Goal: Contribute content: Contribute content

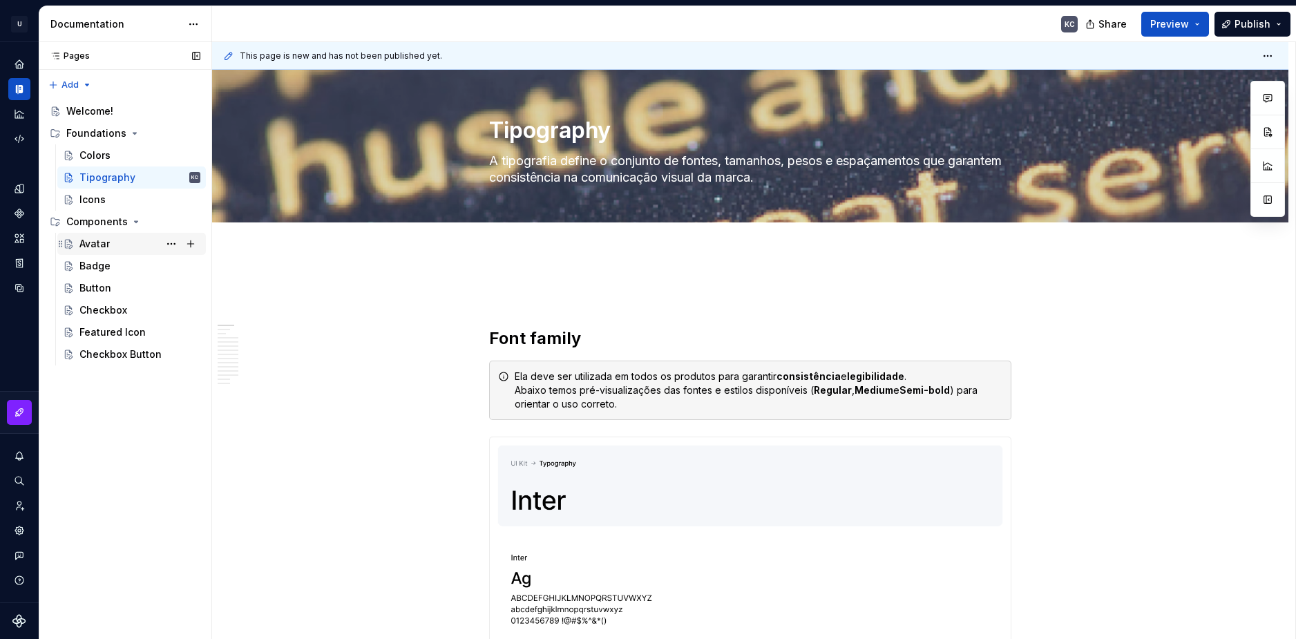
click at [103, 243] on div "Avatar" at bounding box center [94, 244] width 30 height 14
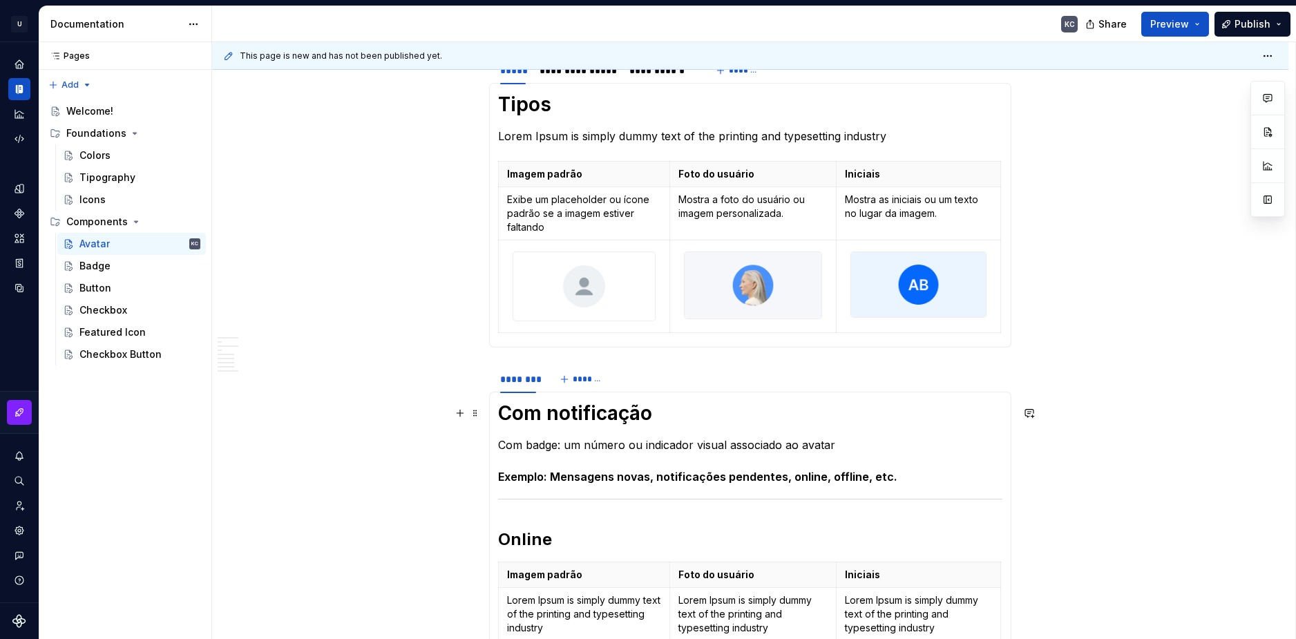
scroll to position [138, 0]
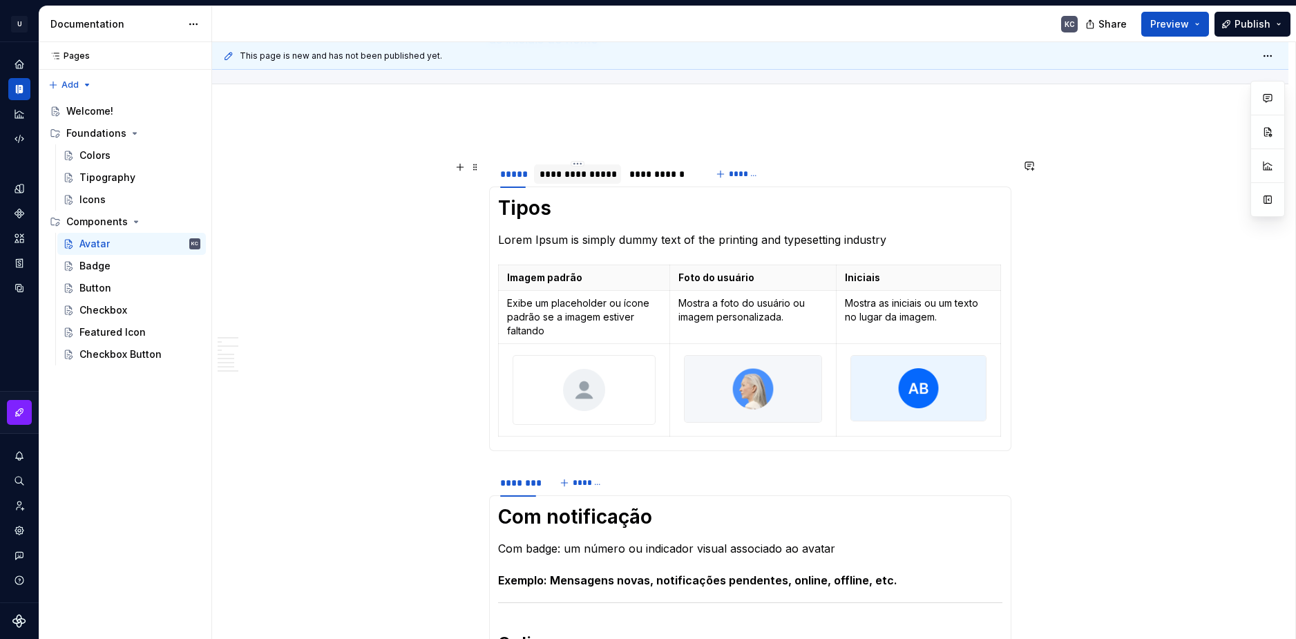
click at [570, 171] on div "**********" at bounding box center [578, 174] width 76 height 14
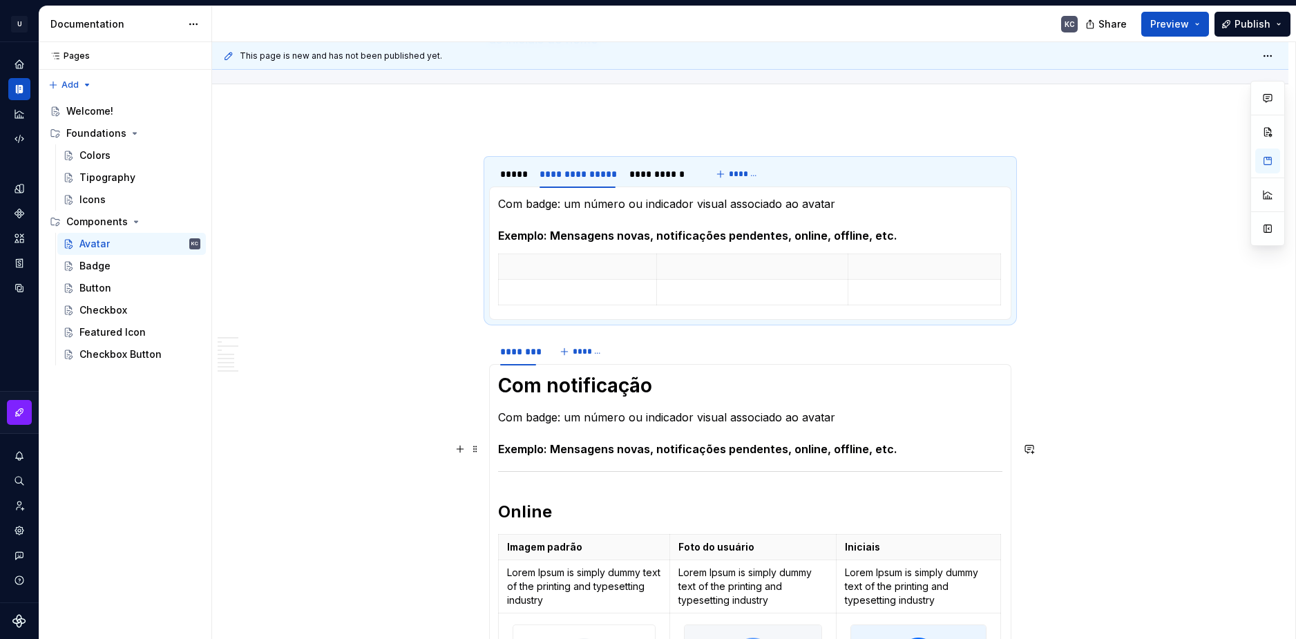
click at [578, 451] on h5 "Exemplo: Mensagens novas, notificações pendentes, online, offline, etc." at bounding box center [750, 449] width 504 height 14
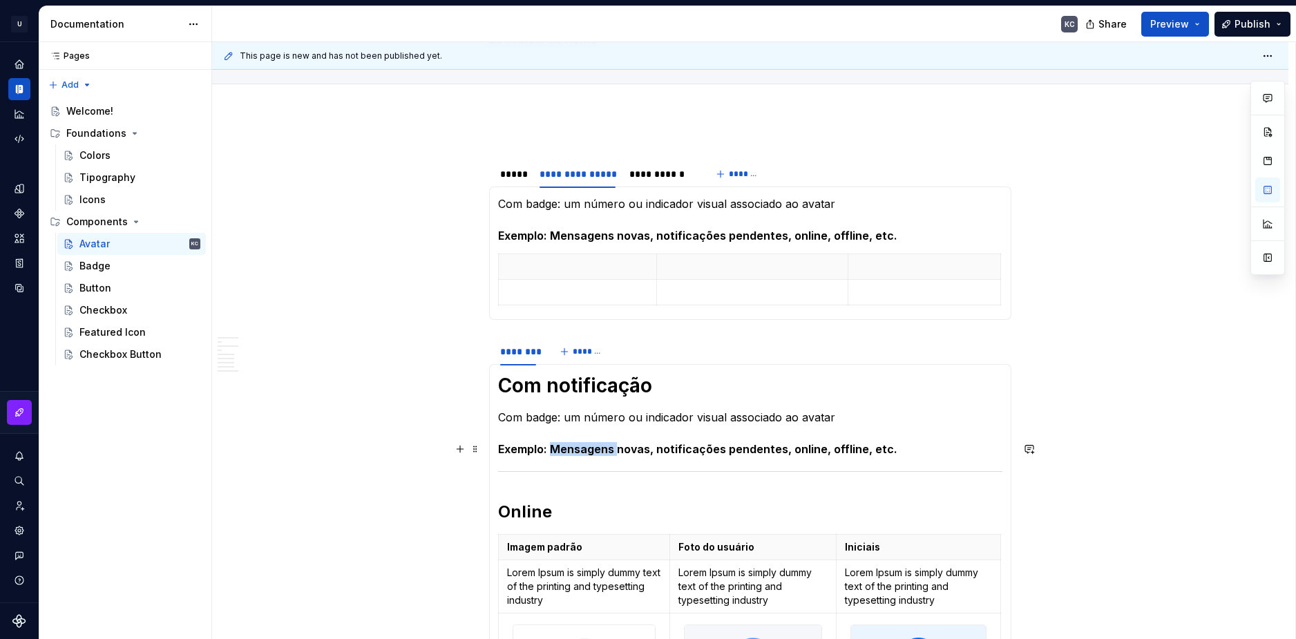
click at [578, 451] on h5 "Exemplo: Mensagens novas, notificações pendentes, online, offline, etc." at bounding box center [750, 449] width 504 height 14
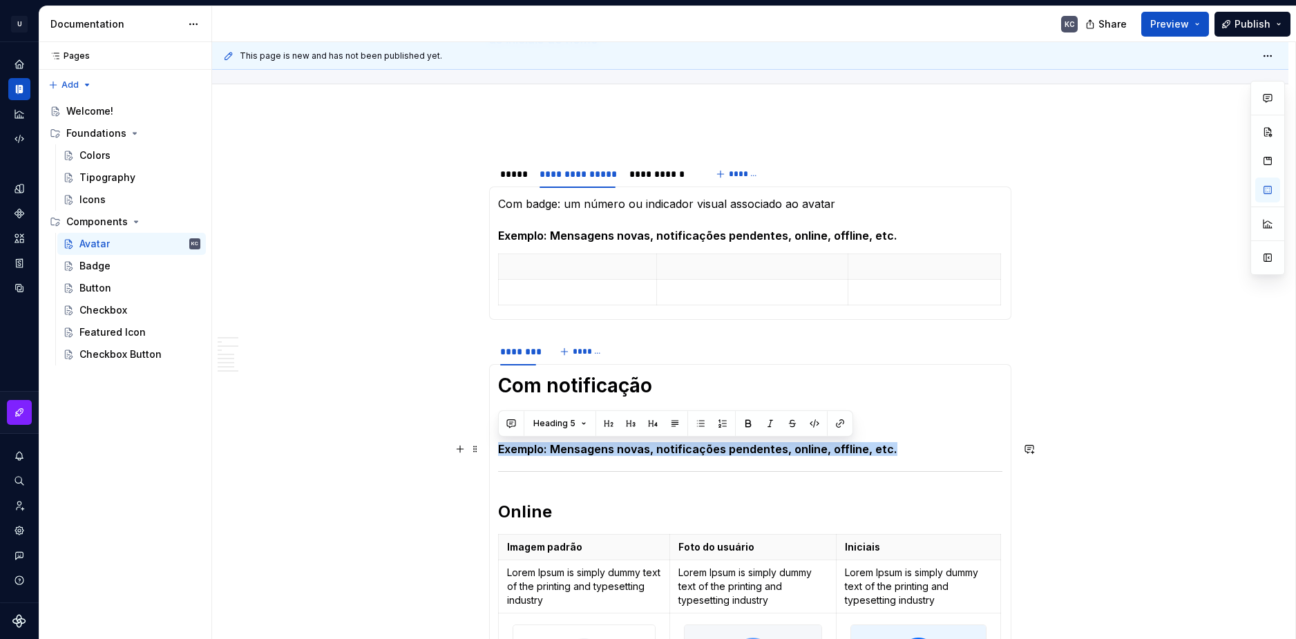
click at [578, 451] on h5 "Exemplo: Mensagens novas, notificações pendentes, online, offline, etc." at bounding box center [750, 449] width 504 height 14
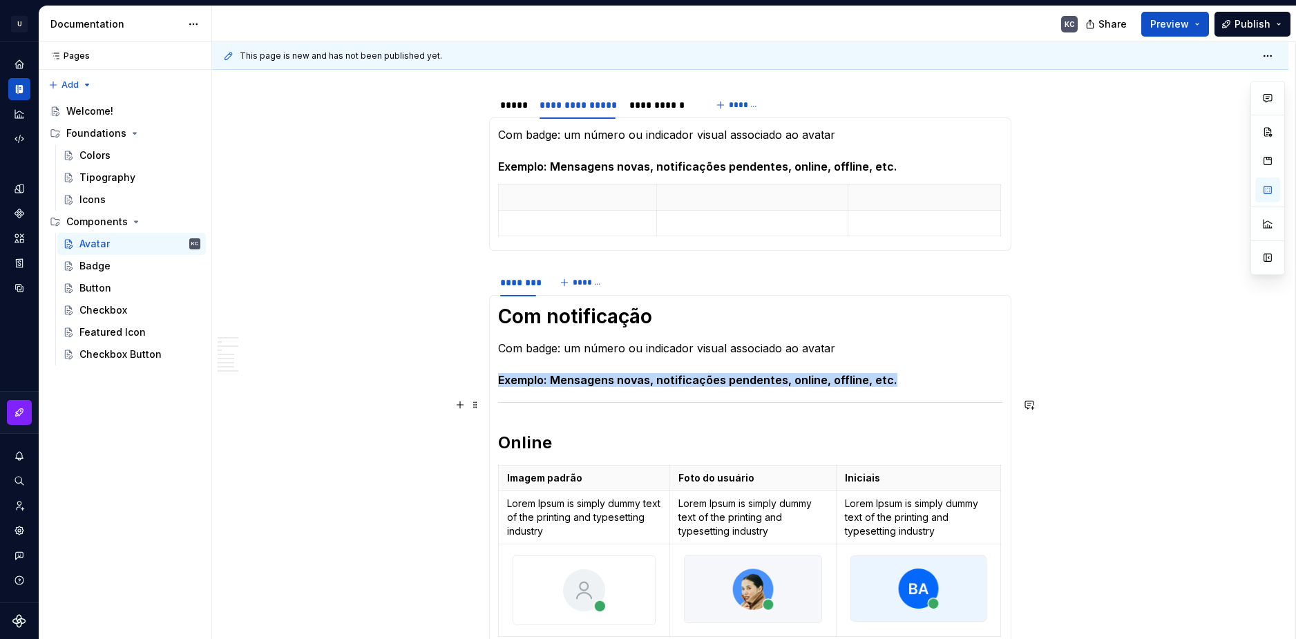
click at [542, 401] on div at bounding box center [750, 402] width 504 height 9
click at [476, 402] on span at bounding box center [475, 404] width 11 height 19
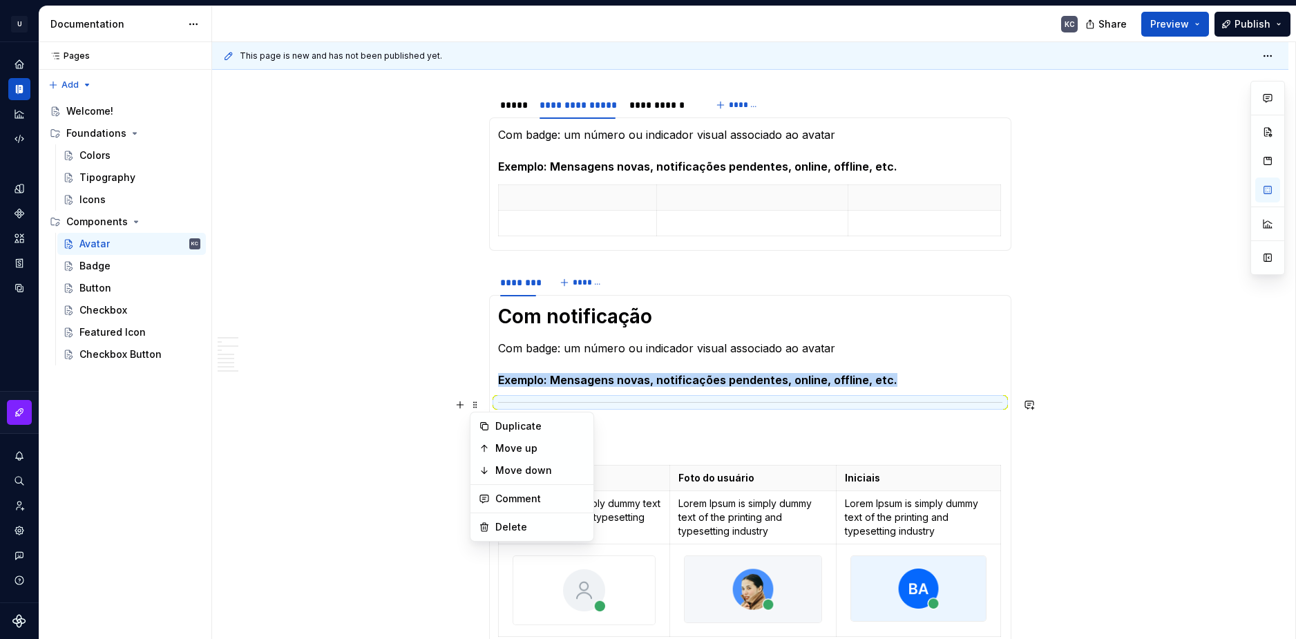
click at [495, 181] on div "Tipos Lorem Ipsum is simply dummy text of the printing and typesetting industry…" at bounding box center [750, 183] width 522 height 133
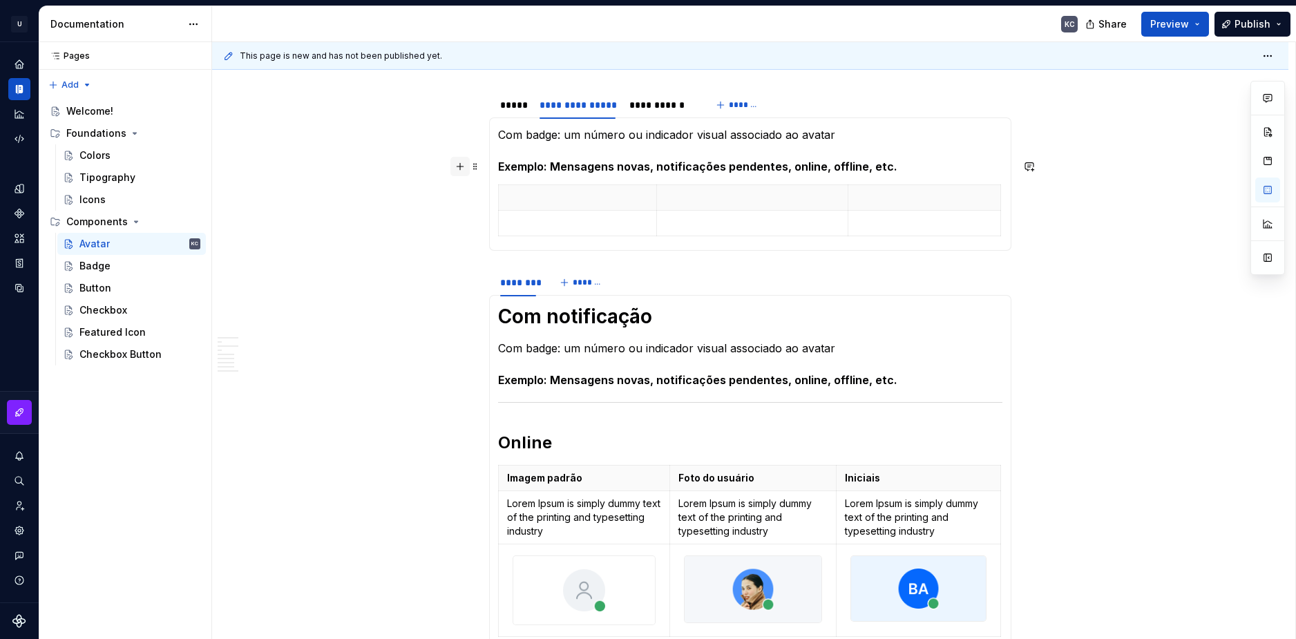
click at [460, 171] on button "button" at bounding box center [460, 166] width 19 height 19
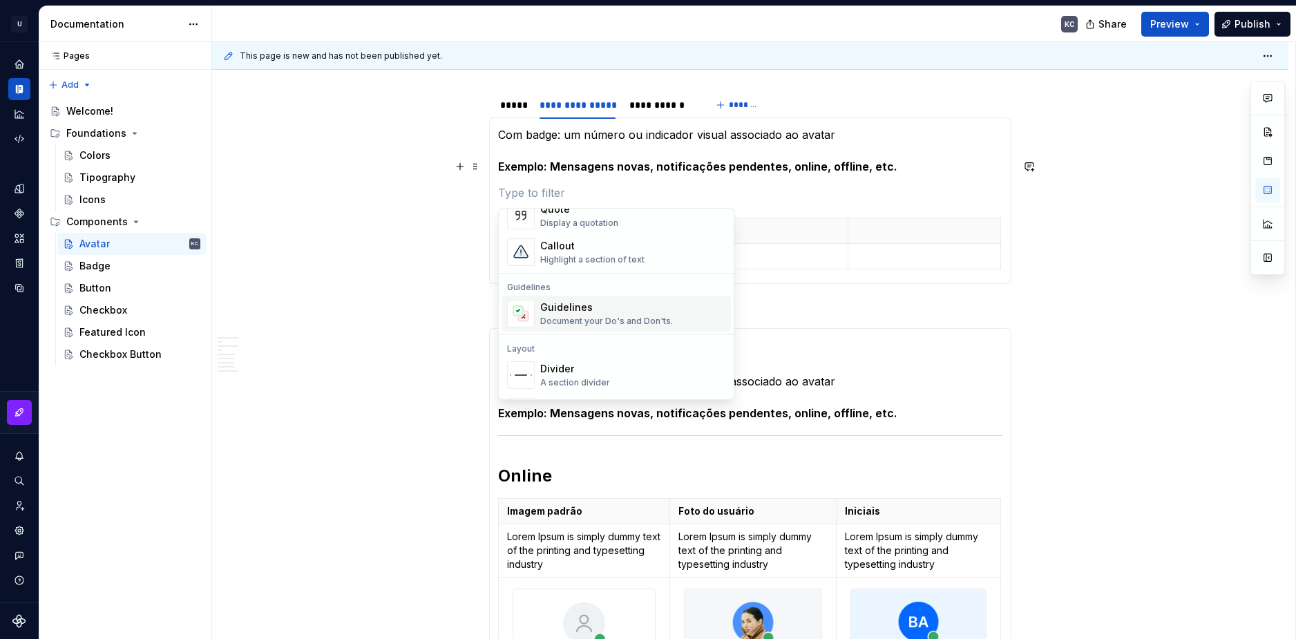
scroll to position [346, 0]
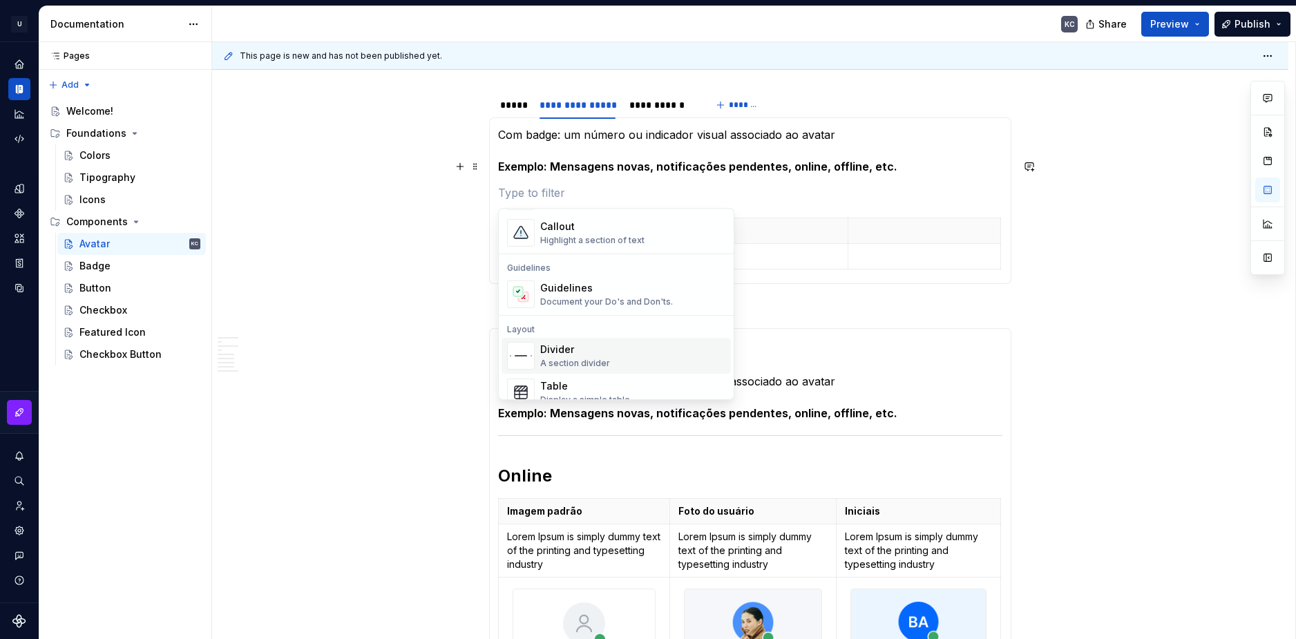
click at [578, 359] on div "A section divider" at bounding box center [575, 363] width 70 height 11
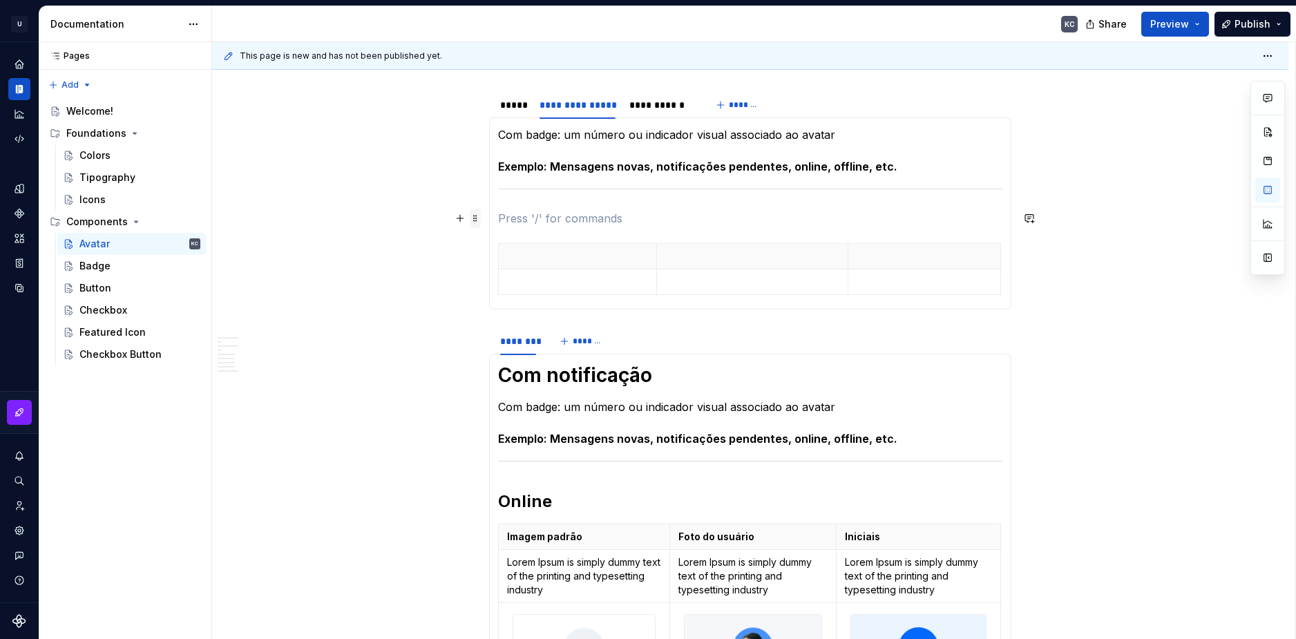
click at [474, 216] on span at bounding box center [475, 218] width 11 height 19
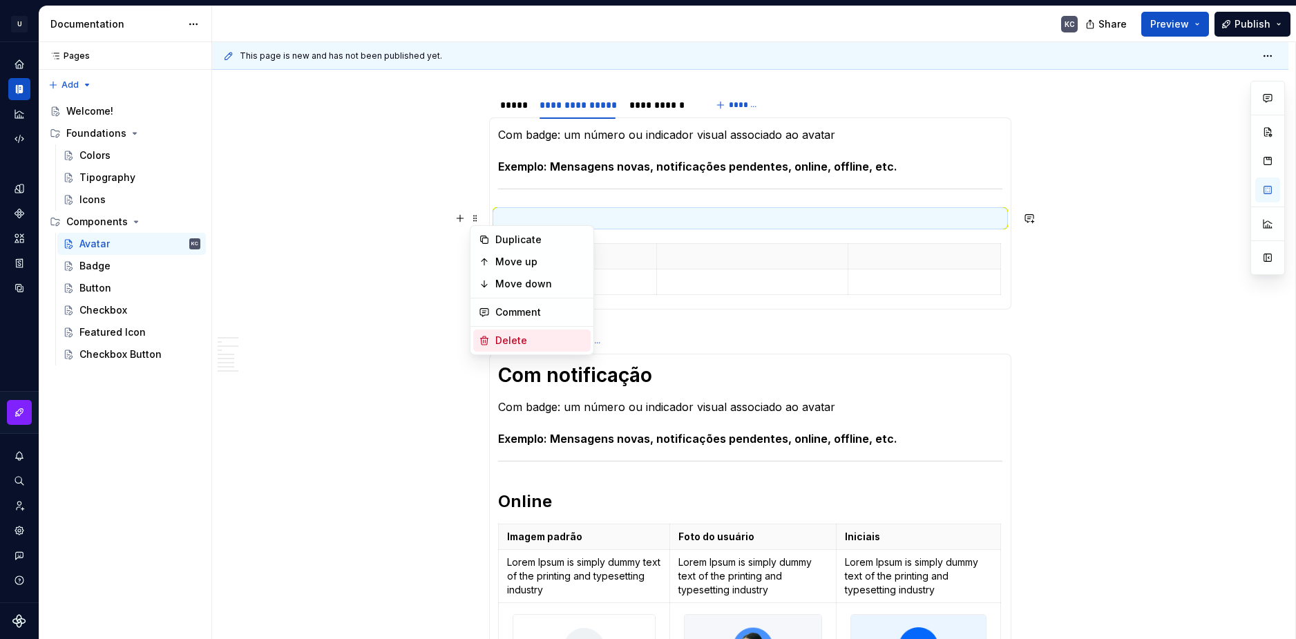
click at [522, 342] on div "Delete" at bounding box center [540, 341] width 90 height 14
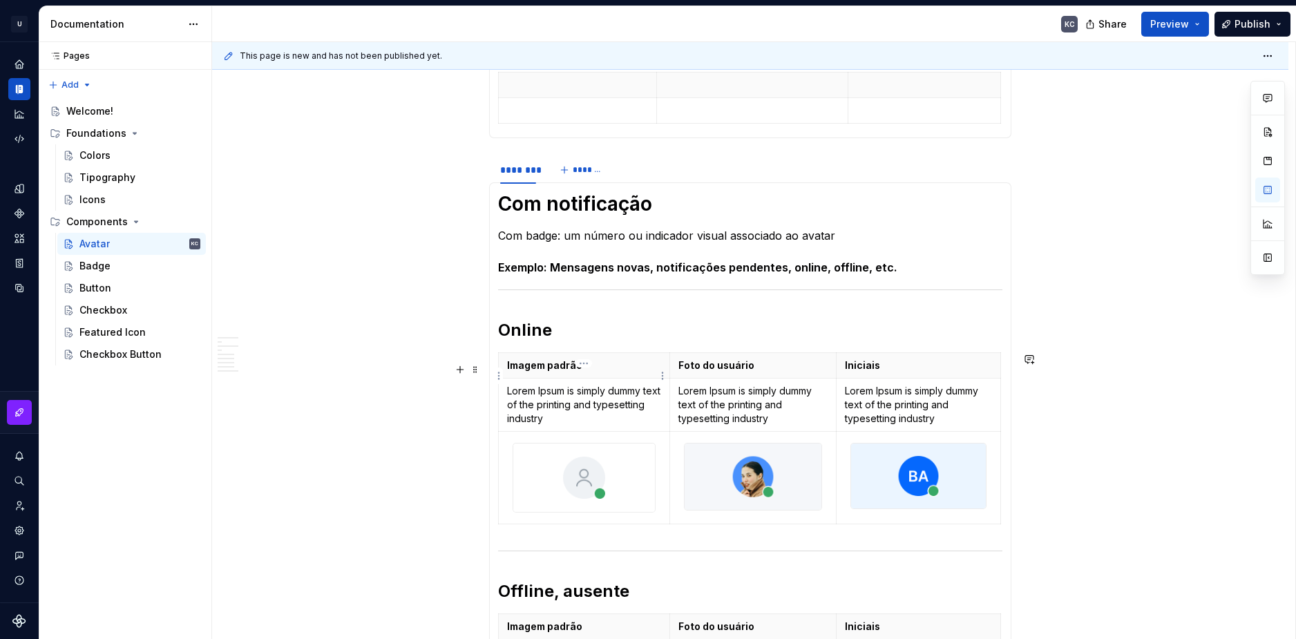
click at [559, 373] on th "Imagem padrão" at bounding box center [584, 366] width 171 height 26
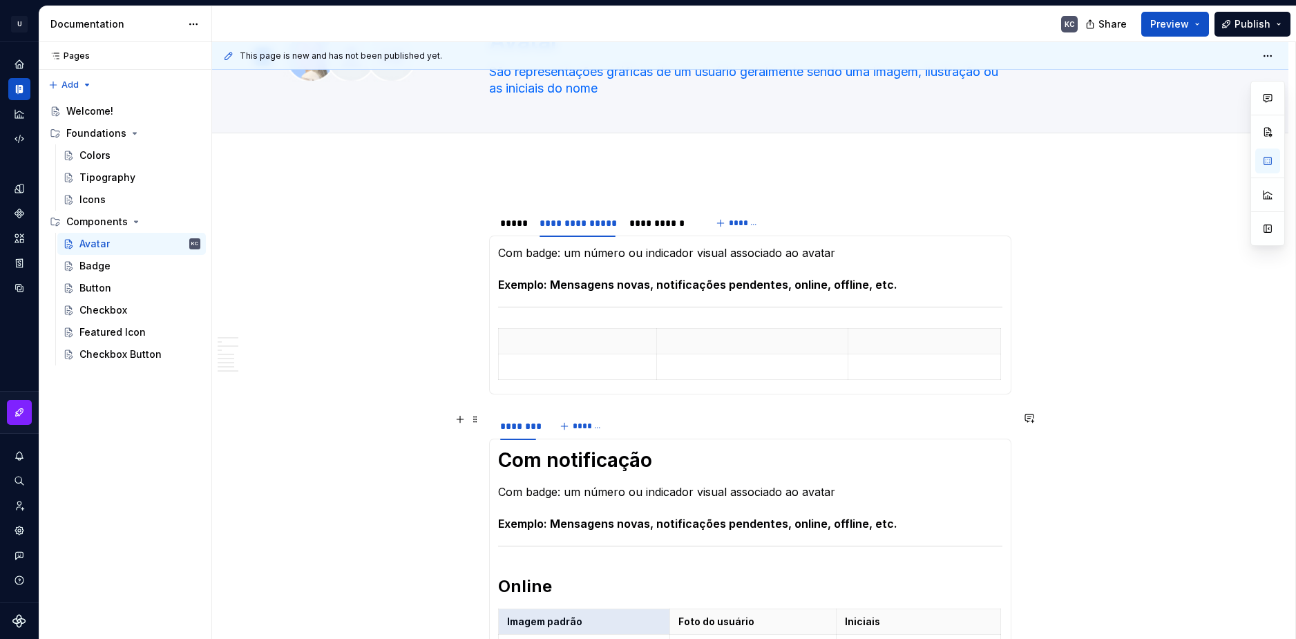
scroll to position [69, 0]
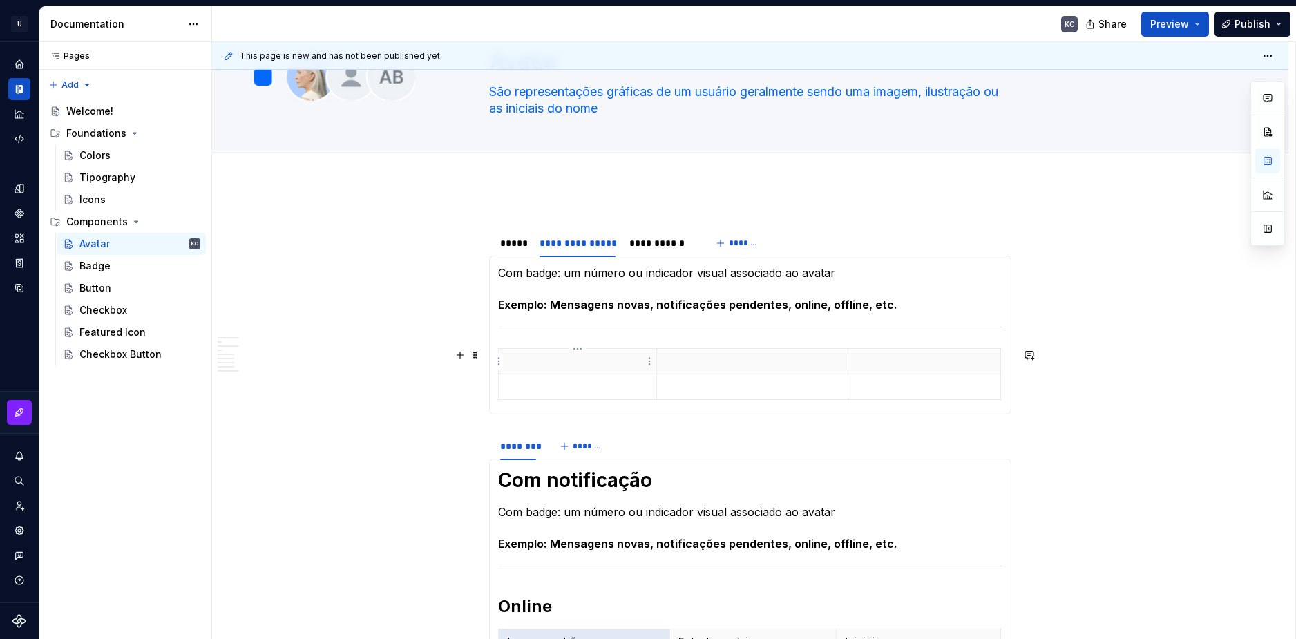
click at [525, 357] on p at bounding box center [577, 362] width 141 height 14
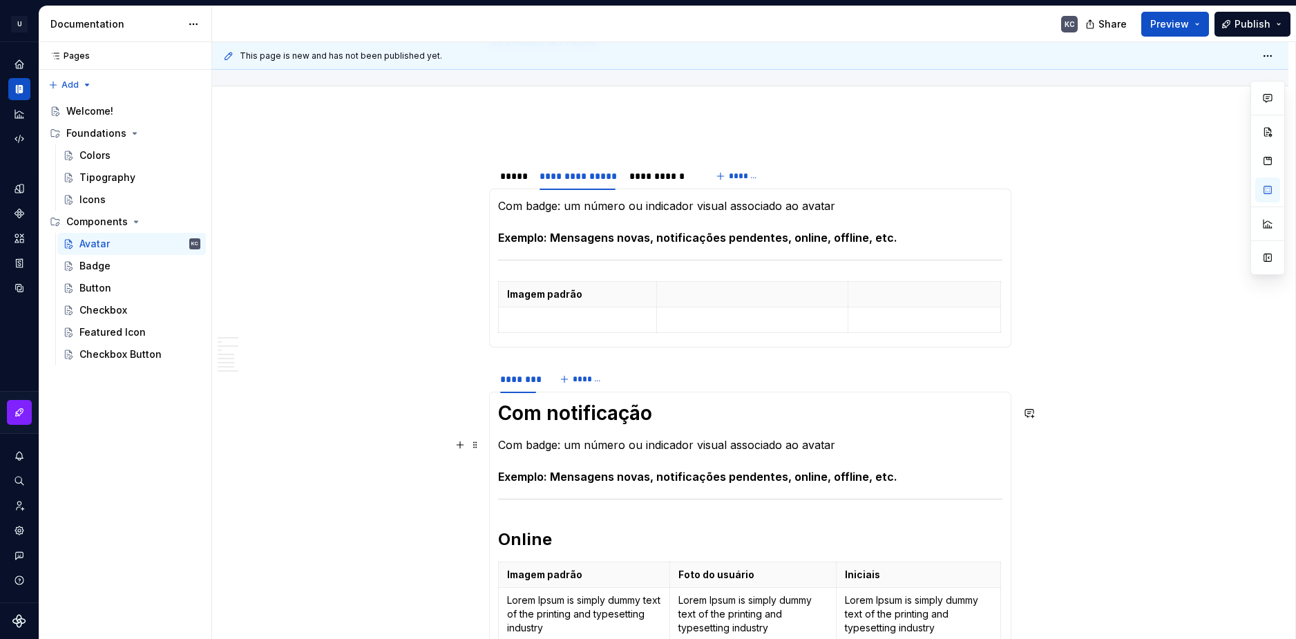
scroll to position [207, 0]
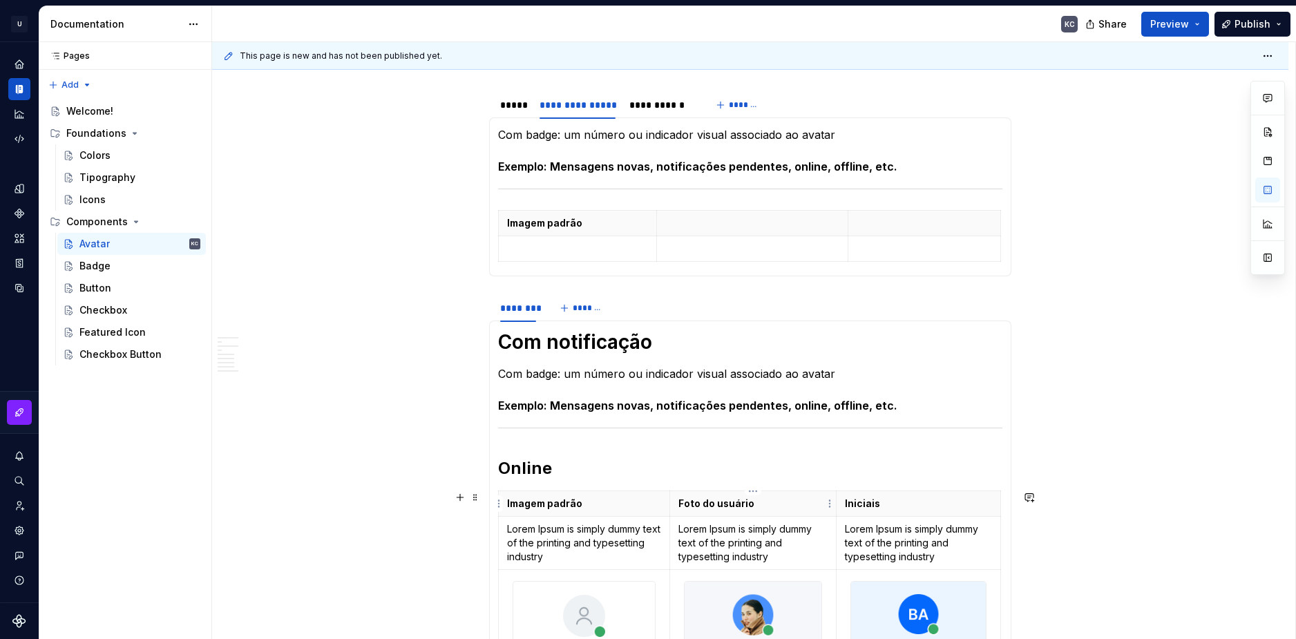
click at [722, 502] on p "Foto do usuário" at bounding box center [754, 504] width 150 height 14
click at [691, 225] on p at bounding box center [752, 223] width 175 height 14
click at [864, 513] on th "Iniciais" at bounding box center [919, 504] width 164 height 26
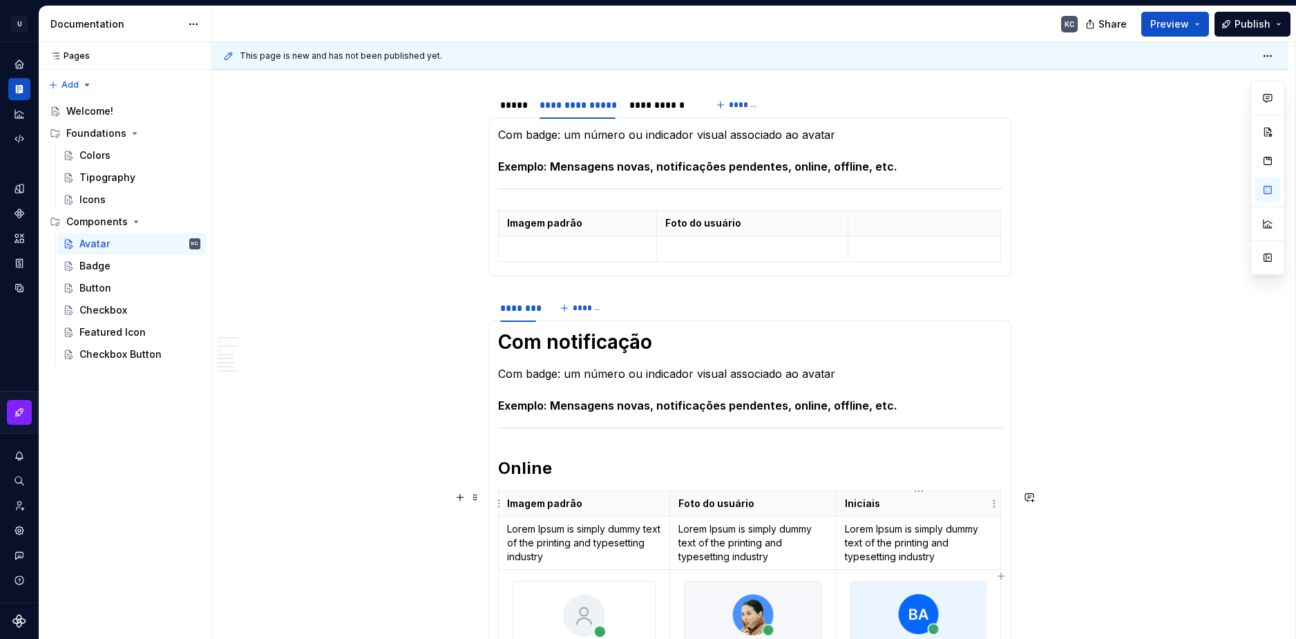
click at [864, 509] on p "Iniciais" at bounding box center [918, 504] width 147 height 14
click at [896, 220] on p at bounding box center [924, 223] width 135 height 14
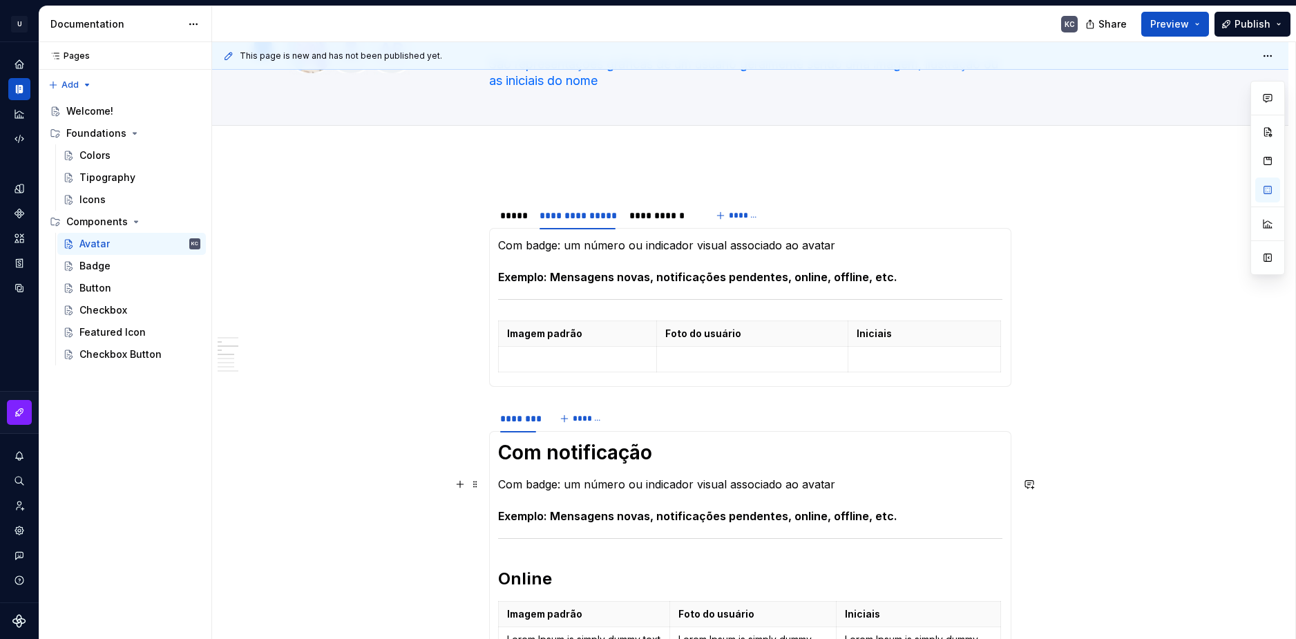
scroll to position [138, 0]
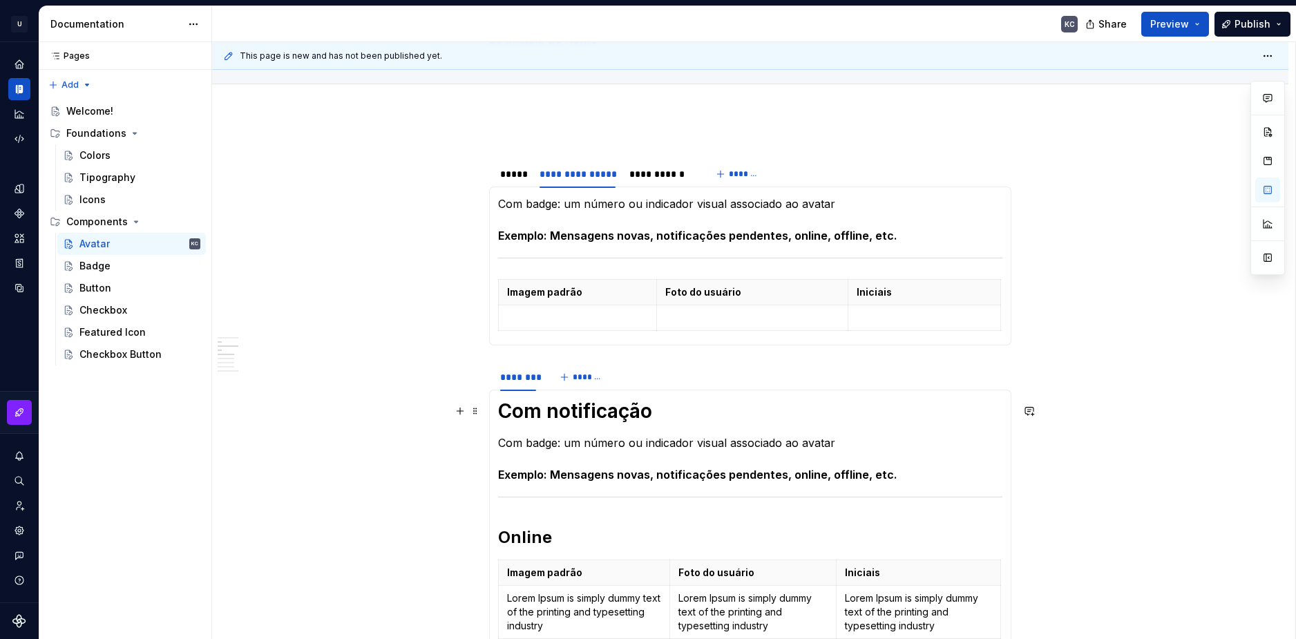
click at [536, 413] on h1 "Com notificação" at bounding box center [750, 411] width 504 height 25
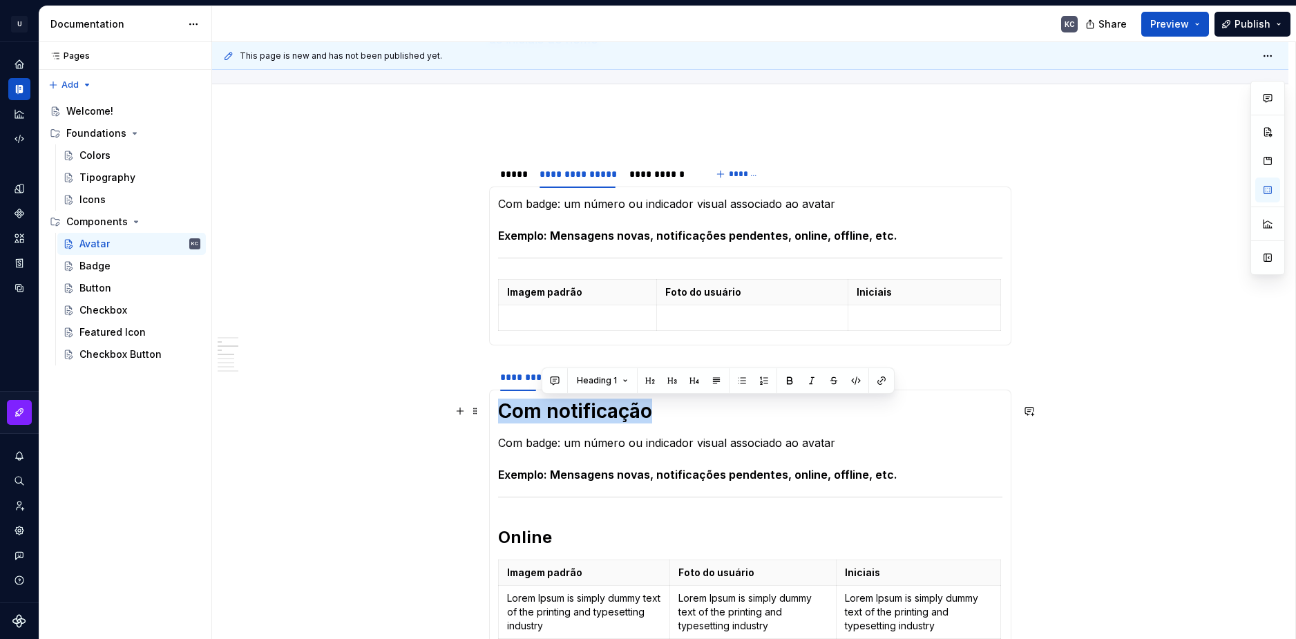
click at [536, 413] on h1 "Com notificação" at bounding box center [750, 411] width 504 height 25
copy h1 "Com notificação"
click at [533, 529] on h2 "Online" at bounding box center [750, 538] width 504 height 22
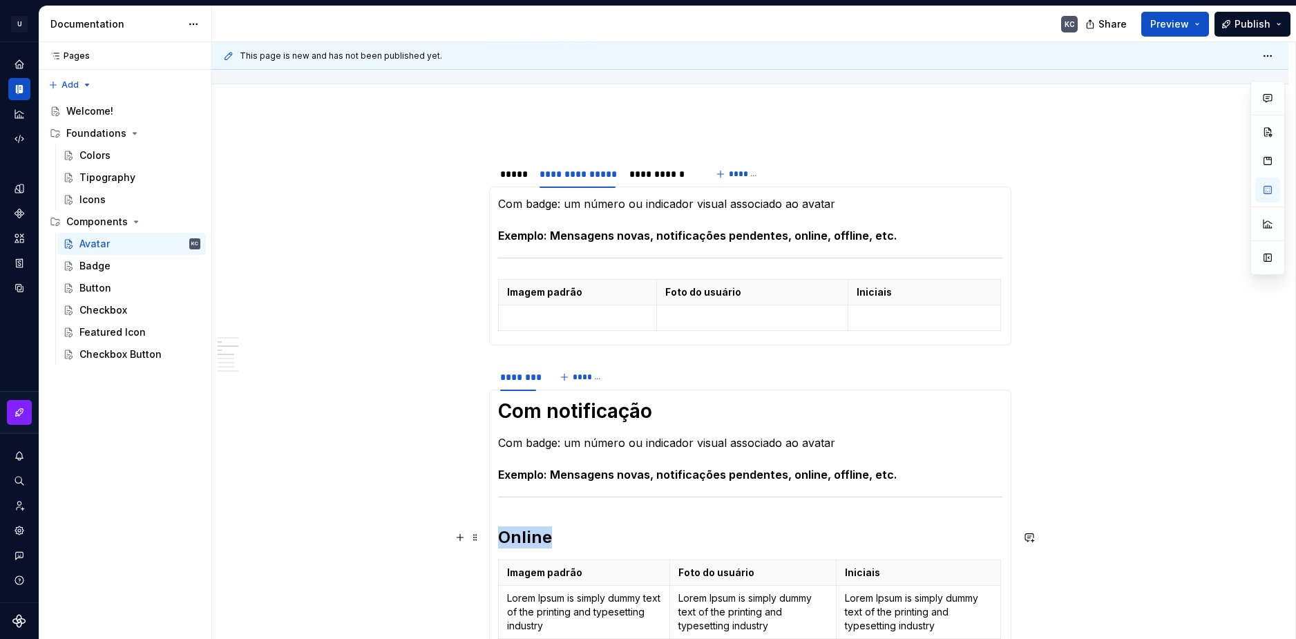
click at [533, 529] on h2 "Online" at bounding box center [750, 538] width 504 height 22
copy h2 "Online"
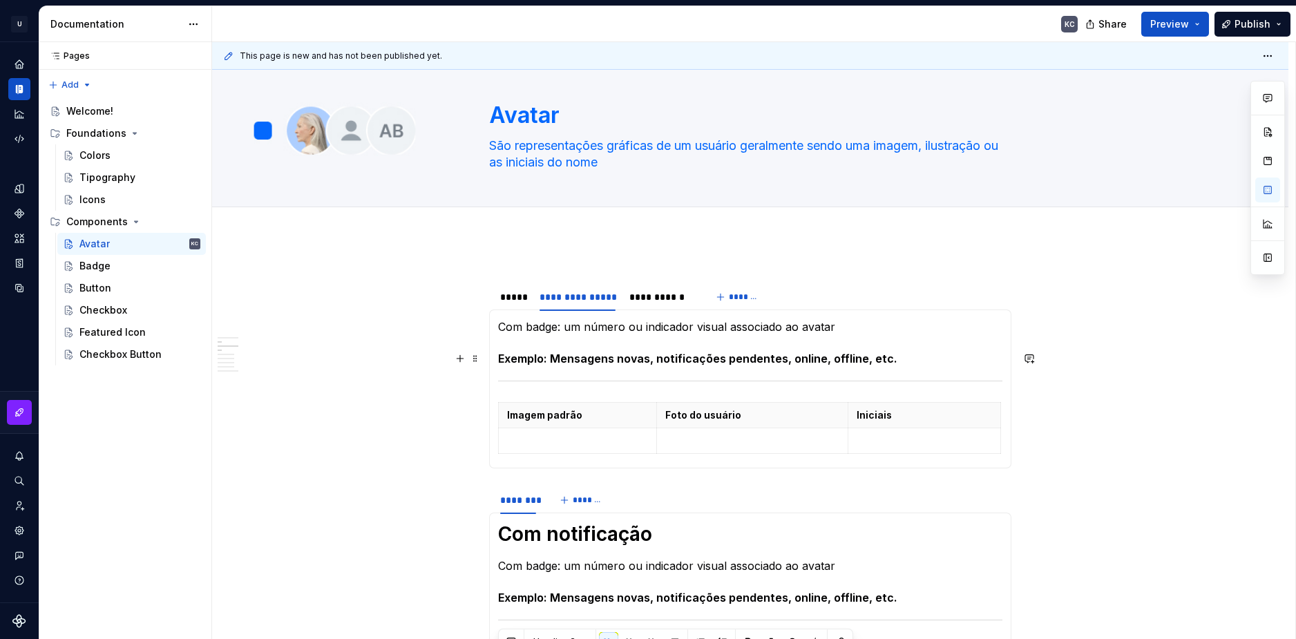
scroll to position [0, 0]
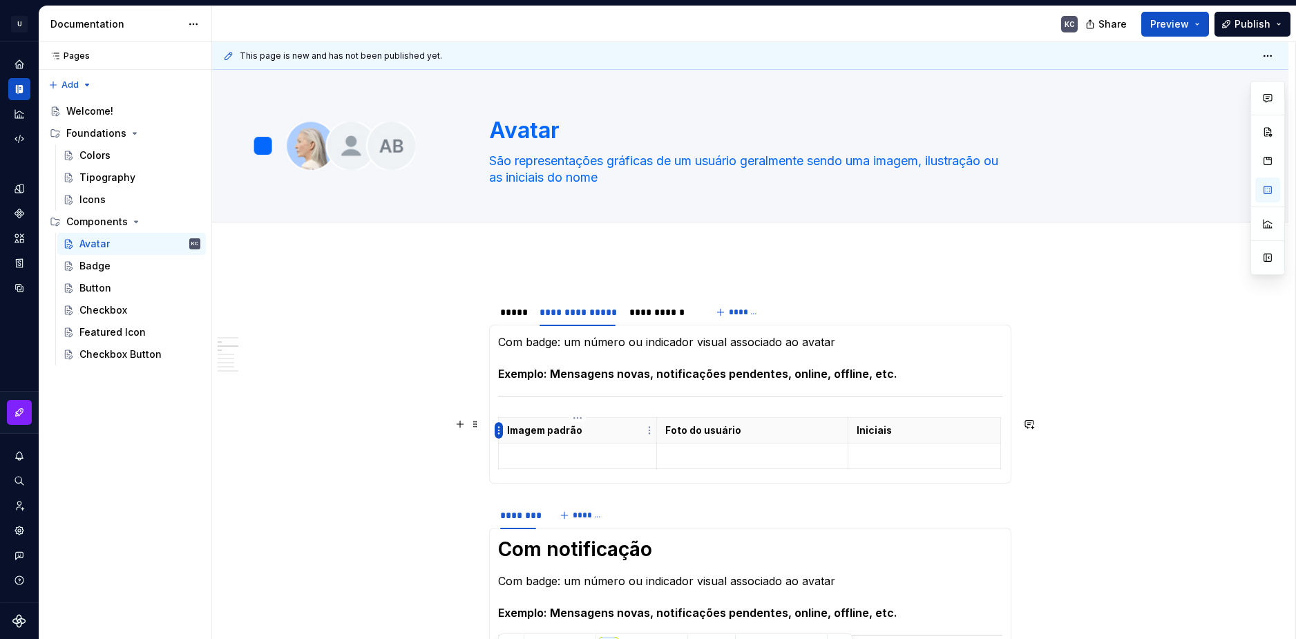
click at [496, 426] on html "U Stardust DS KC Design system data Documentation KC Share Preview Publish Page…" at bounding box center [648, 319] width 1296 height 639
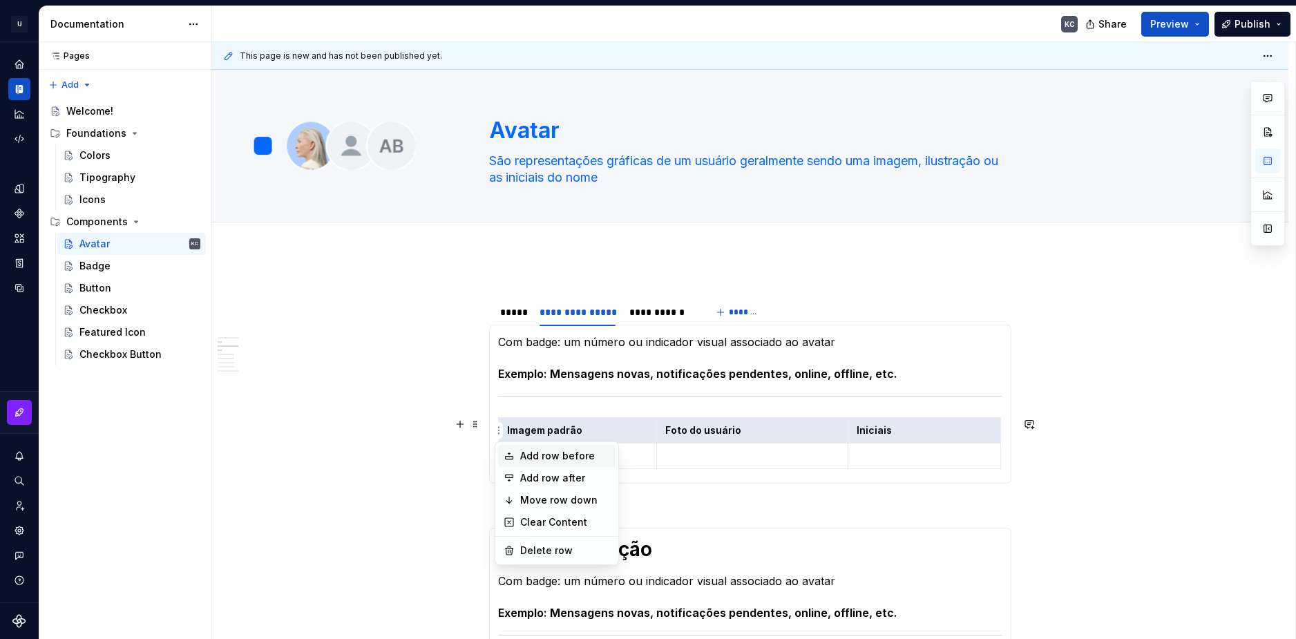
click at [538, 460] on div "Add row before" at bounding box center [565, 456] width 90 height 14
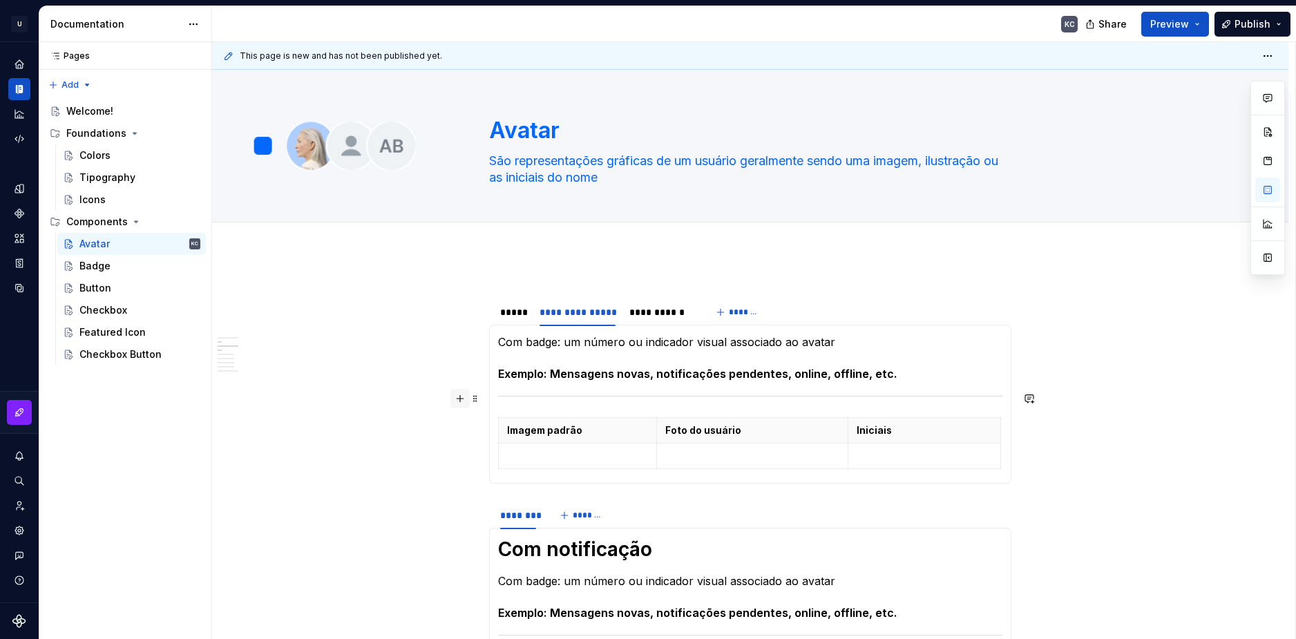
click at [457, 400] on button "button" at bounding box center [460, 398] width 19 height 19
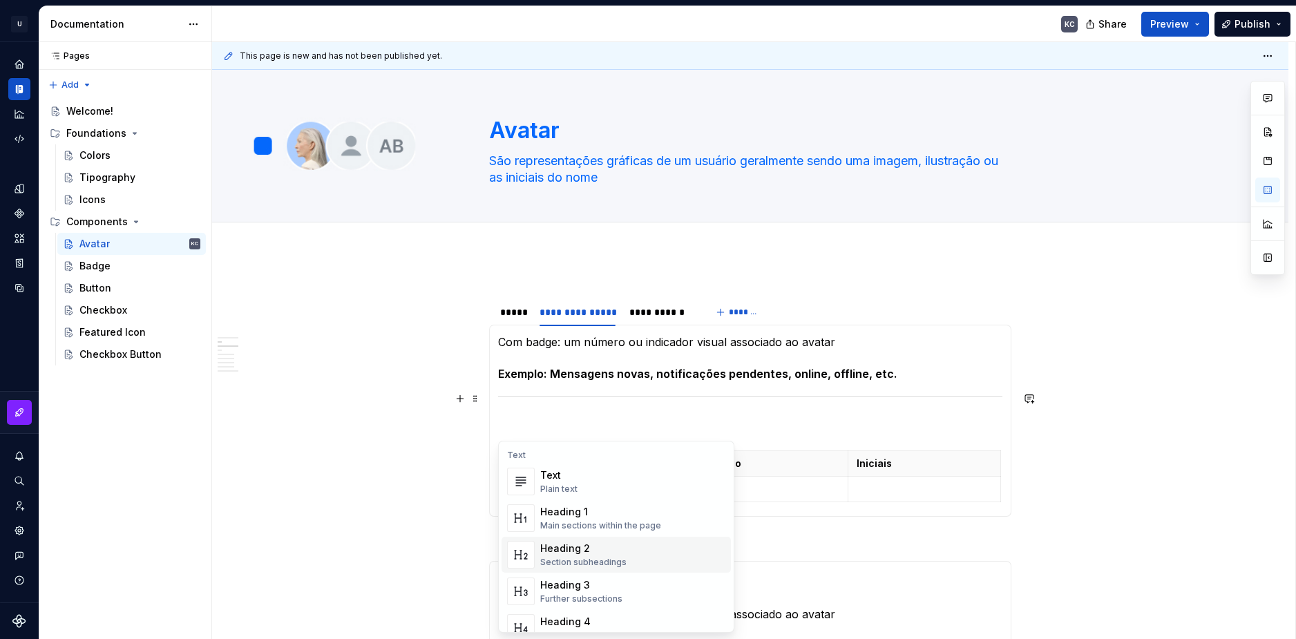
click at [598, 551] on div "Heading 2" at bounding box center [583, 549] width 86 height 14
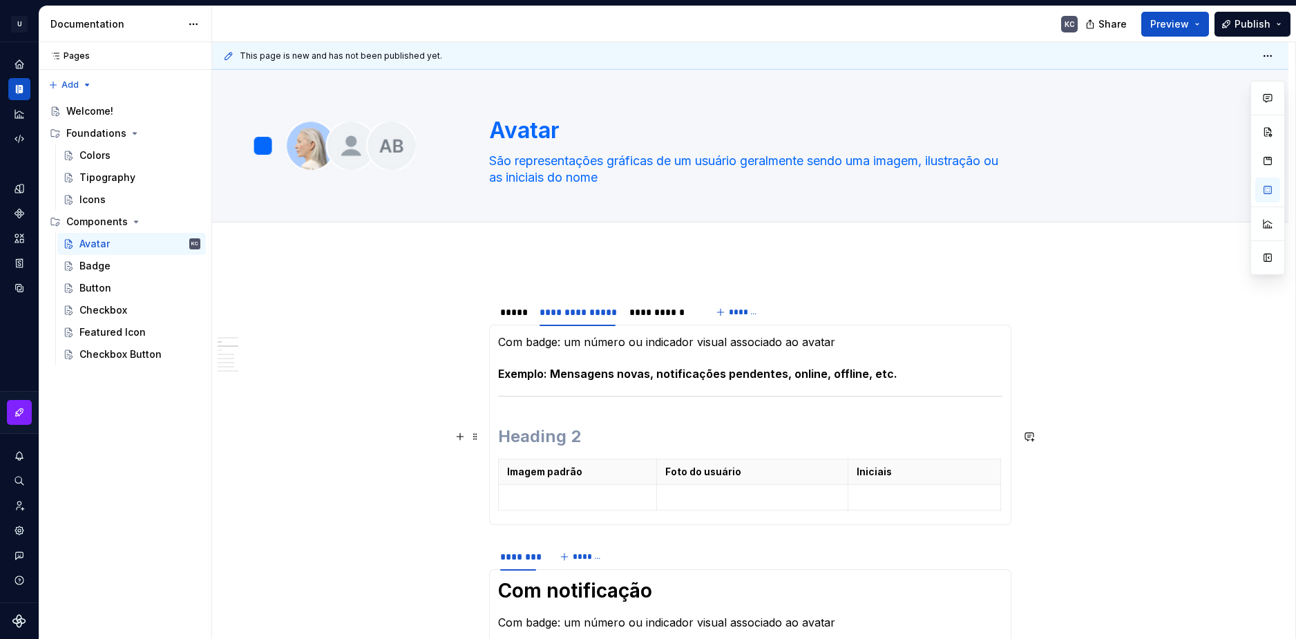
click at [536, 427] on h2 at bounding box center [750, 437] width 504 height 22
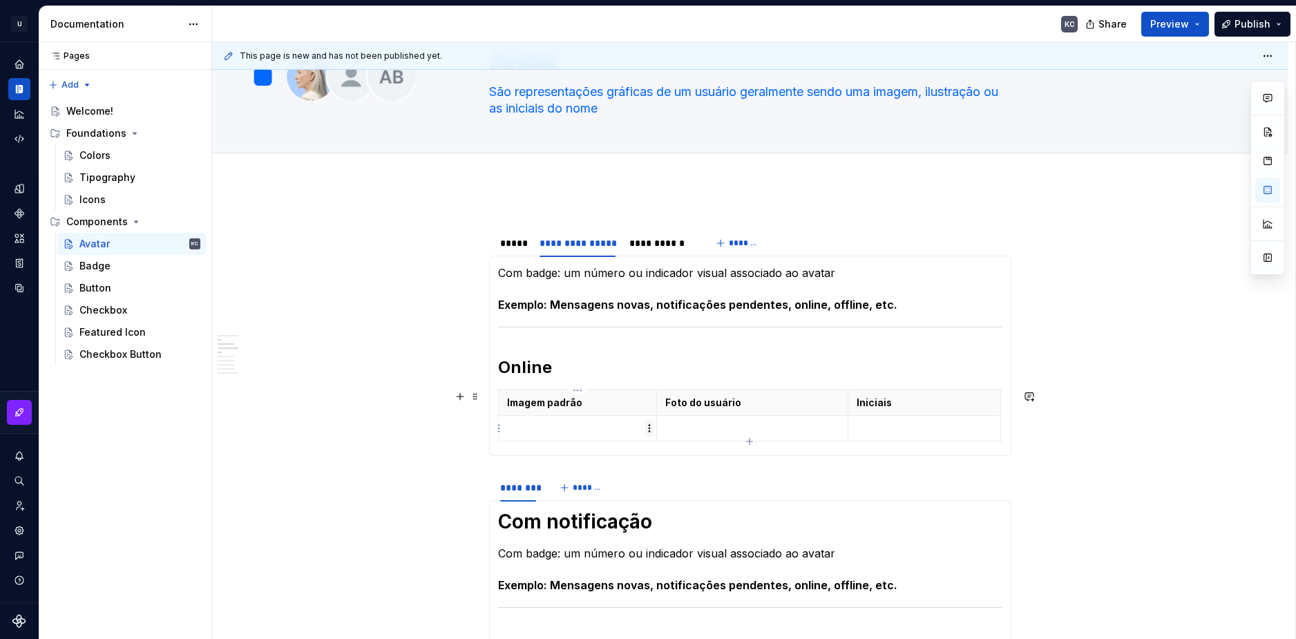
click at [648, 429] on html "U Stardust DS KC Design system data Documentation KC Share Preview Publish Page…" at bounding box center [648, 319] width 1296 height 639
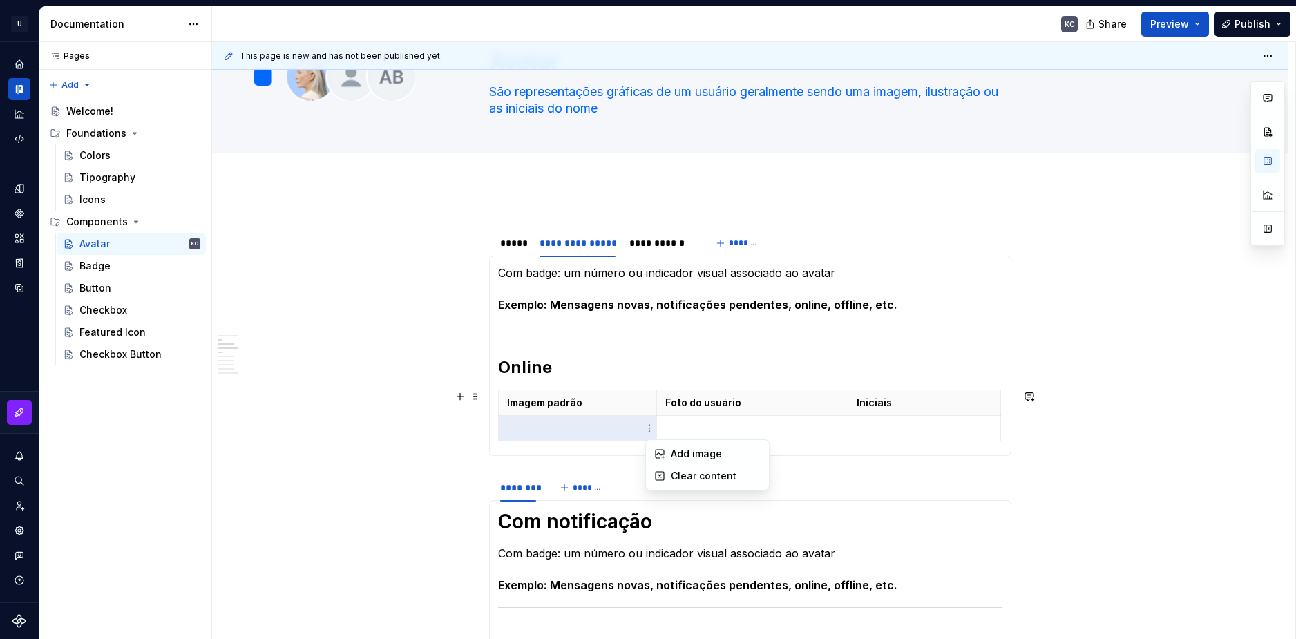
click at [630, 430] on html "U Stardust DS KC Design system data Documentation KC Share Preview Publish Page…" at bounding box center [648, 319] width 1296 height 639
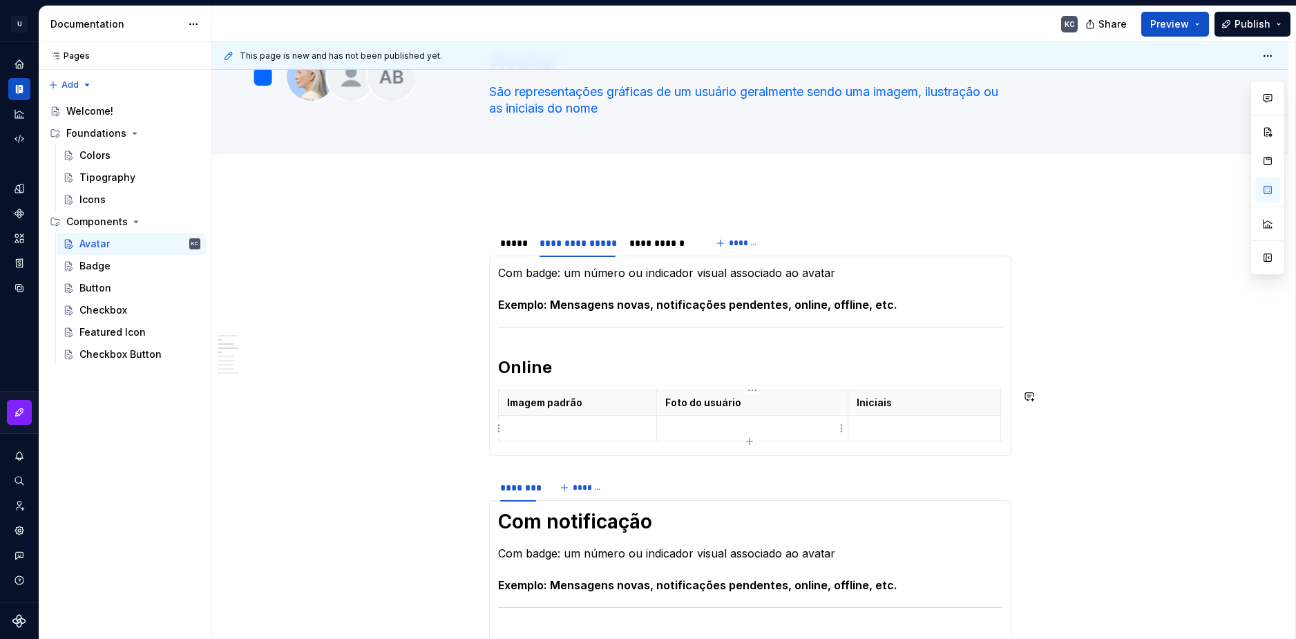
click at [750, 439] on icon "button" at bounding box center [749, 441] width 11 height 11
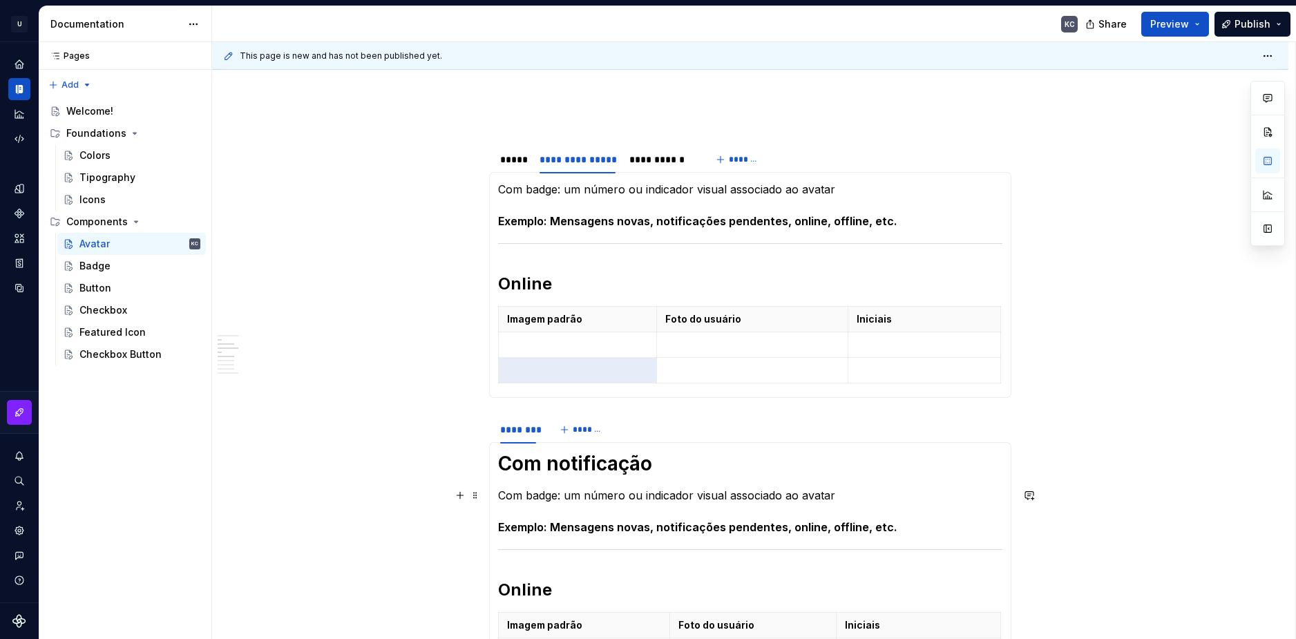
scroll to position [138, 0]
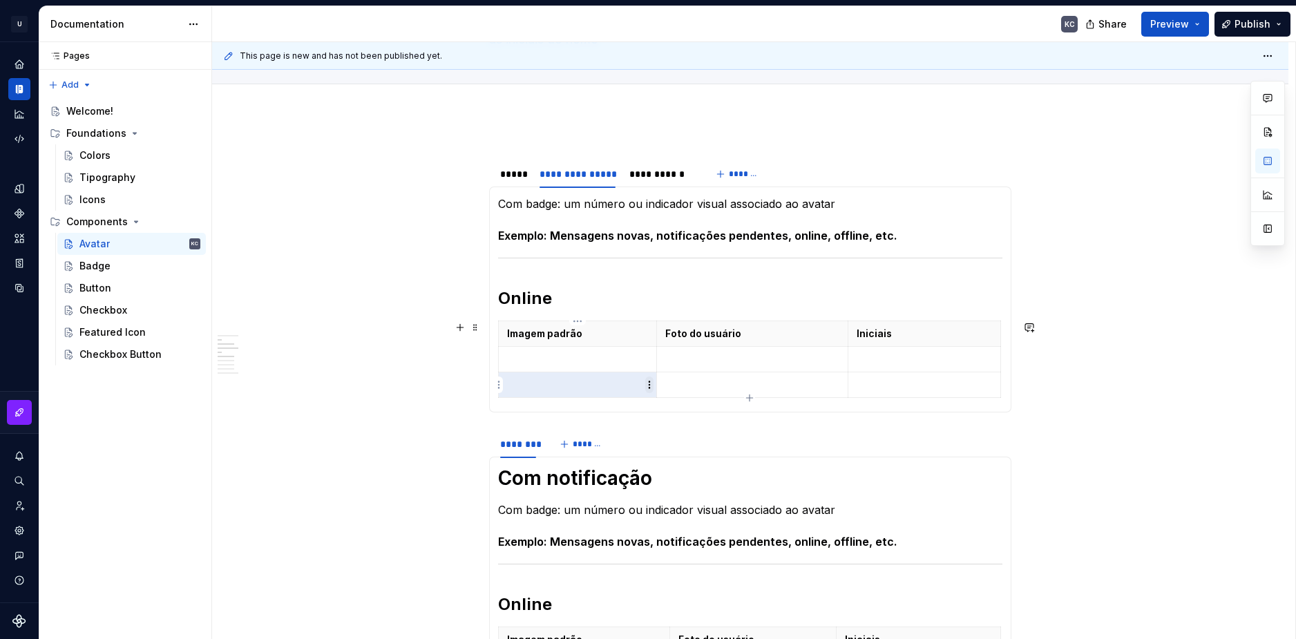
click at [652, 387] on html "U Stardust DS KC Design system data Documentation KC Share Preview Publish Page…" at bounding box center [648, 319] width 1296 height 639
click at [674, 413] on div "Add image" at bounding box center [716, 411] width 90 height 14
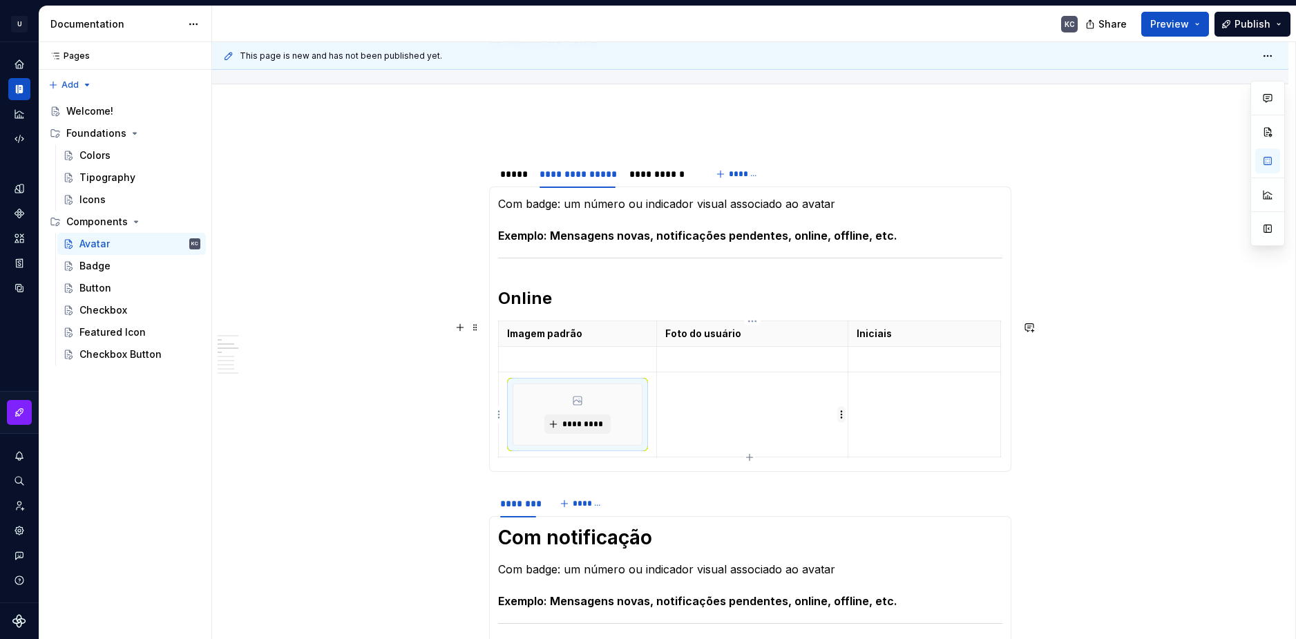
click at [844, 412] on html "U Stardust DS KC Design system data Documentation KC Share Preview Publish Page…" at bounding box center [648, 319] width 1296 height 639
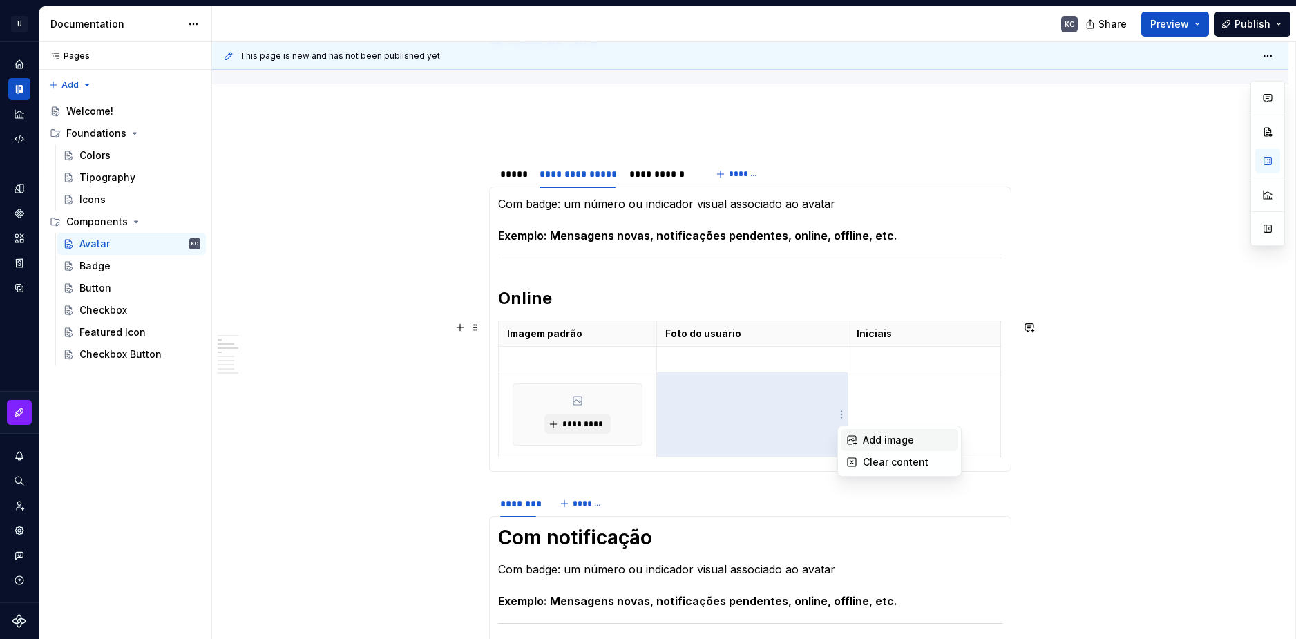
click at [858, 451] on div "Add image" at bounding box center [899, 440] width 117 height 22
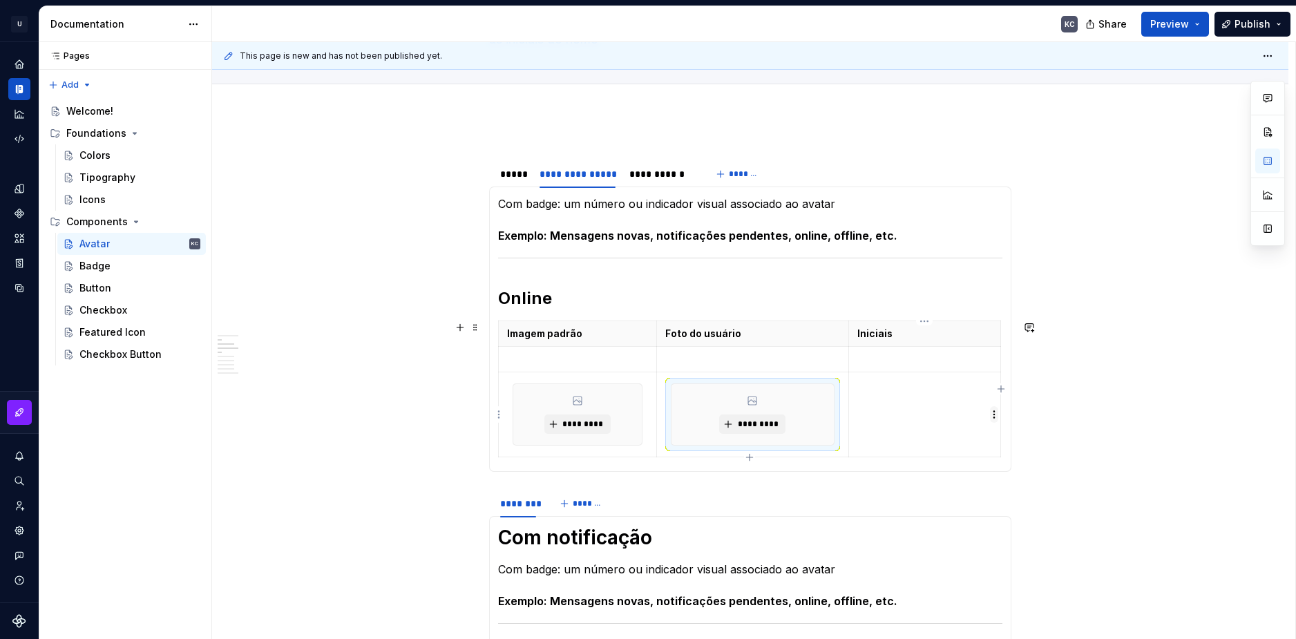
click at [990, 418] on html "U Stardust DS KC Design system data Documentation KC Share Preview Publish Page…" at bounding box center [648, 319] width 1296 height 639
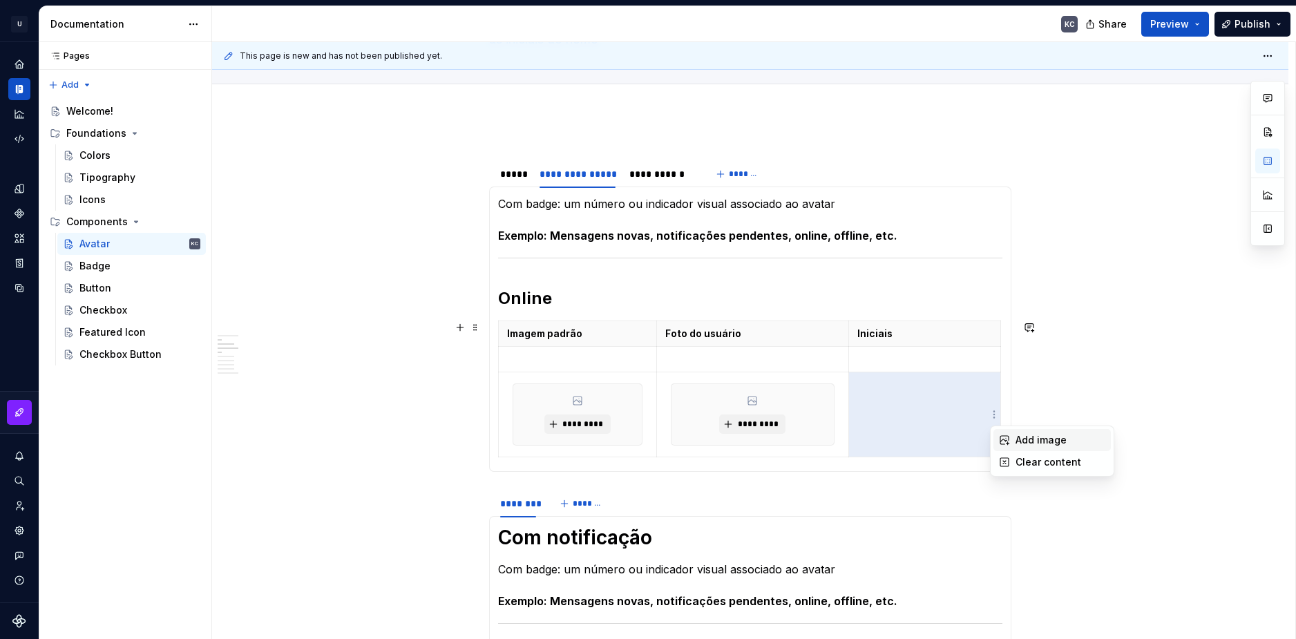
click at [1008, 440] on icon at bounding box center [1004, 440] width 11 height 11
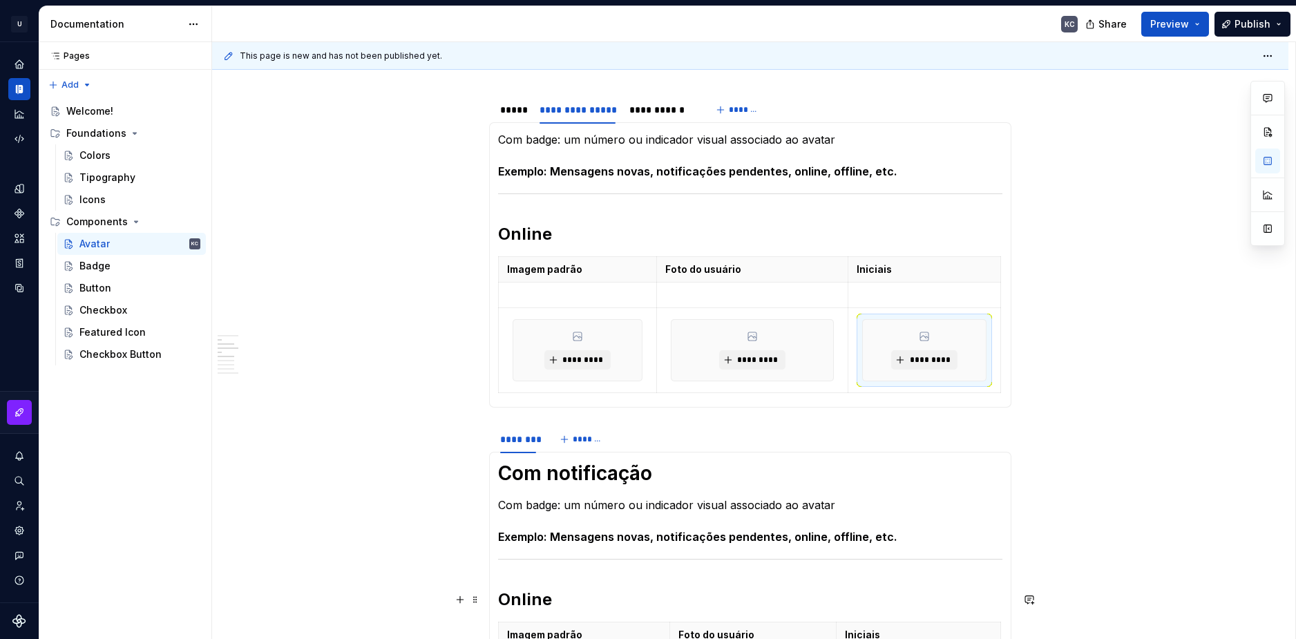
scroll to position [276, 0]
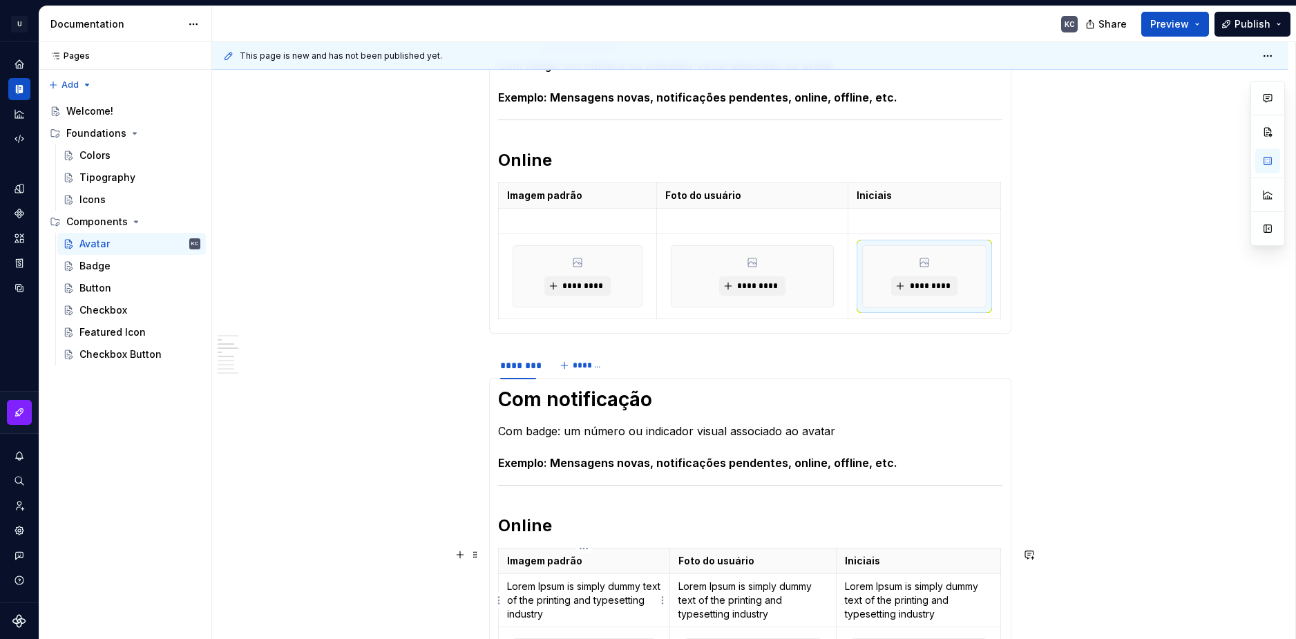
click at [557, 587] on p "Lorem Ipsum is simply dummy text of the printing and typesetting industry" at bounding box center [584, 600] width 154 height 41
click at [549, 220] on p at bounding box center [577, 221] width 141 height 14
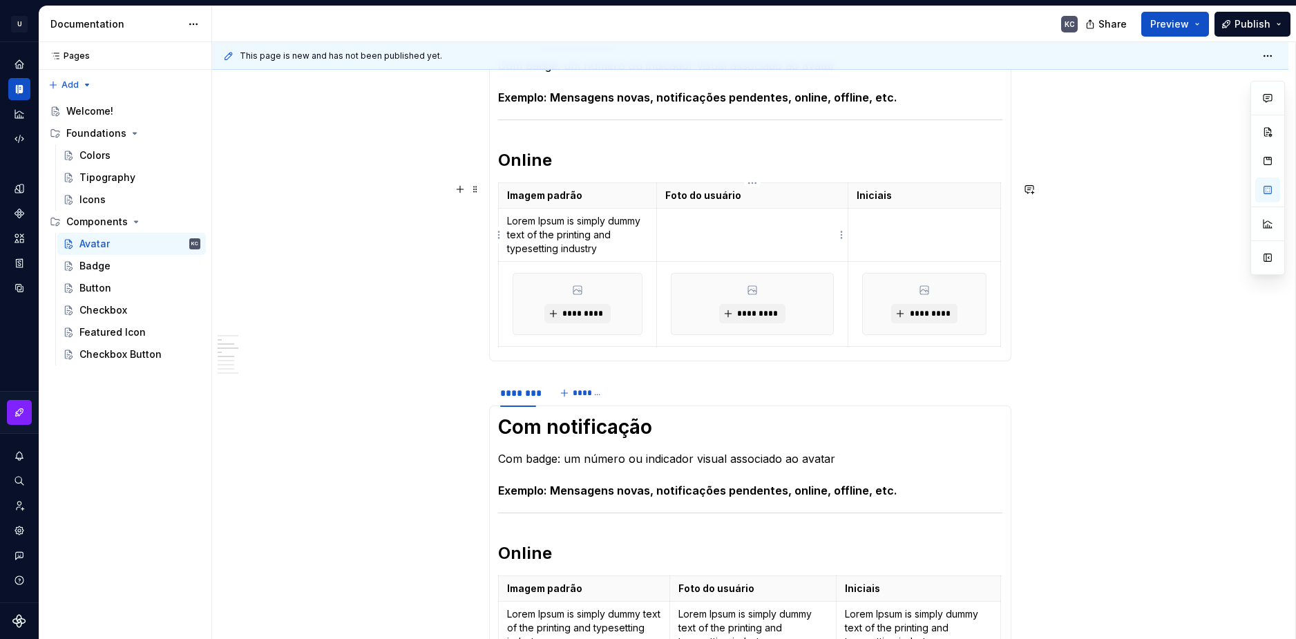
click at [708, 218] on p at bounding box center [752, 221] width 175 height 14
click at [885, 226] on p at bounding box center [924, 221] width 135 height 14
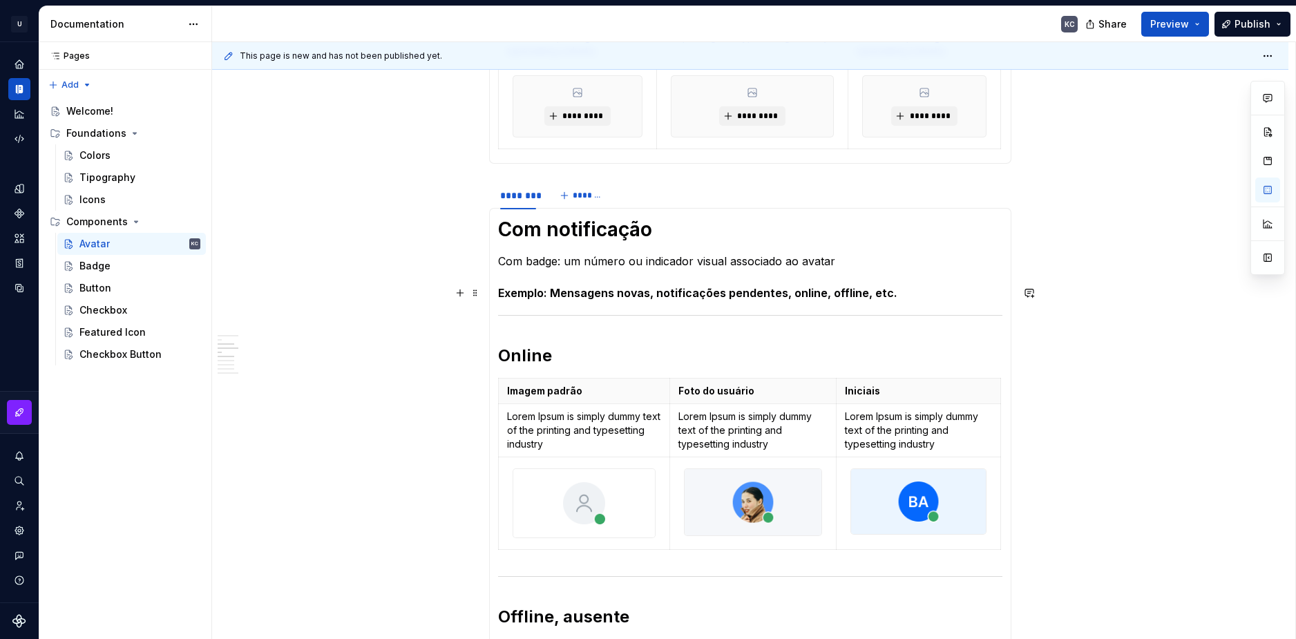
scroll to position [484, 0]
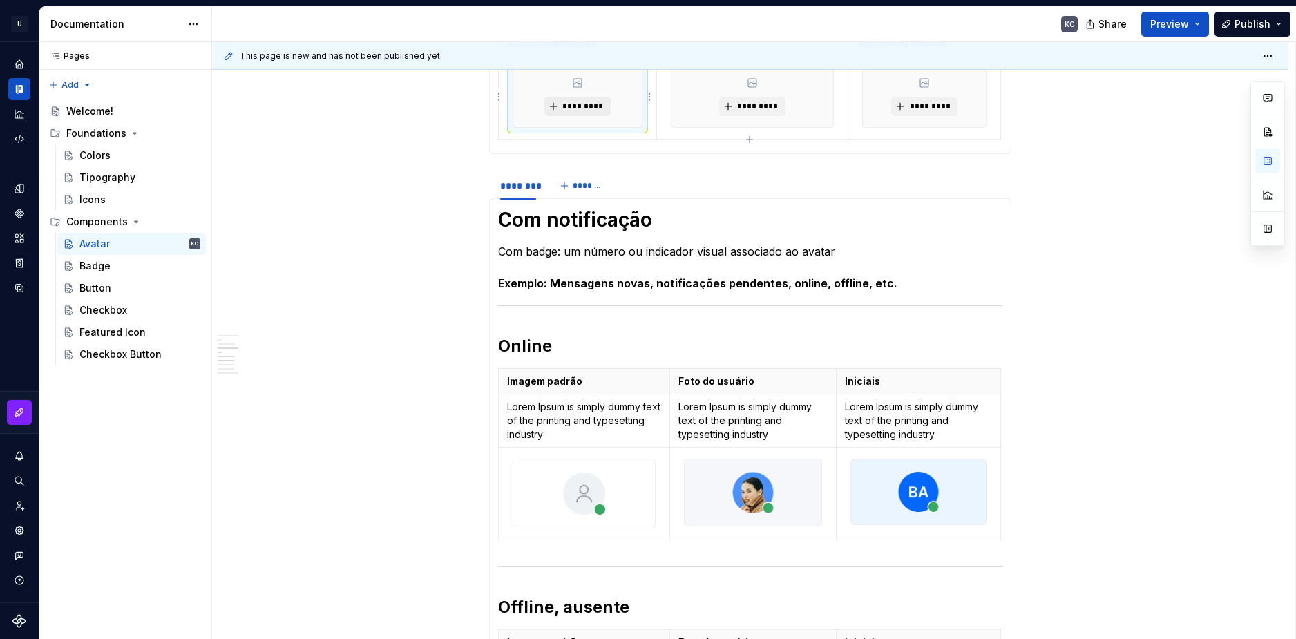
click at [590, 101] on span "*********" at bounding box center [583, 106] width 42 height 11
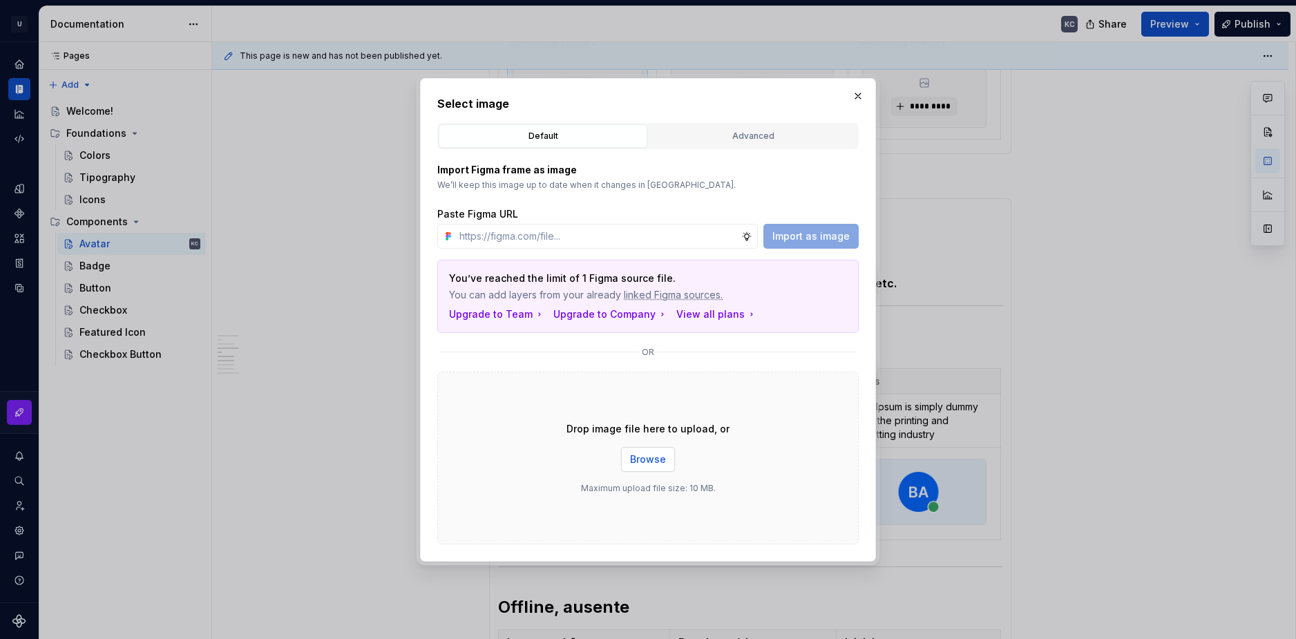
click at [663, 466] on button "Browse" at bounding box center [648, 459] width 54 height 25
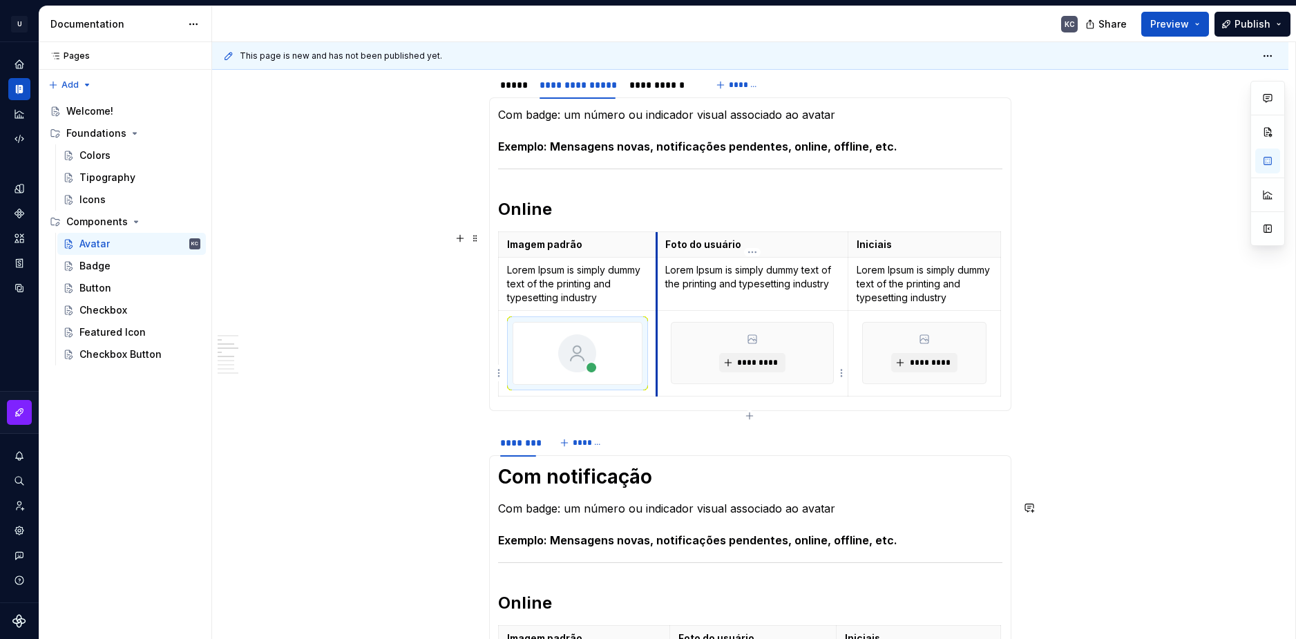
scroll to position [207, 0]
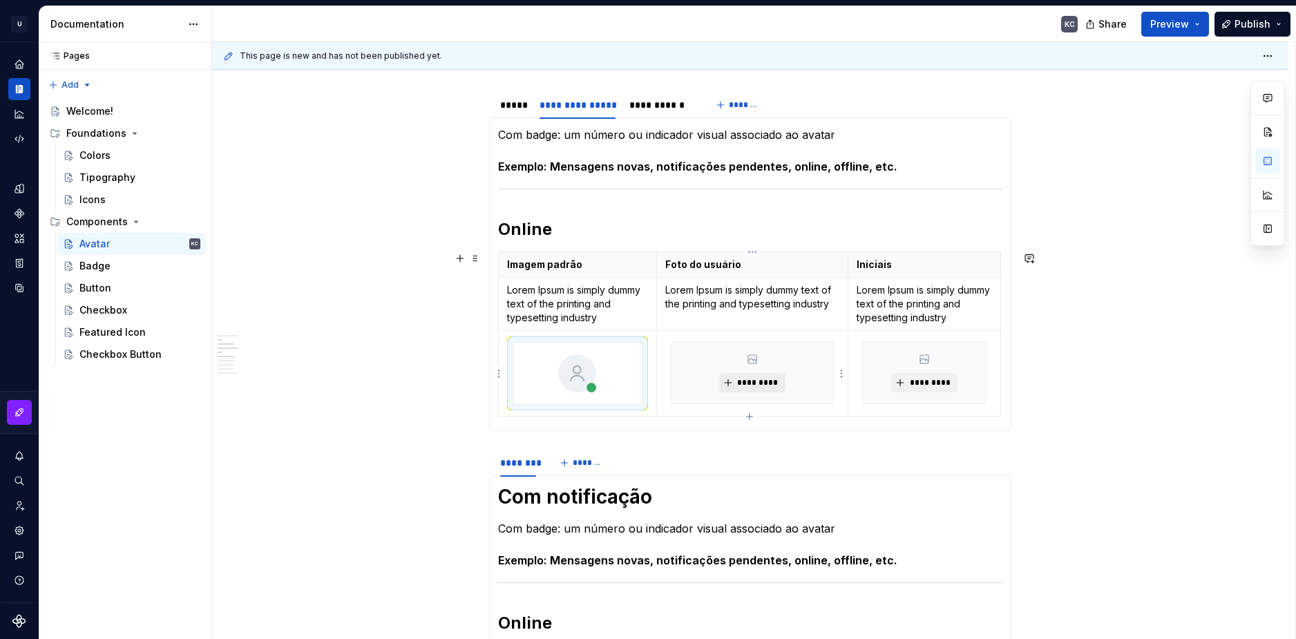
click at [765, 382] on span "*********" at bounding box center [758, 382] width 42 height 11
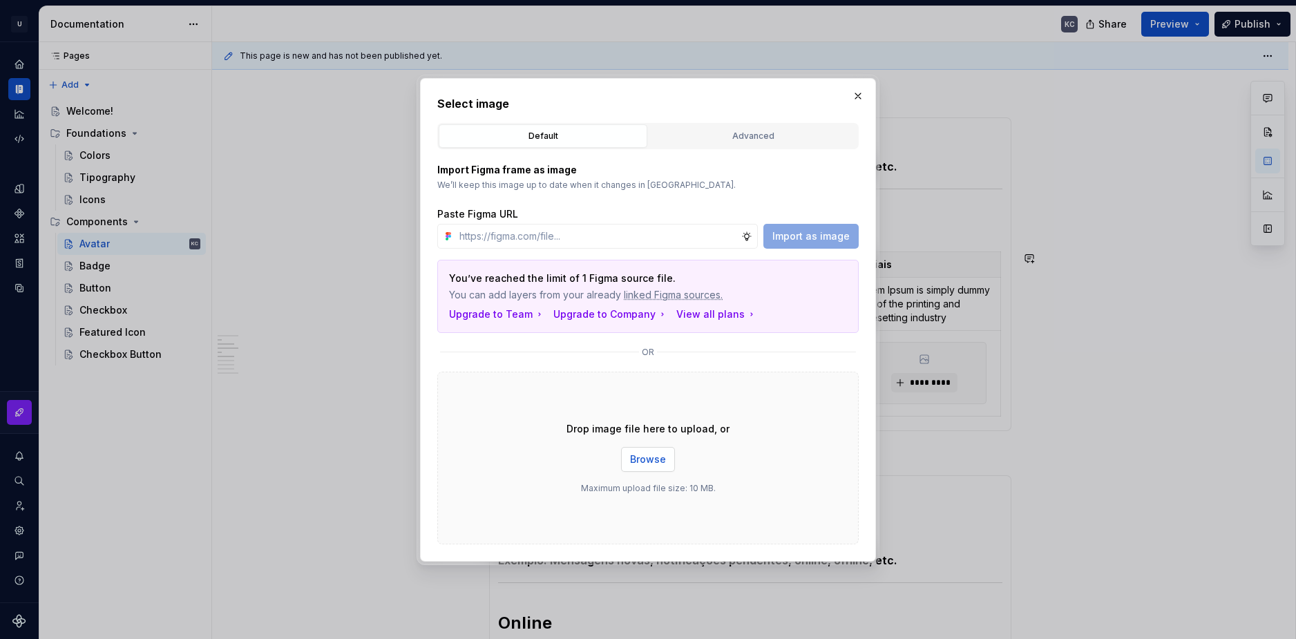
click at [661, 448] on button "Browse" at bounding box center [648, 459] width 54 height 25
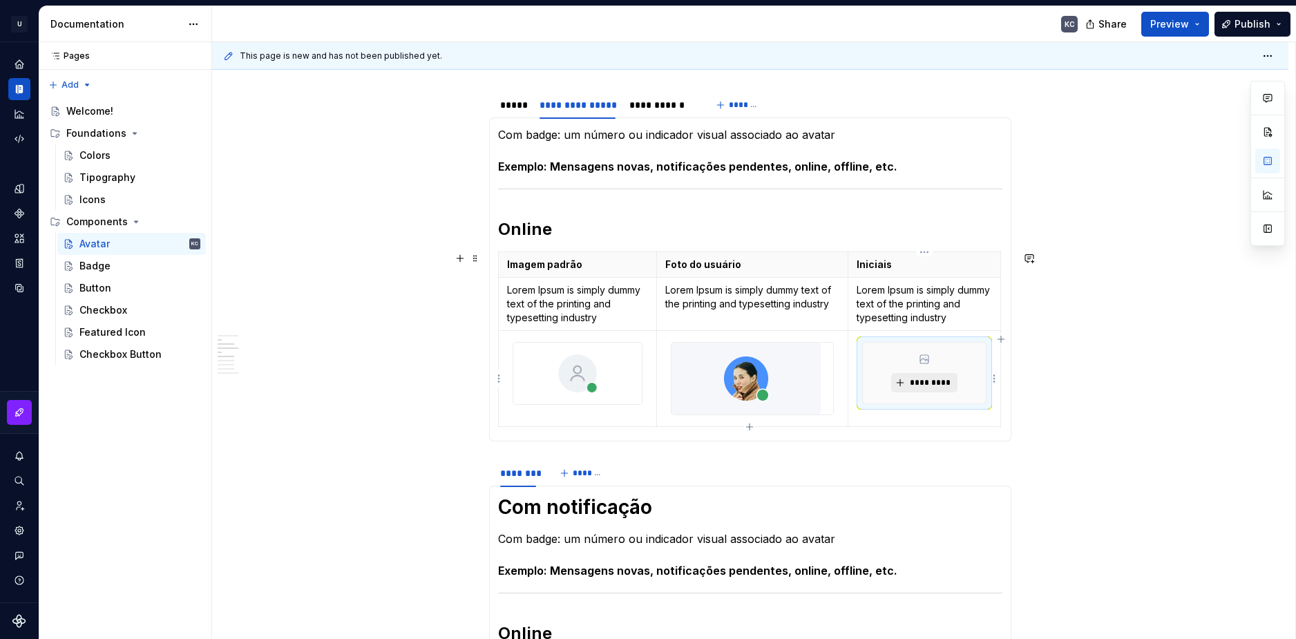
click at [949, 384] on span "*********" at bounding box center [930, 382] width 42 height 11
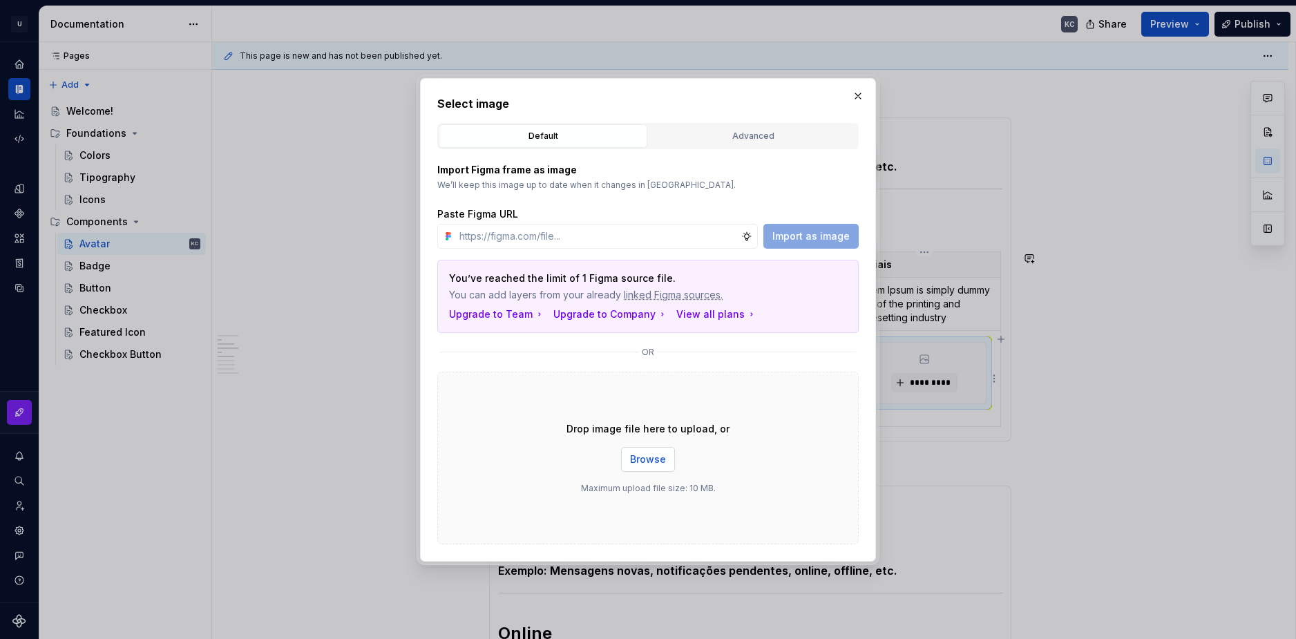
click at [646, 462] on span "Browse" at bounding box center [648, 460] width 36 height 14
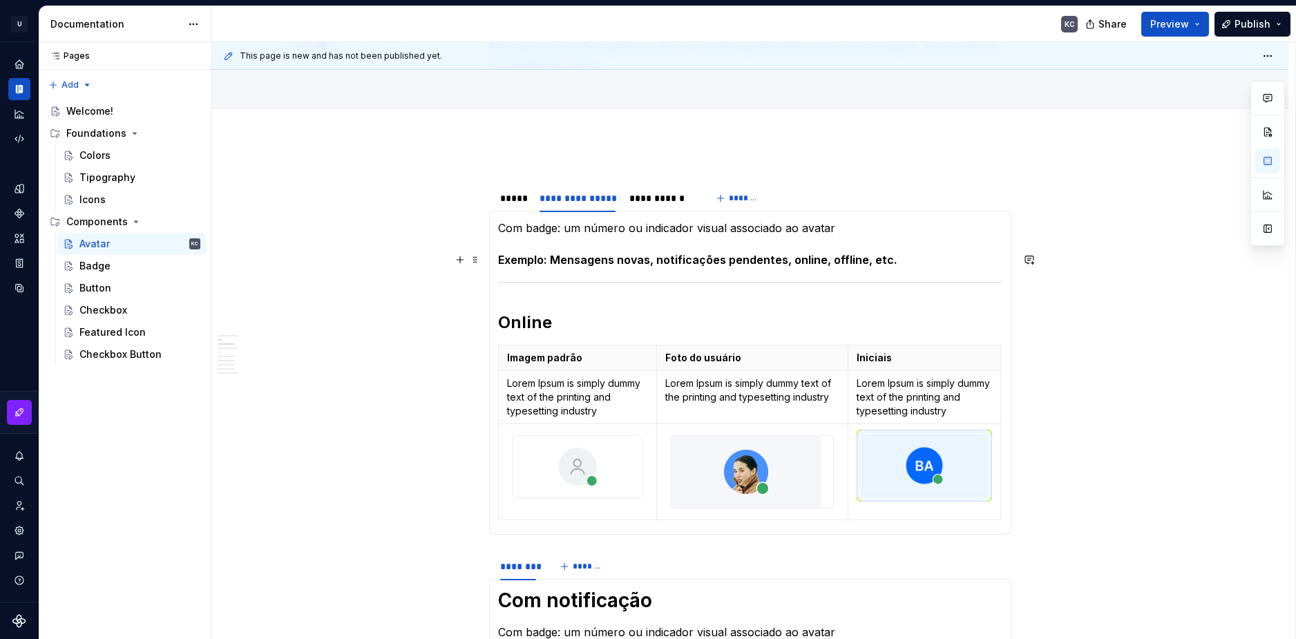
scroll to position [138, 0]
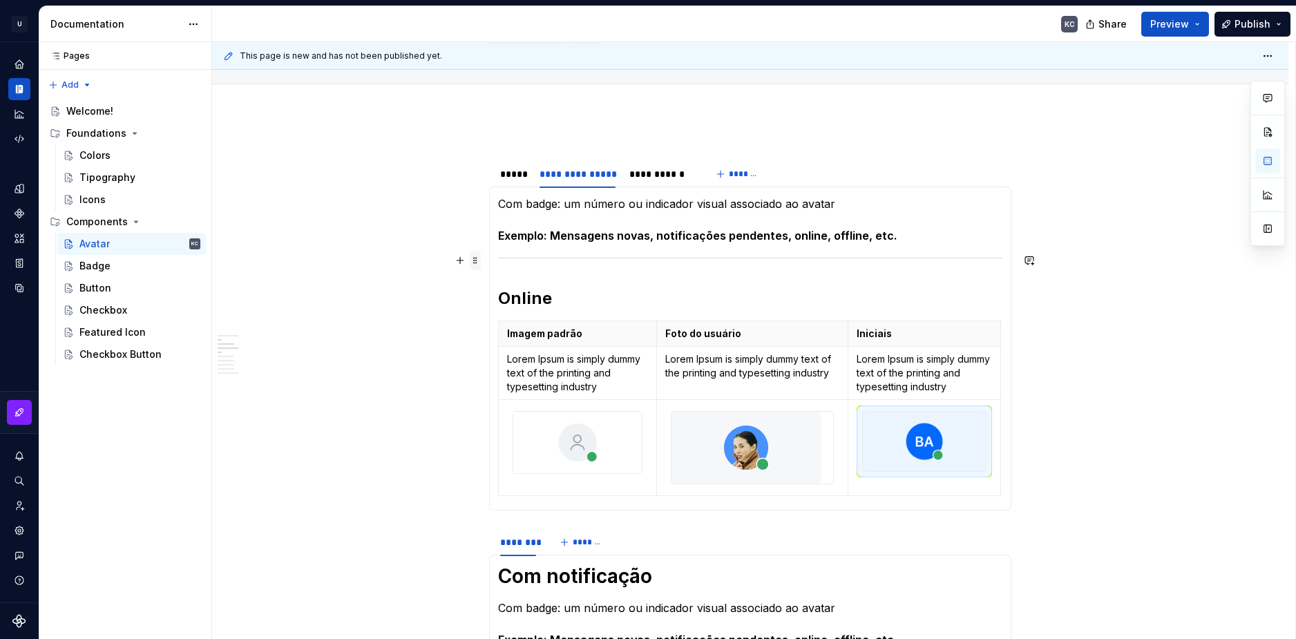
click at [476, 259] on span at bounding box center [475, 260] width 11 height 19
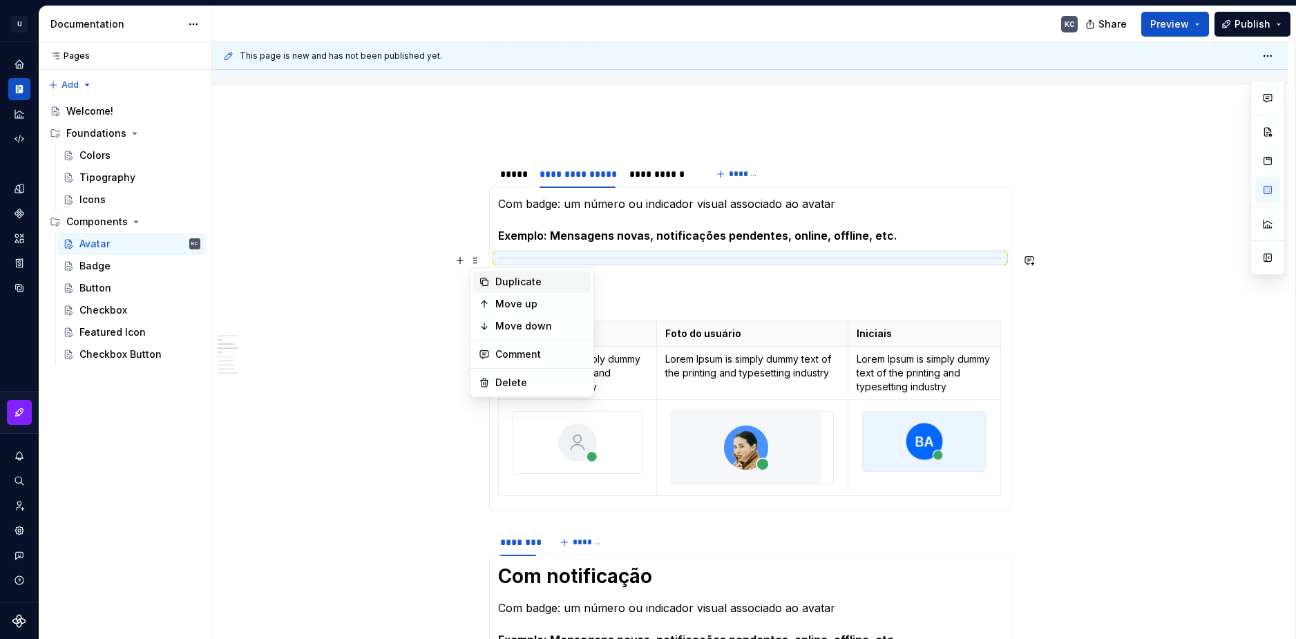
click at [504, 283] on div "Duplicate" at bounding box center [540, 282] width 90 height 14
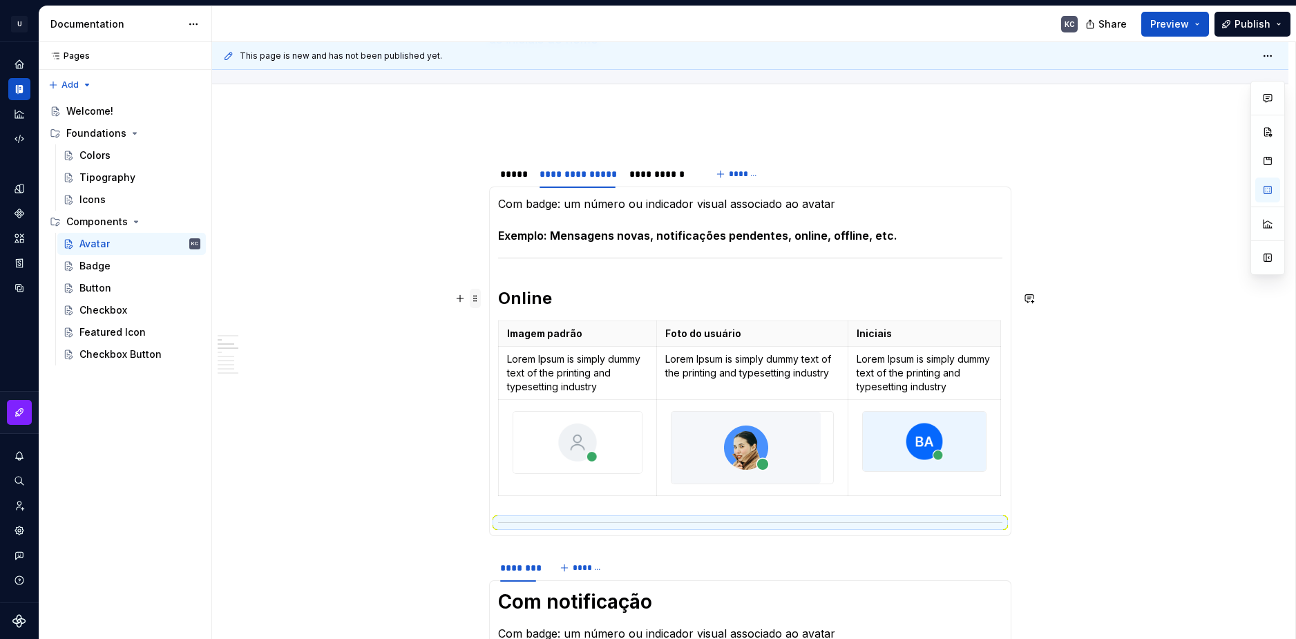
click at [478, 298] on span at bounding box center [475, 298] width 11 height 19
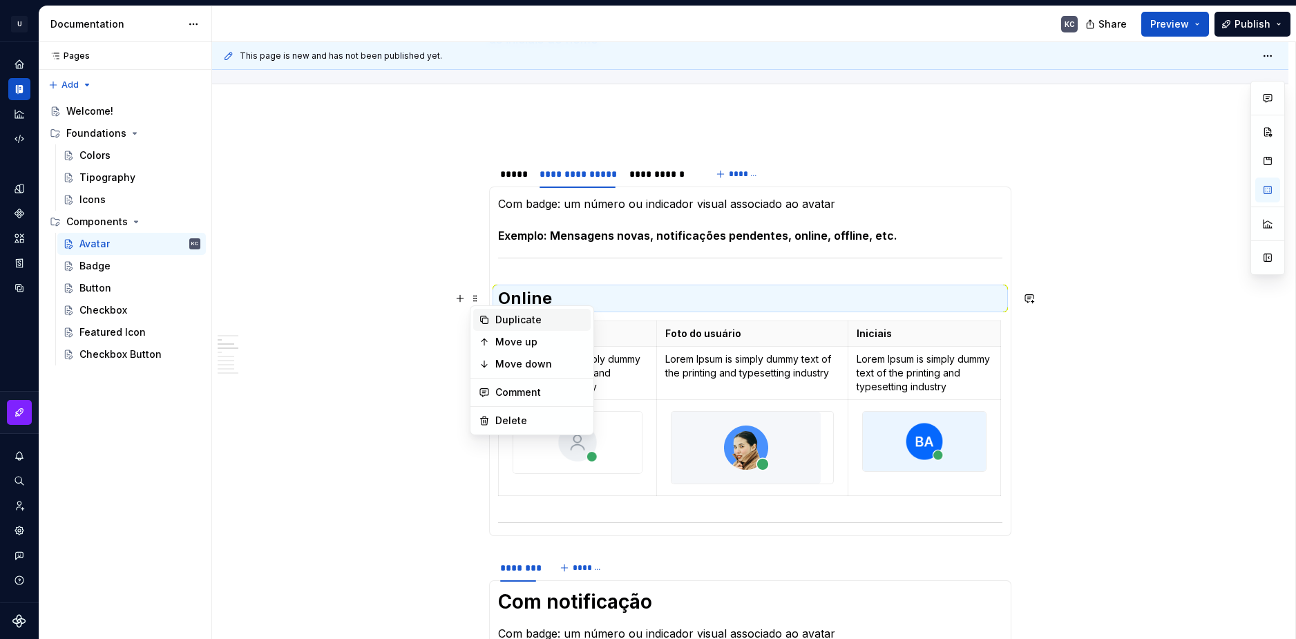
click at [505, 321] on div "Duplicate" at bounding box center [540, 320] width 90 height 14
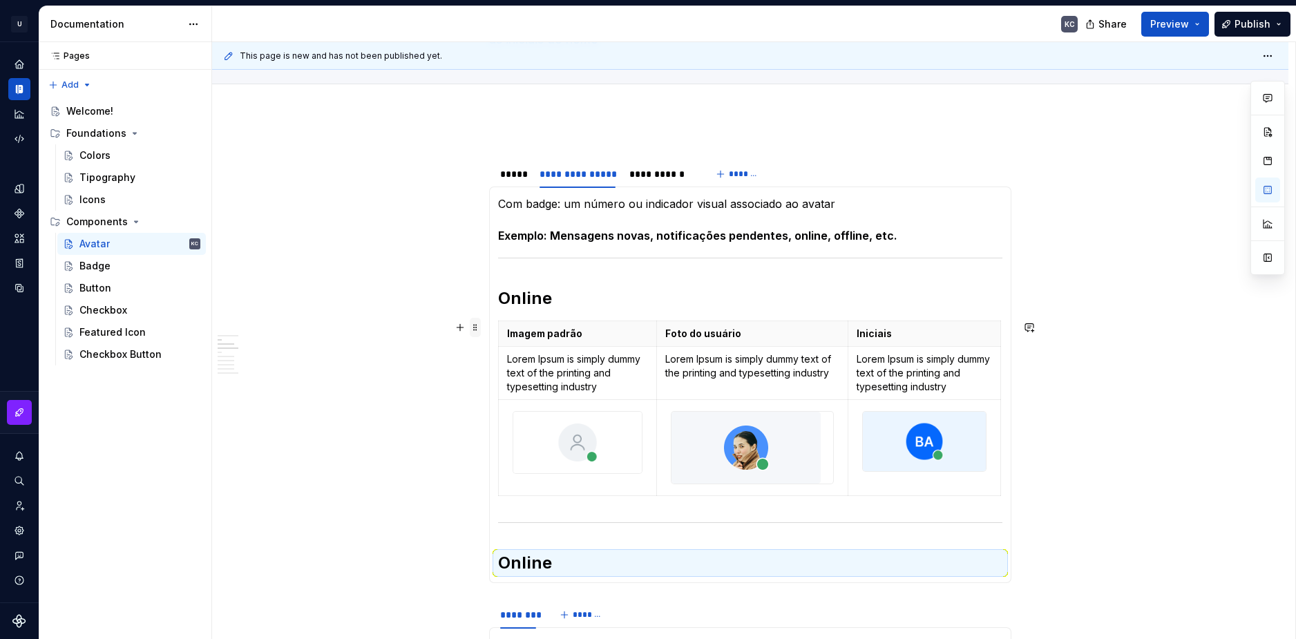
click at [476, 330] on span at bounding box center [475, 327] width 11 height 19
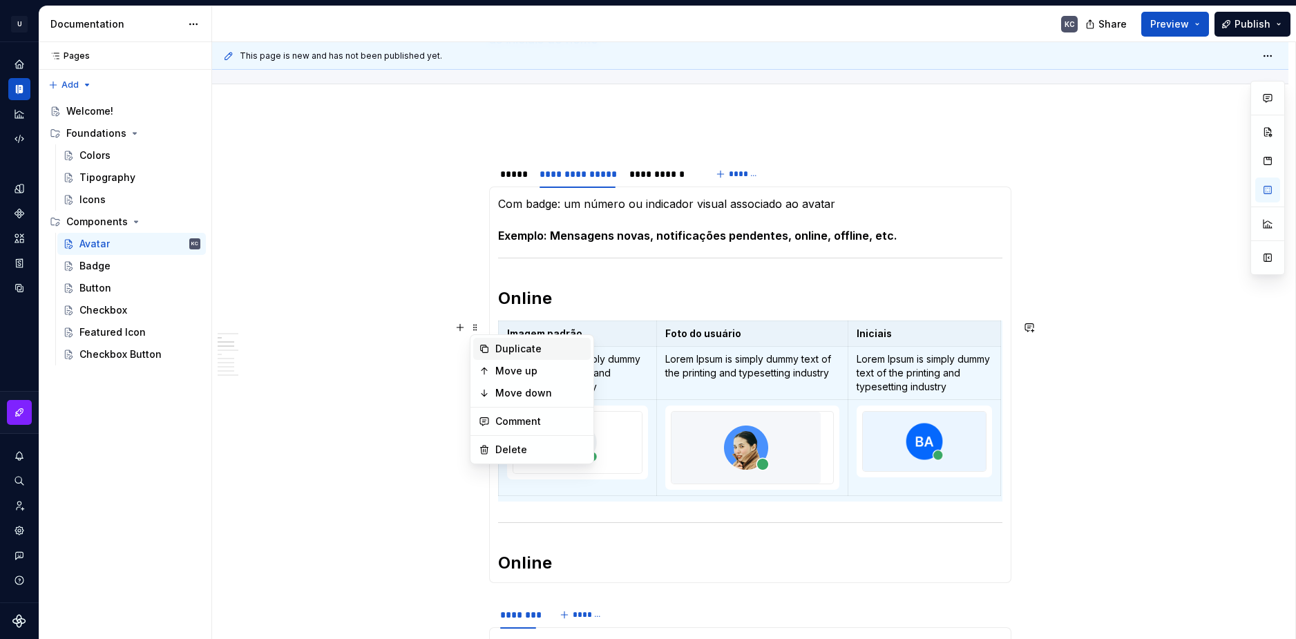
click at [495, 352] on div "Duplicate" at bounding box center [531, 349] width 117 height 22
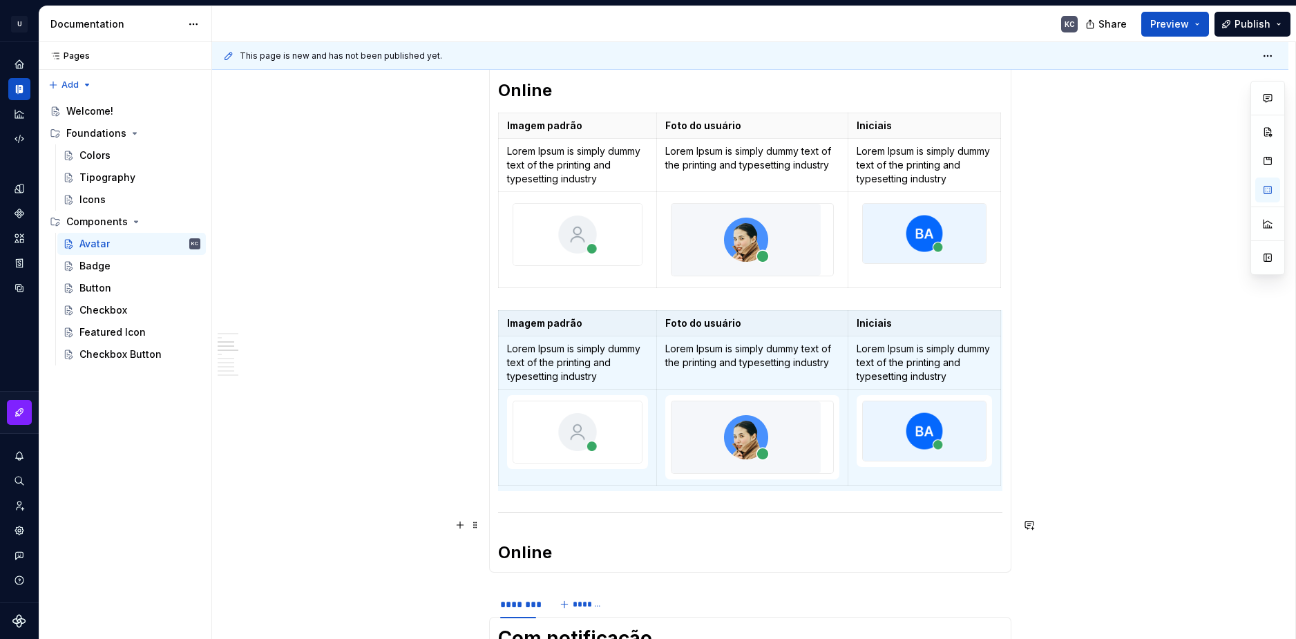
scroll to position [373, 0]
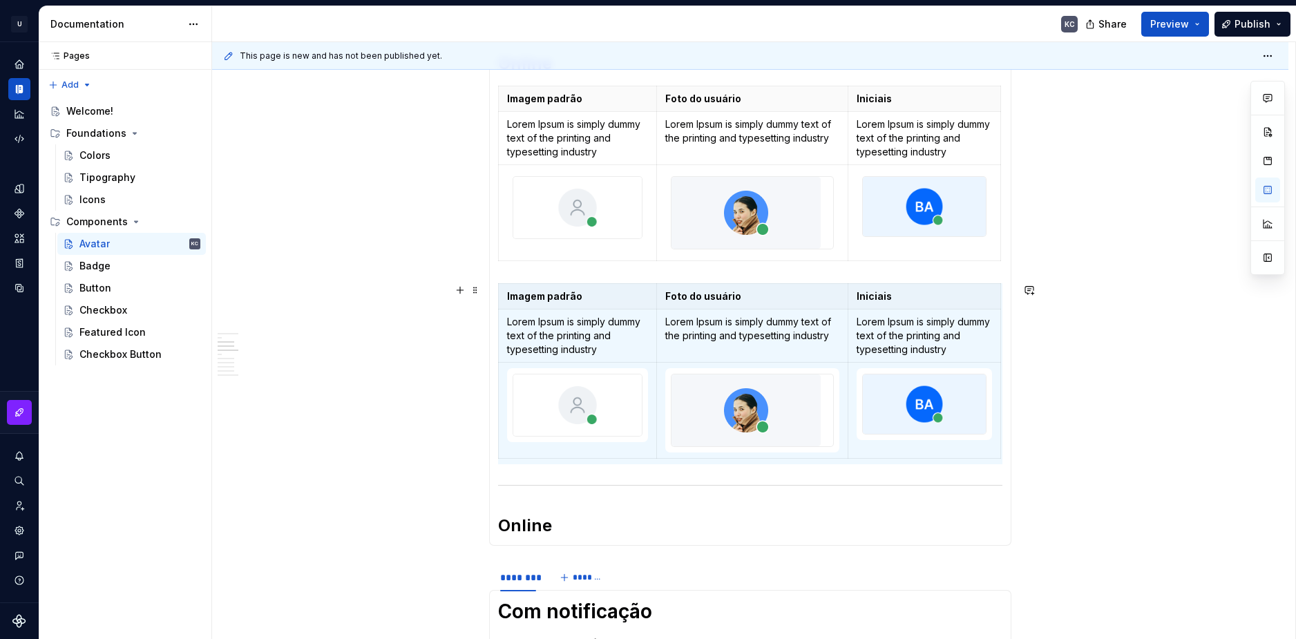
click at [578, 276] on section-item-column "Com badge: um número ou indicador visual associado ao avatar Exemplo: Mensagens…" at bounding box center [750, 249] width 504 height 576
click at [658, 478] on section-item-column "Com badge: um número ou indicador visual associado ao avatar Exemplo: Mensagens…" at bounding box center [750, 249] width 504 height 576
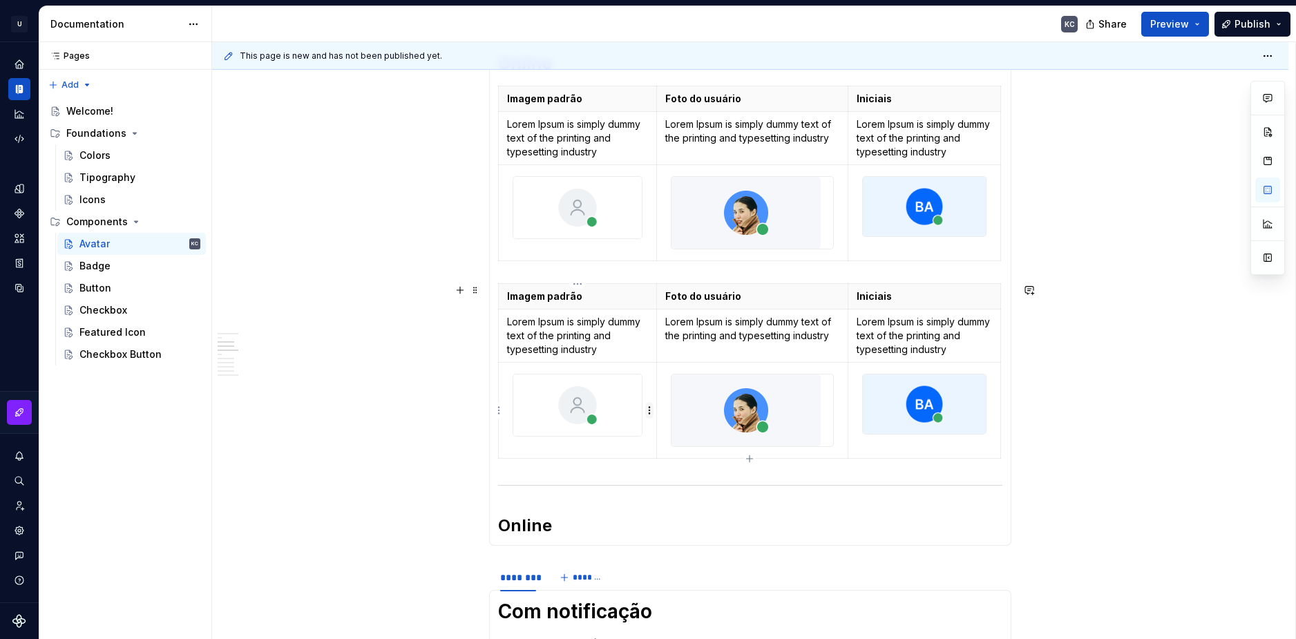
click at [651, 412] on html "U Stardust DS KC Design system data Documentation KC Share Preview Publish Page…" at bounding box center [648, 319] width 1296 height 639
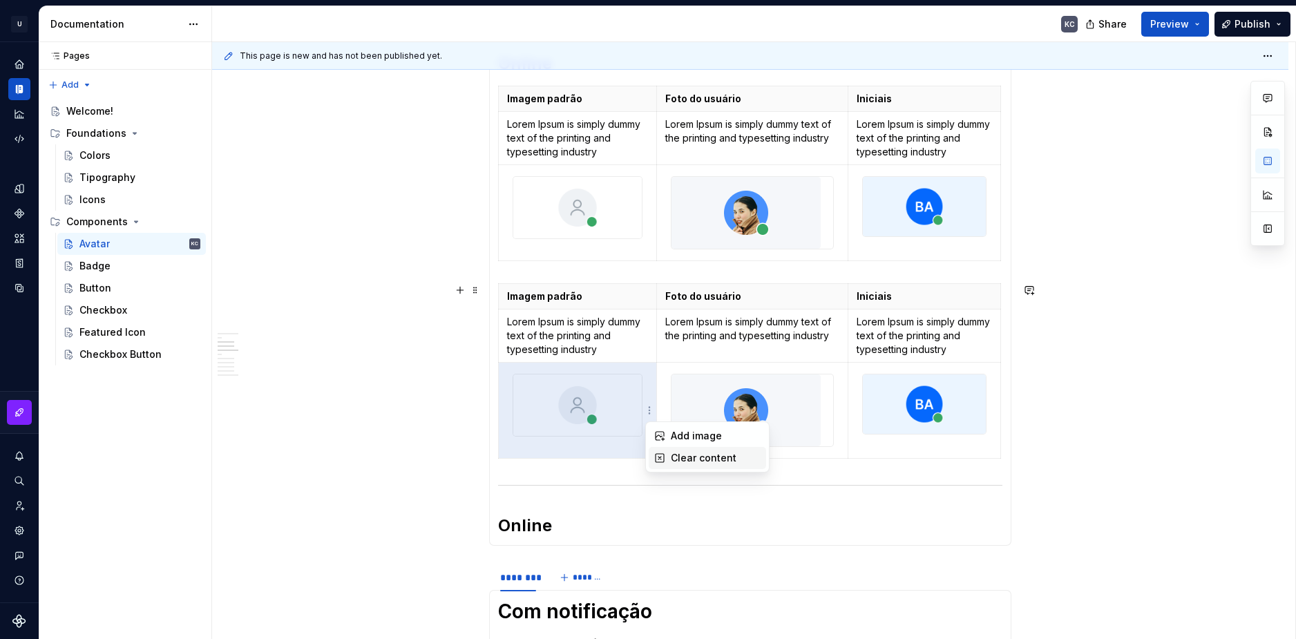
click at [668, 460] on div "Clear content" at bounding box center [707, 458] width 117 height 22
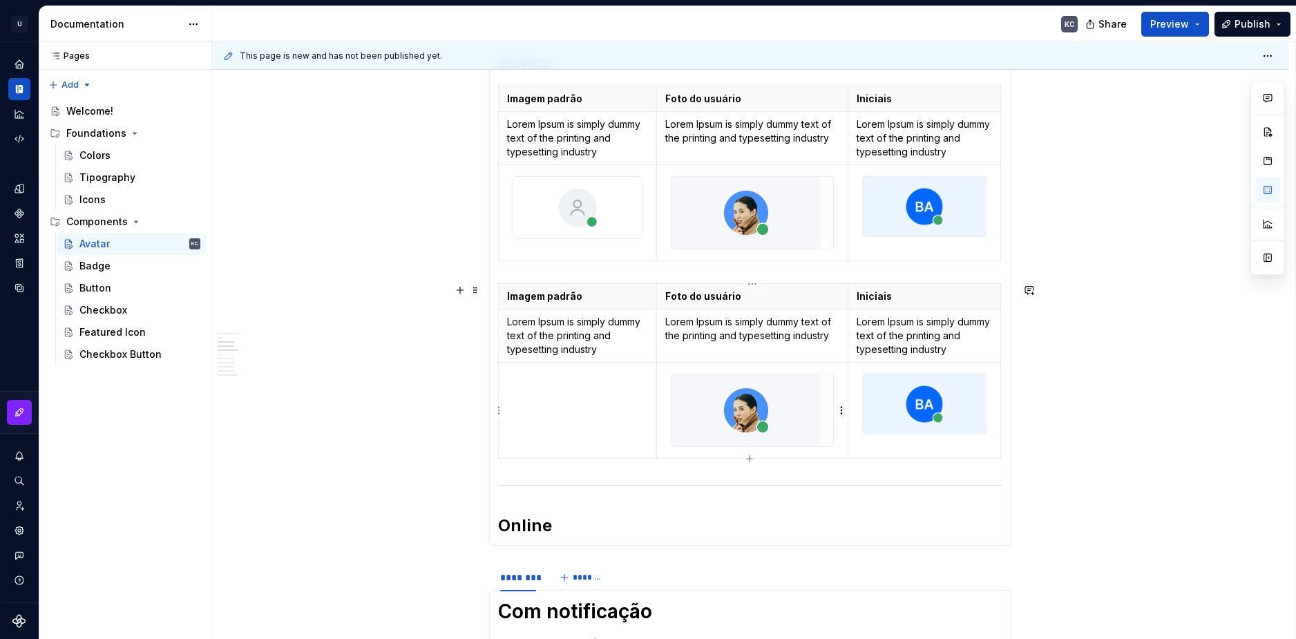
click at [838, 412] on html "U Stardust DS KC Design system data Documentation KC Share Preview Publish Page…" at bounding box center [648, 319] width 1296 height 639
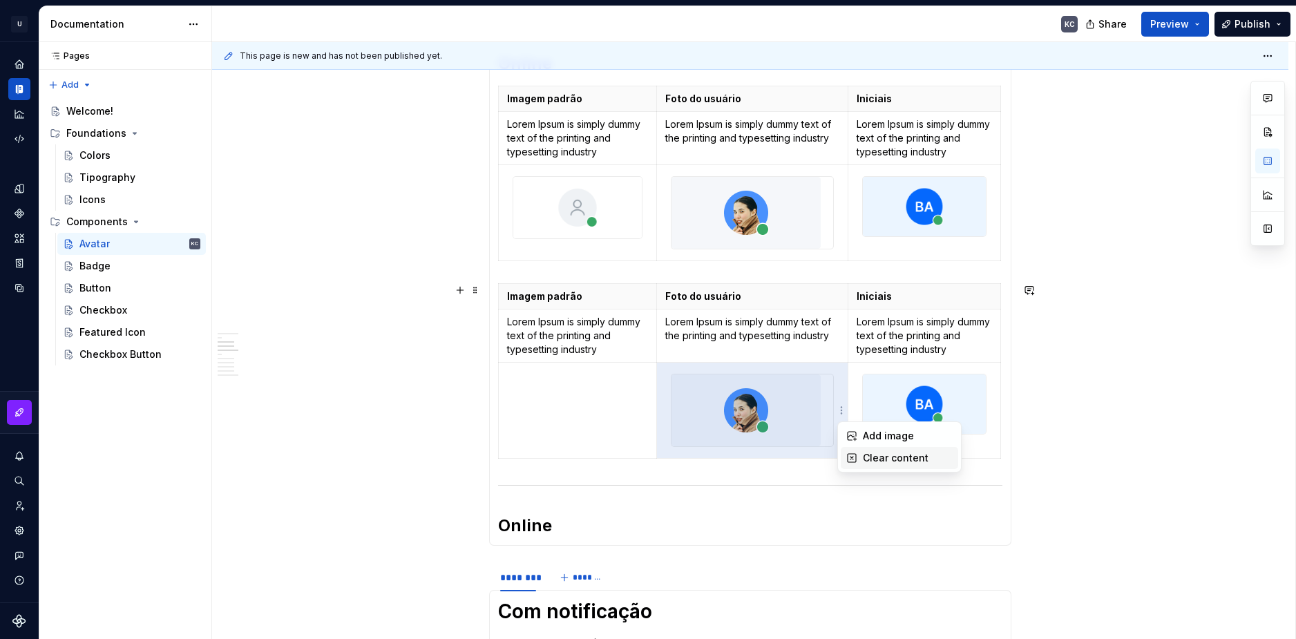
click at [858, 457] on div "Clear content" at bounding box center [899, 458] width 117 height 22
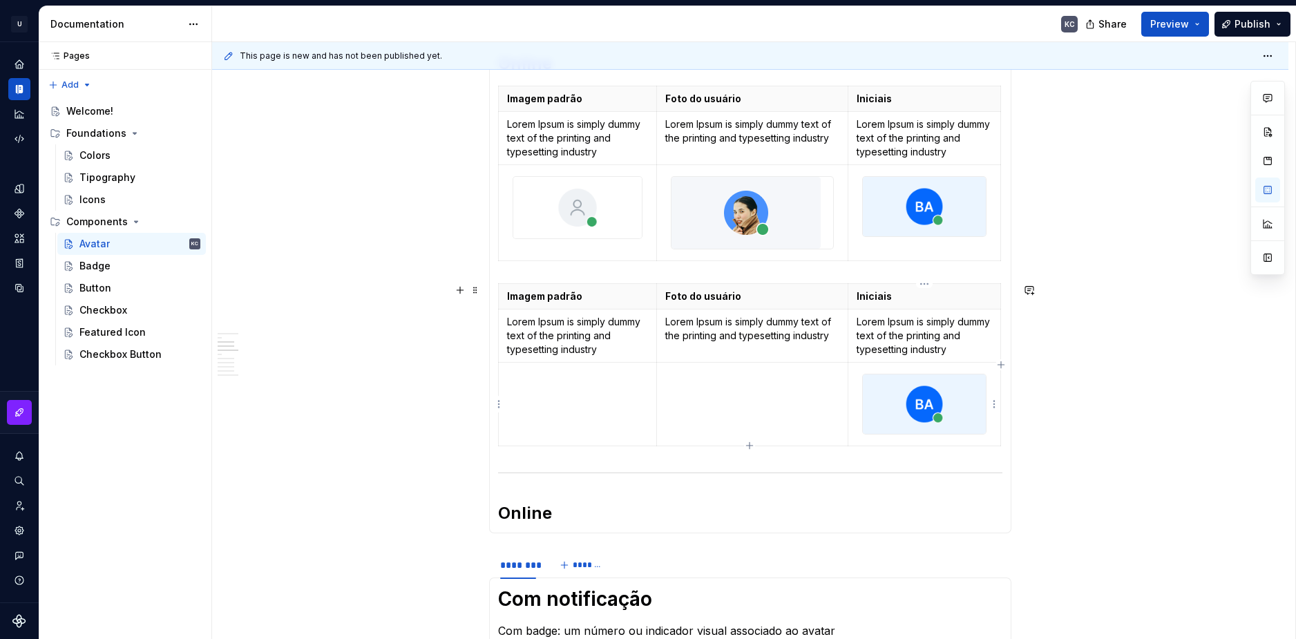
click at [996, 395] on td at bounding box center [925, 405] width 153 height 84
click at [996, 403] on html "U Stardust DS KC Design system data Documentation KC Share Preview Publish Page…" at bounding box center [648, 319] width 1296 height 639
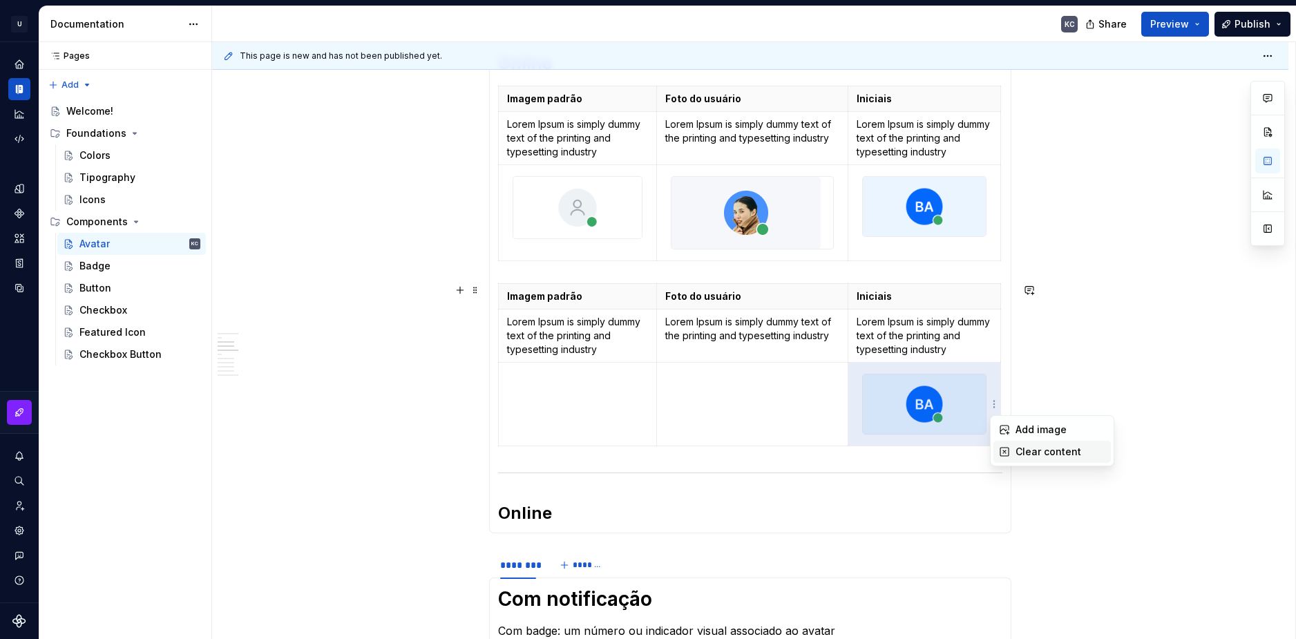
click at [1013, 447] on div "Clear content" at bounding box center [1052, 452] width 117 height 22
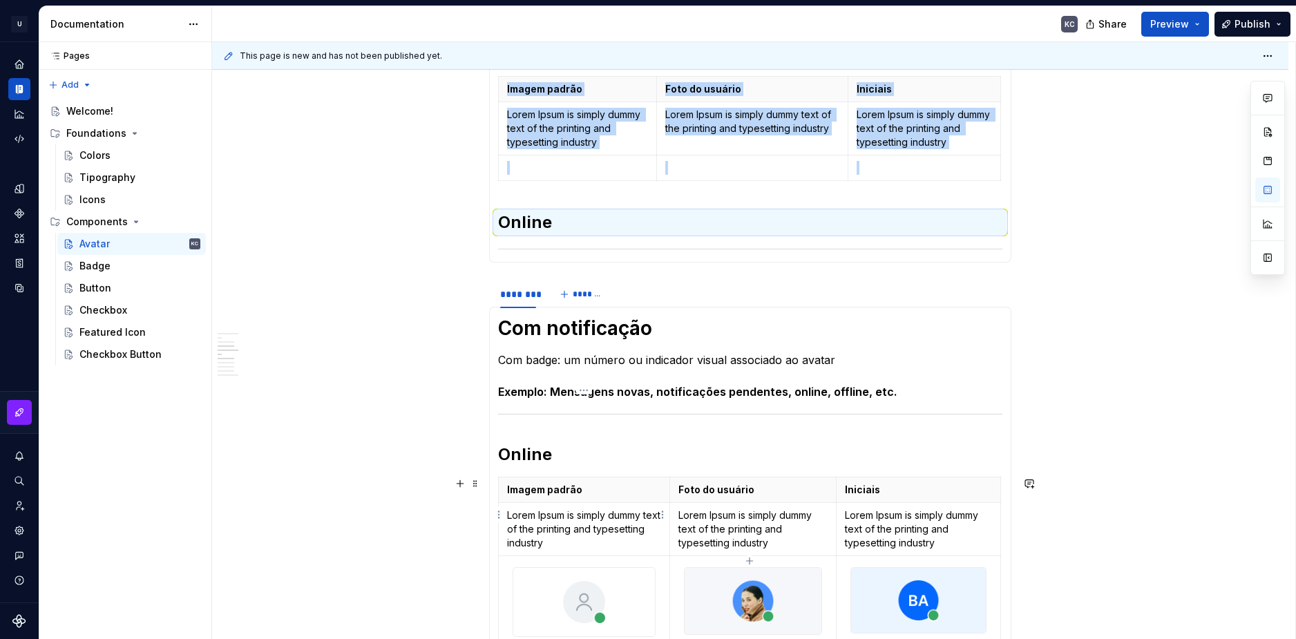
scroll to position [788, 0]
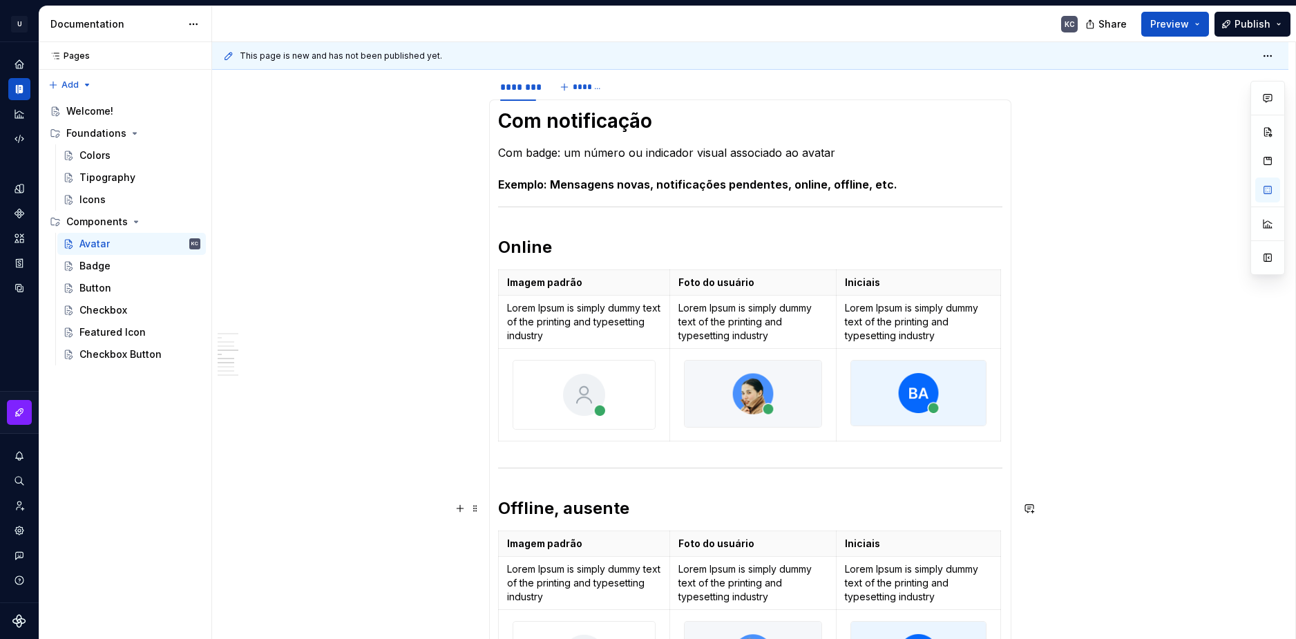
click at [571, 506] on h2 "Offline, ausente" at bounding box center [750, 509] width 504 height 22
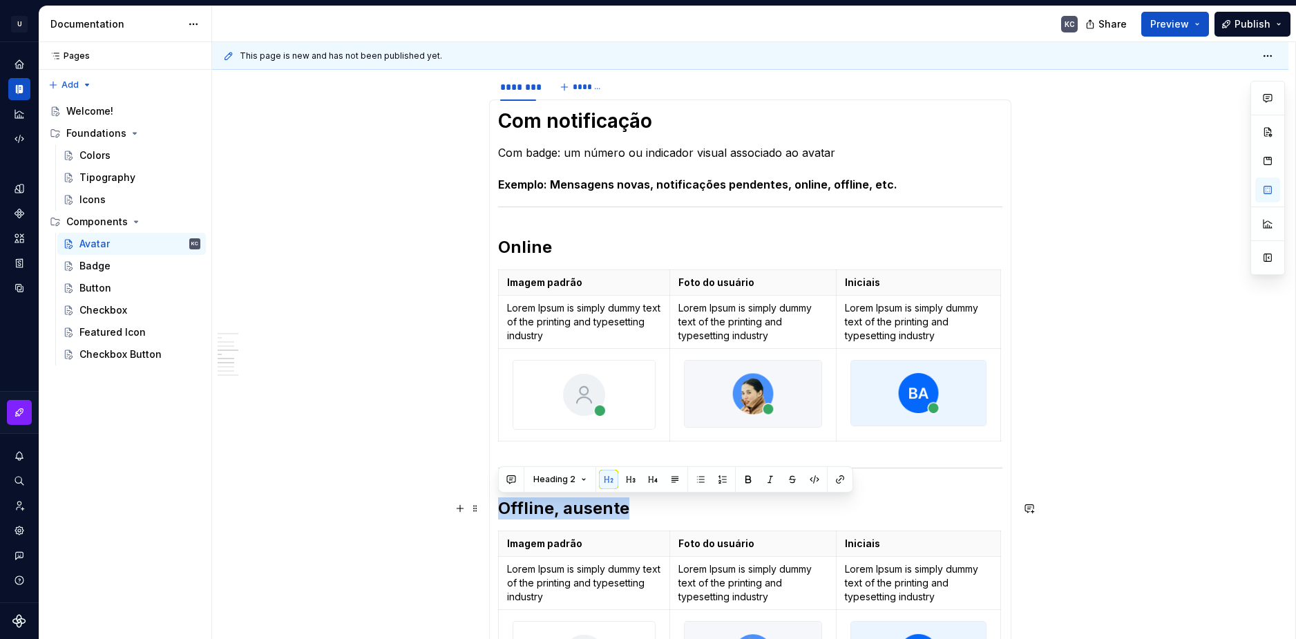
click at [571, 506] on h2 "Offline, ausente" at bounding box center [750, 509] width 504 height 22
copy h2 "Offline, ausente"
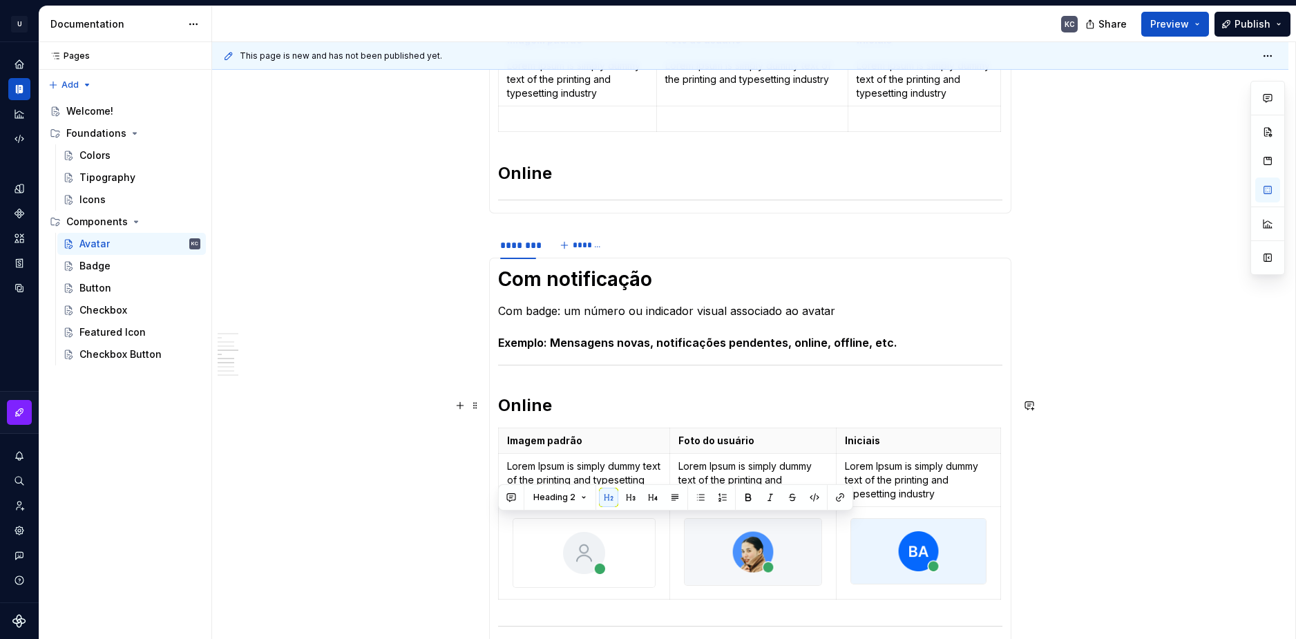
scroll to position [580, 0]
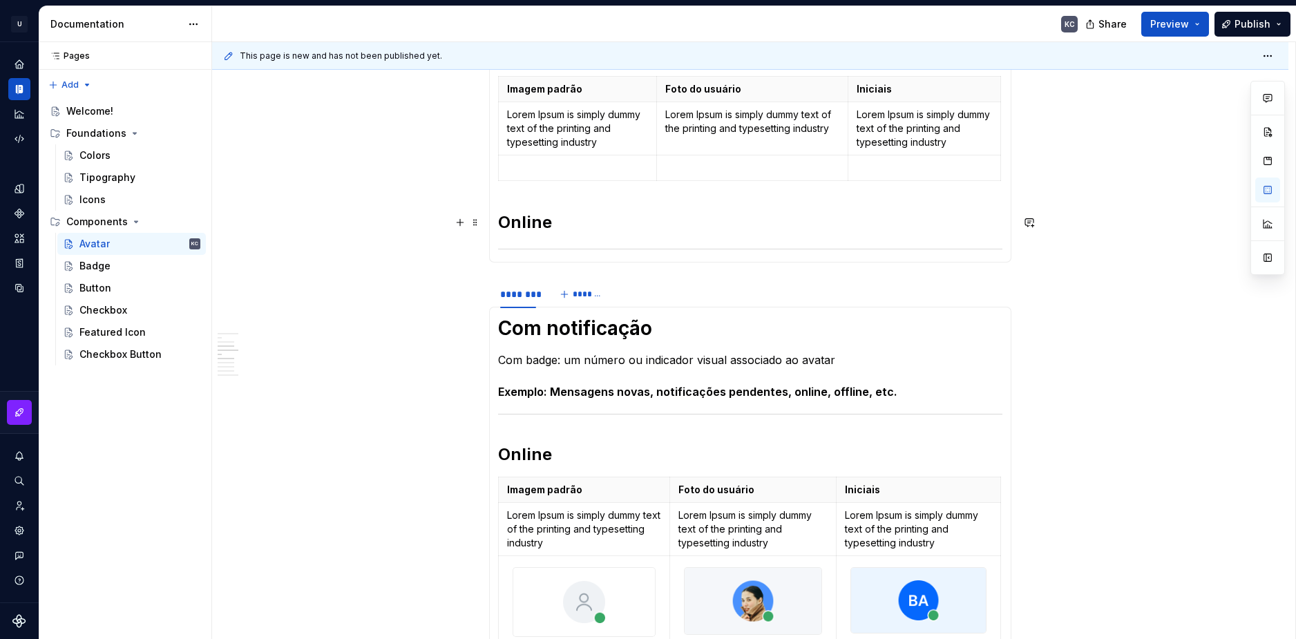
click at [531, 214] on h2 "Online" at bounding box center [750, 222] width 504 height 22
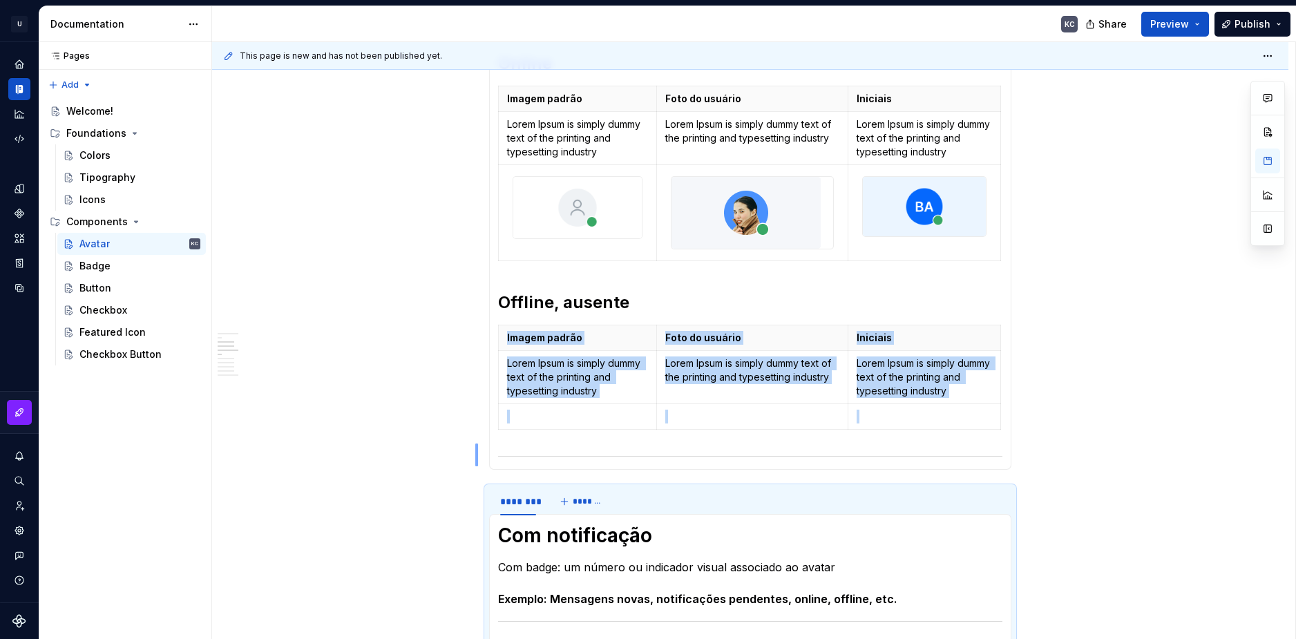
drag, startPoint x: 475, startPoint y: 466, endPoint x: 478, endPoint y: 444, distance: 22.9
click at [478, 444] on div "**********" at bounding box center [754, 341] width 1084 height 598
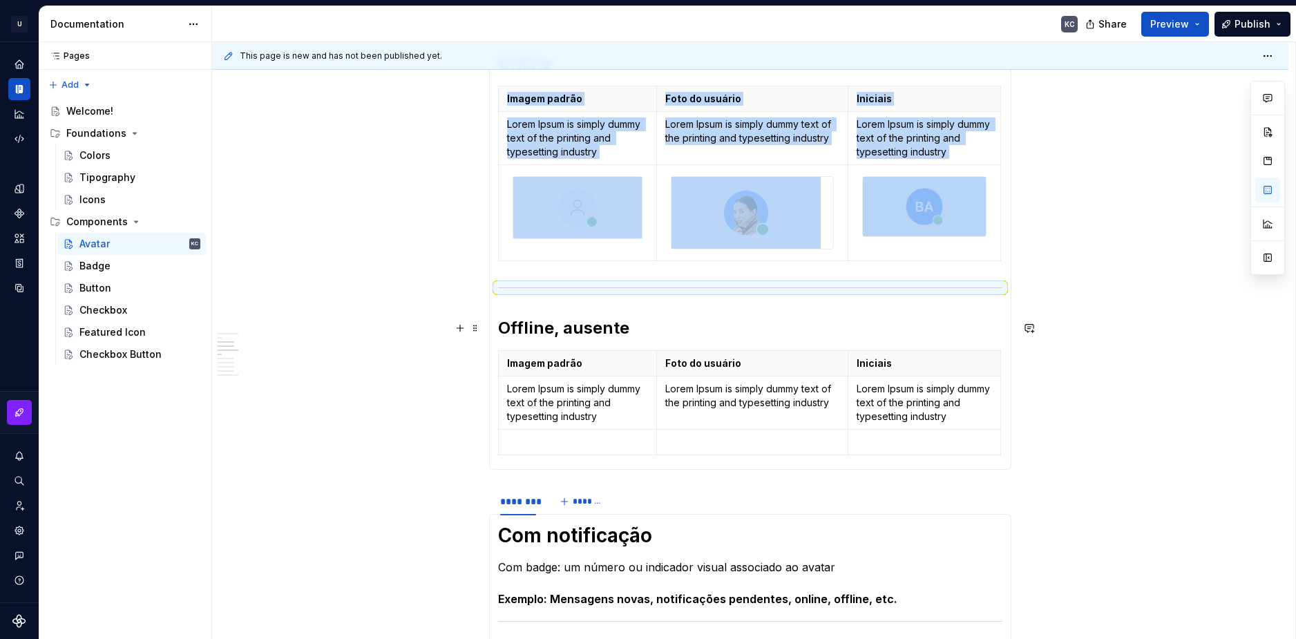
click at [1124, 303] on div "**********" at bounding box center [754, 341] width 1084 height 598
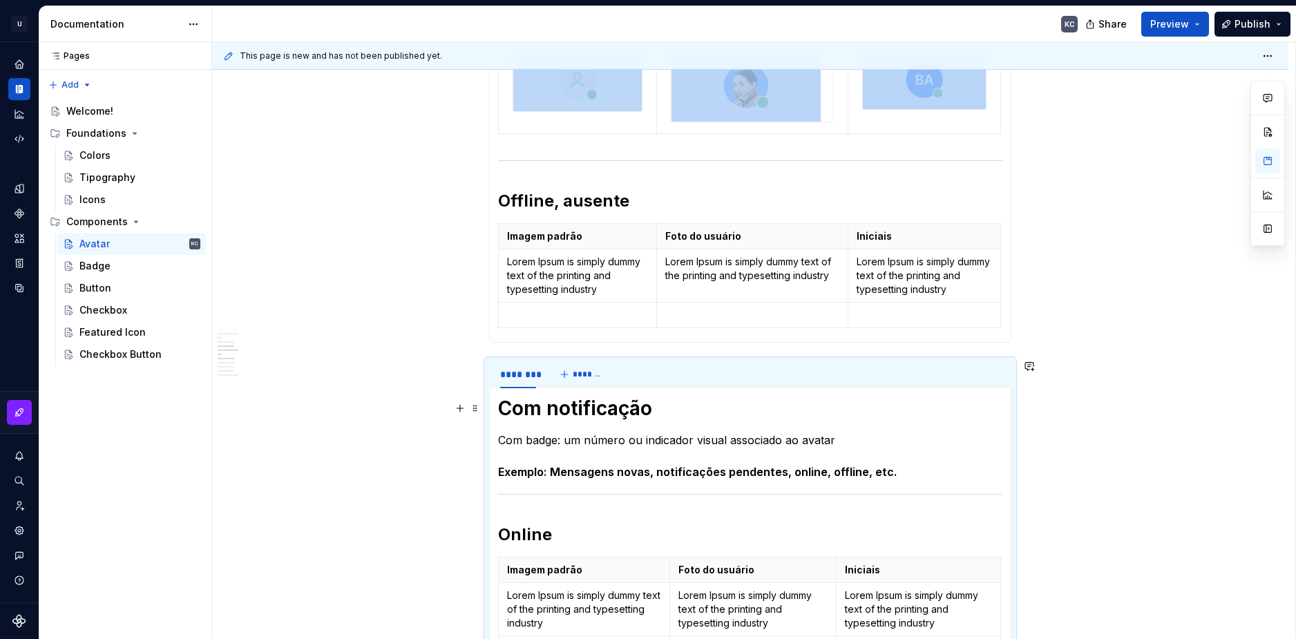
scroll to position [511, 0]
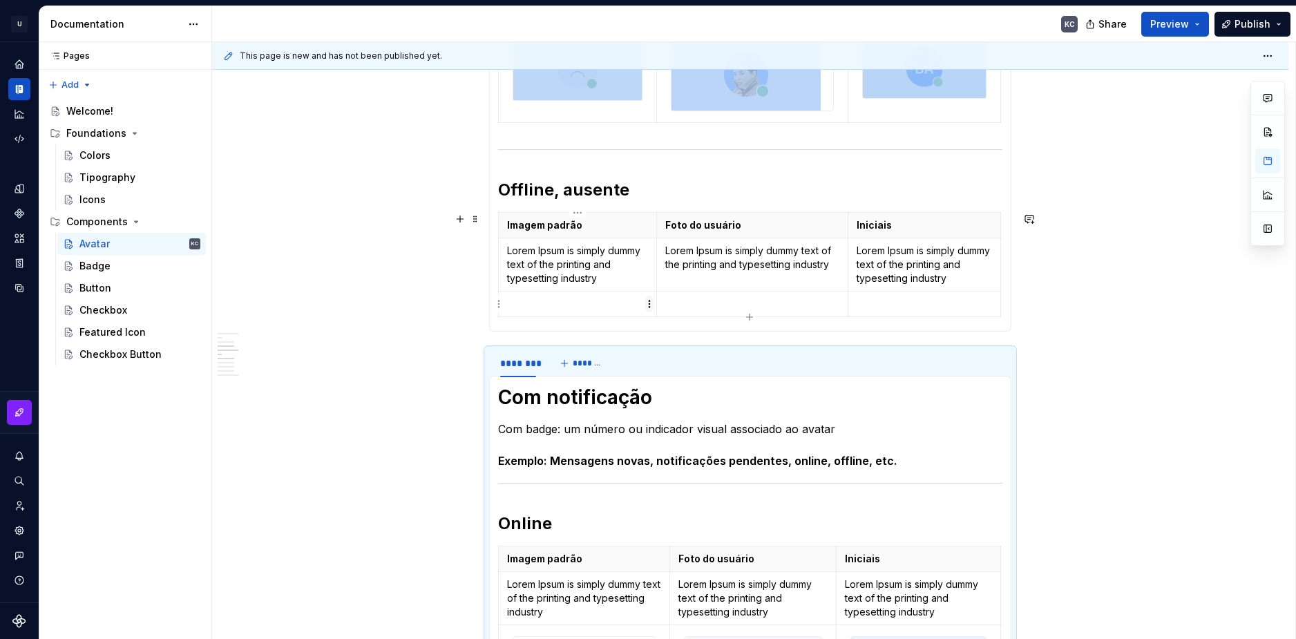
click at [650, 303] on html "U Stardust DS KC Design system data Documentation KC Share Preview Publish Page…" at bounding box center [648, 319] width 1296 height 639
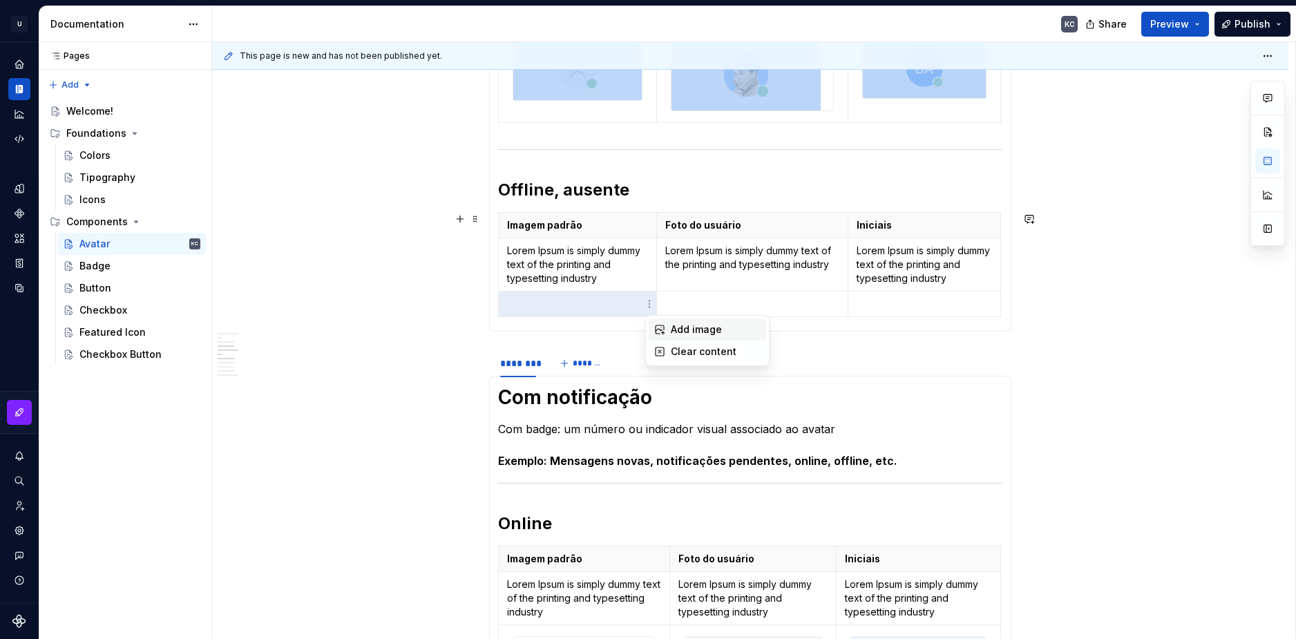
click at [674, 324] on div "Add image" at bounding box center [716, 330] width 90 height 14
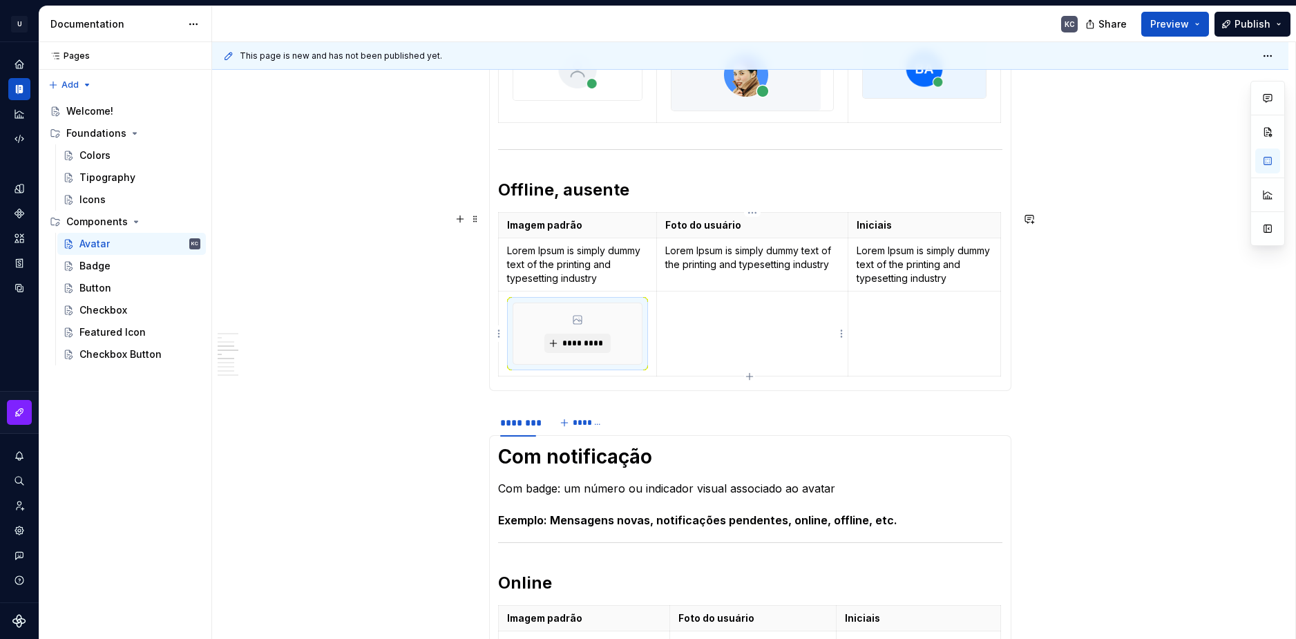
click at [844, 331] on html "U Stardust DS KC Design system data Documentation KC Share Preview Publish Page…" at bounding box center [648, 319] width 1296 height 639
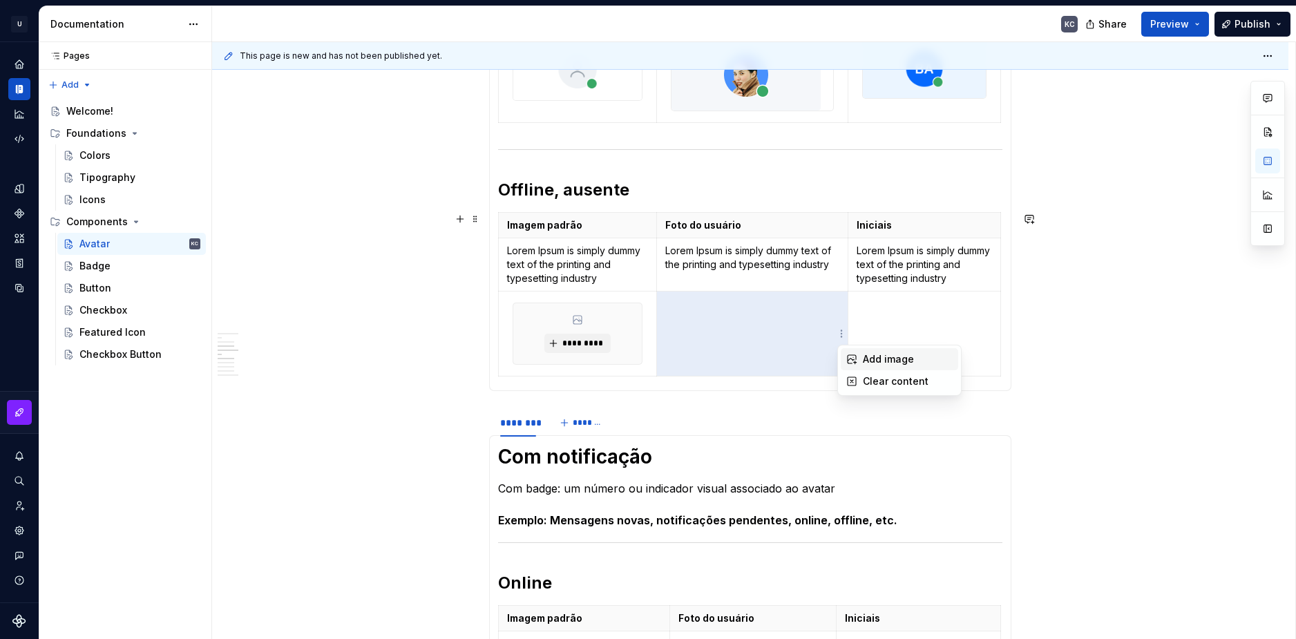
click at [868, 358] on div "Add image" at bounding box center [908, 359] width 90 height 14
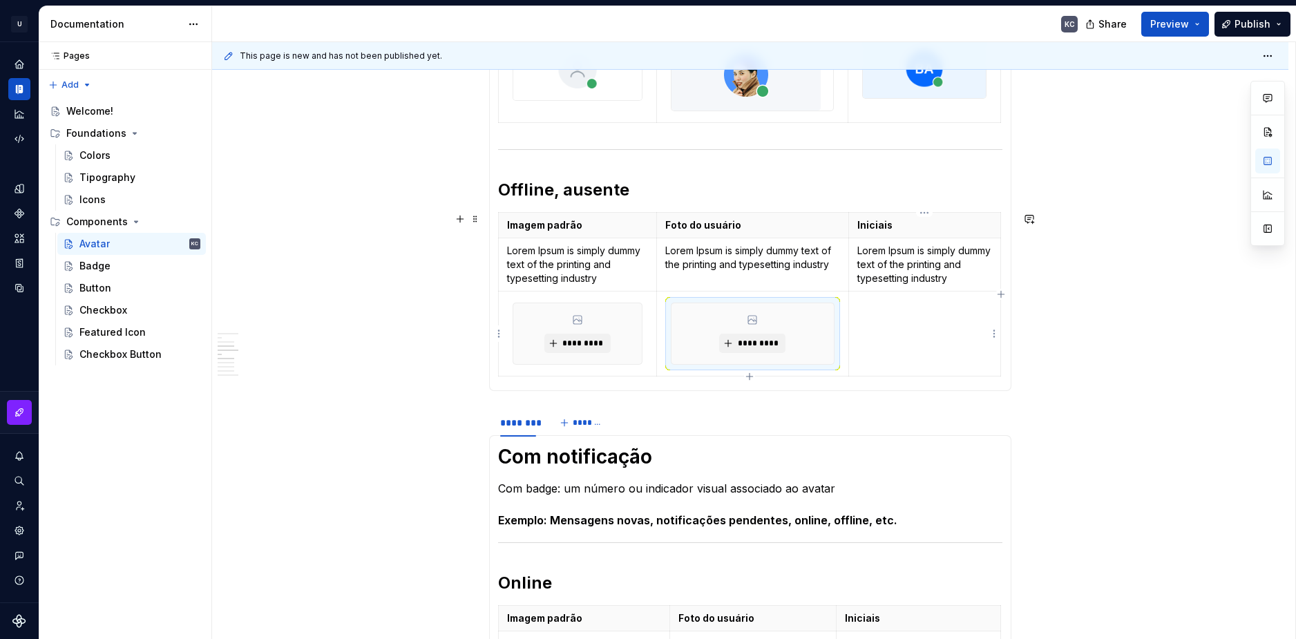
click at [990, 333] on td at bounding box center [925, 334] width 152 height 85
click at [996, 334] on html "U Stardust DS KC Design system data Documentation KC Share Preview Publish Page…" at bounding box center [648, 319] width 1296 height 639
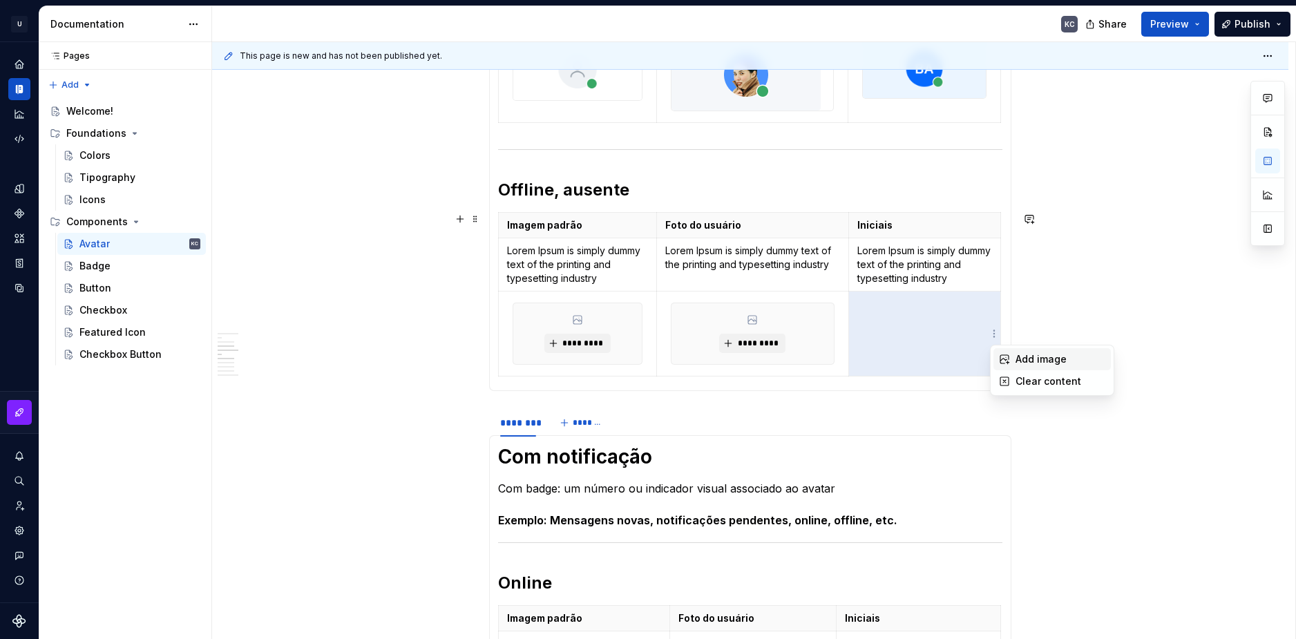
click at [1008, 359] on icon at bounding box center [1004, 359] width 11 height 11
type textarea "*"
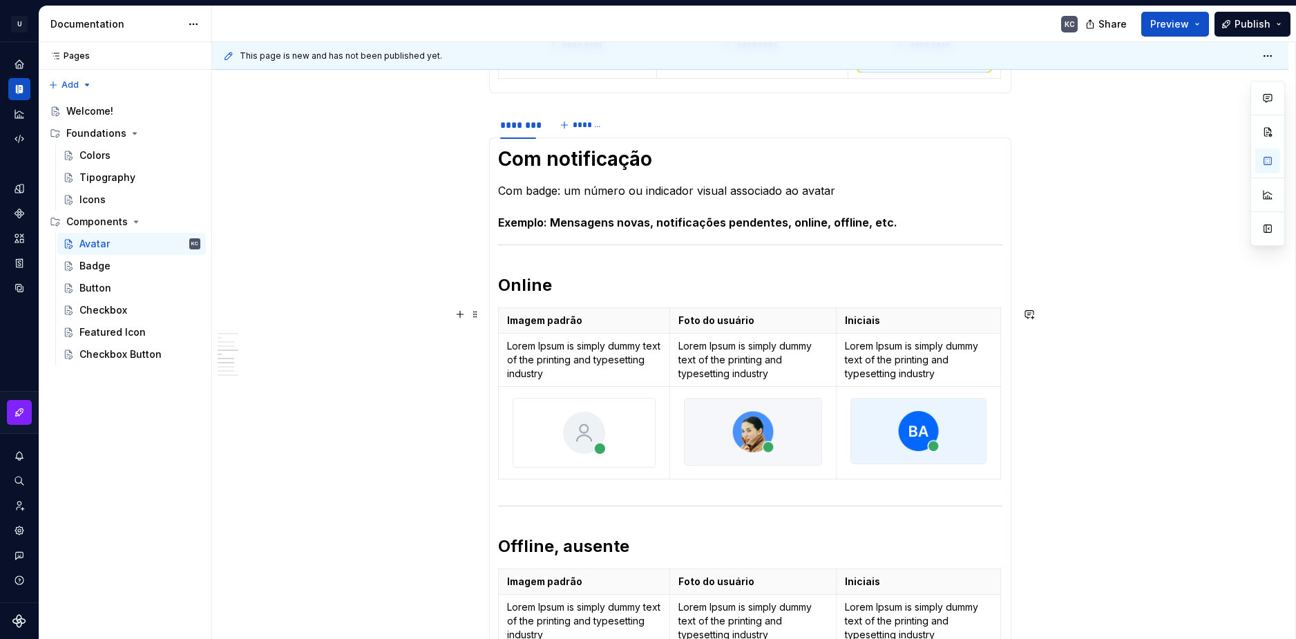
scroll to position [442, 0]
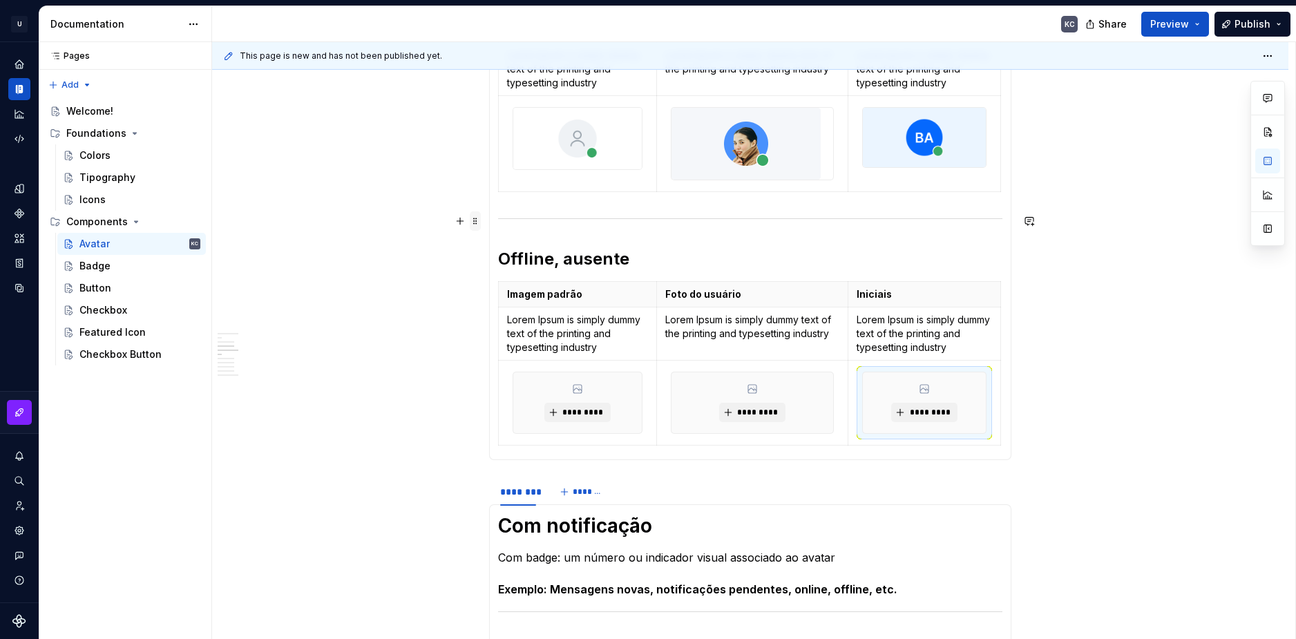
click at [475, 218] on span at bounding box center [475, 220] width 11 height 19
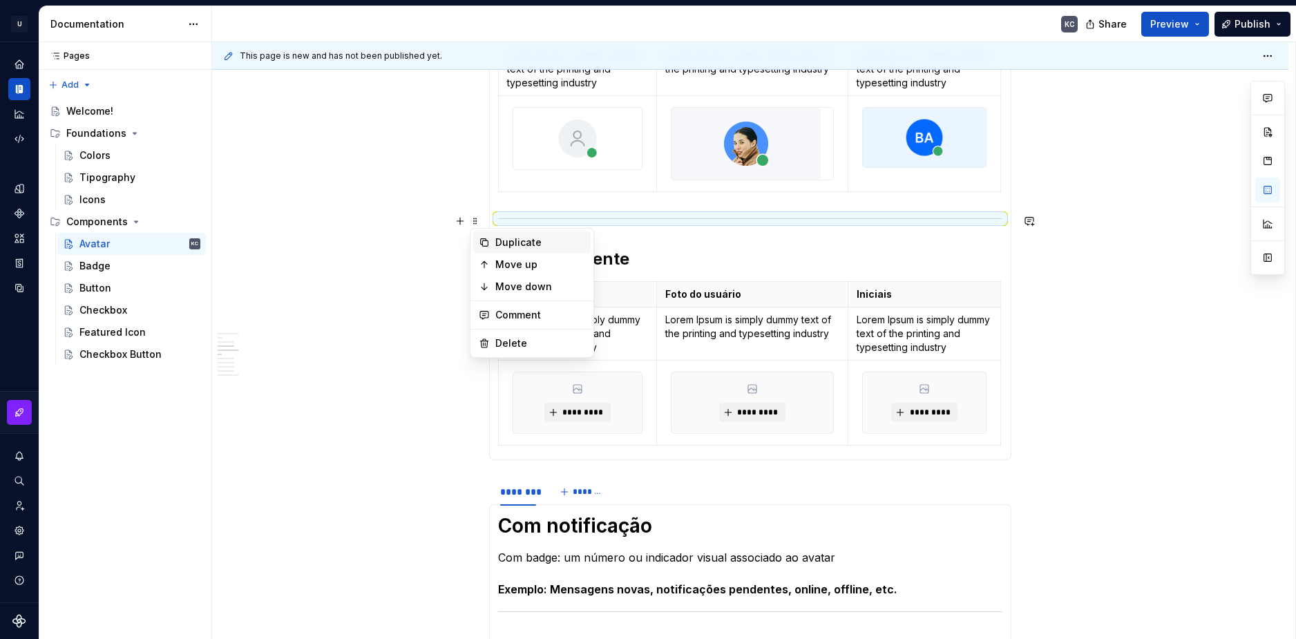
click at [496, 239] on div "Duplicate" at bounding box center [540, 243] width 90 height 14
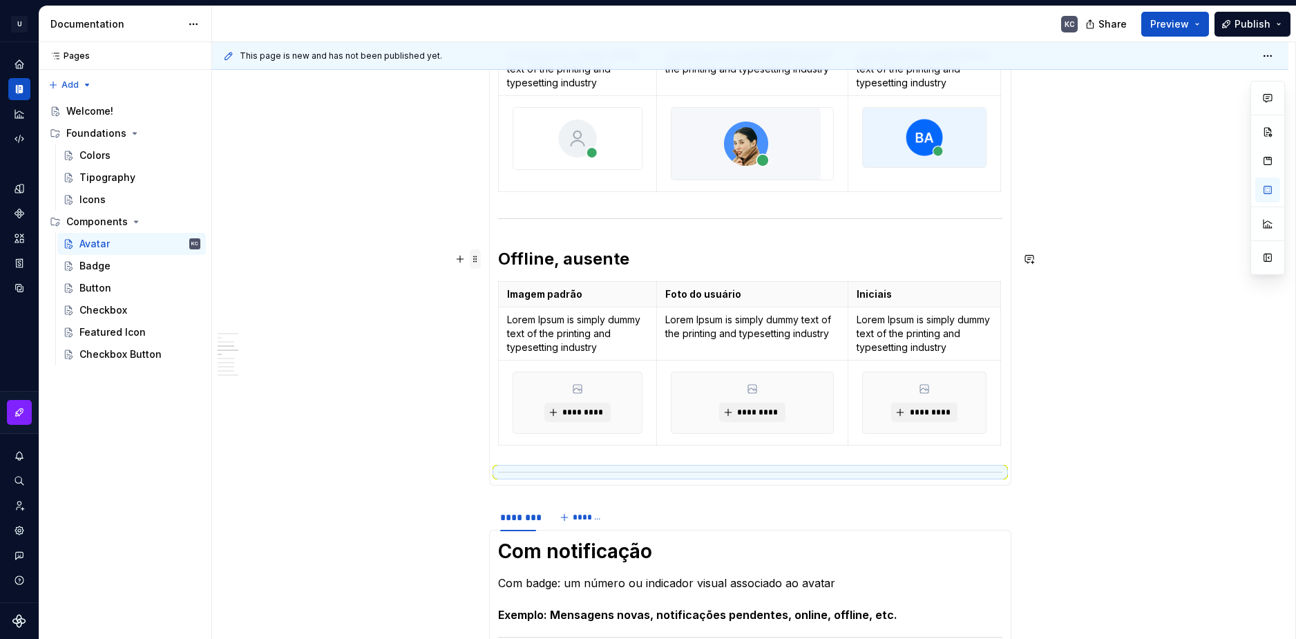
click at [475, 260] on span at bounding box center [475, 258] width 11 height 19
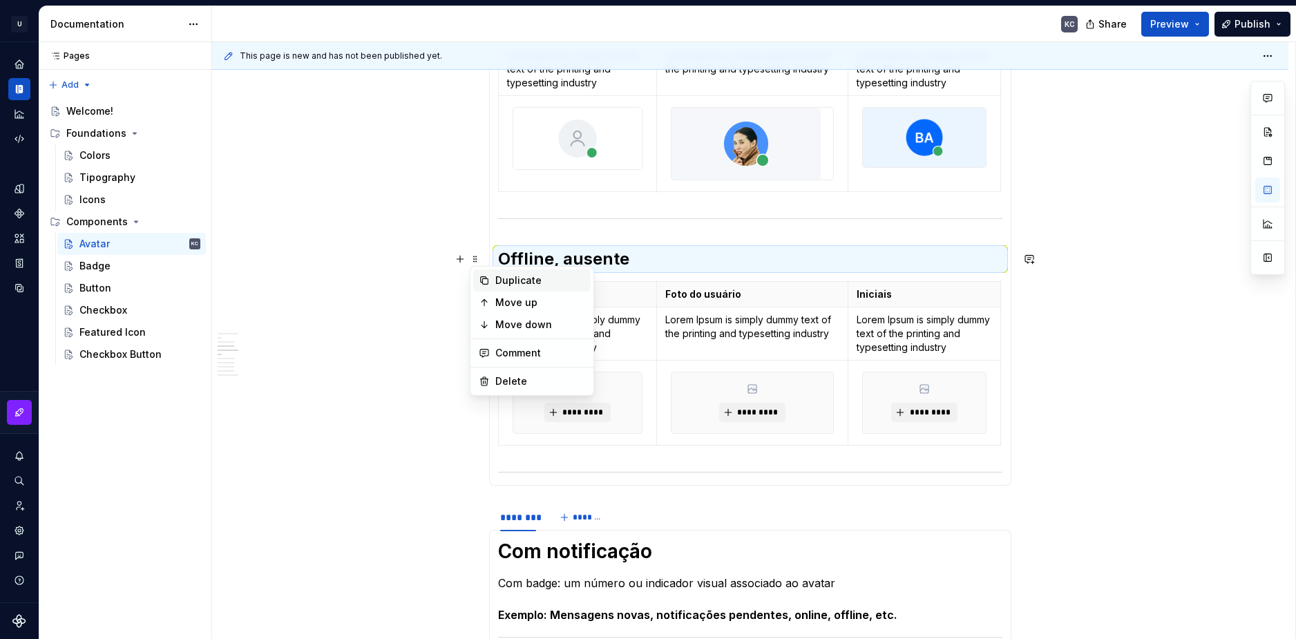
click at [503, 285] on div "Duplicate" at bounding box center [540, 281] width 90 height 14
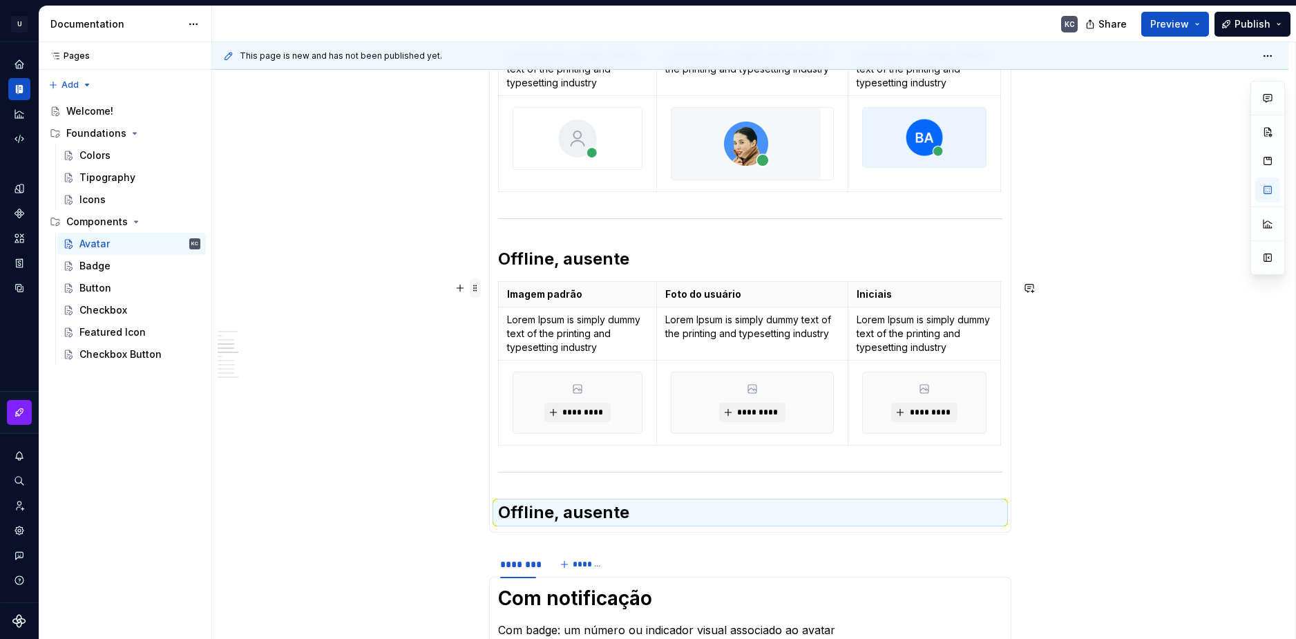
click at [475, 292] on span at bounding box center [475, 287] width 11 height 19
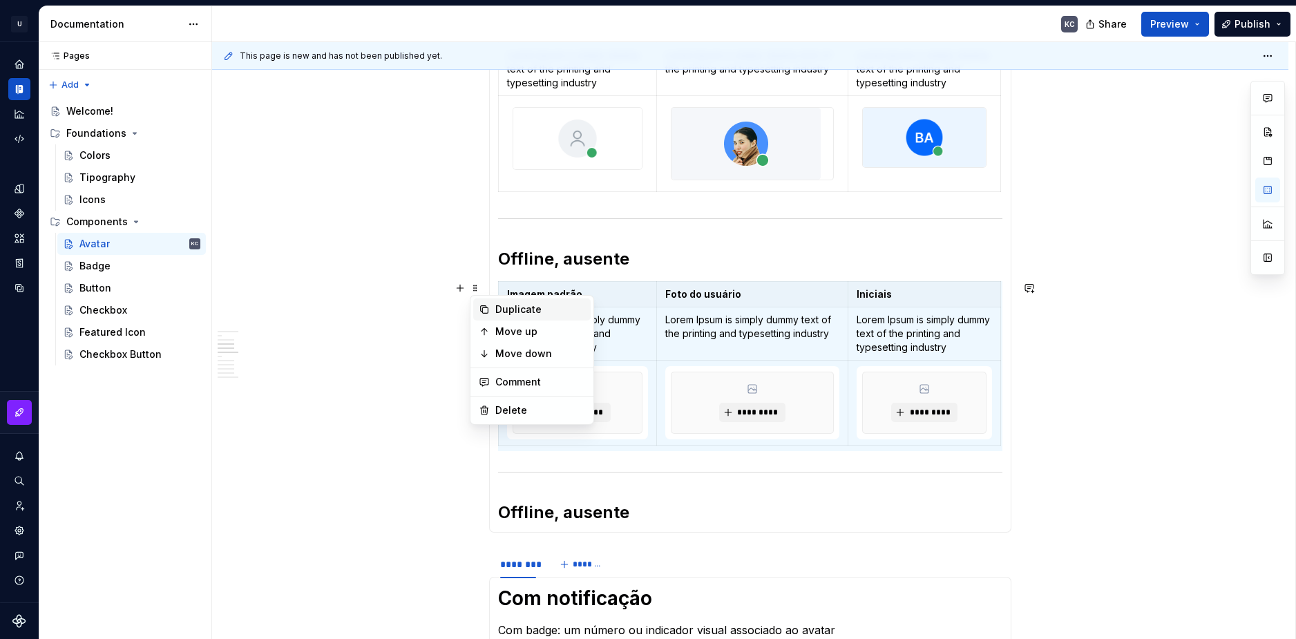
click at [501, 313] on div "Duplicate" at bounding box center [540, 310] width 90 height 14
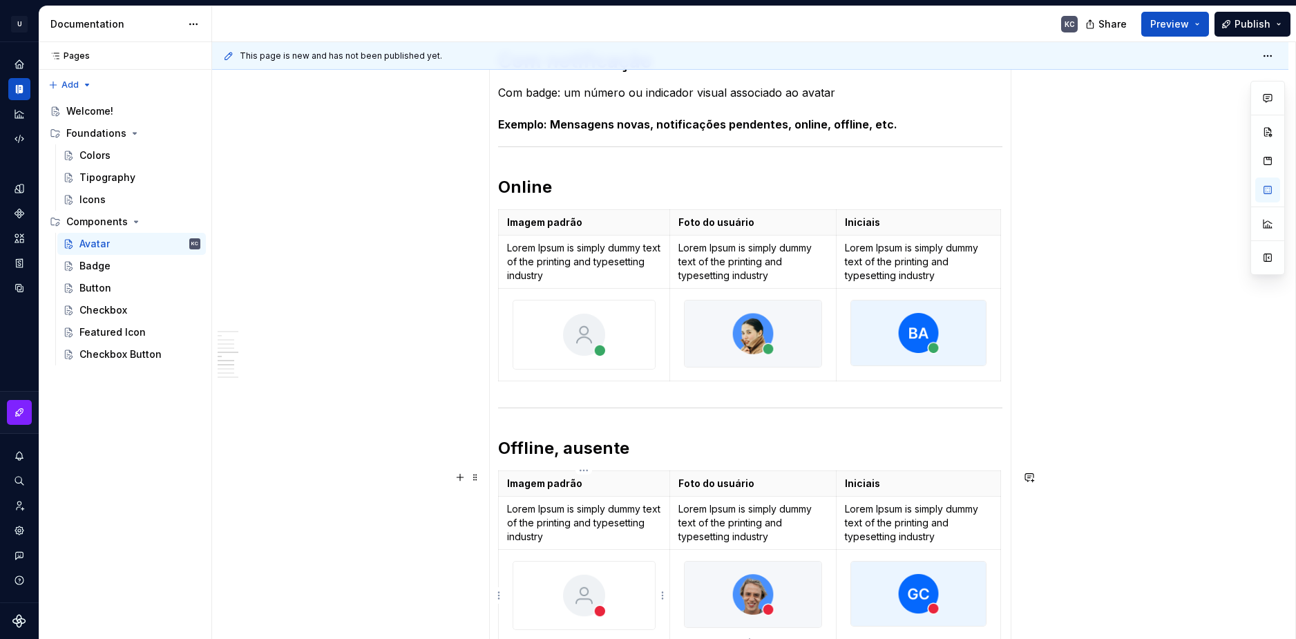
scroll to position [1437, 0]
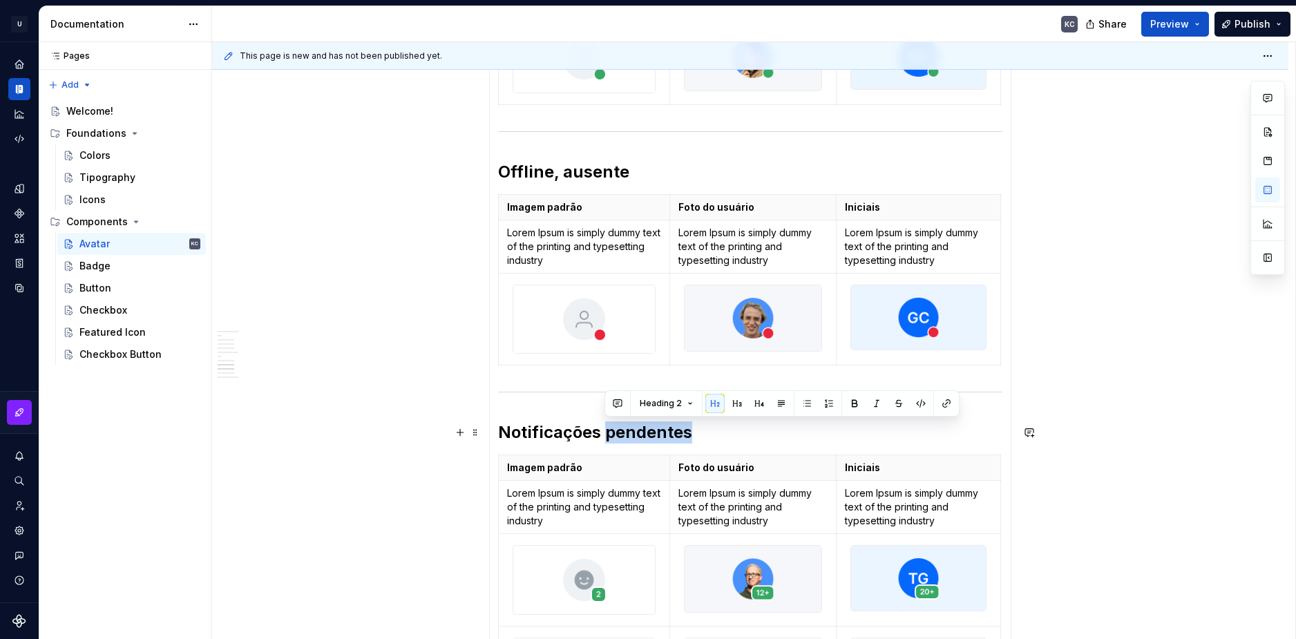
drag, startPoint x: 604, startPoint y: 435, endPoint x: 737, endPoint y: 434, distance: 133.4
click at [737, 434] on h2 "Notificações pendentes" at bounding box center [750, 433] width 504 height 22
copy h2 "pendentes"
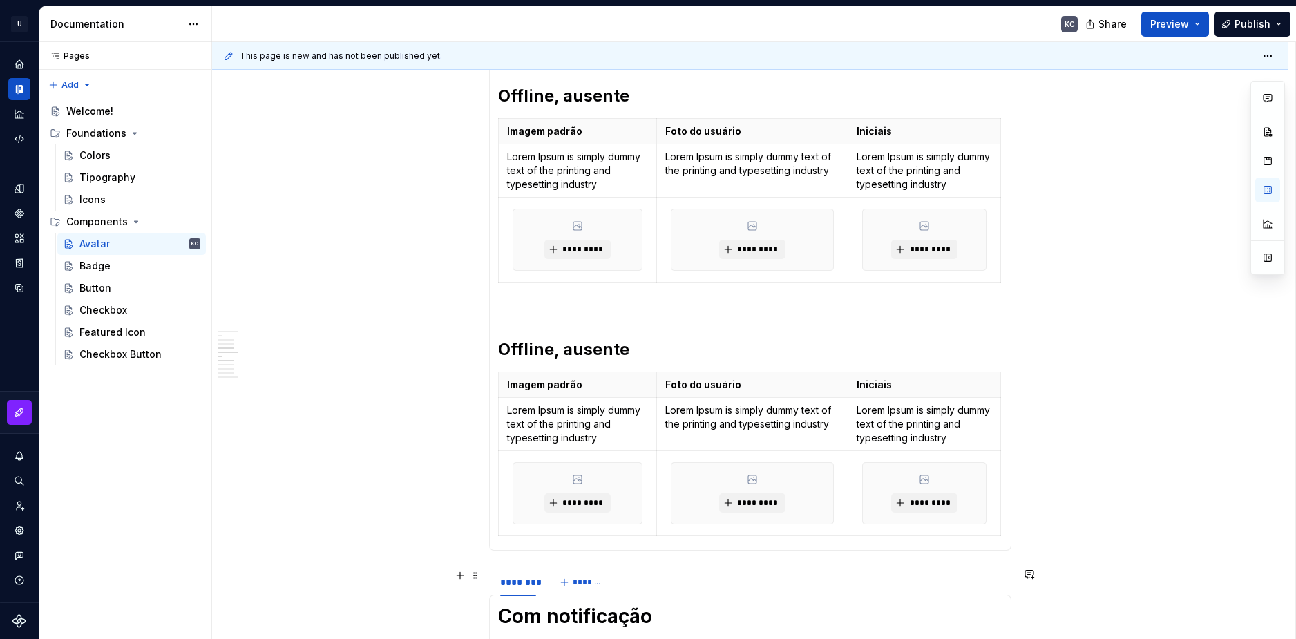
scroll to position [539, 0]
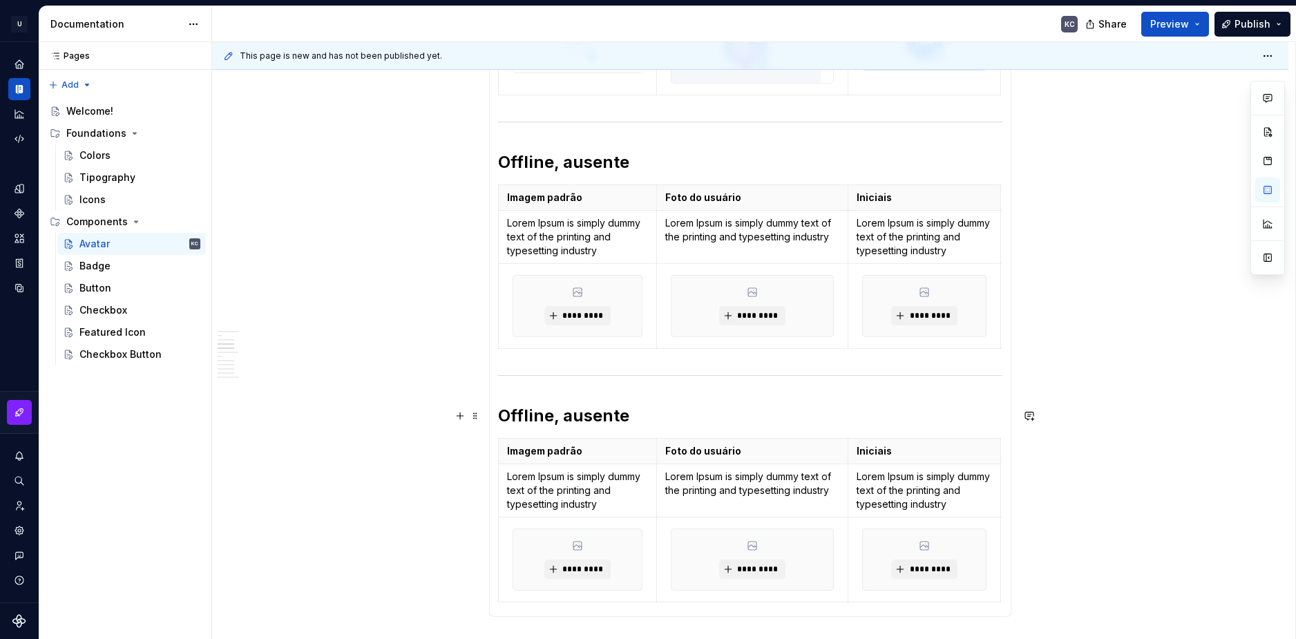
click at [548, 415] on h2 "Offline, ausente" at bounding box center [750, 416] width 504 height 22
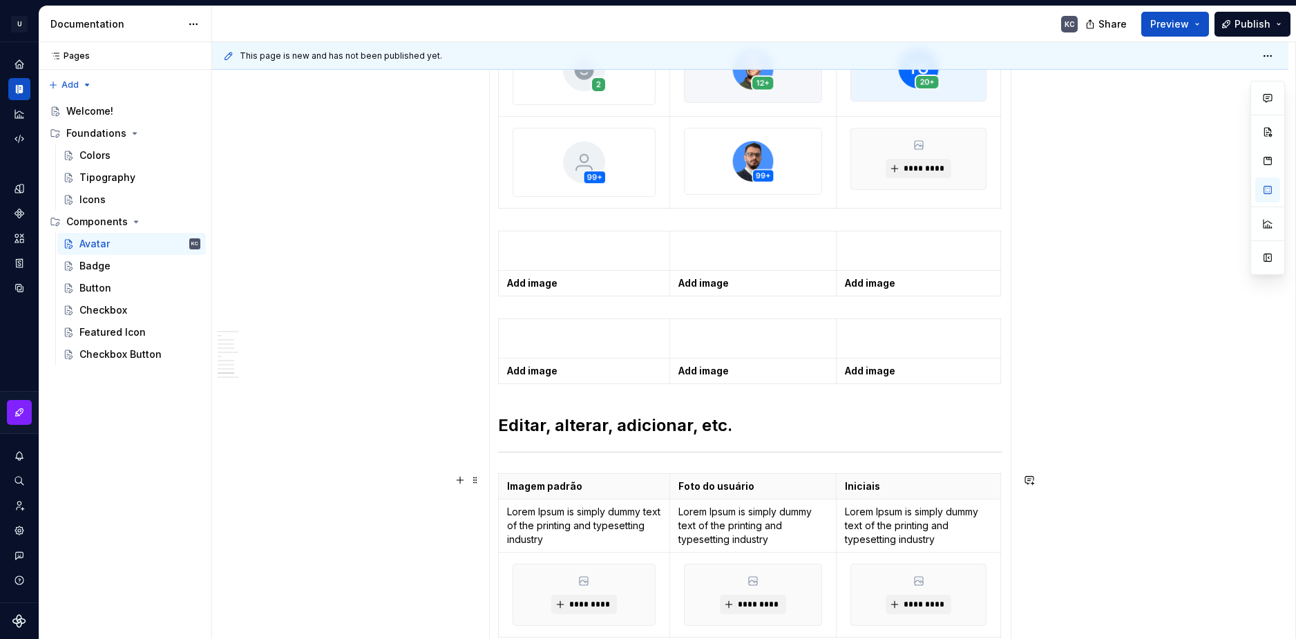
scroll to position [1921, 0]
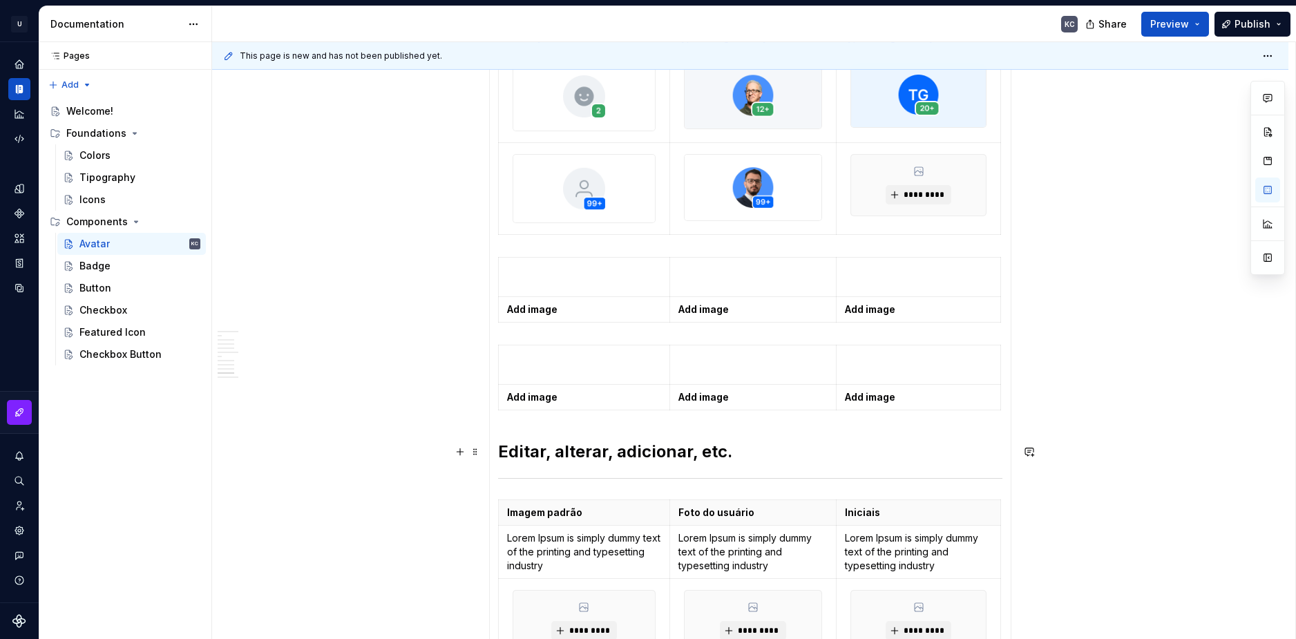
click at [632, 448] on h2 "Editar, alterar, adicionar, etc." at bounding box center [750, 452] width 504 height 22
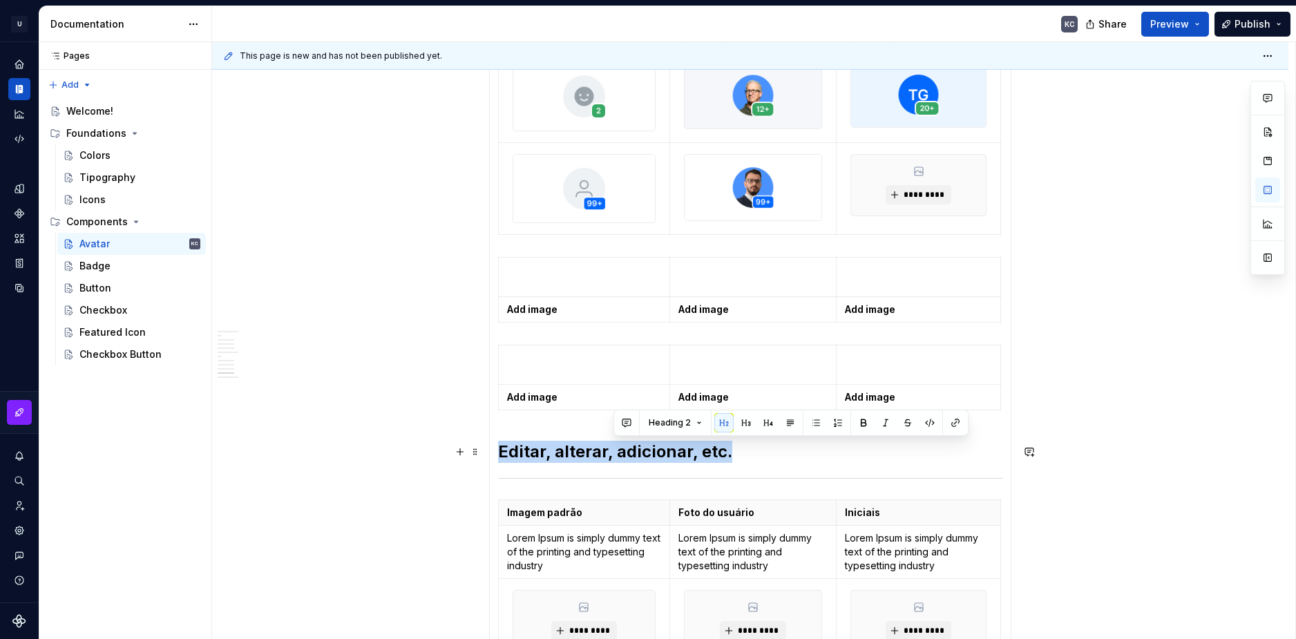
click at [632, 448] on h2 "Editar, alterar, adicionar, etc." at bounding box center [750, 452] width 504 height 22
copy h2 "Editar, alterar, adicionar, etc."
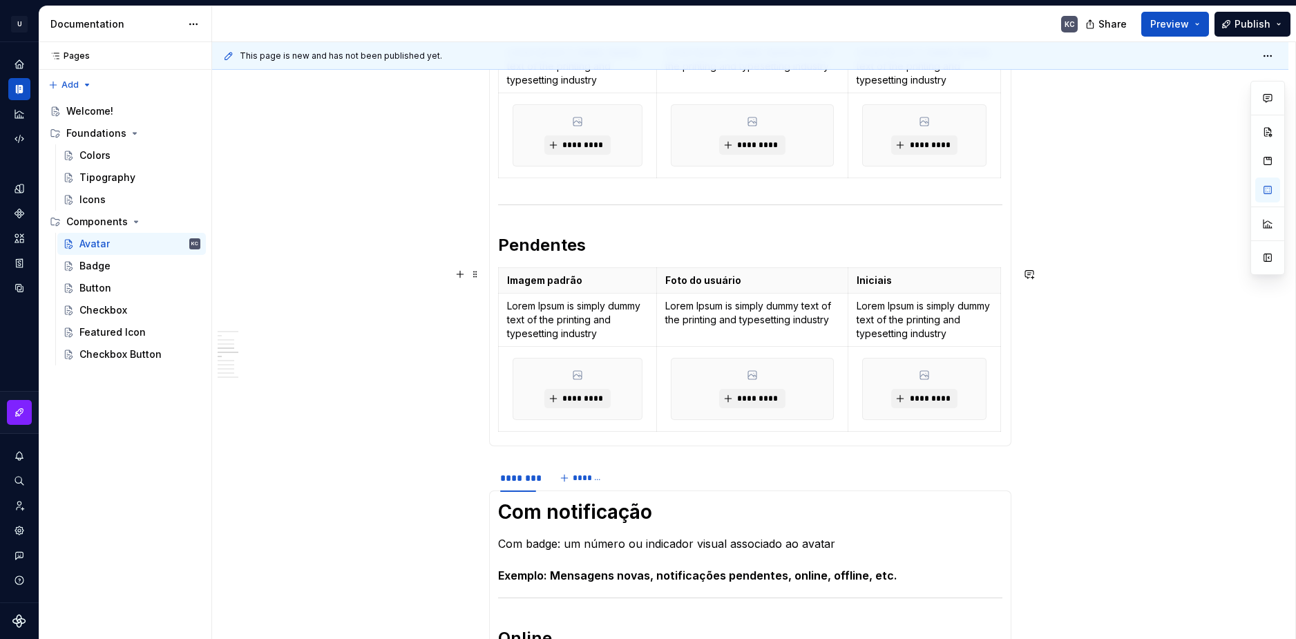
scroll to position [677, 0]
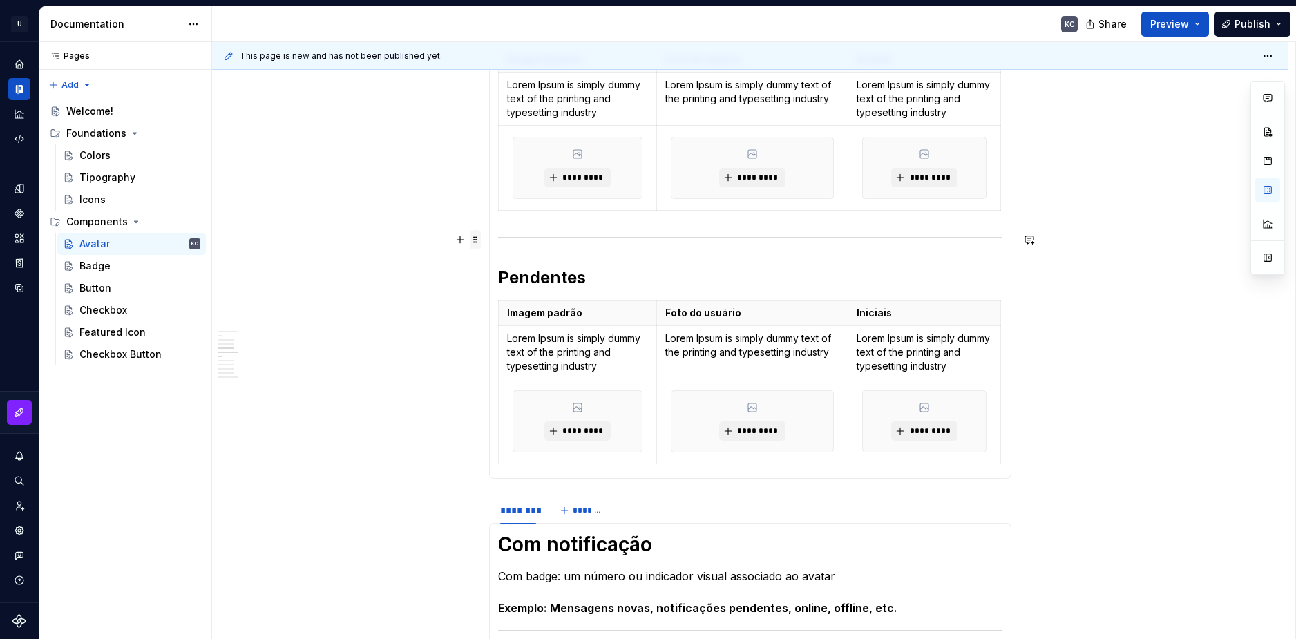
click at [479, 240] on span at bounding box center [475, 239] width 11 height 19
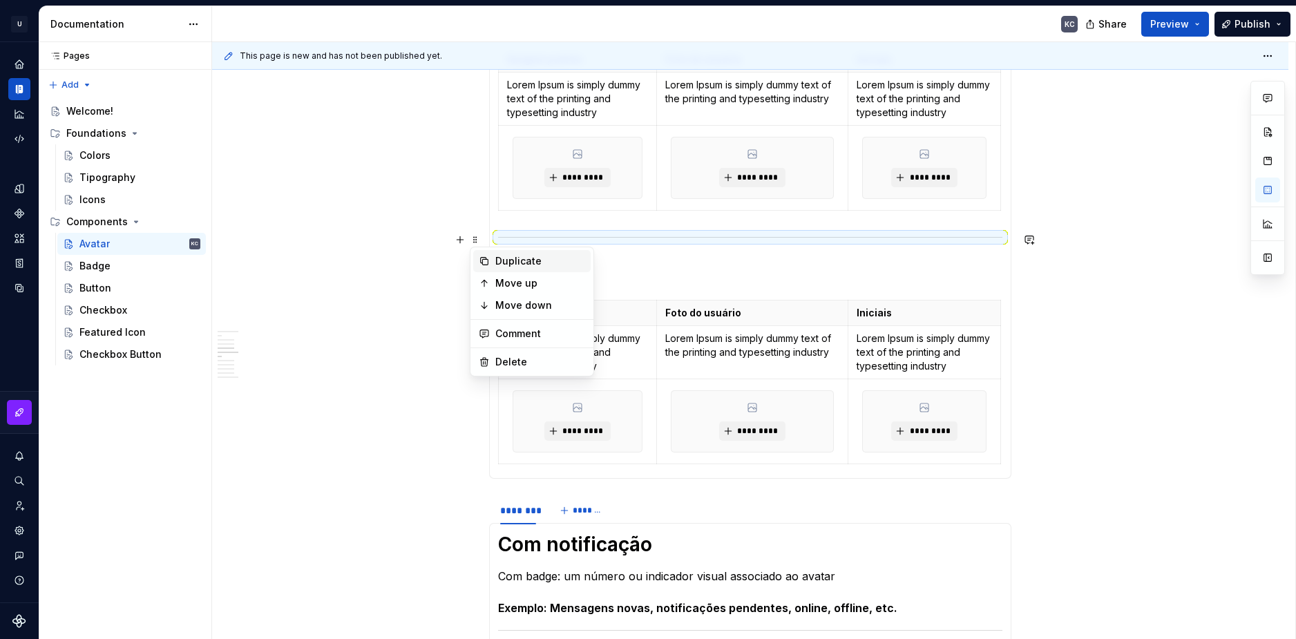
click at [500, 260] on div "Duplicate" at bounding box center [540, 261] width 90 height 14
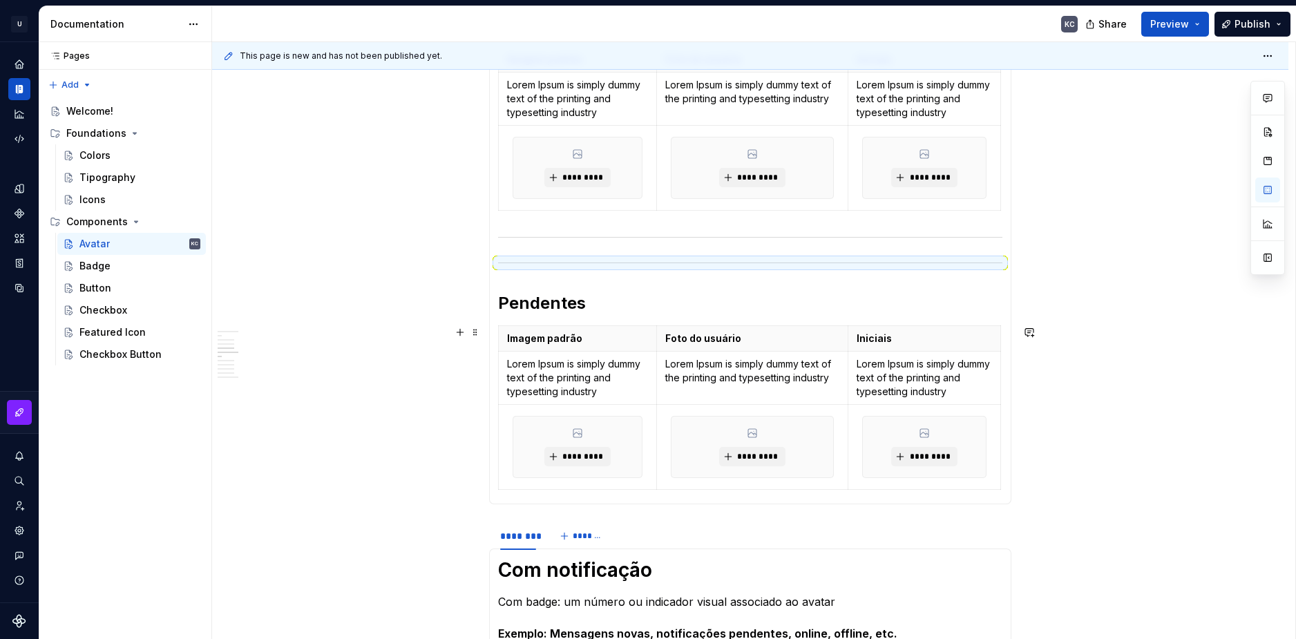
drag, startPoint x: 475, startPoint y: 268, endPoint x: 491, endPoint y: 305, distance: 40.6
drag, startPoint x: 476, startPoint y: 267, endPoint x: 486, endPoint y: 308, distance: 41.2
drag, startPoint x: 474, startPoint y: 268, endPoint x: 491, endPoint y: 291, distance: 28.6
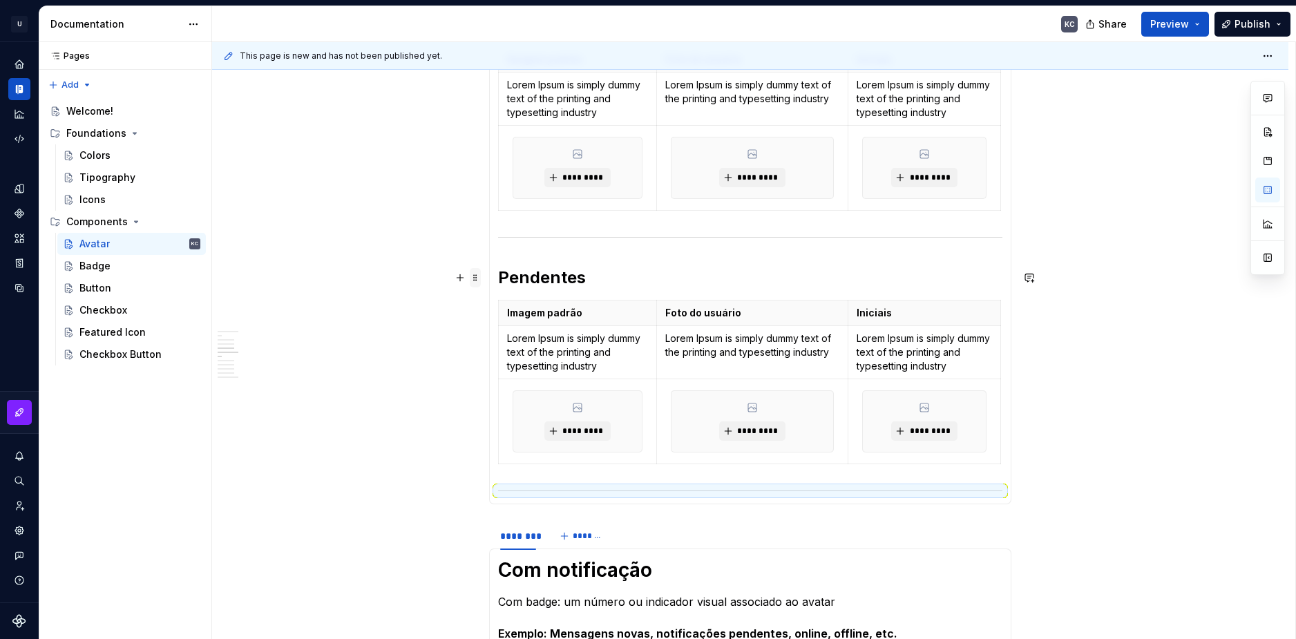
click at [473, 274] on span at bounding box center [475, 277] width 11 height 19
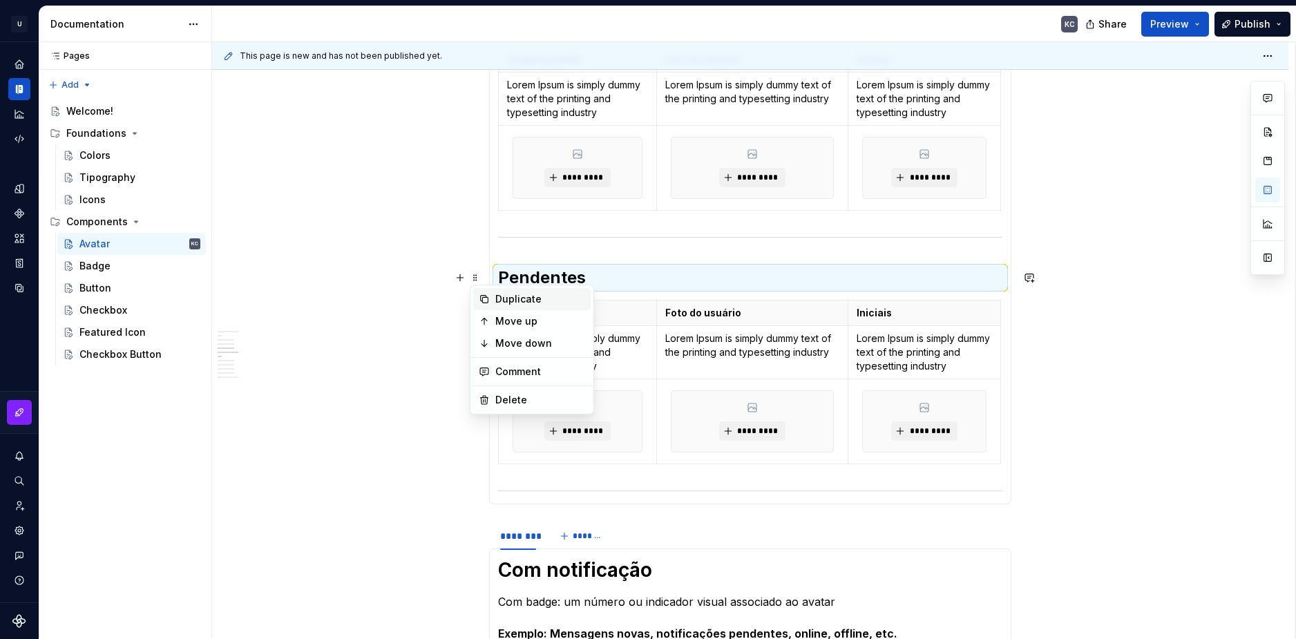
click at [492, 299] on div "Duplicate" at bounding box center [531, 299] width 117 height 22
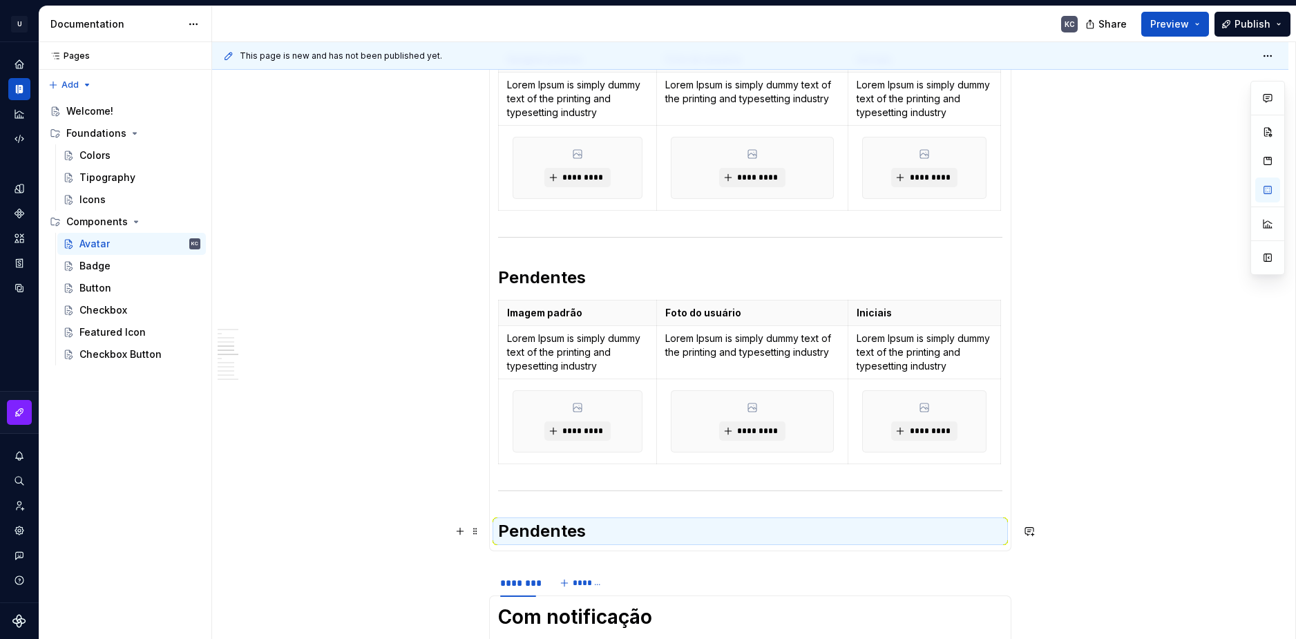
click at [517, 530] on h2 "Pendentes" at bounding box center [750, 531] width 504 height 22
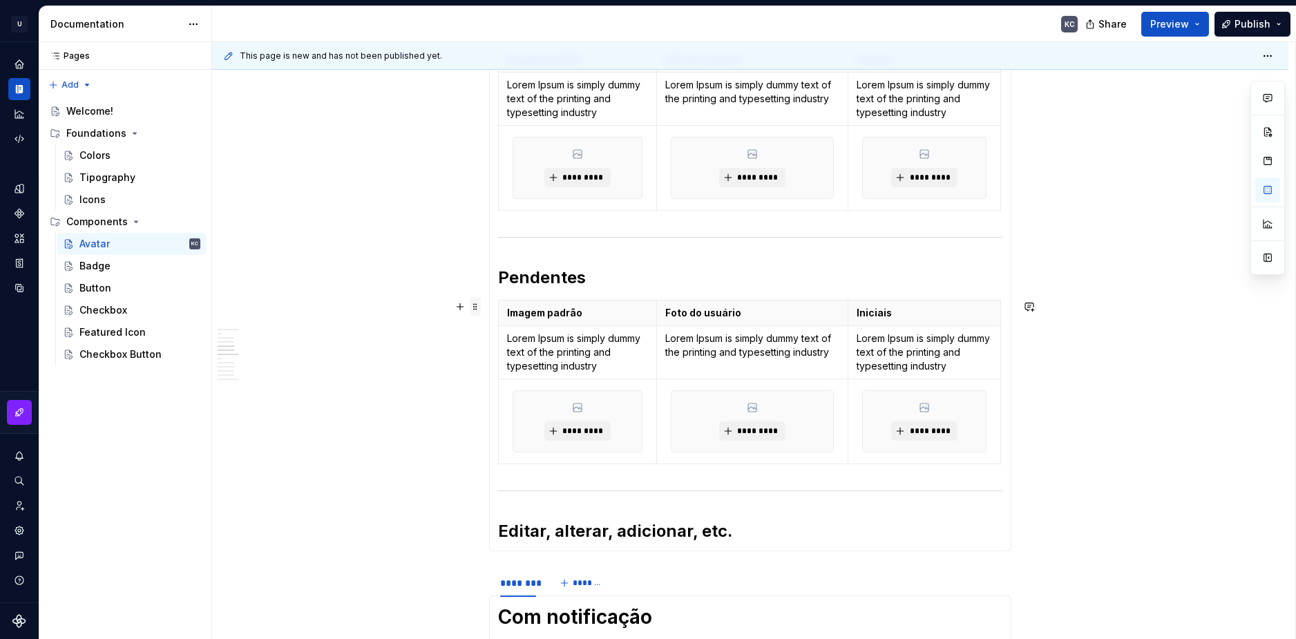
click at [473, 303] on span at bounding box center [475, 306] width 11 height 19
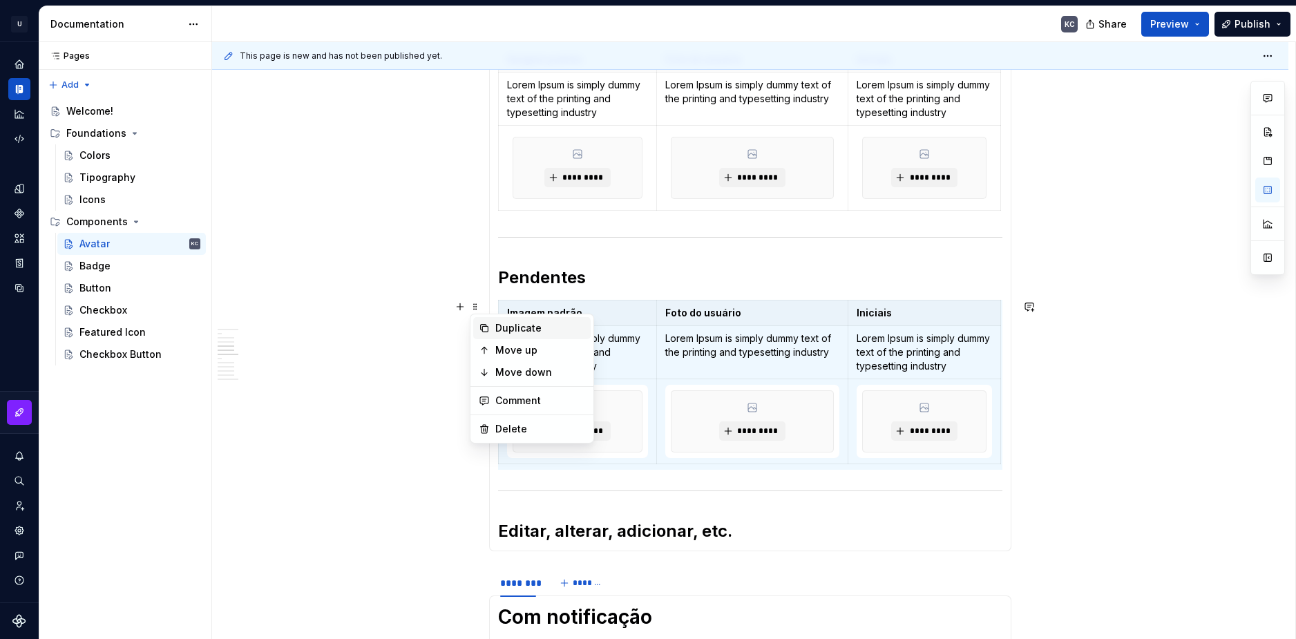
click at [502, 331] on div "Duplicate" at bounding box center [540, 328] width 90 height 14
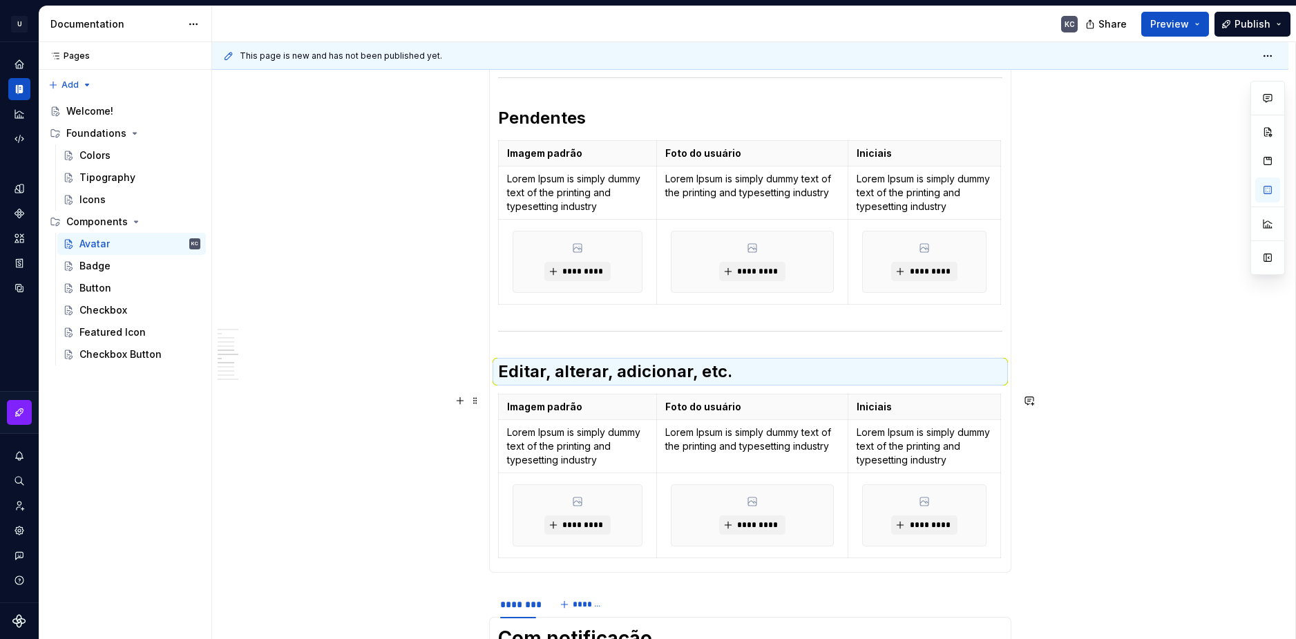
scroll to position [975, 0]
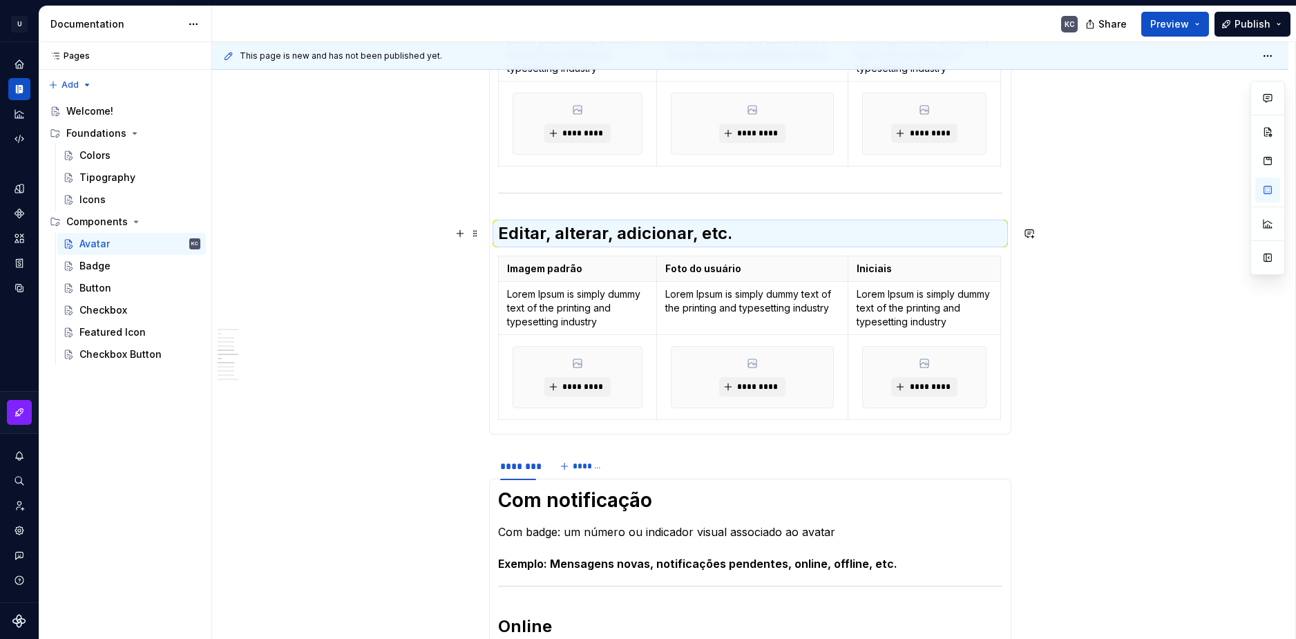
click at [523, 223] on h2 "Editar, alterar, adicionar, etc." at bounding box center [750, 234] width 504 height 22
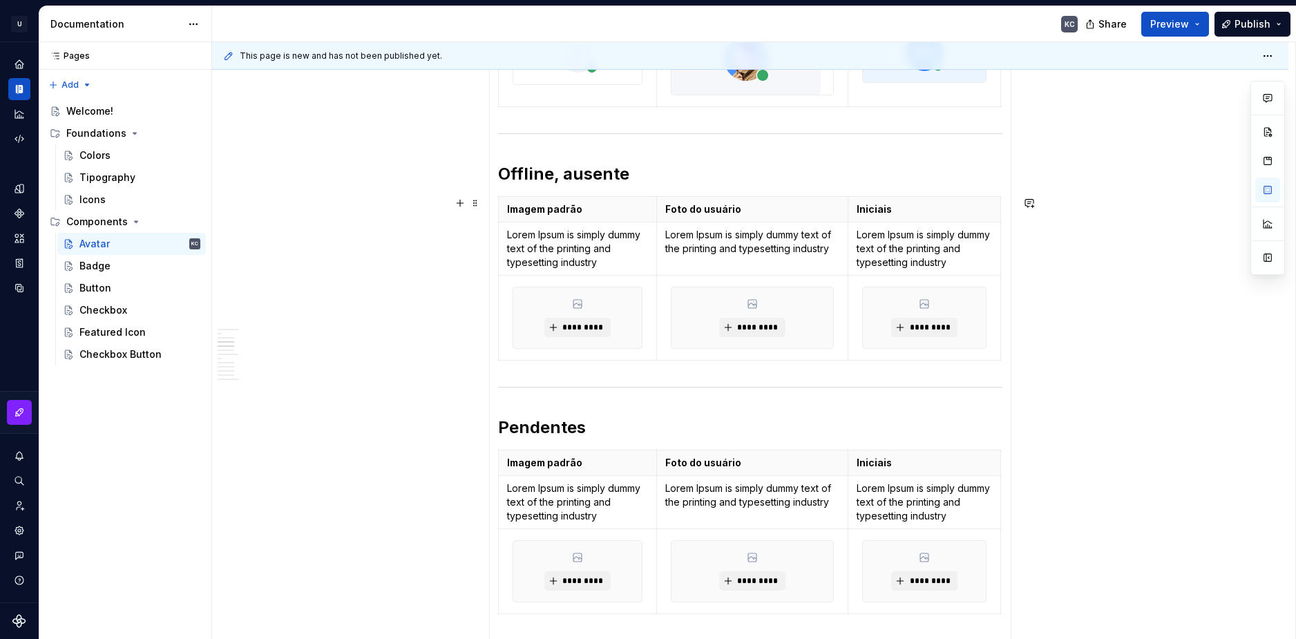
scroll to position [553, 0]
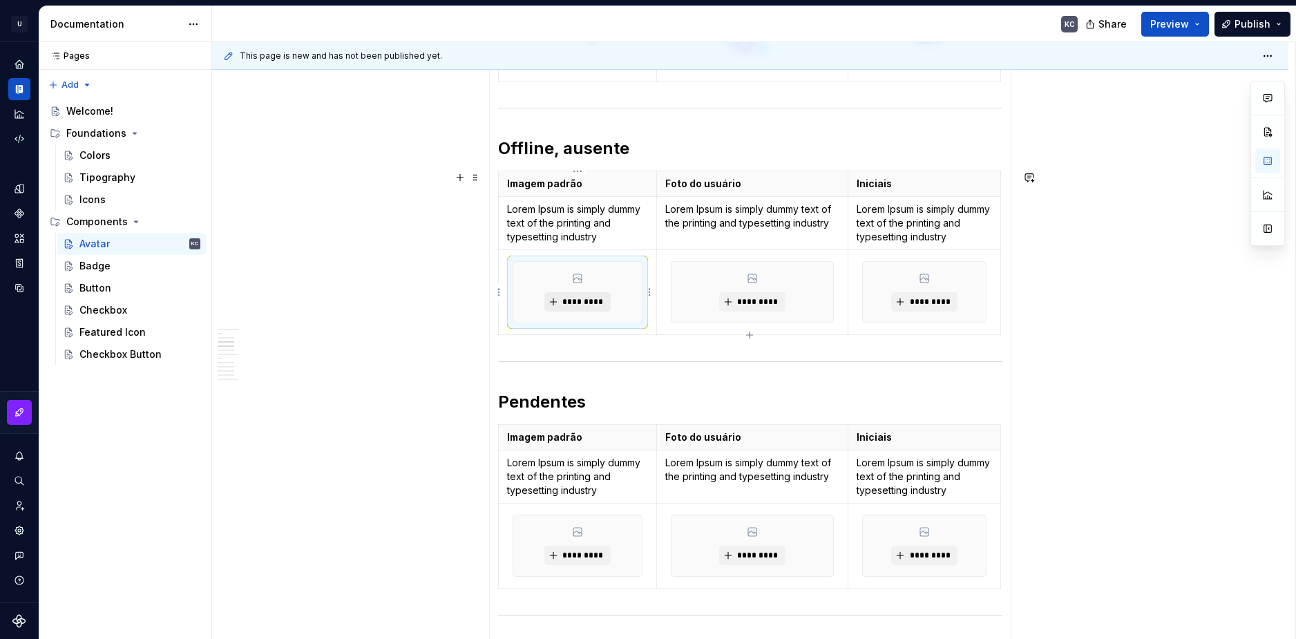
click at [581, 301] on span "*********" at bounding box center [583, 301] width 42 height 11
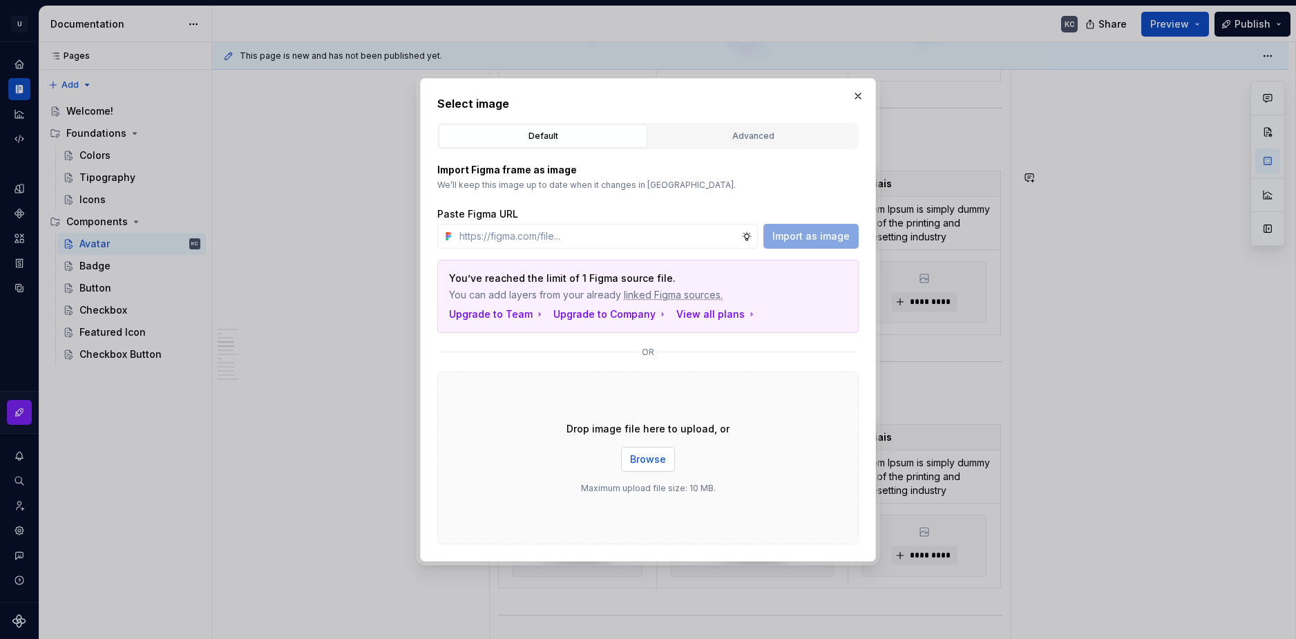
click at [665, 467] on button "Browse" at bounding box center [648, 459] width 54 height 25
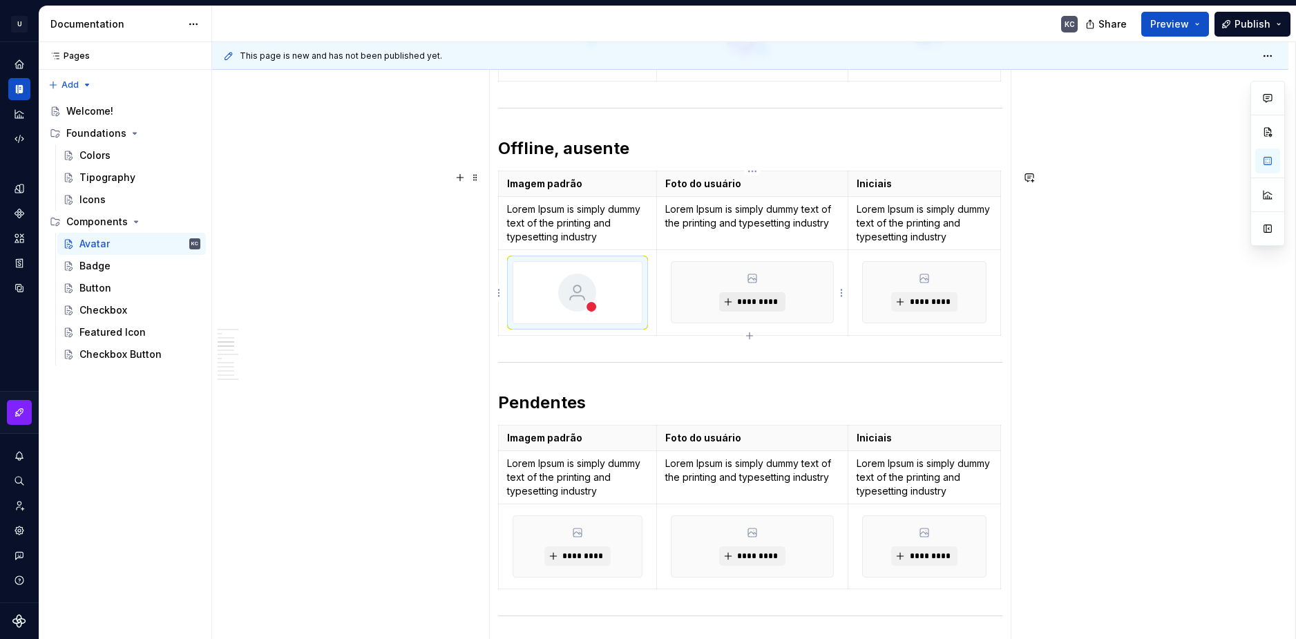
click at [759, 305] on span "*********" at bounding box center [758, 301] width 42 height 11
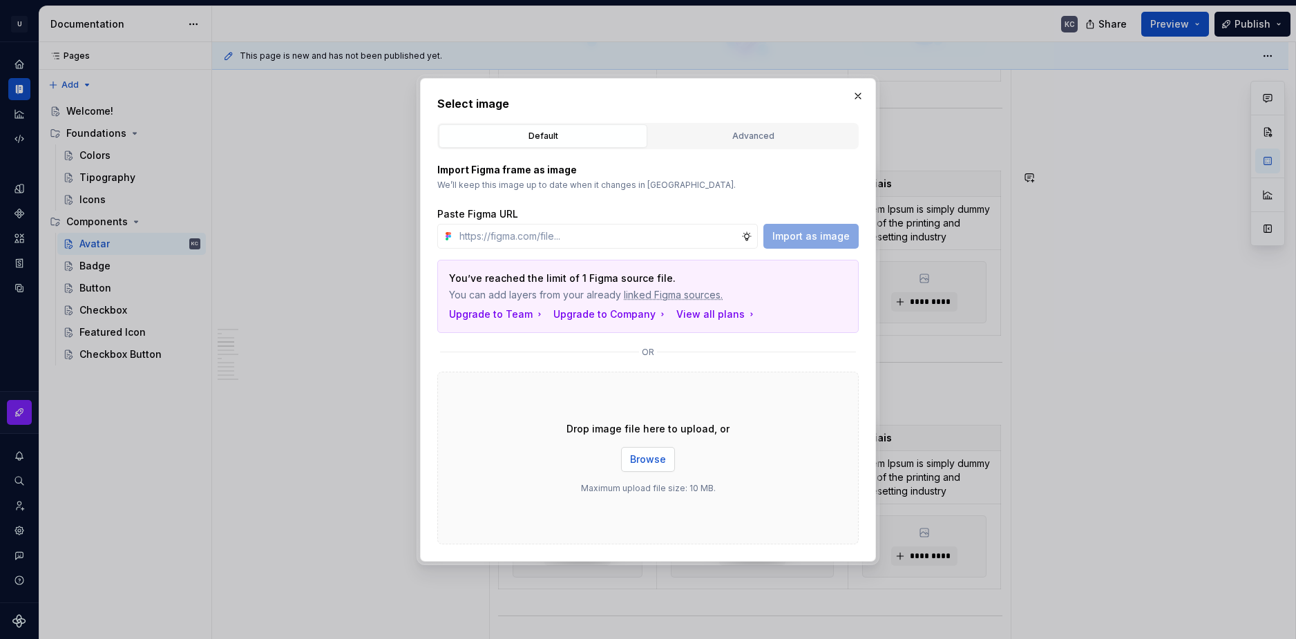
click at [645, 461] on span "Browse" at bounding box center [648, 460] width 36 height 14
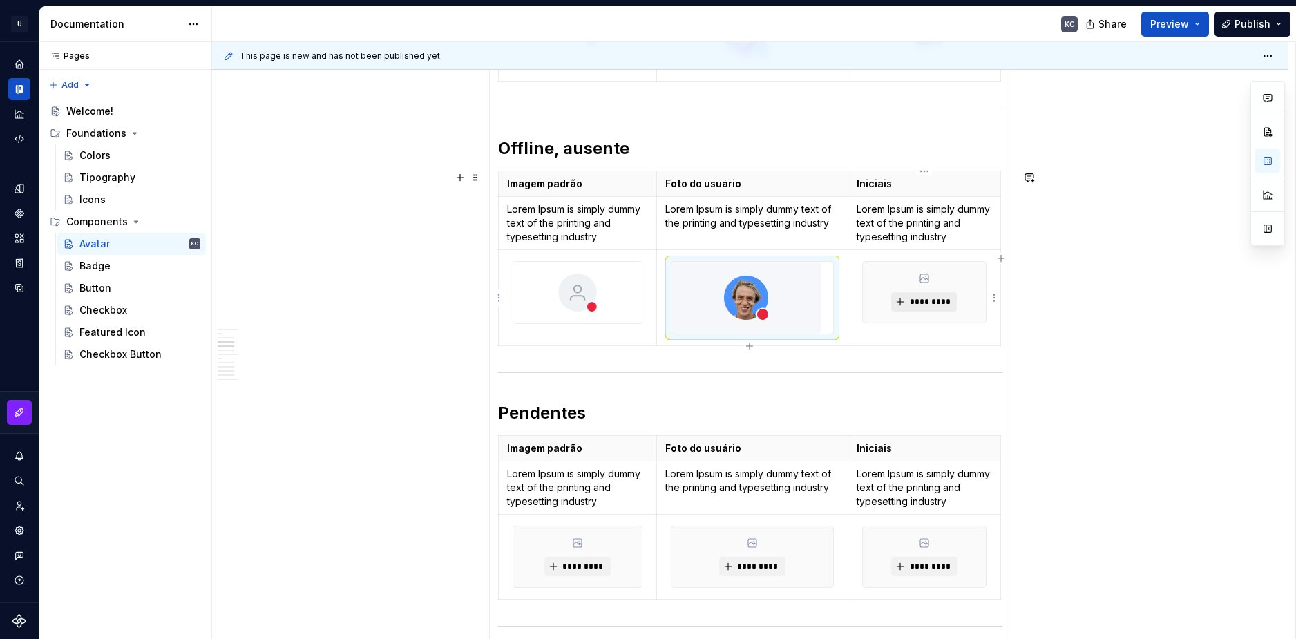
click at [934, 301] on span "*********" at bounding box center [930, 301] width 42 height 11
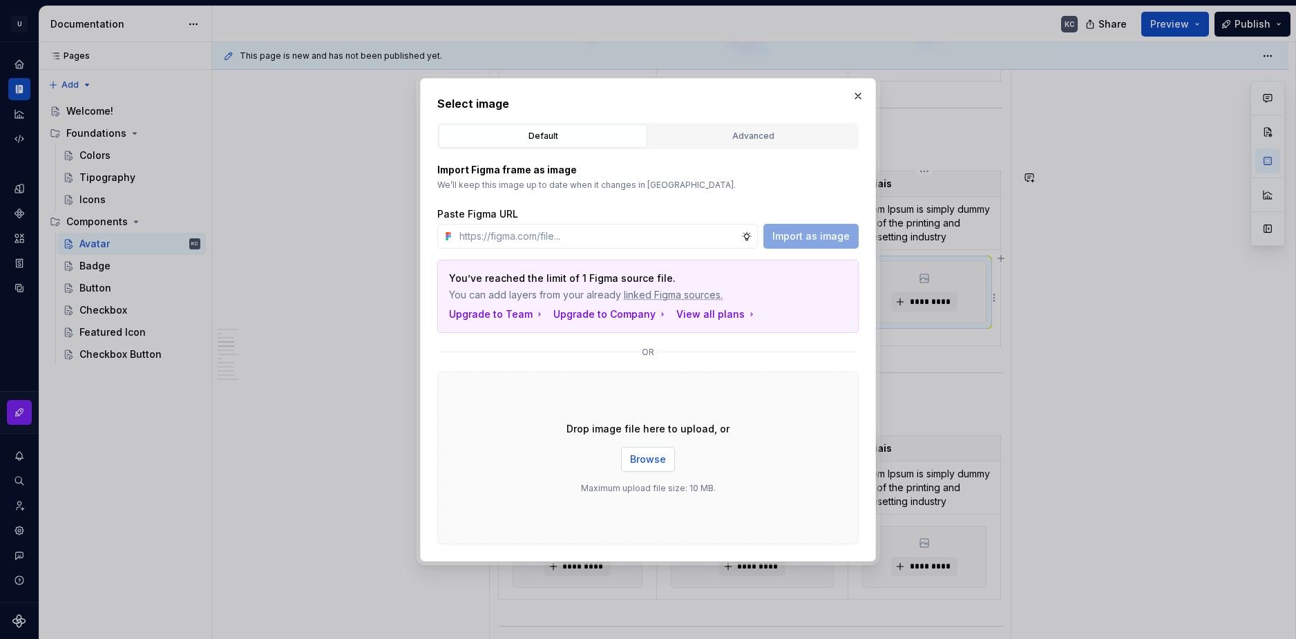
click at [661, 454] on span "Browse" at bounding box center [648, 460] width 36 height 14
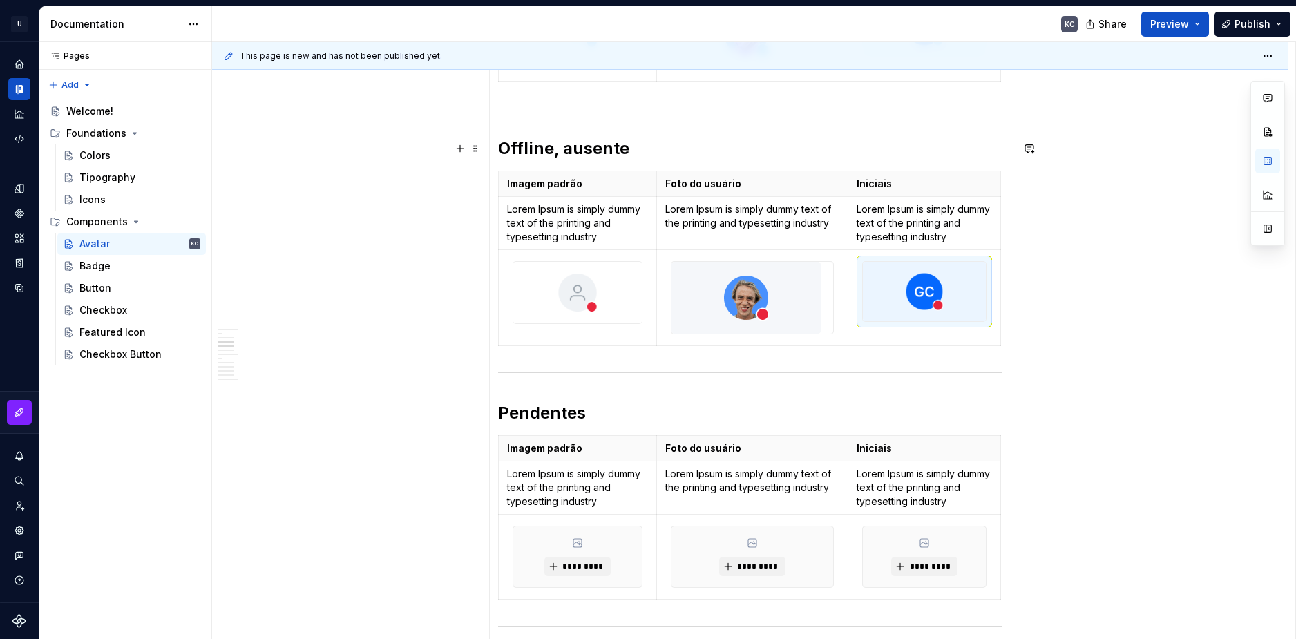
click at [626, 149] on h2 "Offline, ausente" at bounding box center [750, 149] width 504 height 22
click at [750, 349] on div "Imagem padrão Foto do usuário Iniciais Lorem Ipsum is simply dummy text of the …" at bounding box center [750, 261] width 504 height 181
click at [748, 343] on icon "button" at bounding box center [749, 346] width 11 height 11
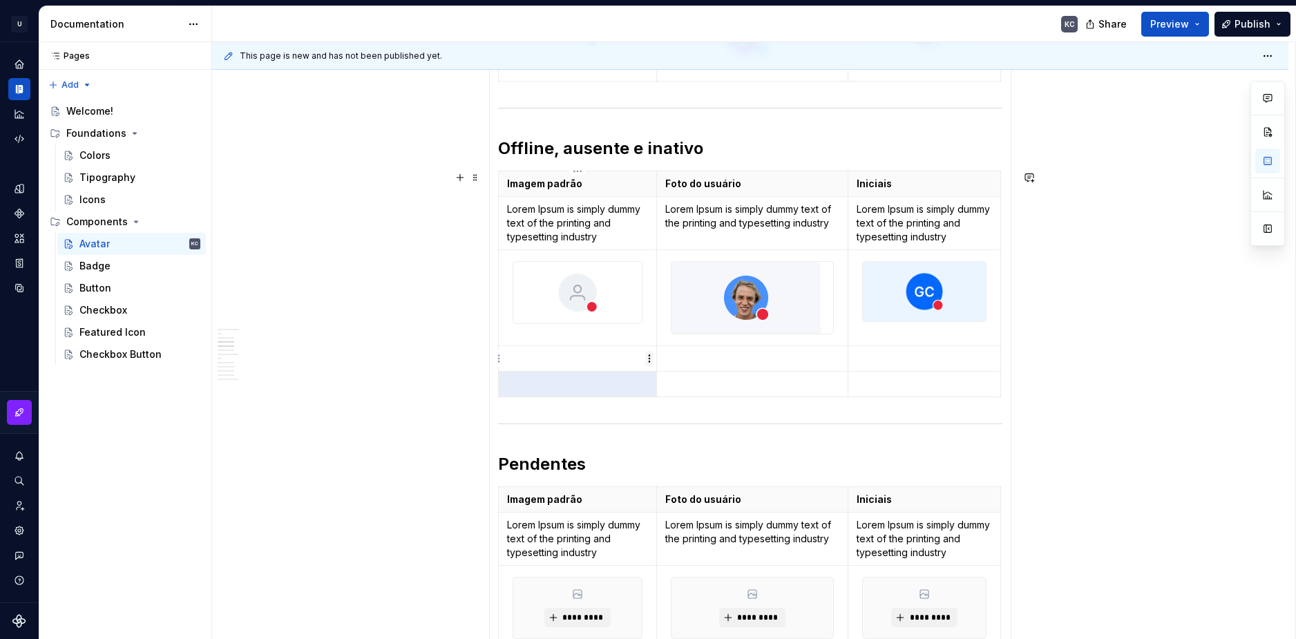
click at [650, 361] on html "U Stardust DS KC Design system data Documentation KC Share Preview Publish Page…" at bounding box center [648, 319] width 1296 height 639
click at [678, 383] on div "Add image" at bounding box center [716, 384] width 90 height 14
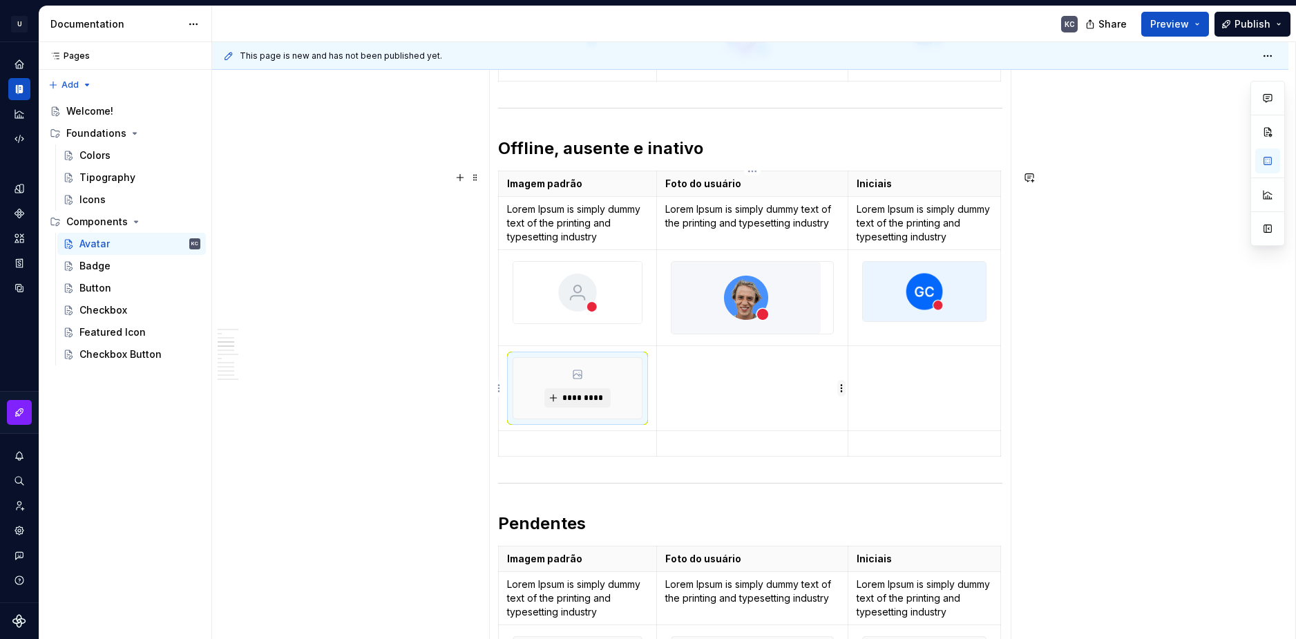
click at [839, 391] on html "U Stardust DS KC Design system data Documentation KC Share Preview Publish Page…" at bounding box center [648, 319] width 1296 height 639
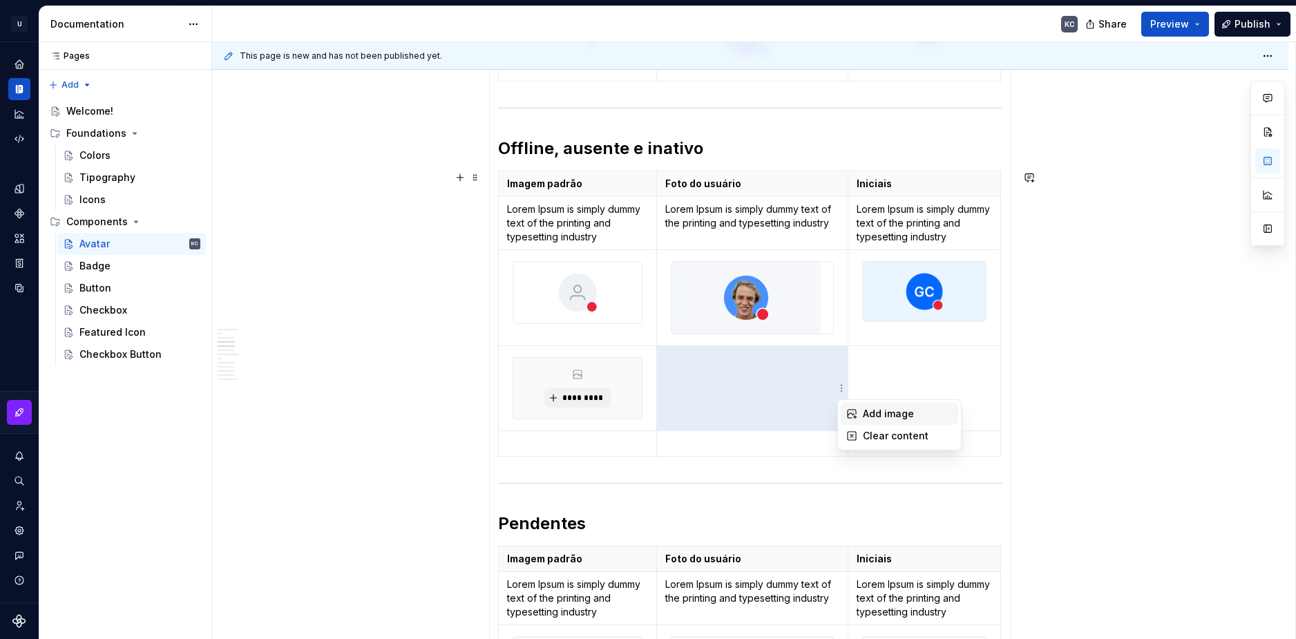
click at [861, 411] on div "Add image" at bounding box center [899, 414] width 117 height 22
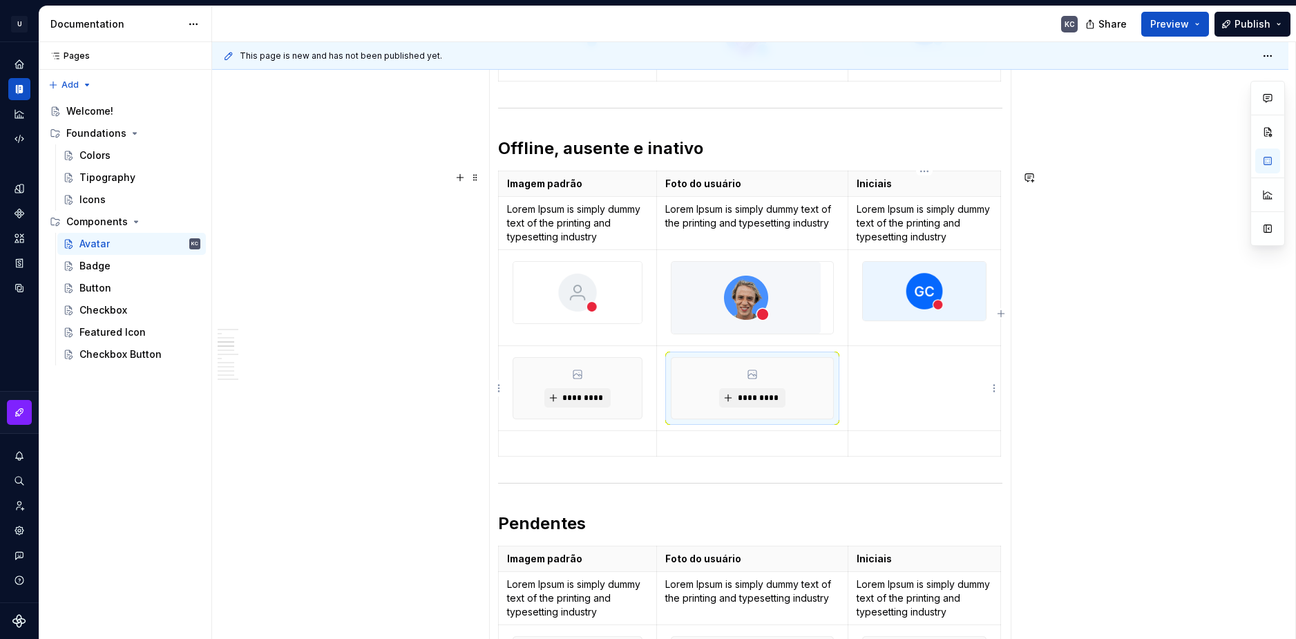
click at [990, 387] on td at bounding box center [925, 388] width 153 height 85
click at [996, 391] on html "U Stardust DS KC Design system data Documentation KC Share Preview Publish Page…" at bounding box center [648, 319] width 1296 height 639
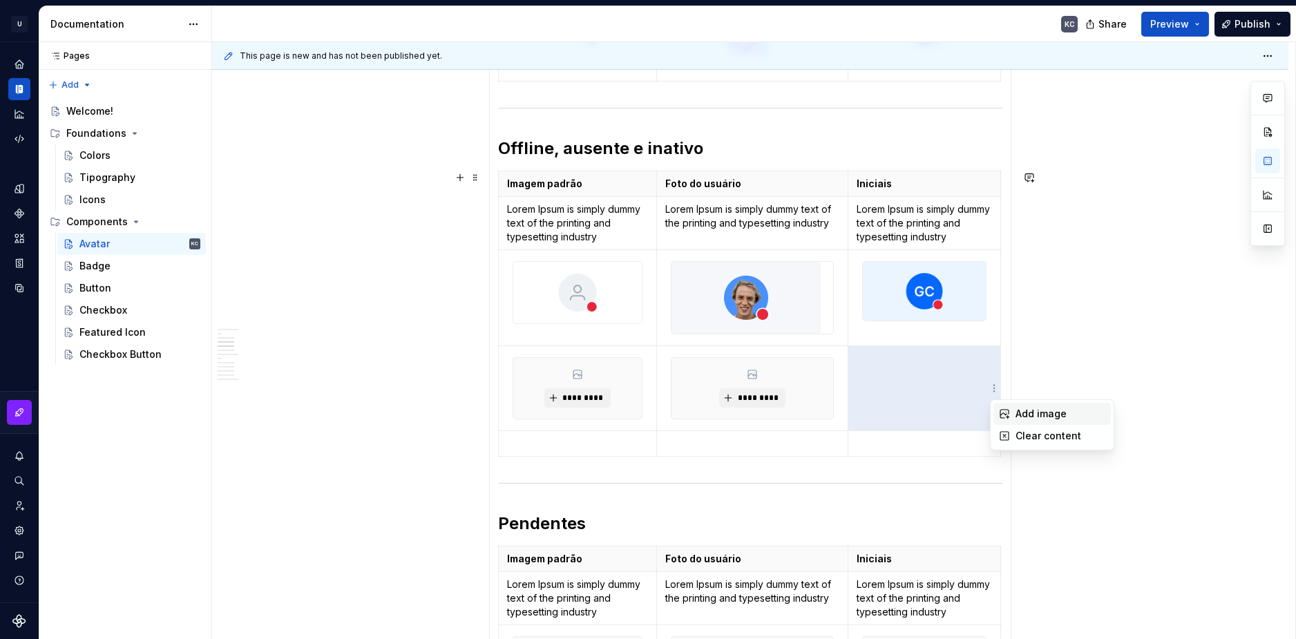
click at [1027, 408] on div "Add image" at bounding box center [1061, 414] width 90 height 14
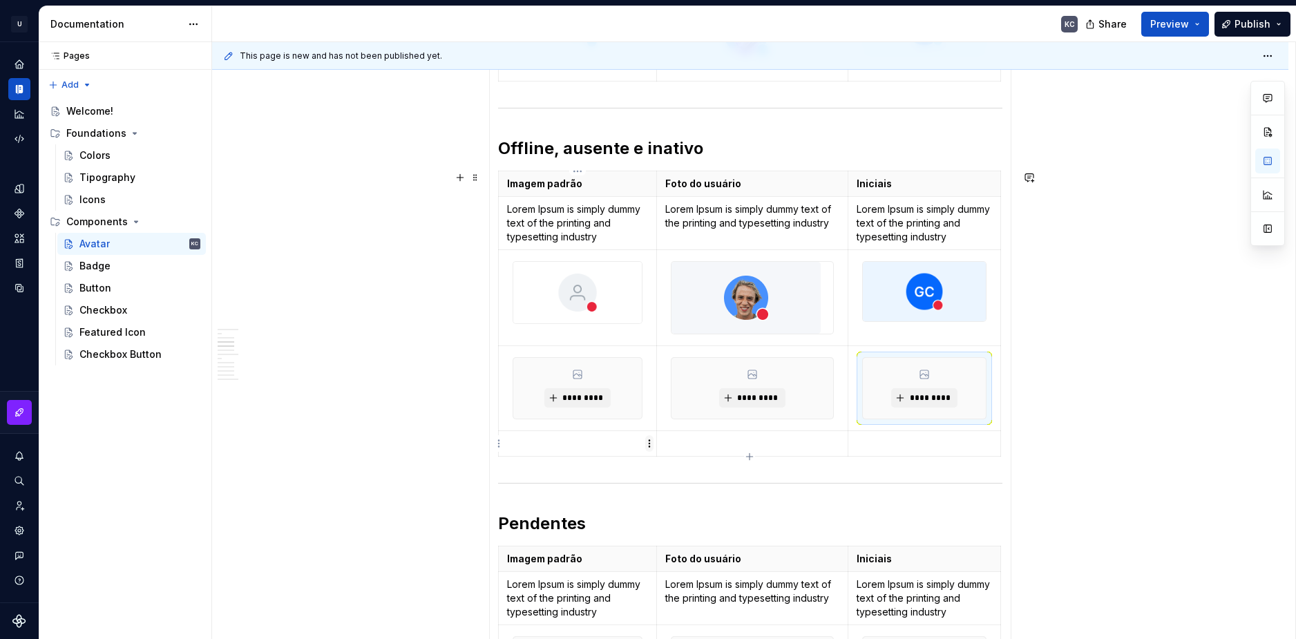
click at [650, 446] on html "U Stardust DS KC Design system data Documentation KC Share Preview Publish Page…" at bounding box center [648, 319] width 1296 height 639
click at [683, 471] on div "Add image" at bounding box center [716, 469] width 90 height 14
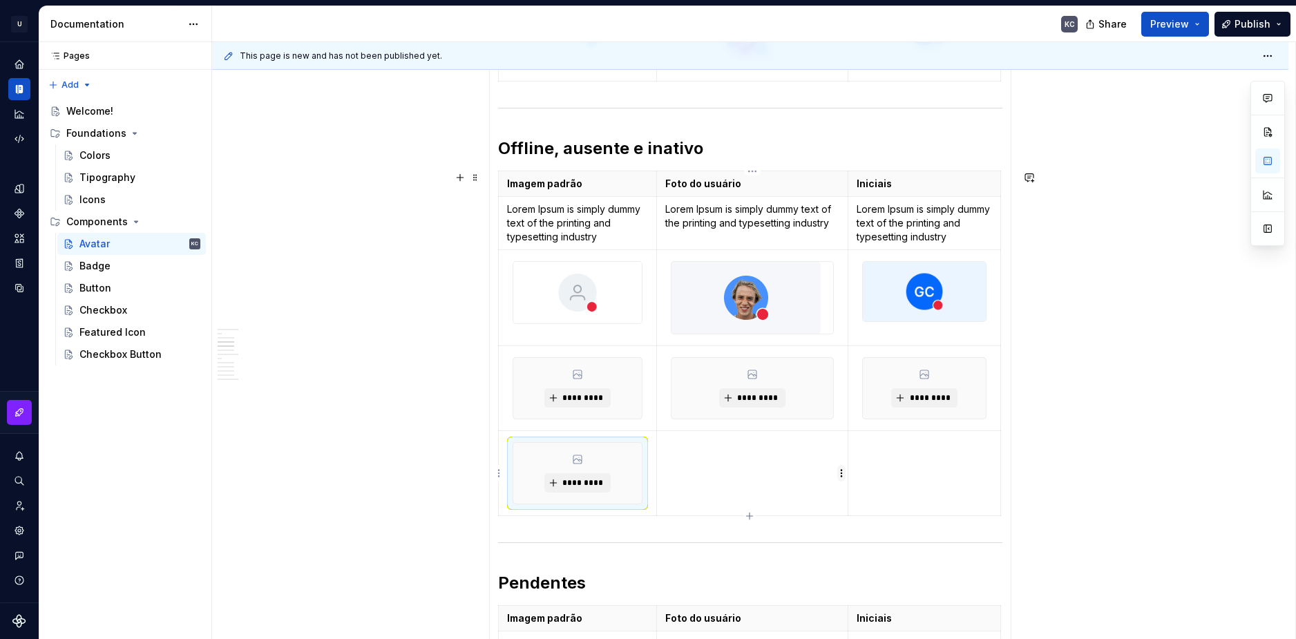
click at [841, 473] on html "U Stardust DS KC Design system data Documentation KC Share Preview Publish Page…" at bounding box center [648, 319] width 1296 height 639
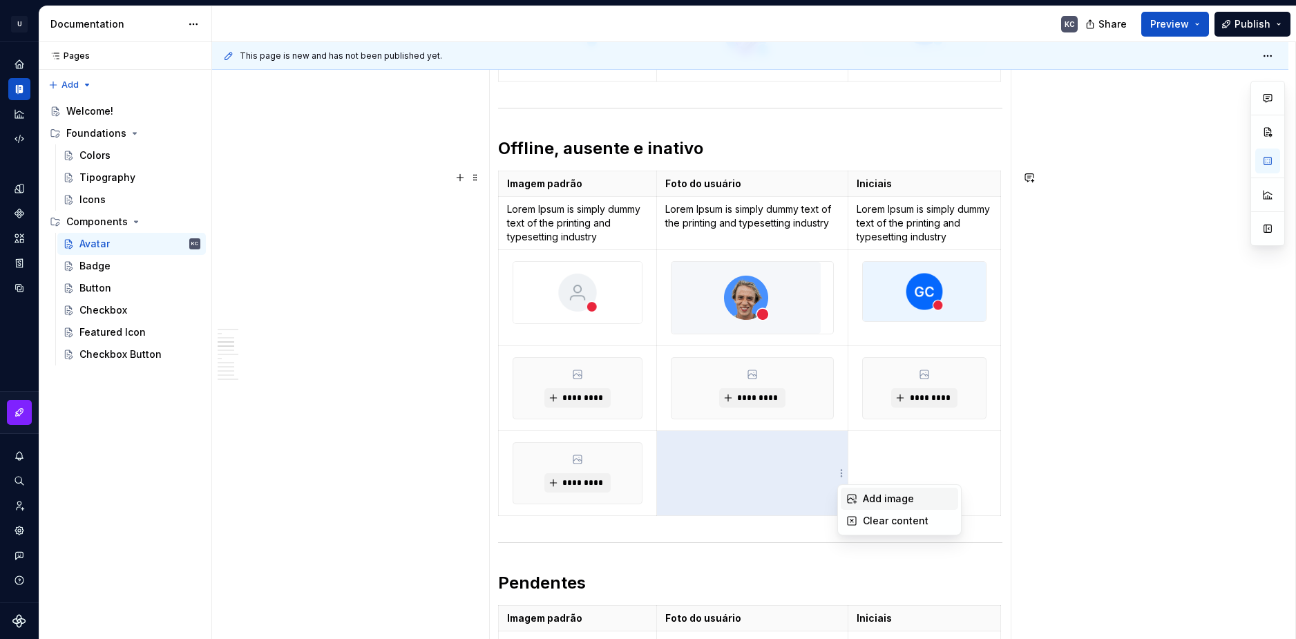
click at [869, 499] on div "Add image" at bounding box center [908, 499] width 90 height 14
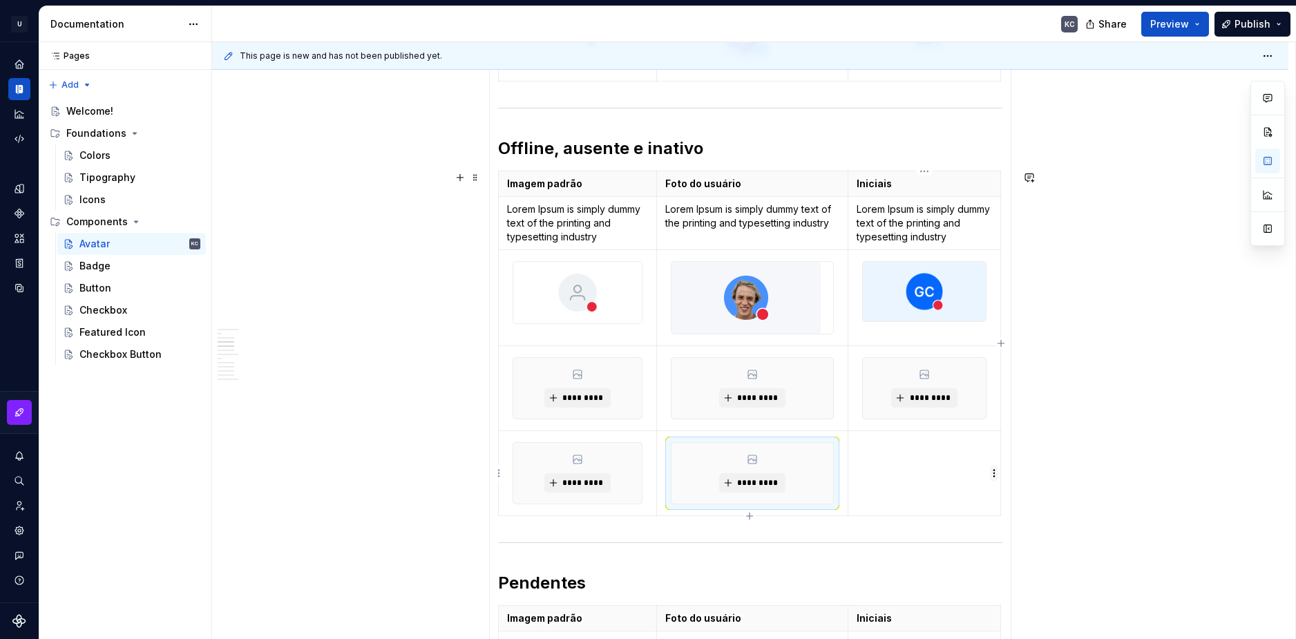
click at [992, 478] on html "U Stardust DS KC Design system data Documentation KC Share Preview Publish Page…" at bounding box center [648, 319] width 1296 height 639
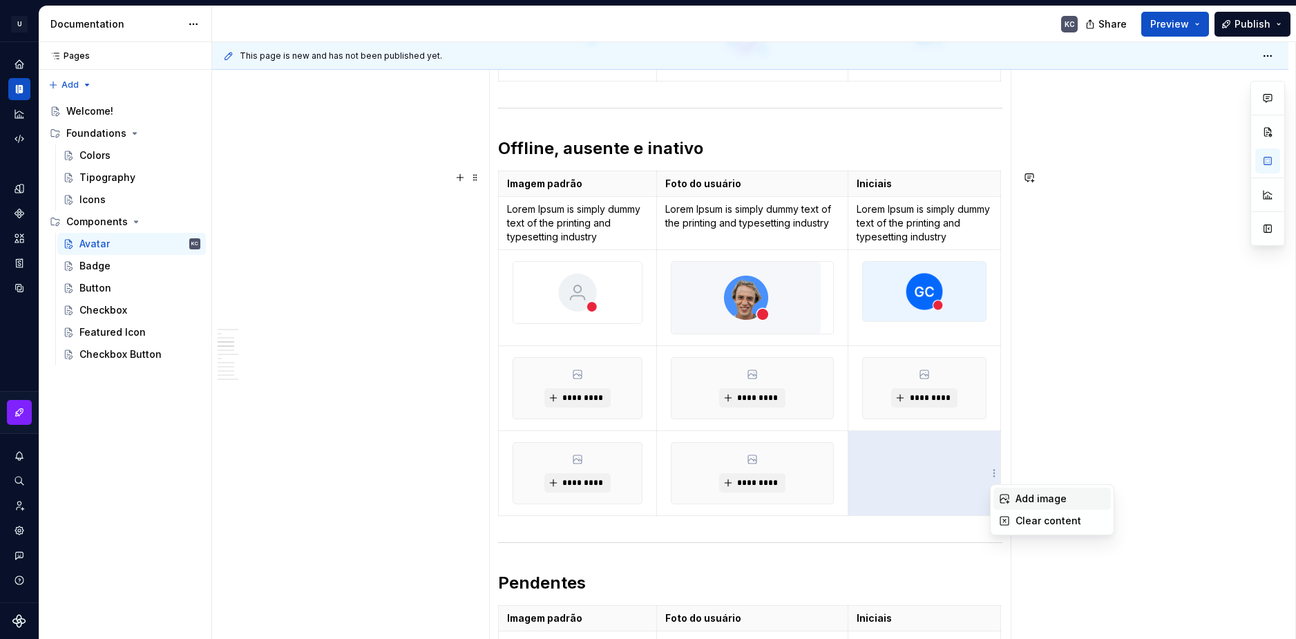
click at [1020, 495] on div "Add image" at bounding box center [1061, 499] width 90 height 14
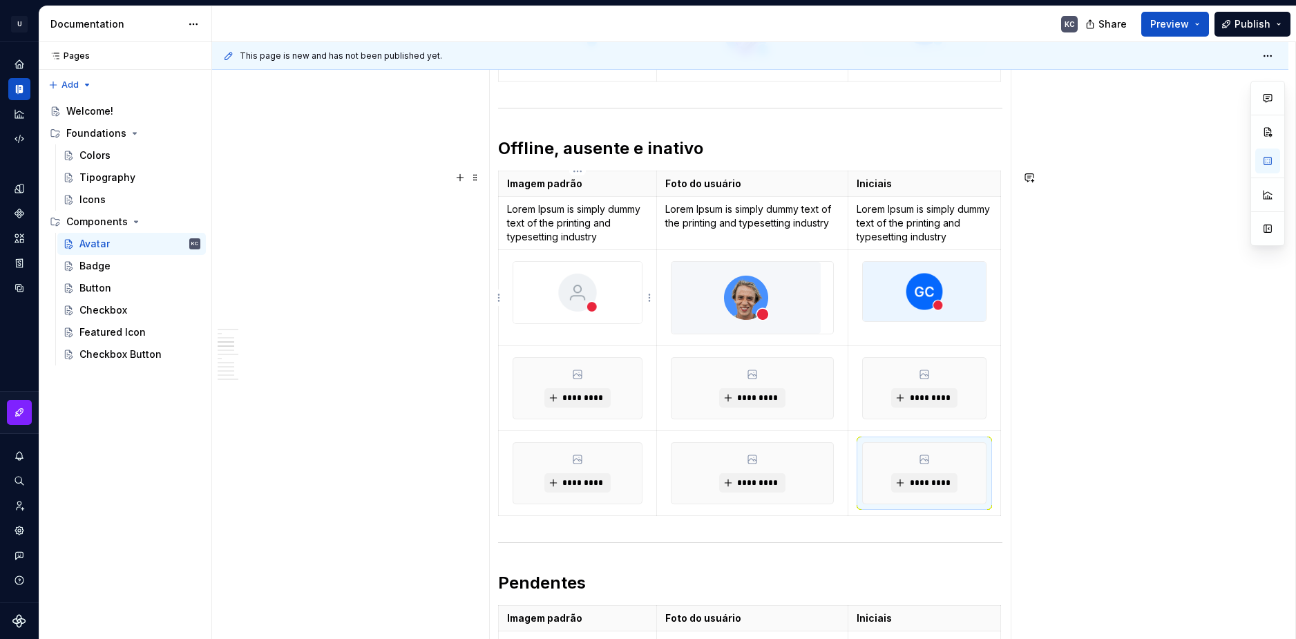
drag, startPoint x: 627, startPoint y: 332, endPoint x: 634, endPoint y: 332, distance: 6.9
click at [627, 332] on td at bounding box center [578, 298] width 158 height 96
click at [648, 299] on html "U Stardust DS KC Design system data Documentation KC Share Preview Publish Page…" at bounding box center [648, 319] width 1296 height 639
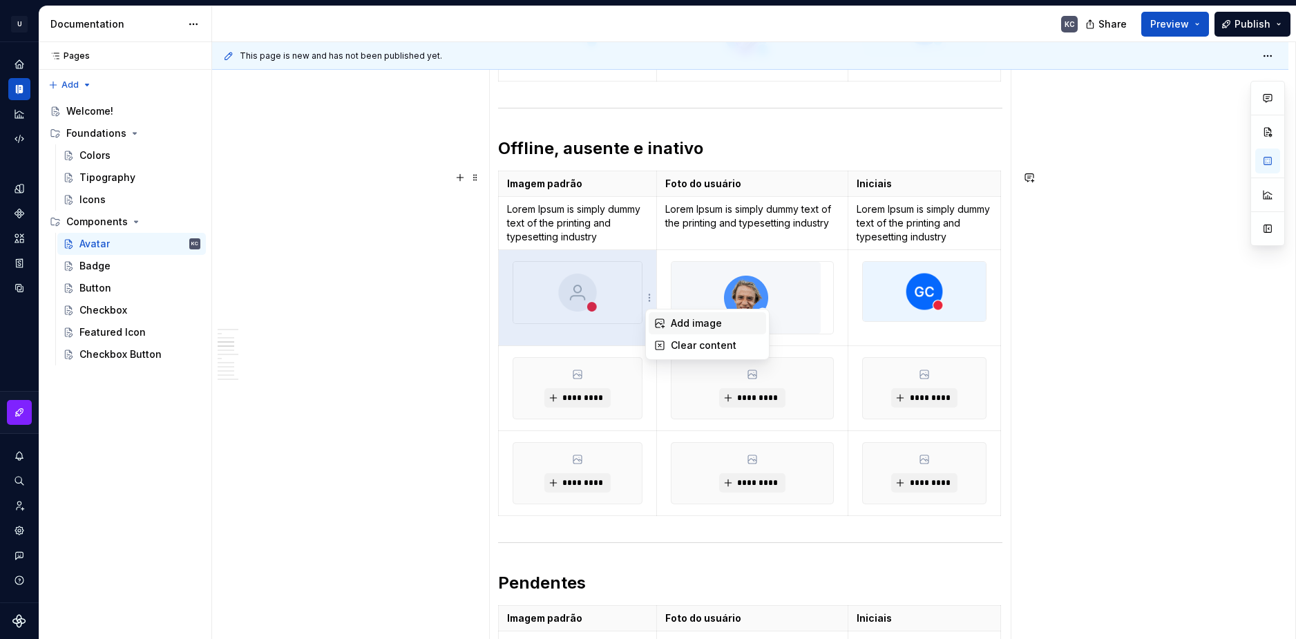
click at [673, 320] on div "Add image" at bounding box center [716, 323] width 90 height 14
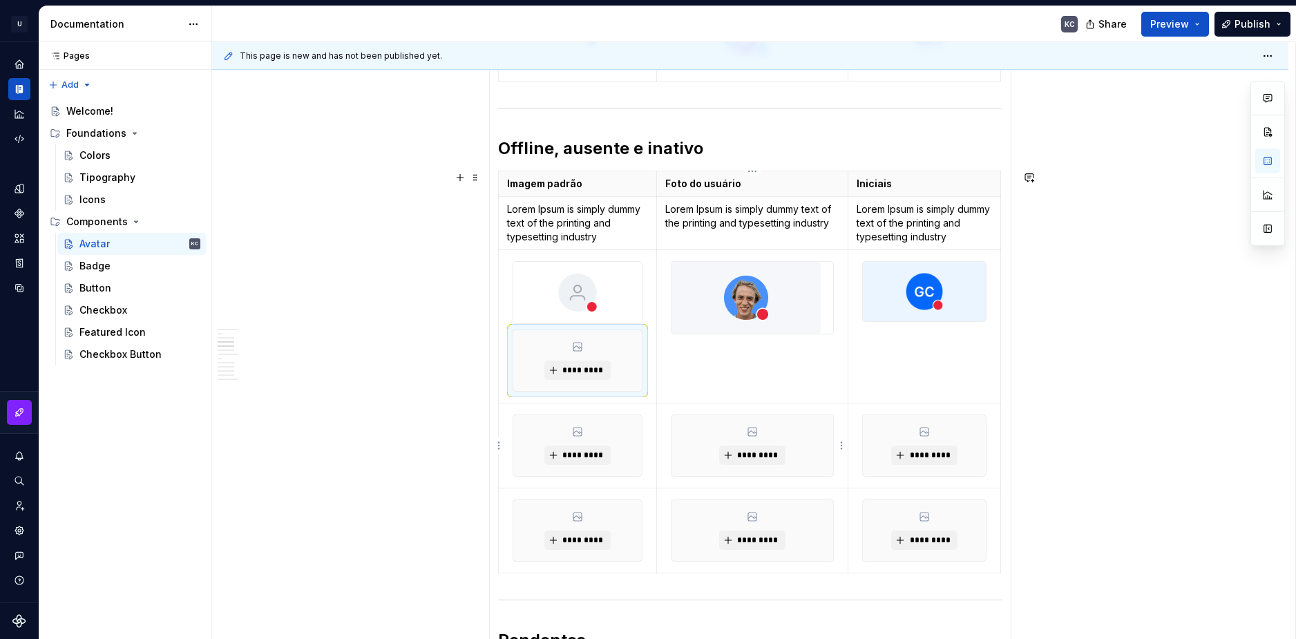
click at [712, 448] on div "*********" at bounding box center [753, 445] width 162 height 61
click at [842, 325] on html "U Stardust DS KC Design system data Documentation KC Share Preview Publish Page…" at bounding box center [648, 319] width 1296 height 639
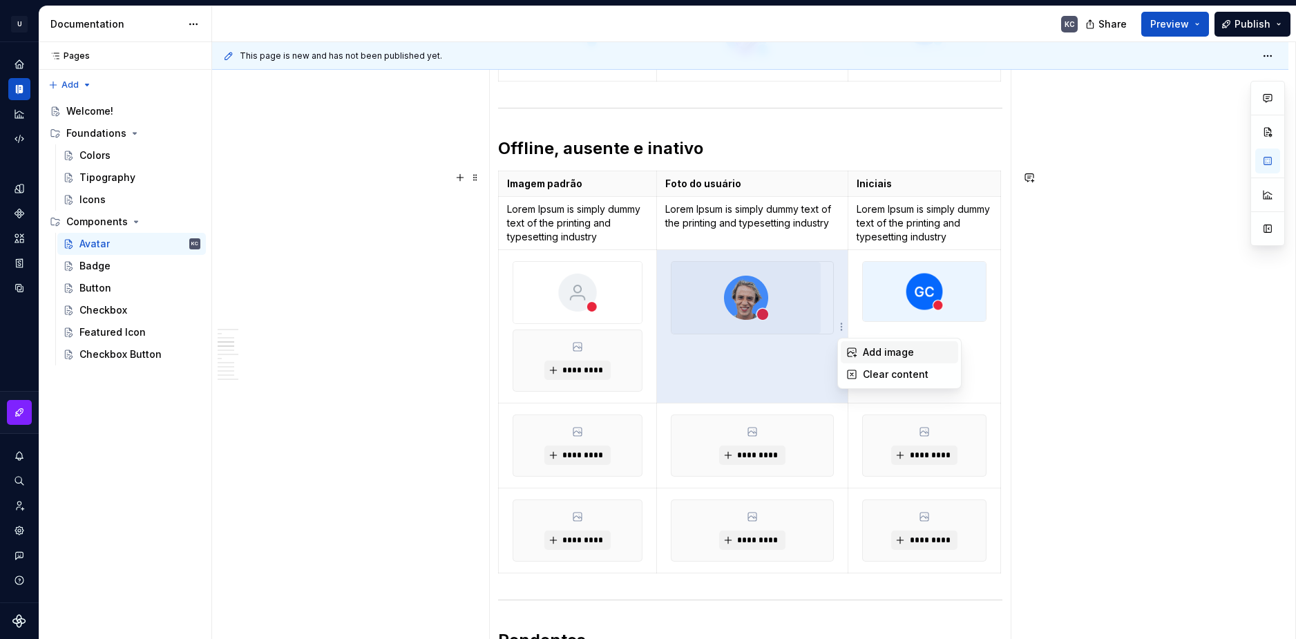
click at [882, 352] on div "Add image" at bounding box center [908, 353] width 90 height 14
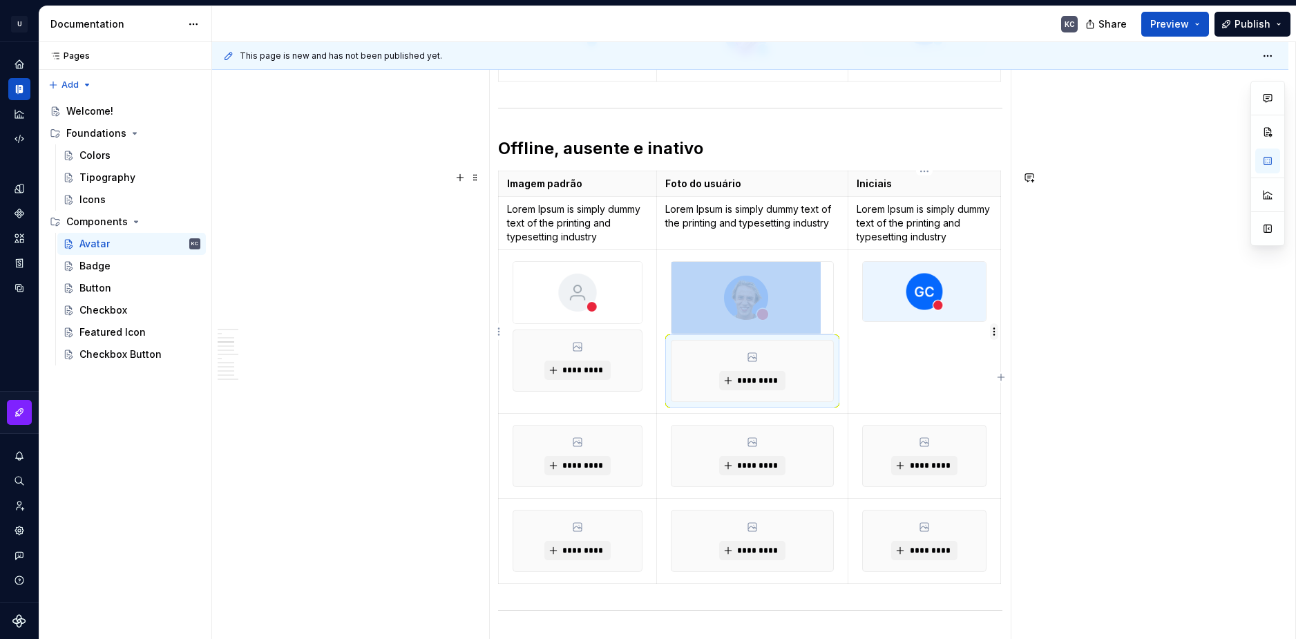
click at [996, 332] on html "U Stardust DS KC Design system data Documentation KC Share Preview Publish Page…" at bounding box center [648, 319] width 1296 height 639
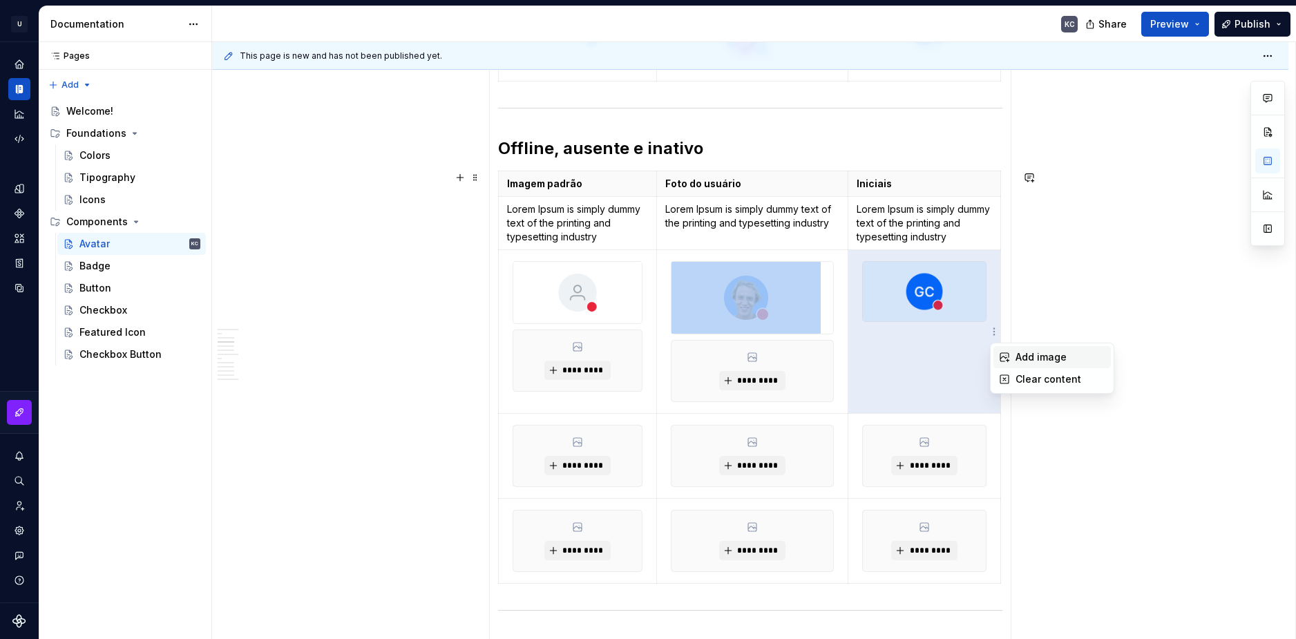
click at [1019, 355] on div "Add image" at bounding box center [1061, 357] width 90 height 14
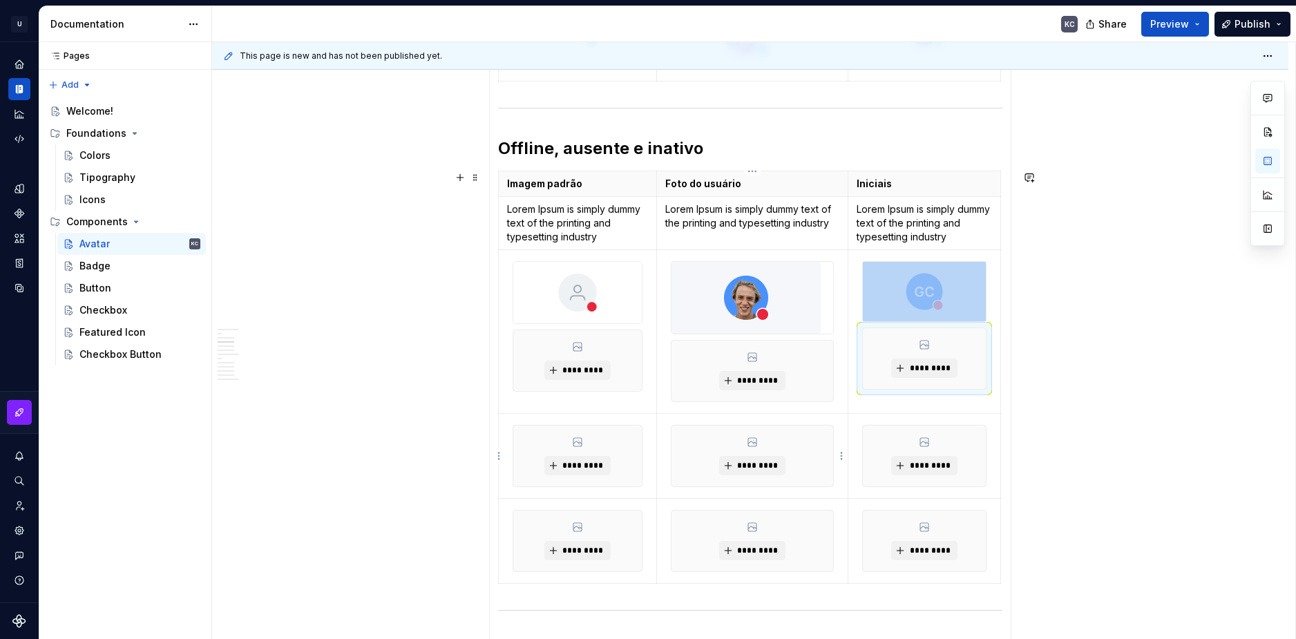
click at [840, 435] on td "*********" at bounding box center [752, 456] width 192 height 85
click at [847, 178] on th "Foto do usuário" at bounding box center [752, 184] width 192 height 26
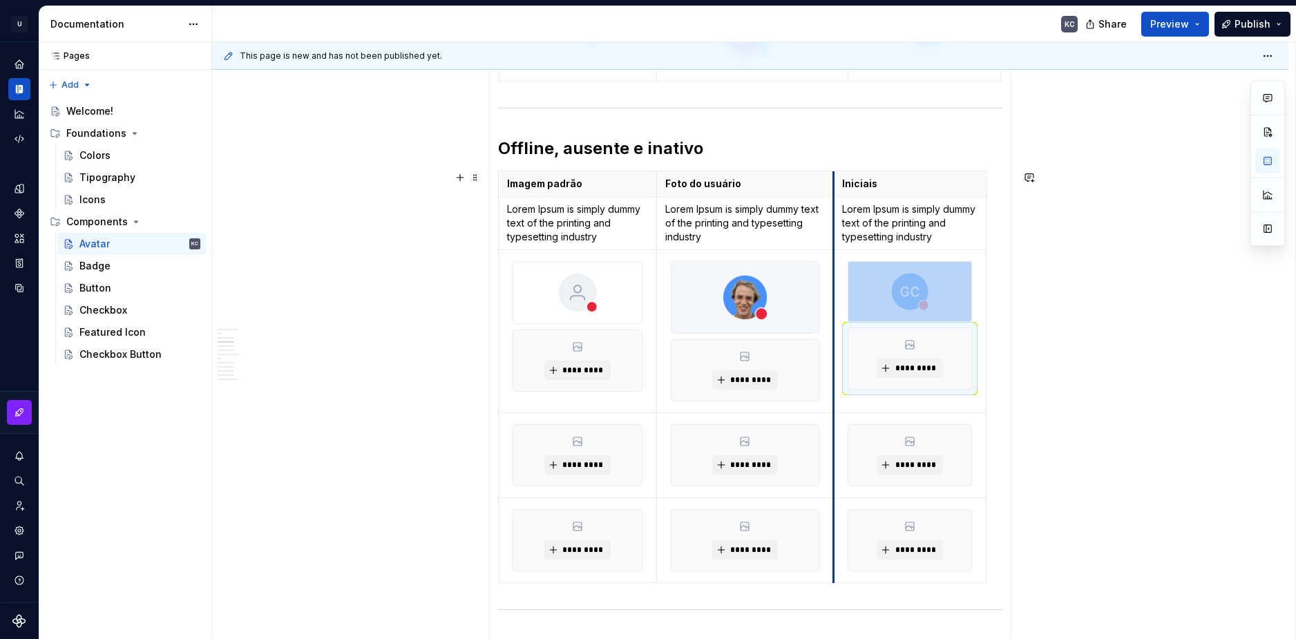
drag, startPoint x: 847, startPoint y: 187, endPoint x: 833, endPoint y: 187, distance: 14.5
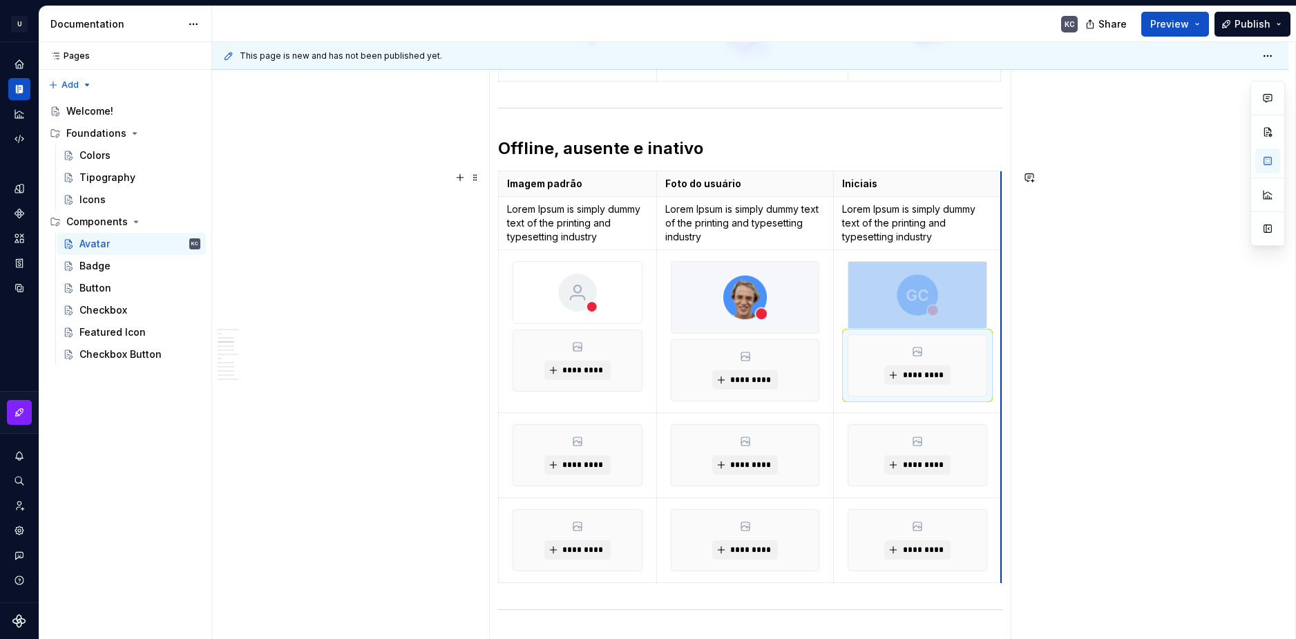
drag, startPoint x: 985, startPoint y: 191, endPoint x: 1001, endPoint y: 191, distance: 15.2
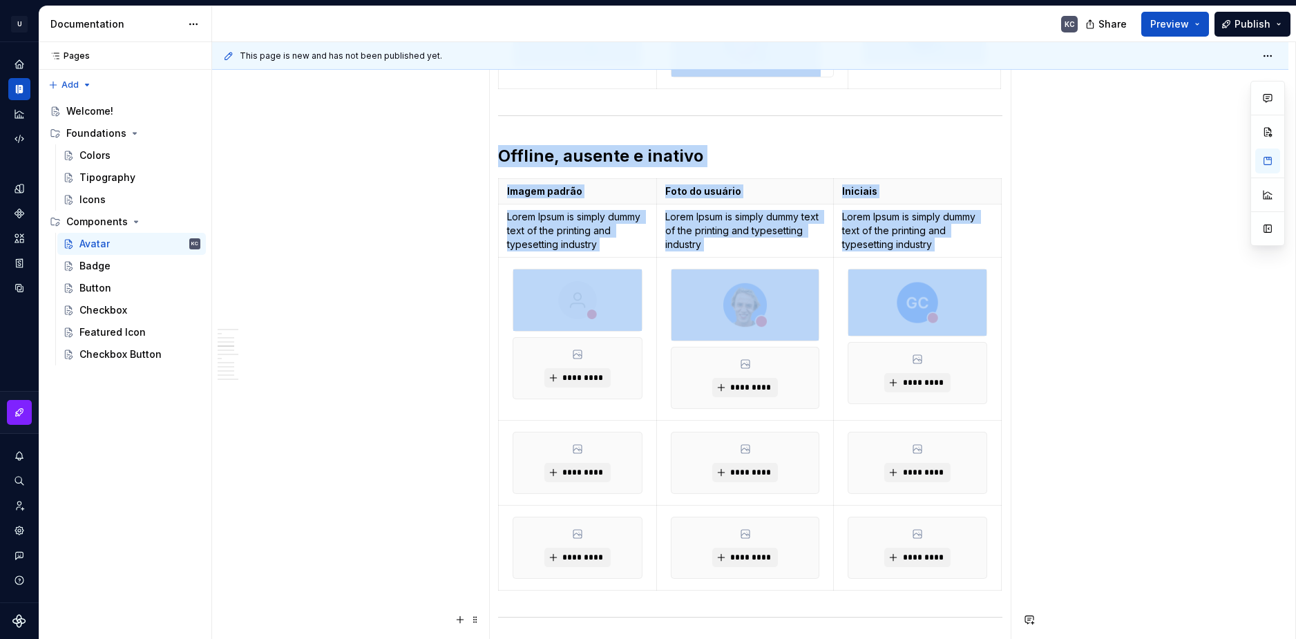
scroll to position [527, 0]
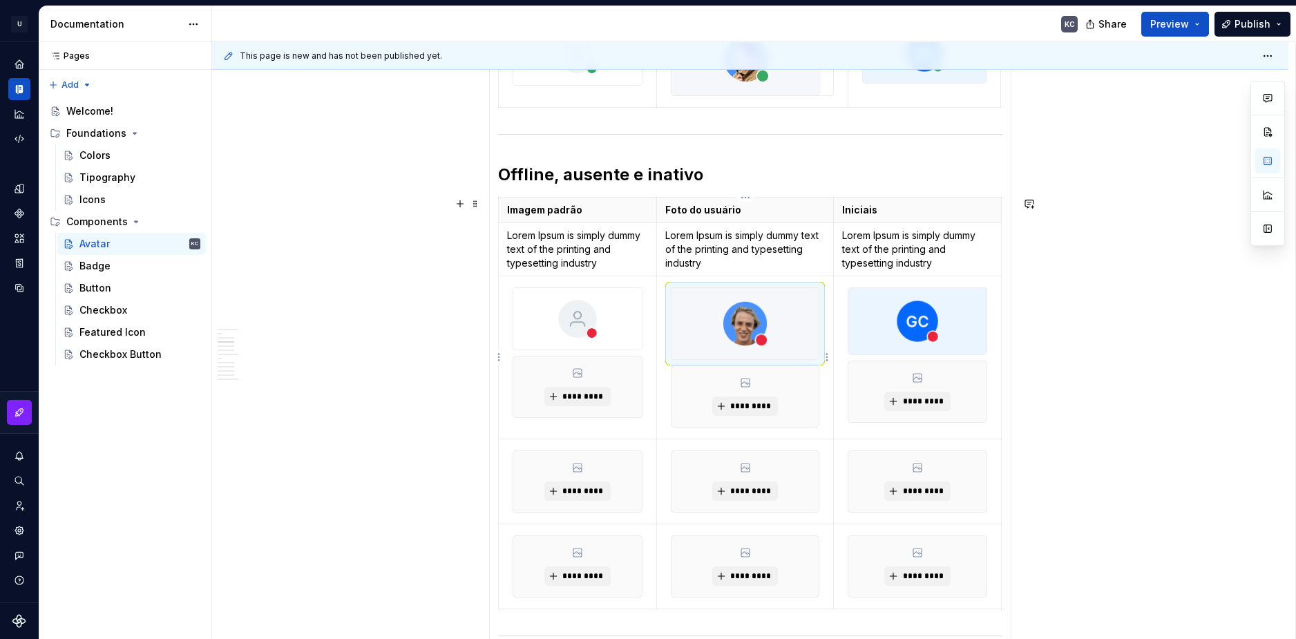
click at [802, 320] on img at bounding box center [746, 323] width 148 height 71
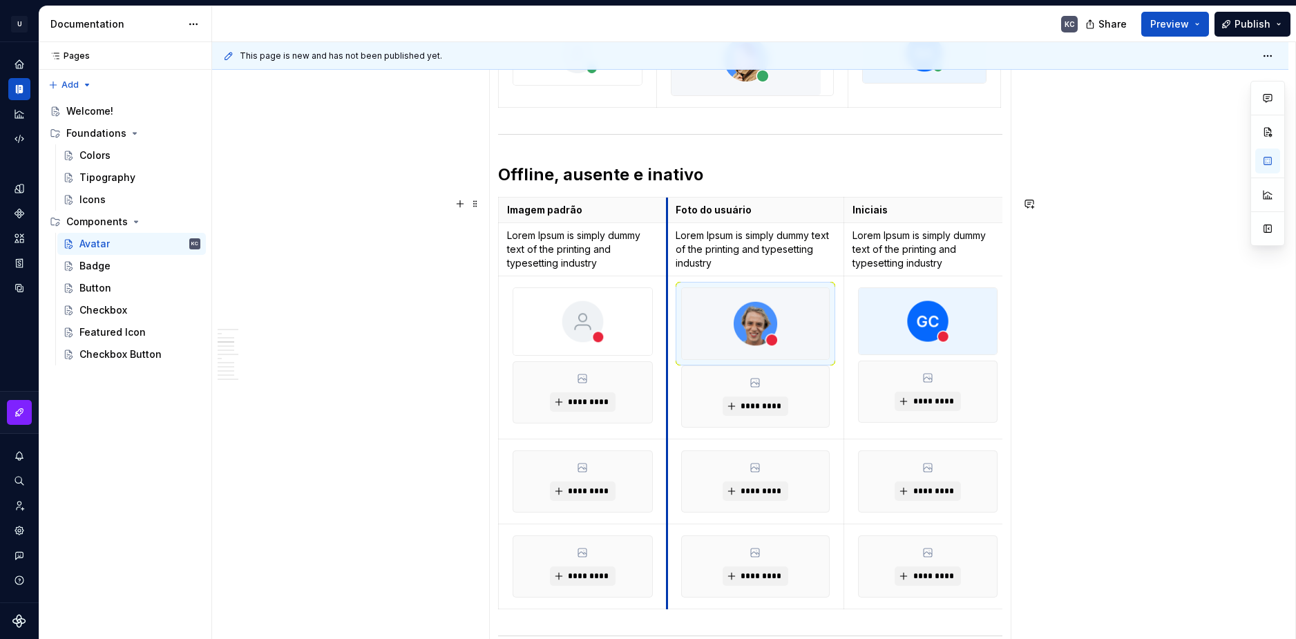
drag, startPoint x: 656, startPoint y: 214, endPoint x: 666, endPoint y: 214, distance: 10.4
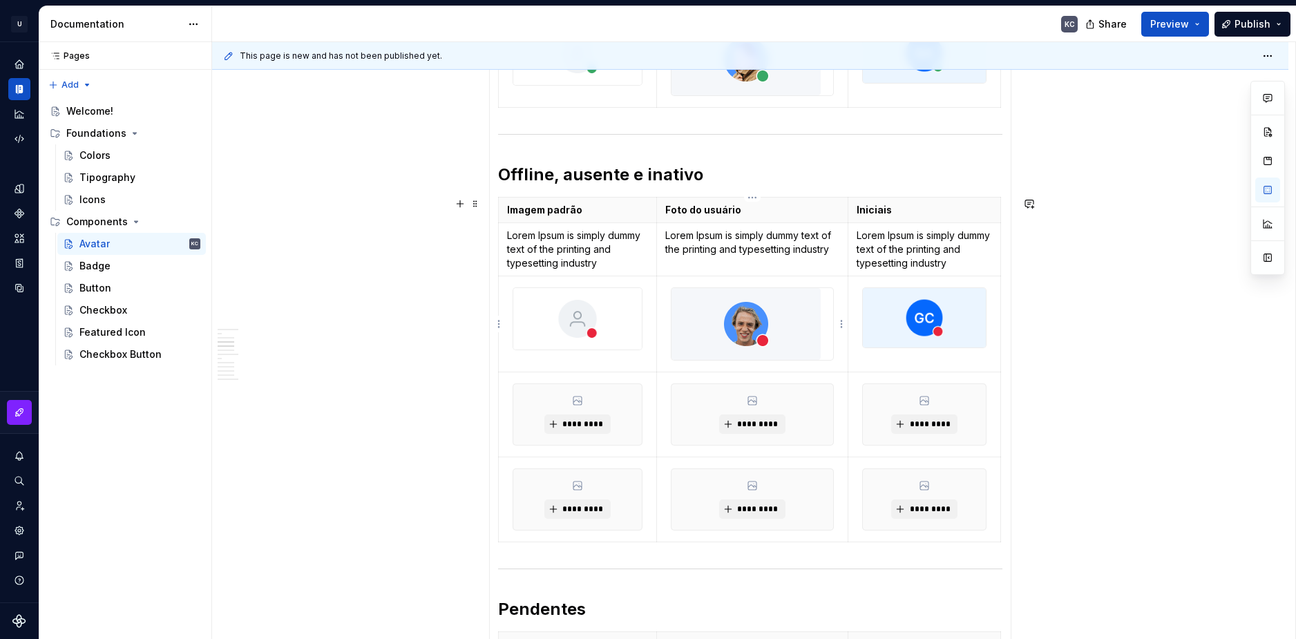
click at [766, 325] on img at bounding box center [746, 324] width 149 height 72
click at [795, 351] on img at bounding box center [746, 324] width 149 height 72
click at [820, 325] on img at bounding box center [746, 324] width 149 height 72
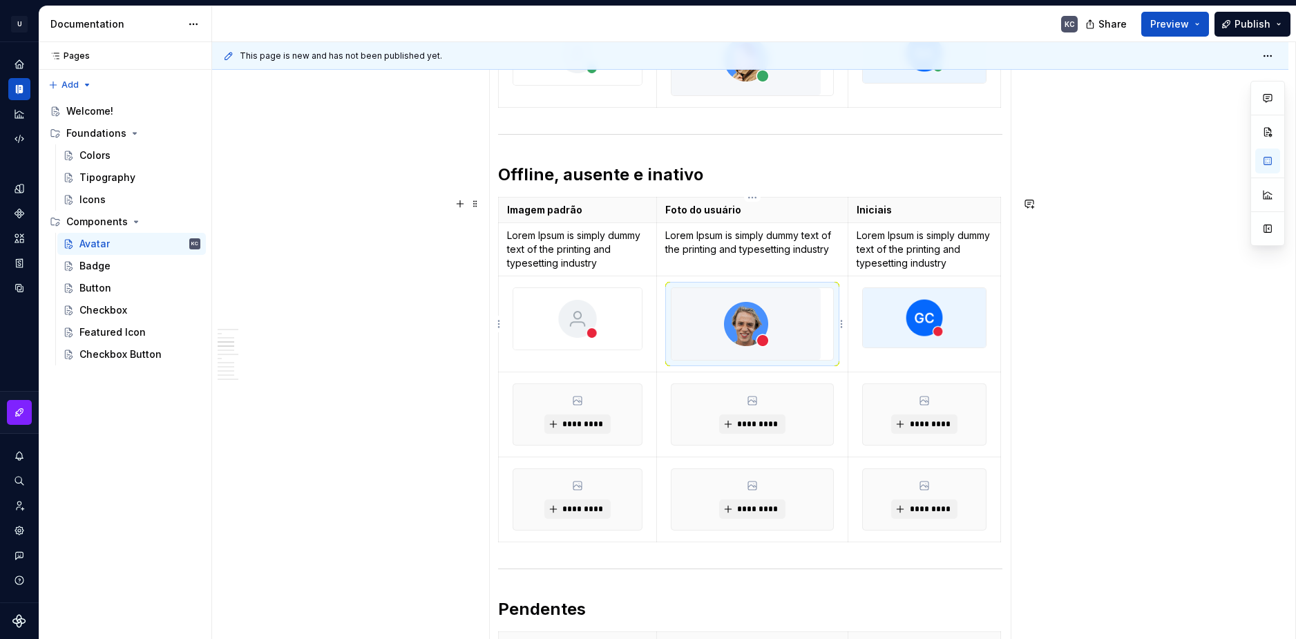
click at [774, 328] on img at bounding box center [746, 324] width 149 height 72
click at [924, 328] on img at bounding box center [924, 317] width 123 height 59
click at [815, 316] on img at bounding box center [746, 324] width 149 height 72
click at [844, 324] on html "U Stardust DS KC Design system data Documentation KC Share Preview Publish Page…" at bounding box center [648, 319] width 1296 height 639
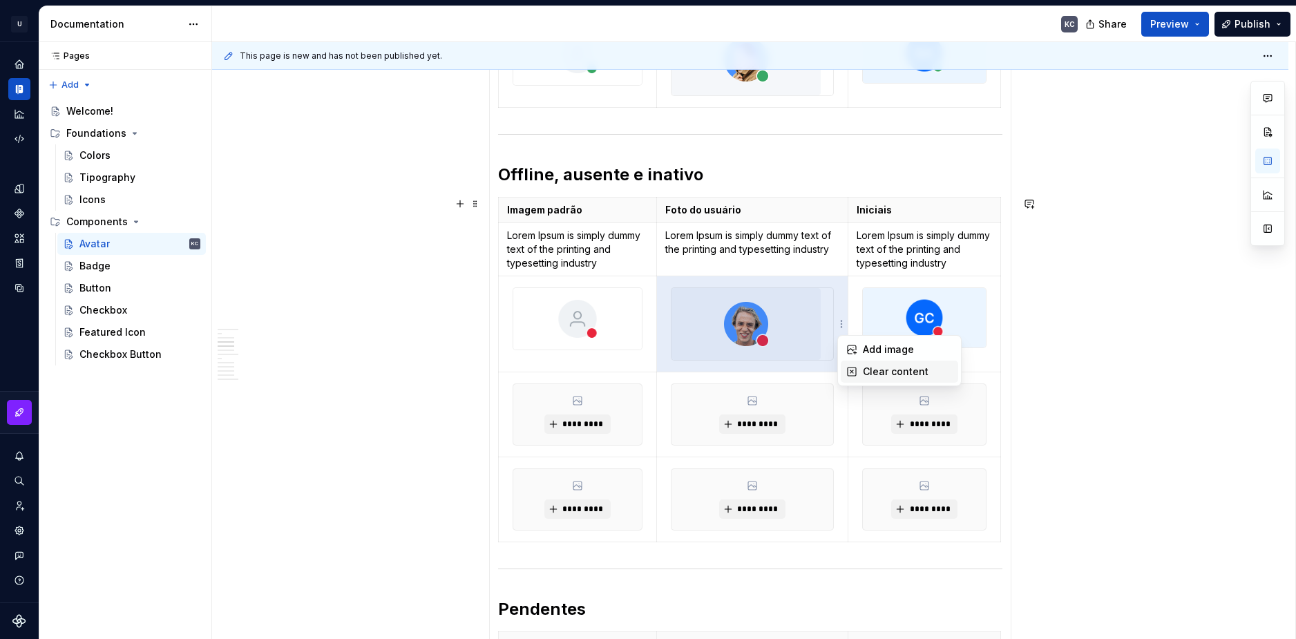
click at [856, 369] on icon at bounding box center [852, 371] width 11 height 11
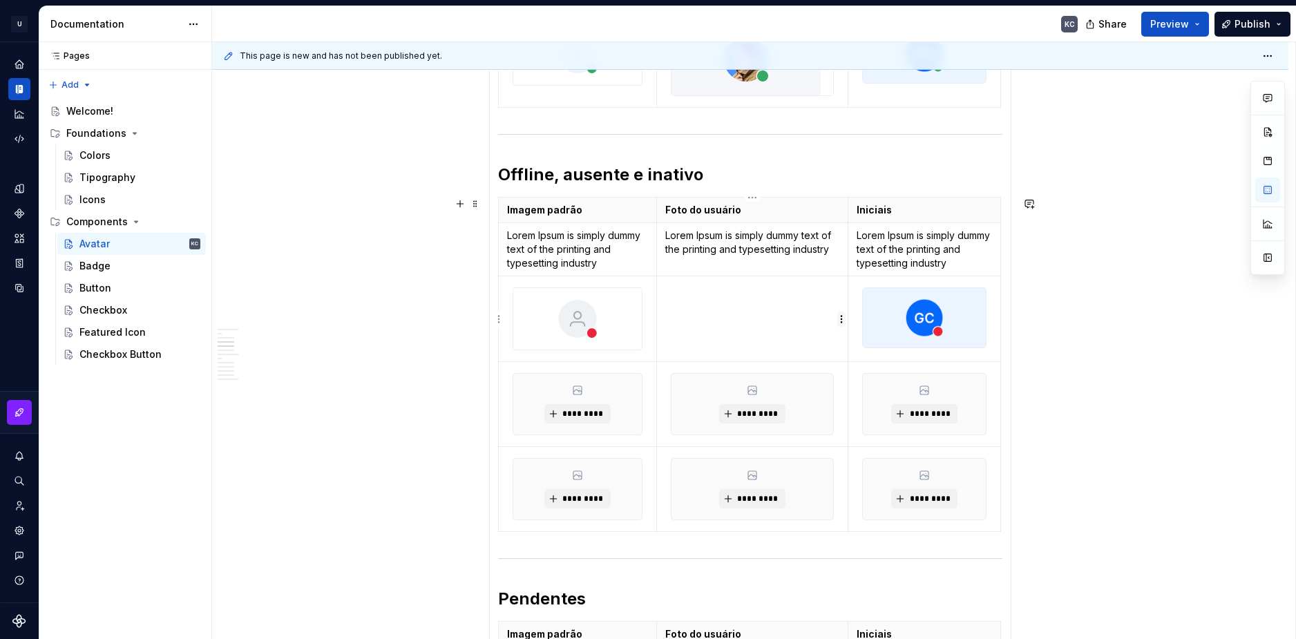
click at [840, 319] on html "U Stardust DS KC Design system data Documentation KC Share Preview Publish Page…" at bounding box center [648, 319] width 1296 height 639
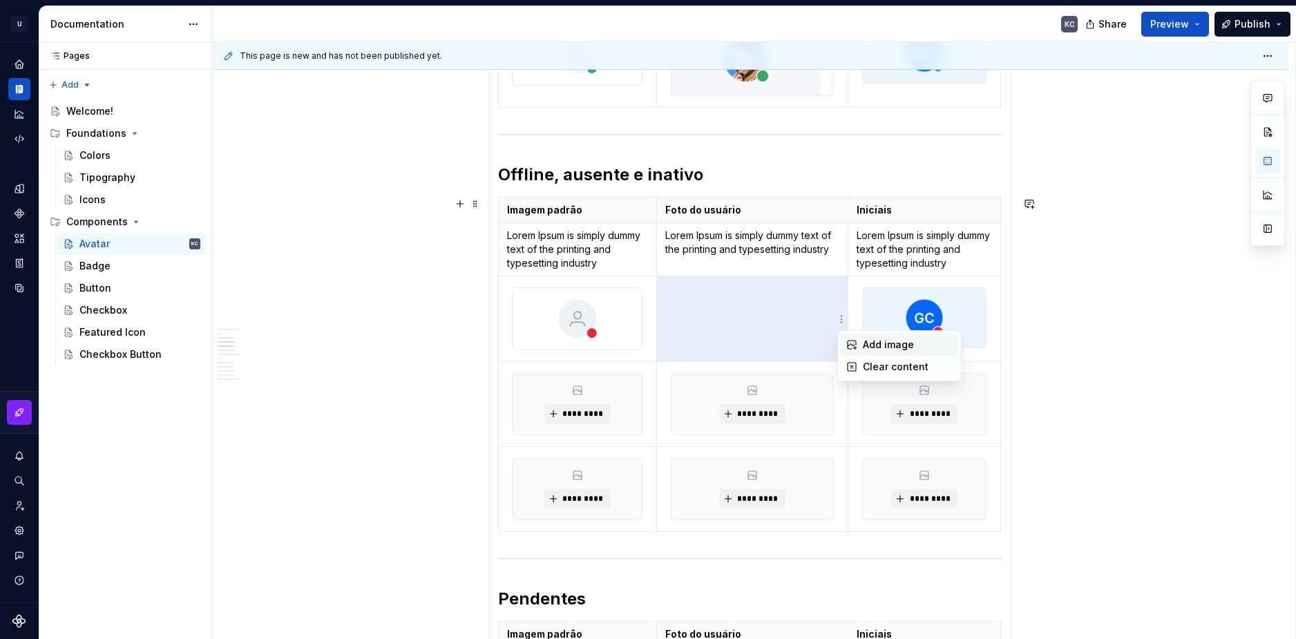
click at [865, 339] on div "Add image" at bounding box center [908, 345] width 90 height 14
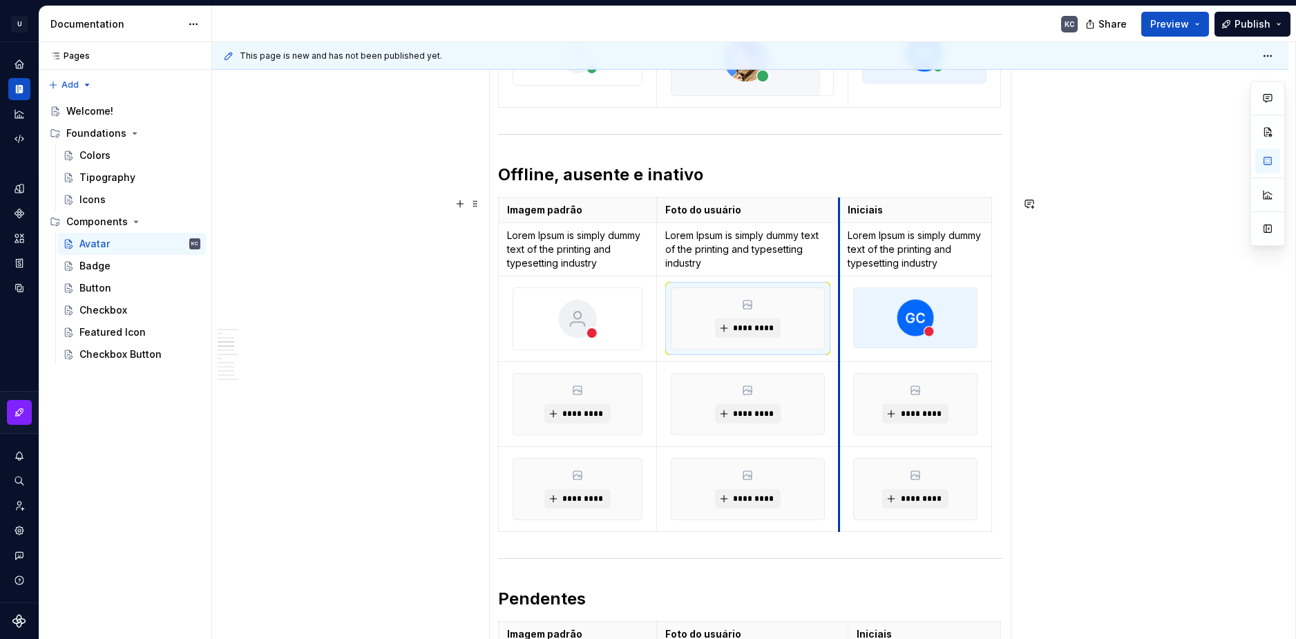
drag, startPoint x: 846, startPoint y: 212, endPoint x: 838, endPoint y: 212, distance: 8.3
click at [992, 215] on div "Imagem padrão Foto do usuário Iniciais Lorem Ipsum is simply dummy text of the …" at bounding box center [750, 367] width 504 height 341
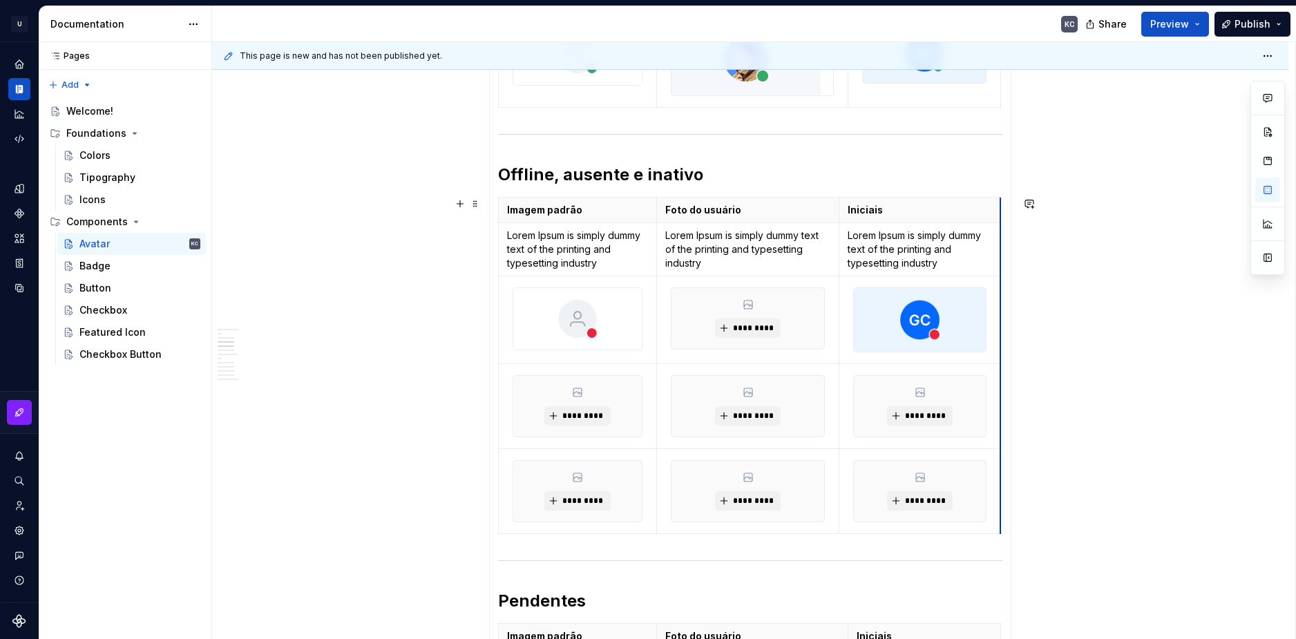
drag, startPoint x: 992, startPoint y: 214, endPoint x: 1001, endPoint y: 215, distance: 9.0
click at [996, 211] on html "U Stardust DS KC Design system data Documentation KC Share Preview Publish Page…" at bounding box center [648, 319] width 1296 height 639
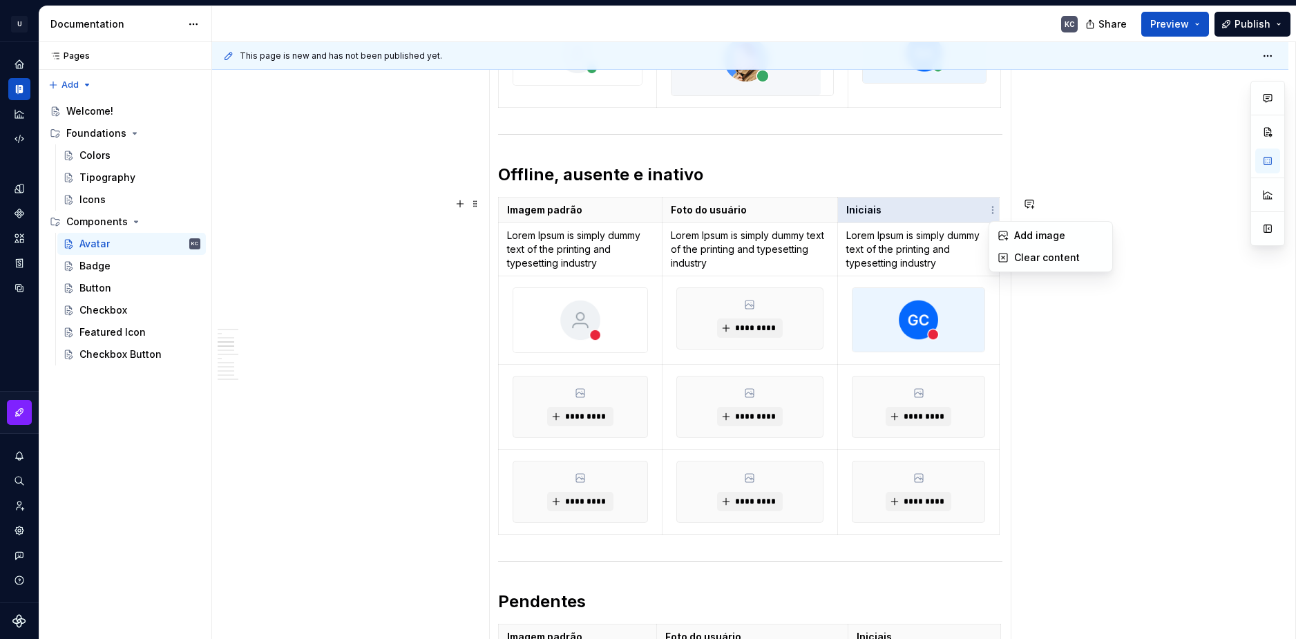
click at [1003, 200] on html "U Stardust DS KC Design system data Documentation KC Share Preview Publish Page…" at bounding box center [648, 319] width 1296 height 639
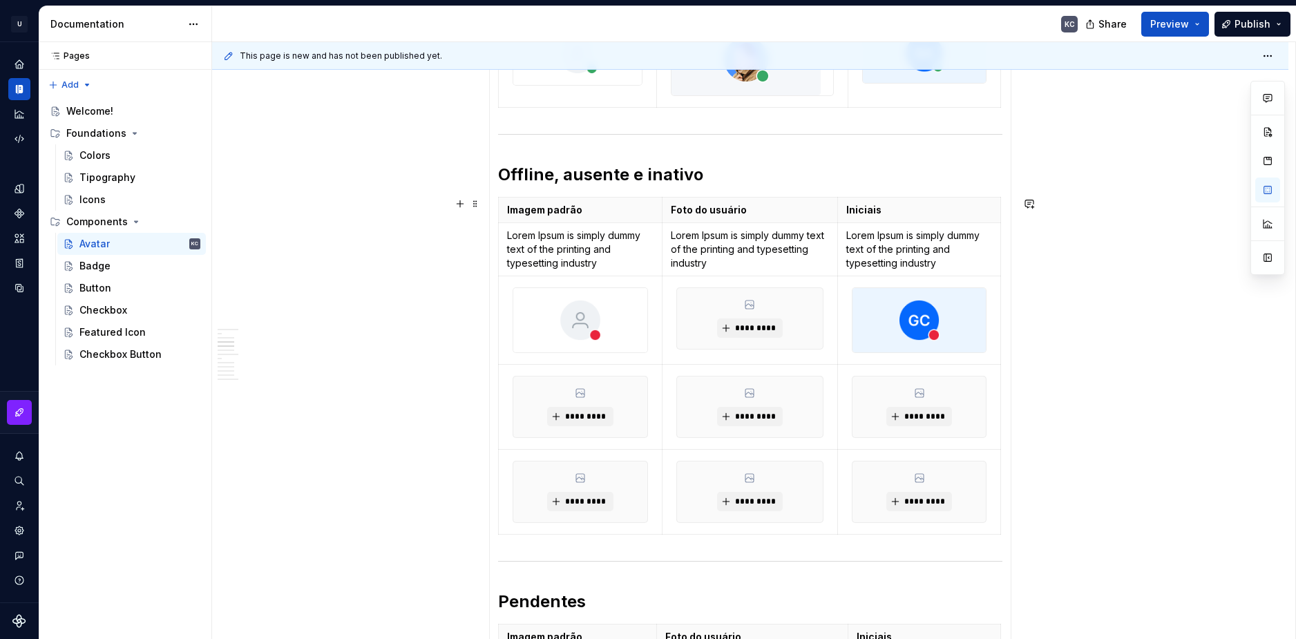
click at [598, 413] on span "*********" at bounding box center [586, 416] width 42 height 11
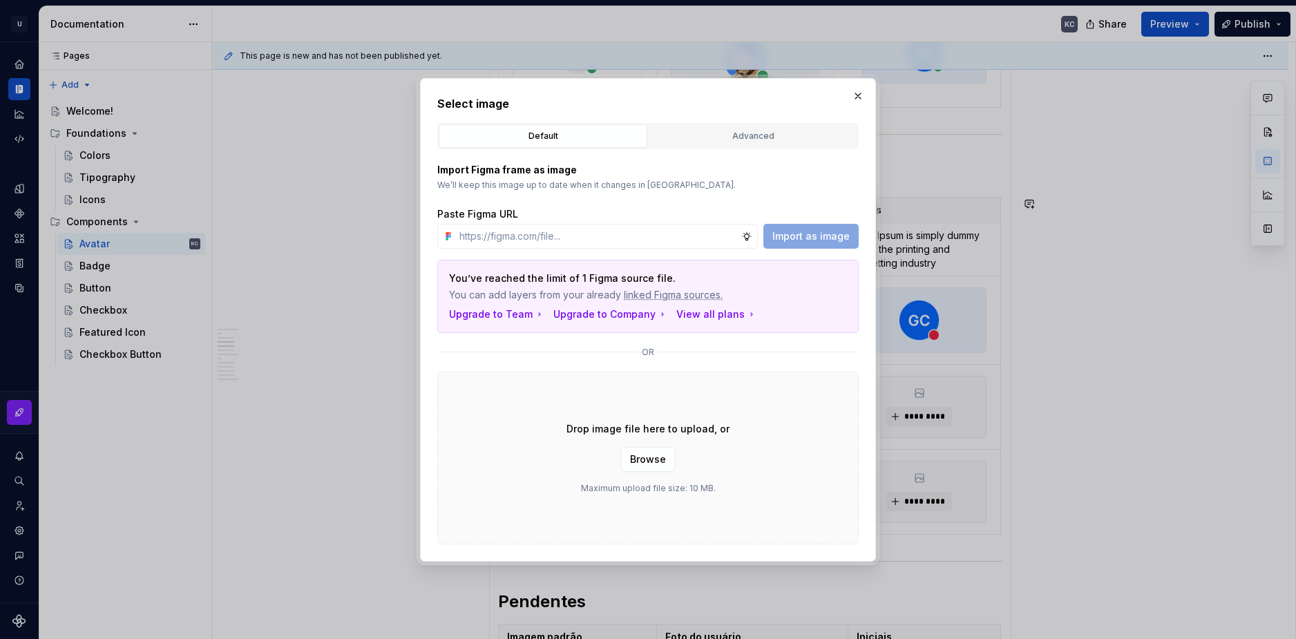
click at [652, 456] on span "Browse" at bounding box center [648, 460] width 36 height 14
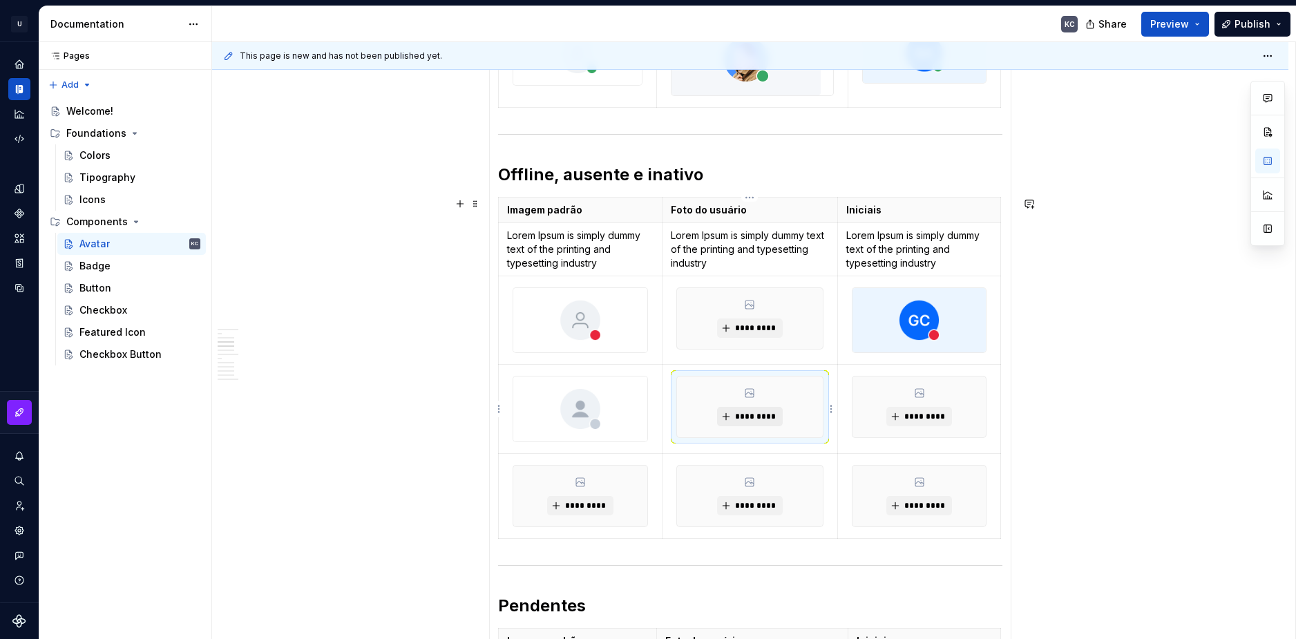
click at [758, 422] on span "*********" at bounding box center [756, 416] width 42 height 11
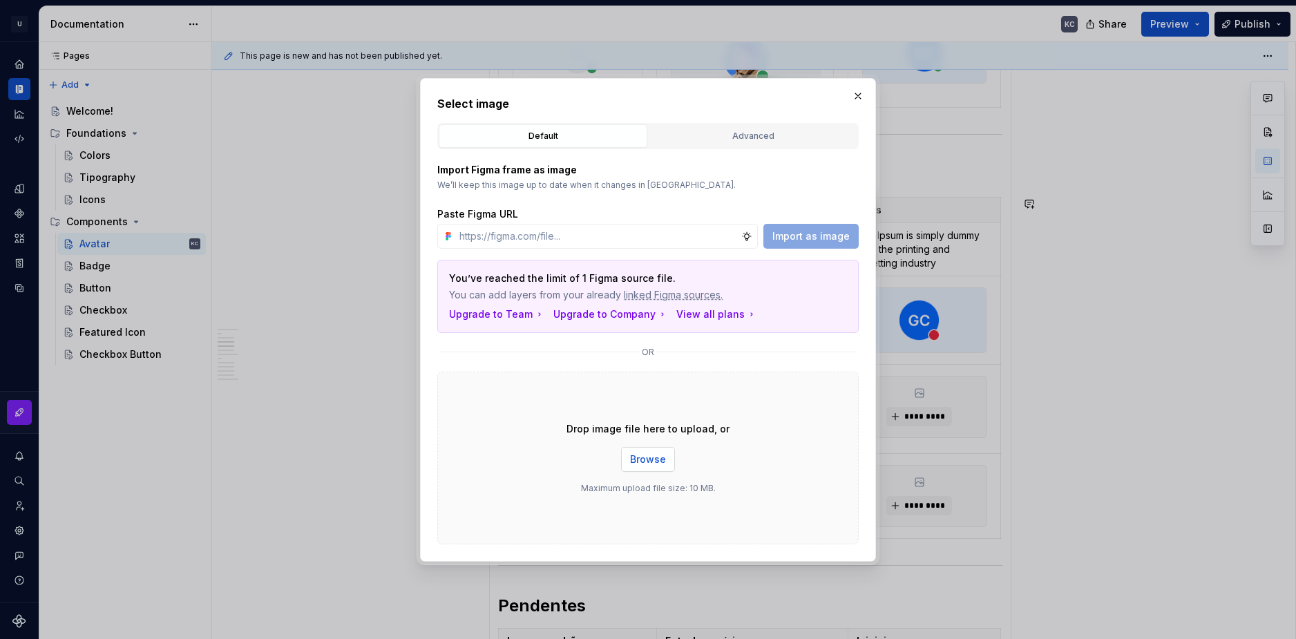
click at [645, 460] on span "Browse" at bounding box center [648, 460] width 36 height 14
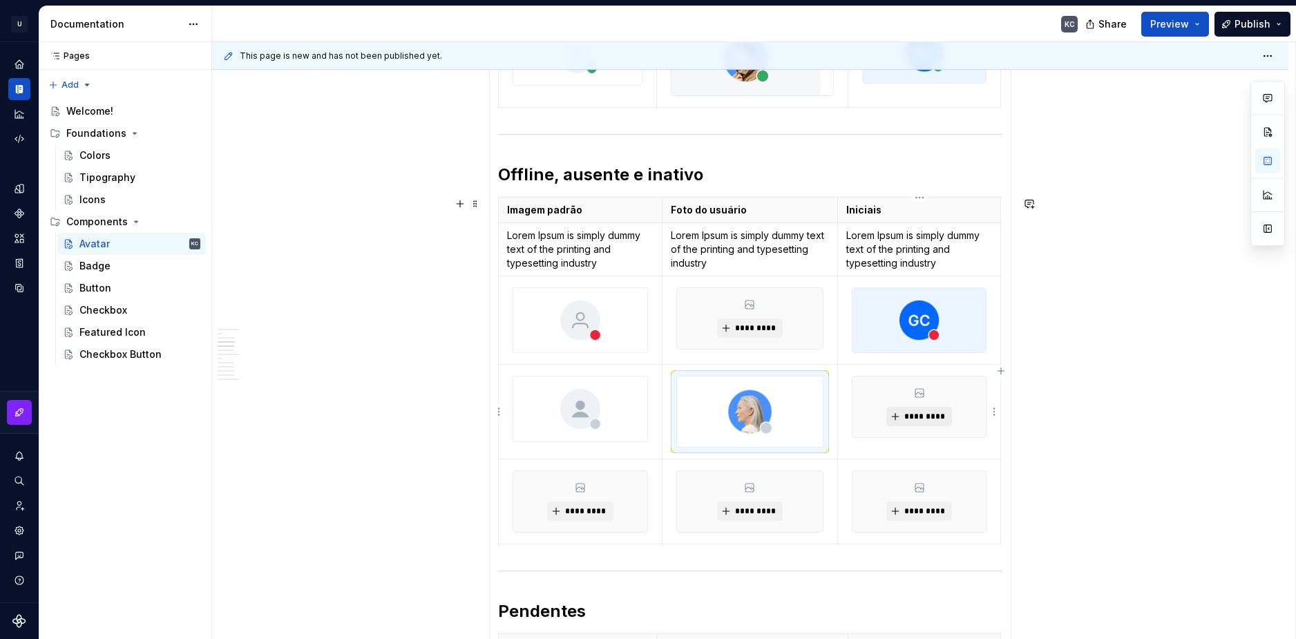
click at [925, 417] on span "*********" at bounding box center [925, 416] width 42 height 11
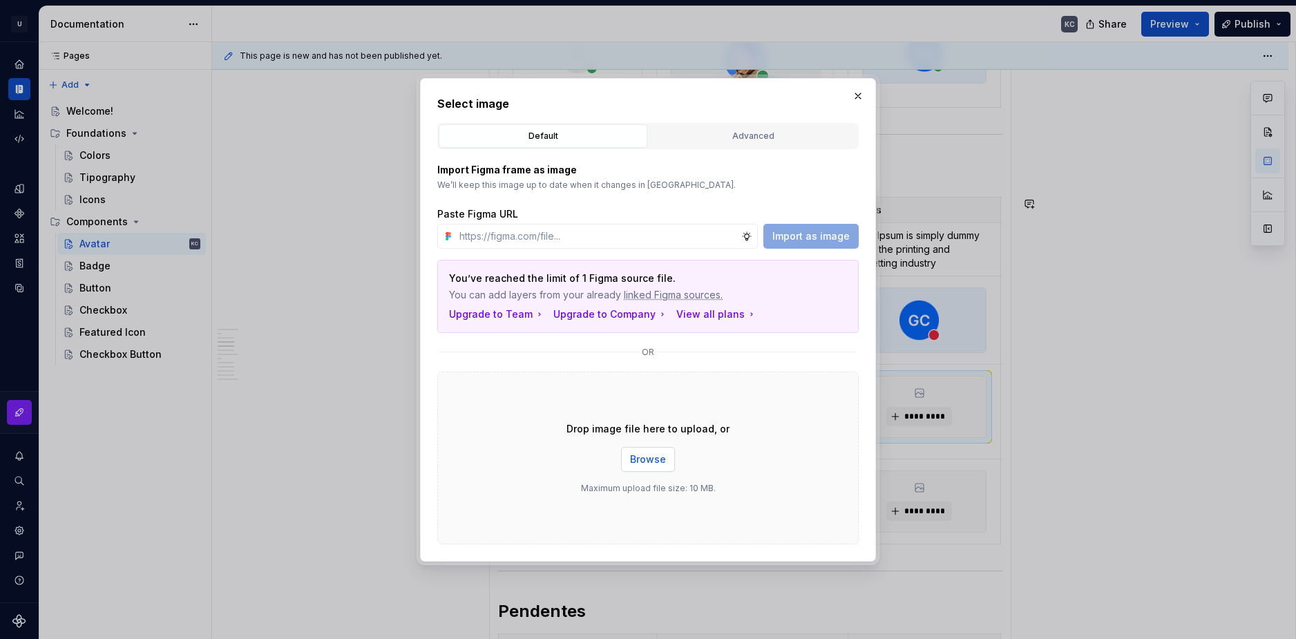
click at [645, 456] on span "Browse" at bounding box center [648, 460] width 36 height 14
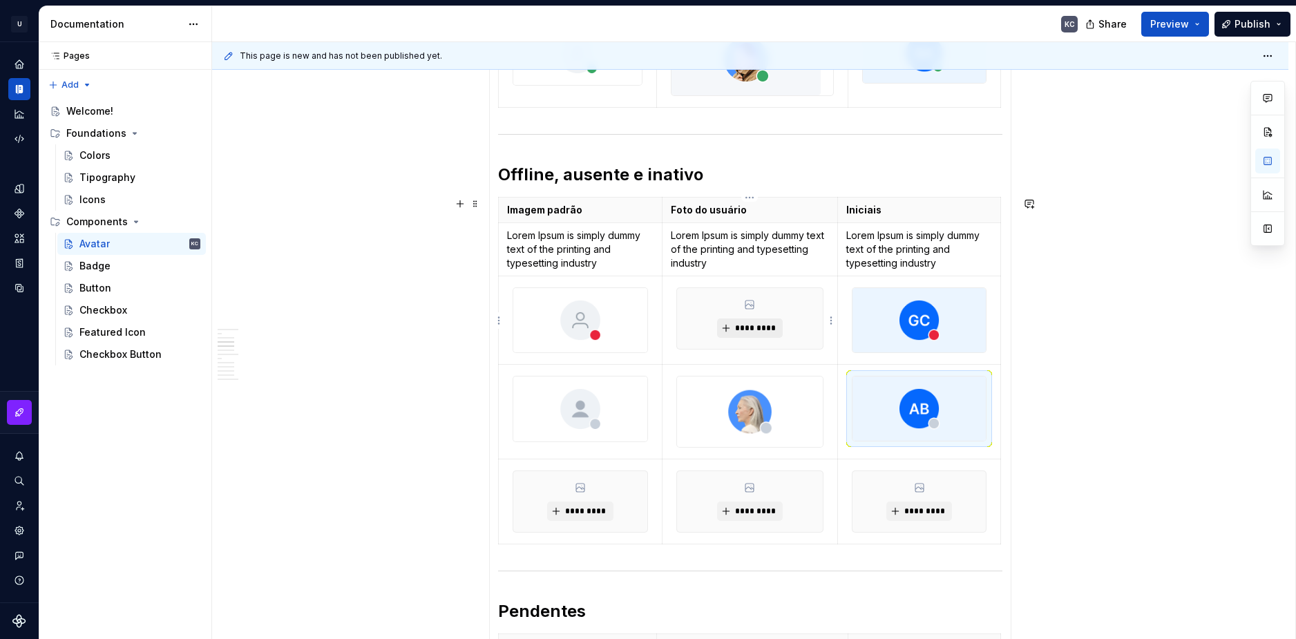
click at [766, 328] on span "*********" at bounding box center [756, 328] width 42 height 11
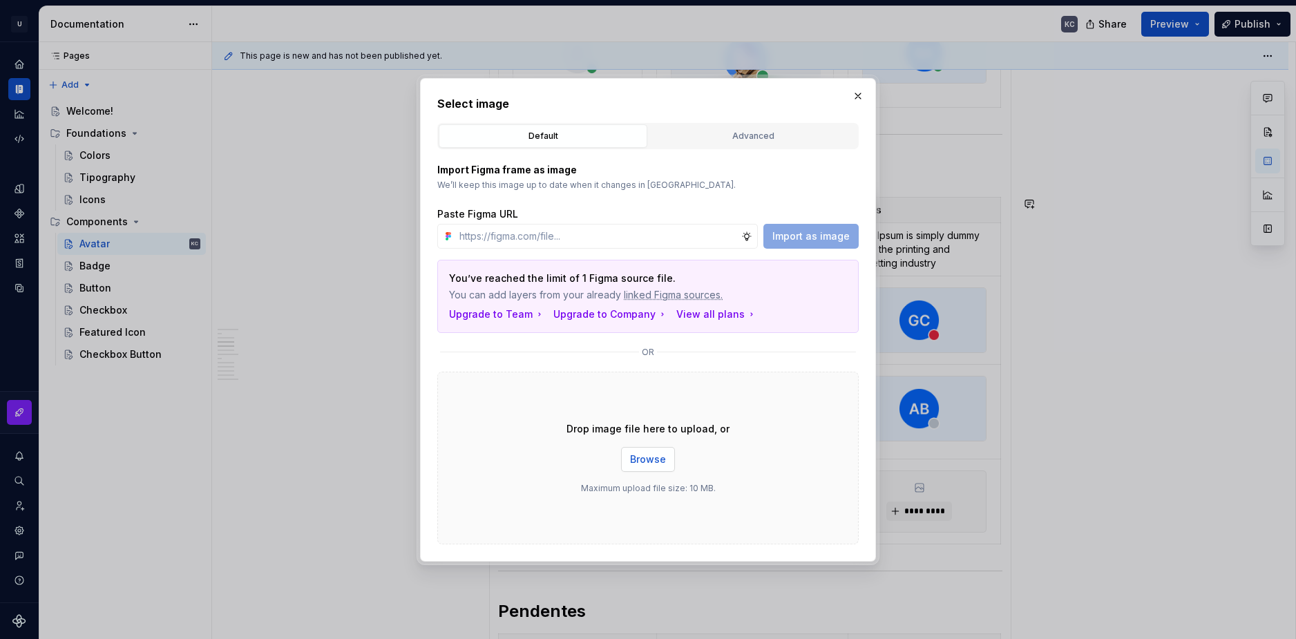
click at [643, 465] on span "Browse" at bounding box center [648, 460] width 36 height 14
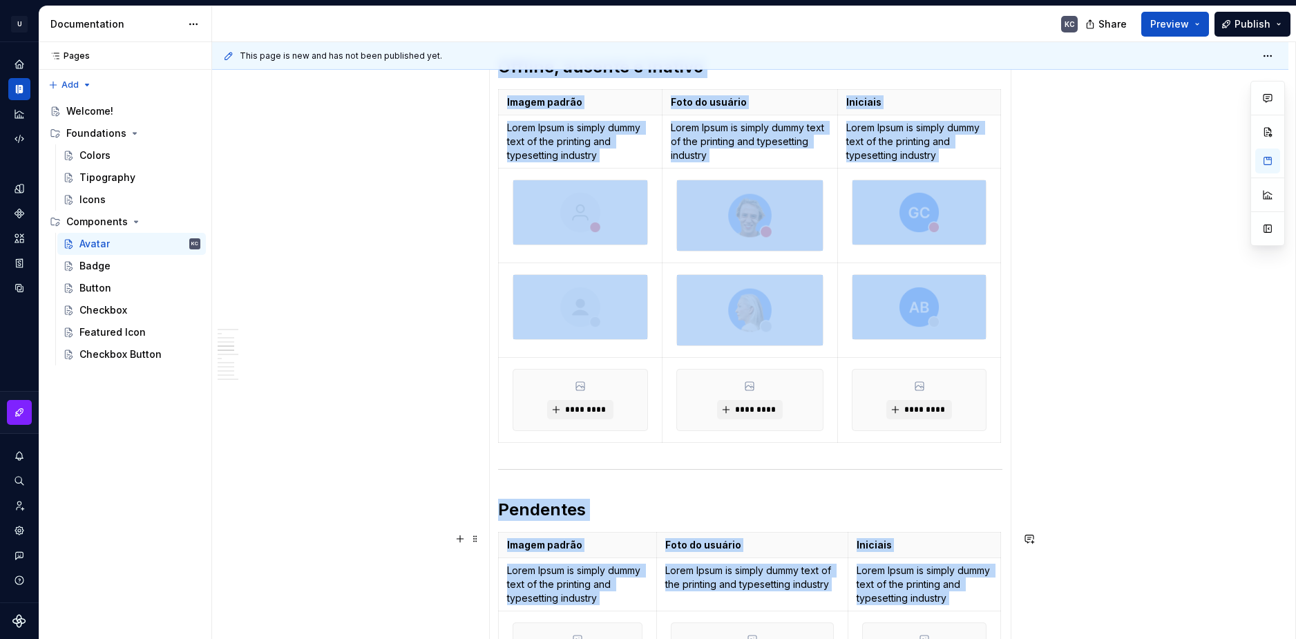
scroll to position [606, 0]
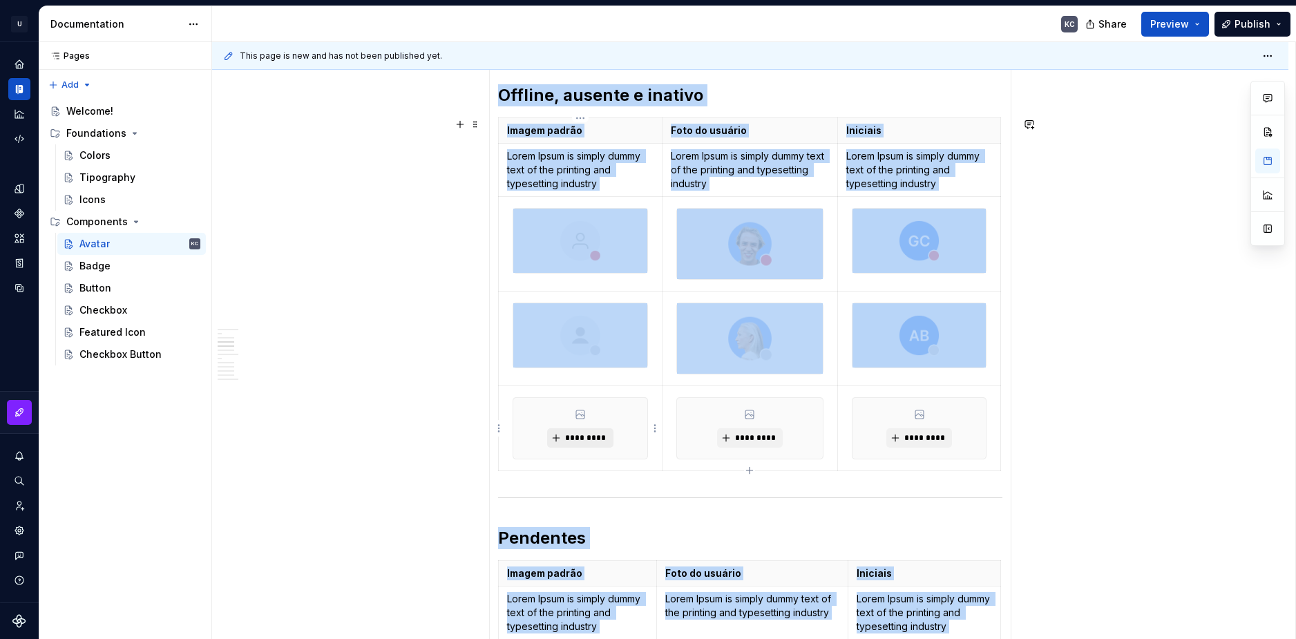
click at [571, 439] on span "*********" at bounding box center [586, 438] width 42 height 11
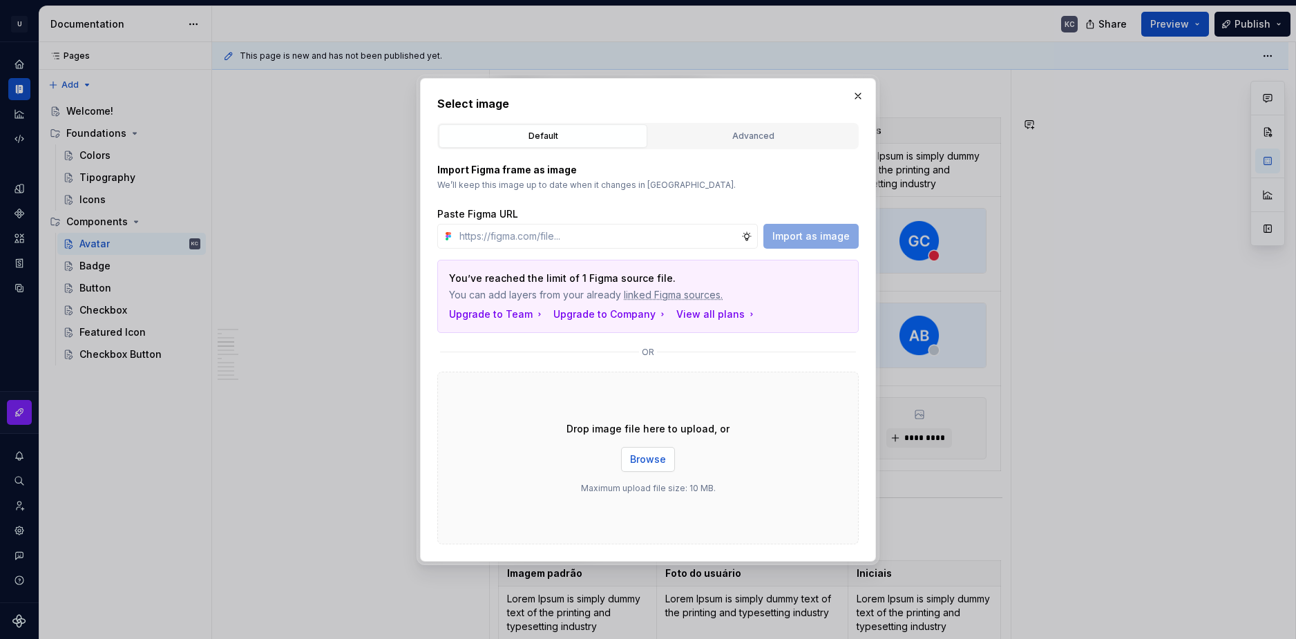
click at [653, 464] on span "Browse" at bounding box center [648, 460] width 36 height 14
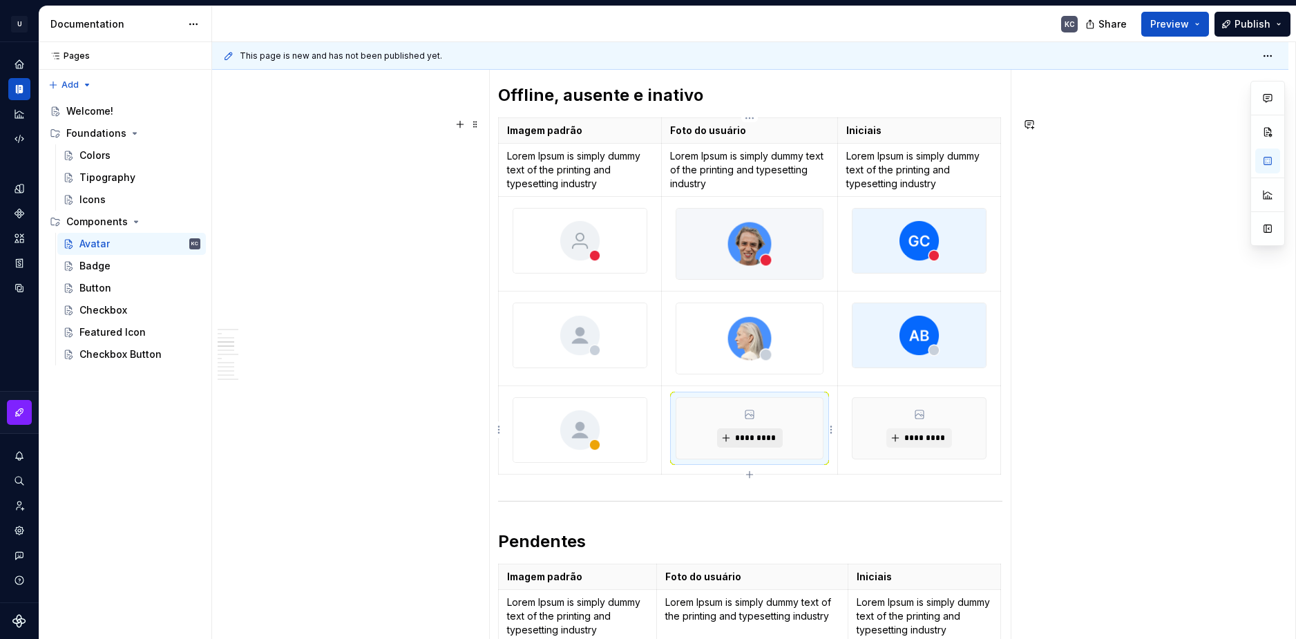
click at [747, 442] on button "*********" at bounding box center [750, 437] width 66 height 19
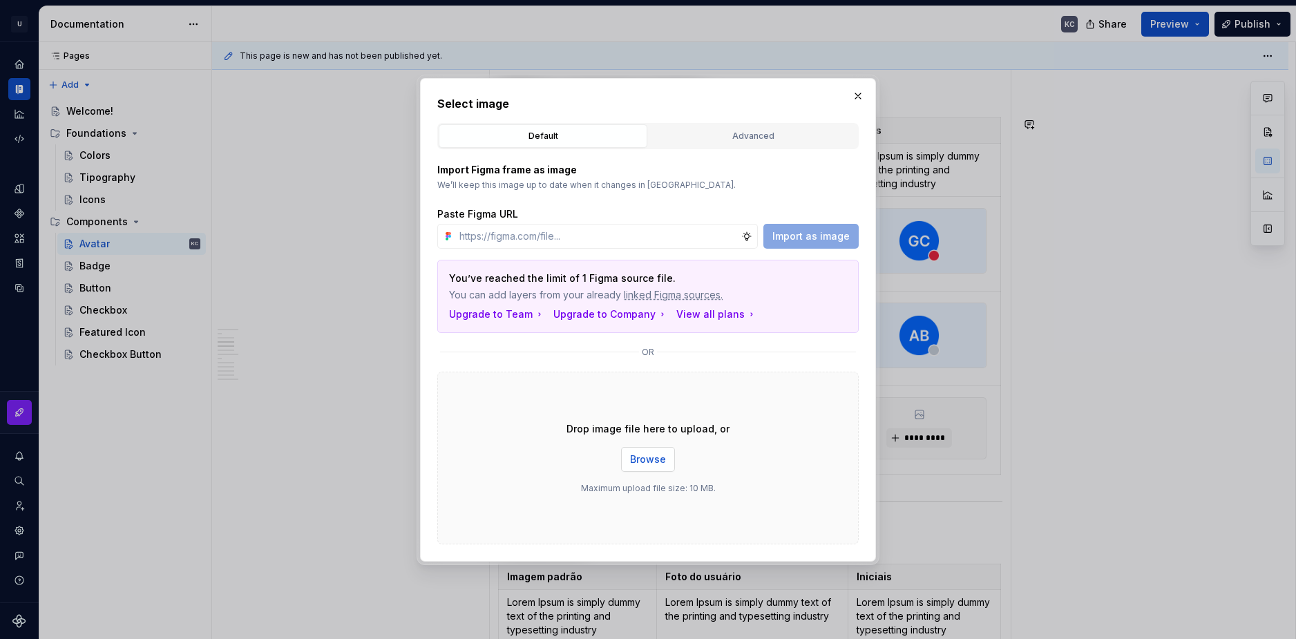
click at [639, 461] on span "Browse" at bounding box center [648, 460] width 36 height 14
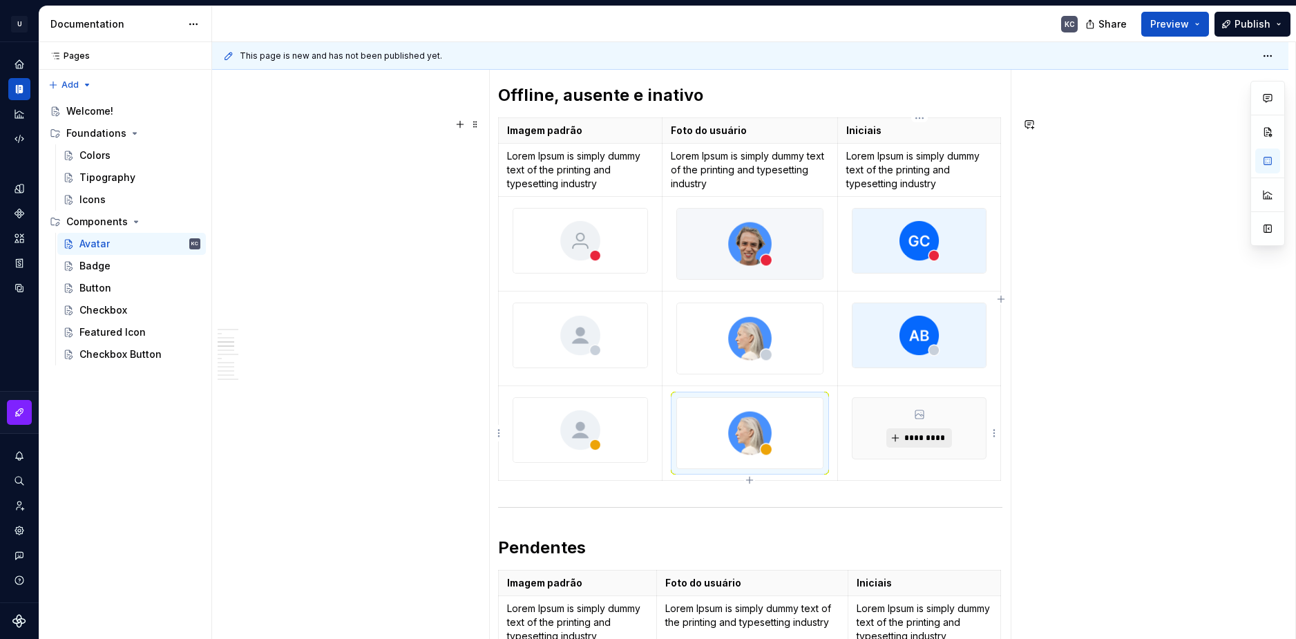
click at [929, 440] on span "*********" at bounding box center [925, 438] width 42 height 11
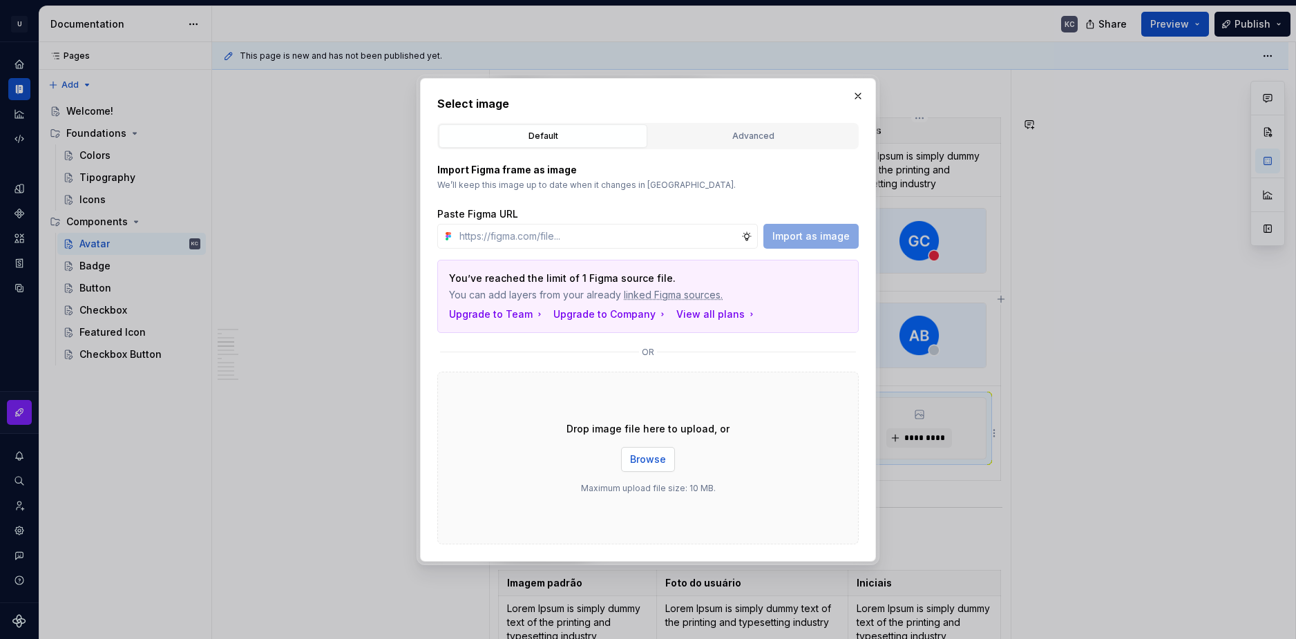
click at [648, 455] on span "Browse" at bounding box center [648, 460] width 36 height 14
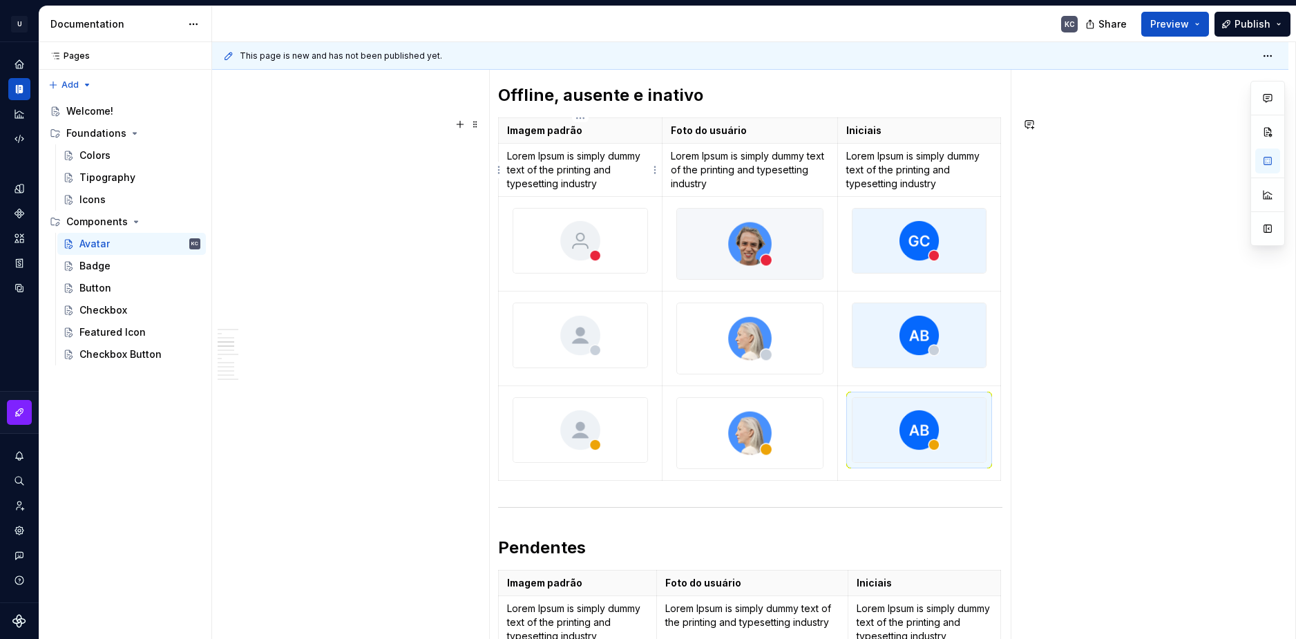
click at [556, 170] on p "Lorem Ipsum is simply dummy text of the printing and typesetting industry" at bounding box center [580, 169] width 146 height 41
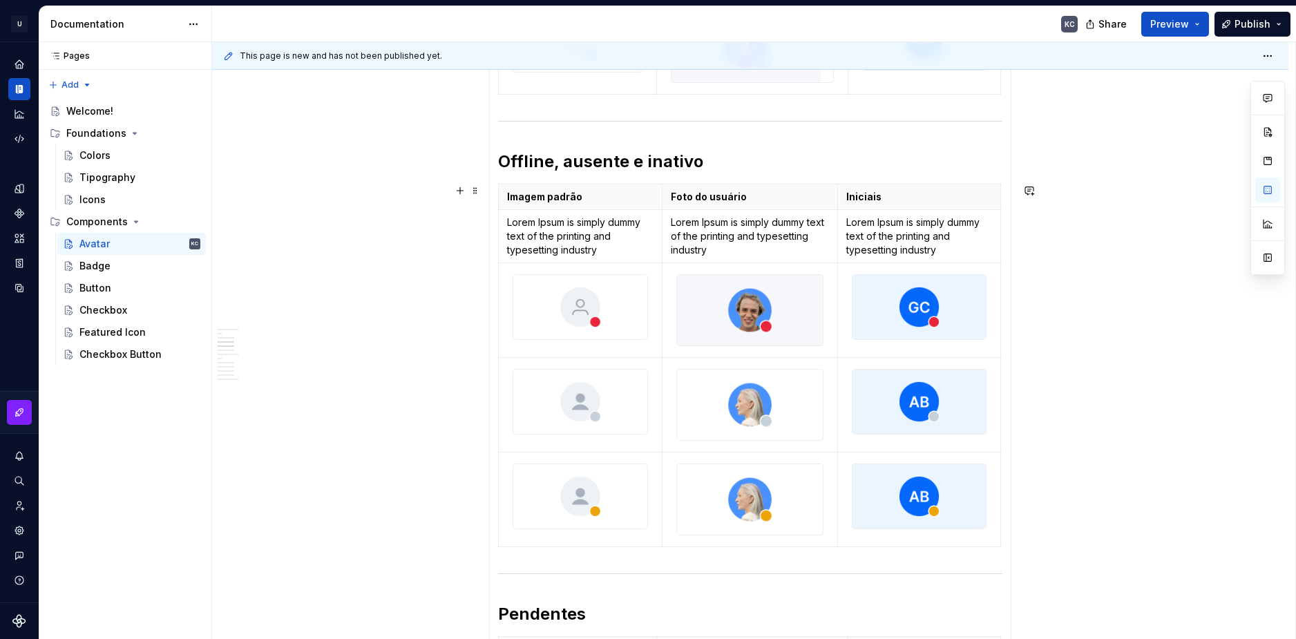
scroll to position [537, 0]
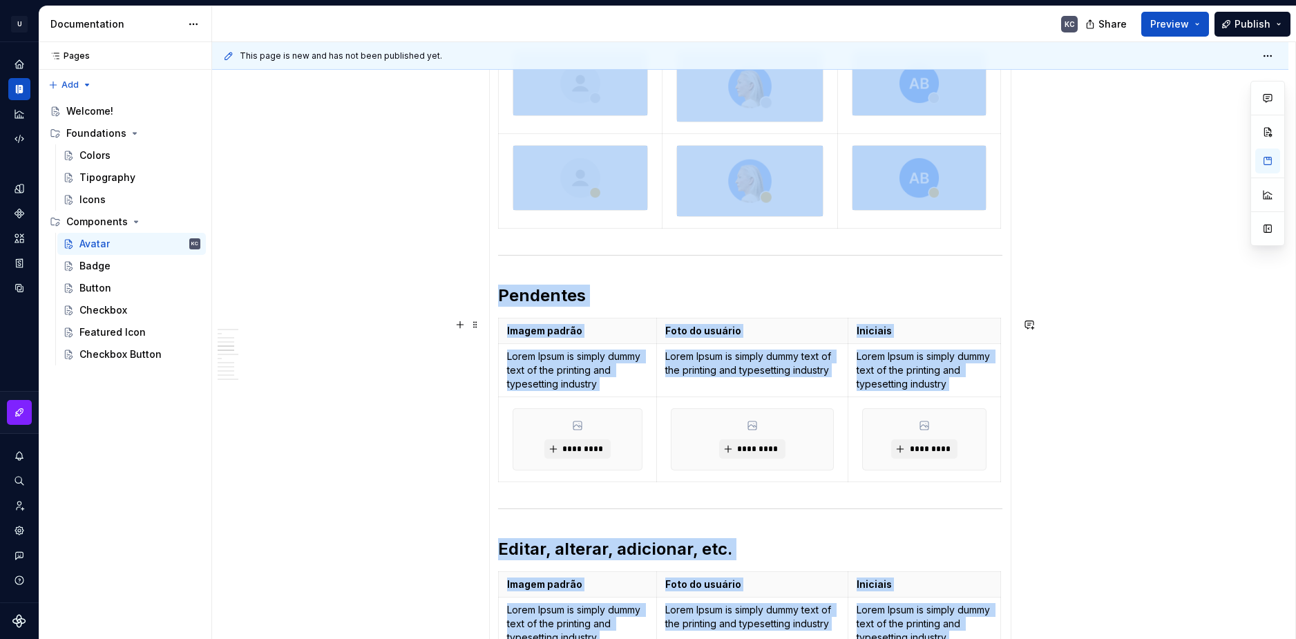
scroll to position [898, 0]
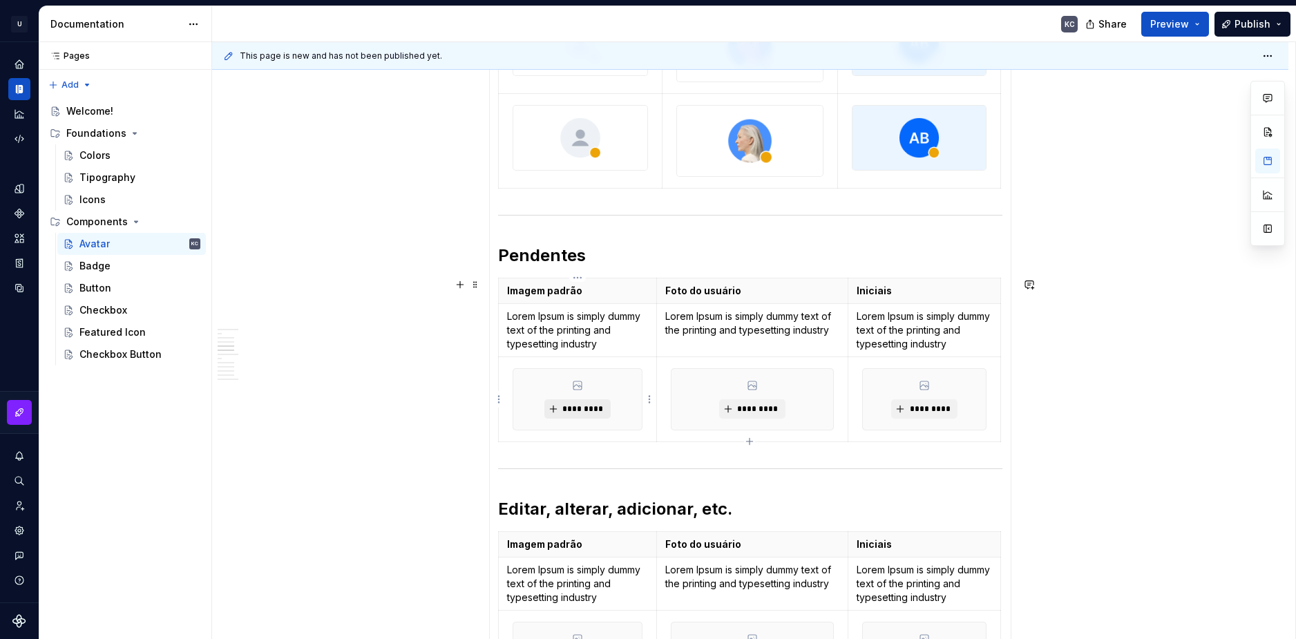
click at [587, 410] on span "*********" at bounding box center [583, 409] width 42 height 11
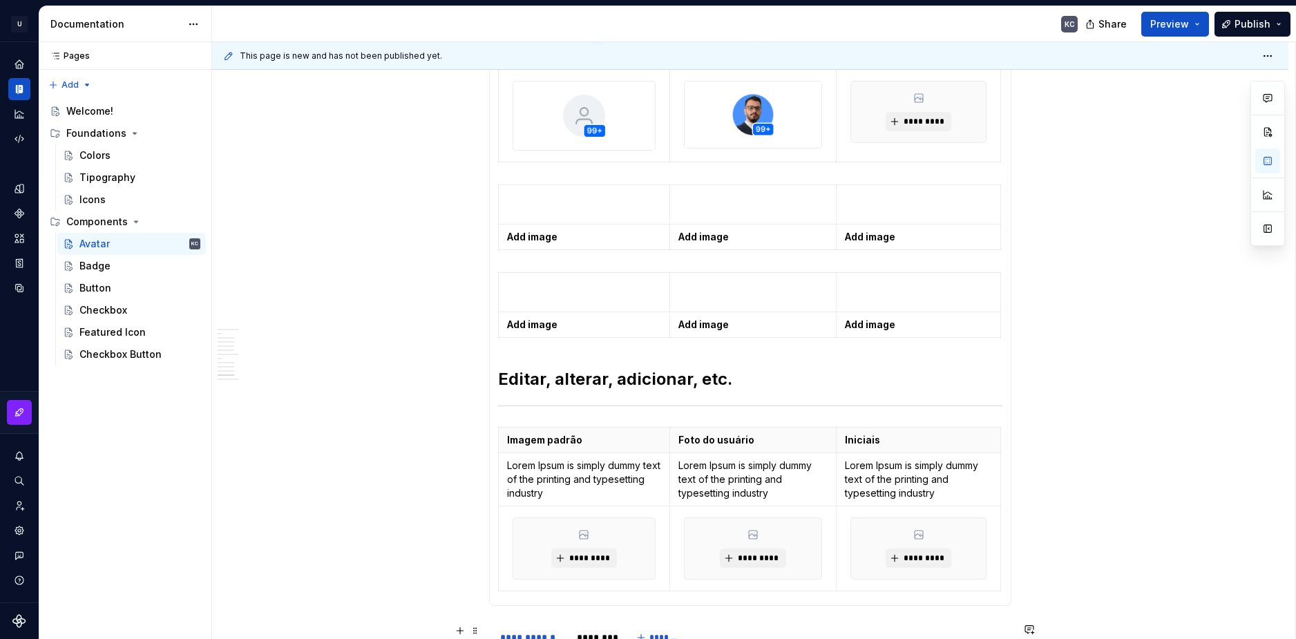
scroll to position [2419, 0]
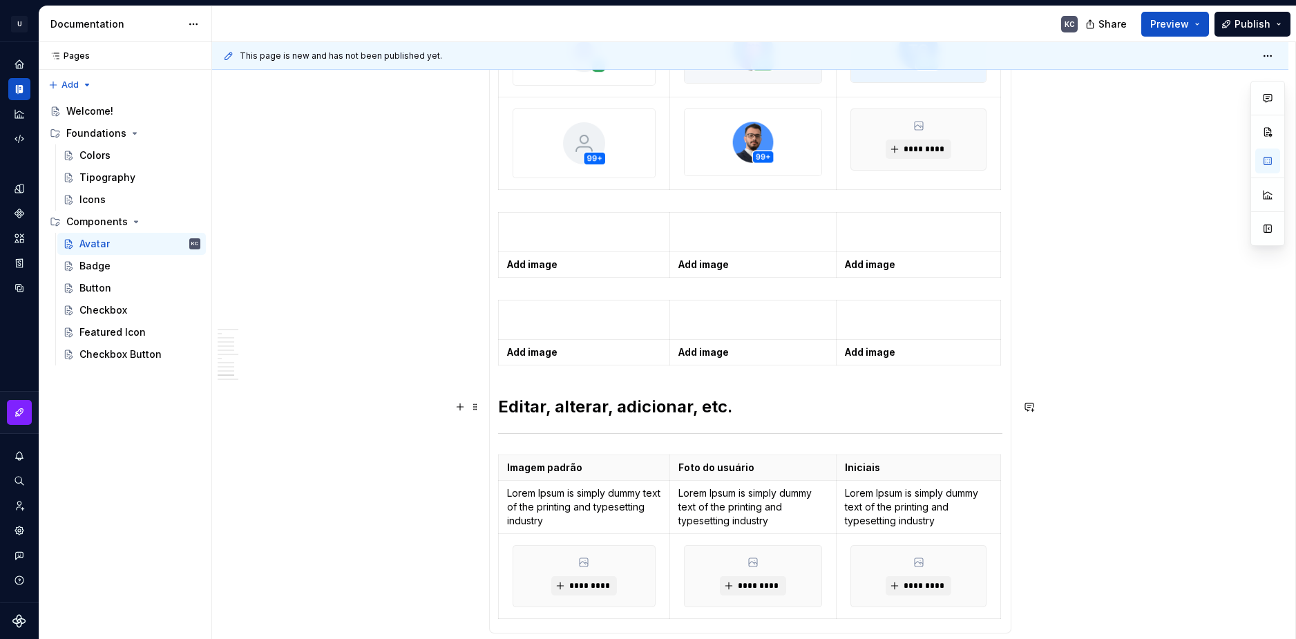
click at [580, 401] on h2 "Editar, alterar, adicionar, etc." at bounding box center [750, 407] width 504 height 22
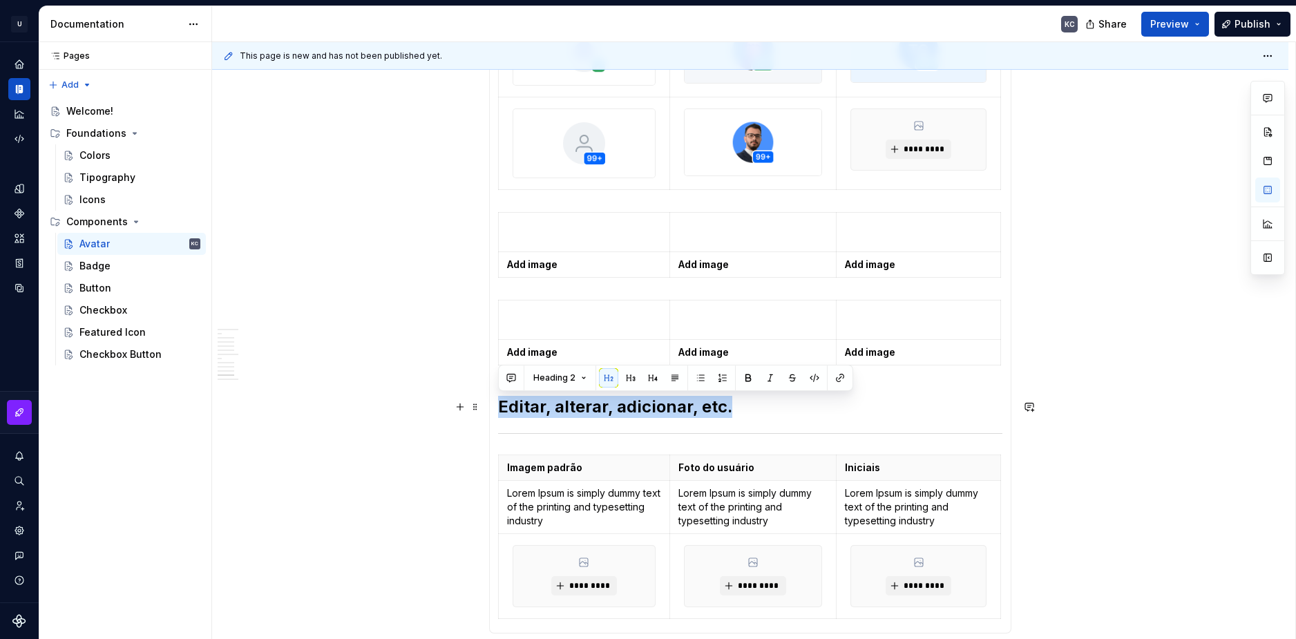
click at [580, 401] on h2 "Editar, alterar, adicionar, etc." at bounding box center [750, 407] width 504 height 22
copy h2 "Editar, alterar, adicionar, etc."
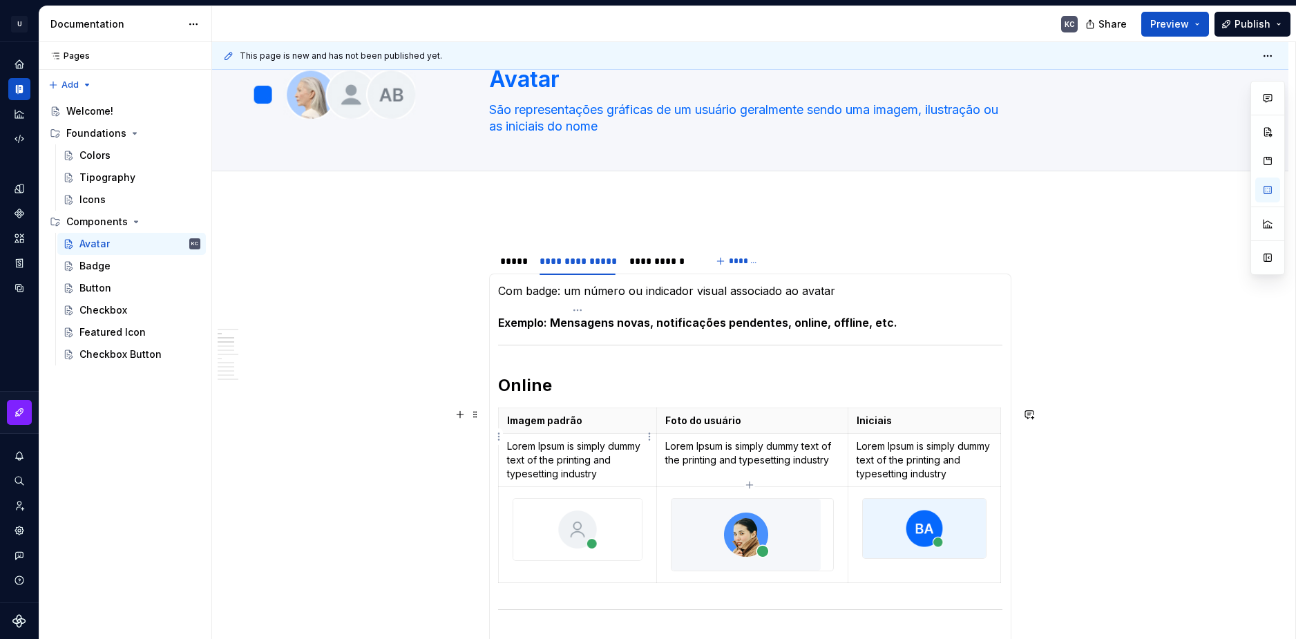
scroll to position [207, 0]
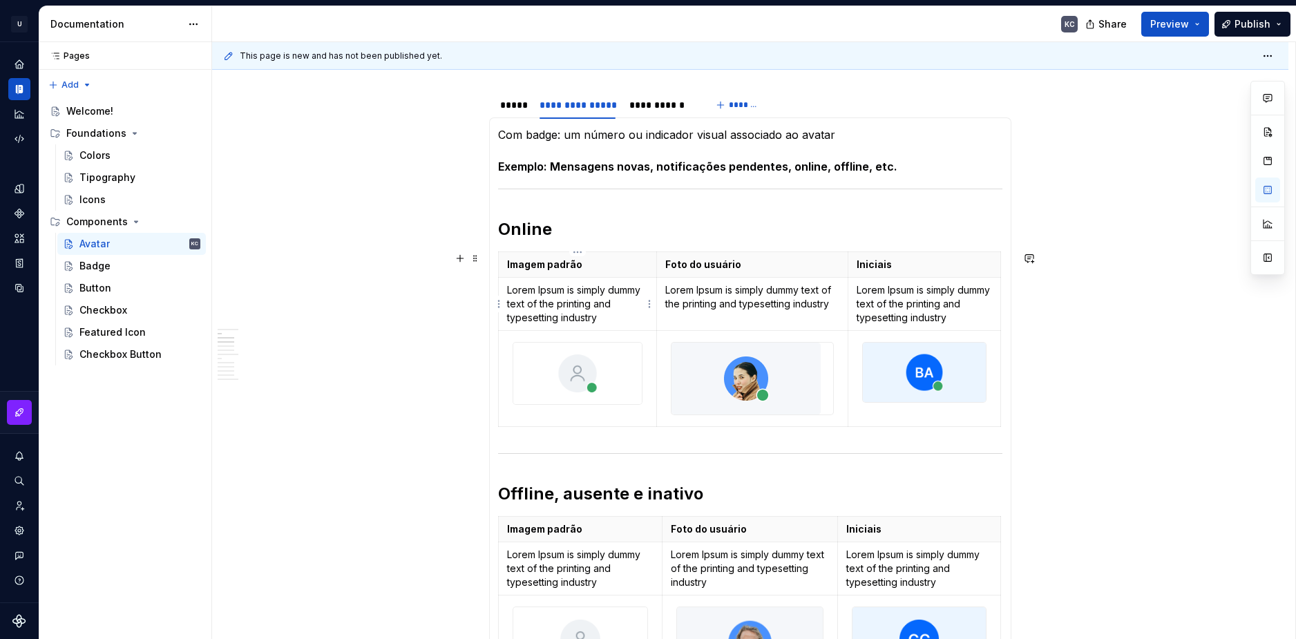
click at [534, 304] on p "Lorem Ipsum is simply dummy text of the printing and typesetting industry" at bounding box center [577, 303] width 141 height 41
click at [527, 306] on p "Lorem Ipsum is simply dummy text of the printing and typesetting industry" at bounding box center [577, 303] width 141 height 41
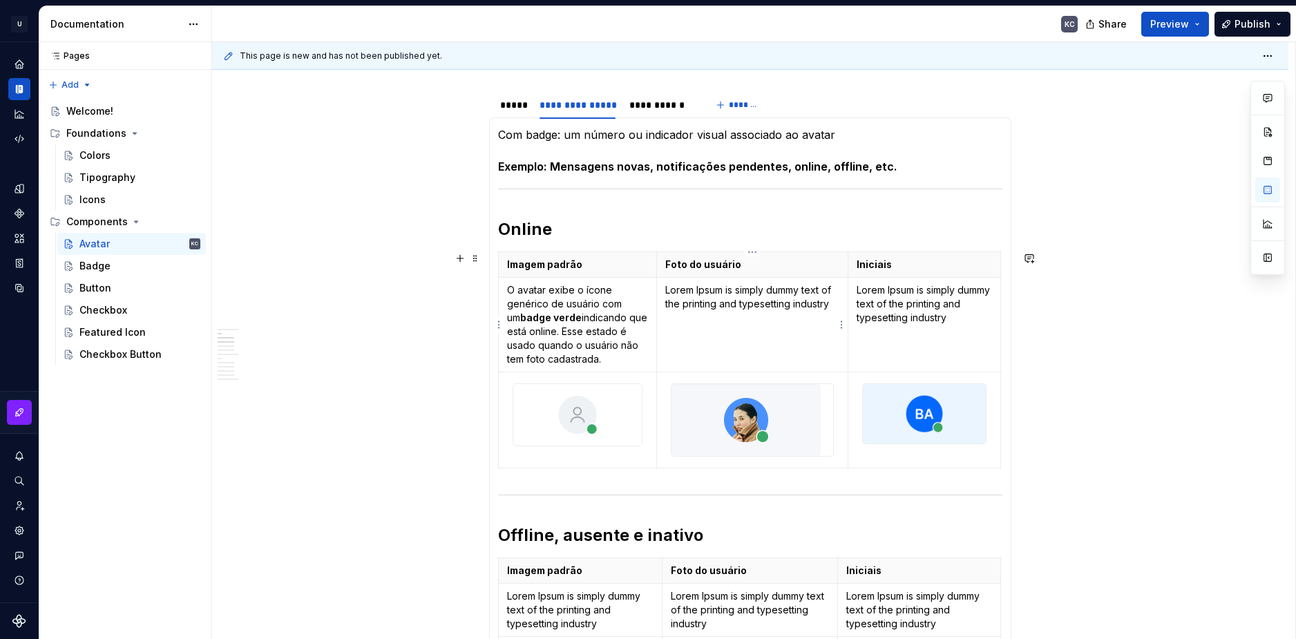
click at [704, 301] on p "Lorem Ipsum is simply dummy text of the printing and typesetting industry" at bounding box center [752, 297] width 175 height 28
click at [919, 318] on p "Lorem Ipsum is simply dummy text of the printing and typesetting industry" at bounding box center [924, 303] width 135 height 41
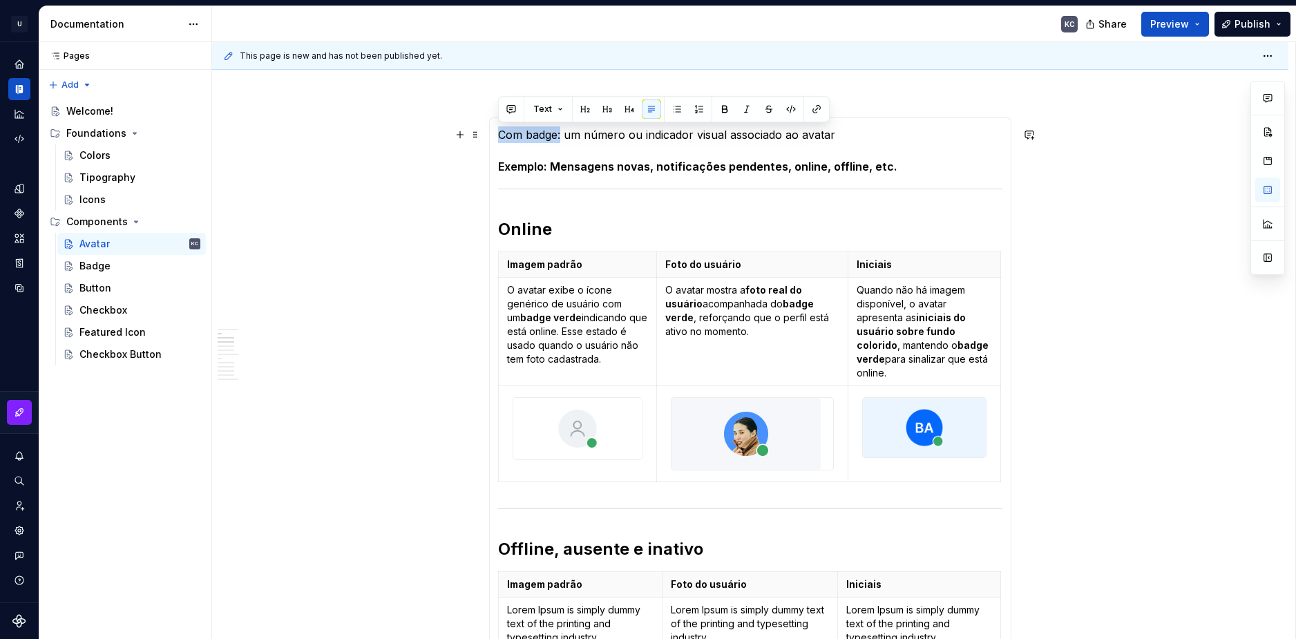
drag, startPoint x: 560, startPoint y: 135, endPoint x: 501, endPoint y: 135, distance: 59.4
click at [501, 135] on p "Com badge: um número ou indicador visual associado ao avatar" at bounding box center [750, 134] width 504 height 17
click at [721, 110] on button "button" at bounding box center [724, 109] width 19 height 19
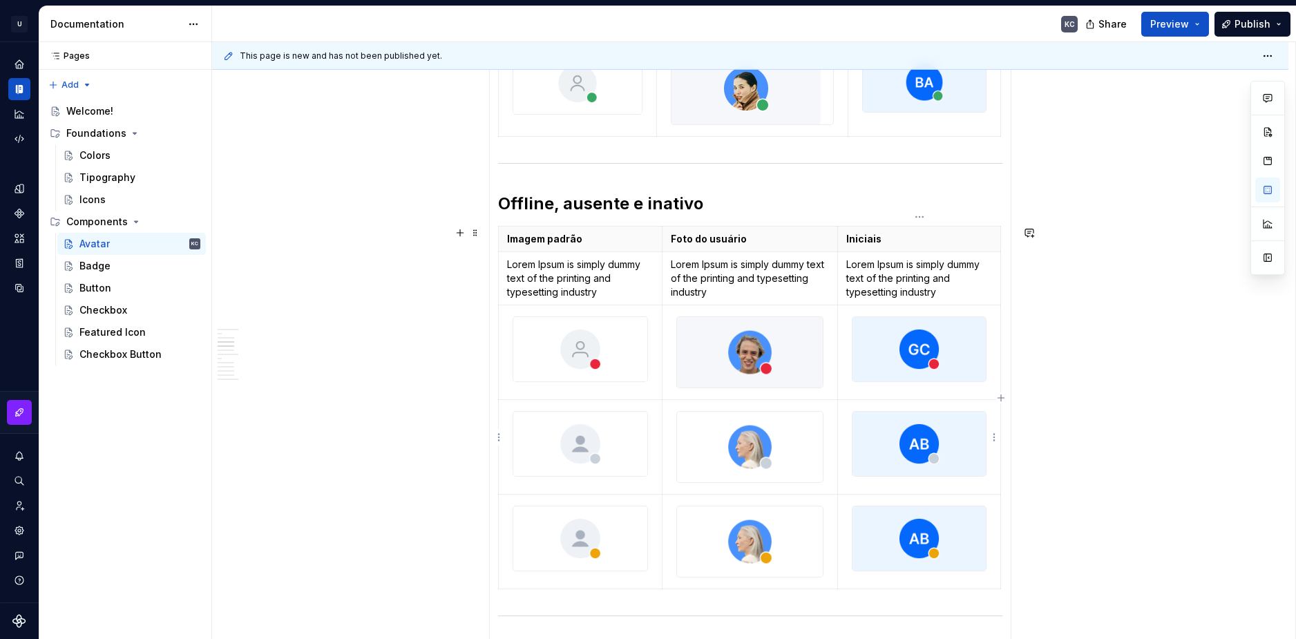
scroll to position [622, 0]
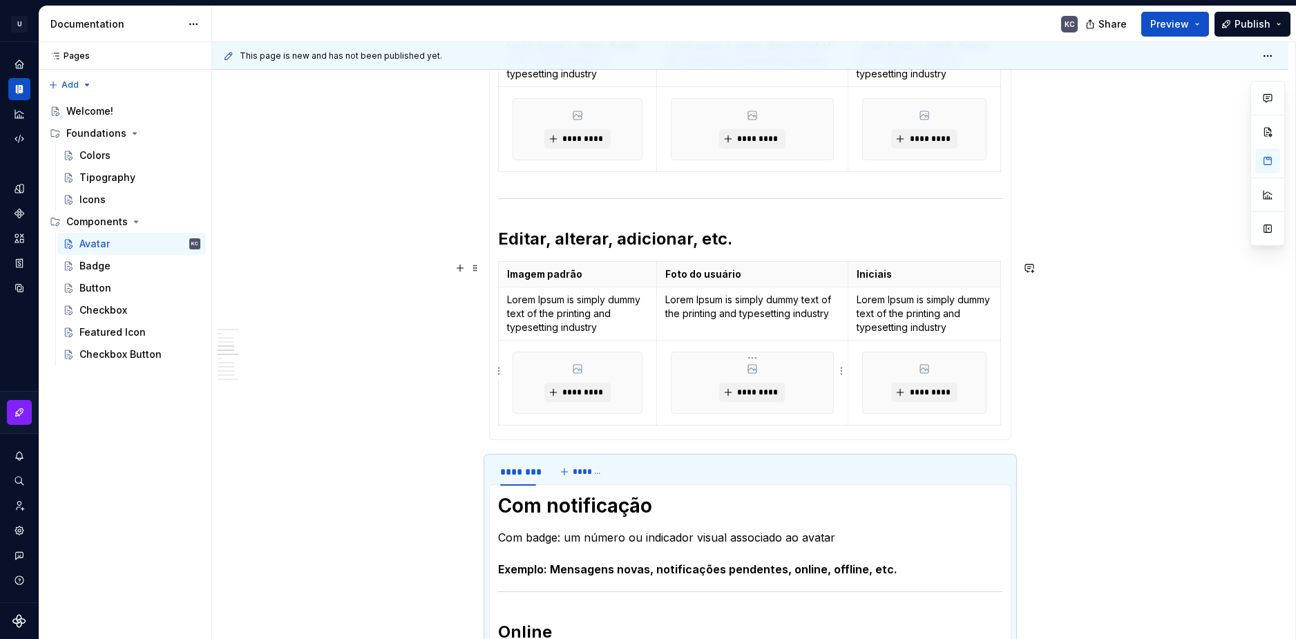
scroll to position [1086, 0]
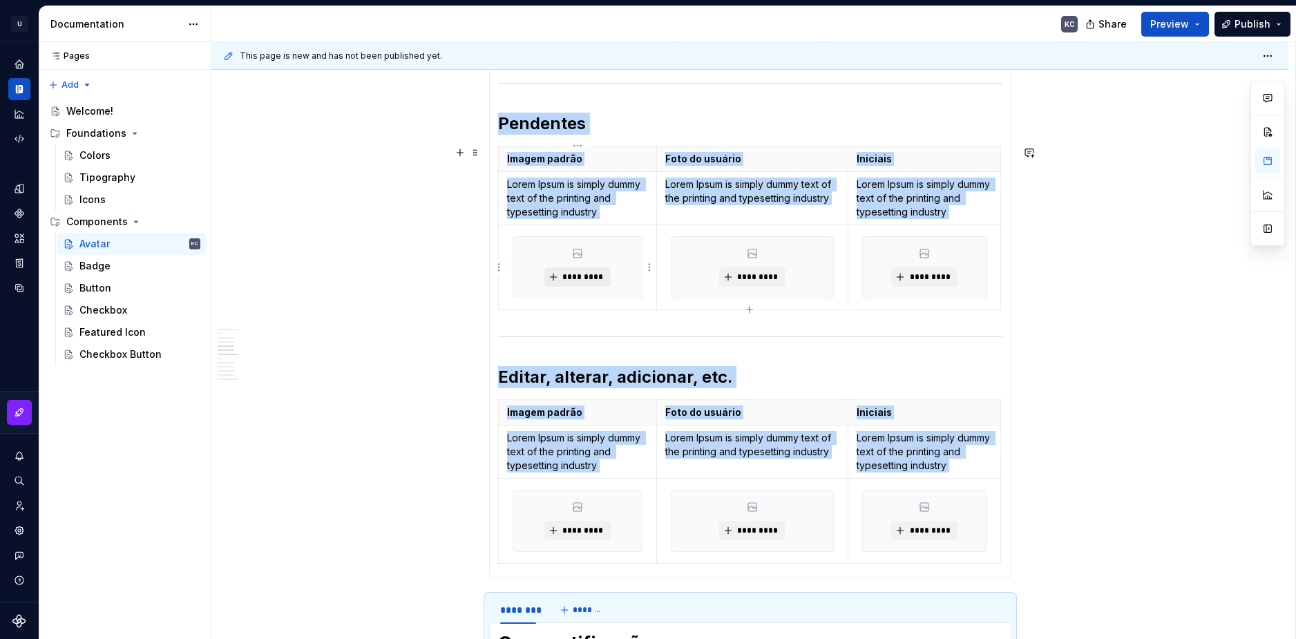
click at [584, 266] on div "*********" at bounding box center [577, 267] width 129 height 61
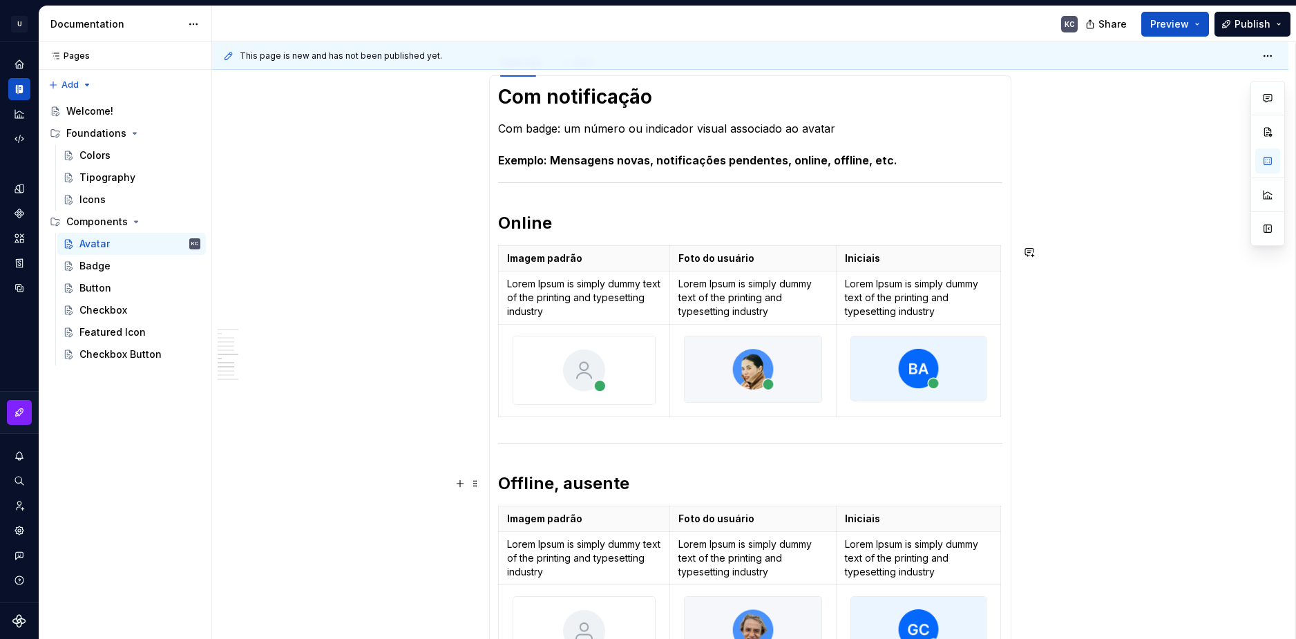
scroll to position [1638, 0]
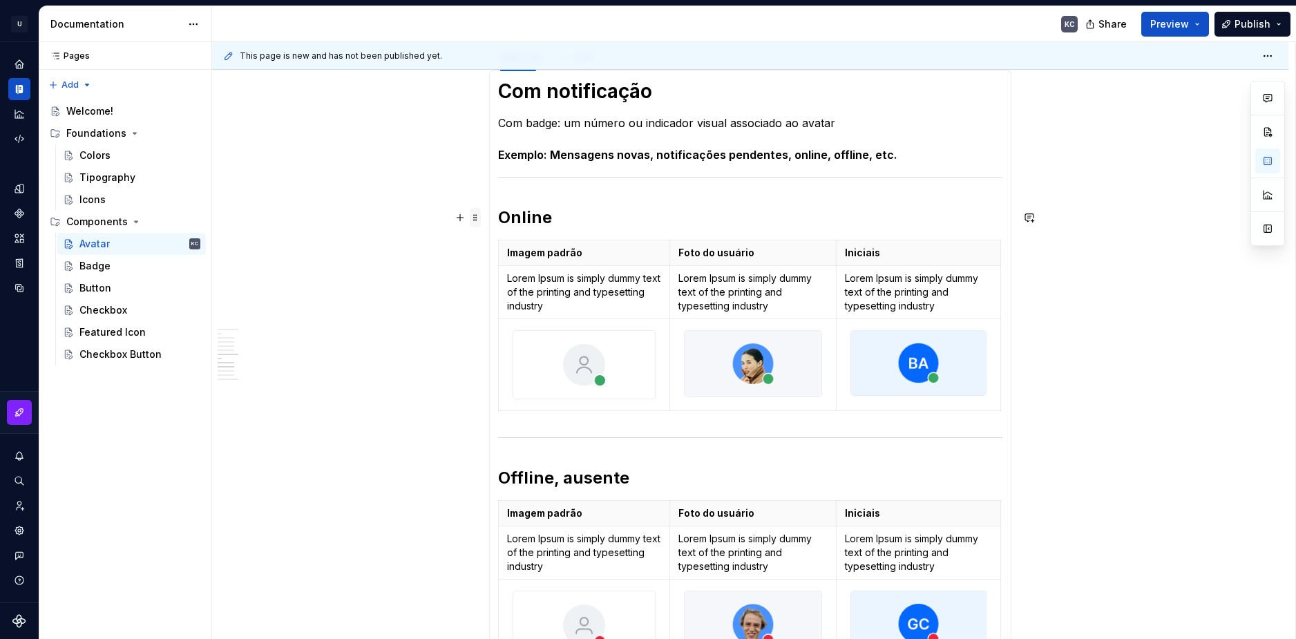
click at [477, 220] on span at bounding box center [475, 217] width 11 height 19
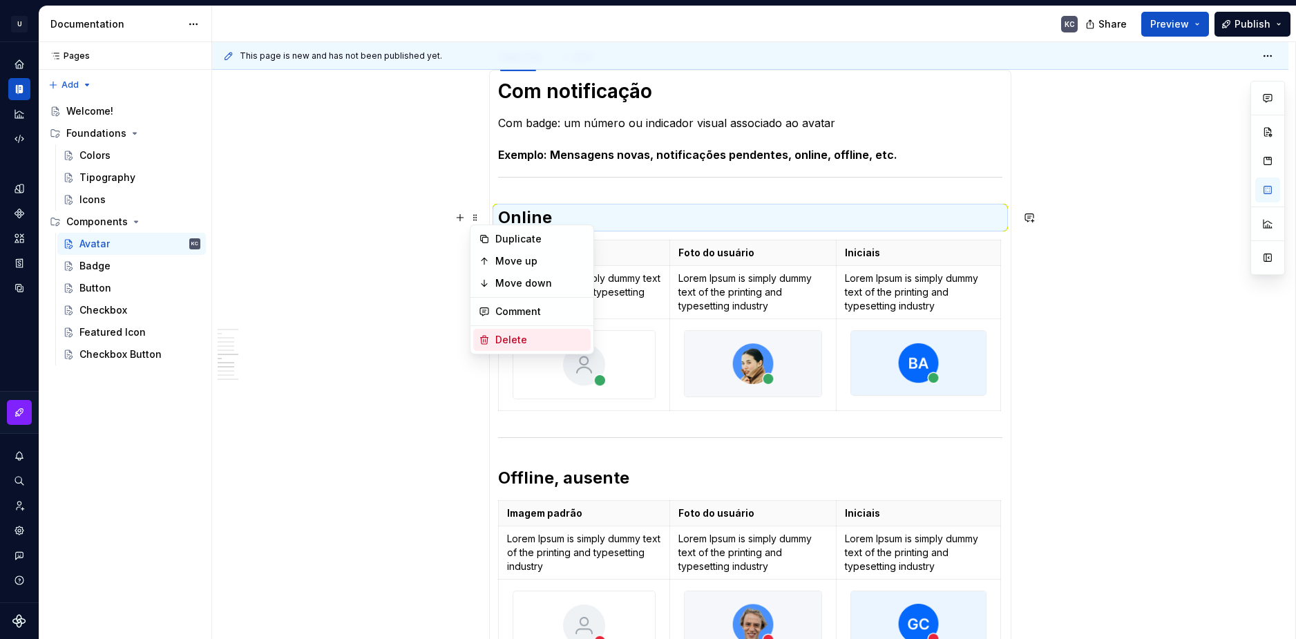
click at [519, 339] on div "Delete" at bounding box center [540, 340] width 90 height 14
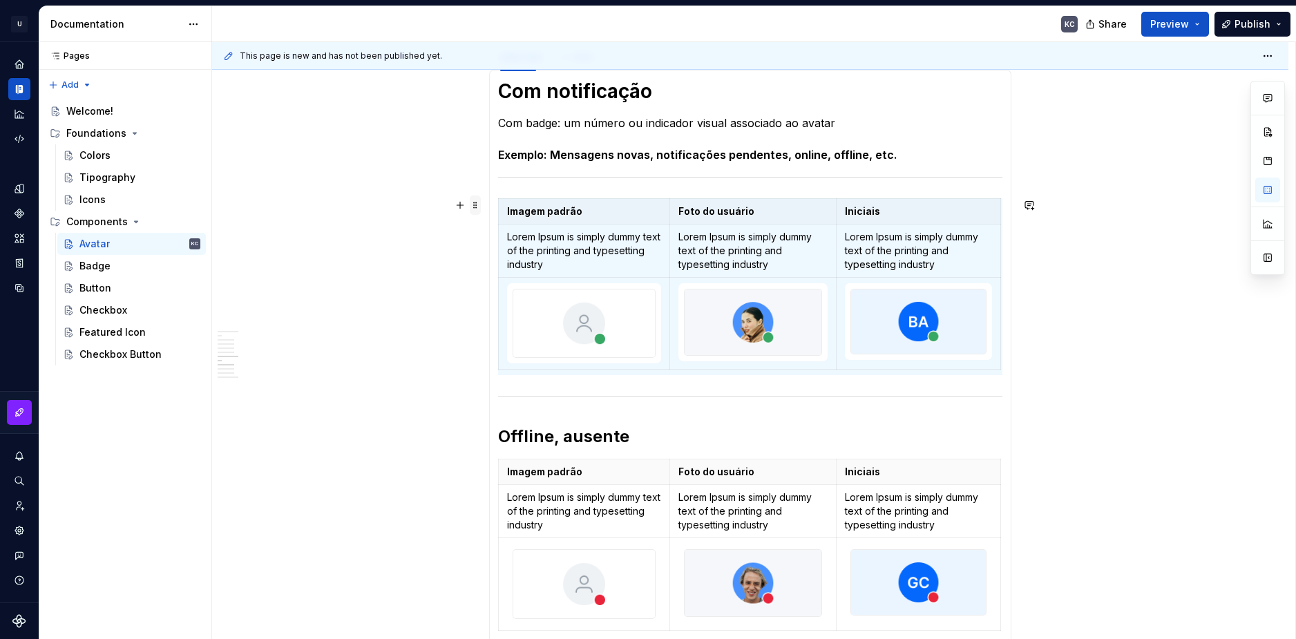
click at [479, 207] on span at bounding box center [475, 205] width 11 height 19
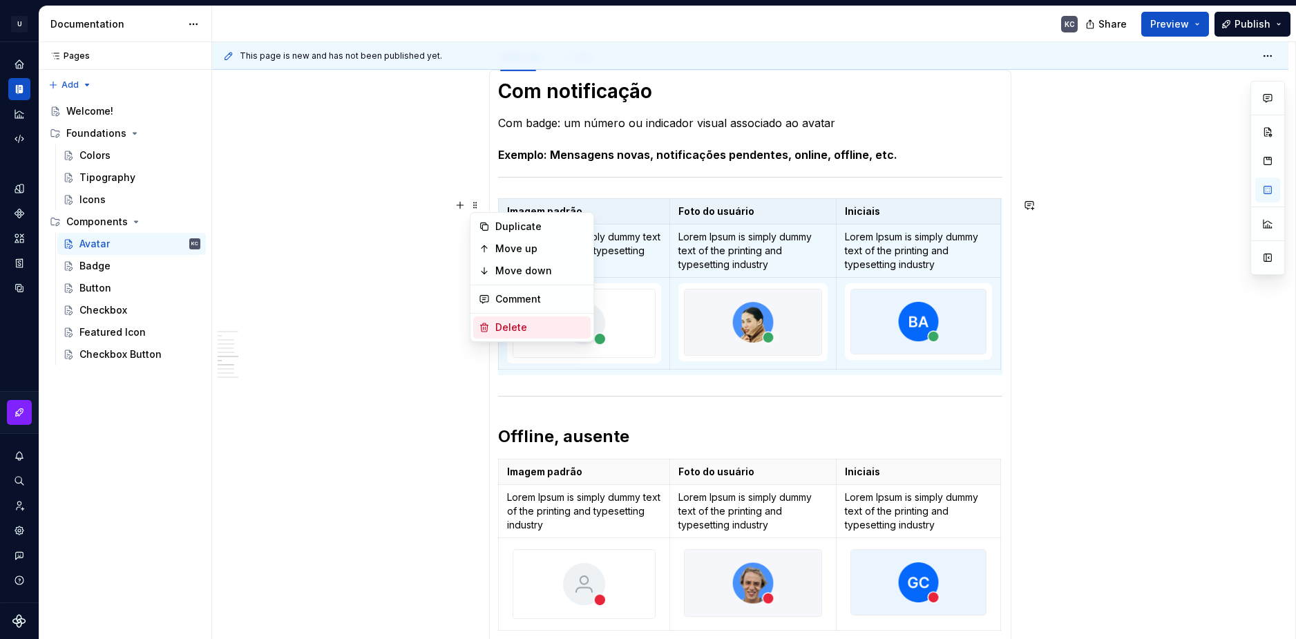
click at [504, 324] on div "Delete" at bounding box center [540, 328] width 90 height 14
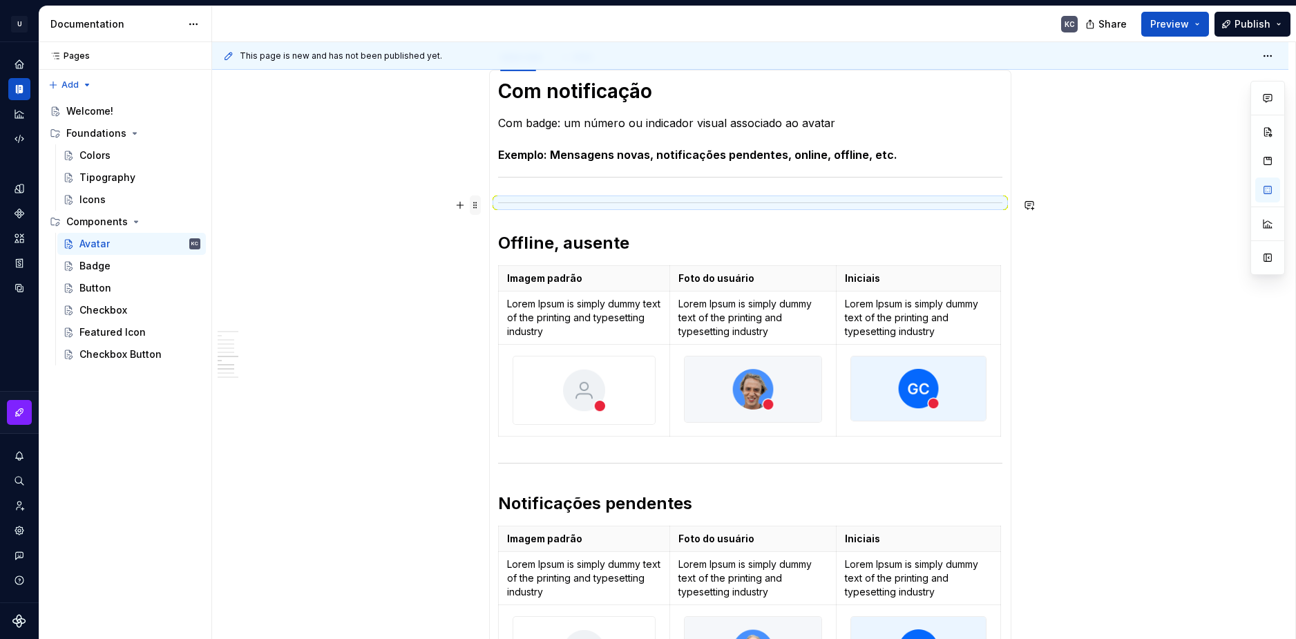
click at [478, 207] on span at bounding box center [475, 205] width 11 height 19
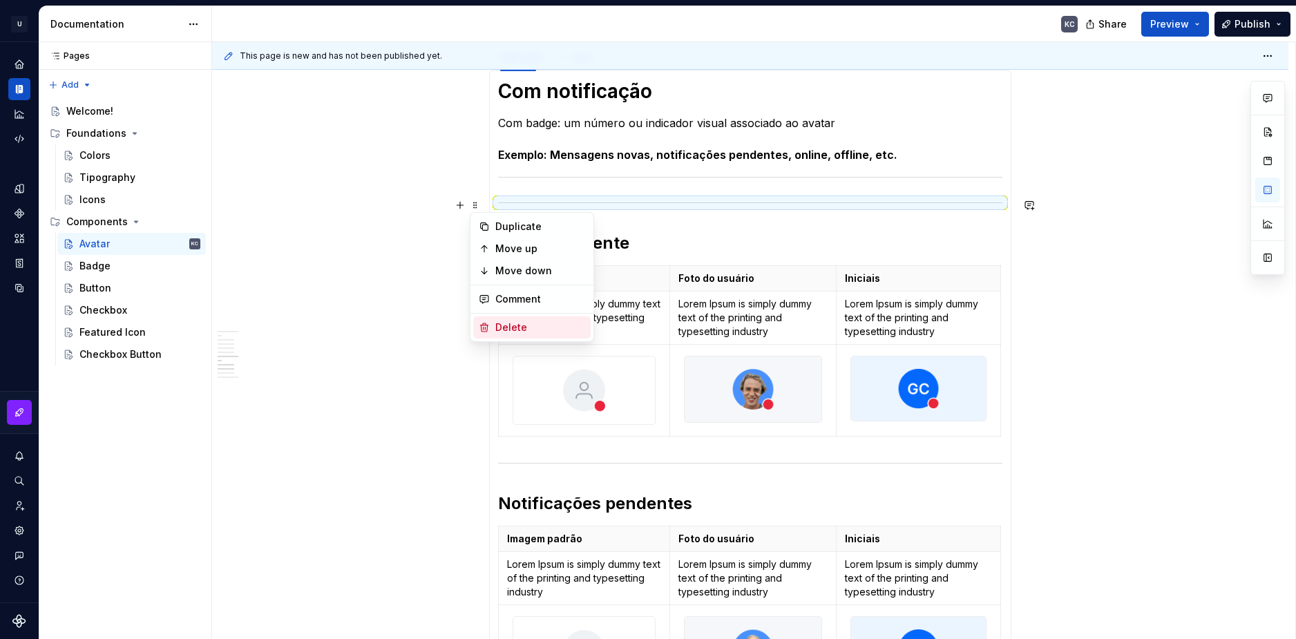
click at [509, 325] on div "Delete" at bounding box center [540, 328] width 90 height 14
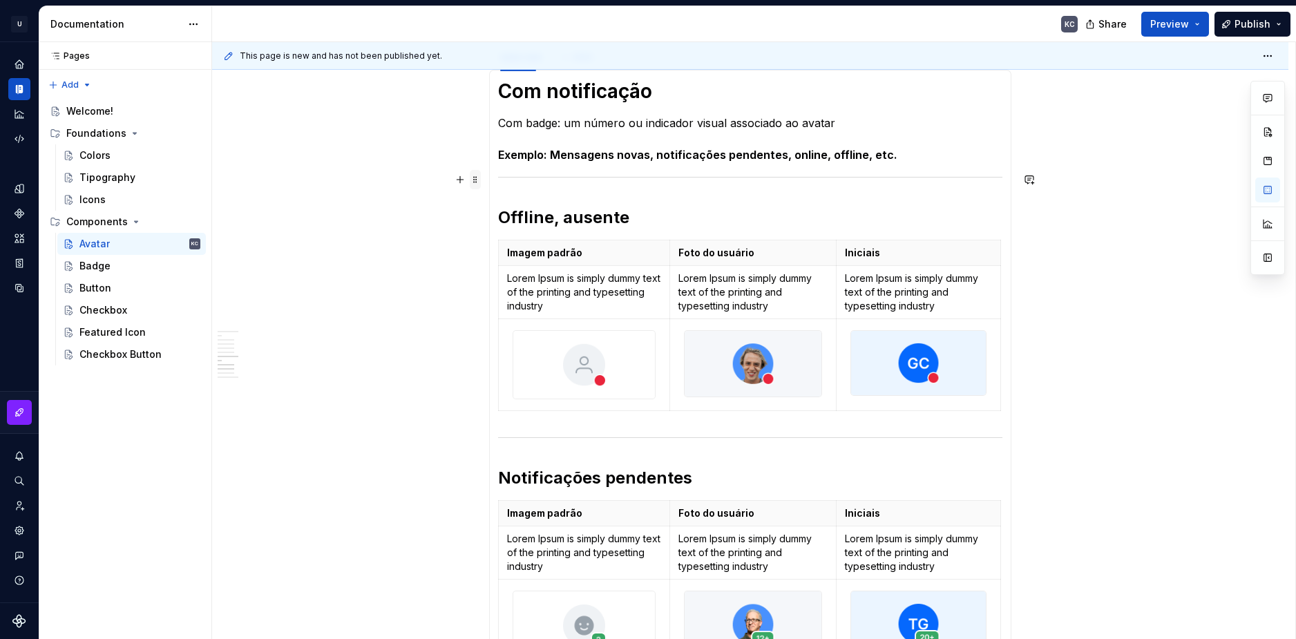
click at [473, 177] on span at bounding box center [475, 179] width 11 height 19
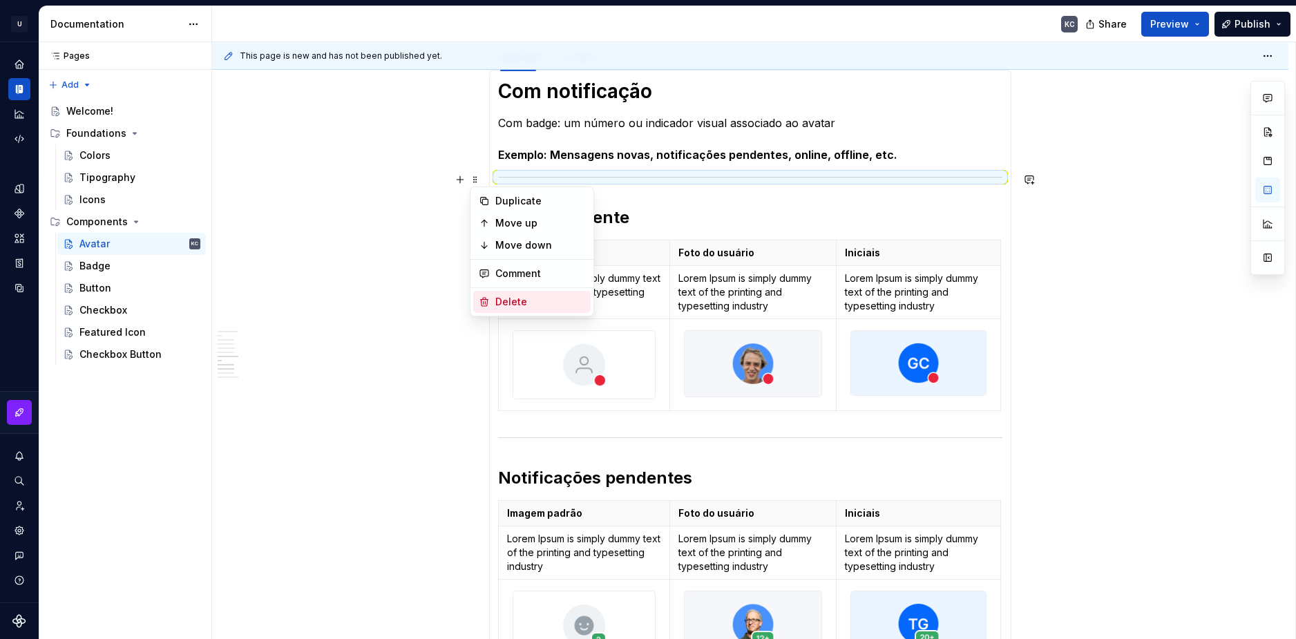
click at [507, 302] on div "Delete" at bounding box center [540, 302] width 90 height 14
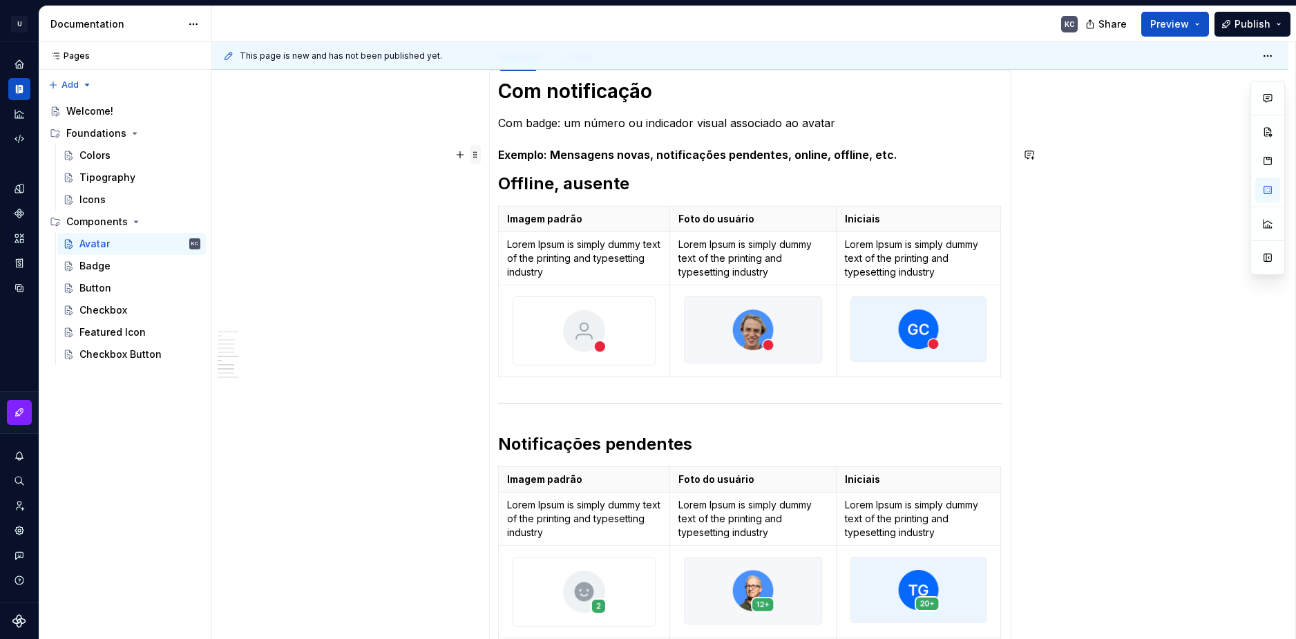
click at [478, 154] on span at bounding box center [475, 154] width 11 height 19
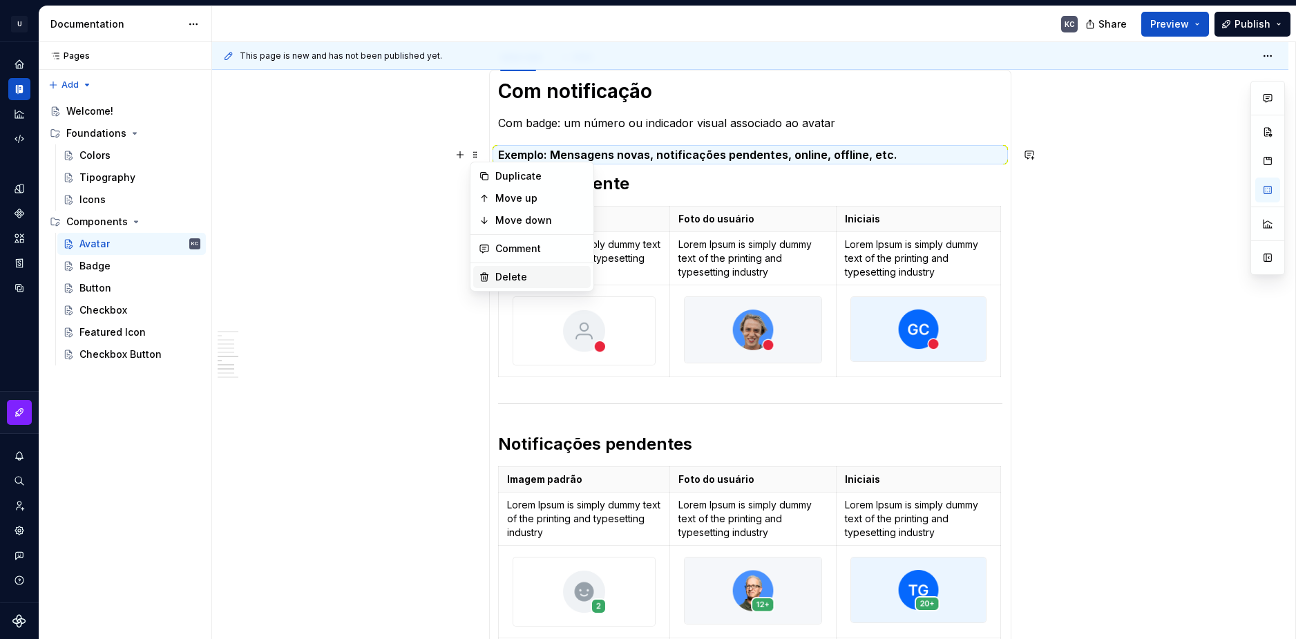
click at [510, 269] on div "Delete" at bounding box center [531, 277] width 117 height 22
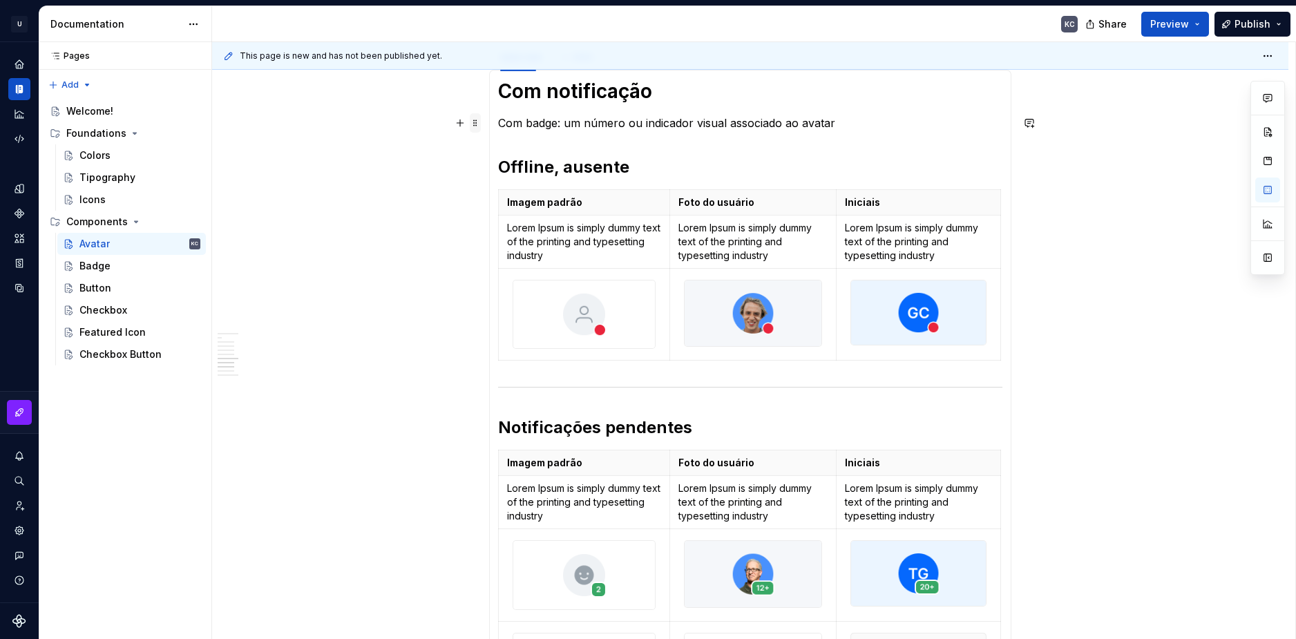
click at [475, 125] on span at bounding box center [475, 122] width 11 height 19
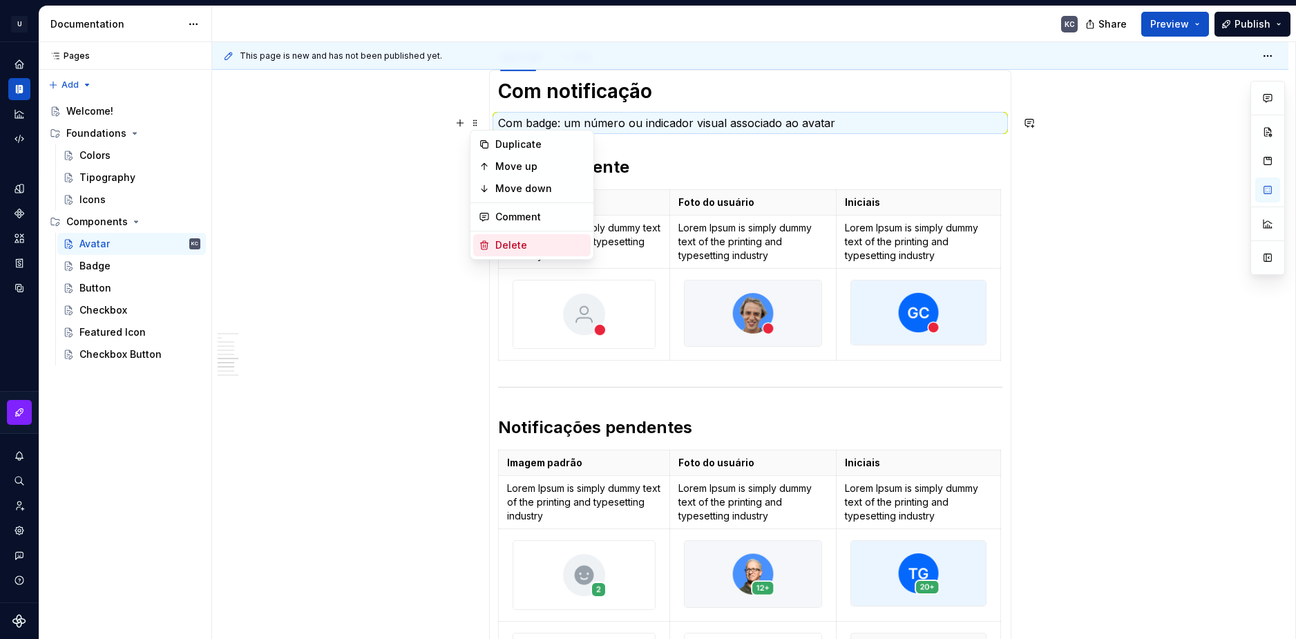
click at [504, 237] on div "Delete" at bounding box center [531, 245] width 117 height 22
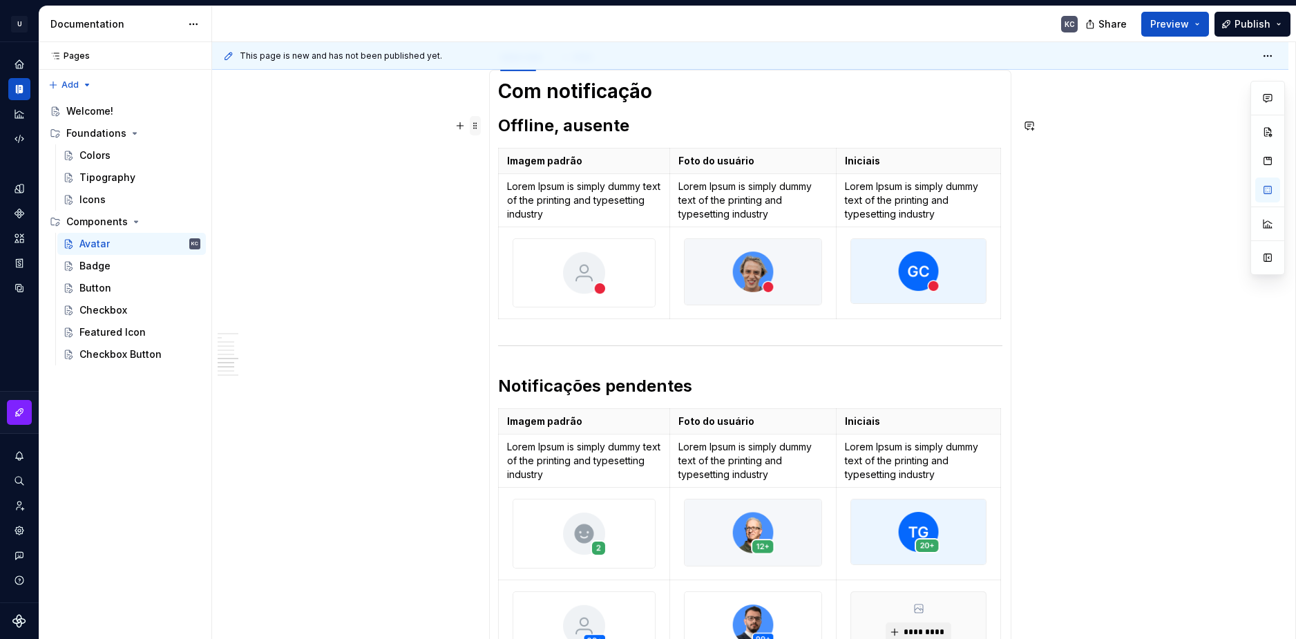
click at [480, 131] on span at bounding box center [475, 125] width 11 height 19
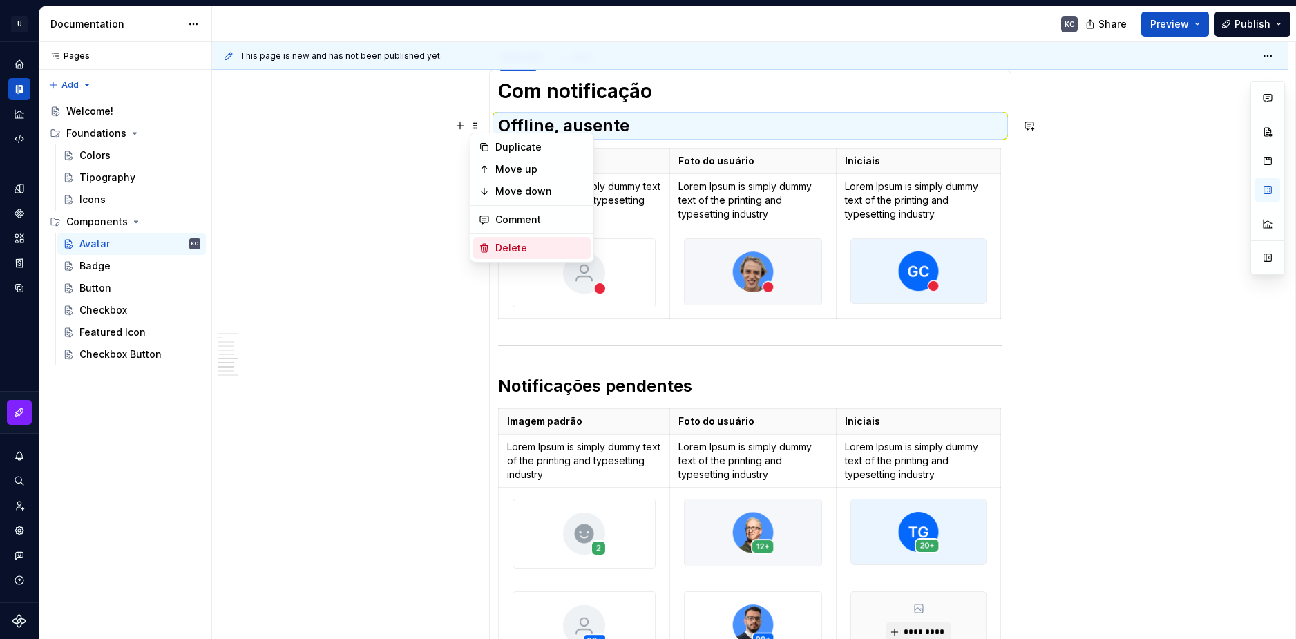
click at [522, 242] on div "Delete" at bounding box center [540, 248] width 90 height 14
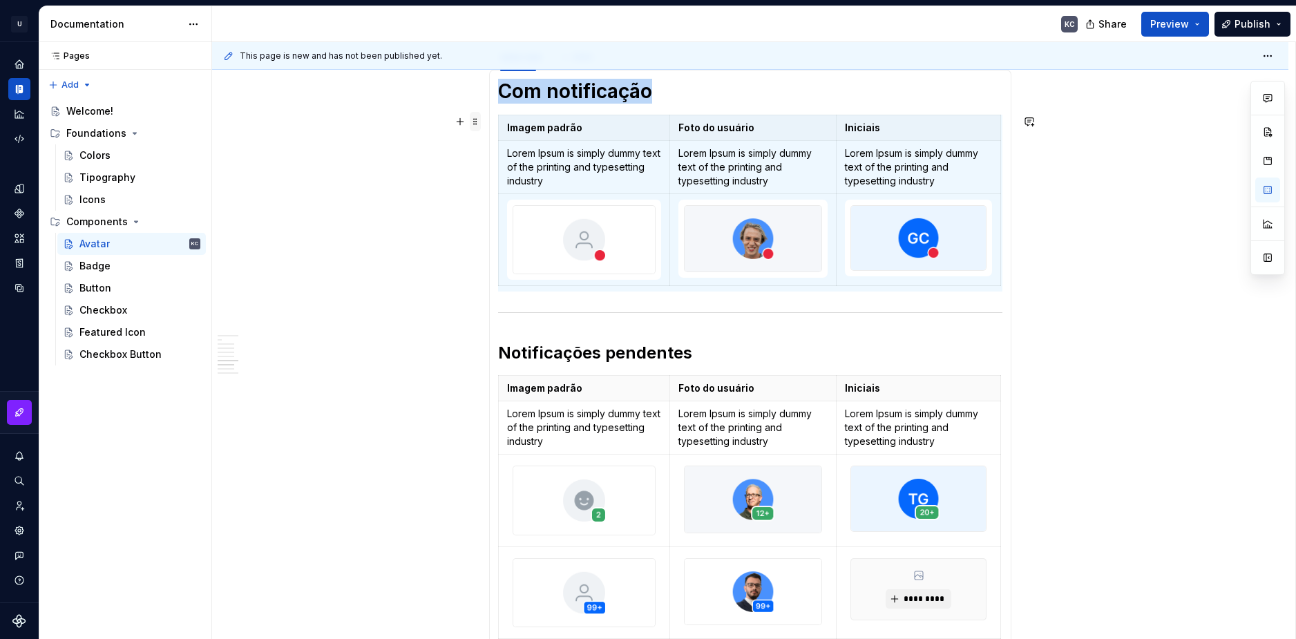
click at [476, 122] on span at bounding box center [475, 121] width 11 height 19
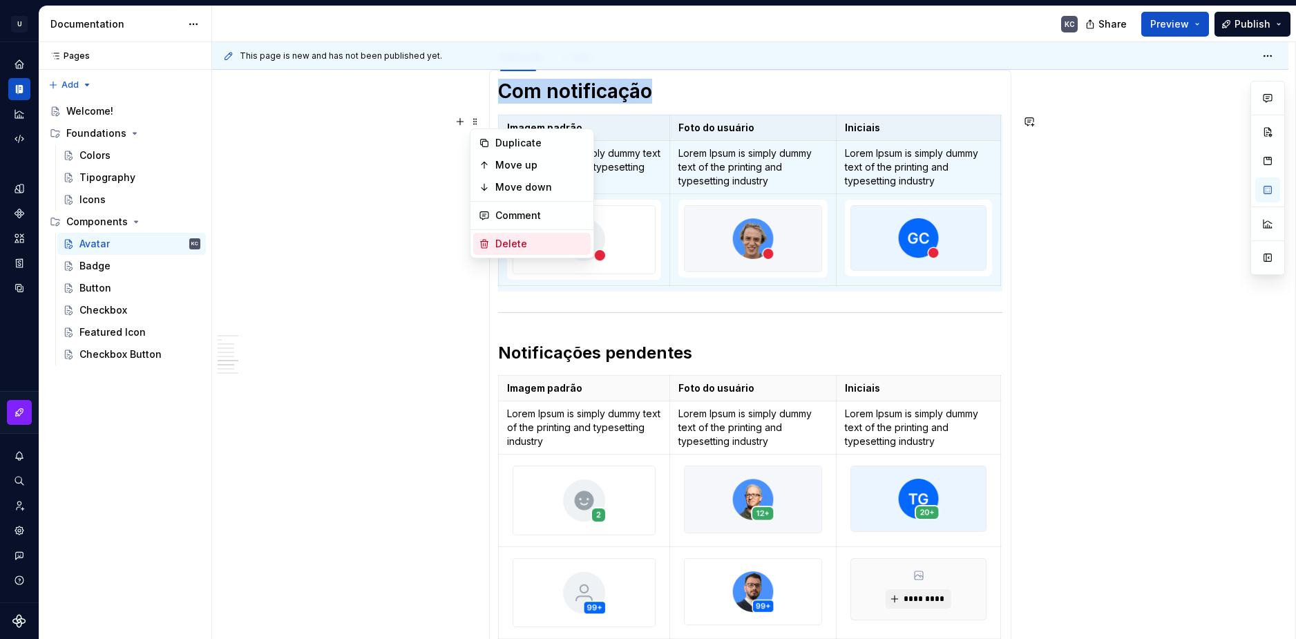
click at [517, 241] on div "Delete" at bounding box center [540, 244] width 90 height 14
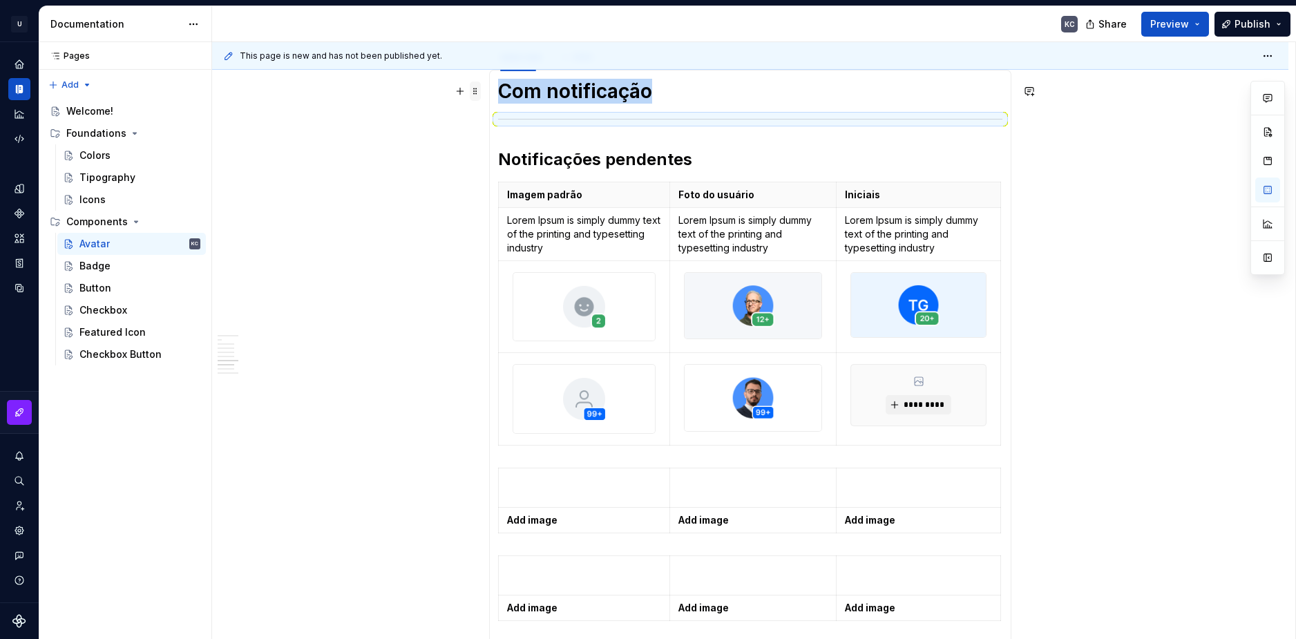
click at [478, 96] on span at bounding box center [475, 91] width 11 height 19
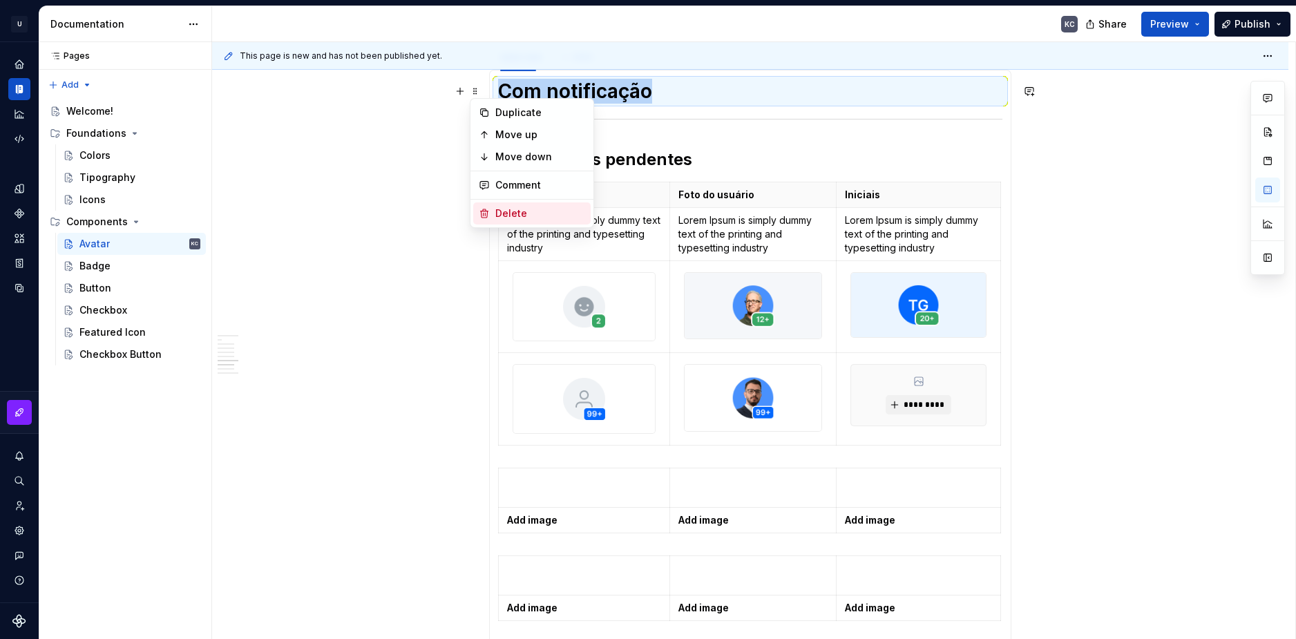
click at [511, 210] on div "Delete" at bounding box center [540, 214] width 90 height 14
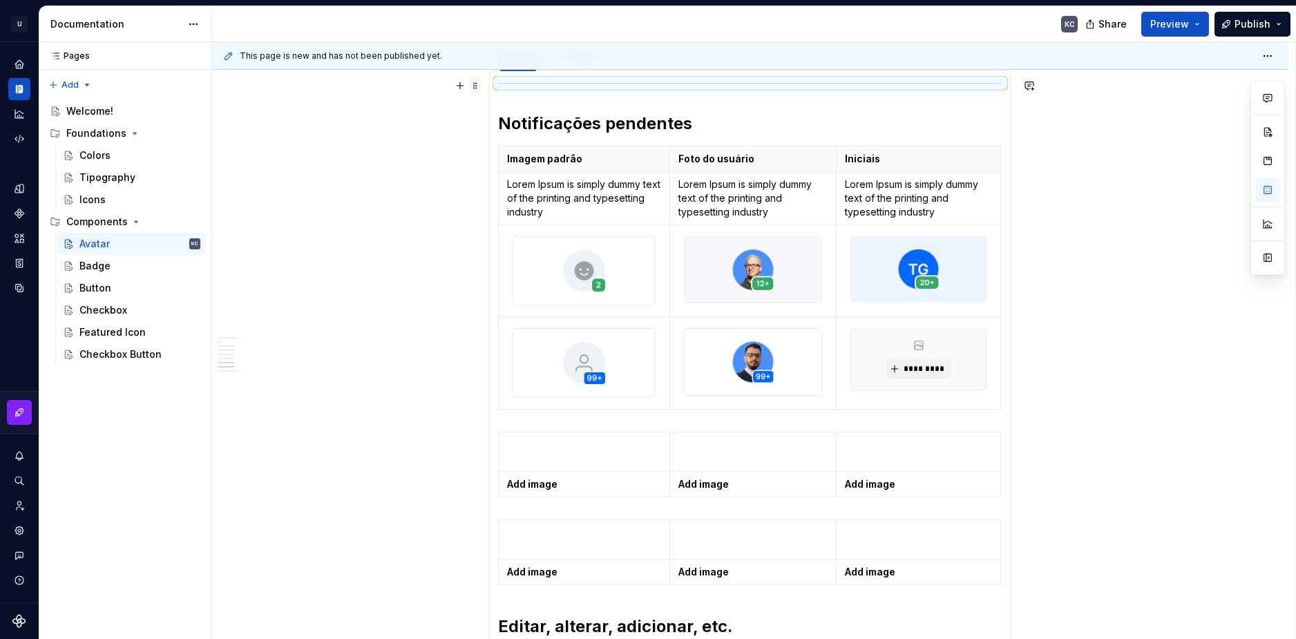
click at [480, 88] on span at bounding box center [475, 85] width 11 height 19
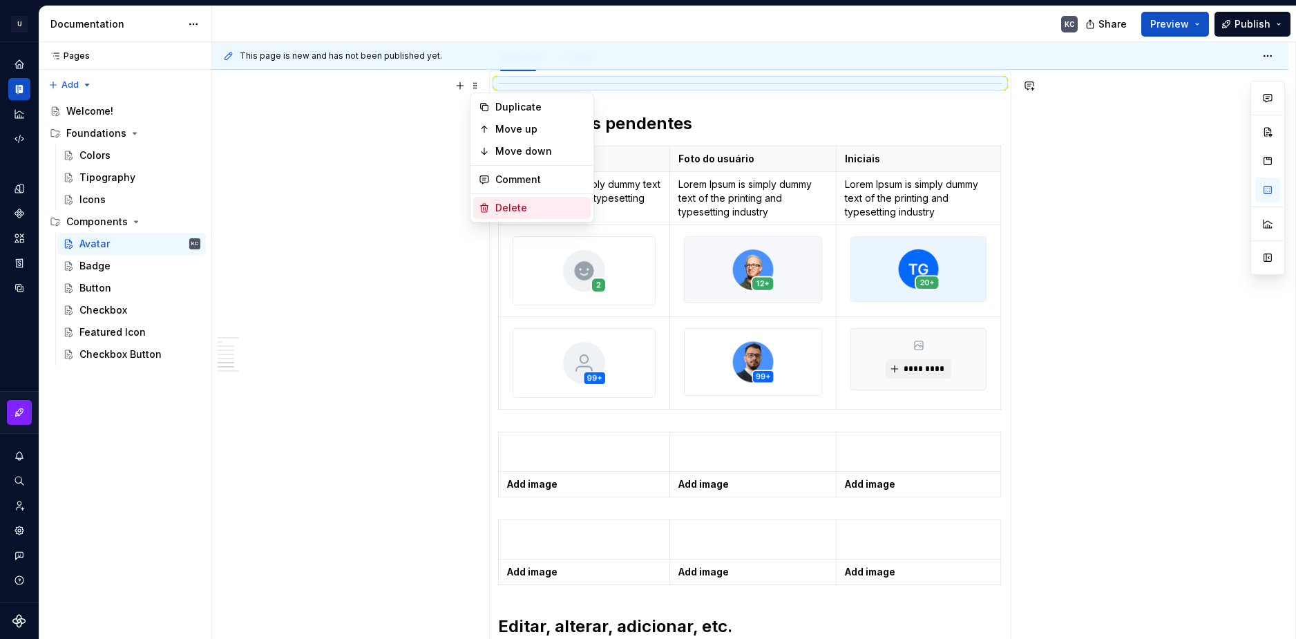
click at [512, 202] on div "Delete" at bounding box center [540, 208] width 90 height 14
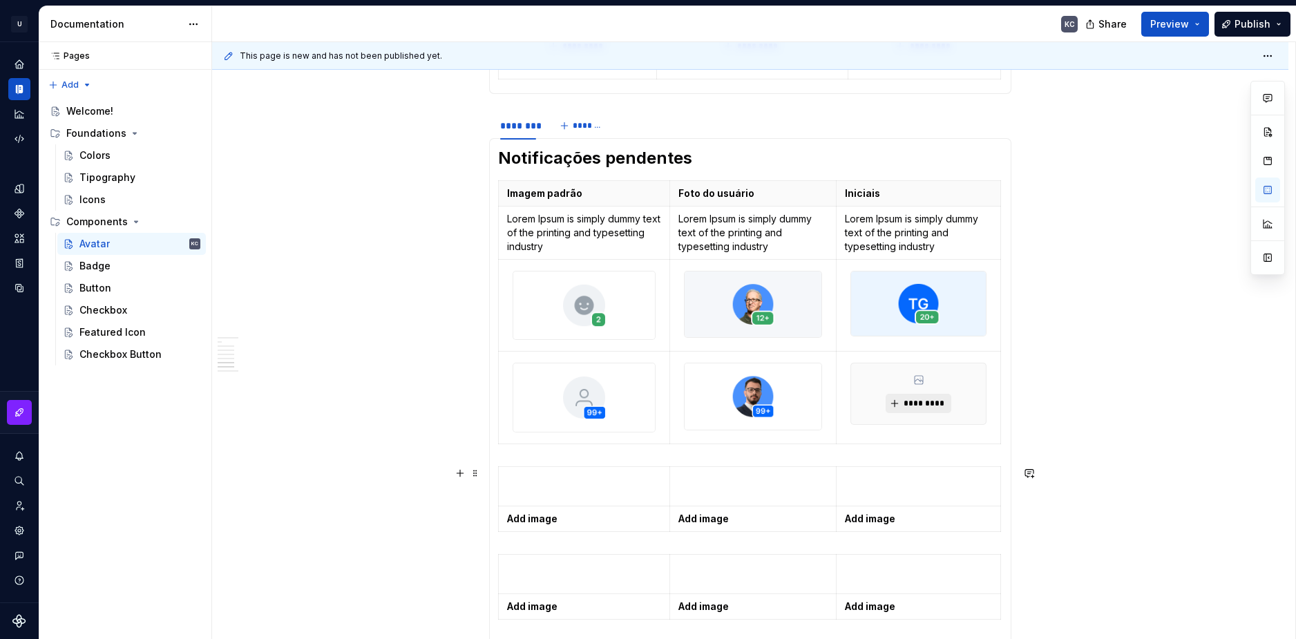
scroll to position [1569, 0]
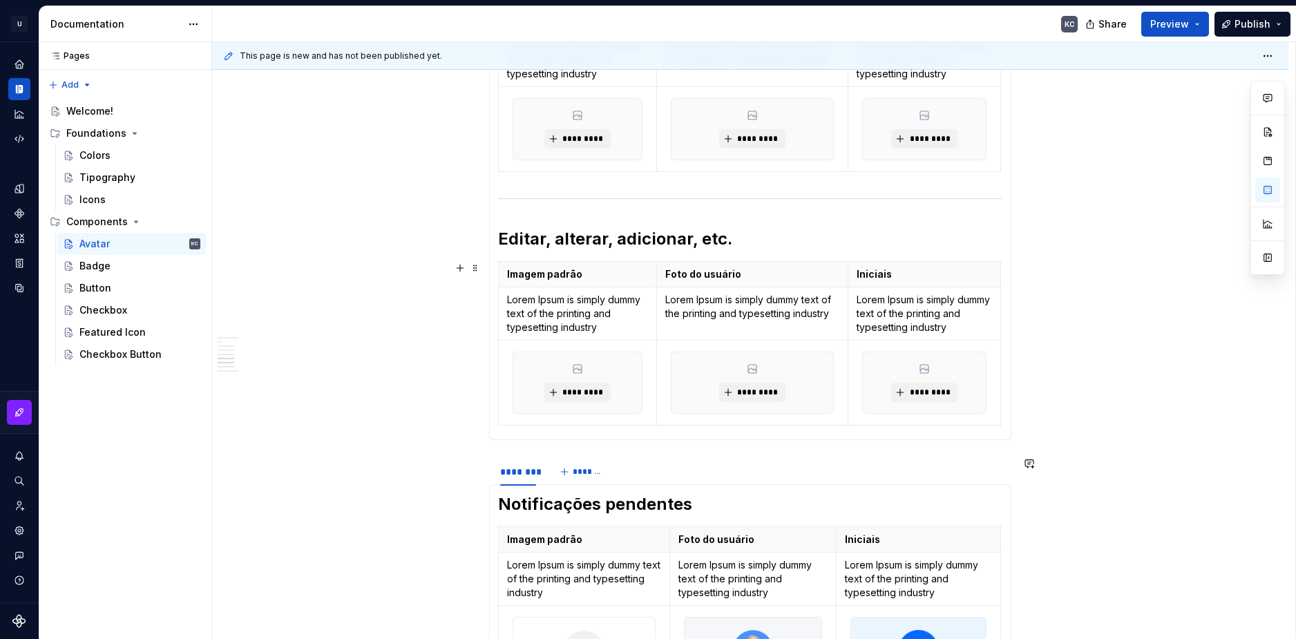
click at [379, 338] on div "**********" at bounding box center [750, 523] width 1077 height 2989
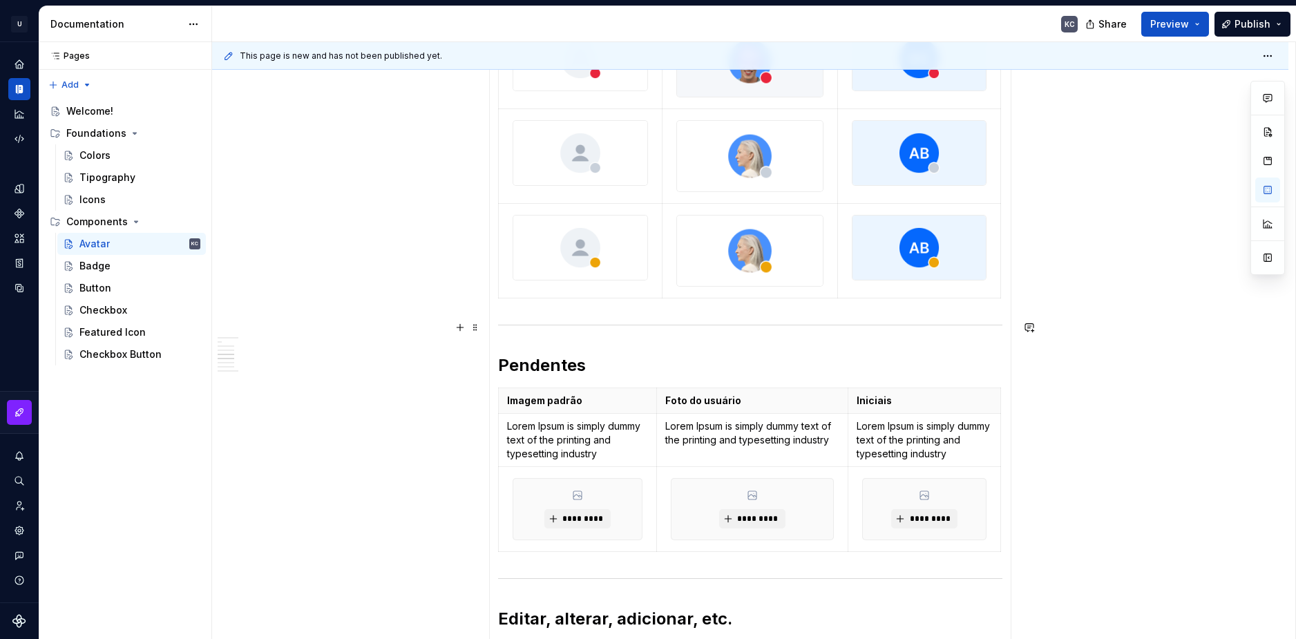
scroll to position [878, 0]
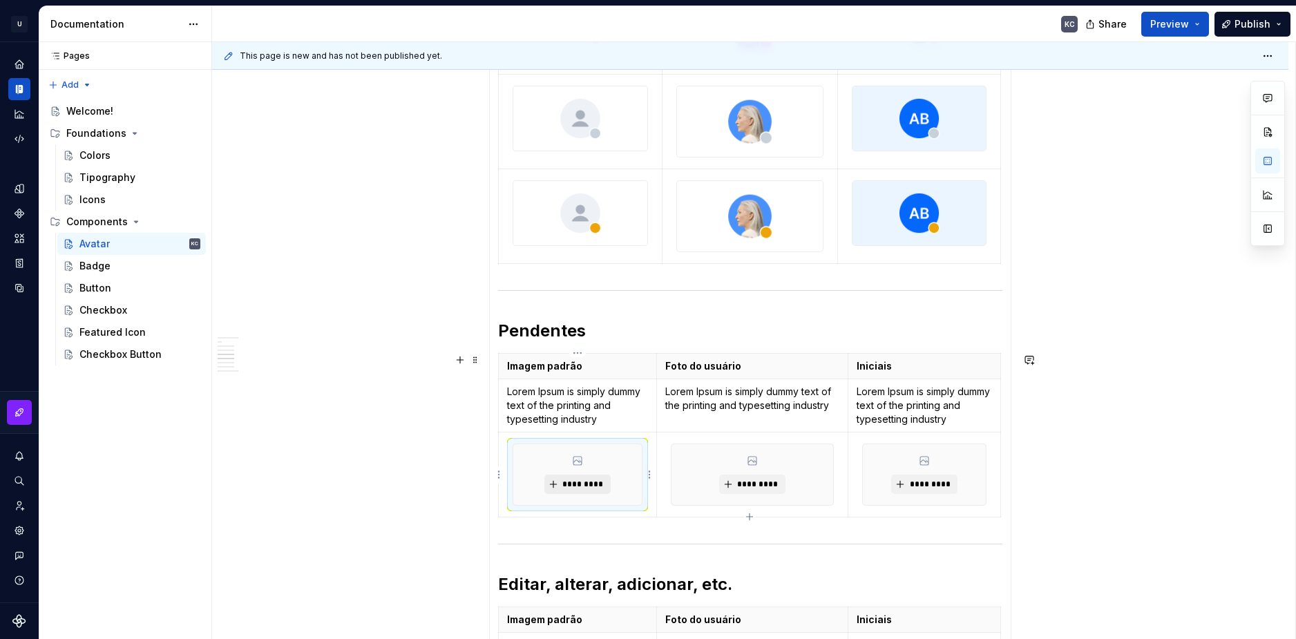
click at [576, 484] on span "*********" at bounding box center [583, 484] width 42 height 11
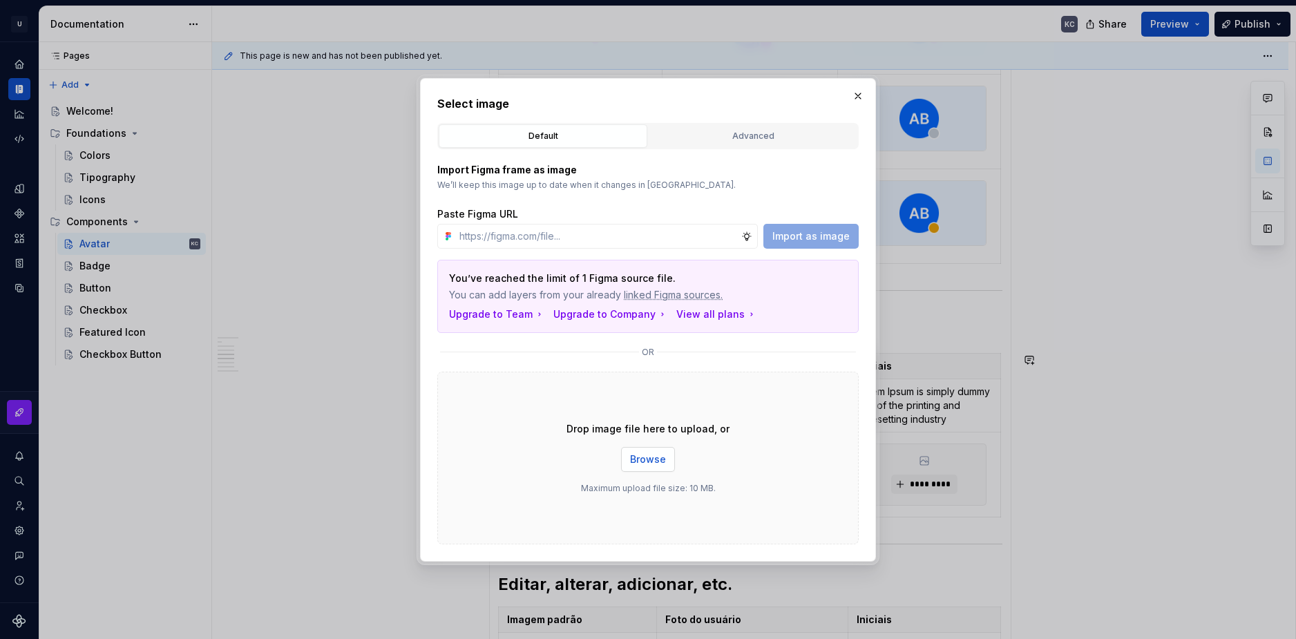
click at [657, 464] on span "Browse" at bounding box center [648, 460] width 36 height 14
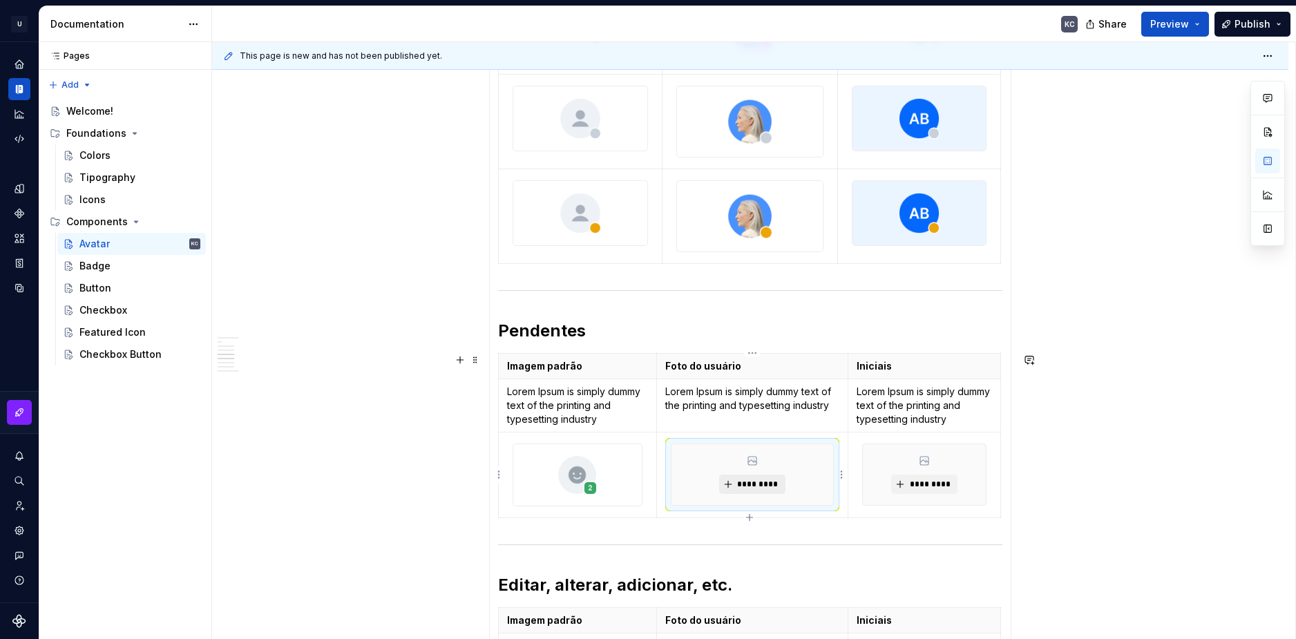
click at [772, 489] on span "*********" at bounding box center [758, 484] width 42 height 11
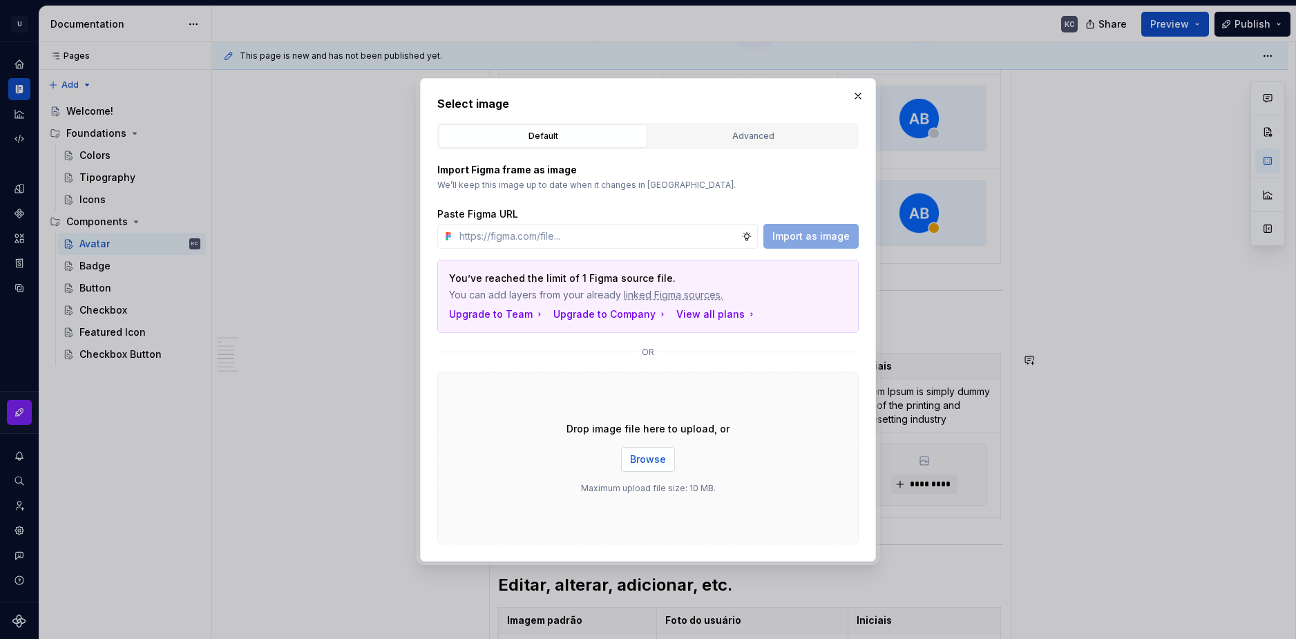
click at [661, 461] on span "Browse" at bounding box center [648, 460] width 36 height 14
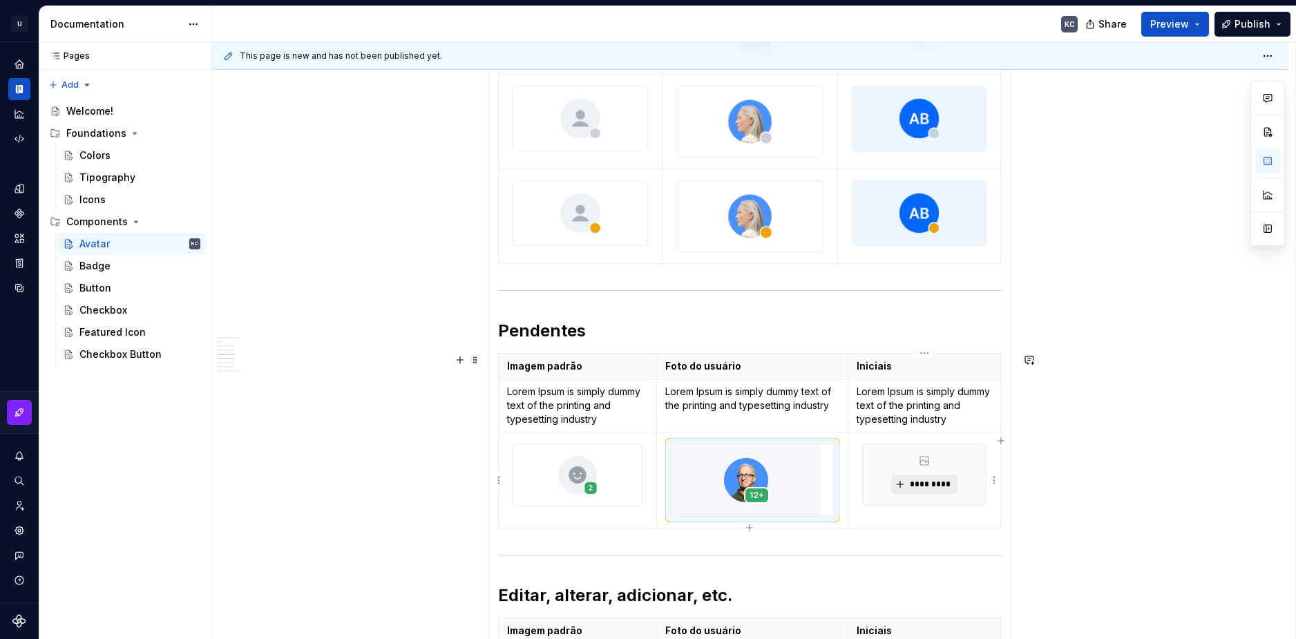
click at [923, 484] on span "*********" at bounding box center [930, 484] width 42 height 11
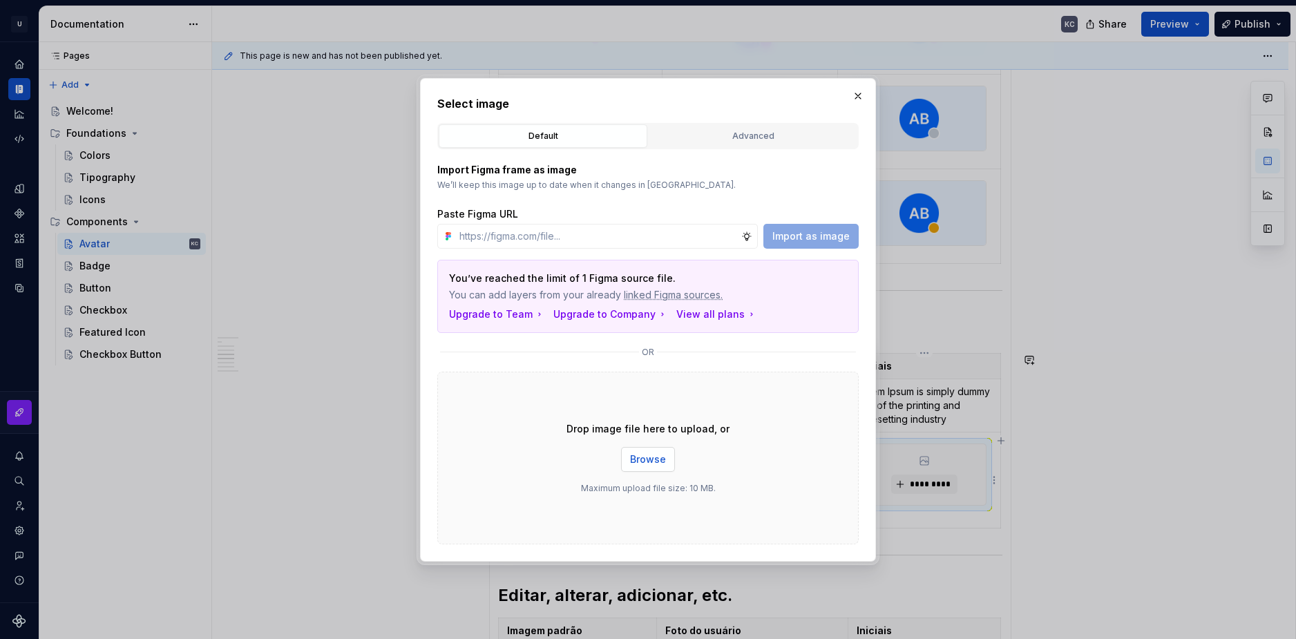
click at [658, 466] on span "Browse" at bounding box center [648, 460] width 36 height 14
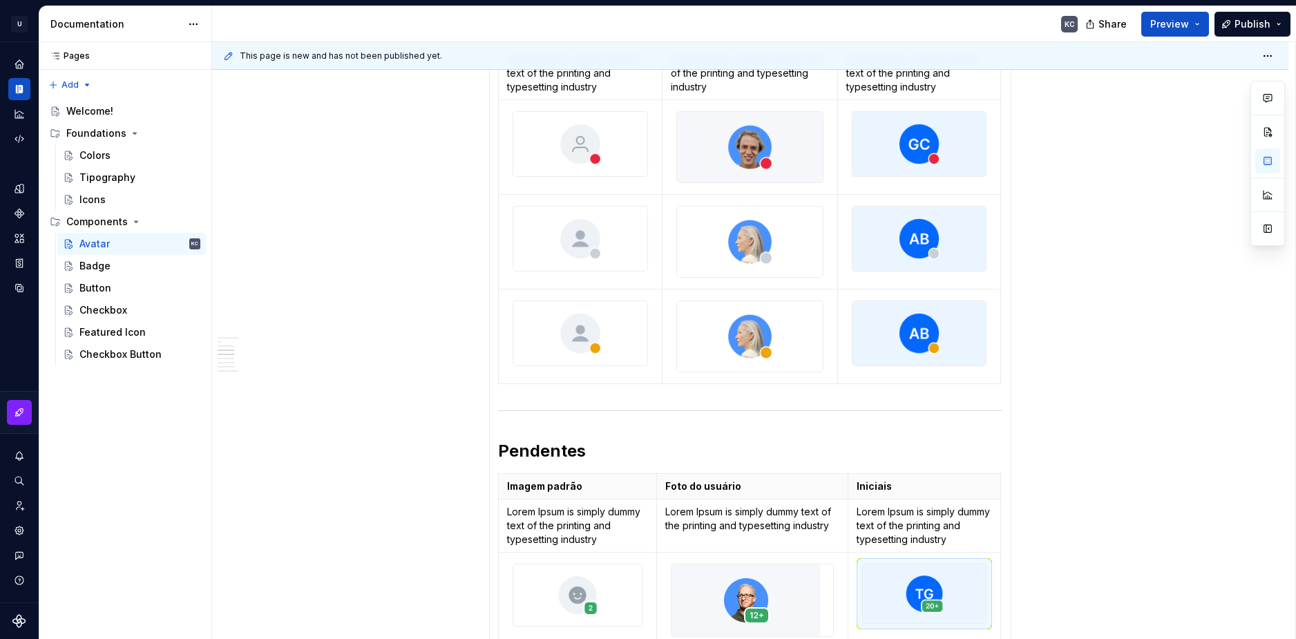
scroll to position [809, 0]
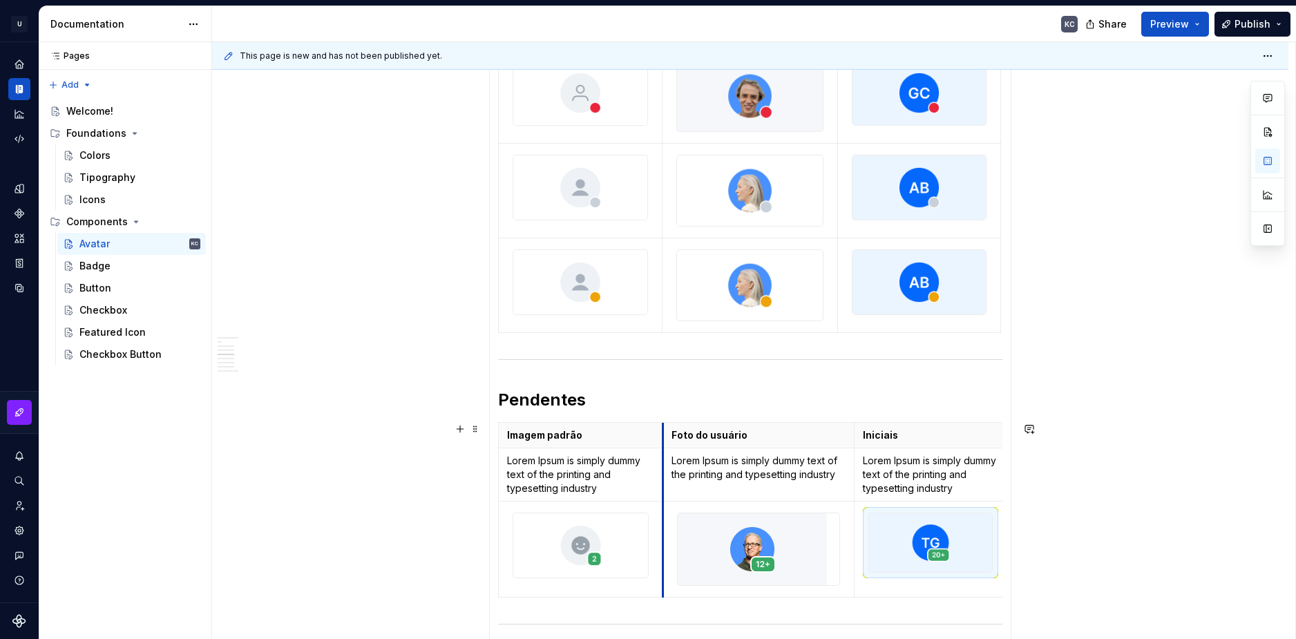
click at [664, 439] on th "Foto do usuário" at bounding box center [759, 435] width 192 height 26
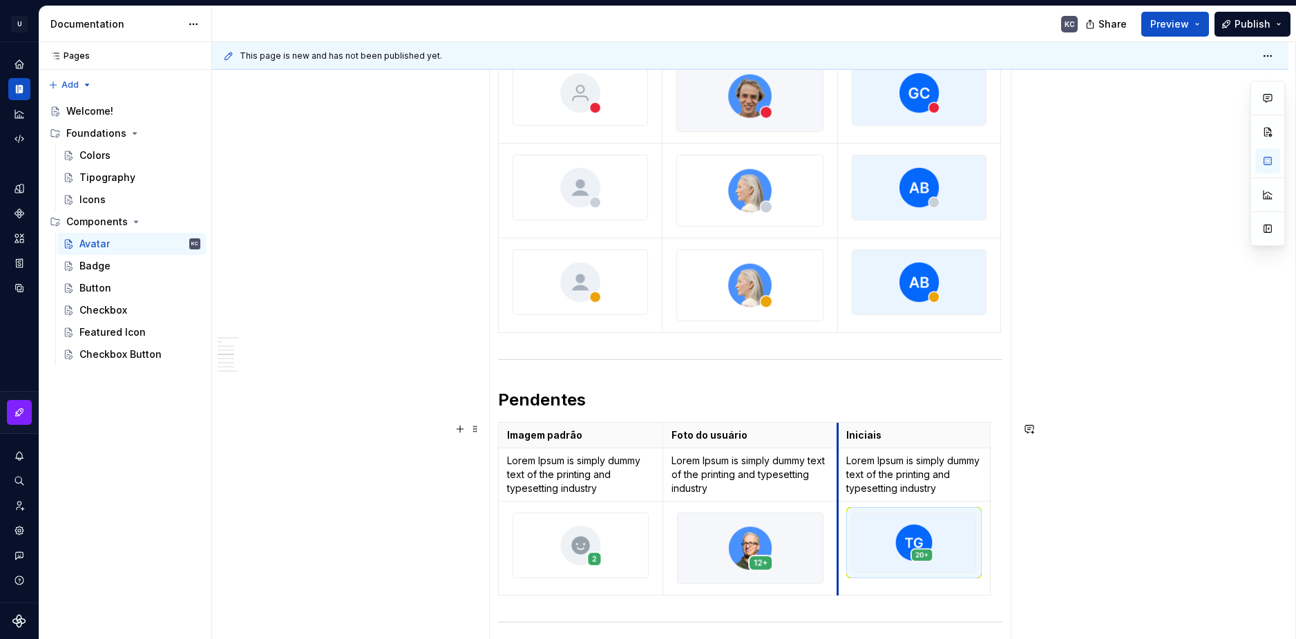
drag, startPoint x: 853, startPoint y: 455, endPoint x: 837, endPoint y: 453, distance: 16.6
drag, startPoint x: 990, startPoint y: 439, endPoint x: 1001, endPoint y: 442, distance: 11.2
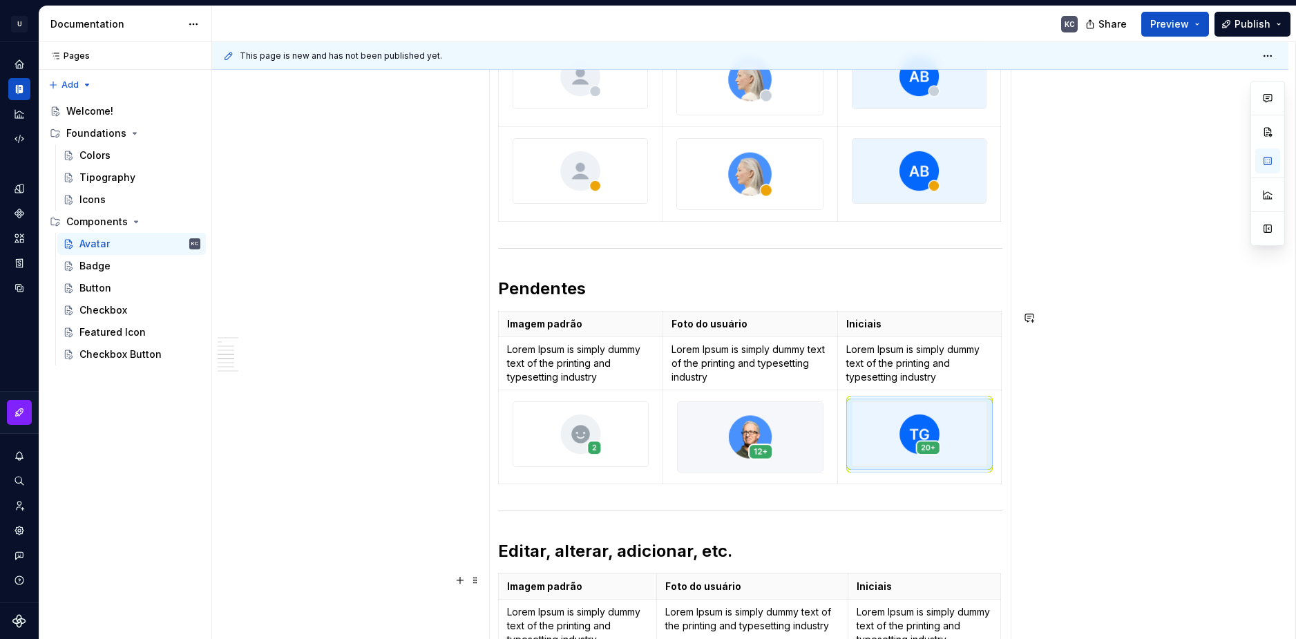
scroll to position [947, 0]
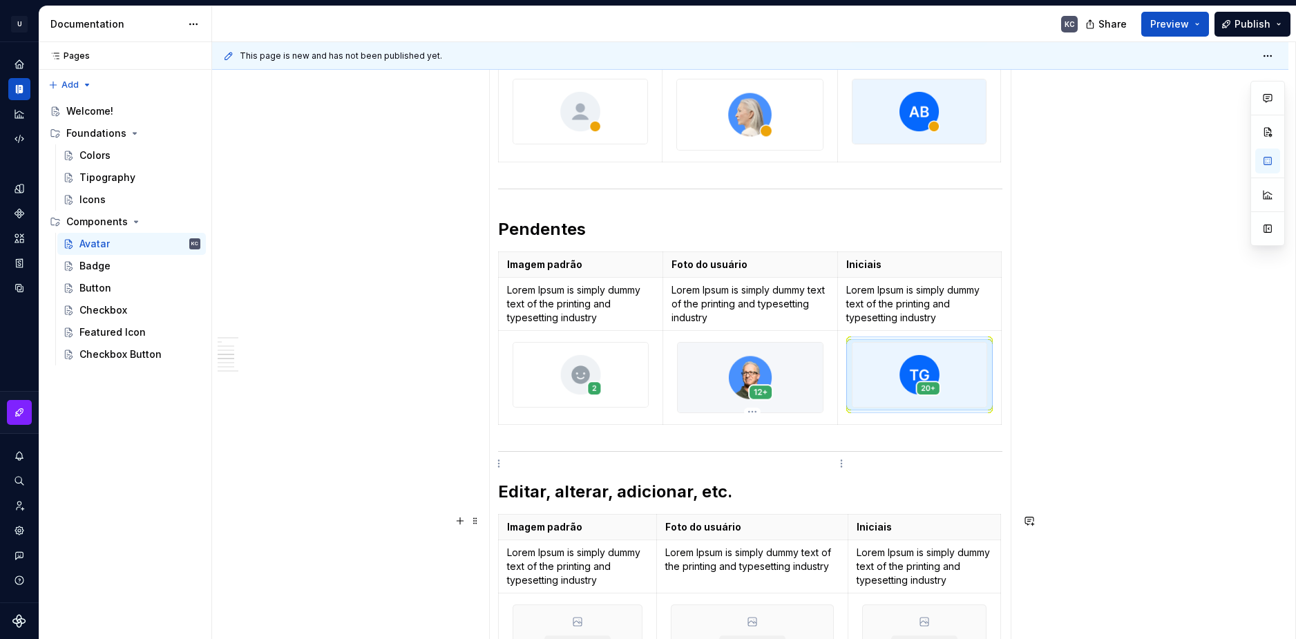
scroll to position [1086, 0]
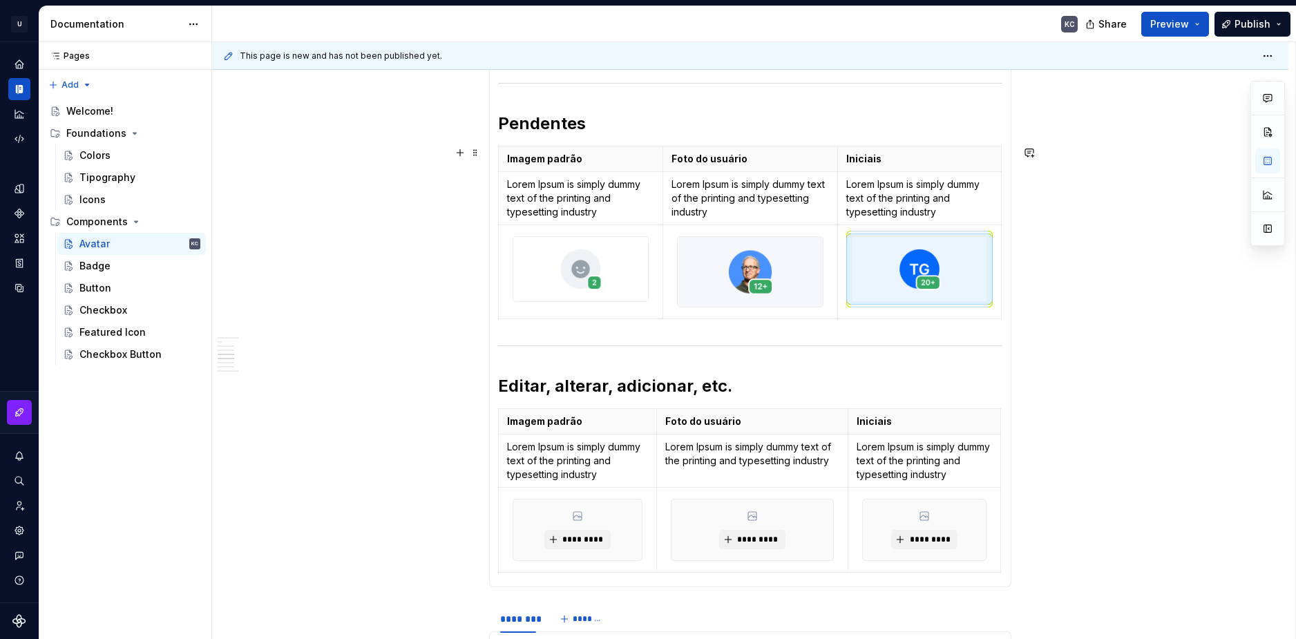
click at [749, 320] on div "Imagem padrão Foto do usuário Iniciais Lorem Ipsum is simply dummy text of the …" at bounding box center [750, 235] width 504 height 179
click at [749, 316] on icon "button" at bounding box center [750, 319] width 11 height 11
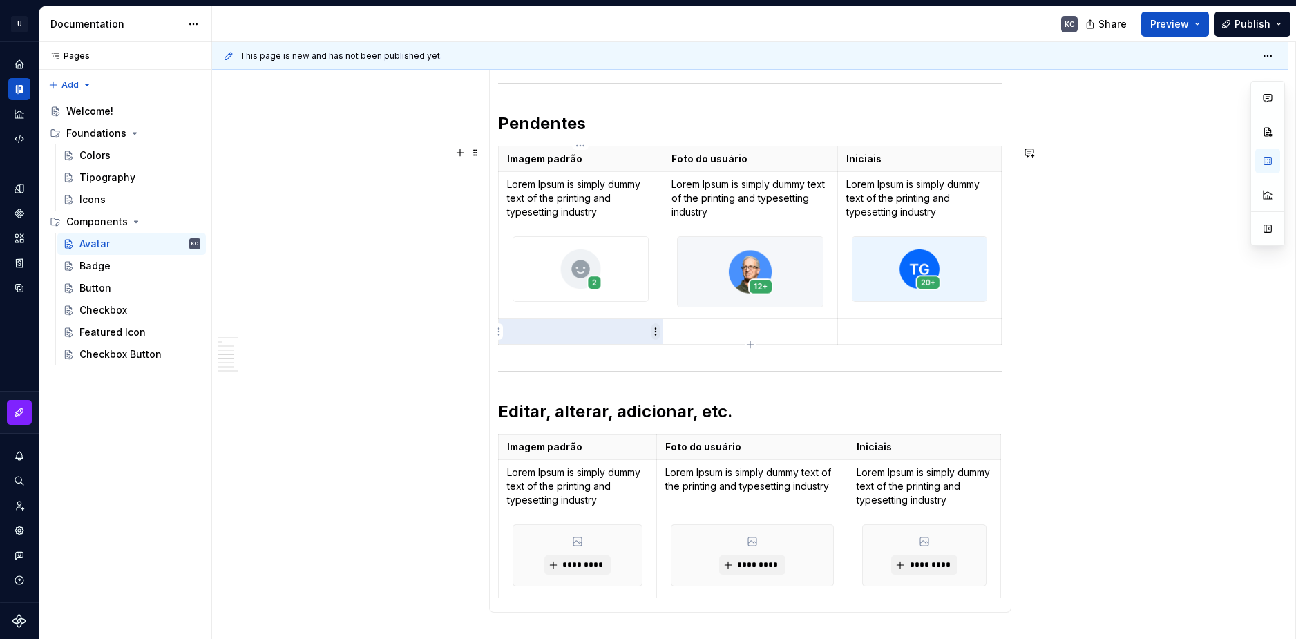
click at [658, 332] on html "U Stardust DS KC Design system data Documentation KC Share Preview Publish Page…" at bounding box center [648, 319] width 1296 height 639
click at [677, 350] on div "Add image" at bounding box center [713, 357] width 117 height 22
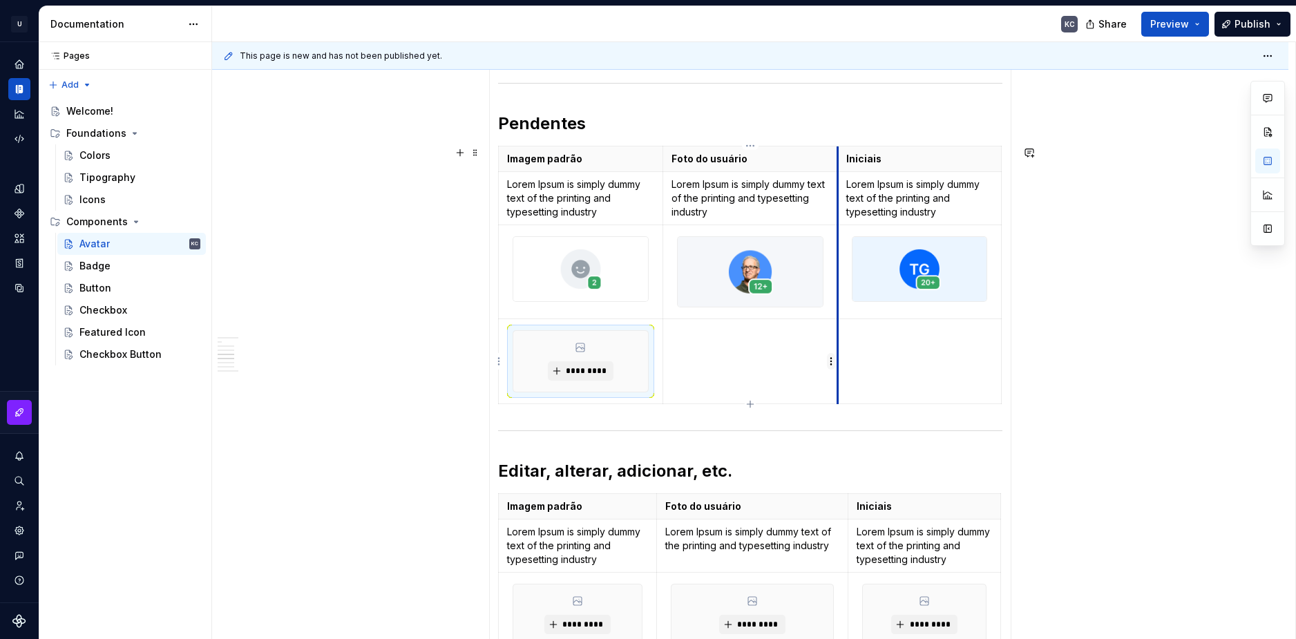
click at [827, 361] on html "U Stardust DS KC Design system data Documentation KC Share Preview Publish Page…" at bounding box center [648, 319] width 1296 height 639
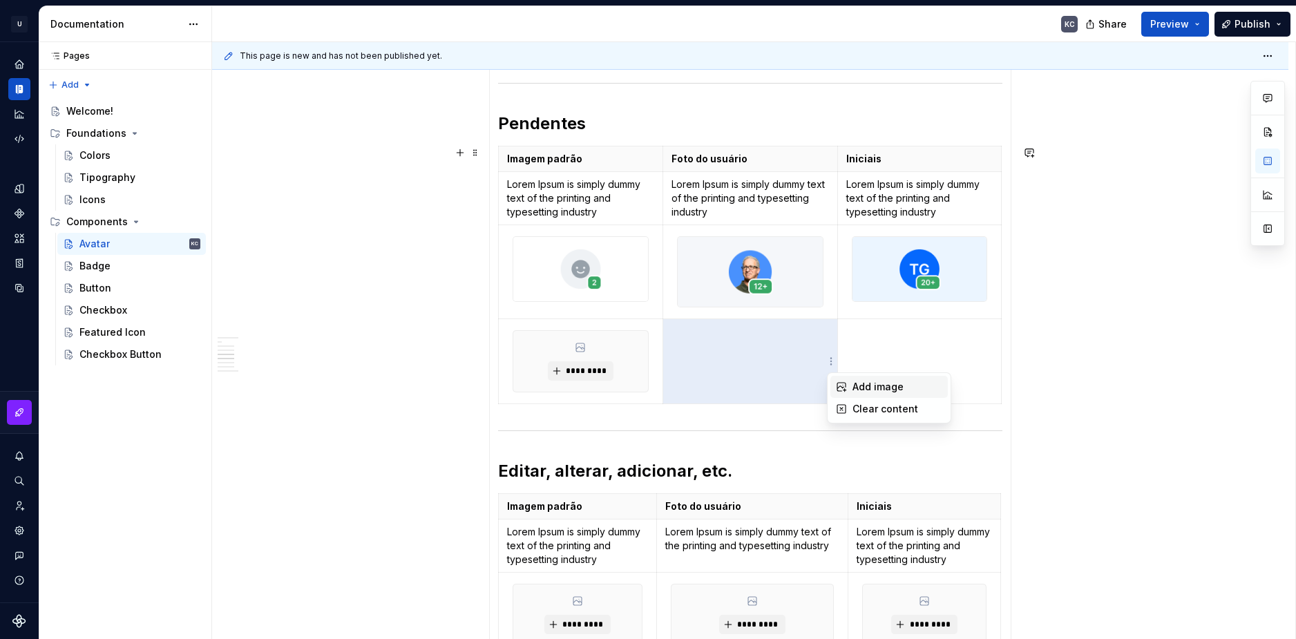
click at [847, 379] on div "Add image" at bounding box center [889, 387] width 117 height 22
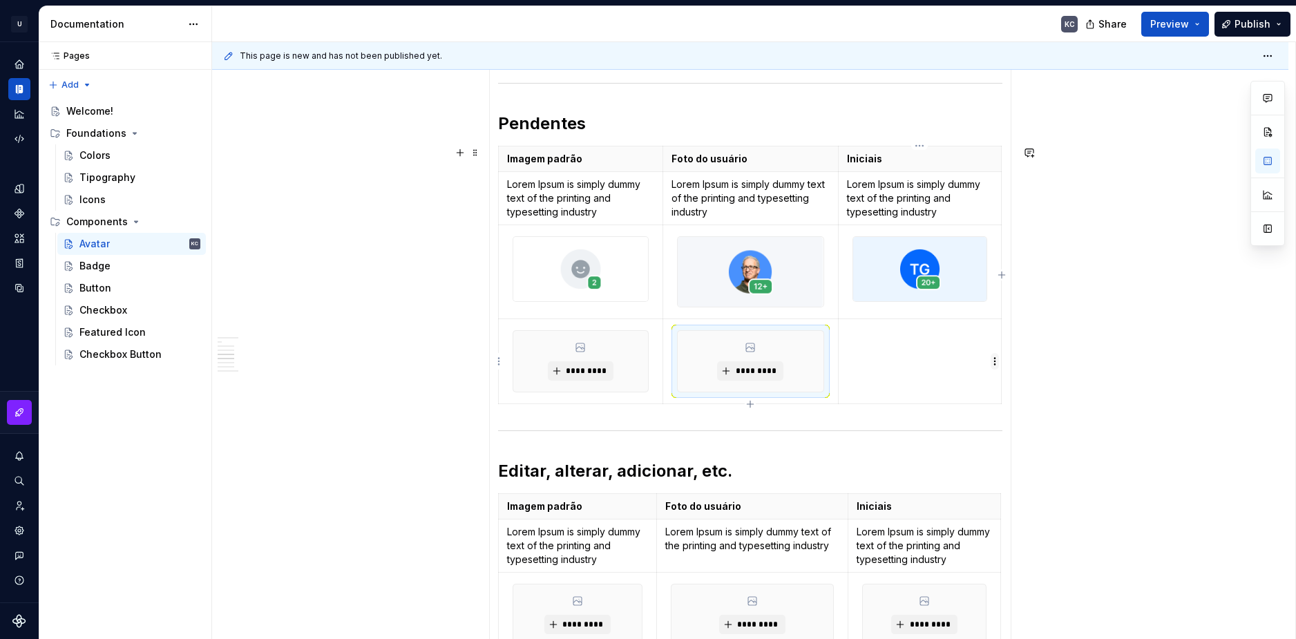
click at [996, 363] on html "U Stardust DS KC Design system data Documentation KC Share Preview Publish Page…" at bounding box center [648, 319] width 1296 height 639
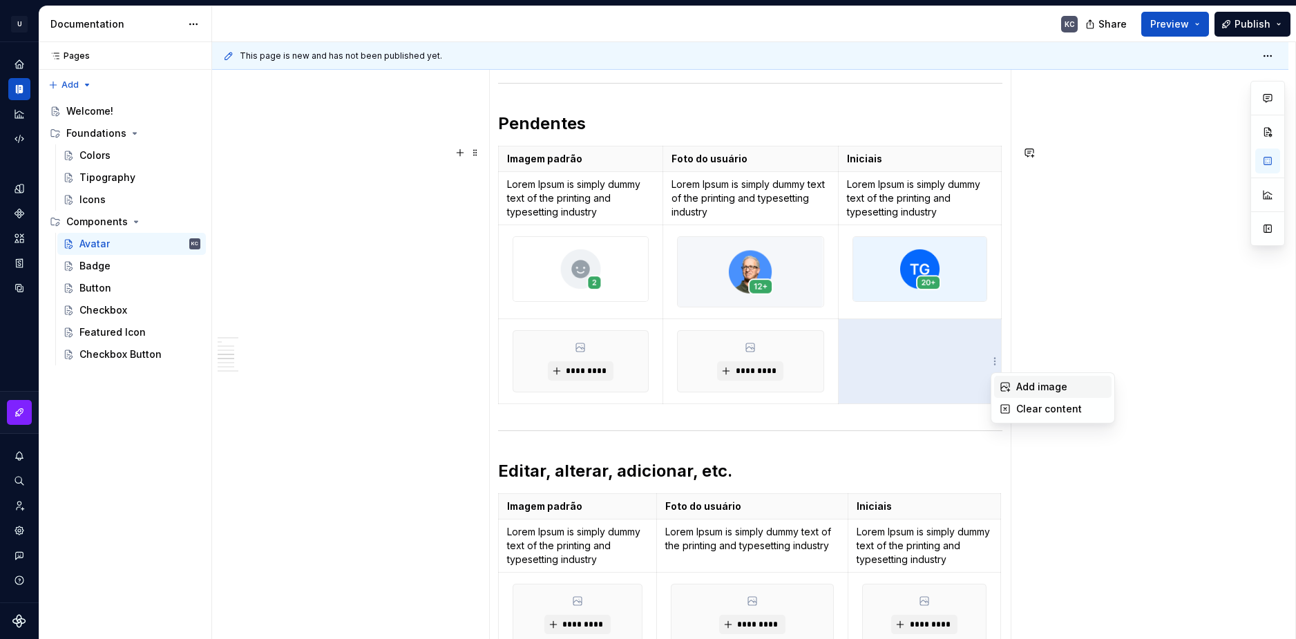
click at [1004, 379] on div "Add image" at bounding box center [1052, 387] width 117 height 22
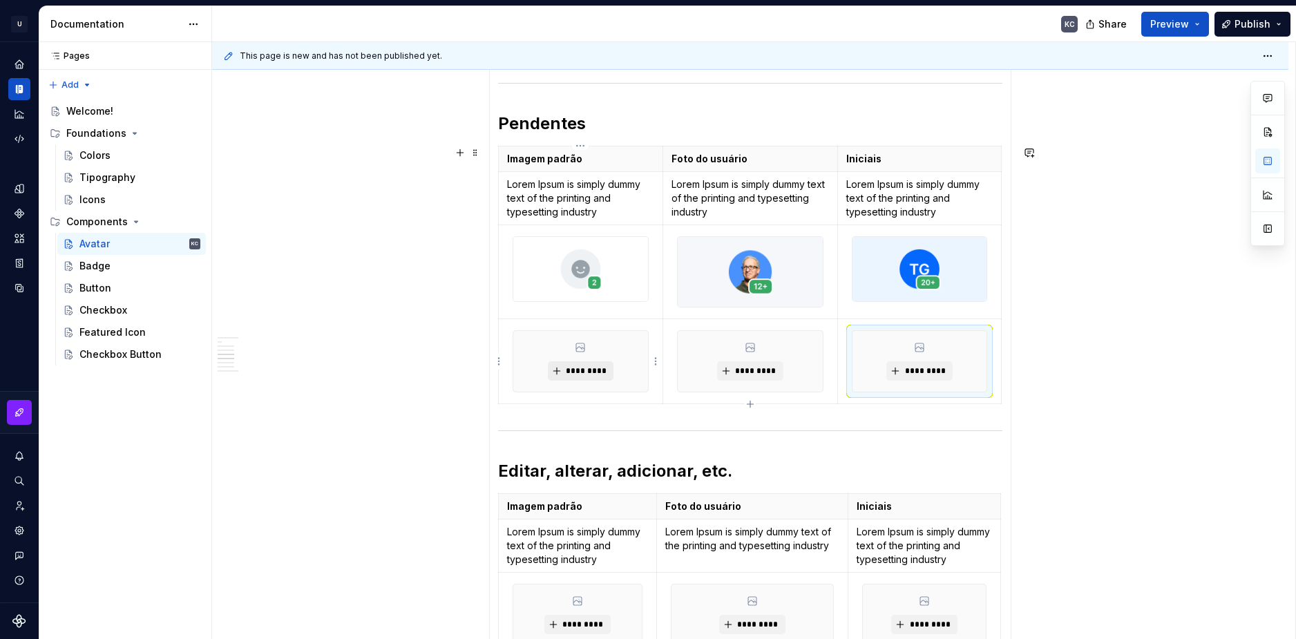
click at [572, 367] on span "*********" at bounding box center [586, 371] width 42 height 11
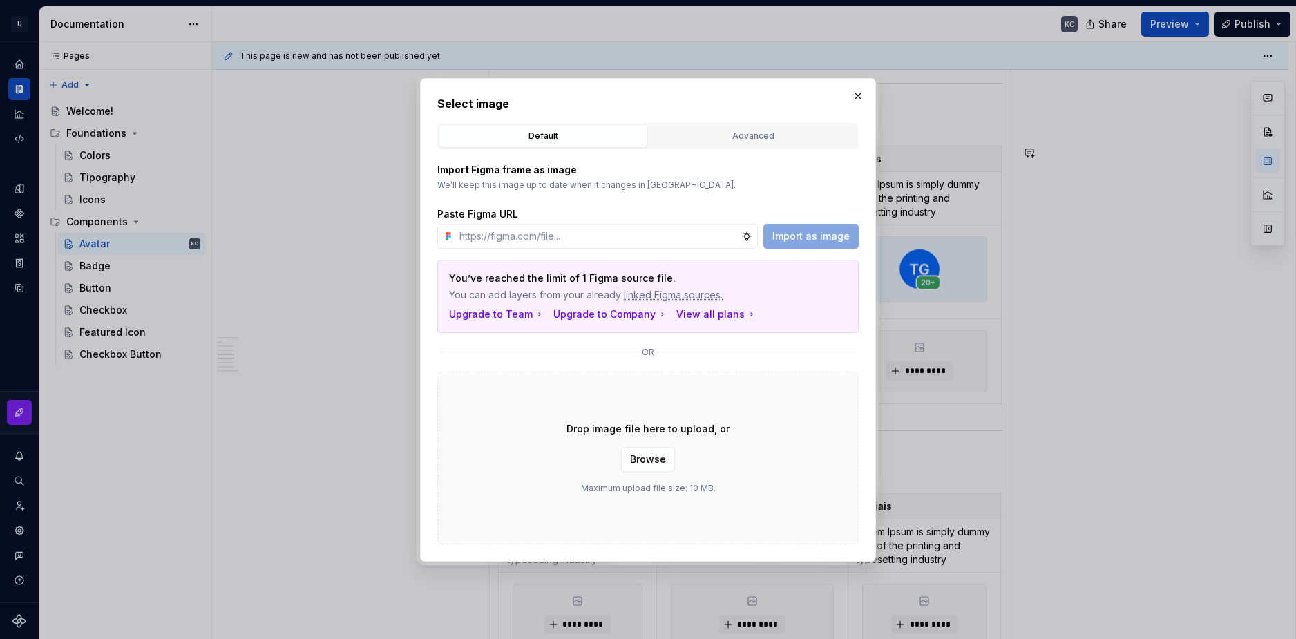
click at [857, 96] on button "button" at bounding box center [858, 95] width 19 height 19
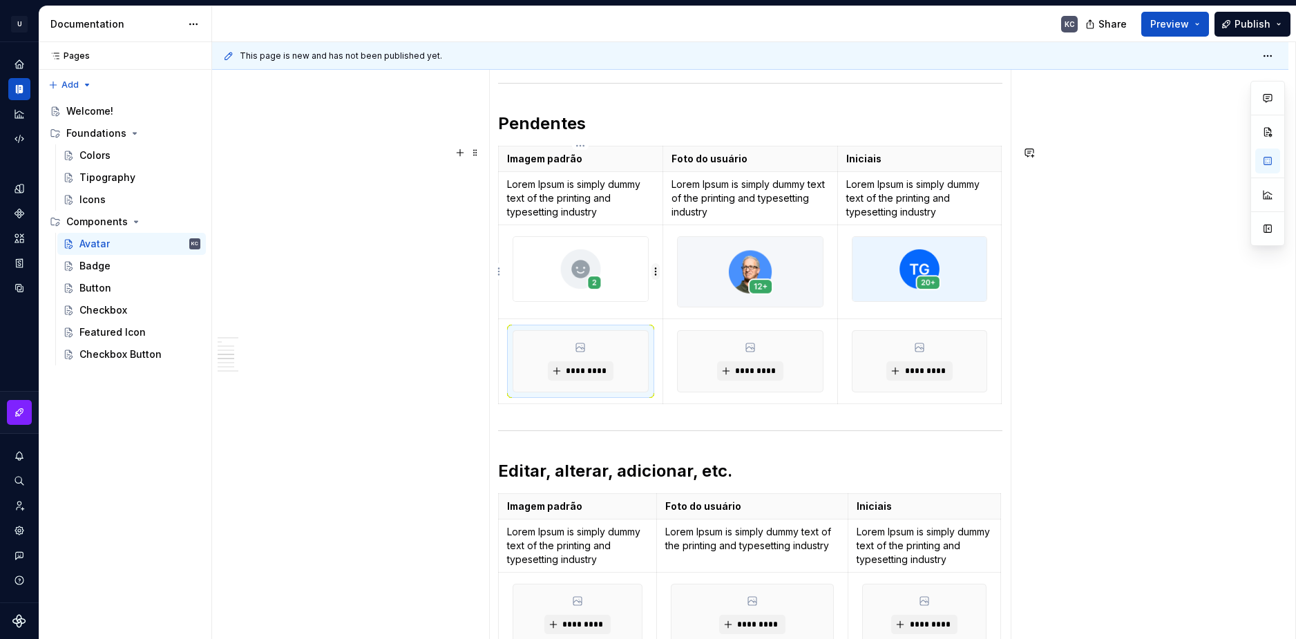
click at [654, 276] on html "U Stardust DS KC Design system data Documentation KC Share Preview Publish Page…" at bounding box center [648, 319] width 1296 height 639
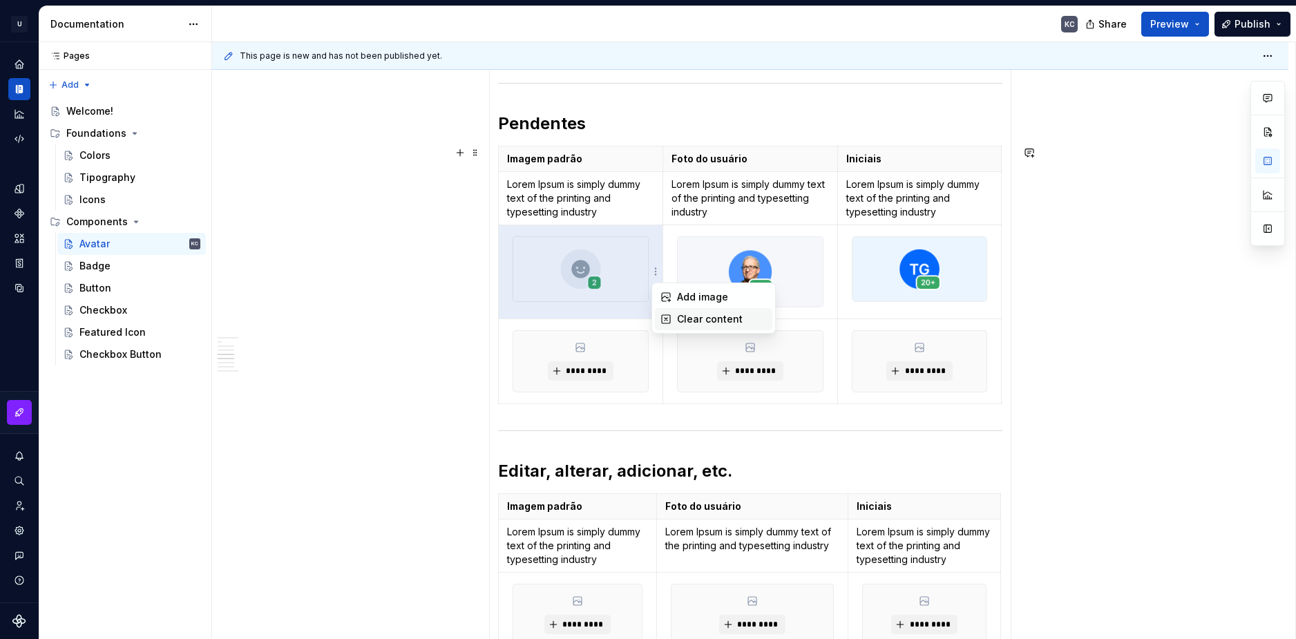
click at [673, 319] on div "Clear content" at bounding box center [713, 319] width 117 height 22
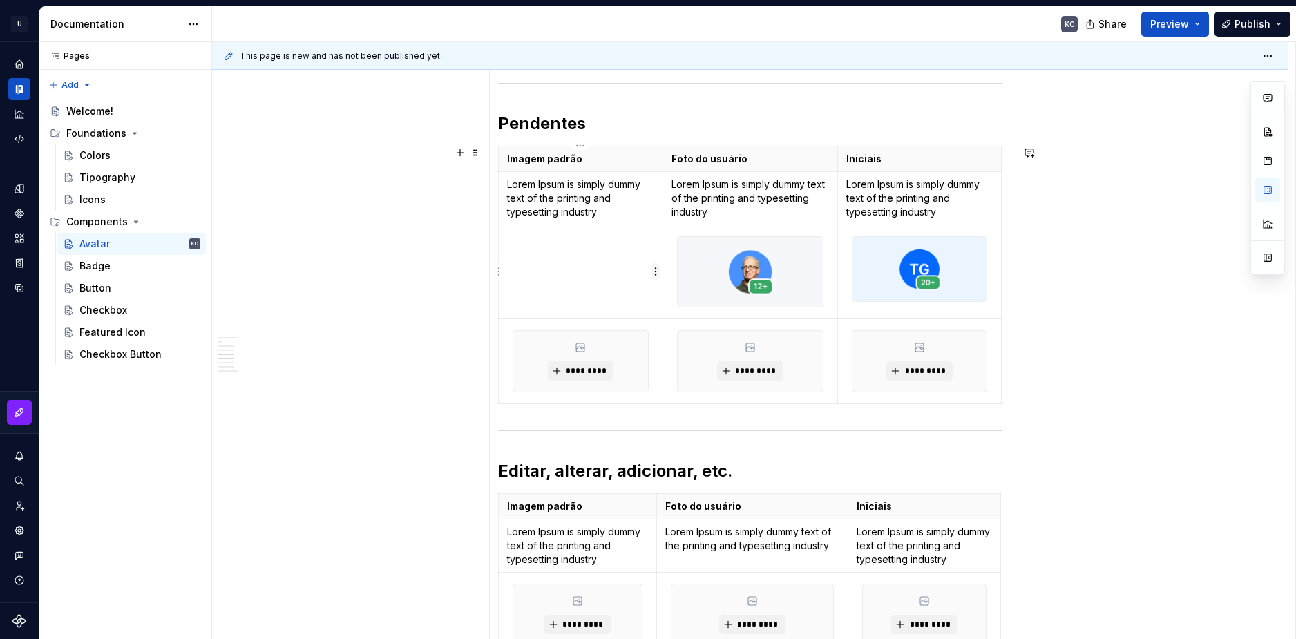
click at [653, 271] on html "U Stardust DS KC Design system data Documentation KC Share Preview Publish Page…" at bounding box center [648, 319] width 1296 height 639
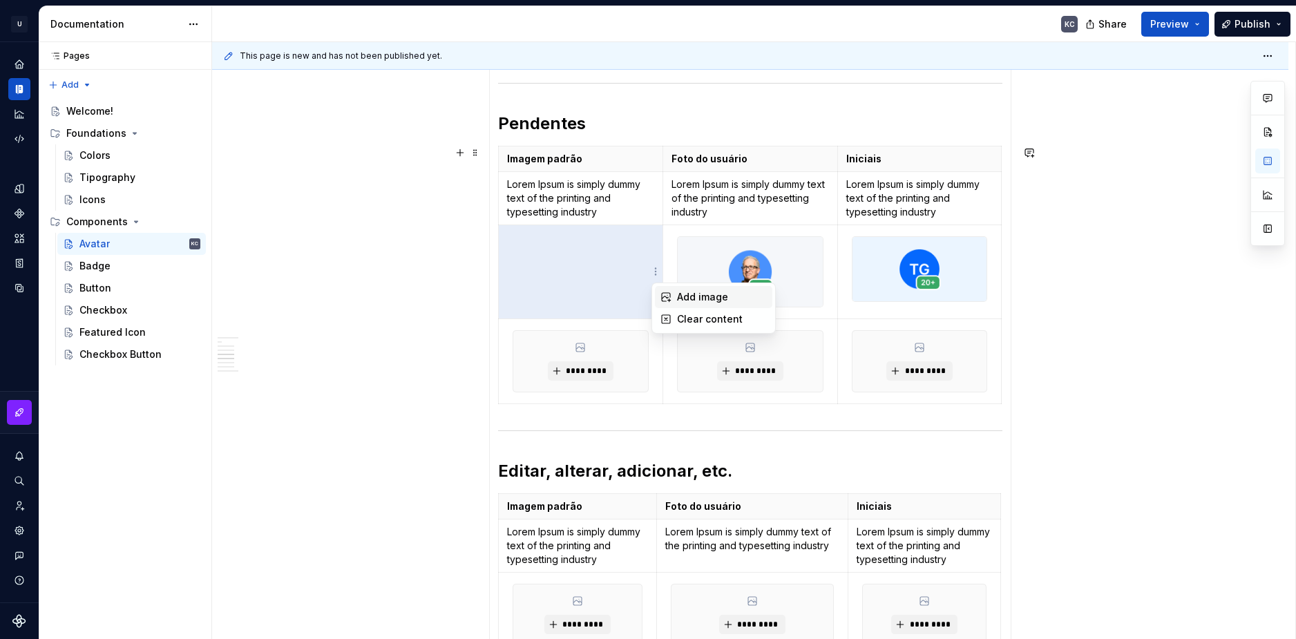
click at [690, 296] on div "Add image" at bounding box center [722, 297] width 90 height 14
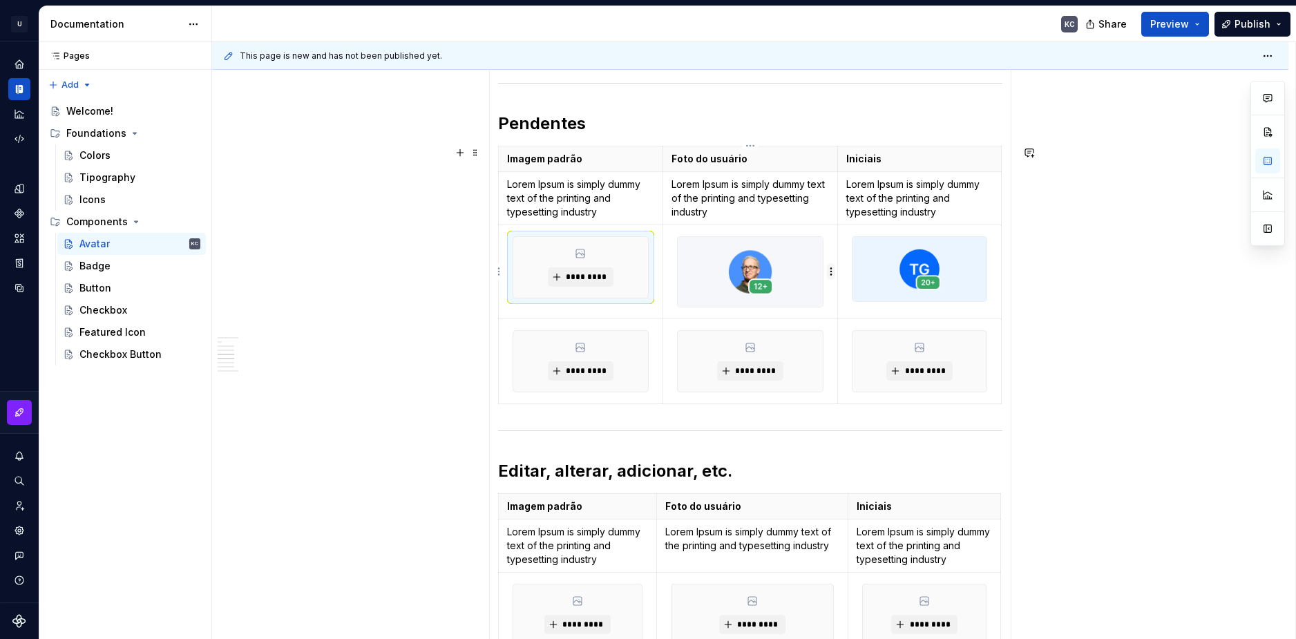
click at [834, 274] on html "U Stardust DS KC Design system data Documentation KC Share Preview Publish Page…" at bounding box center [648, 319] width 1296 height 639
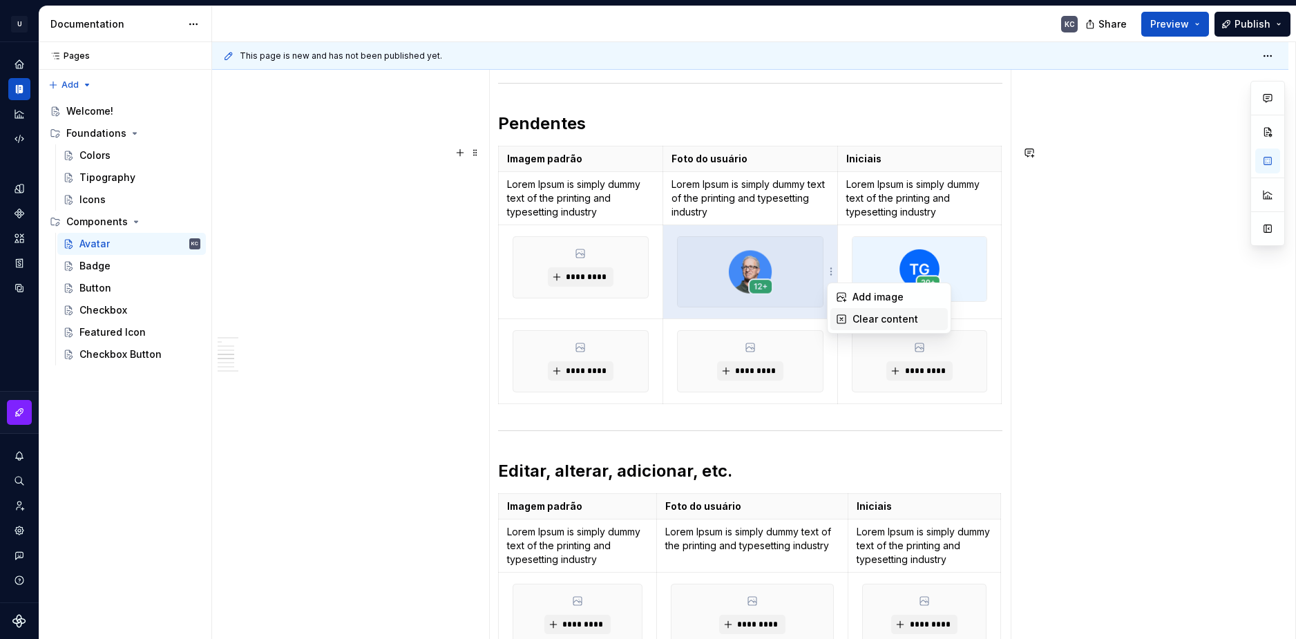
click at [853, 318] on div "Clear content" at bounding box center [898, 319] width 90 height 14
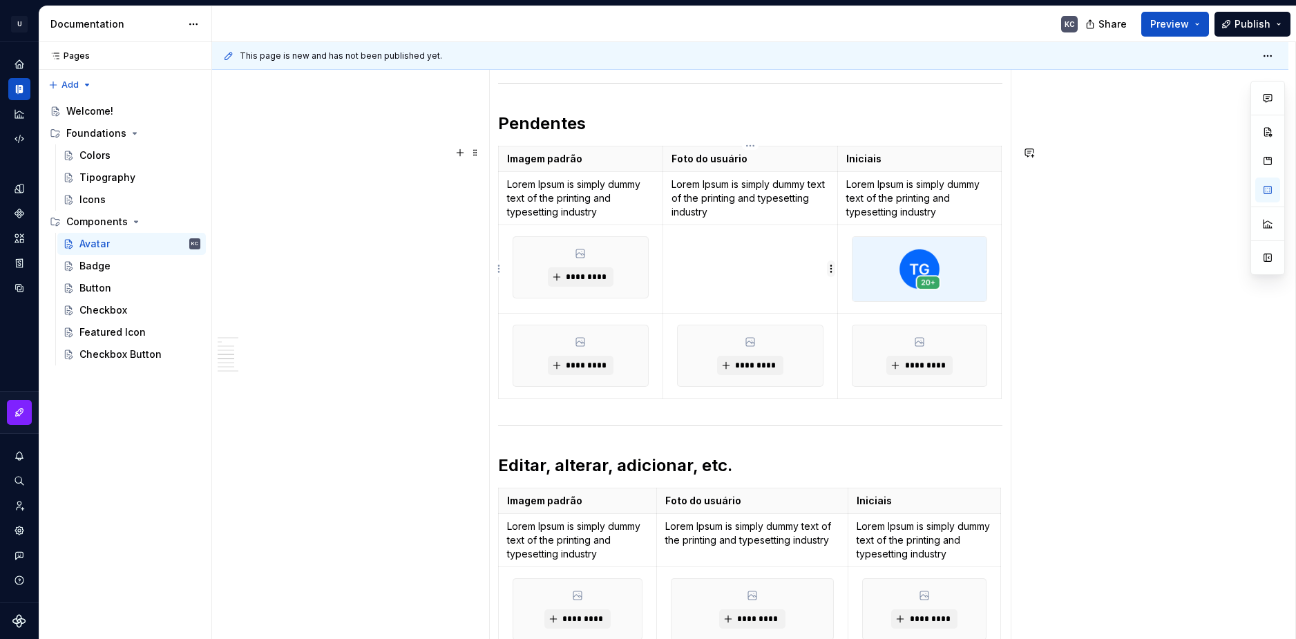
click at [828, 274] on html "U Stardust DS KC Design system data Documentation KC Share Preview Publish Page…" at bounding box center [648, 319] width 1296 height 639
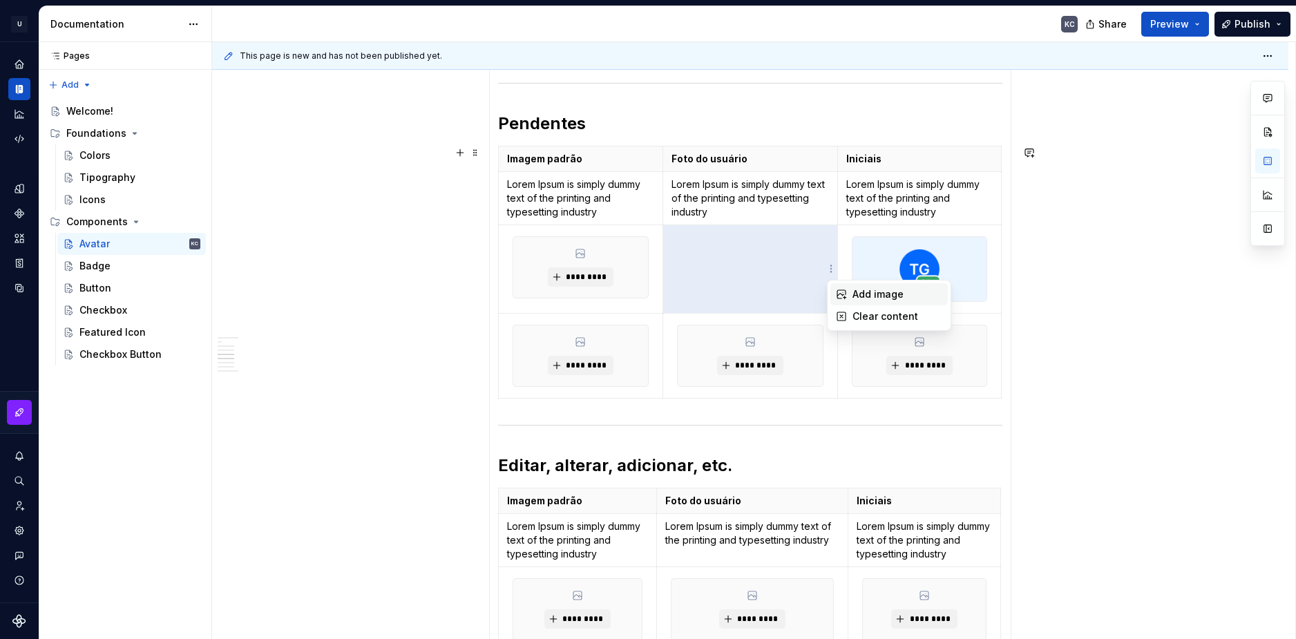
click at [852, 296] on div "Add image" at bounding box center [889, 294] width 117 height 22
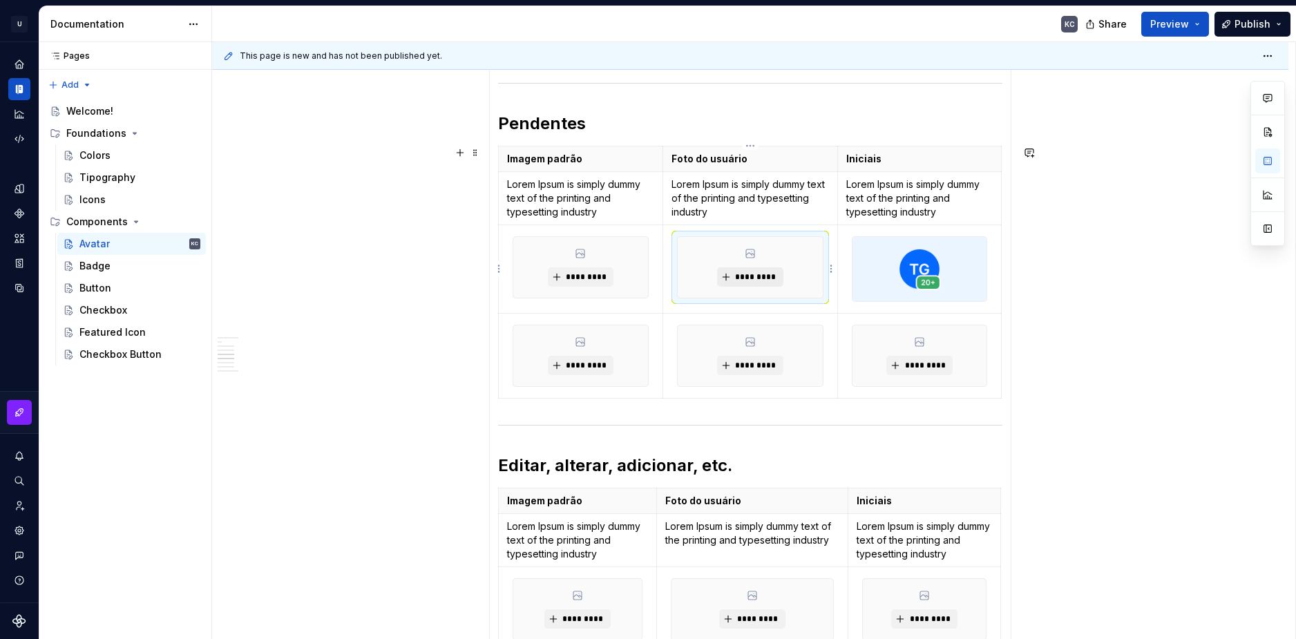
click at [735, 277] on span "*********" at bounding box center [756, 277] width 42 height 11
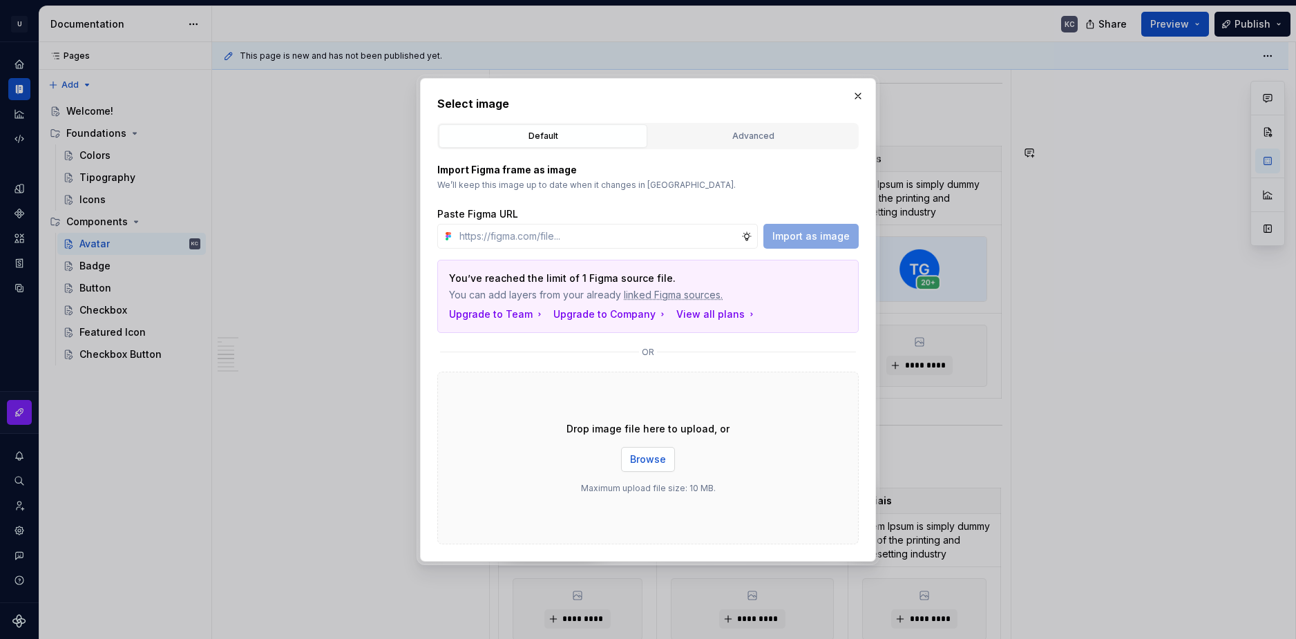
click at [662, 457] on span "Browse" at bounding box center [648, 460] width 36 height 14
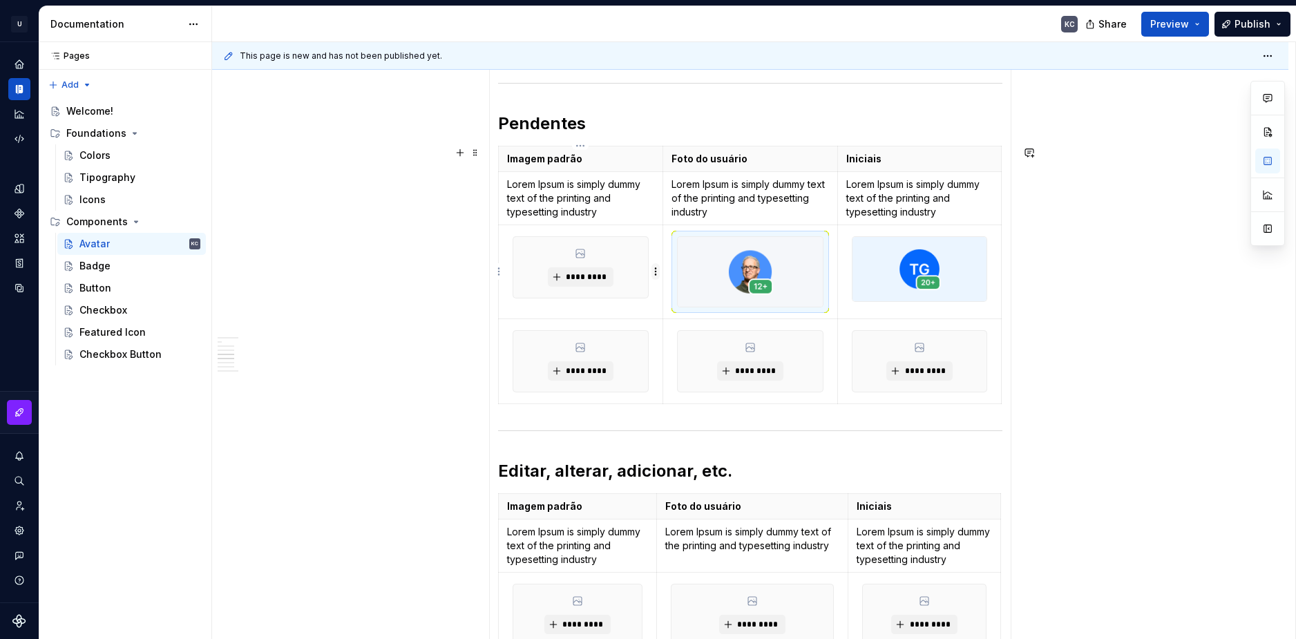
click at [654, 267] on html "U Stardust DS KC Design system data Documentation KC Share Preview Publish Page…" at bounding box center [648, 319] width 1296 height 639
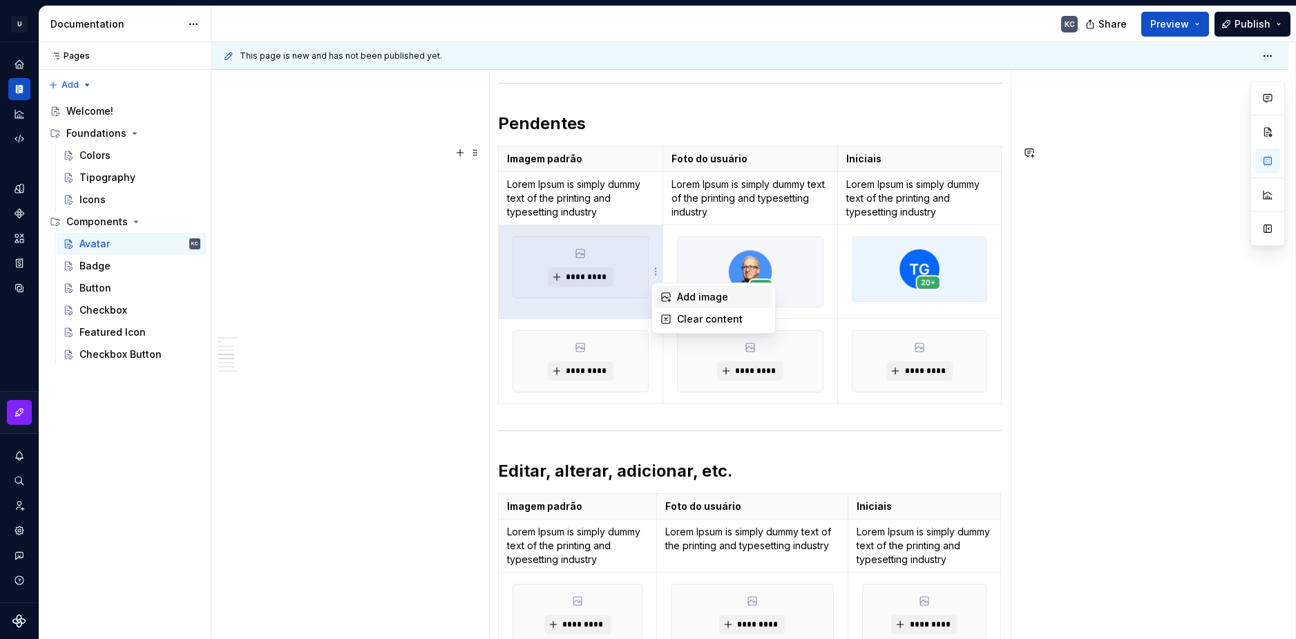
click at [691, 301] on div "Add image" at bounding box center [722, 297] width 90 height 14
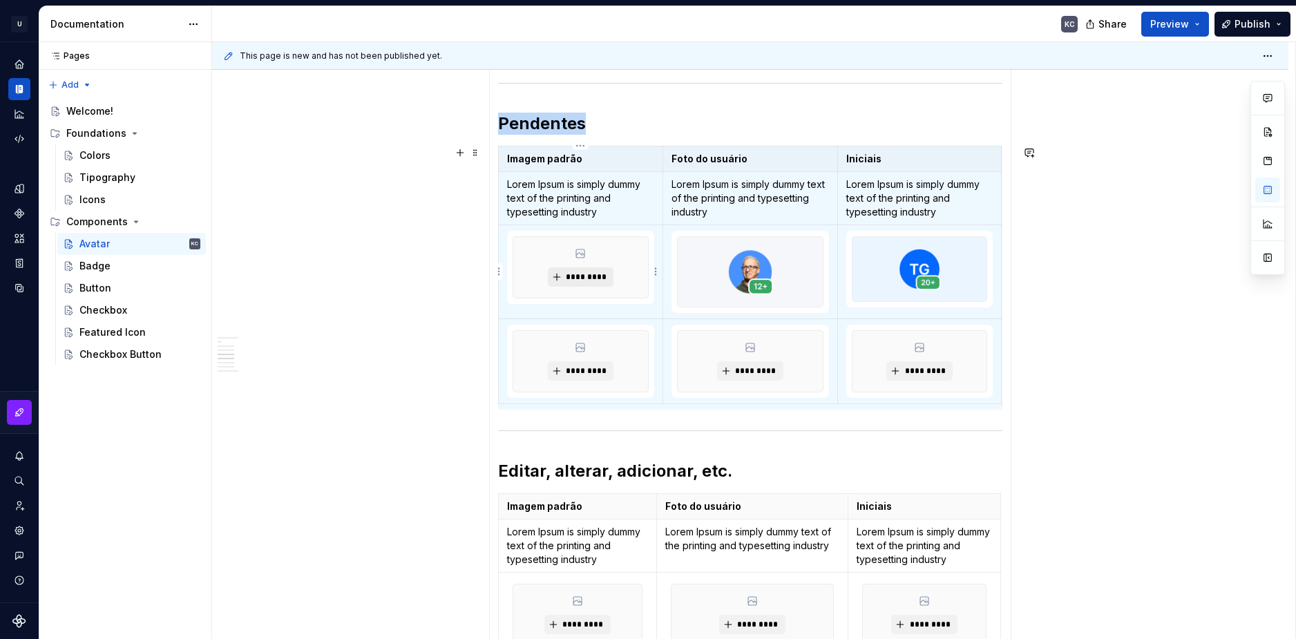
click at [602, 278] on span "*********" at bounding box center [586, 277] width 42 height 11
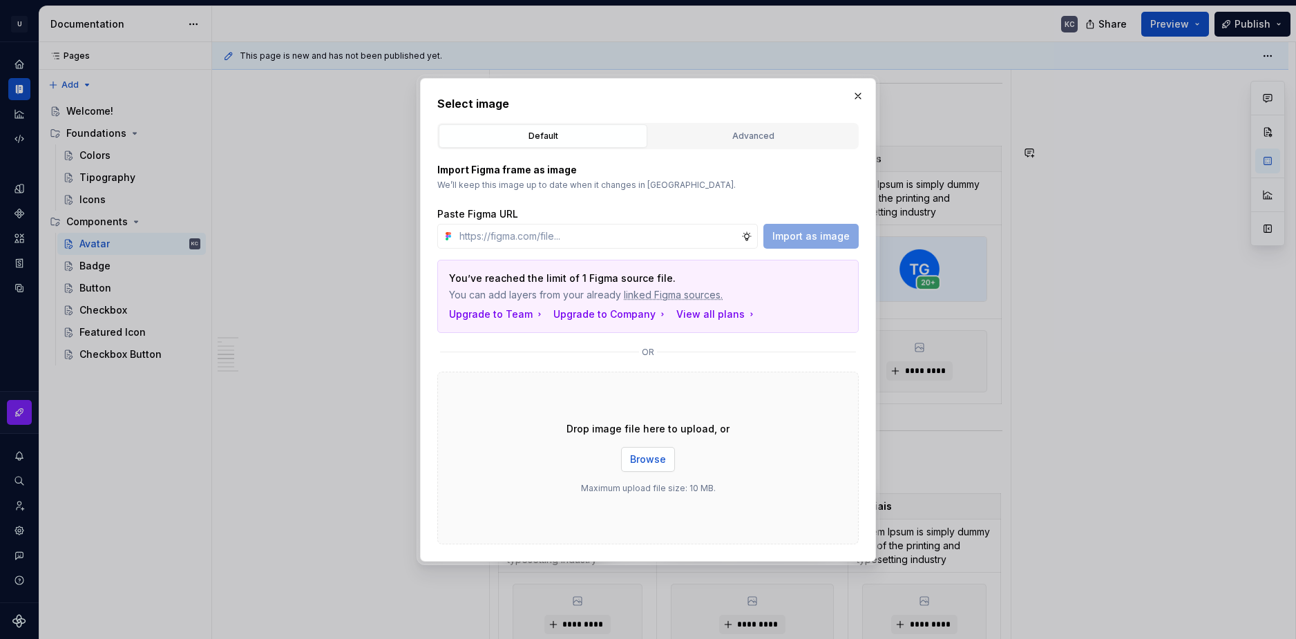
click at [642, 455] on span "Browse" at bounding box center [648, 460] width 36 height 14
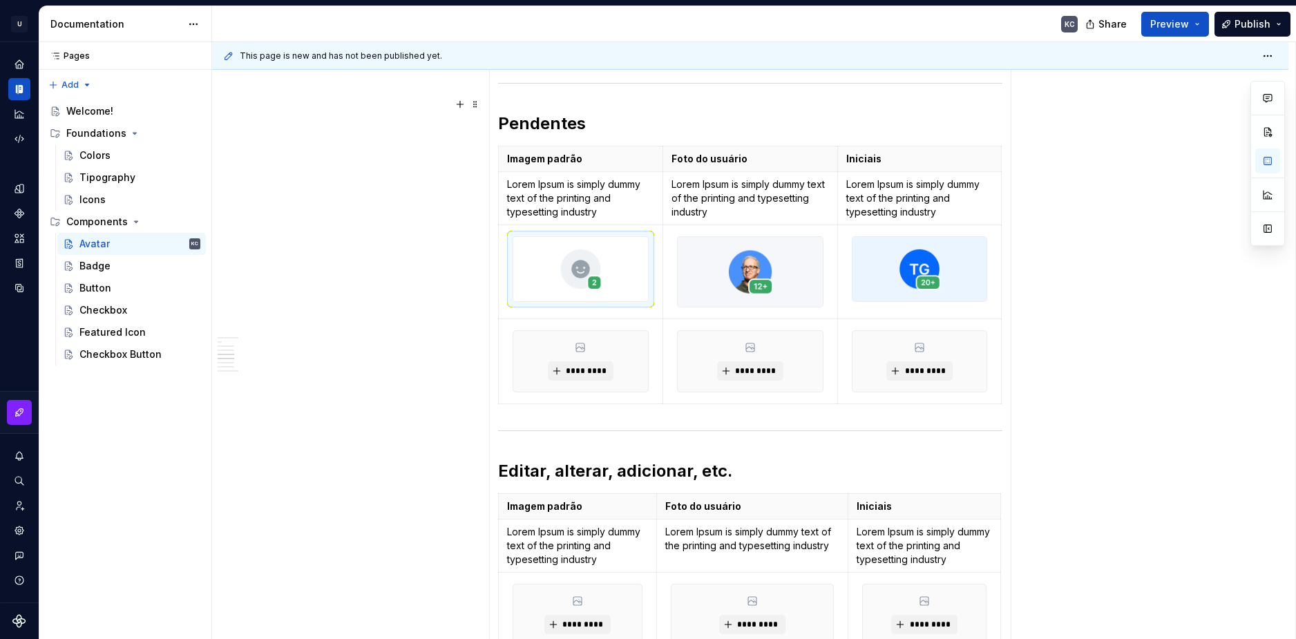
scroll to position [1057, 0]
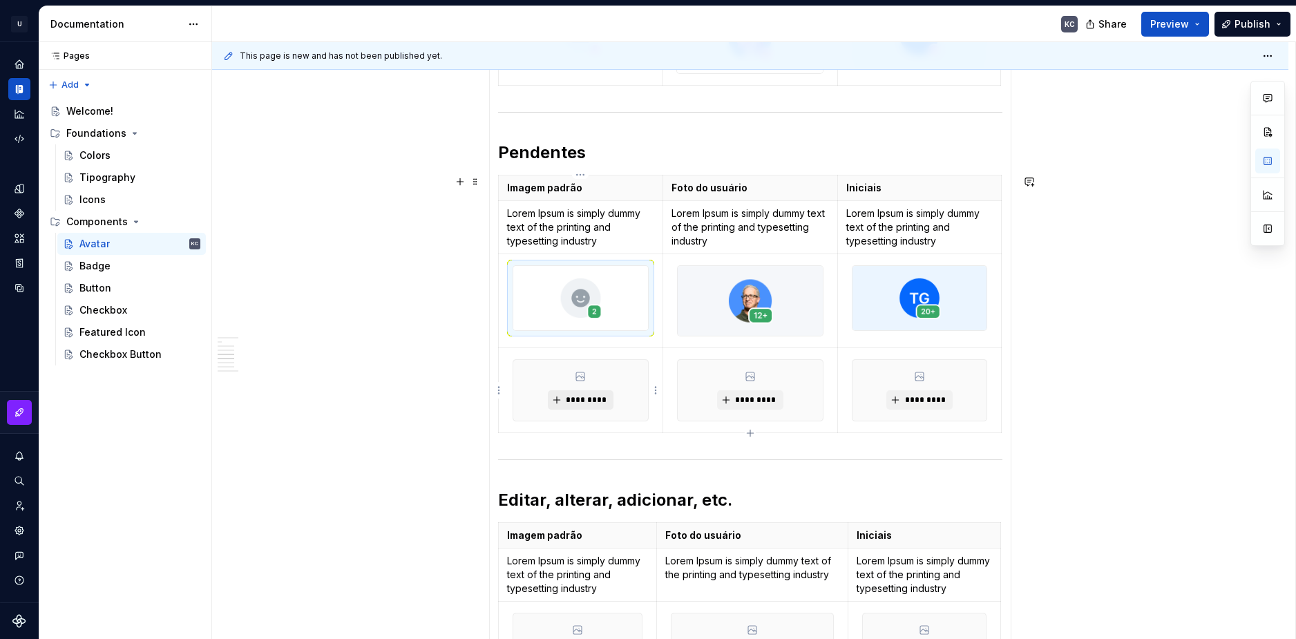
click at [592, 401] on span "*********" at bounding box center [586, 400] width 42 height 11
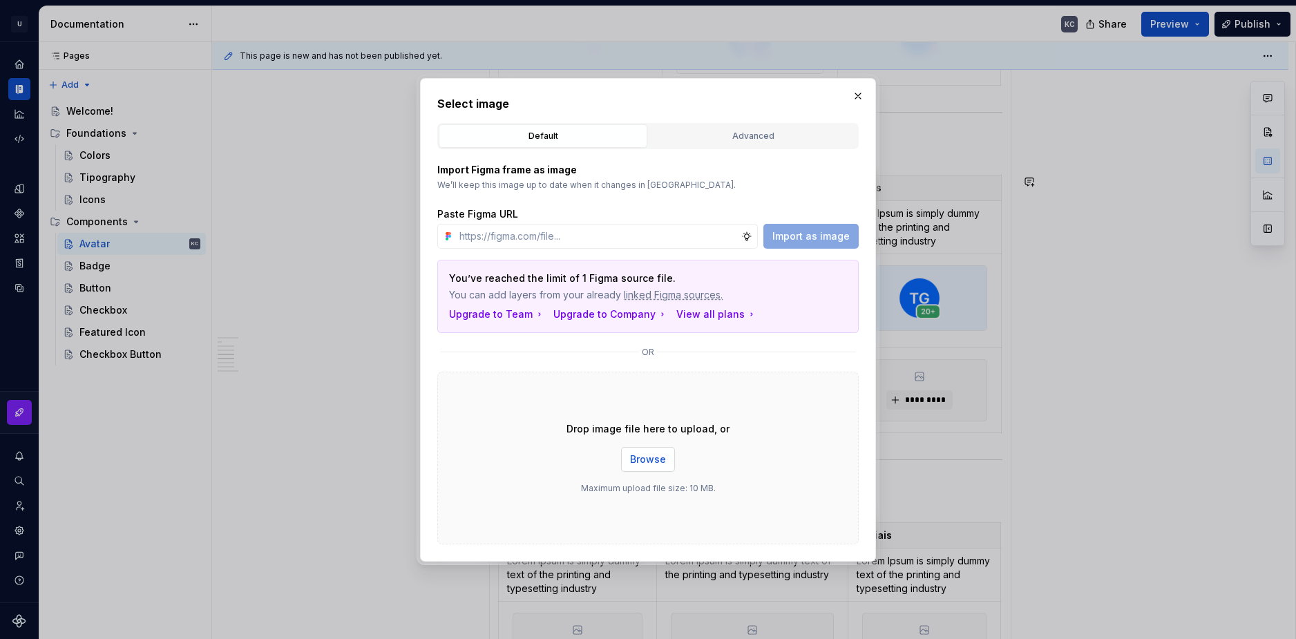
click at [650, 453] on span "Browse" at bounding box center [648, 460] width 36 height 14
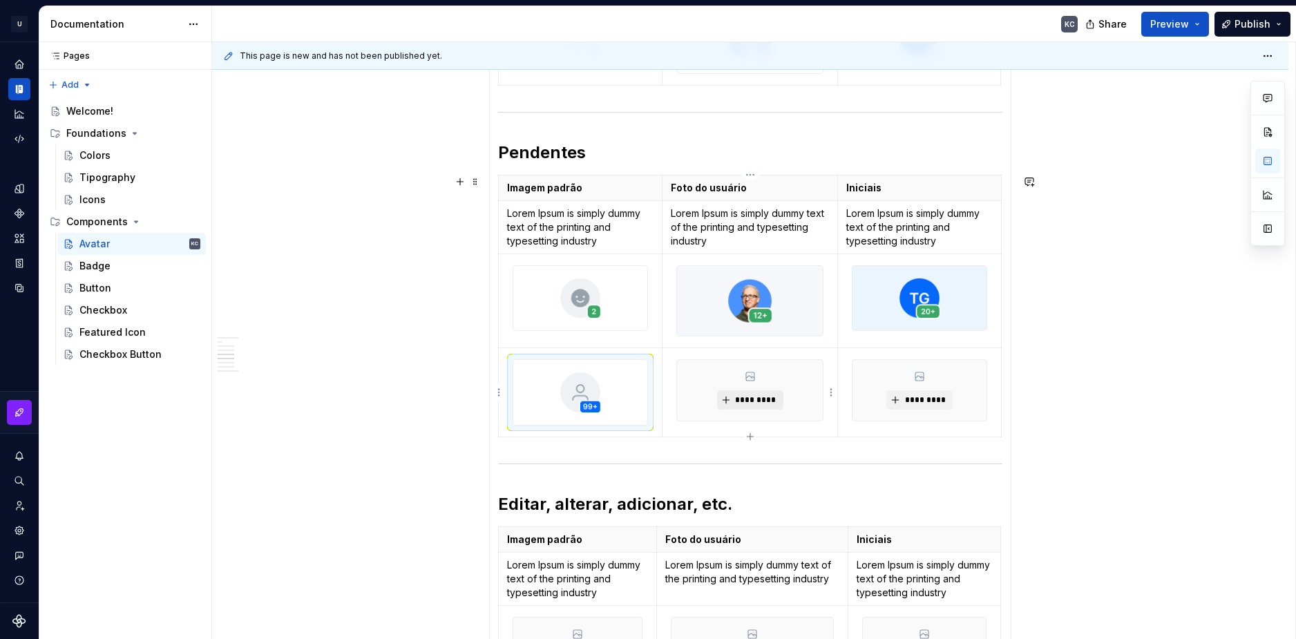
click at [743, 407] on button "*********" at bounding box center [750, 399] width 66 height 19
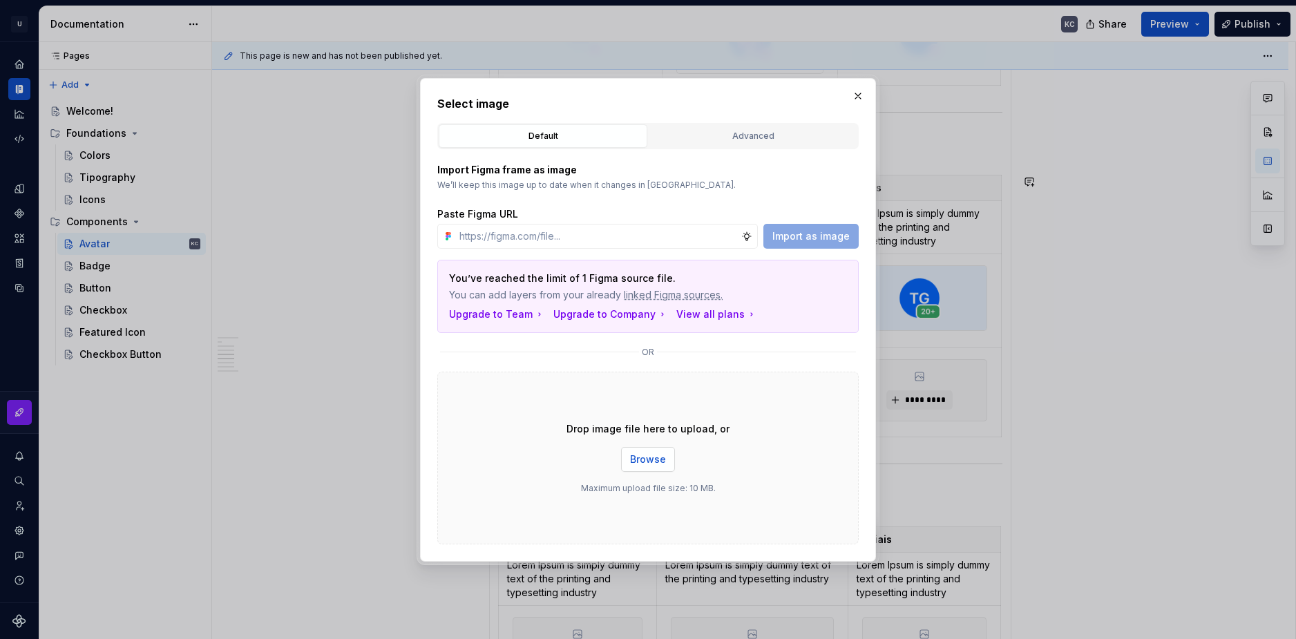
click at [642, 463] on span "Browse" at bounding box center [648, 460] width 36 height 14
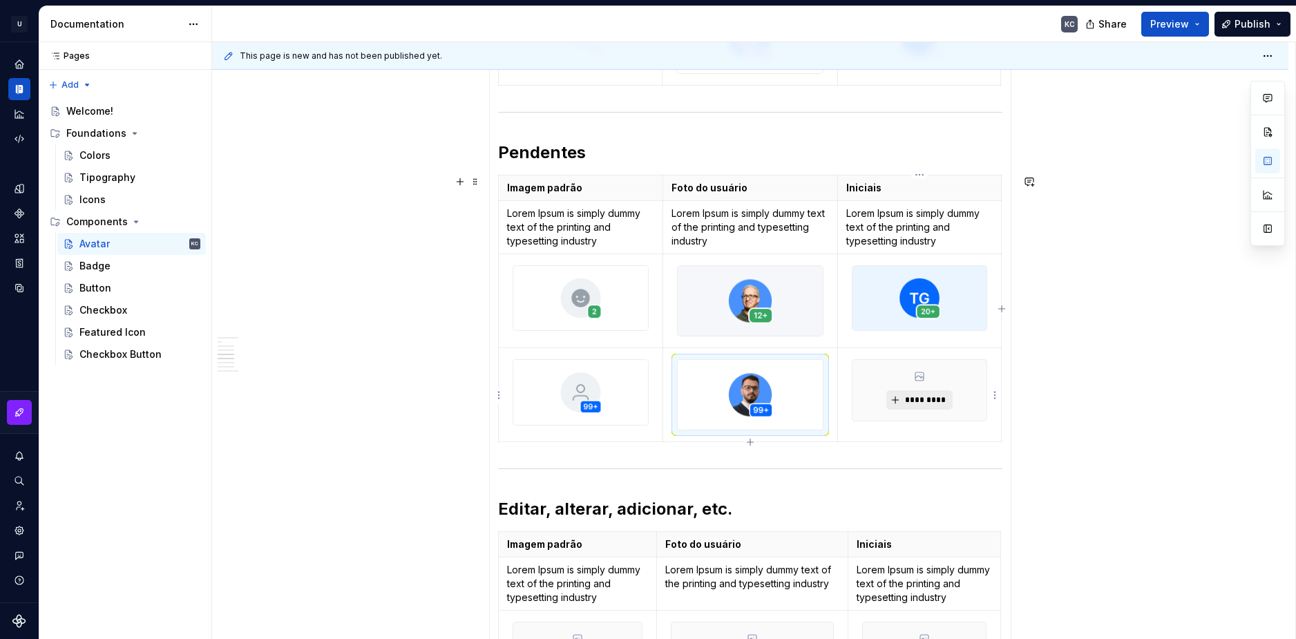
click at [927, 402] on span "*********" at bounding box center [925, 400] width 42 height 11
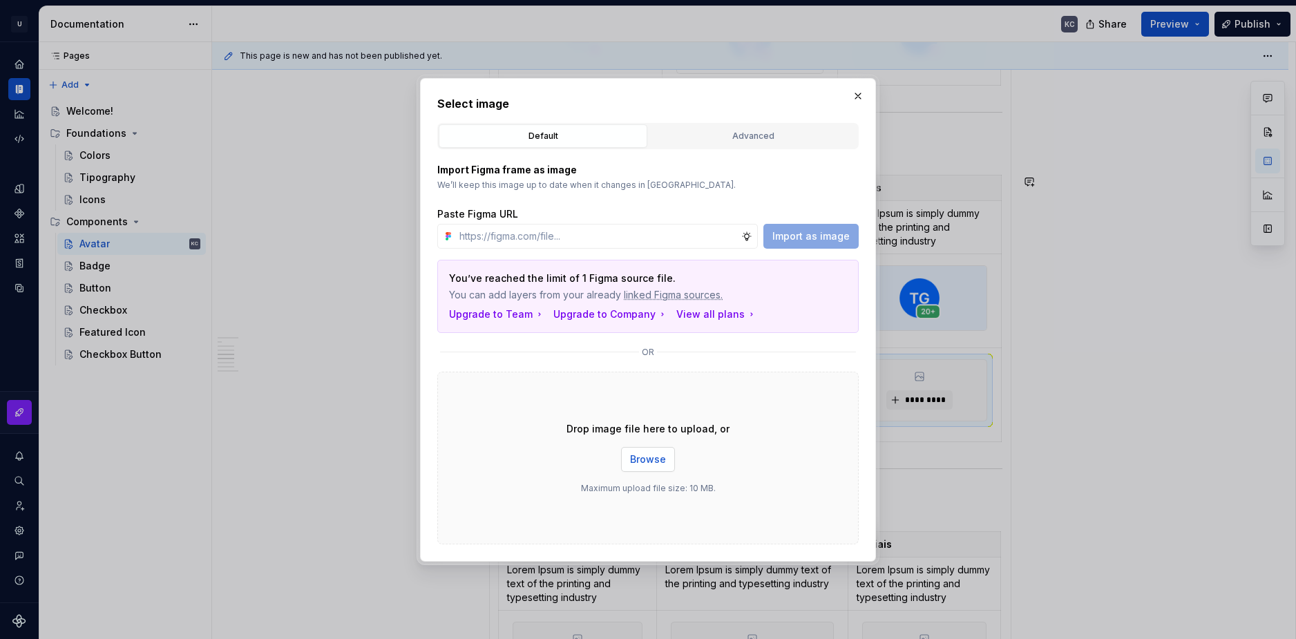
click at [662, 453] on span "Browse" at bounding box center [648, 460] width 36 height 14
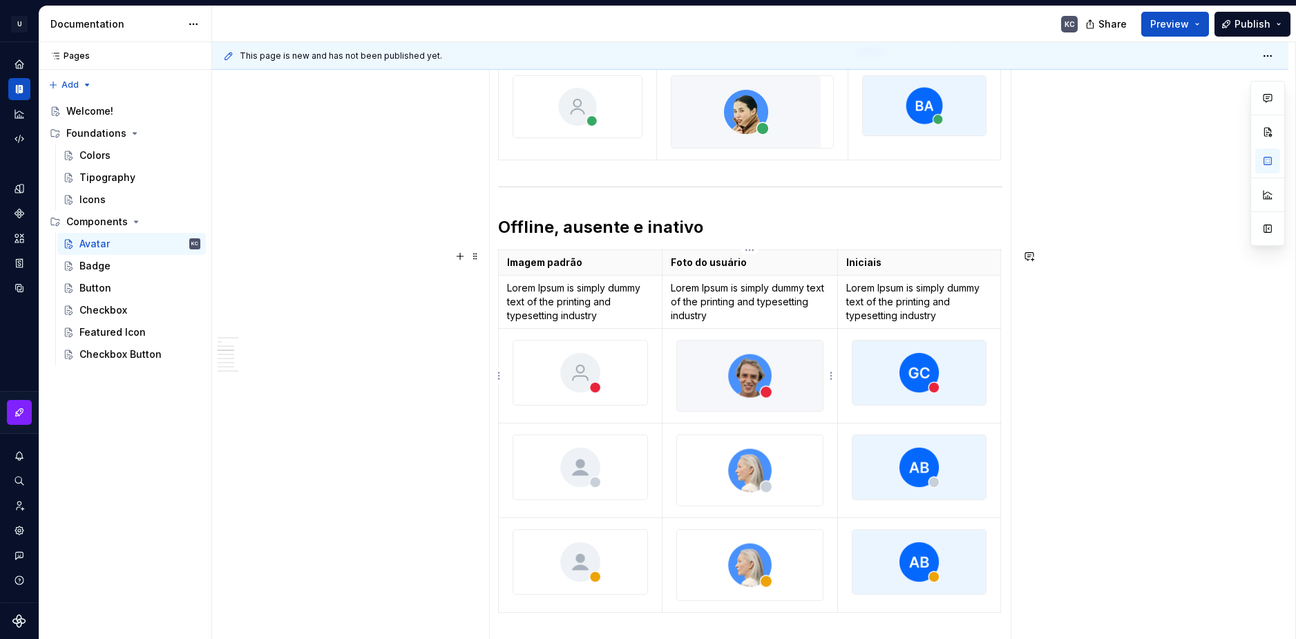
scroll to position [573, 0]
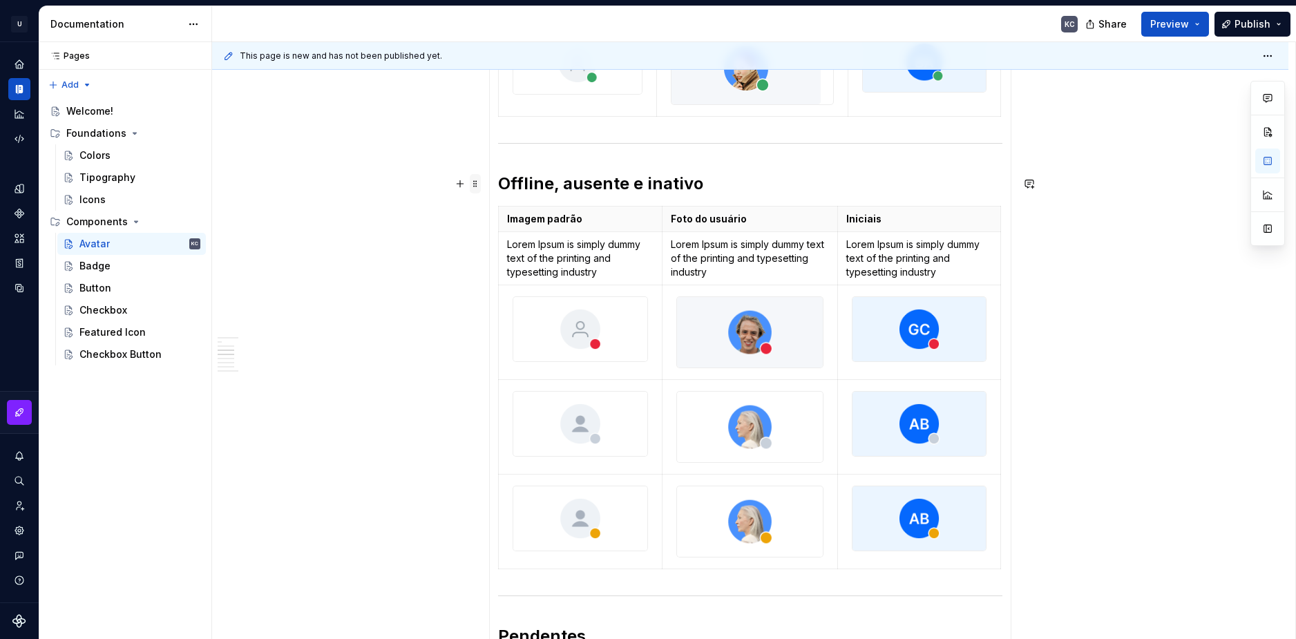
click at [478, 184] on span at bounding box center [475, 183] width 11 height 19
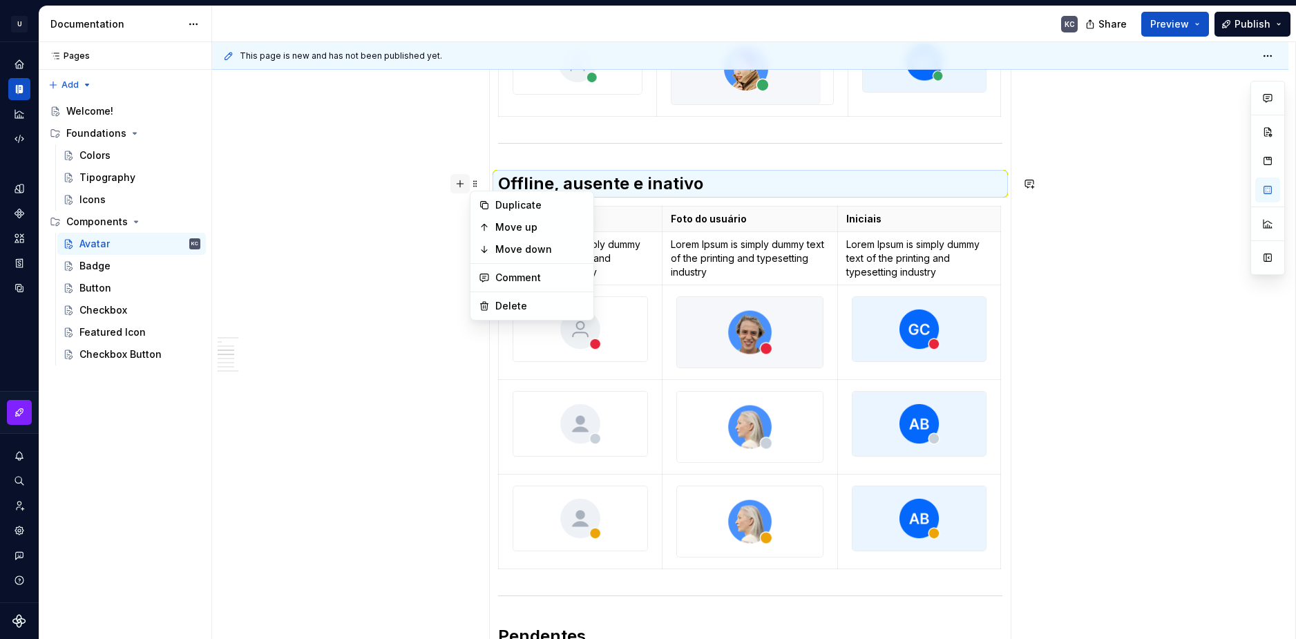
click at [460, 186] on button "button" at bounding box center [460, 183] width 19 height 19
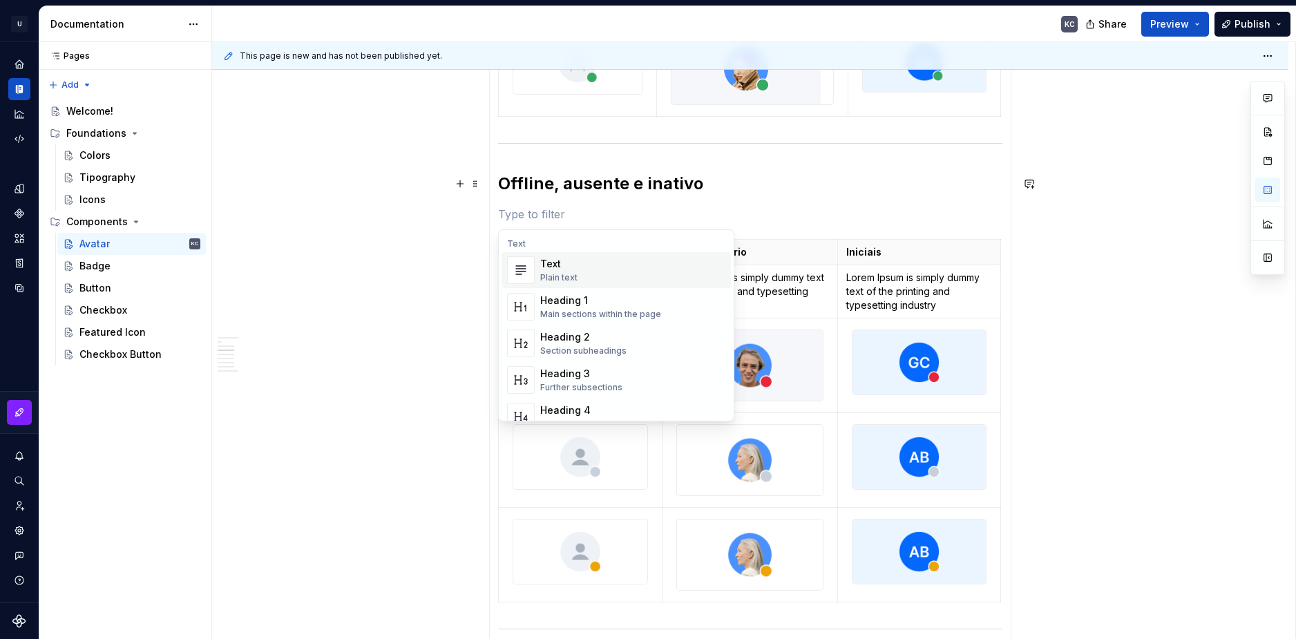
drag, startPoint x: 553, startPoint y: 260, endPoint x: 542, endPoint y: 232, distance: 29.8
click at [553, 261] on div "Text" at bounding box center [558, 264] width 37 height 14
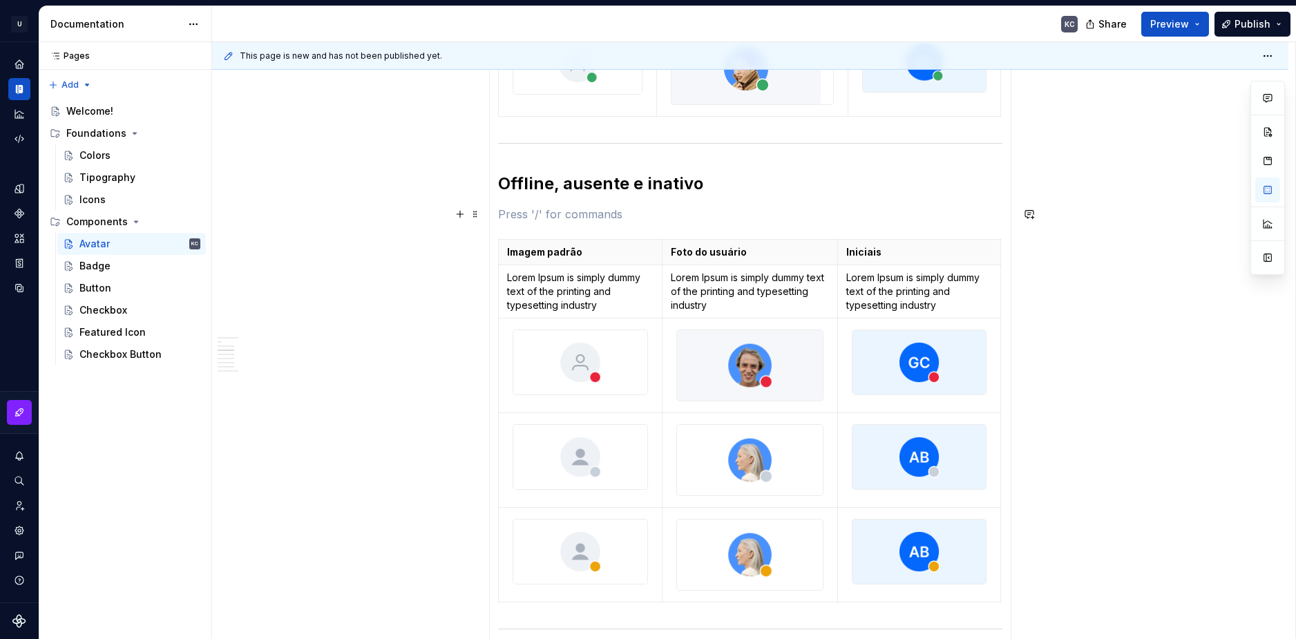
click at [535, 216] on p at bounding box center [750, 214] width 504 height 17
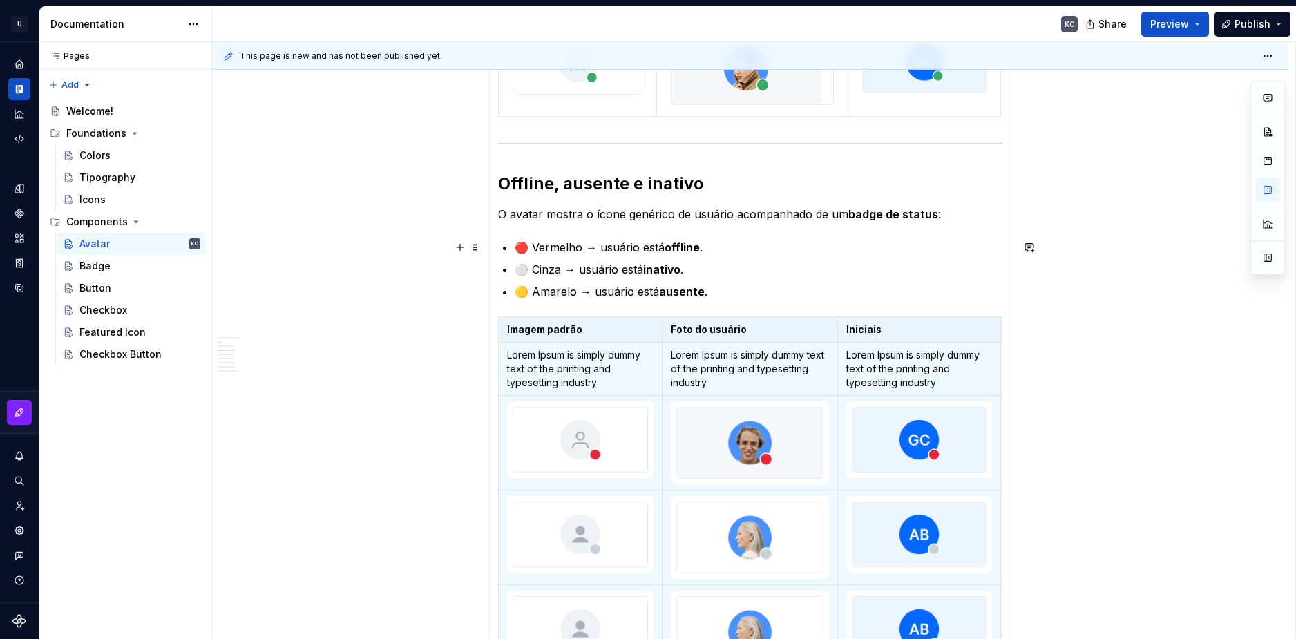
click at [529, 248] on p "🔴 Vermelho → usuário está offline ." at bounding box center [759, 247] width 488 height 17
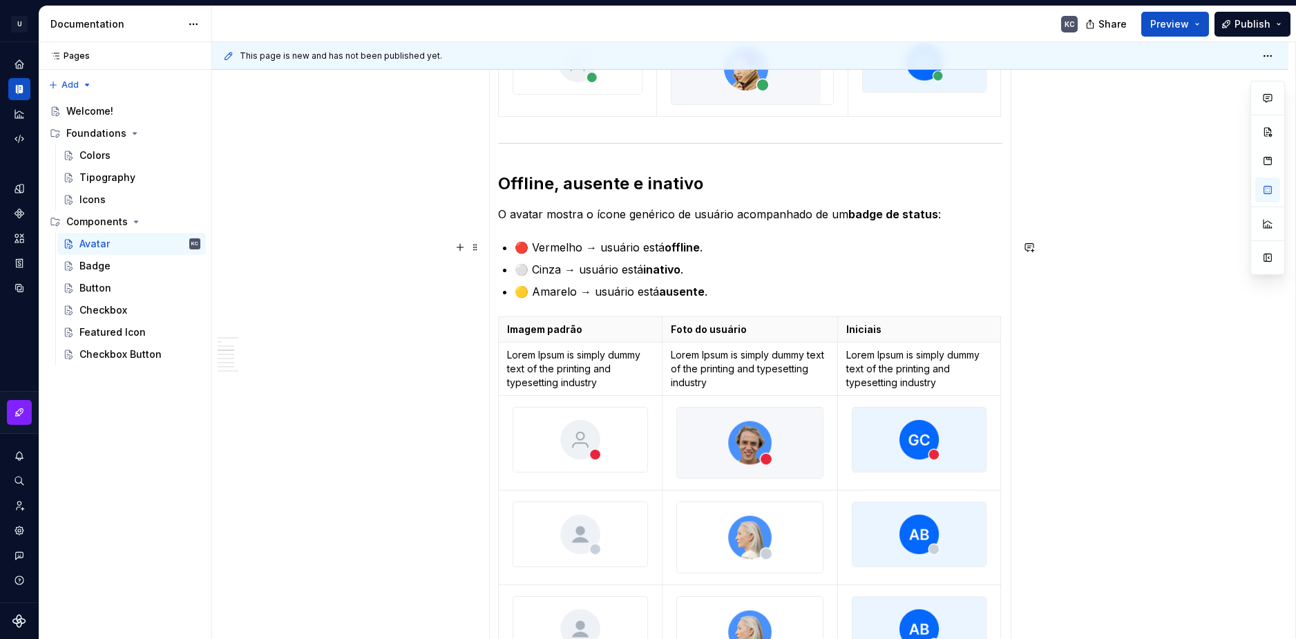
click at [522, 248] on p "🔴 Vermelho → usuário está offline ." at bounding box center [759, 247] width 488 height 17
click at [528, 249] on p "🔴 Vermelho → usuário está offline ." at bounding box center [759, 247] width 488 height 17
click at [519, 249] on p "🔴 Vermelho → usuário está offline ." at bounding box center [759, 247] width 488 height 17
click at [753, 258] on ul "🔴 Vermelho → usuário está offline . ⚪ Cinza → usuário está inativo . 🟡 Amarelo …" at bounding box center [759, 269] width 488 height 61
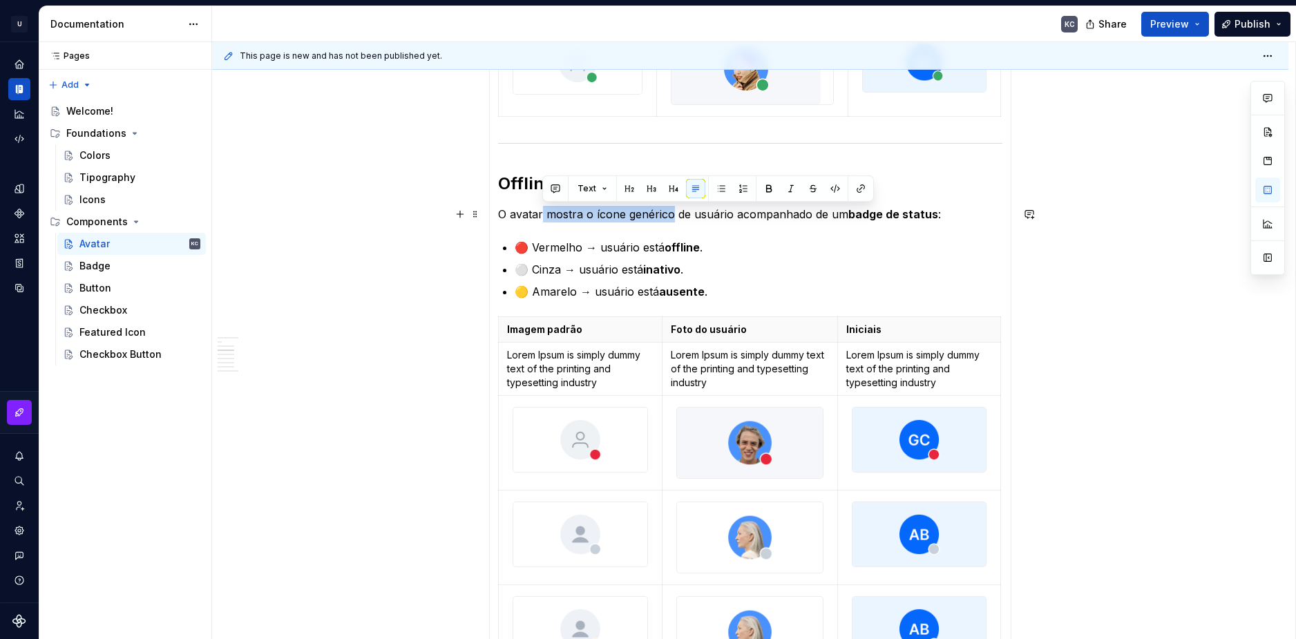
drag, startPoint x: 542, startPoint y: 216, endPoint x: 669, endPoint y: 216, distance: 126.5
click at [669, 216] on p "O avatar mostra o ícone genérico de usuário acompanhado de um badge de status :" at bounding box center [750, 214] width 504 height 17
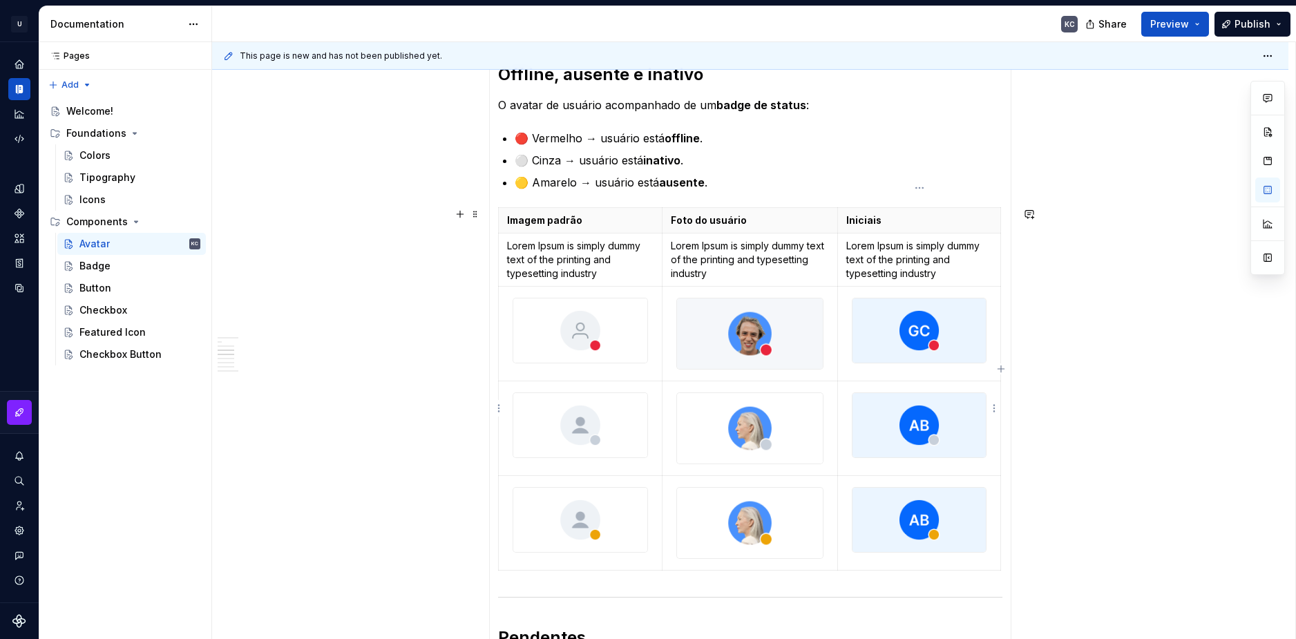
scroll to position [711, 0]
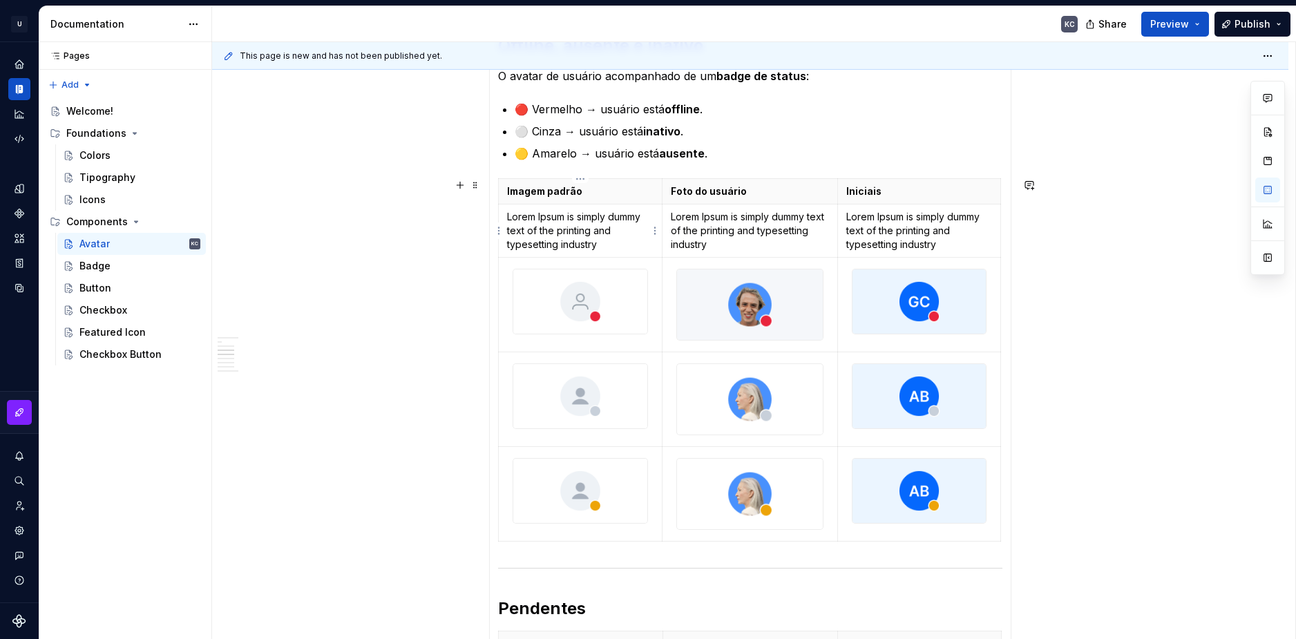
click at [561, 225] on p "Lorem Ipsum is simply dummy text of the printing and typesetting industry" at bounding box center [580, 230] width 146 height 41
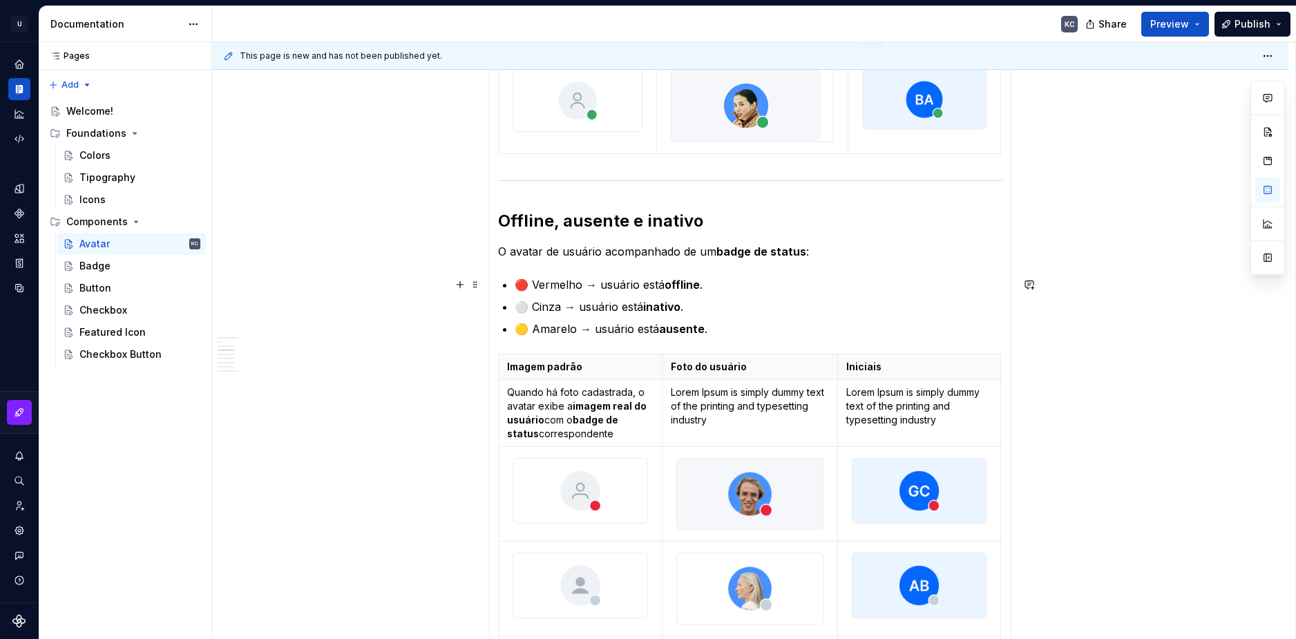
scroll to position [573, 0]
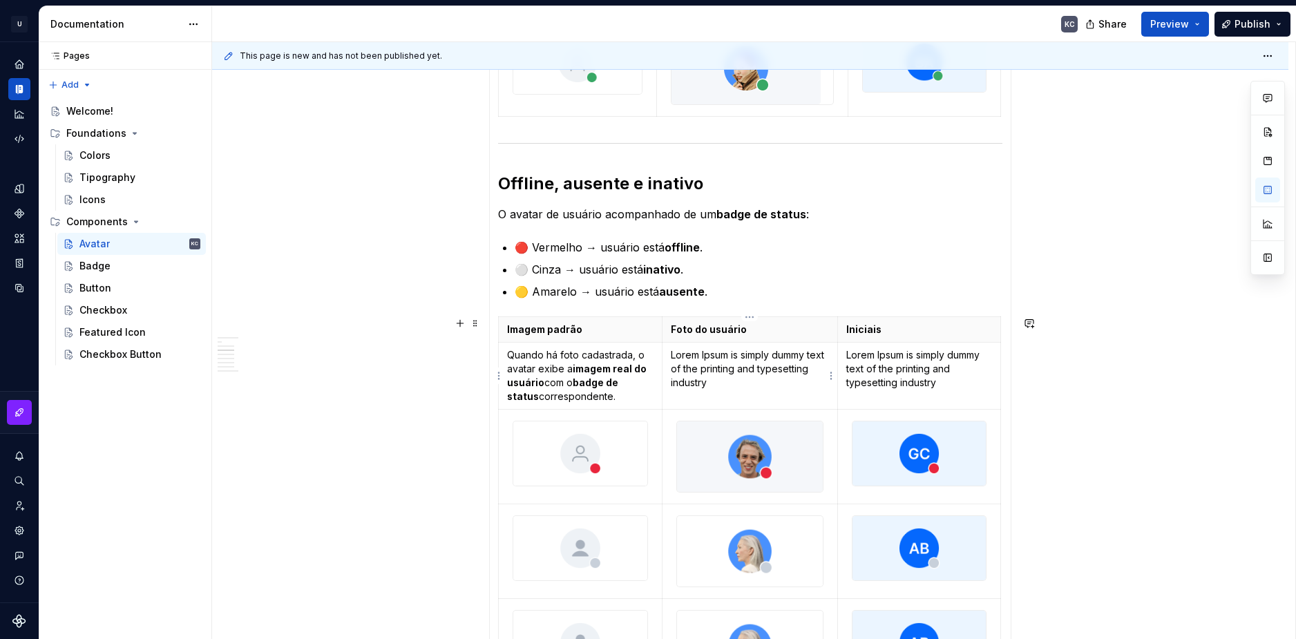
click at [691, 360] on p "Lorem Ipsum is simply dummy text of the printing and typesetting industry" at bounding box center [750, 368] width 159 height 41
click at [889, 361] on p "Lorem Ipsum is simply dummy text of the printing and typesetting industry" at bounding box center [920, 368] width 146 height 41
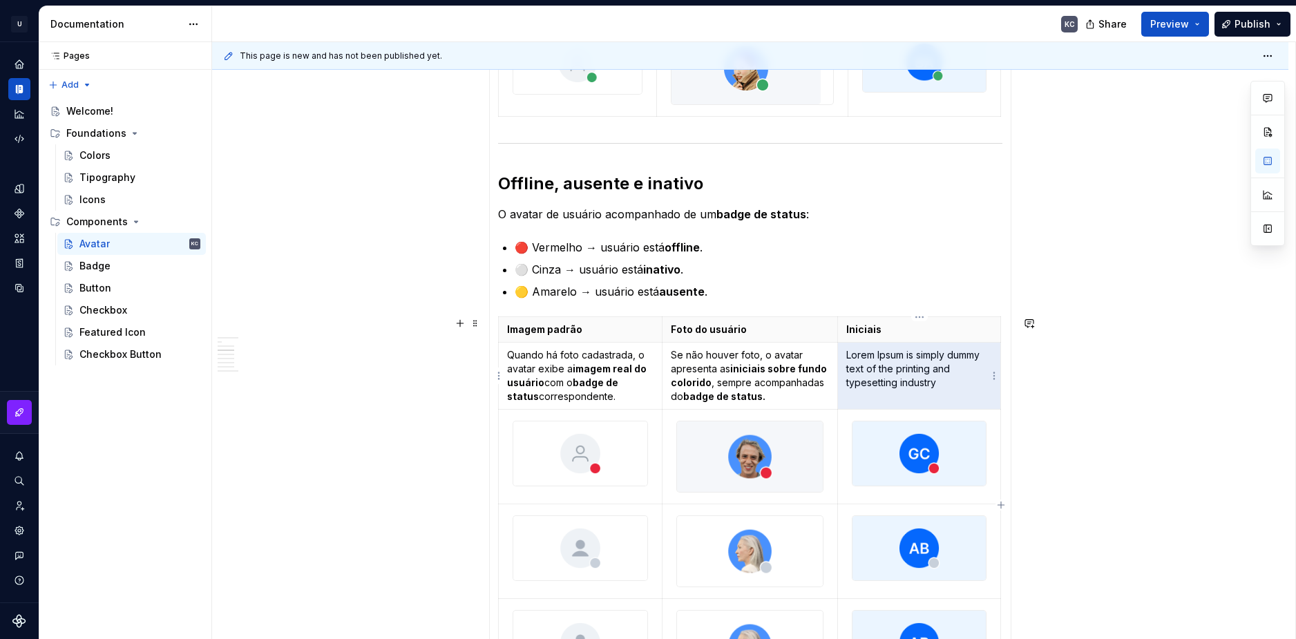
click at [889, 361] on p "Lorem Ipsum is simply dummy text of the printing and typesetting industry" at bounding box center [920, 368] width 146 height 41
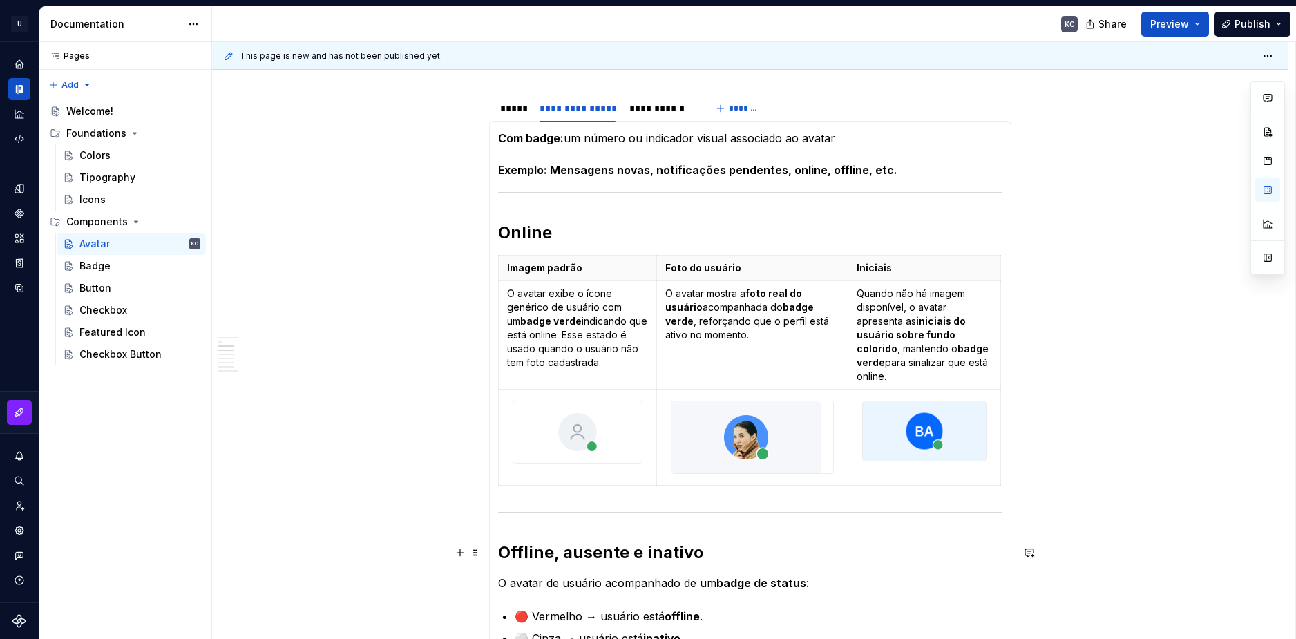
scroll to position [158, 0]
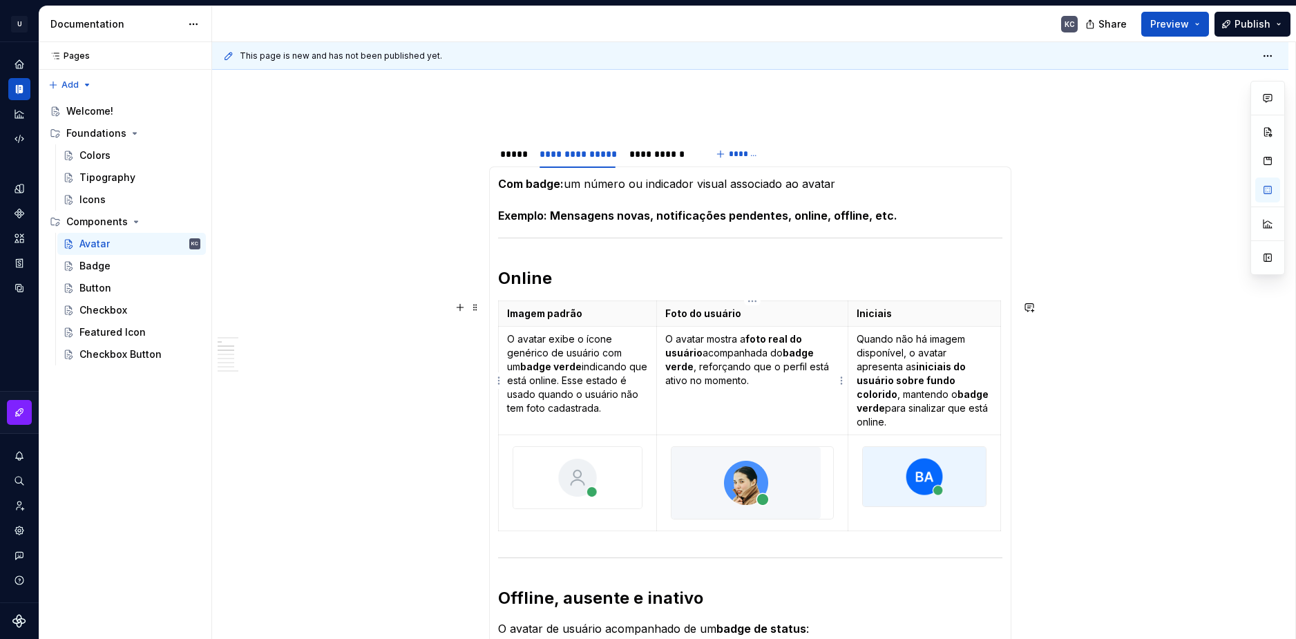
click at [689, 356] on p "O avatar mostra a foto real do usuário acompanhada do badge verde , reforçando …" at bounding box center [752, 359] width 175 height 55
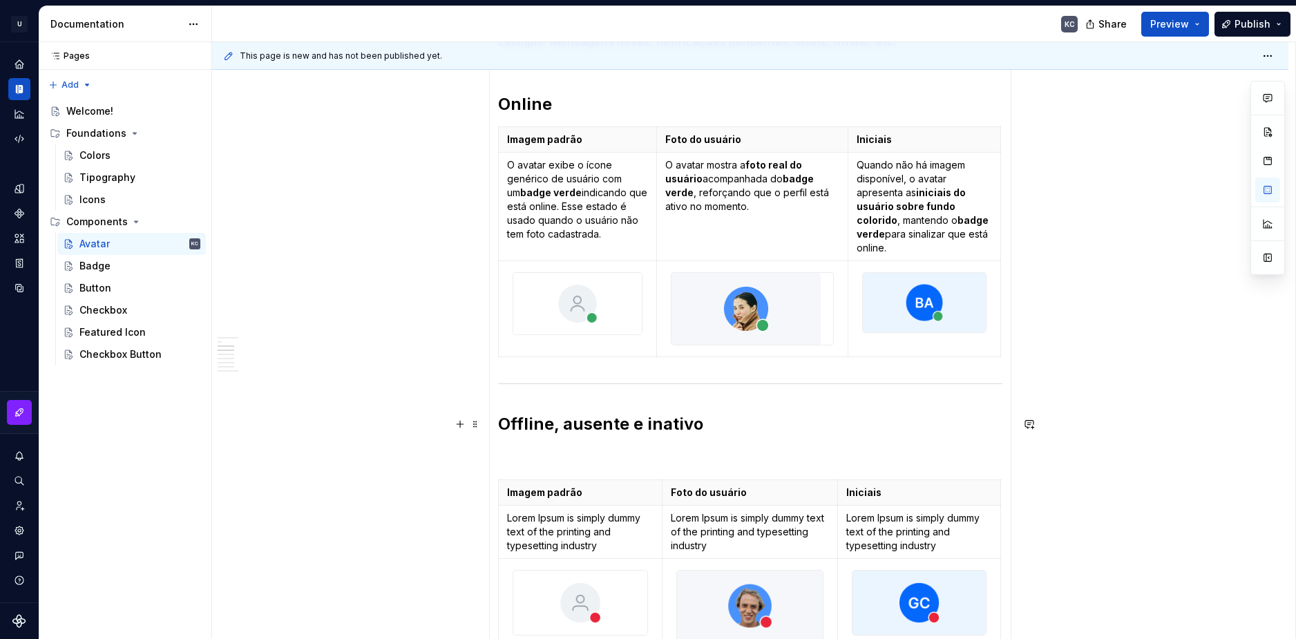
scroll to position [504, 0]
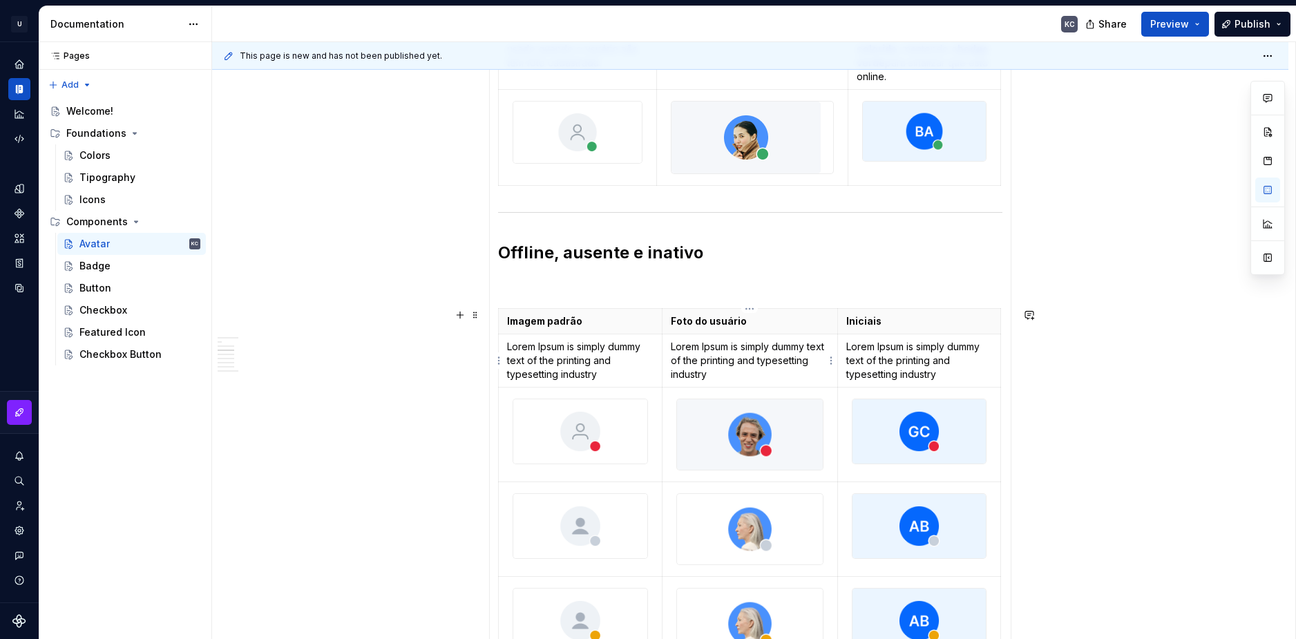
click at [710, 363] on p "Lorem Ipsum is simply dummy text of the printing and typesetting industry" at bounding box center [750, 360] width 159 height 41
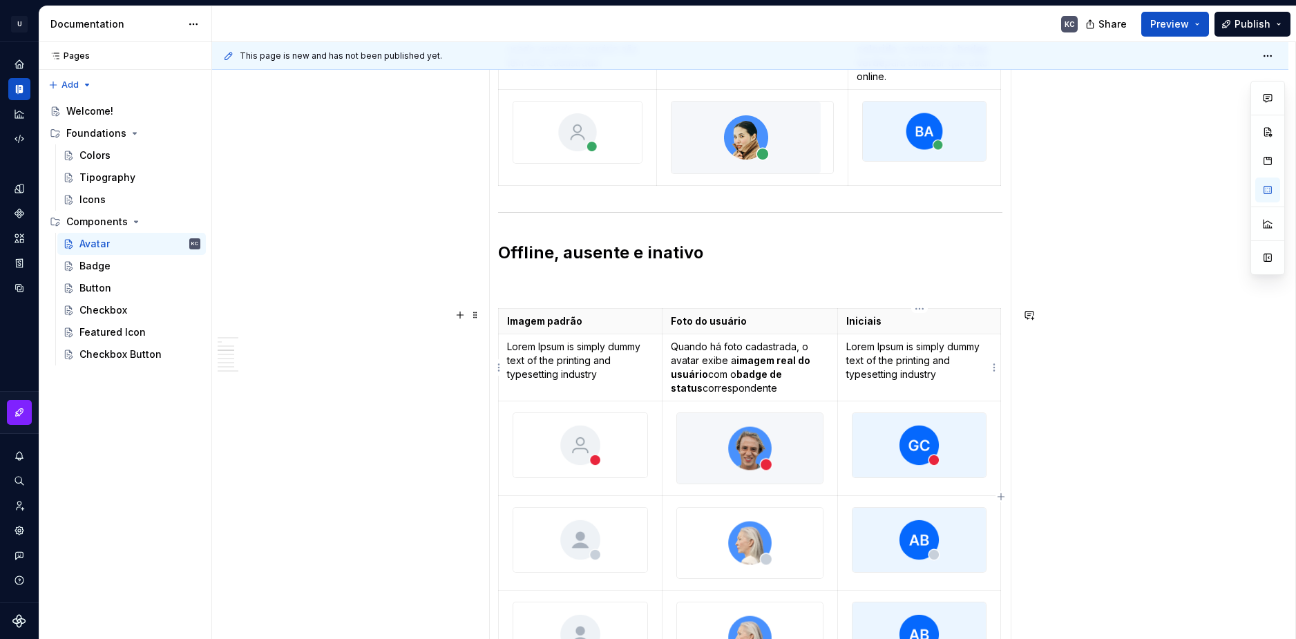
click at [891, 361] on p "Lorem Ipsum is simply dummy text of the printing and typesetting industry" at bounding box center [920, 360] width 146 height 41
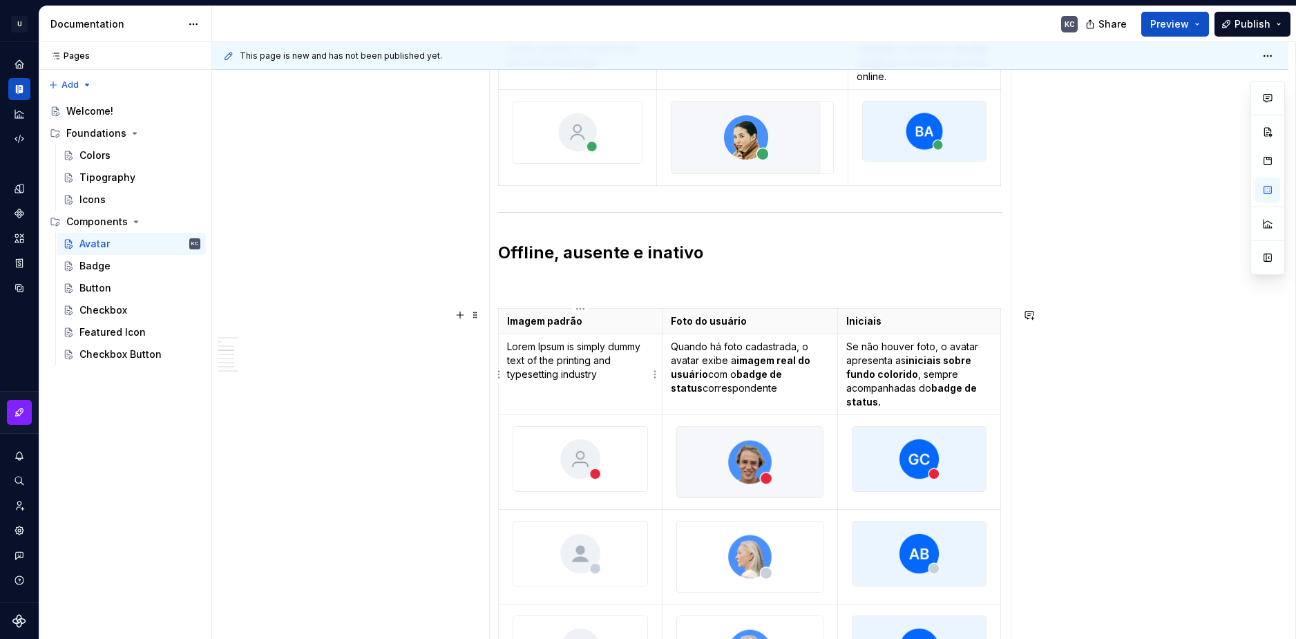
click at [552, 353] on p "Lorem Ipsum is simply dummy text of the printing and typesetting industry" at bounding box center [580, 360] width 146 height 41
click at [507, 274] on section-item-column "Com badge: um número ou indicador visual associado ao avatar Exemplo: Mensagens…" at bounding box center [750, 572] width 504 height 1485
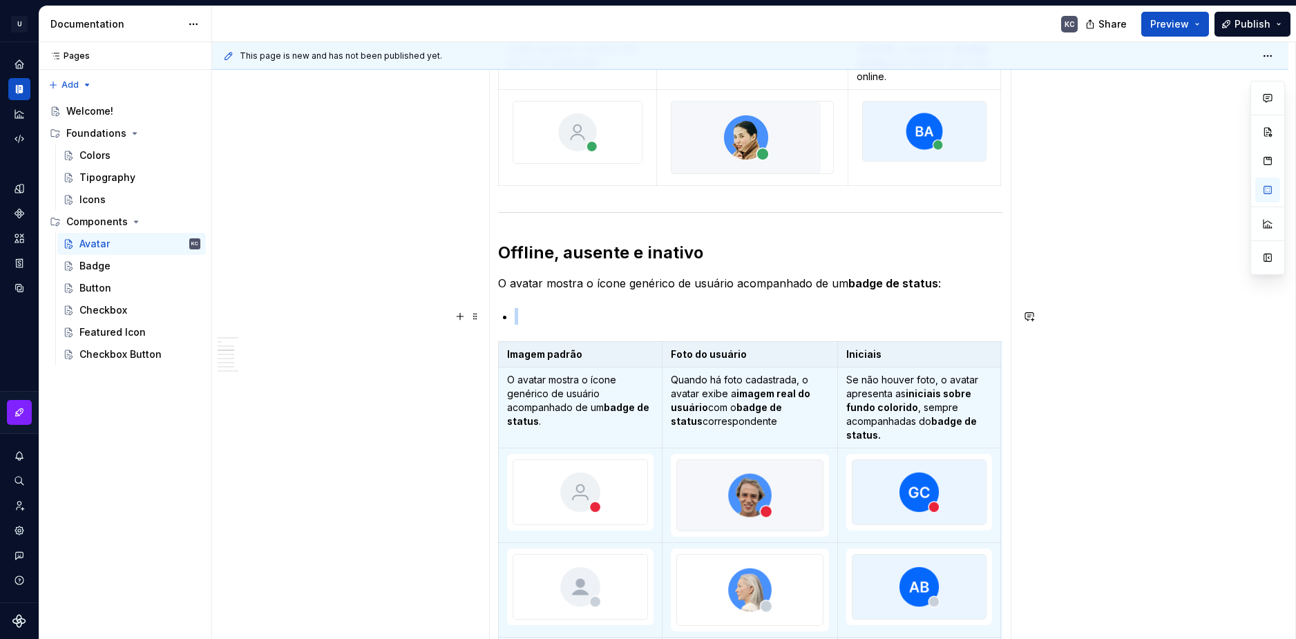
scroll to position [579, 0]
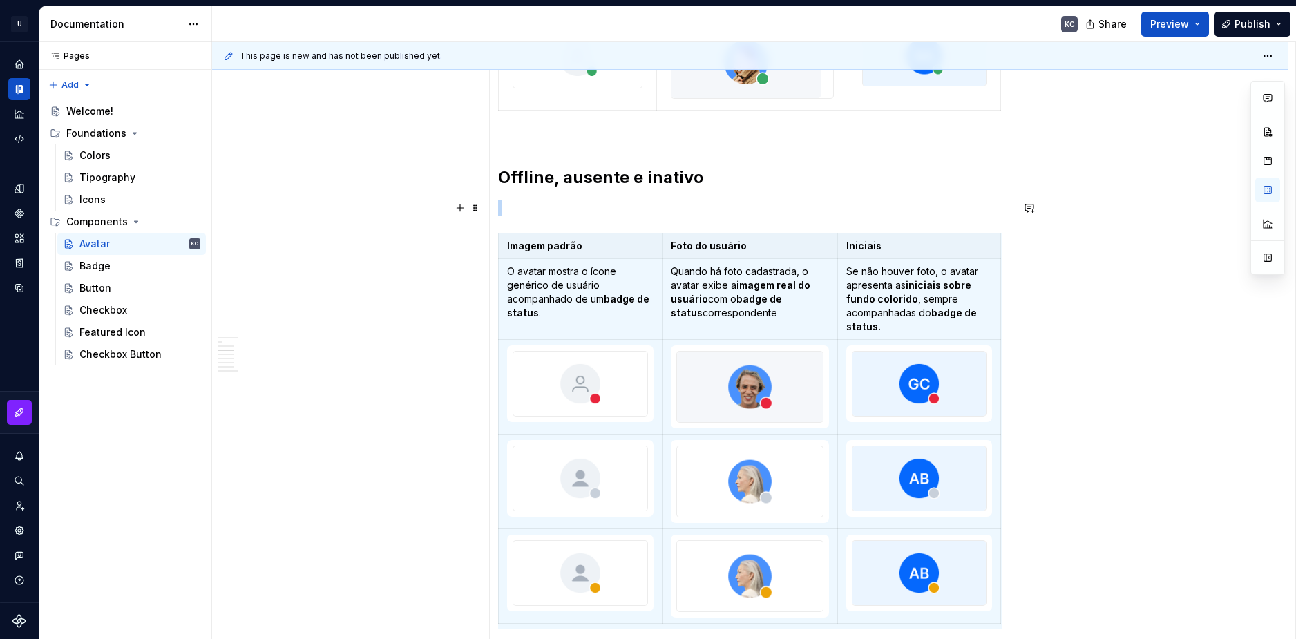
click at [524, 202] on p at bounding box center [750, 208] width 504 height 17
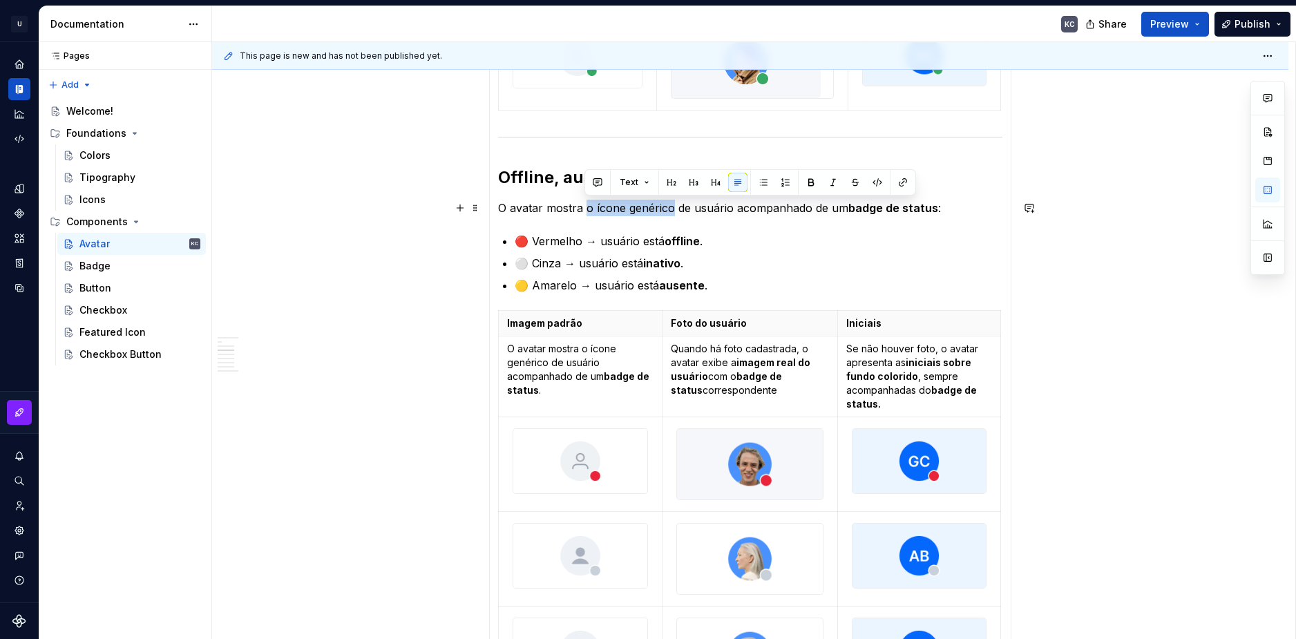
drag, startPoint x: 670, startPoint y: 209, endPoint x: 587, endPoint y: 207, distance: 83.0
click at [587, 207] on p "O avatar mostra o ícone genérico de usuário acompanhado de um badge de status :" at bounding box center [750, 208] width 504 height 17
drag, startPoint x: 583, startPoint y: 207, endPoint x: 548, endPoint y: 208, distance: 34.6
click at [548, 208] on p "O avatar mostra de usuário acompanhado de um badge de status :" at bounding box center [750, 208] width 504 height 17
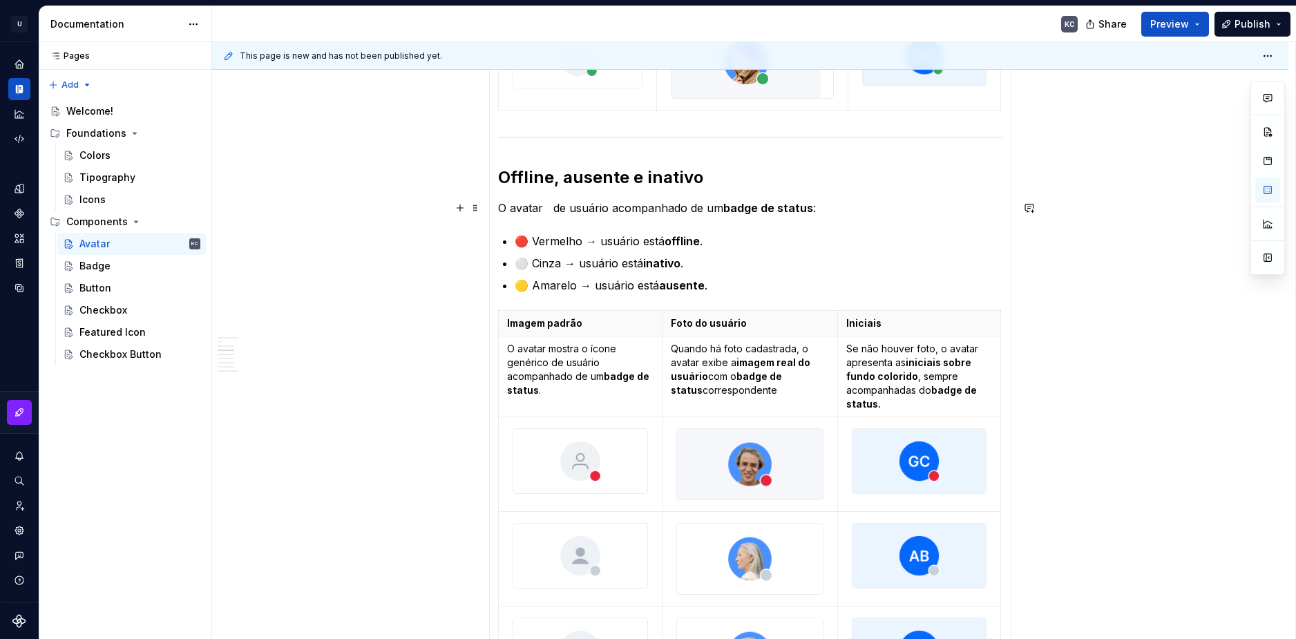
click at [551, 207] on p "O avatar de usuário acompanhado de um badge de status :" at bounding box center [750, 208] width 504 height 17
click at [600, 209] on p "O avatar de usuário acompanhado de um badge de status :" at bounding box center [750, 208] width 504 height 17
click at [521, 222] on section-item-column "Com badge: um número ou indicador visual associado ao avatar Exemplo: Mensagens…" at bounding box center [750, 536] width 504 height 1562
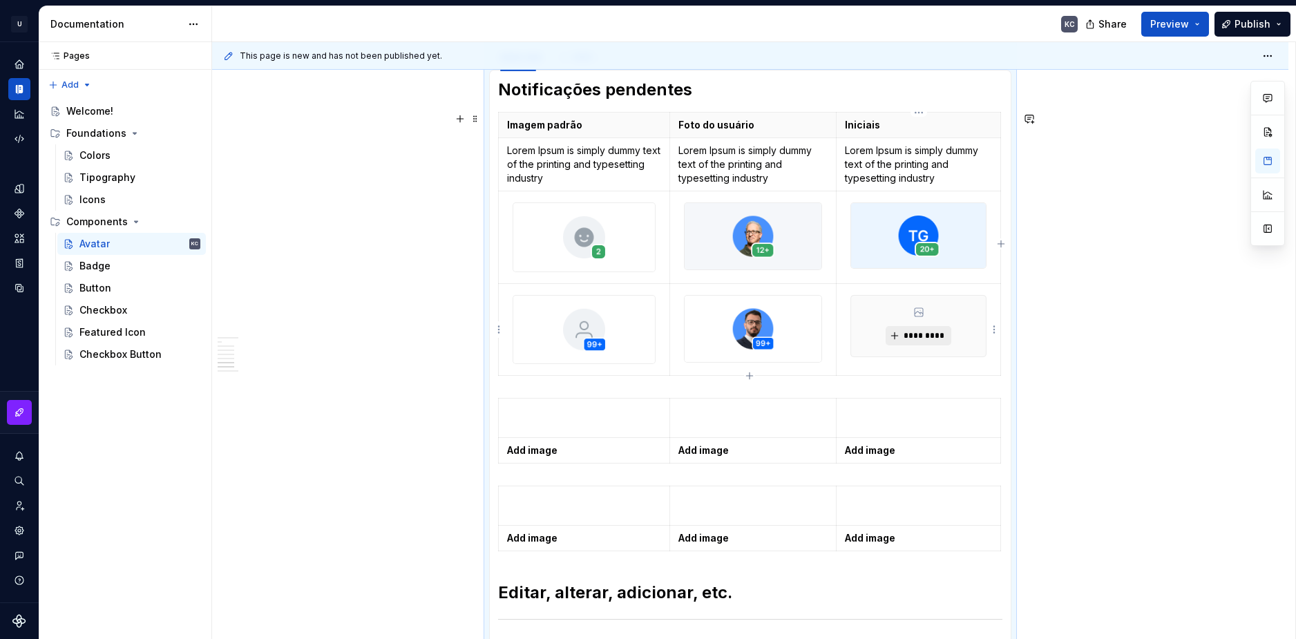
click at [917, 340] on span "*********" at bounding box center [924, 335] width 42 height 11
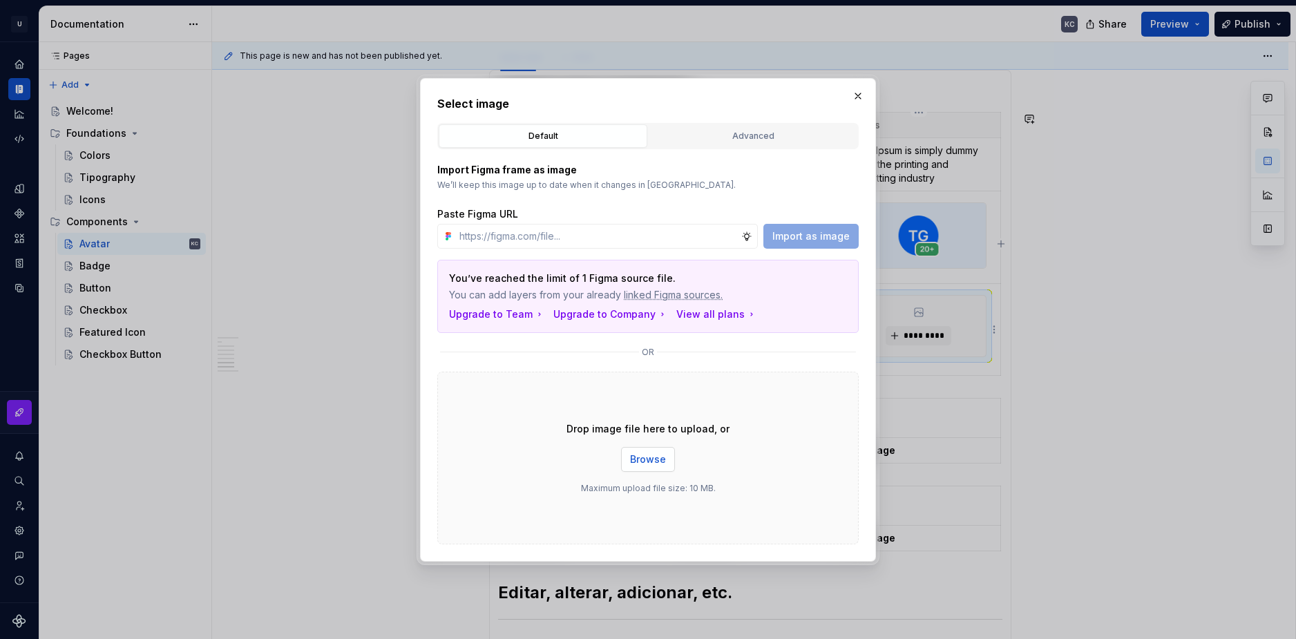
click at [640, 467] on button "Browse" at bounding box center [648, 459] width 54 height 25
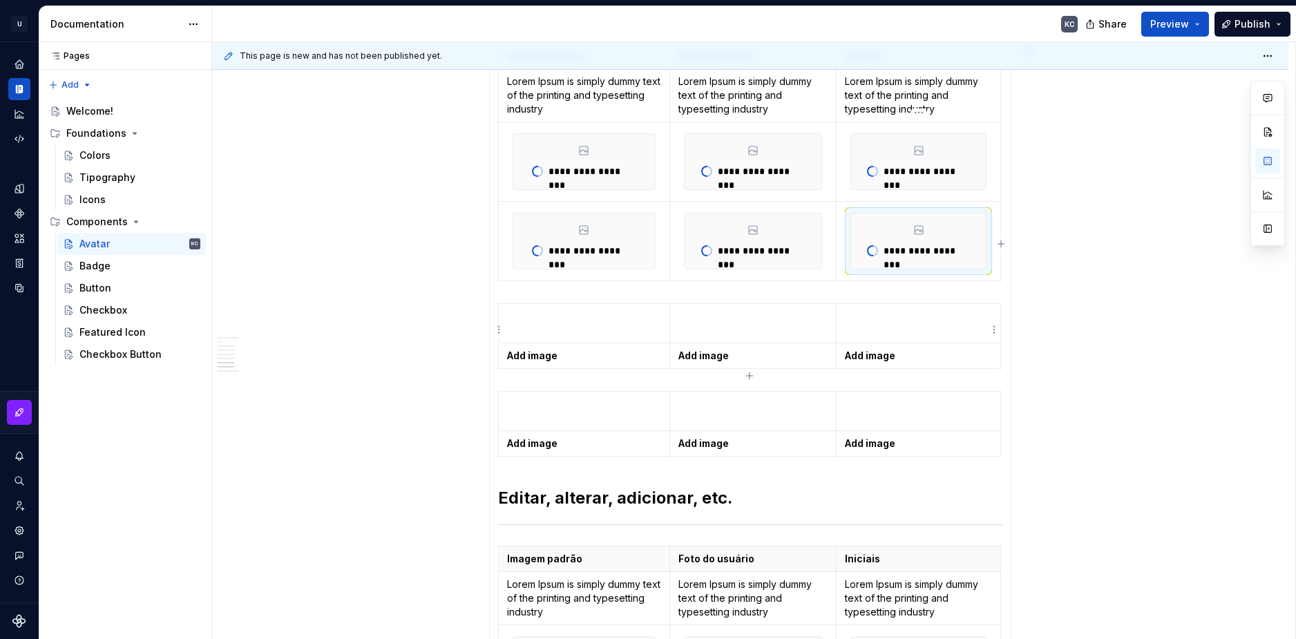
scroll to position [1811, 0]
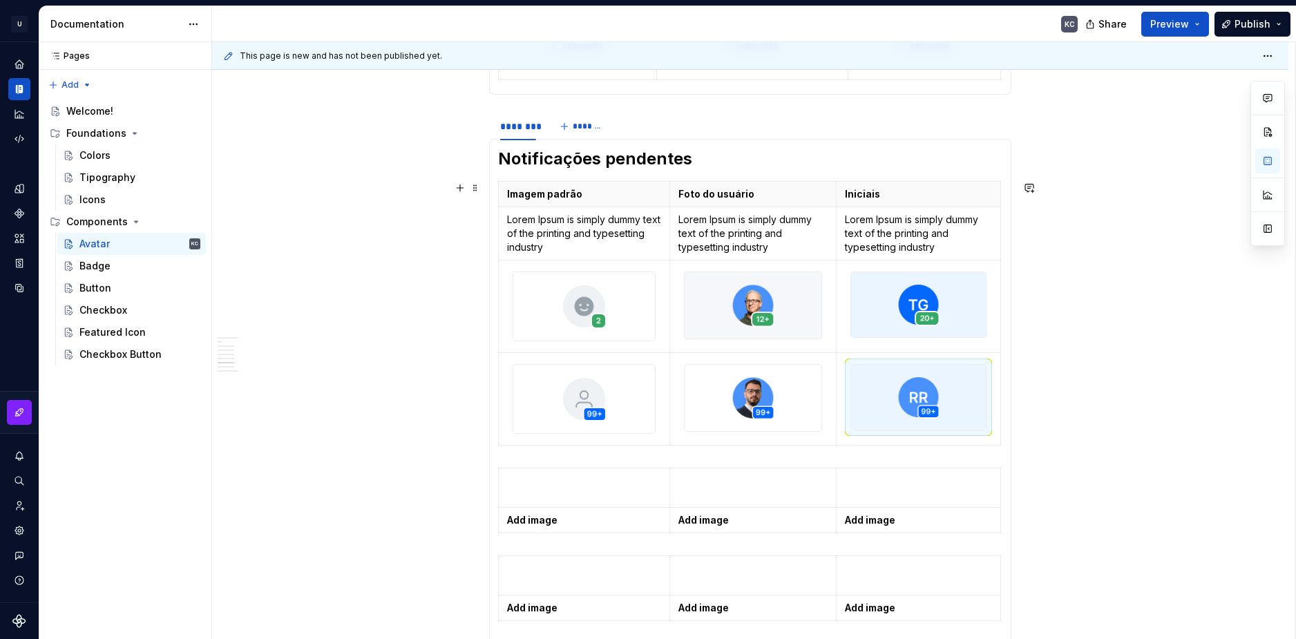
click at [1091, 423] on div "**********" at bounding box center [750, 57] width 1077 height 3231
click at [1136, 291] on div "**********" at bounding box center [750, 57] width 1077 height 3231
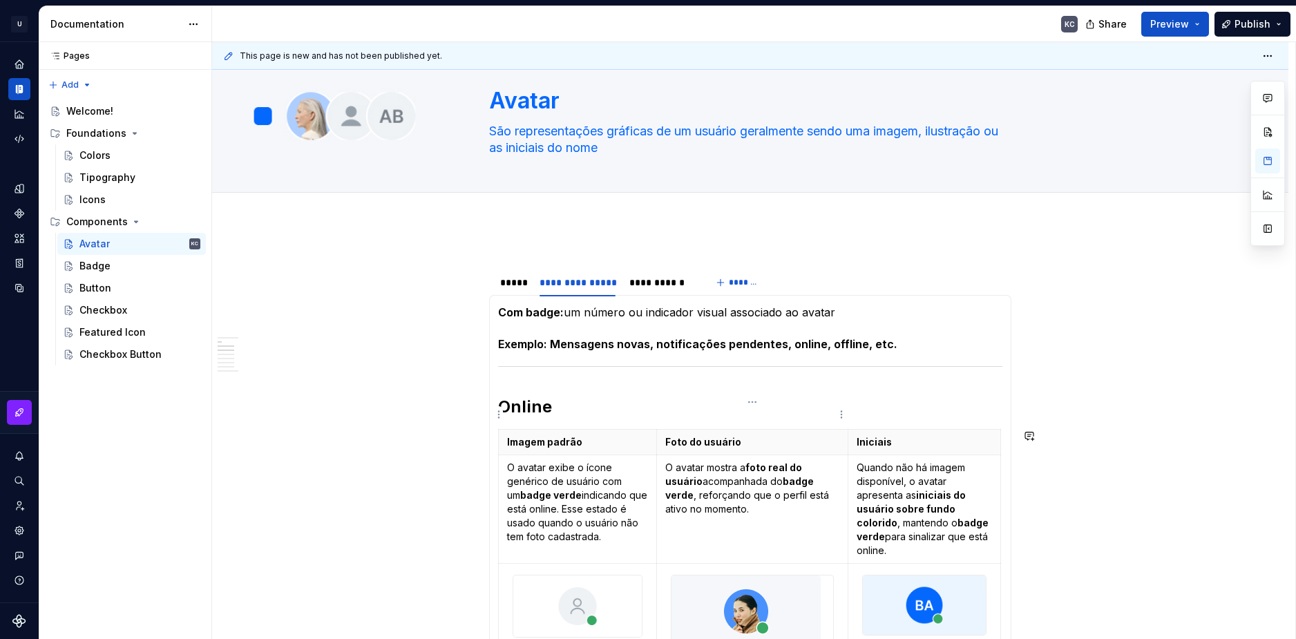
scroll to position [0, 0]
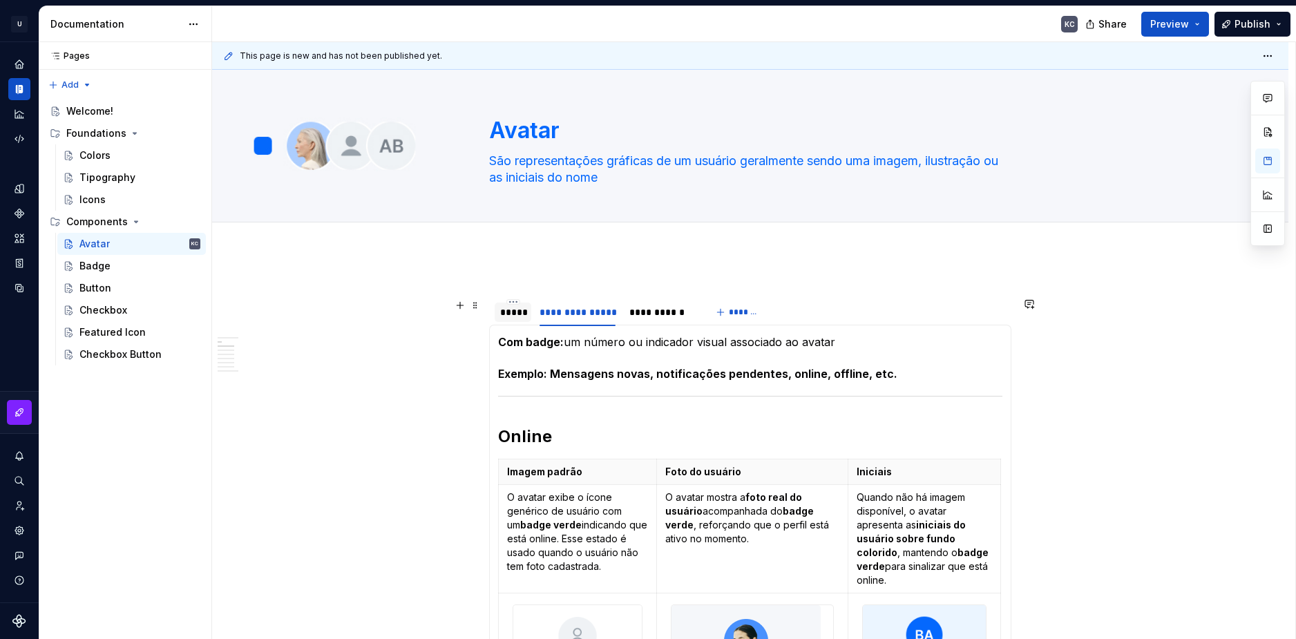
click at [515, 319] on div "*****" at bounding box center [513, 312] width 37 height 19
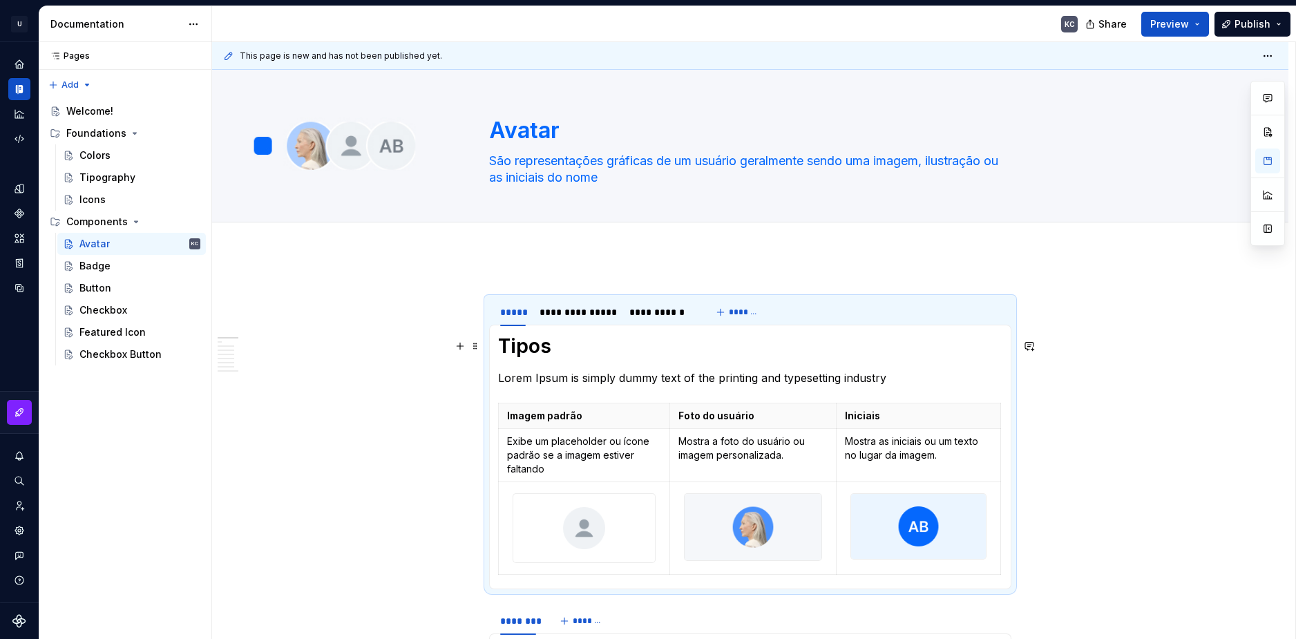
click at [529, 339] on h1 "Tipos" at bounding box center [750, 346] width 504 height 25
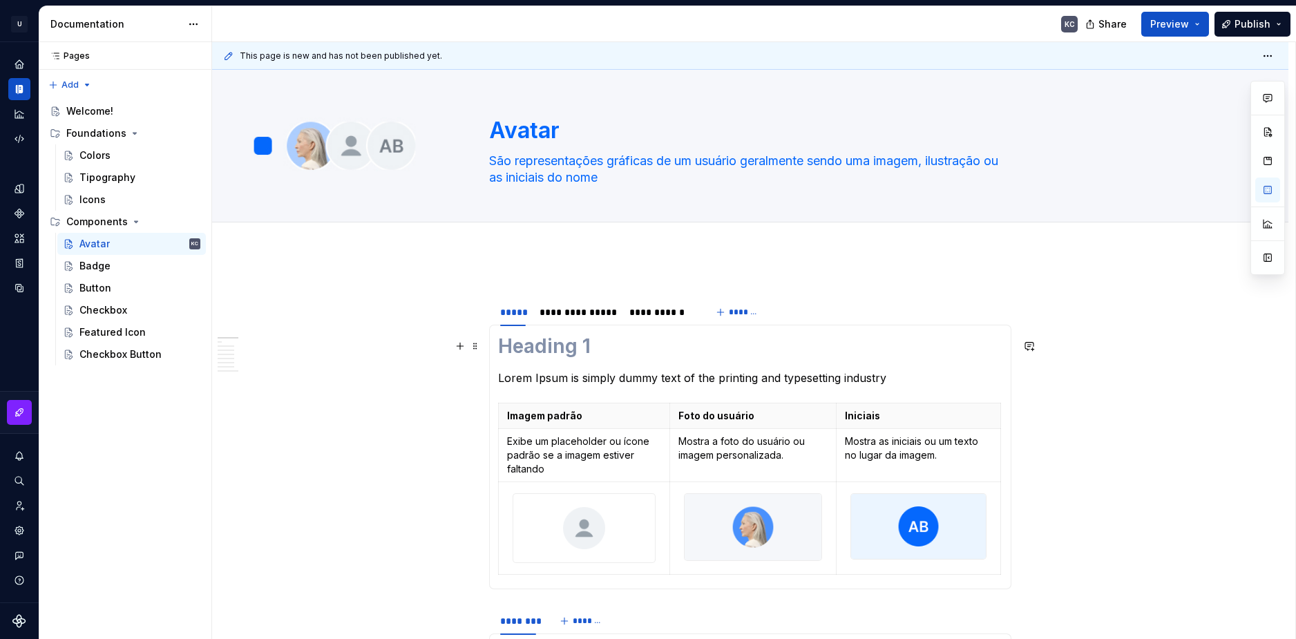
click at [614, 358] on h1 at bounding box center [750, 346] width 504 height 25
click at [479, 346] on span at bounding box center [475, 346] width 11 height 19
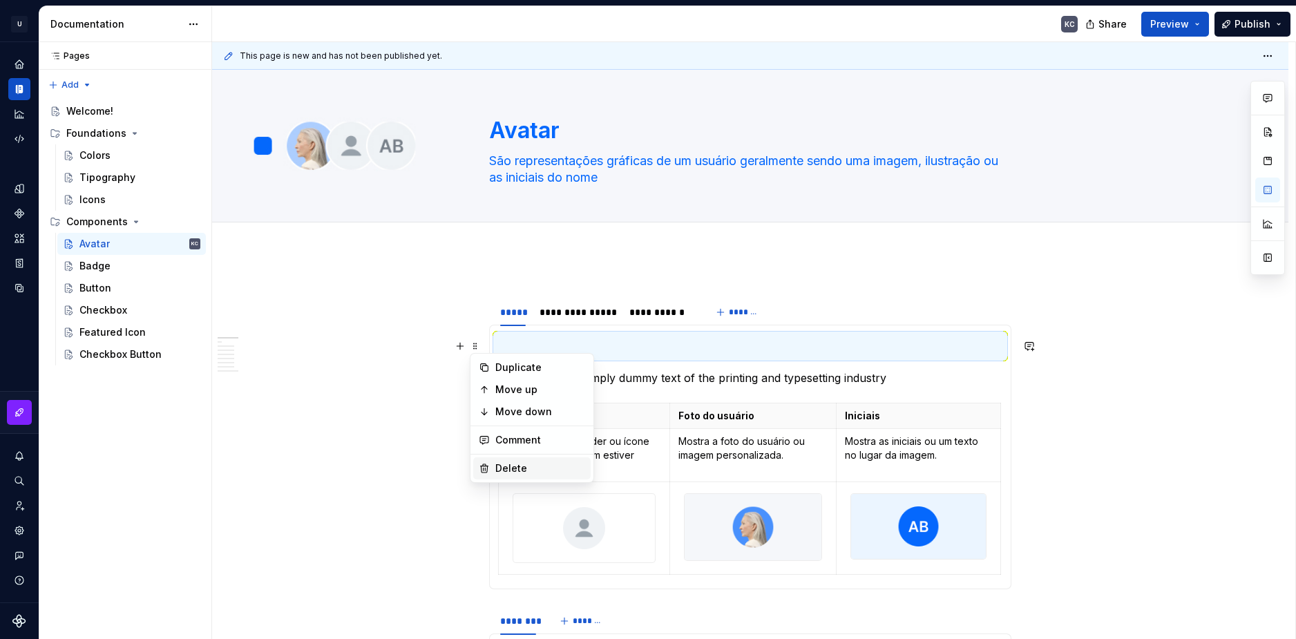
click at [524, 466] on div "Delete" at bounding box center [540, 469] width 90 height 14
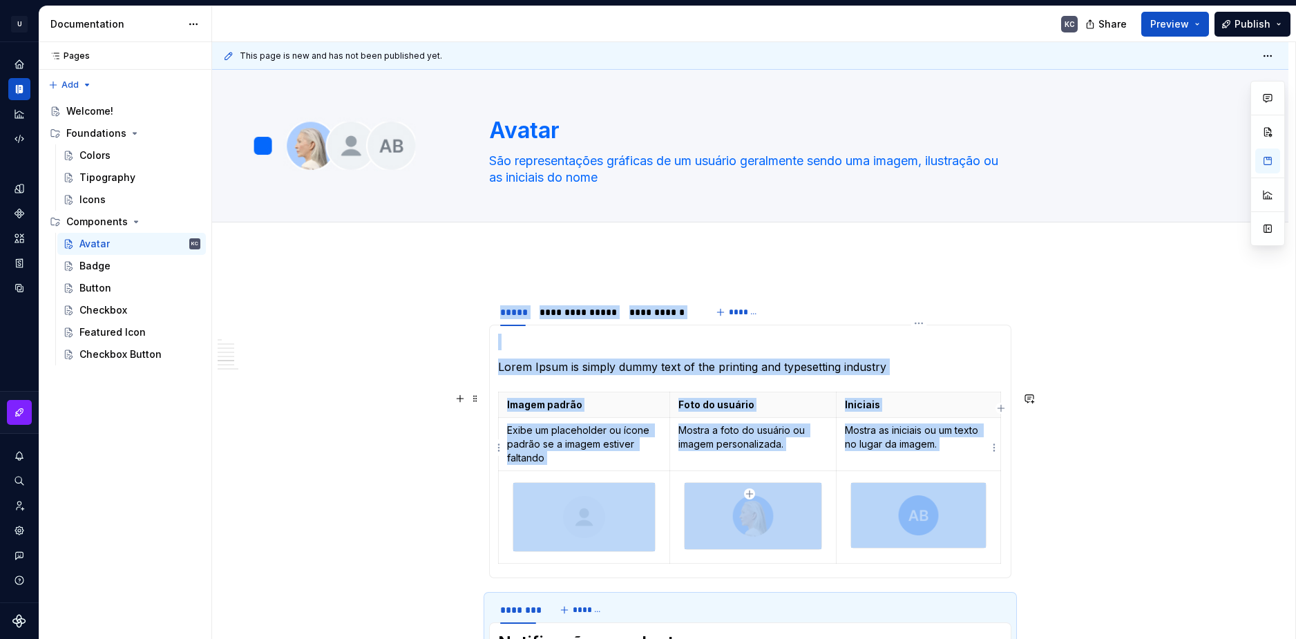
scroll to position [138, 0]
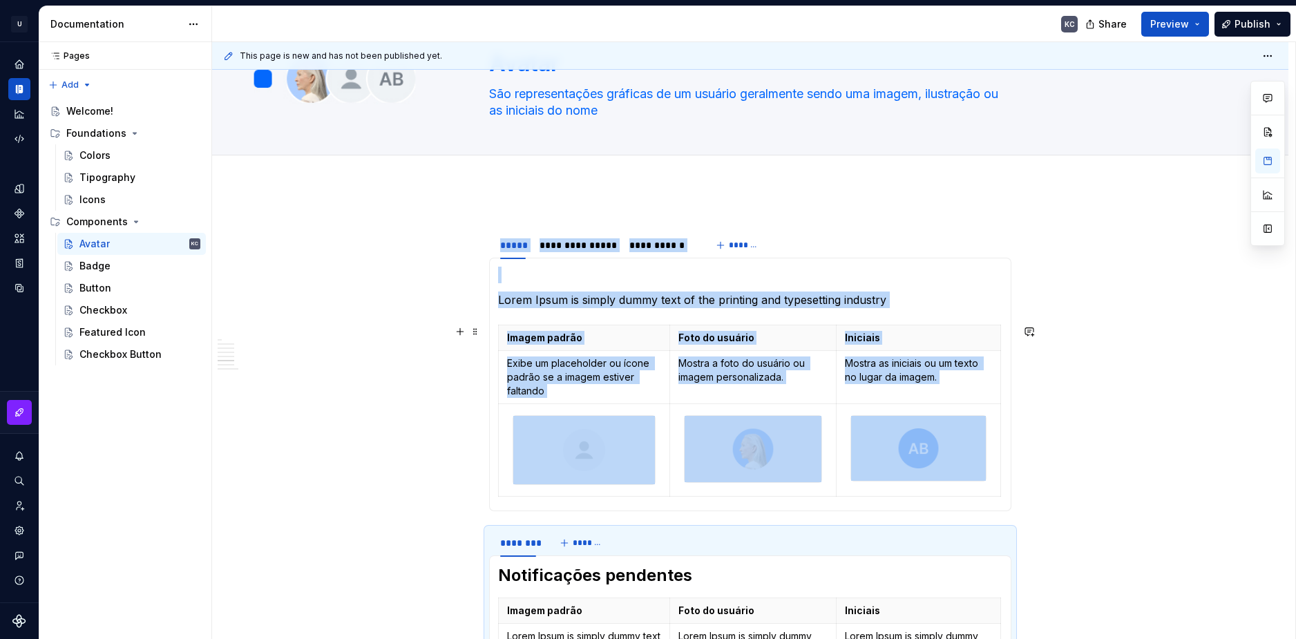
scroll to position [69, 0]
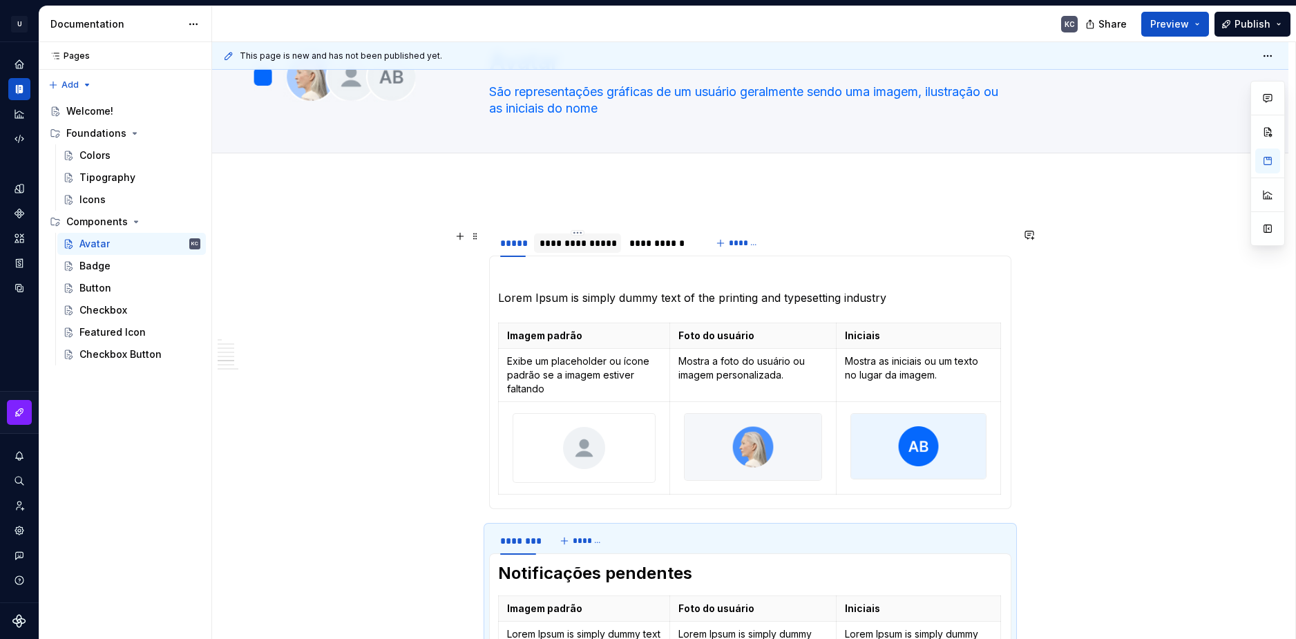
click at [567, 242] on div "**********" at bounding box center [578, 243] width 76 height 14
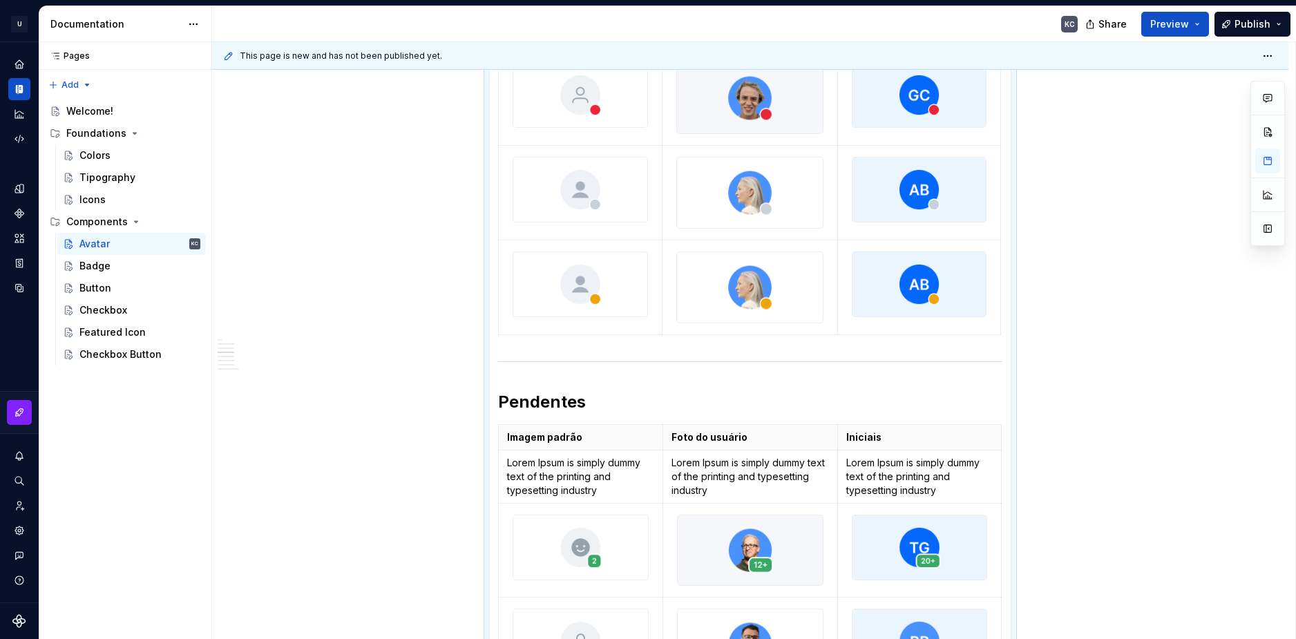
scroll to position [1037, 0]
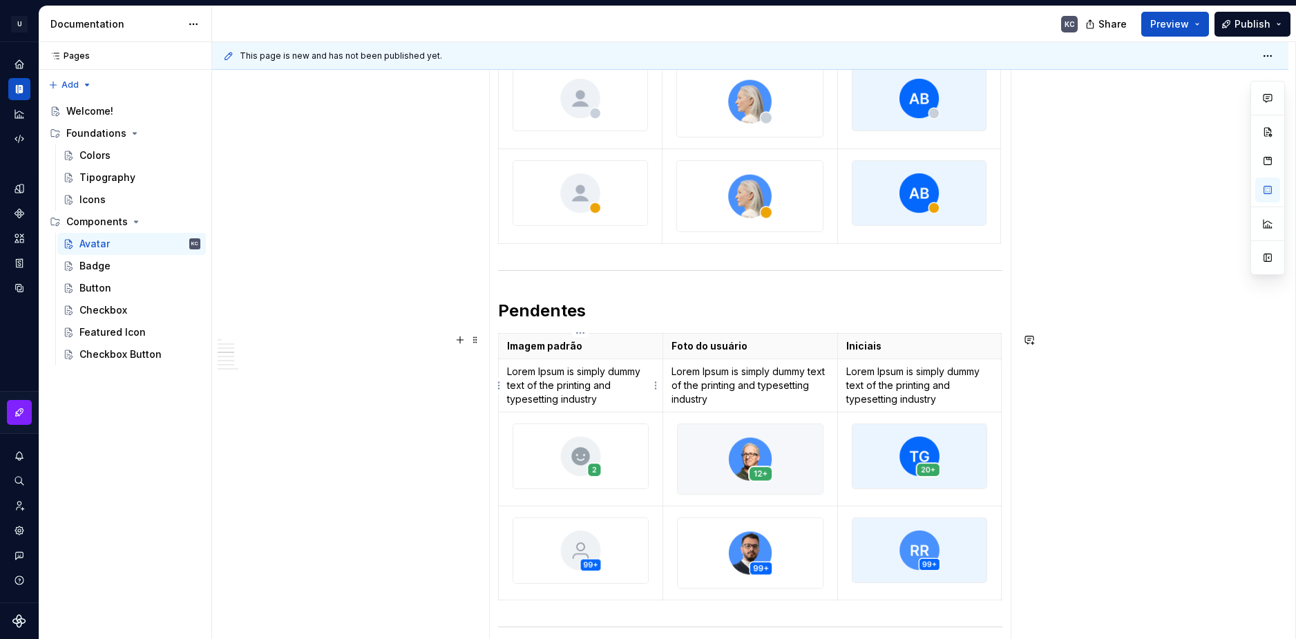
click at [545, 385] on p "Lorem Ipsum is simply dummy text of the printing and typesetting industry" at bounding box center [580, 385] width 147 height 41
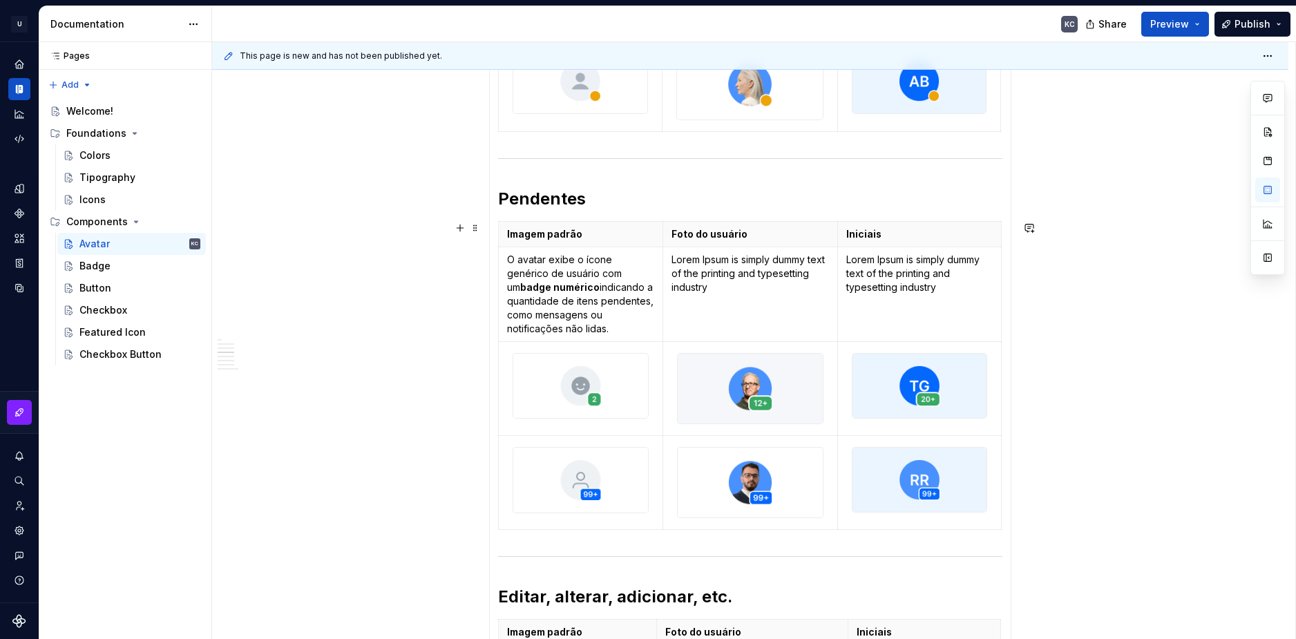
scroll to position [1175, 0]
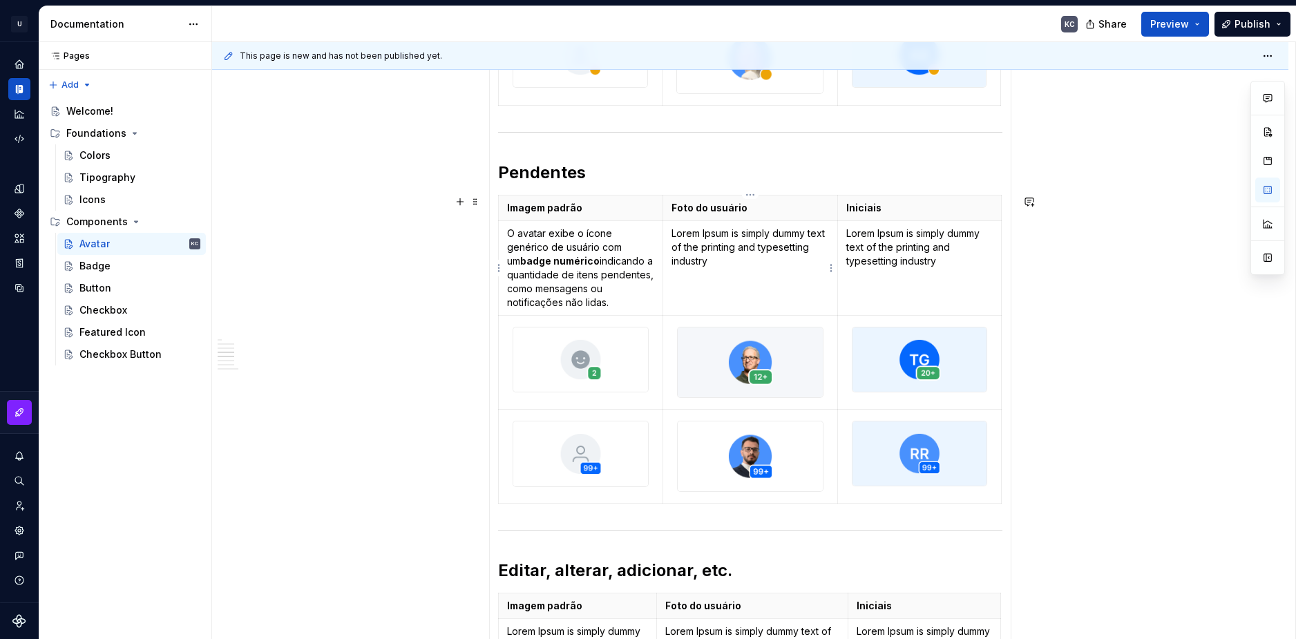
click at [723, 243] on p "Lorem Ipsum is simply dummy text of the printing and typesetting industry" at bounding box center [751, 247] width 158 height 41
click at [887, 243] on p "Lorem Ipsum is simply dummy text of the printing and typesetting industry" at bounding box center [920, 247] width 146 height 41
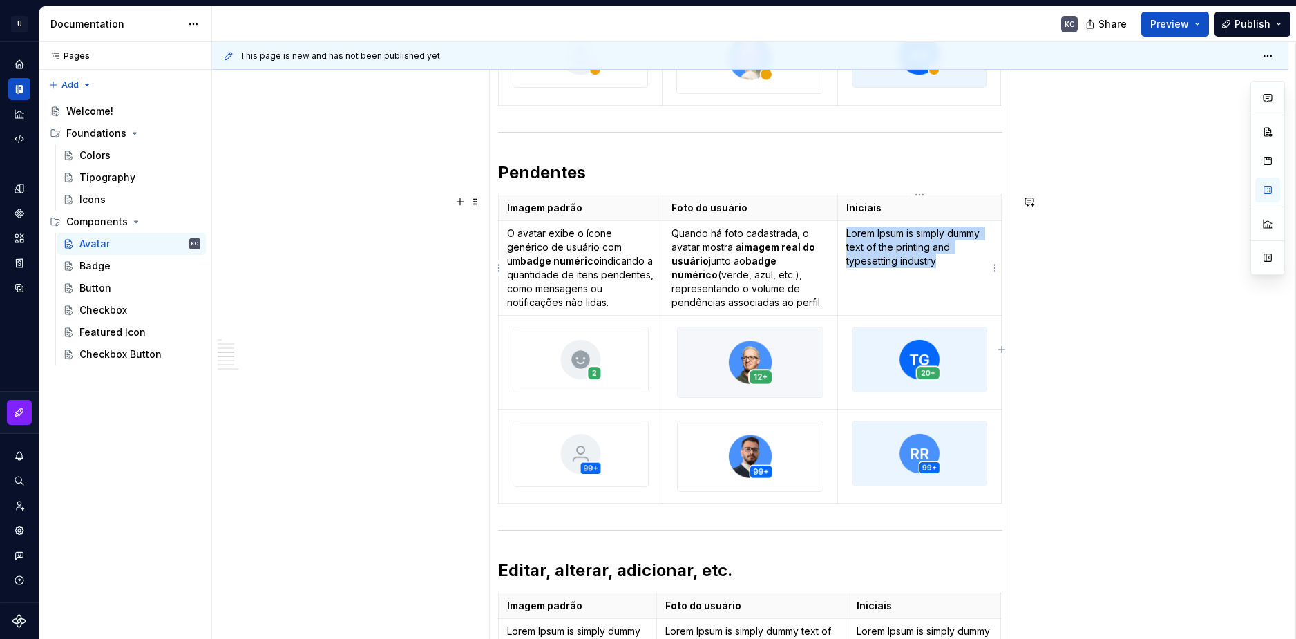
click at [887, 243] on p "Lorem Ipsum is simply dummy text of the printing and typesetting industry" at bounding box center [920, 247] width 146 height 41
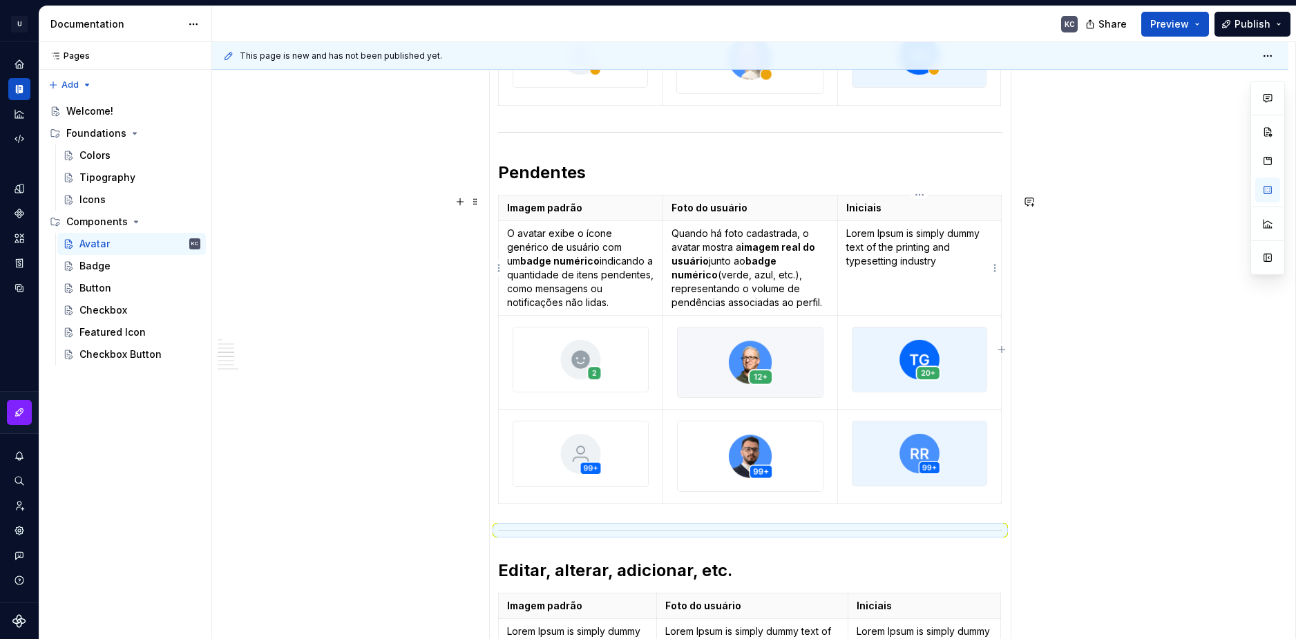
click at [894, 252] on p "Lorem Ipsum is simply dummy text of the printing and typesetting industry" at bounding box center [920, 247] width 146 height 41
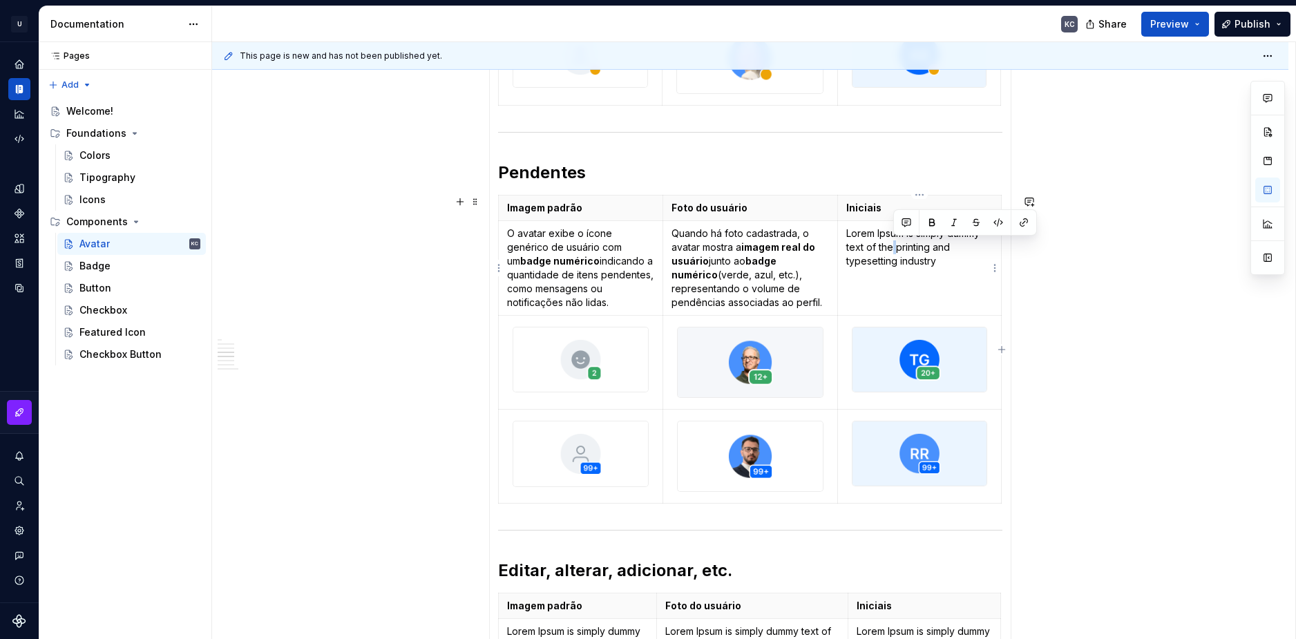
click at [894, 252] on p "Lorem Ipsum is simply dummy text of the printing and typesetting industry" at bounding box center [920, 247] width 146 height 41
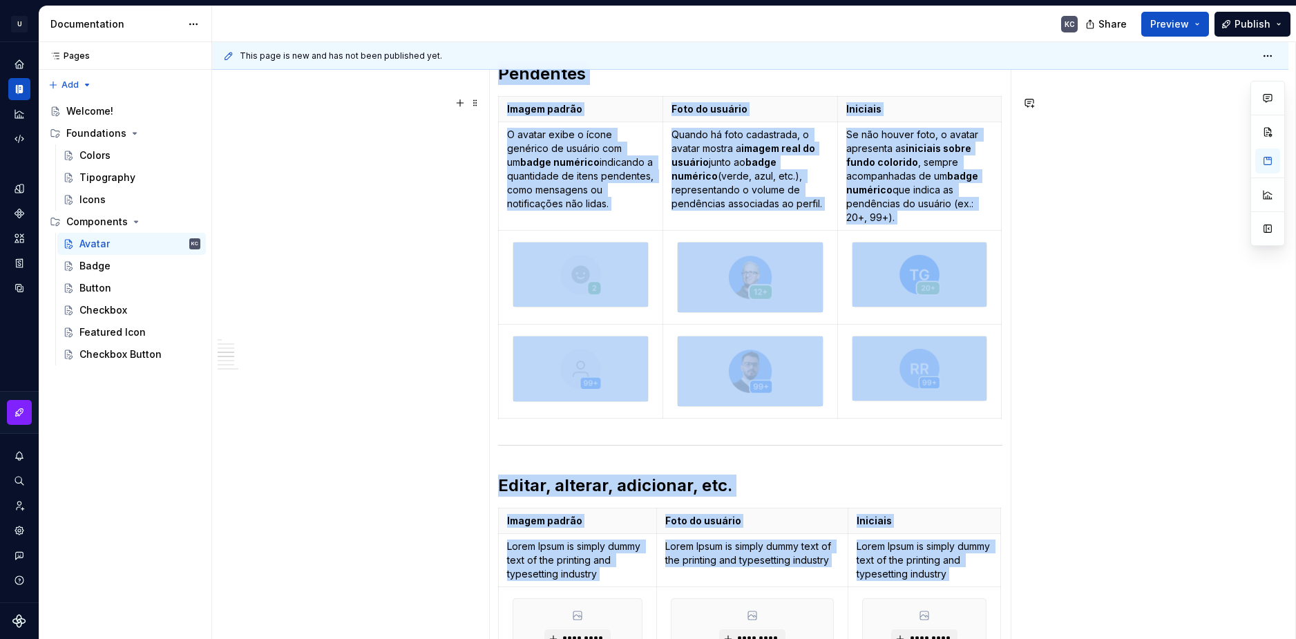
scroll to position [1313, 0]
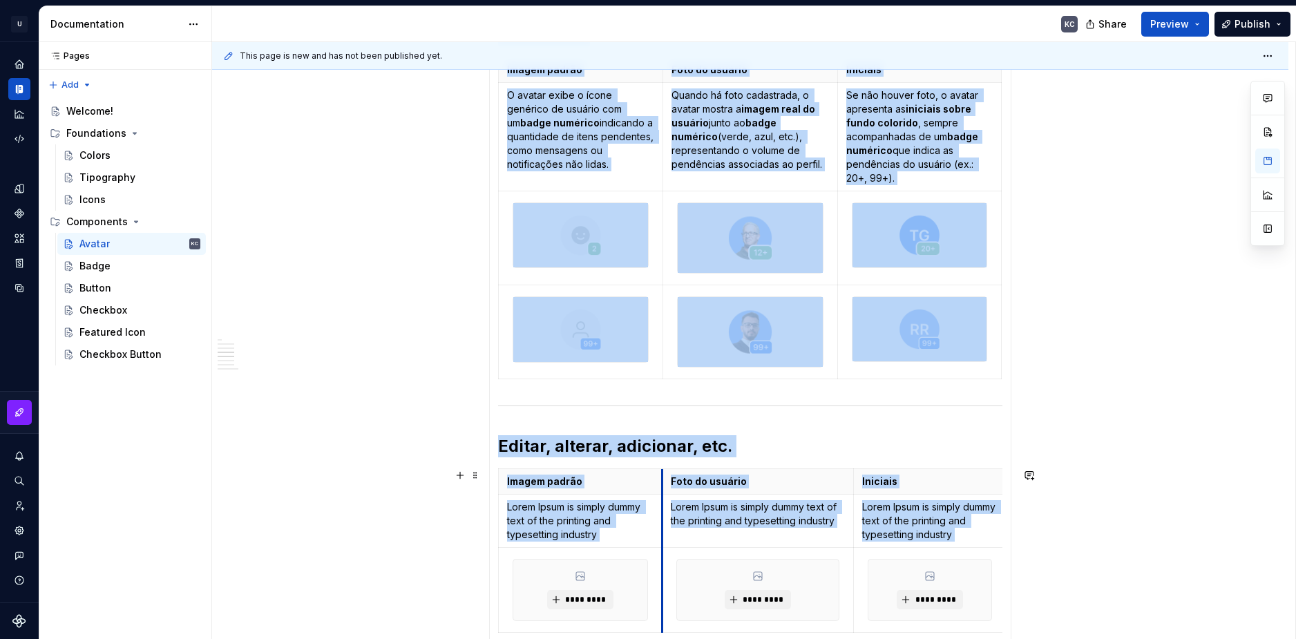
click at [662, 481] on th "Foto do usuário" at bounding box center [758, 482] width 192 height 26
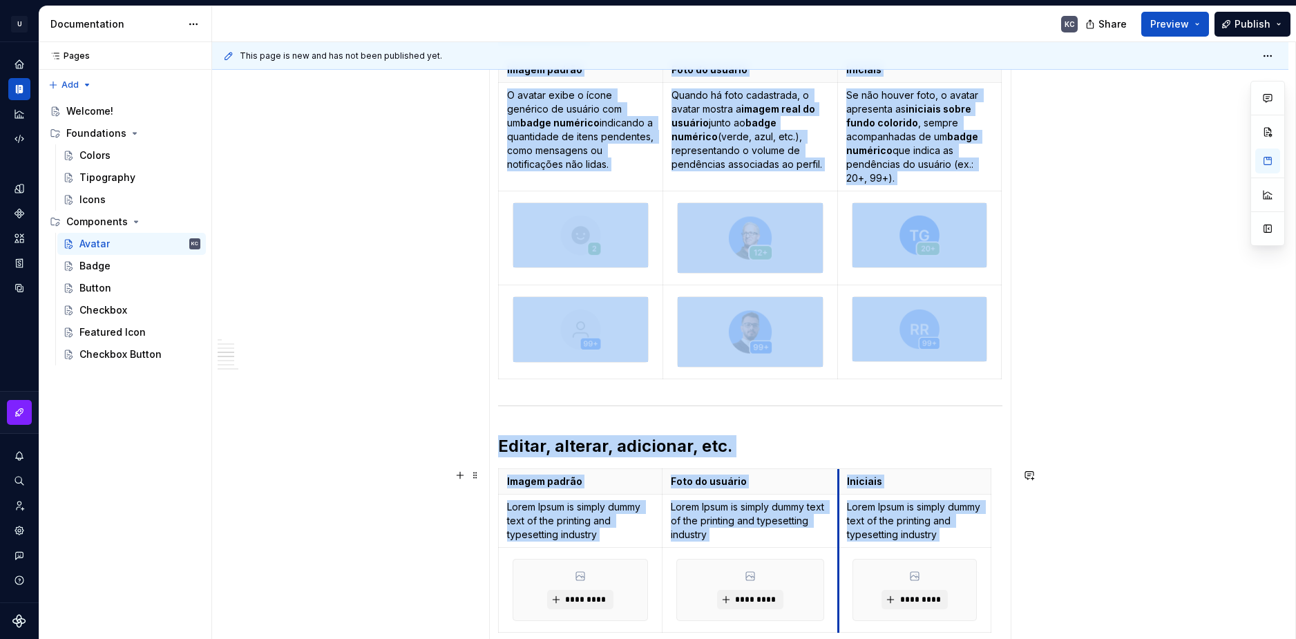
drag, startPoint x: 855, startPoint y: 508, endPoint x: 838, endPoint y: 506, distance: 16.7
click at [839, 506] on td "Lorem Ipsum is simply dummy text of the printing and typesetting industry" at bounding box center [915, 521] width 153 height 53
drag, startPoint x: 990, startPoint y: 480, endPoint x: 1000, endPoint y: 480, distance: 9.7
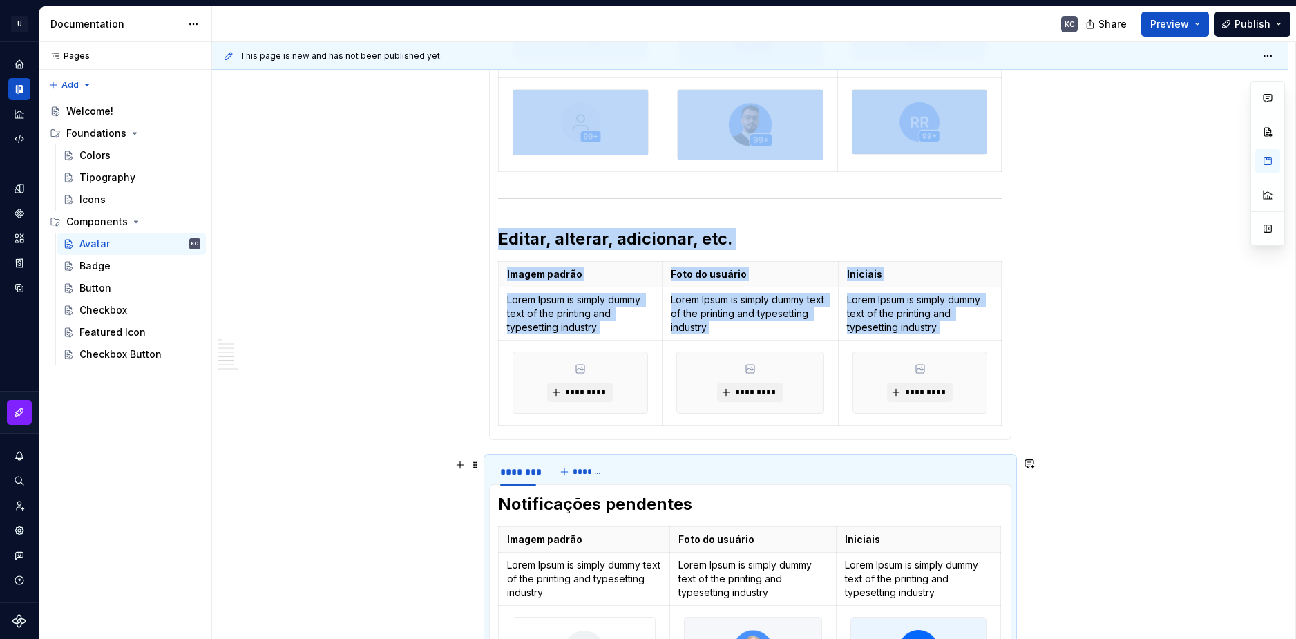
scroll to position [1589, 0]
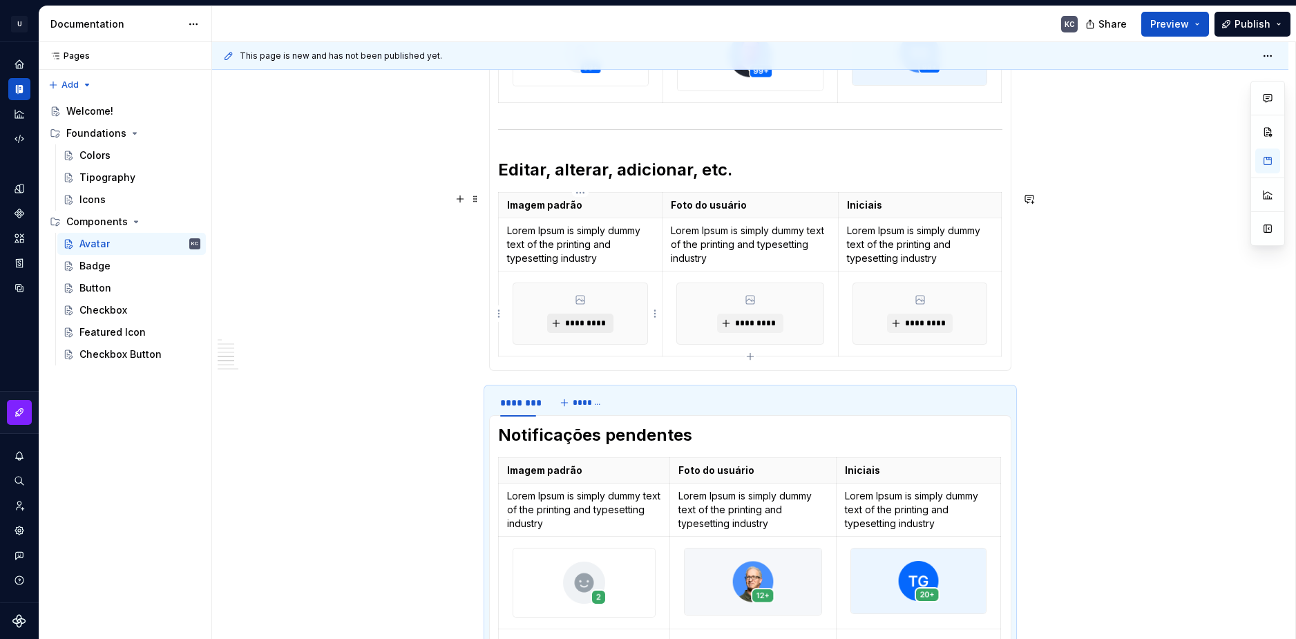
click at [594, 330] on button "*********" at bounding box center [580, 323] width 66 height 19
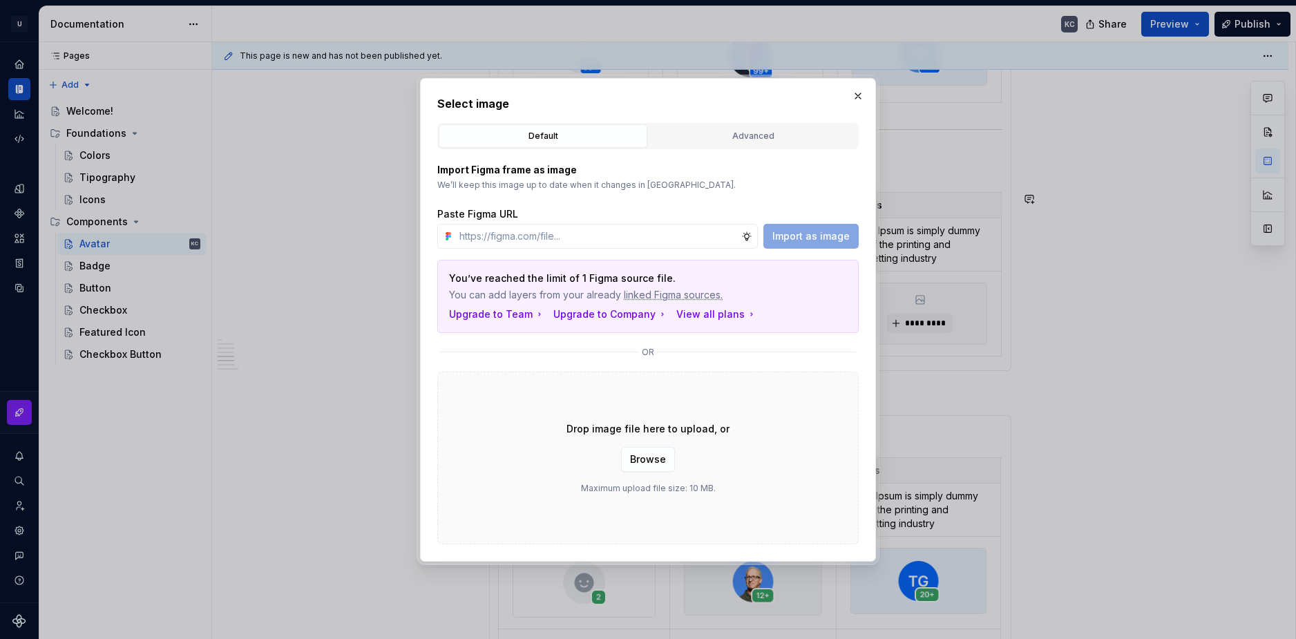
click at [674, 463] on div "Drop image file here to upload, or Browse Maximum upload file size: 10 MB." at bounding box center [648, 458] width 422 height 173
click at [670, 460] on button "Browse" at bounding box center [648, 459] width 54 height 25
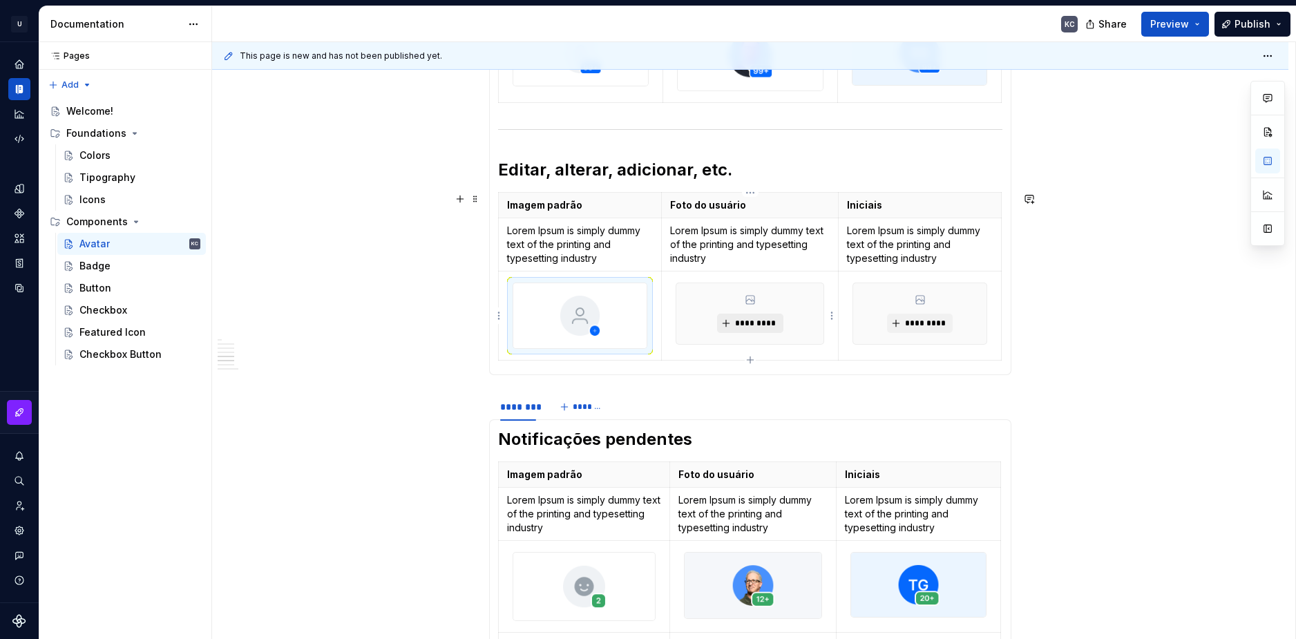
click at [730, 323] on button "*********" at bounding box center [750, 323] width 66 height 19
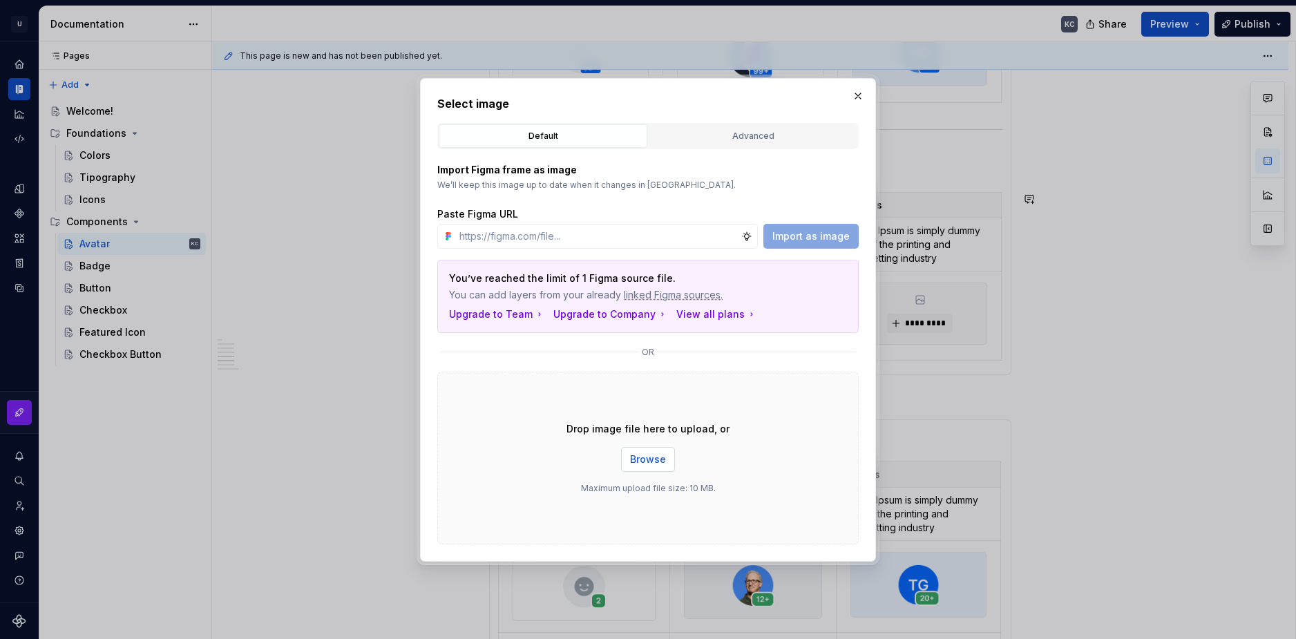
click at [635, 460] on span "Browse" at bounding box center [648, 460] width 36 height 14
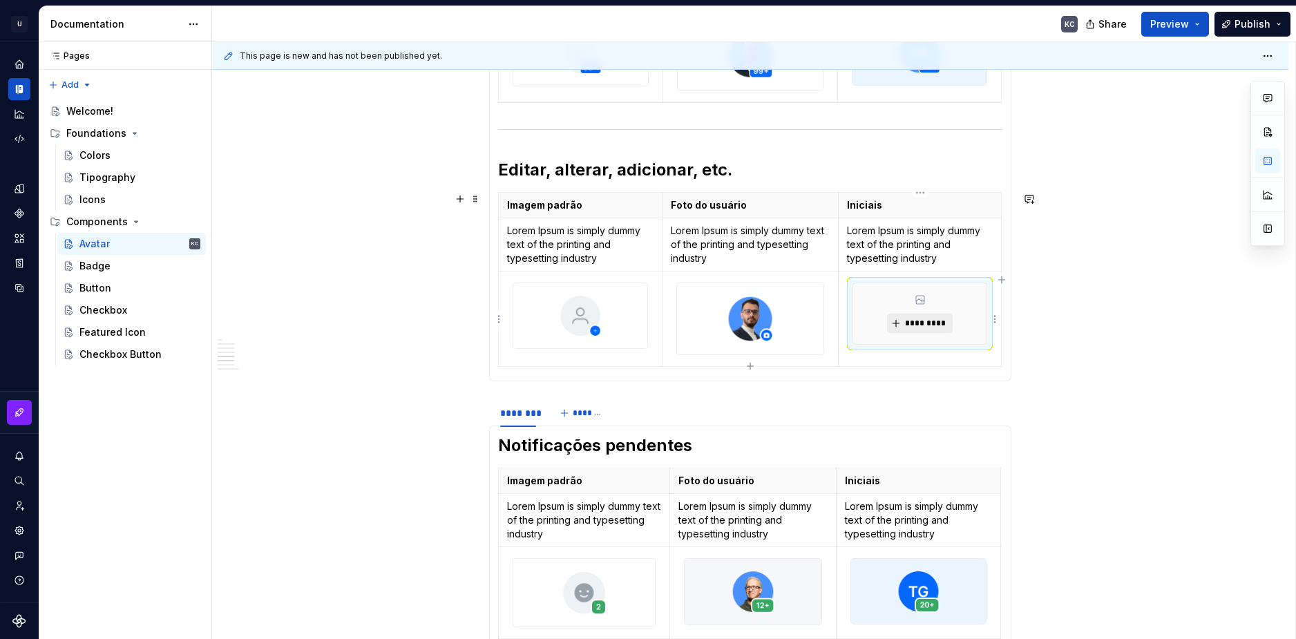
click at [931, 326] on span "*********" at bounding box center [926, 323] width 42 height 11
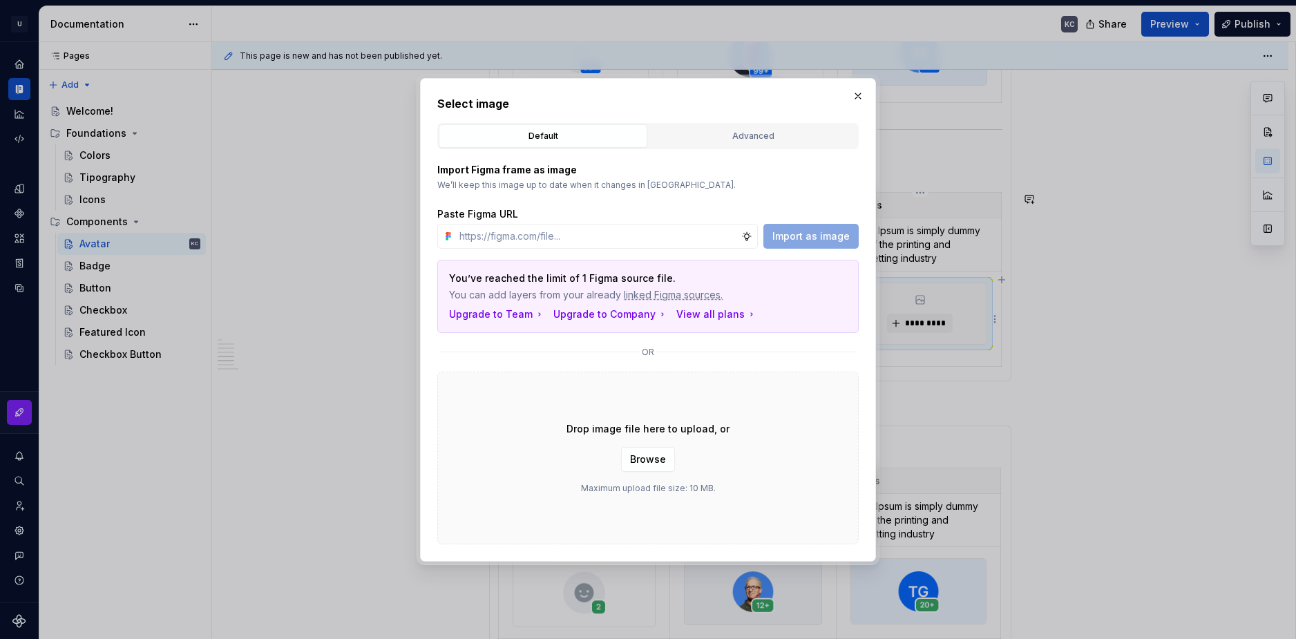
click at [674, 462] on div "Drop image file here to upload, or Browse Maximum upload file size: 10 MB." at bounding box center [648, 458] width 422 height 173
click at [668, 461] on button "Browse" at bounding box center [648, 459] width 54 height 25
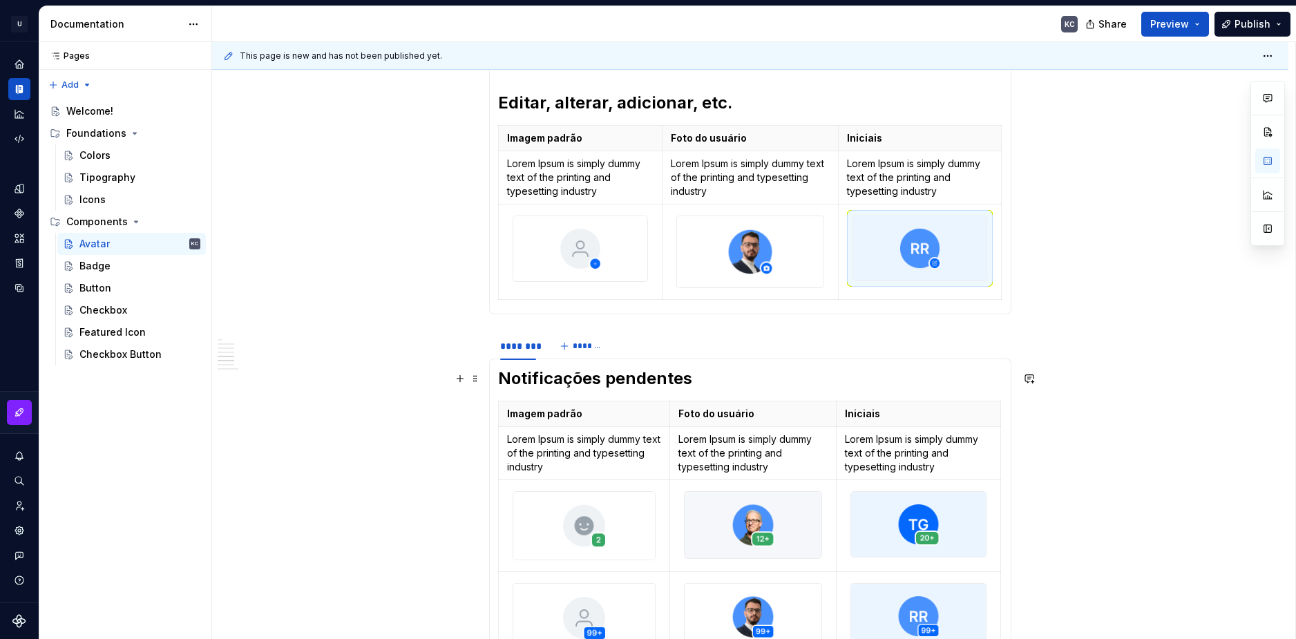
scroll to position [1658, 0]
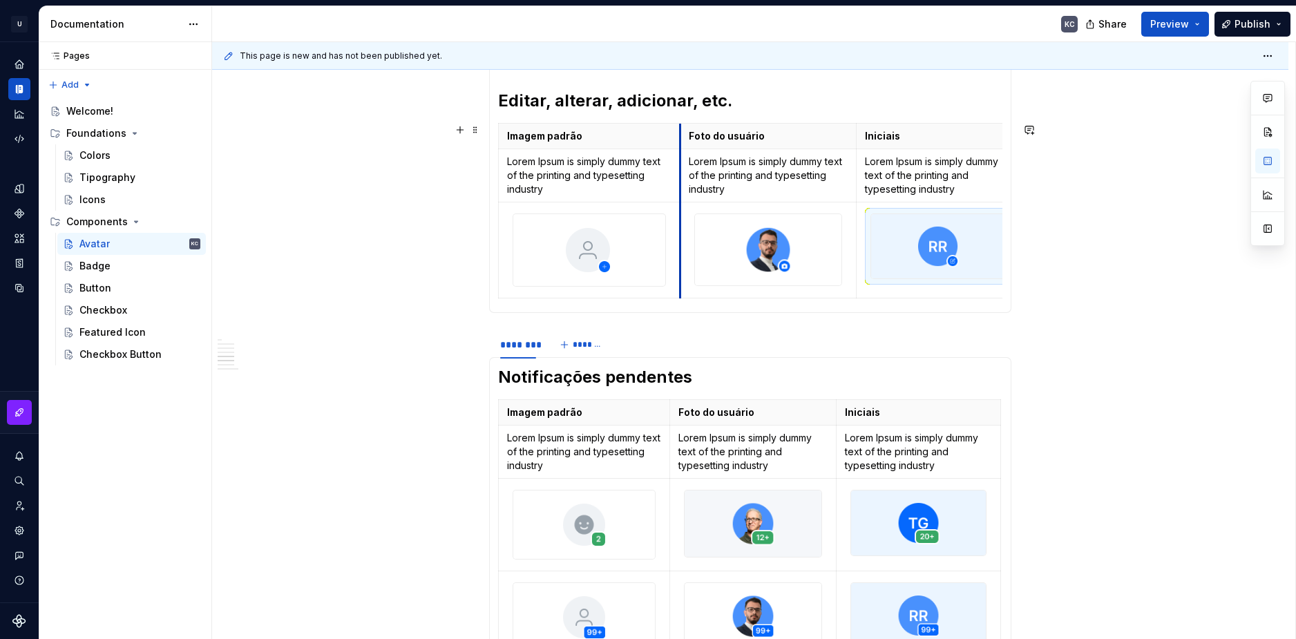
drag, startPoint x: 663, startPoint y: 268, endPoint x: 681, endPoint y: 263, distance: 18.6
click at [681, 263] on td at bounding box center [768, 250] width 177 height 96
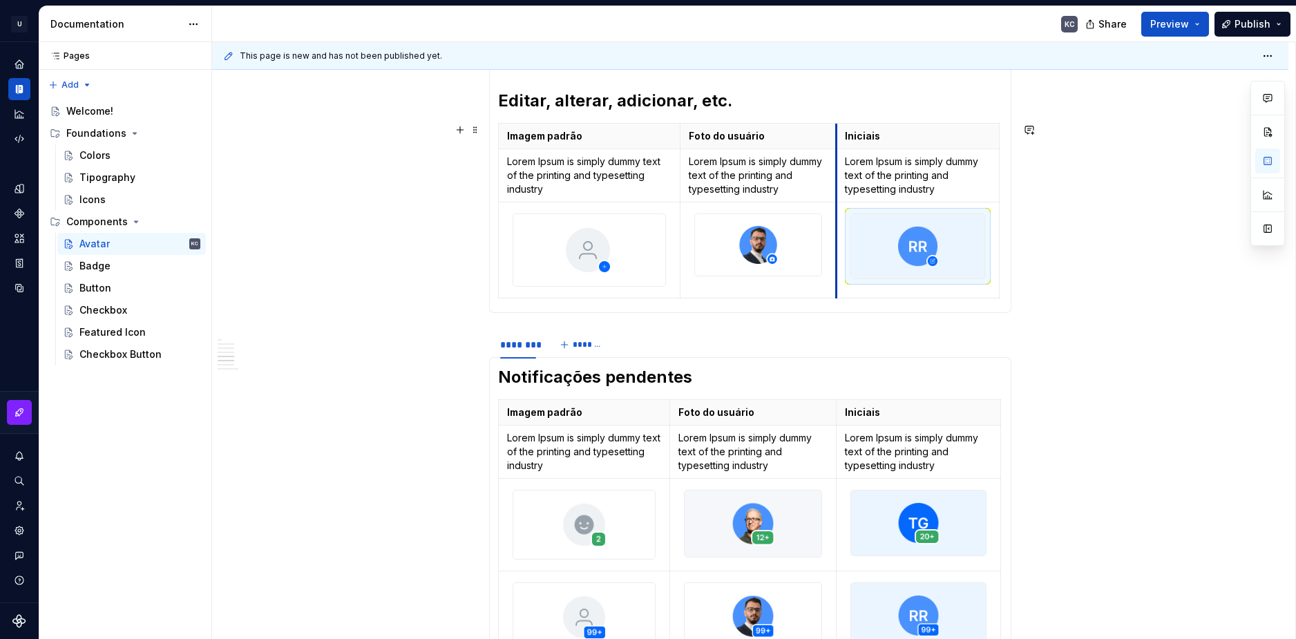
drag, startPoint x: 857, startPoint y: 229, endPoint x: 837, endPoint y: 231, distance: 20.1
click at [837, 231] on td at bounding box center [918, 250] width 163 height 96
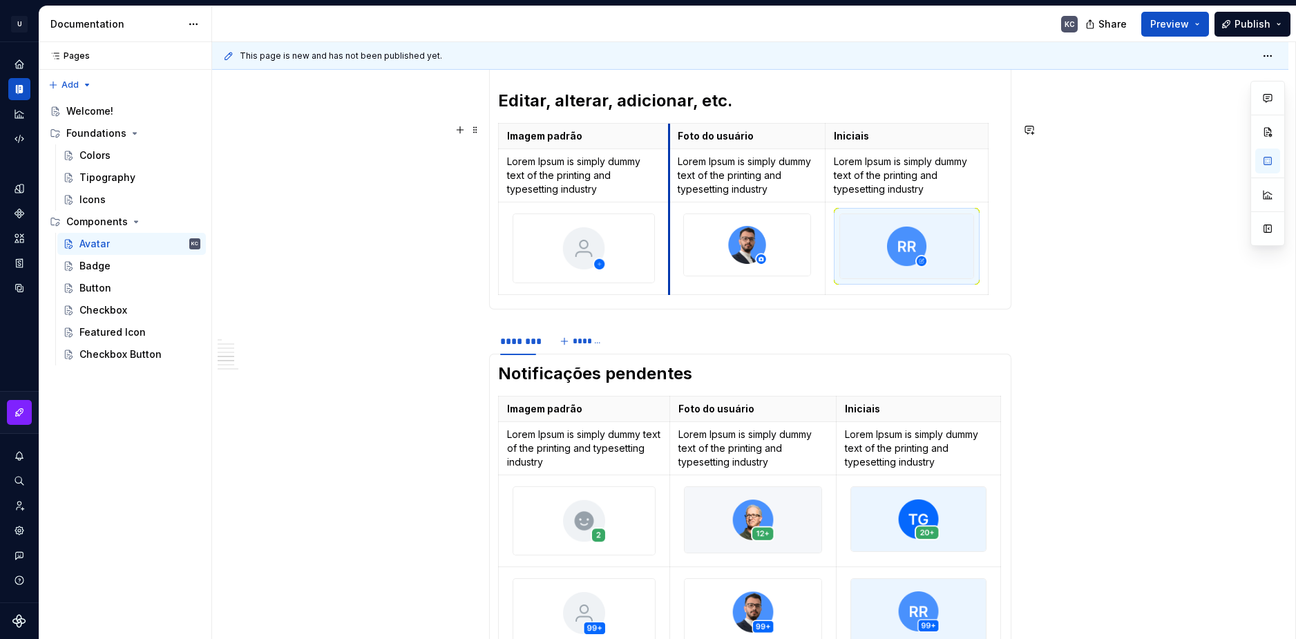
drag, startPoint x: 680, startPoint y: 223, endPoint x: 669, endPoint y: 223, distance: 11.1
click at [669, 223] on td at bounding box center [747, 248] width 157 height 92
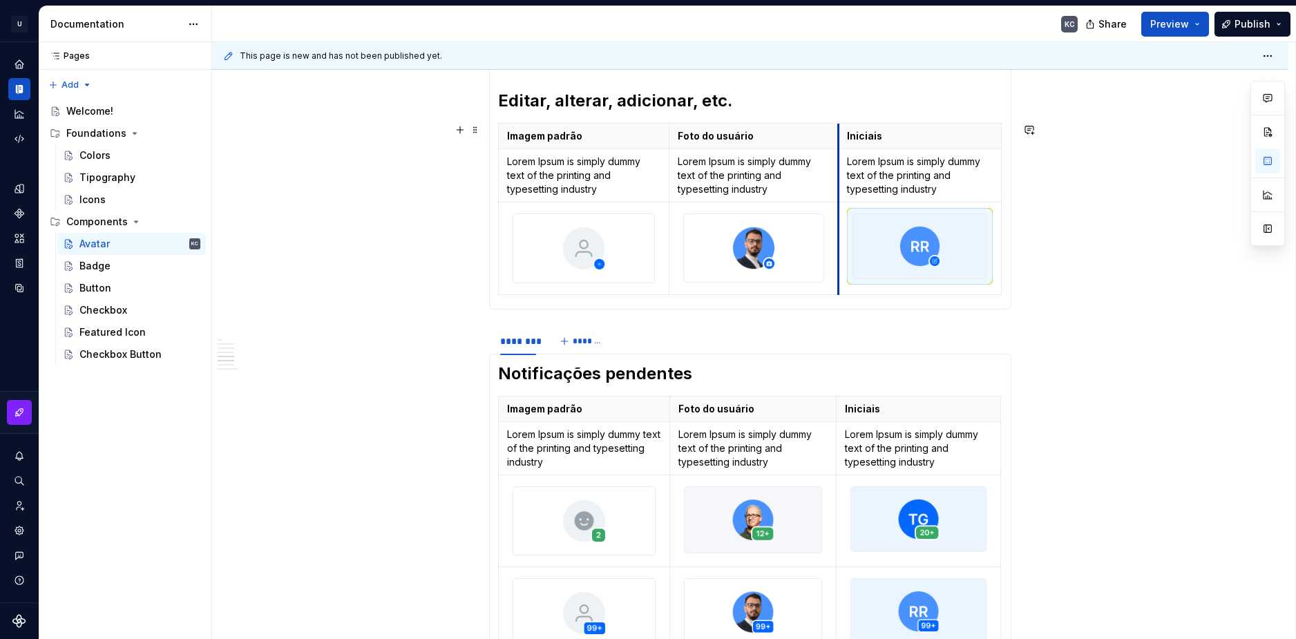
drag, startPoint x: 824, startPoint y: 216, endPoint x: 837, endPoint y: 216, distance: 13.1
click at [1139, 381] on div "**********" at bounding box center [750, 240] width 1077 height 3293
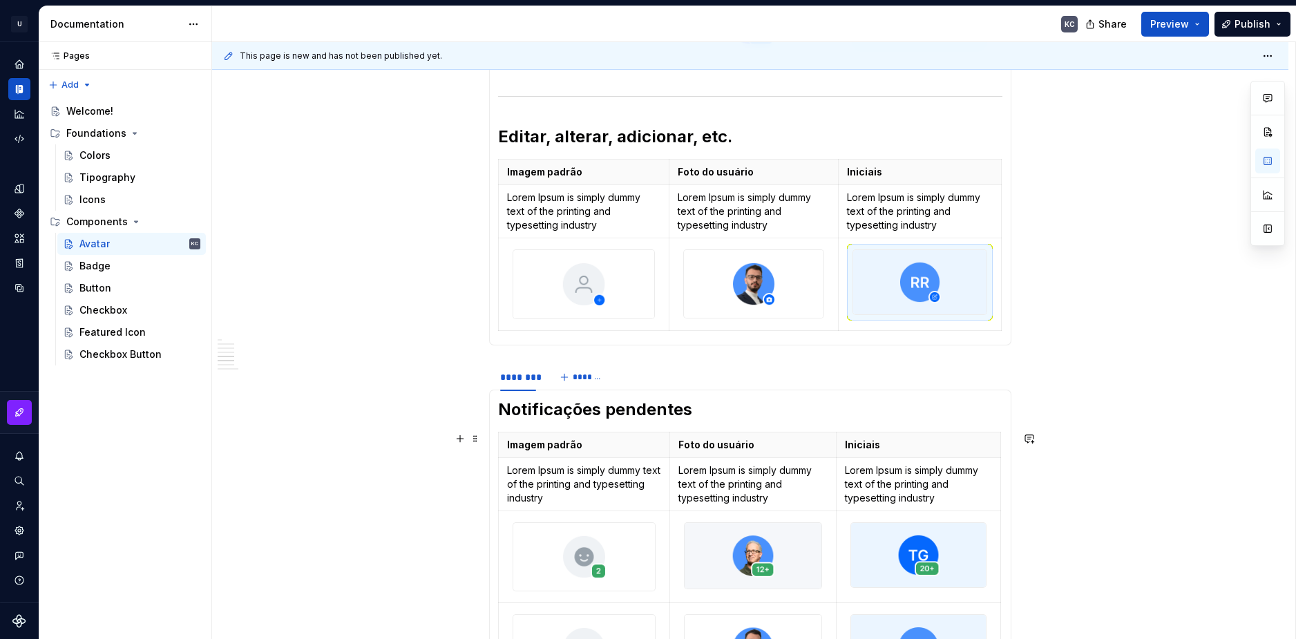
scroll to position [1589, 0]
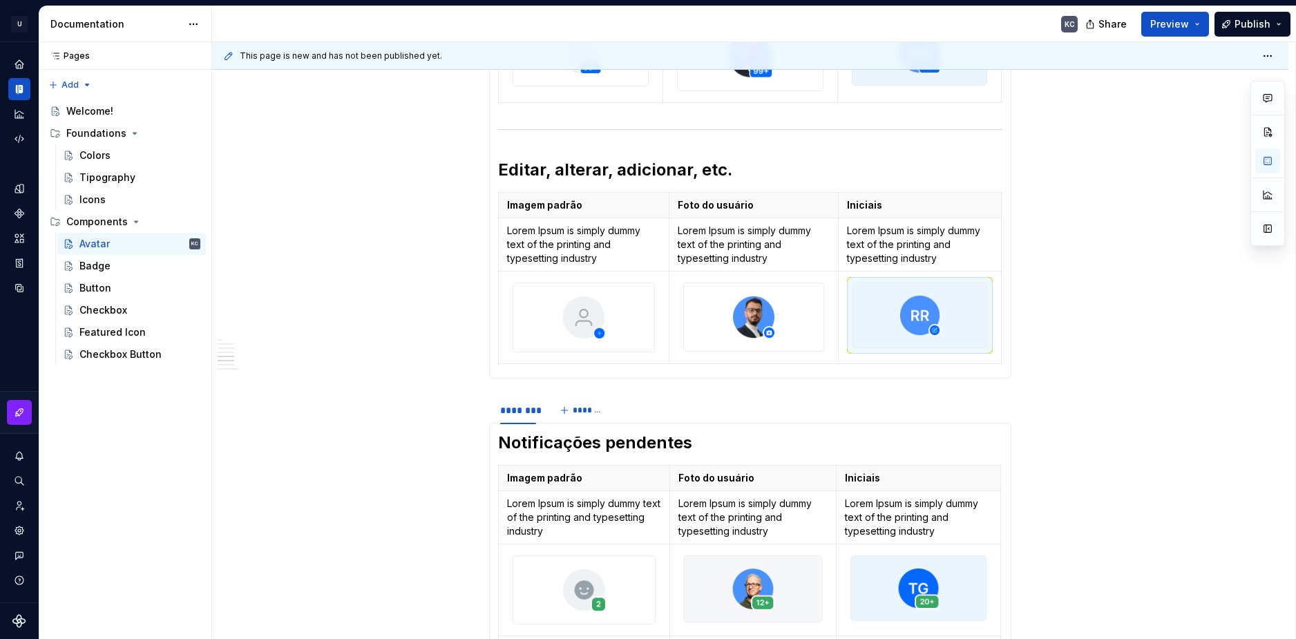
click at [1064, 372] on div "**********" at bounding box center [750, 310] width 1077 height 3293
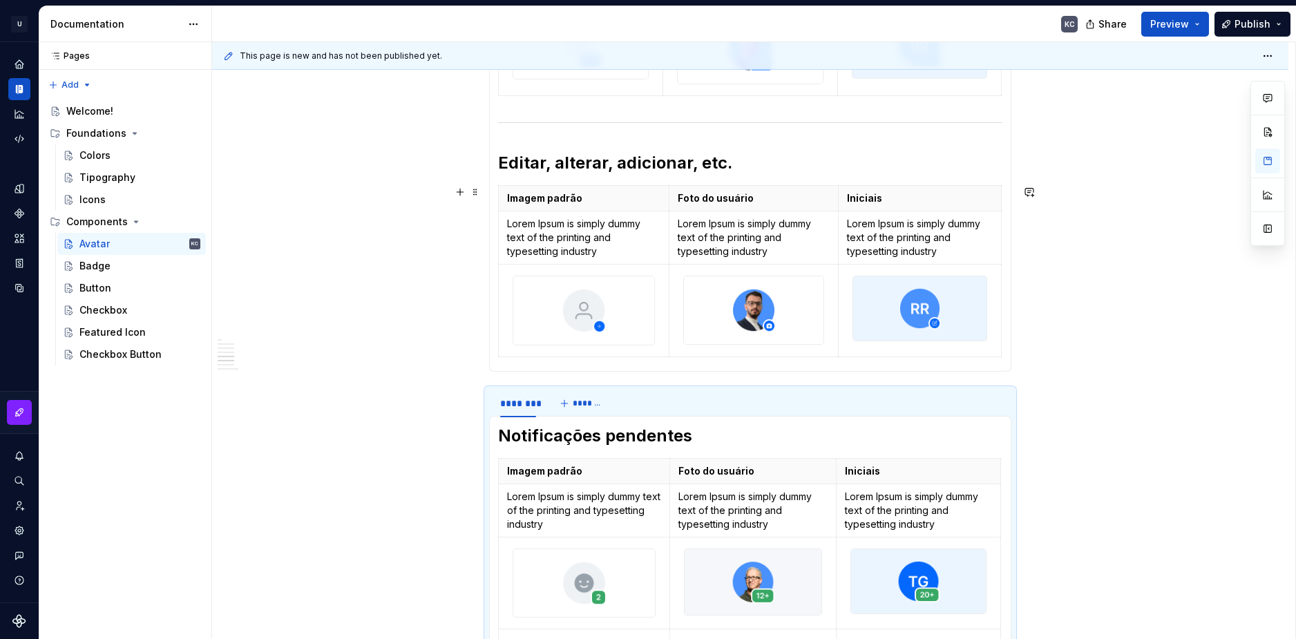
scroll to position [1597, 0]
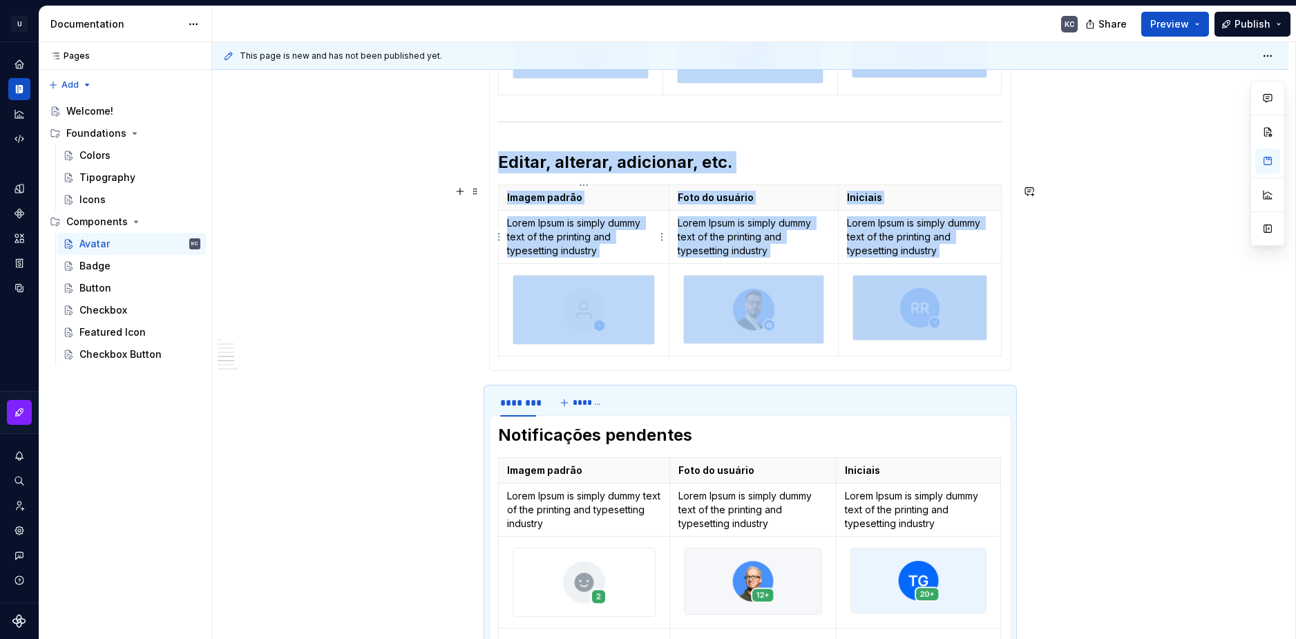
click at [588, 224] on p "Lorem Ipsum is simply dummy text of the printing and typesetting industry" at bounding box center [583, 236] width 153 height 41
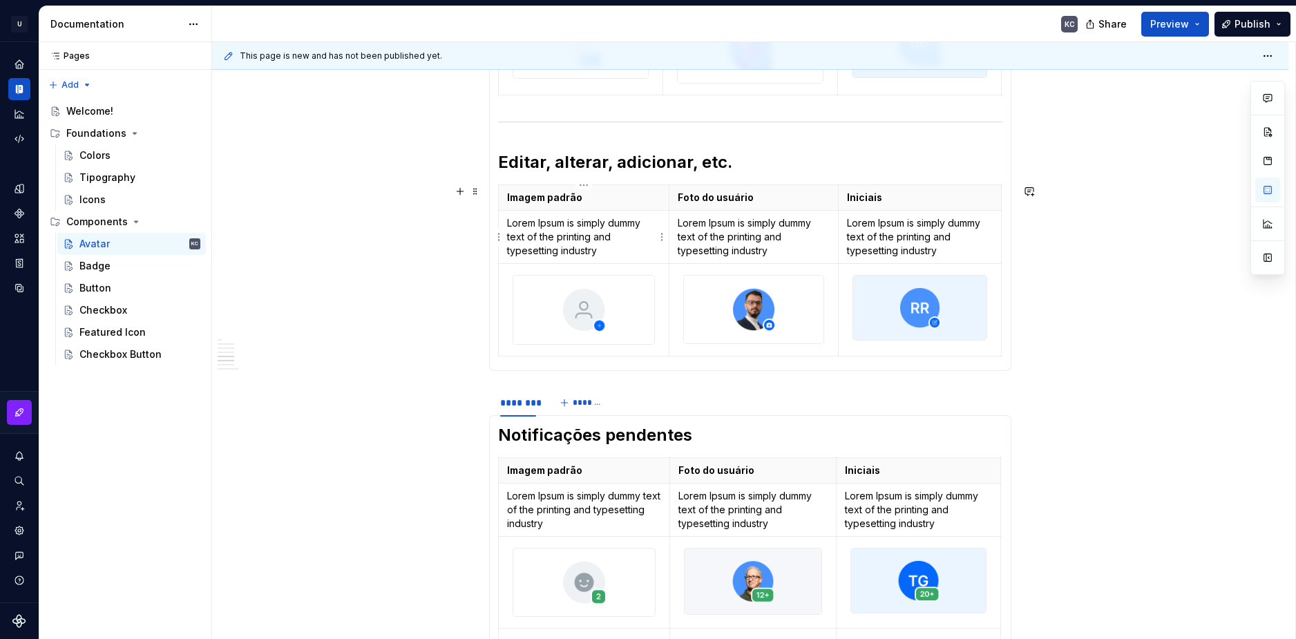
click at [588, 224] on p "Lorem Ipsum is simply dummy text of the printing and typesetting industry" at bounding box center [583, 236] width 153 height 41
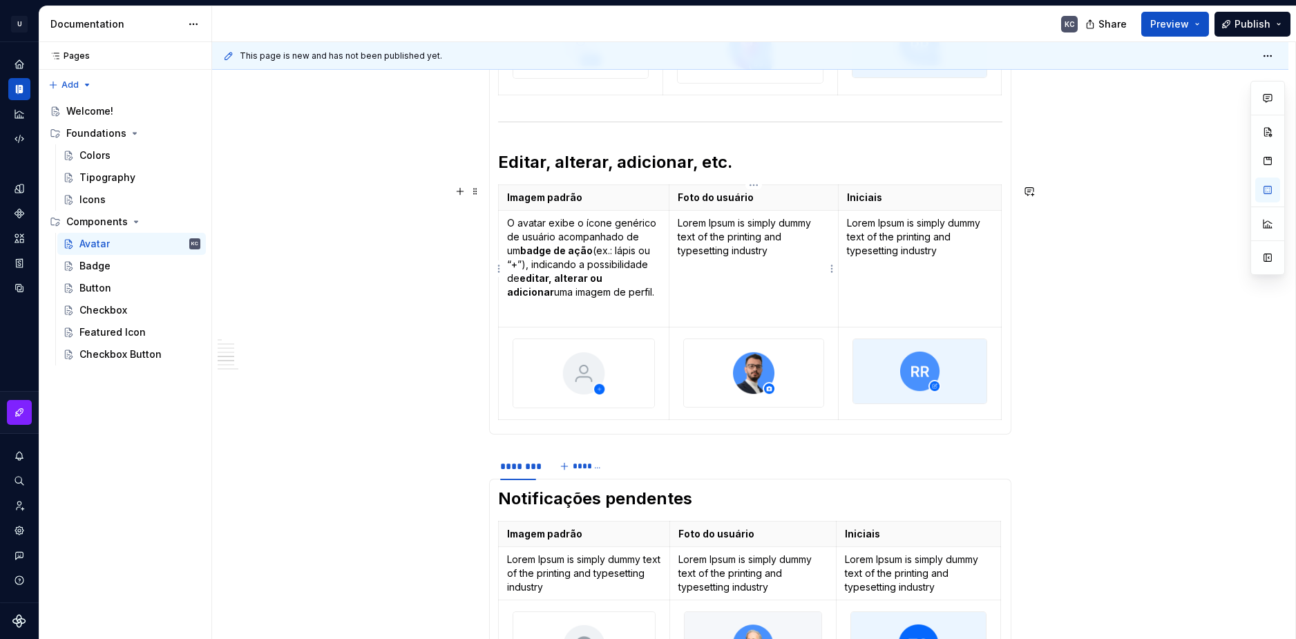
click at [697, 225] on p "Lorem Ipsum is simply dummy text of the printing and typesetting industry" at bounding box center [754, 236] width 153 height 41
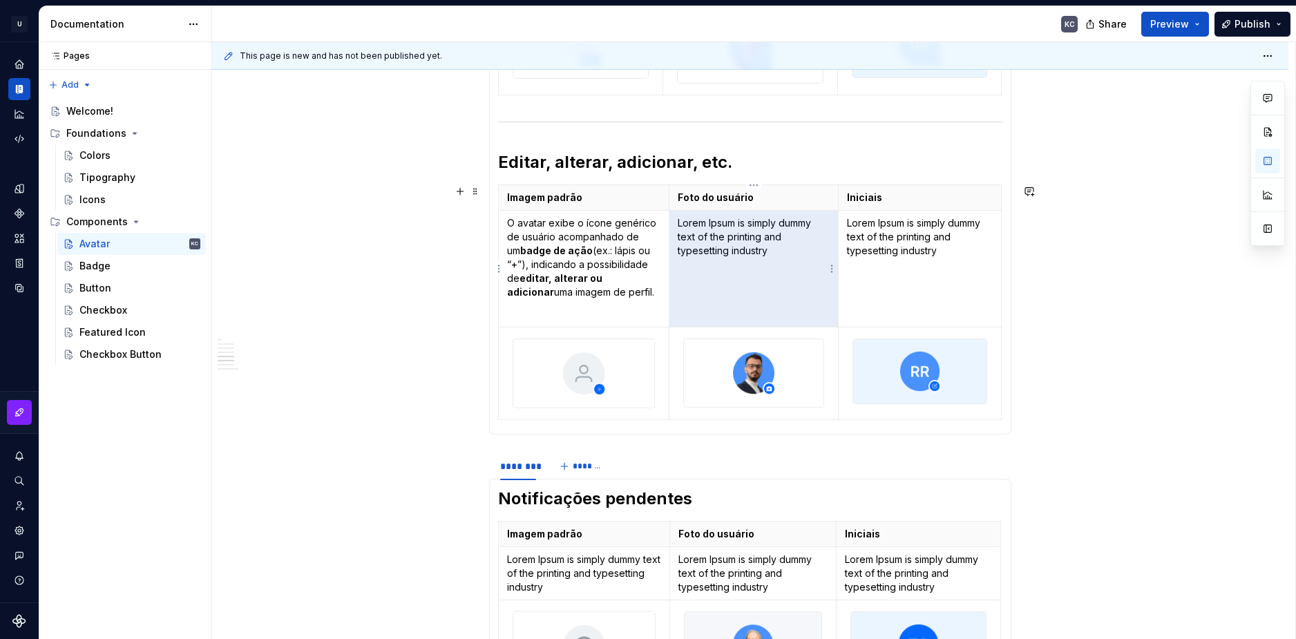
click at [697, 225] on p "Lorem Ipsum is simply dummy text of the printing and typesetting industry" at bounding box center [754, 236] width 153 height 41
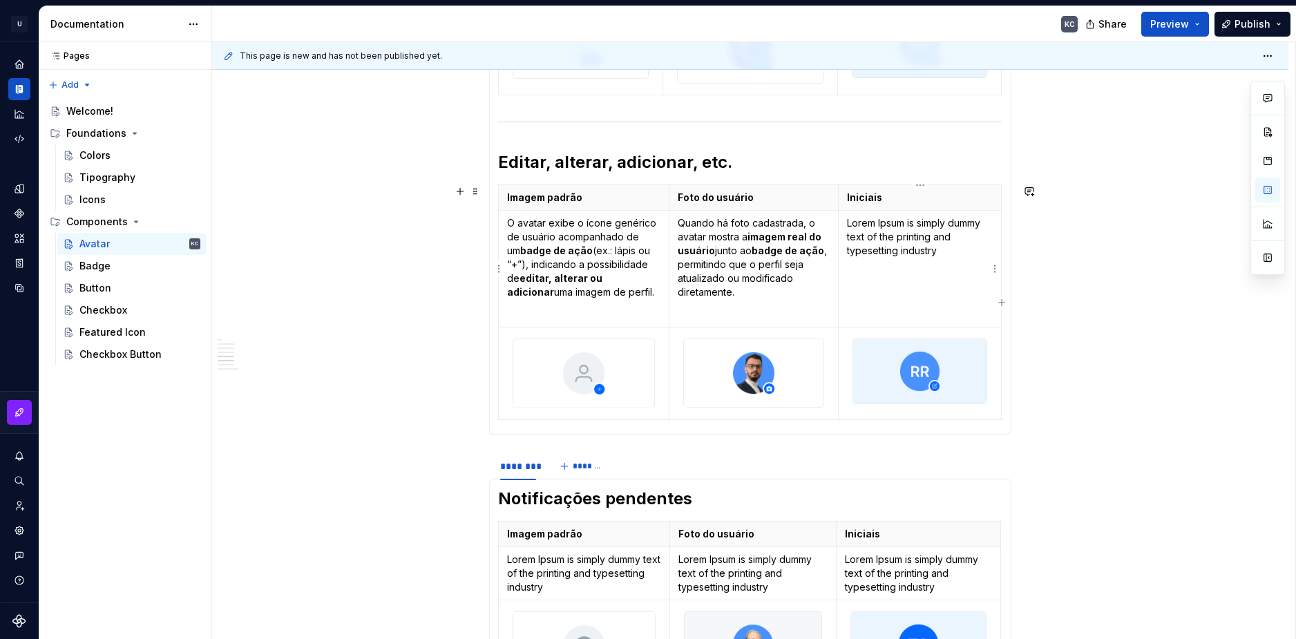
click at [878, 238] on p "Lorem Ipsum is simply dummy text of the printing and typesetting industry" at bounding box center [920, 236] width 146 height 41
click at [1109, 370] on div "**********" at bounding box center [750, 334] width 1077 height 3356
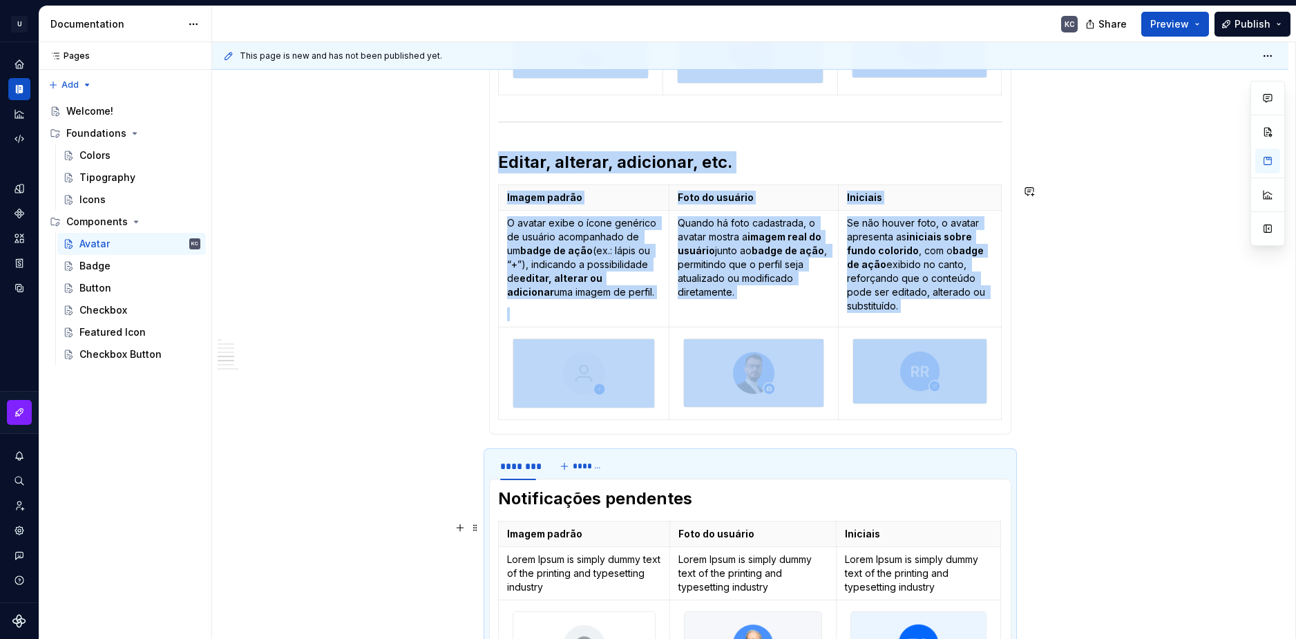
scroll to position [2006, 0]
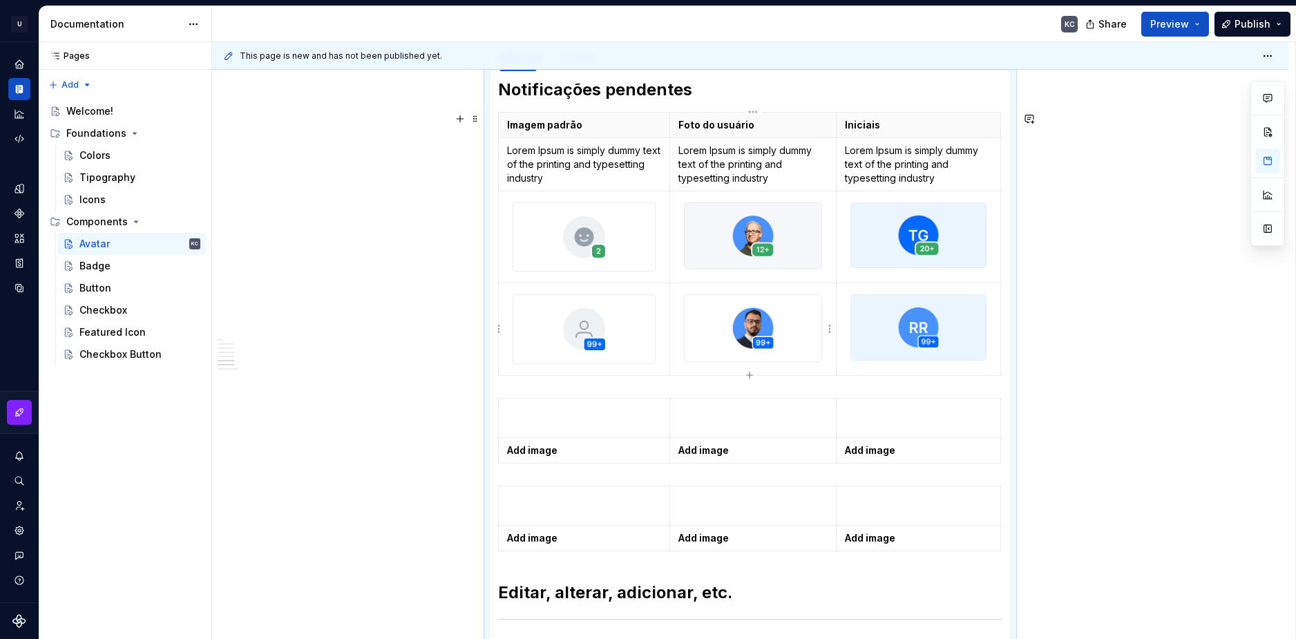
click at [831, 329] on html "U Stardust DS KC Design system data Documentation KC Share Preview Publish Page…" at bounding box center [648, 319] width 1296 height 639
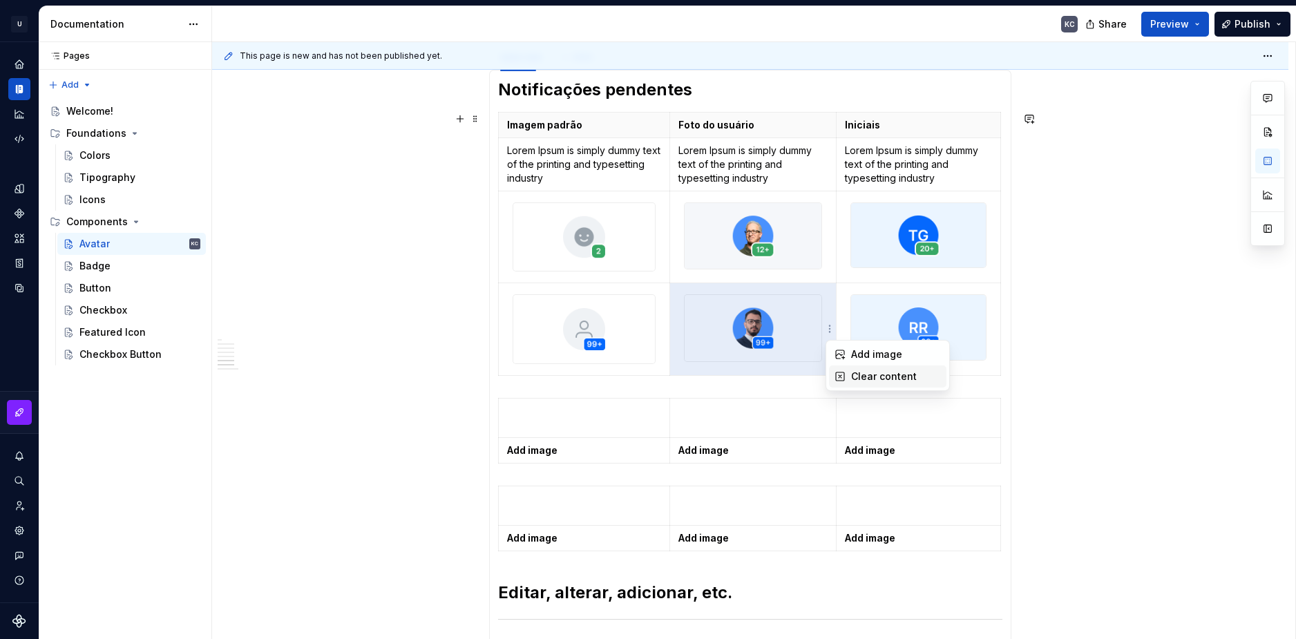
click at [852, 375] on div "Clear content" at bounding box center [896, 377] width 90 height 14
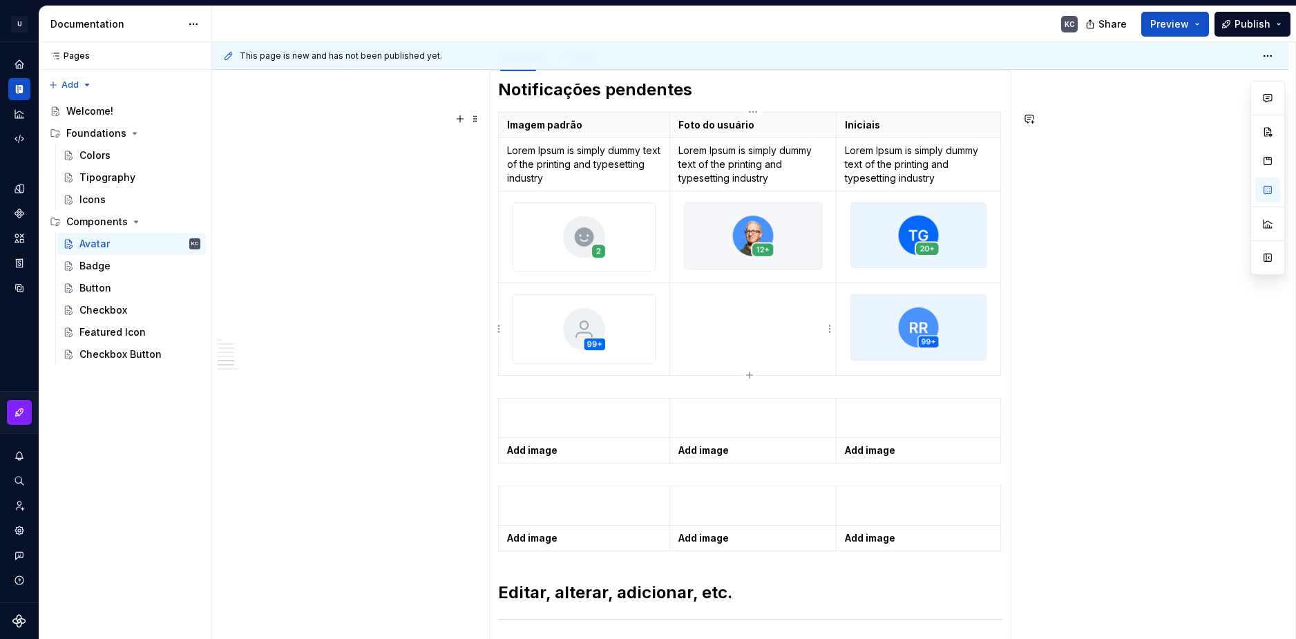
click at [832, 336] on html "U Stardust DS KC Design system data Documentation KC Share Preview Publish Page…" at bounding box center [648, 319] width 1296 height 639
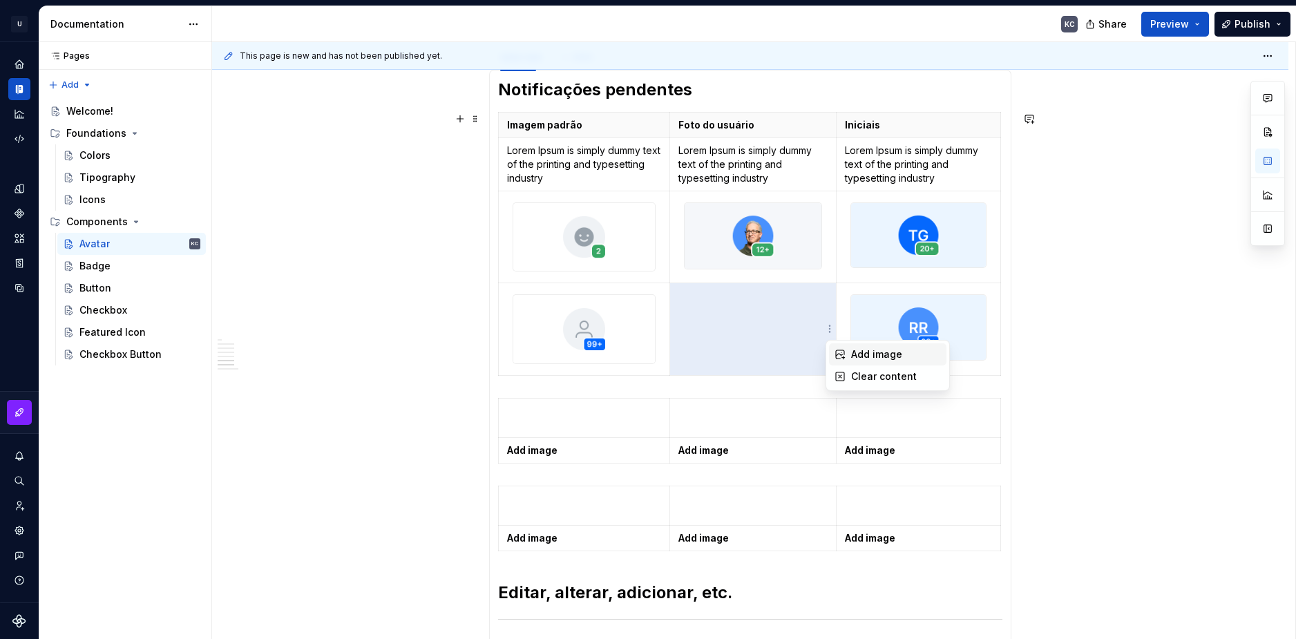
click at [844, 356] on icon at bounding box center [840, 354] width 11 height 11
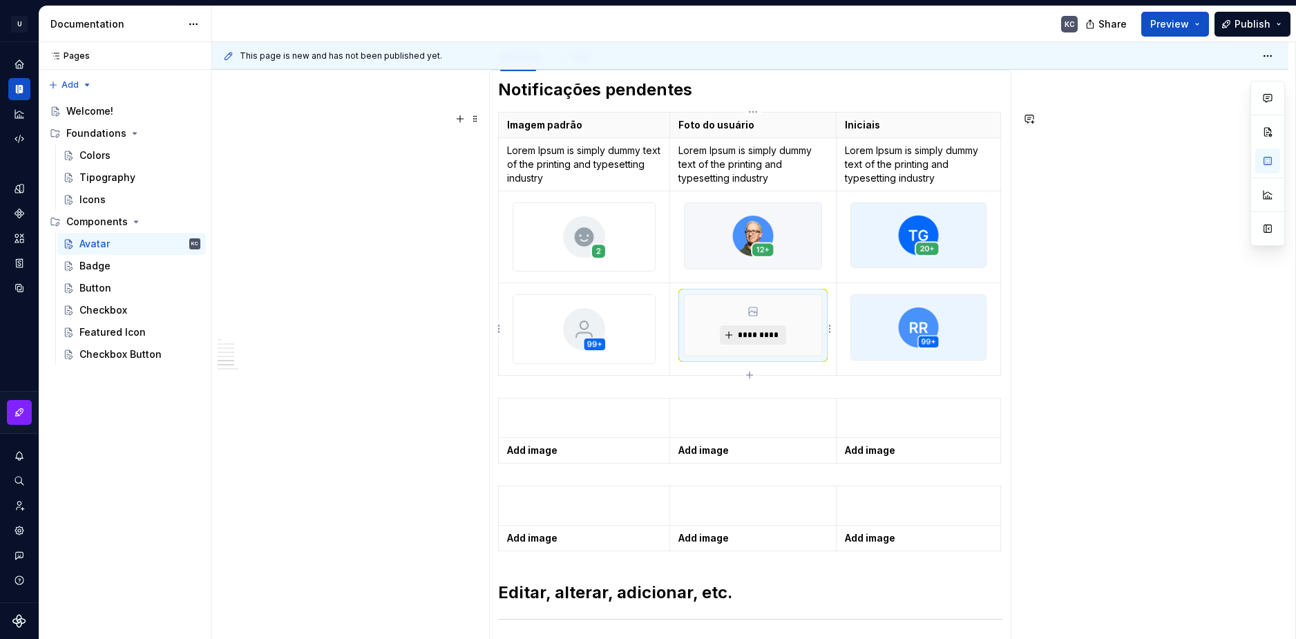
click at [757, 339] on span "*********" at bounding box center [758, 335] width 42 height 11
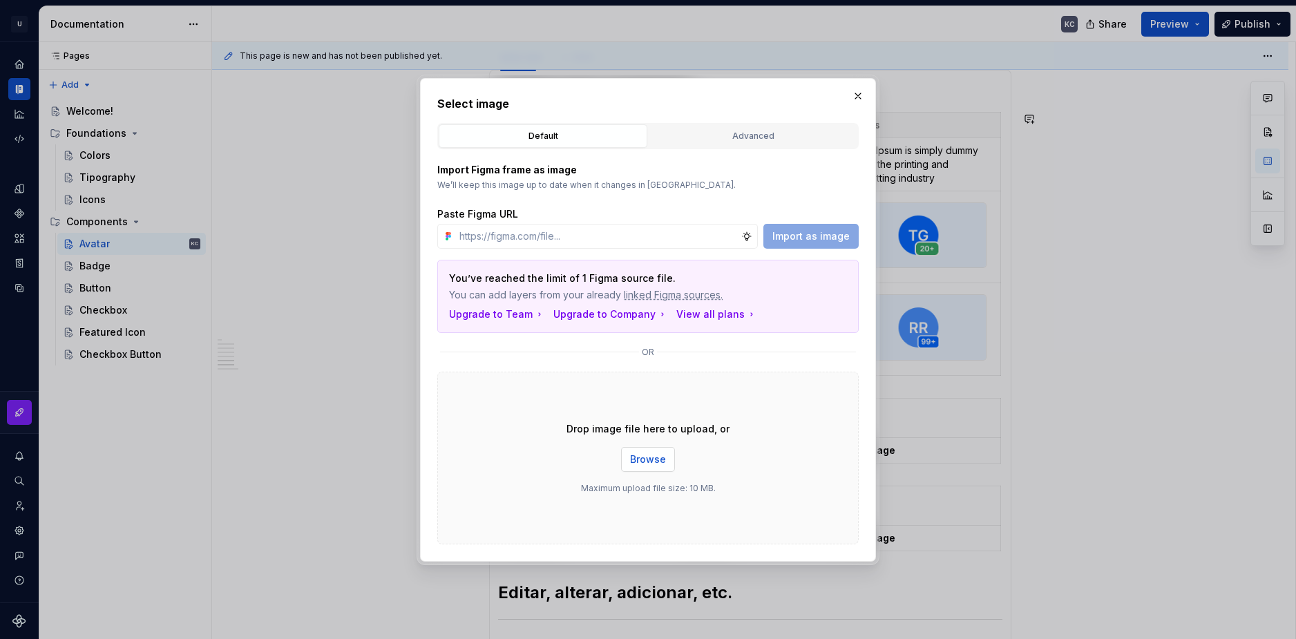
click at [645, 461] on span "Browse" at bounding box center [648, 460] width 36 height 14
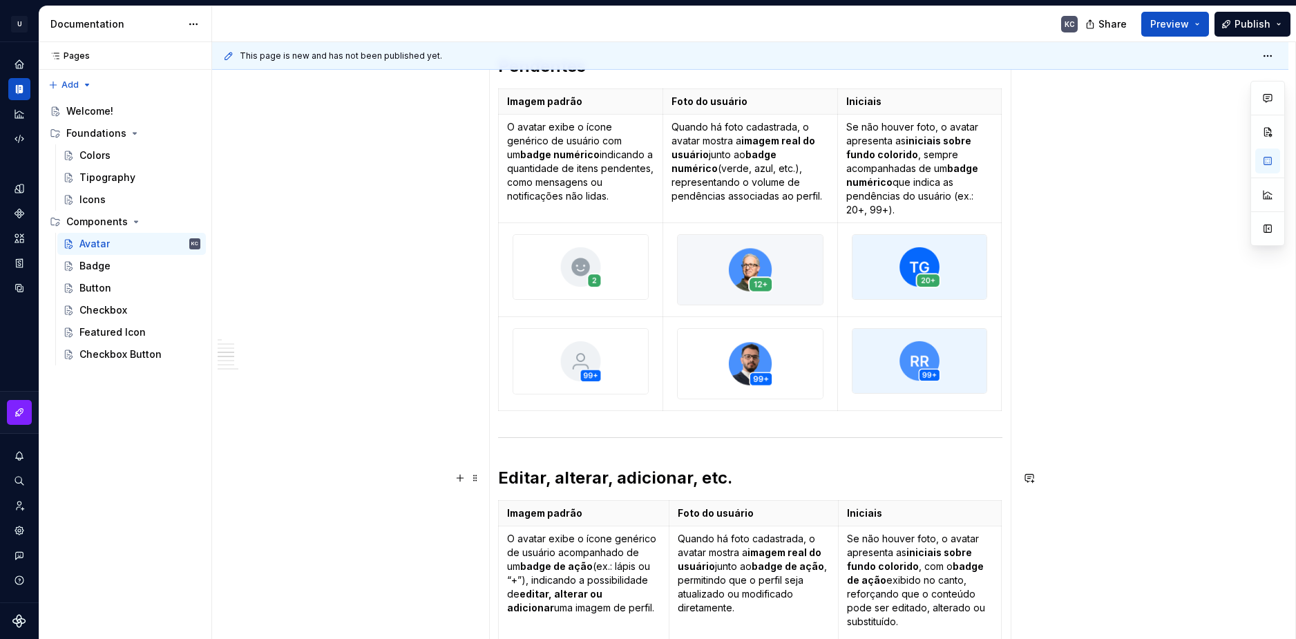
scroll to position [1256, 0]
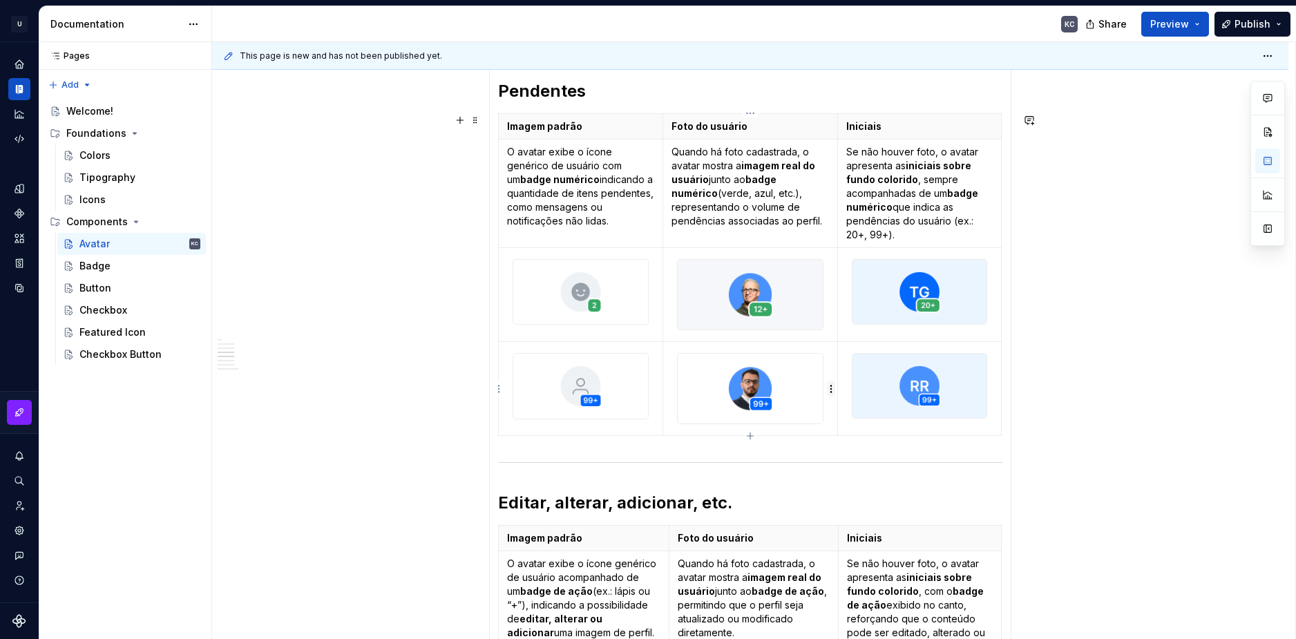
click at [829, 391] on html "U Stardust DS KC Design system data Documentation KC Share Preview Publish Page…" at bounding box center [648, 319] width 1296 height 639
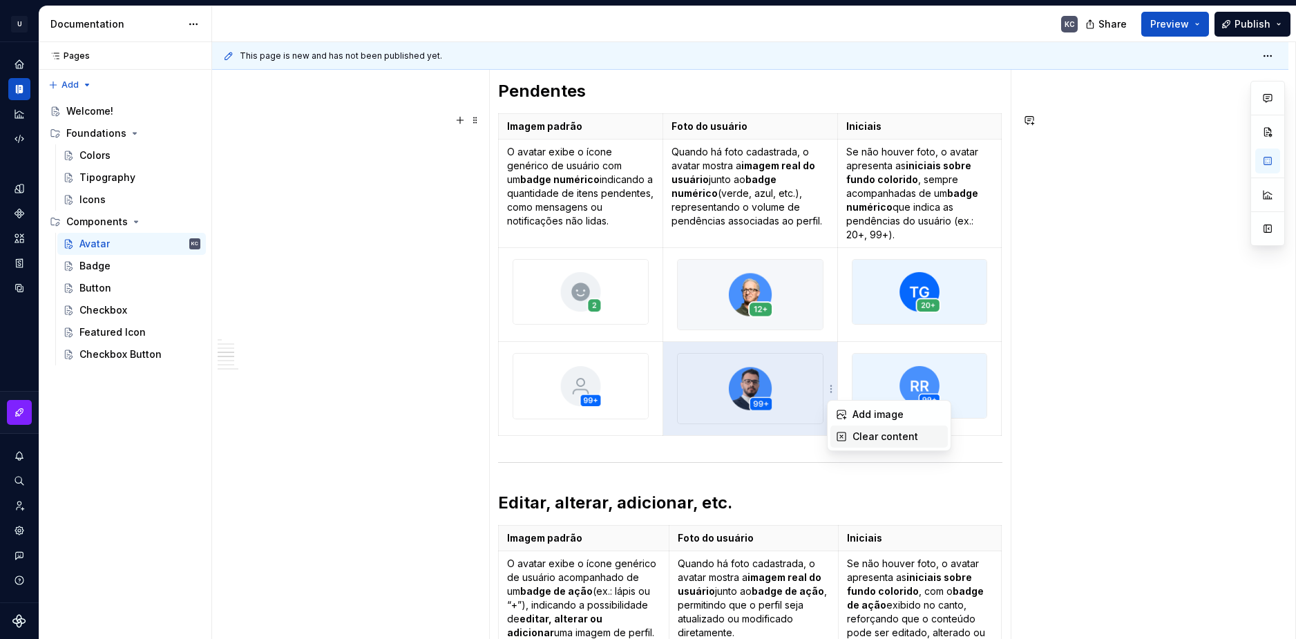
click at [847, 434] on icon at bounding box center [841, 436] width 11 height 11
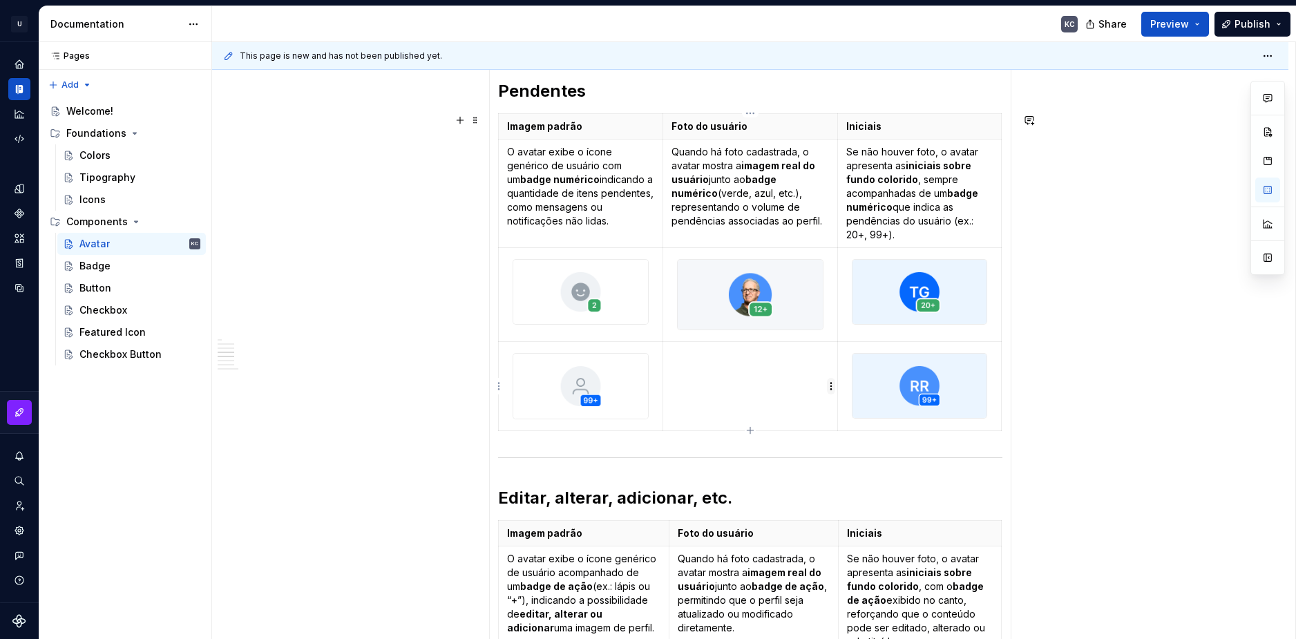
click at [829, 389] on html "U Stardust DS KC Design system data Documentation KC Share Preview Publish Page…" at bounding box center [648, 319] width 1296 height 639
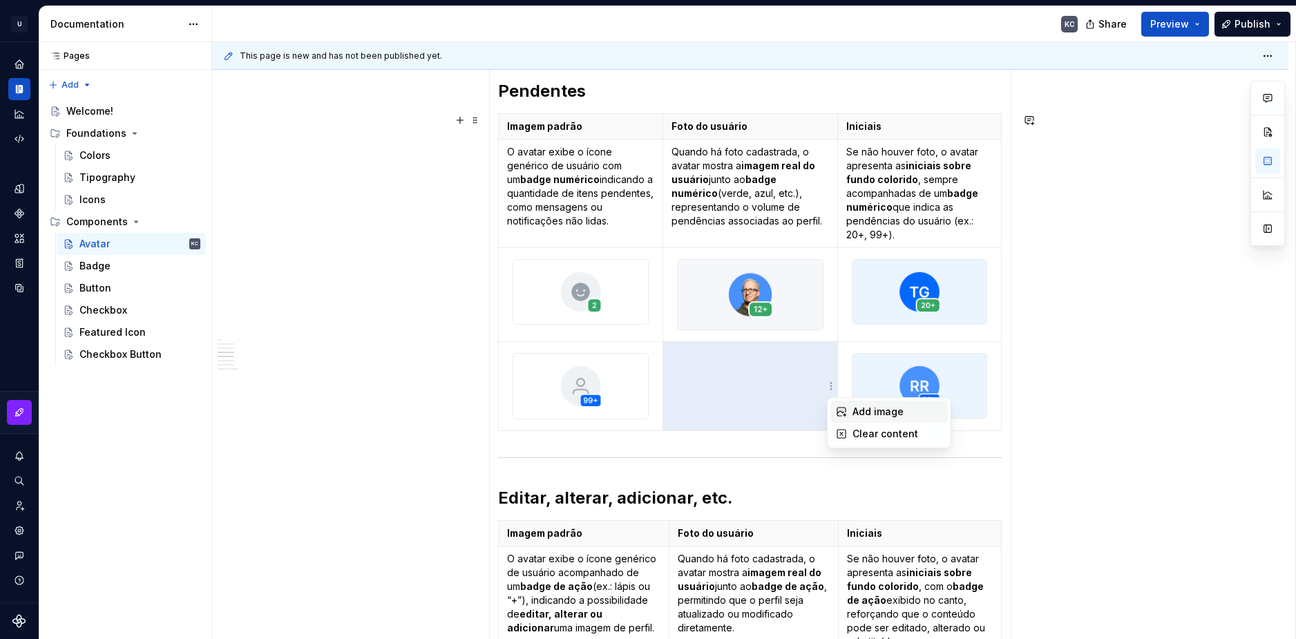
click at [857, 406] on div "Add image" at bounding box center [898, 412] width 90 height 14
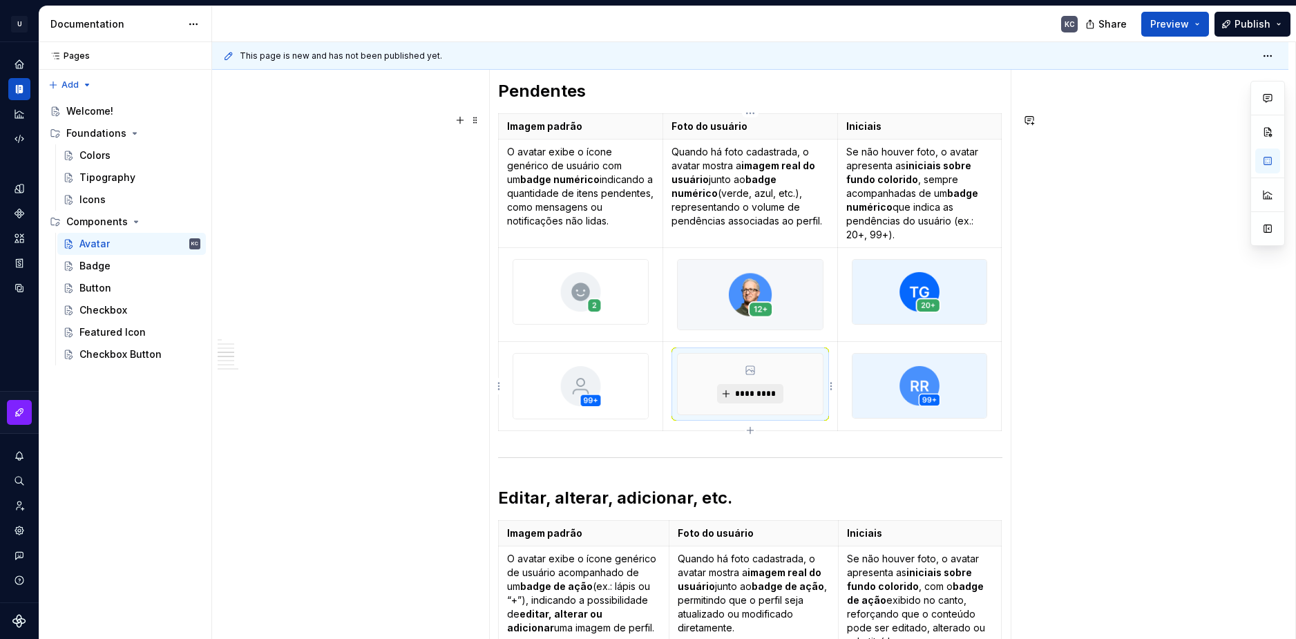
click at [748, 398] on span "*********" at bounding box center [756, 393] width 42 height 11
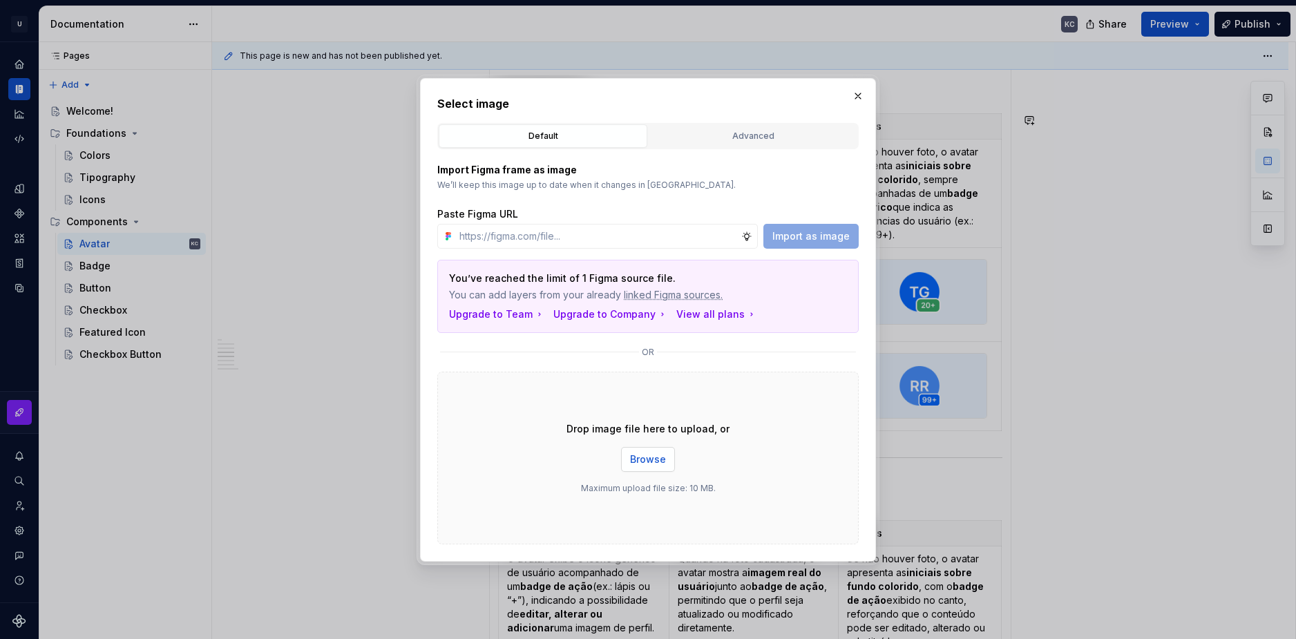
click at [627, 452] on button "Browse" at bounding box center [648, 459] width 54 height 25
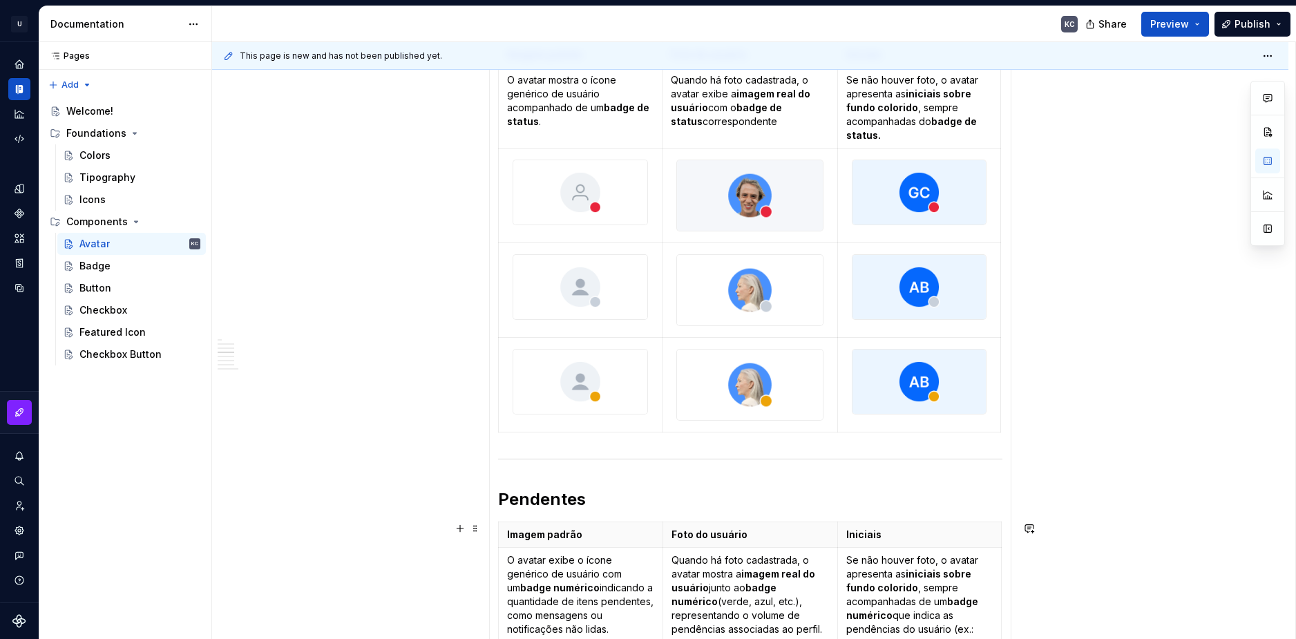
scroll to position [842, 0]
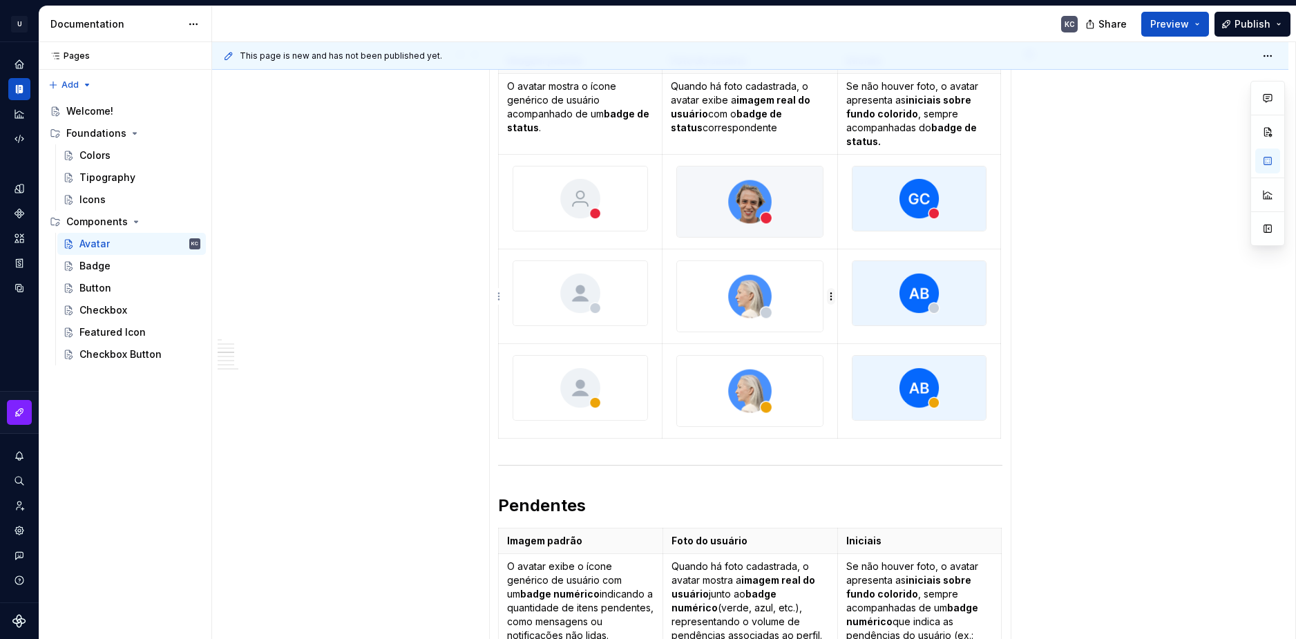
click at [827, 294] on html "U Stardust DS KC Design system data Documentation KC Share Preview Publish Page…" at bounding box center [648, 319] width 1296 height 639
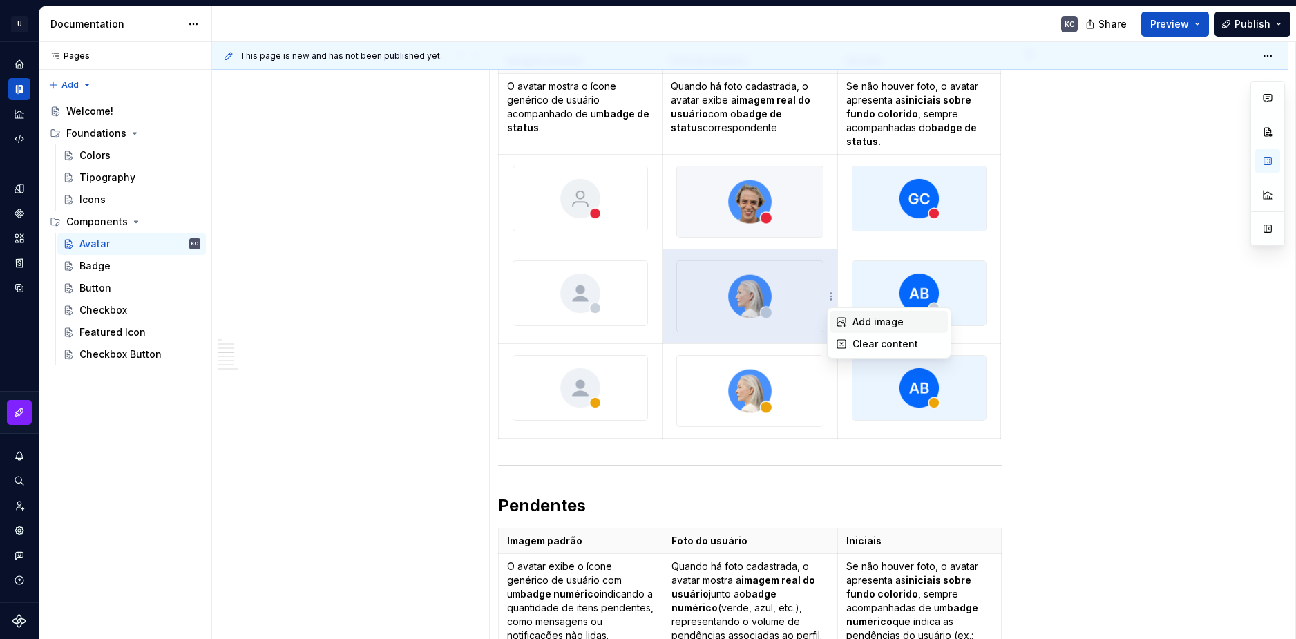
click at [864, 328] on div "Add image" at bounding box center [898, 322] width 90 height 14
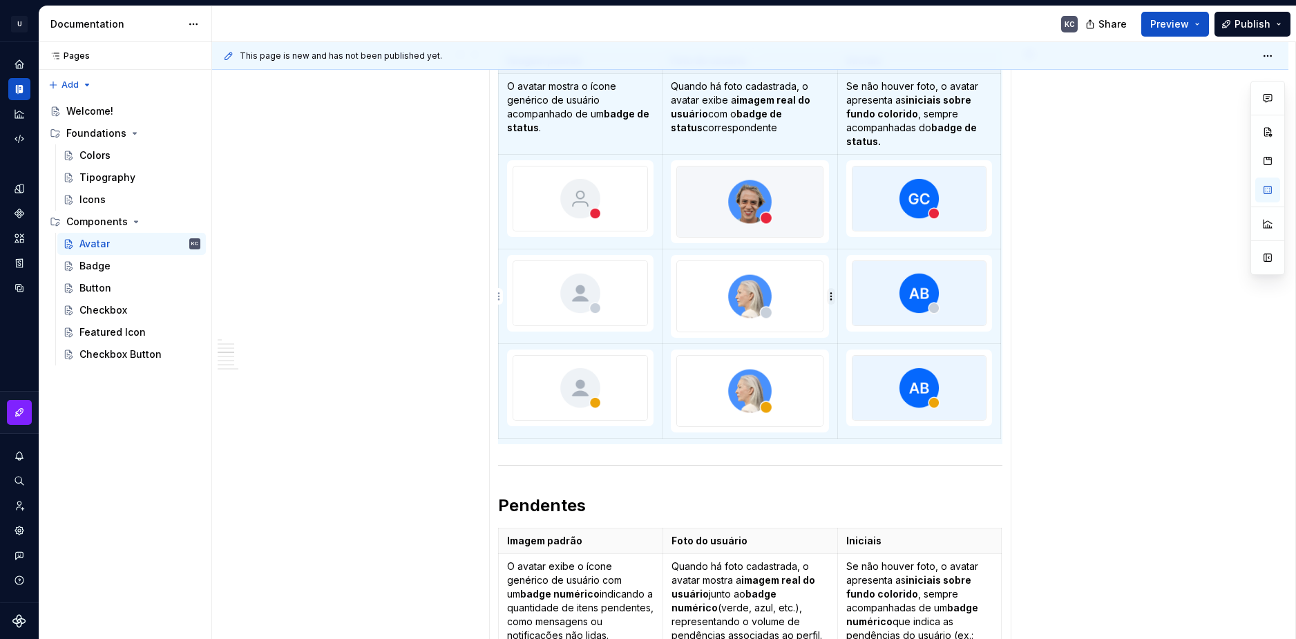
click at [831, 298] on html "U Stardust DS KC Design system data Documentation KC Share Preview Publish Page…" at bounding box center [648, 319] width 1296 height 639
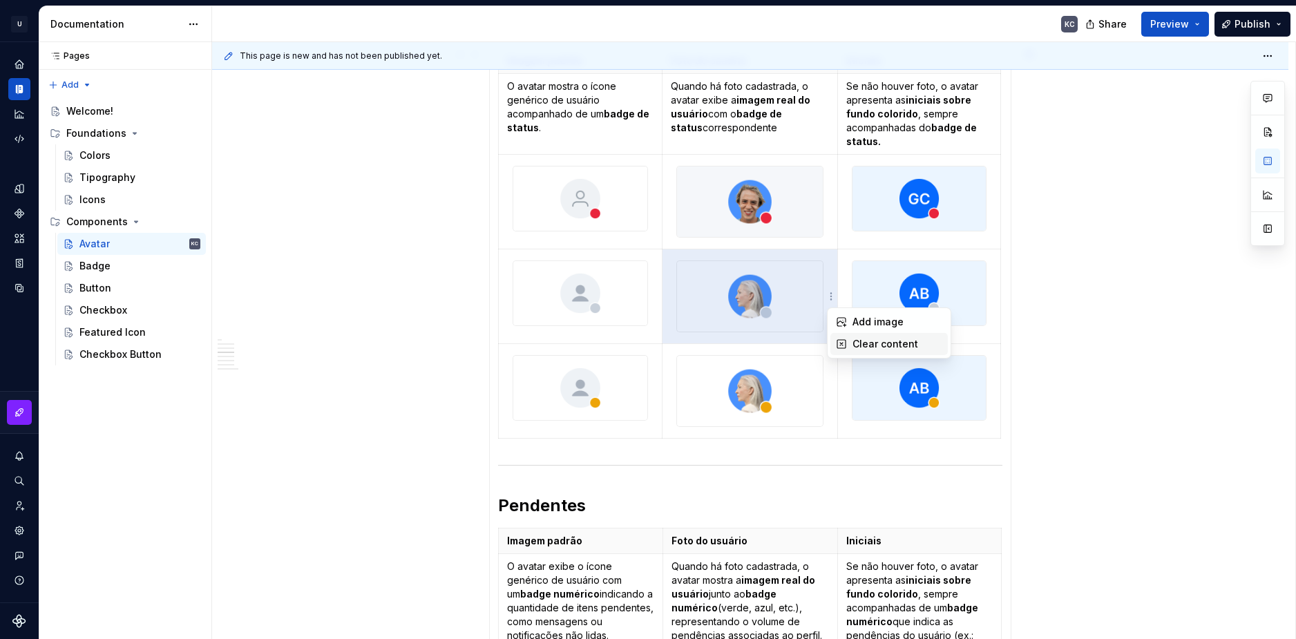
click at [848, 343] on div "Clear content" at bounding box center [889, 344] width 117 height 22
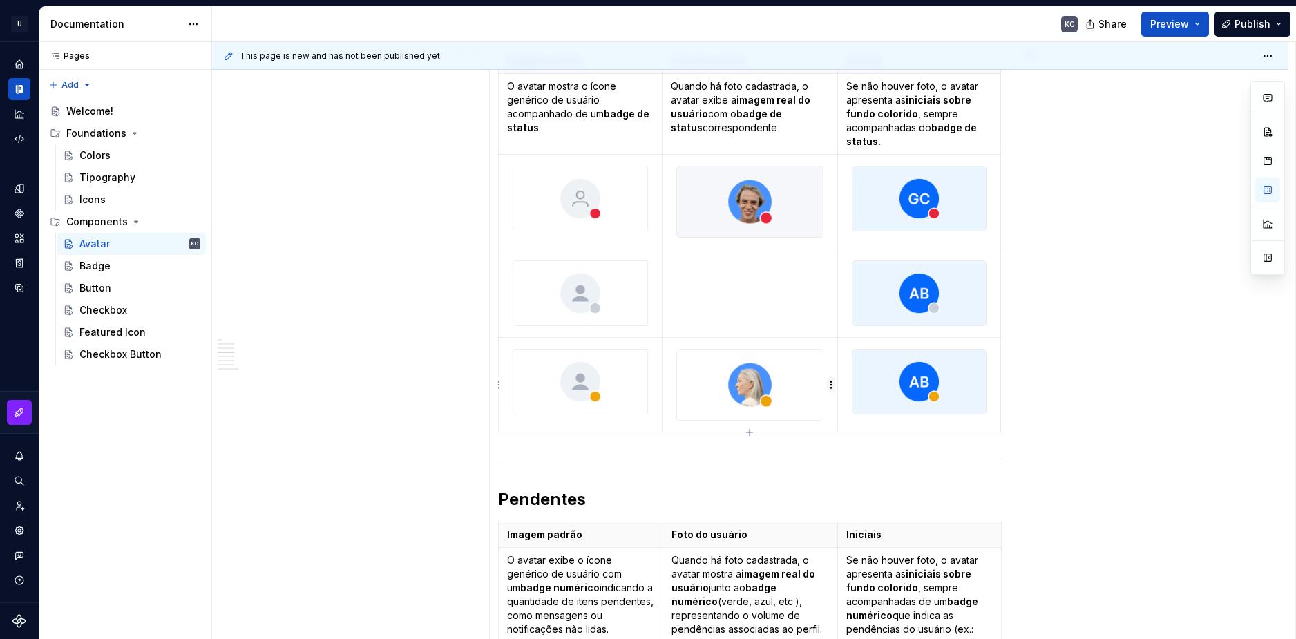
click at [827, 386] on html "U Stardust DS KC Design system data Documentation KC Share Preview Publish Page…" at bounding box center [648, 319] width 1296 height 639
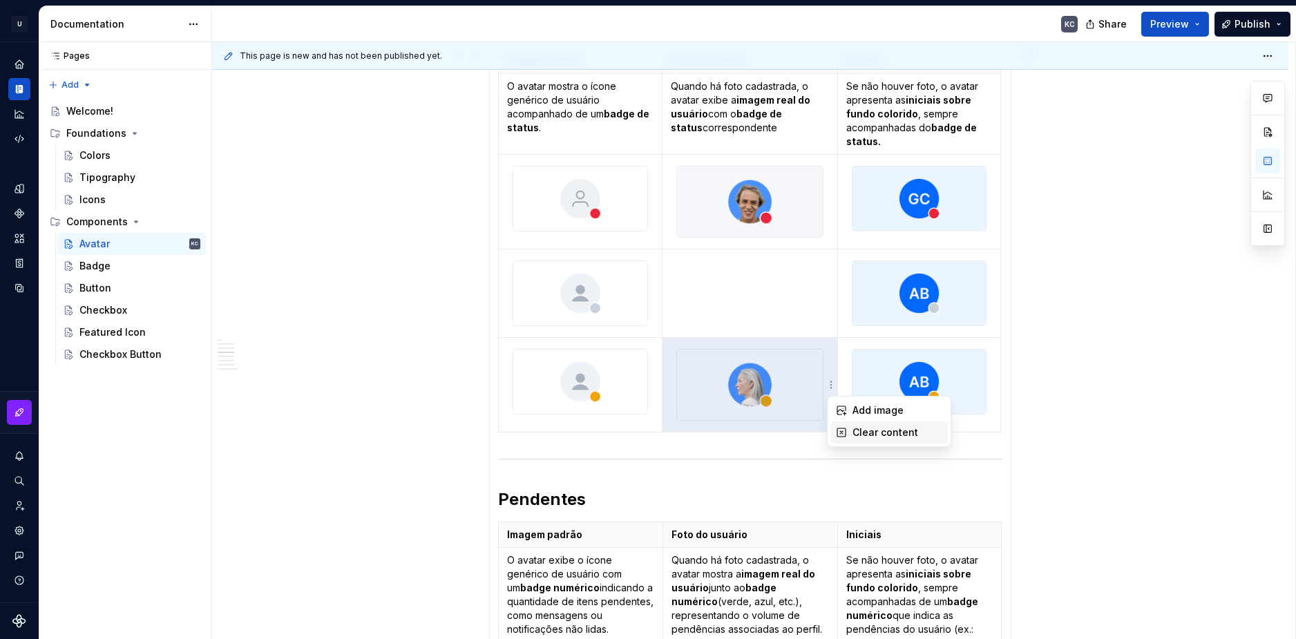
click at [843, 436] on icon at bounding box center [841, 432] width 11 height 11
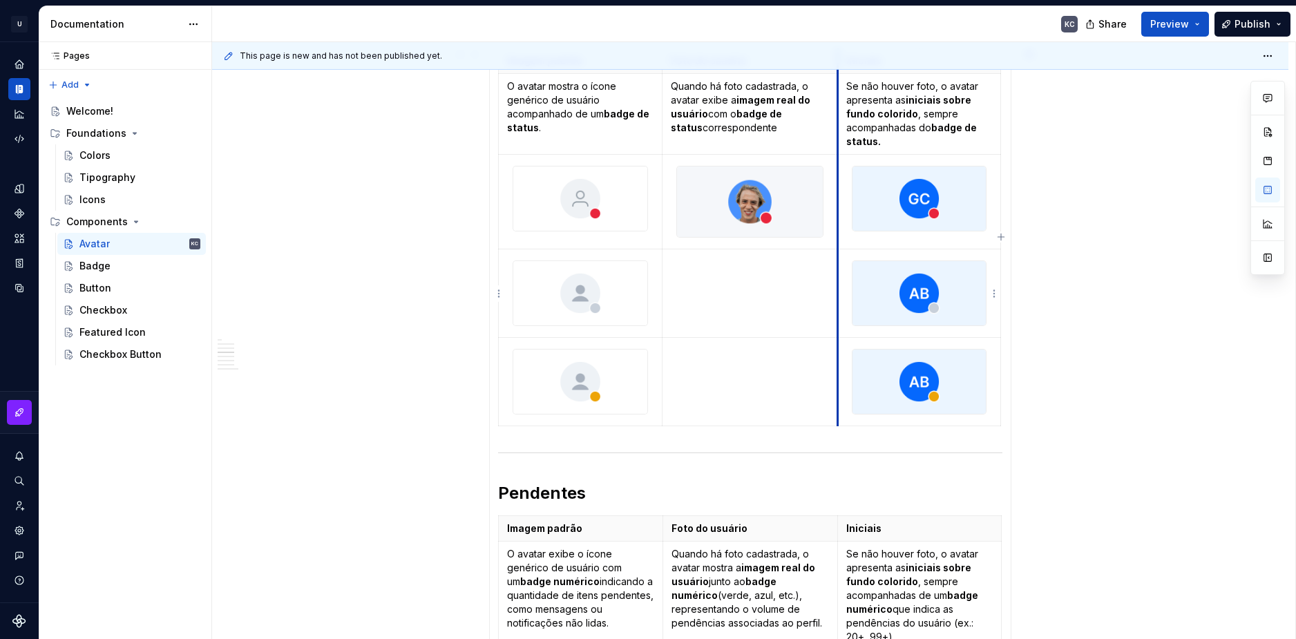
click at [838, 298] on td at bounding box center [919, 293] width 163 height 88
click at [831, 296] on html "U Stardust DS KC Design system data Documentation KC Share Preview Publish Page…" at bounding box center [648, 319] width 1296 height 639
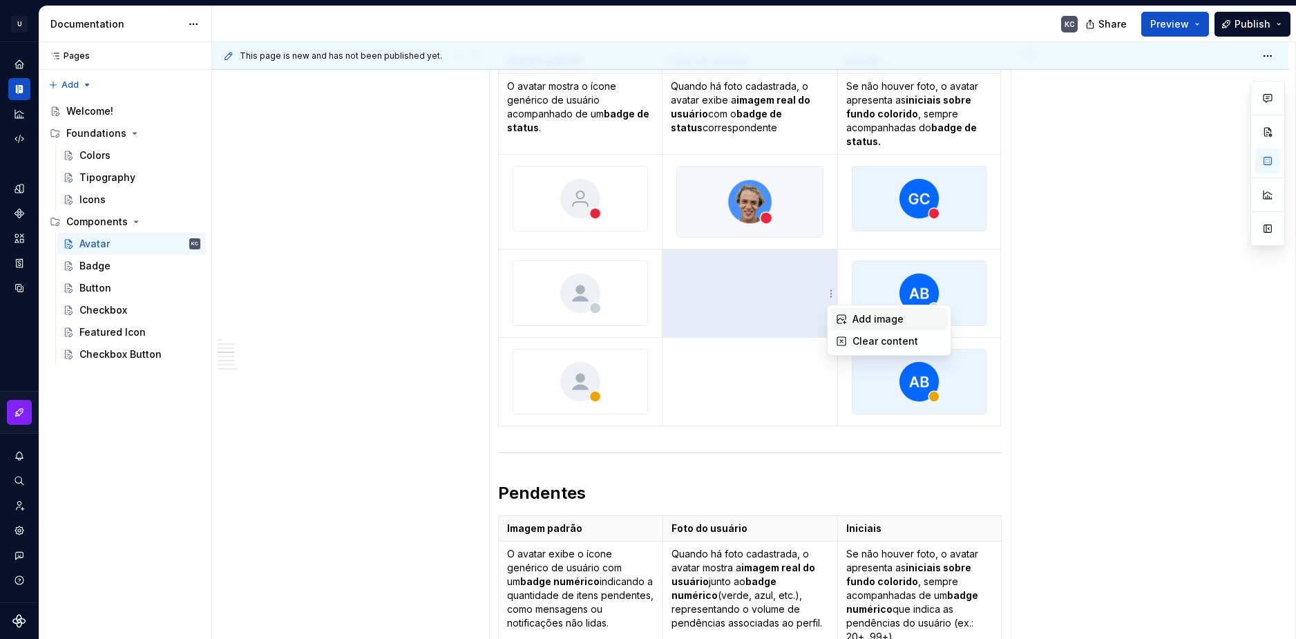
click at [847, 317] on icon at bounding box center [841, 319] width 11 height 11
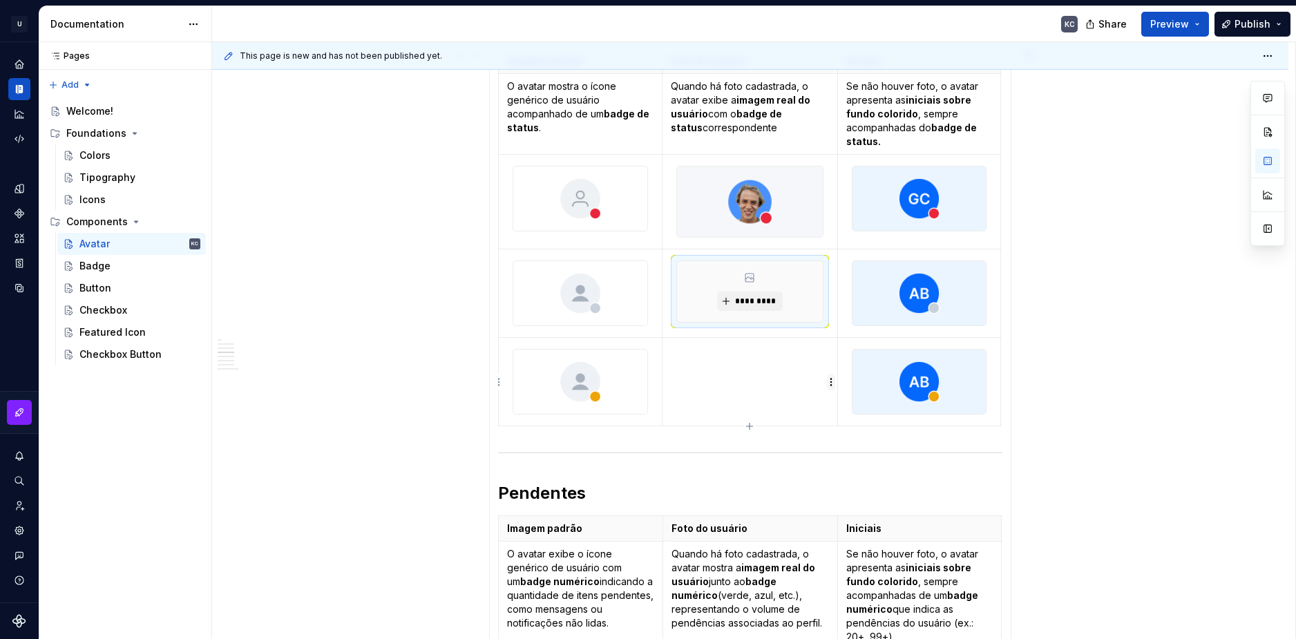
click at [831, 384] on html "U Stardust DS KC Design system data Documentation KC Share Preview Publish Page…" at bounding box center [648, 319] width 1296 height 639
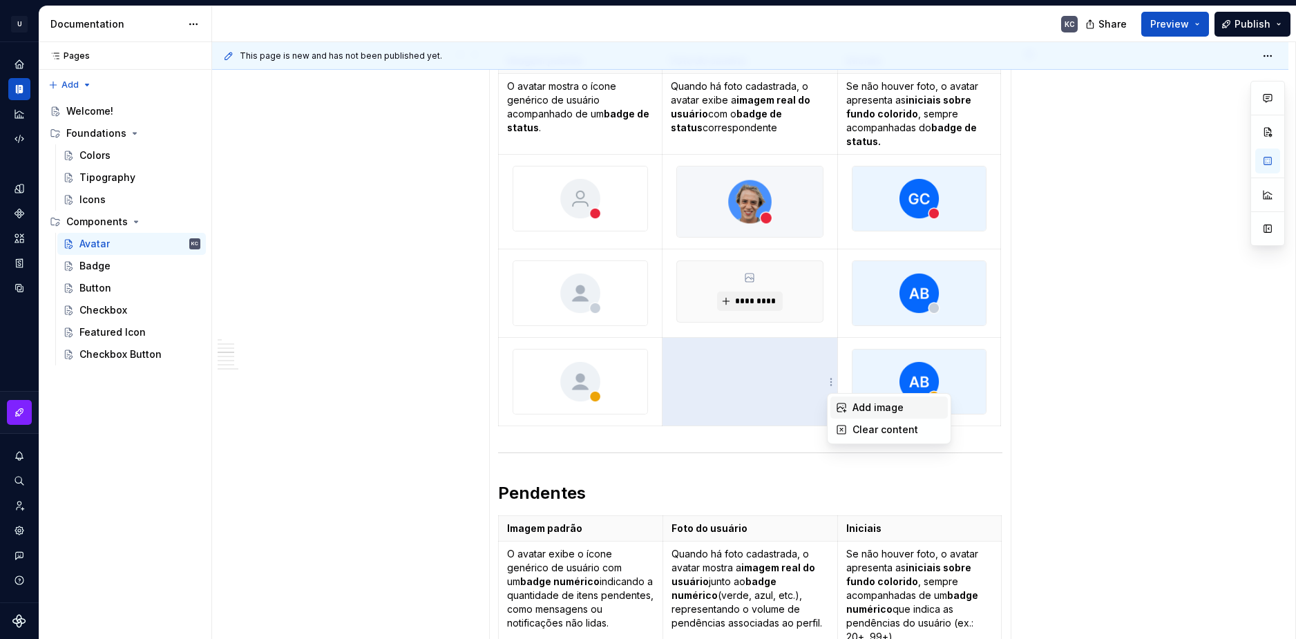
click at [849, 410] on div "Add image" at bounding box center [889, 408] width 117 height 22
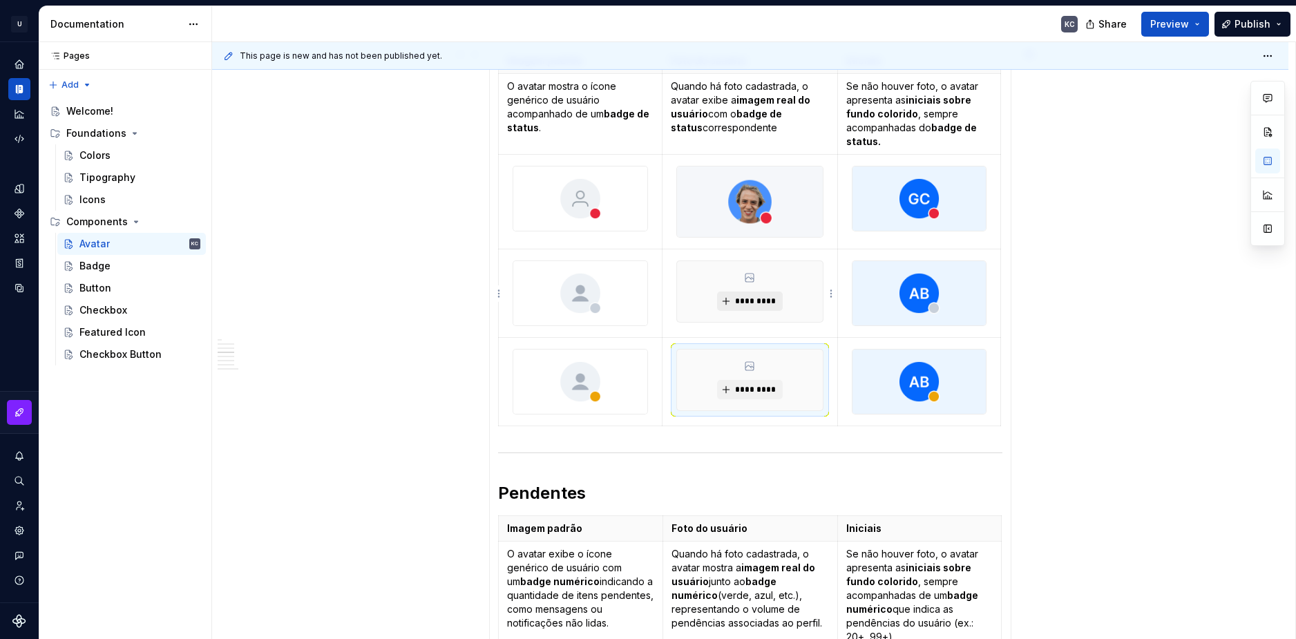
click at [762, 302] on span "*********" at bounding box center [756, 301] width 42 height 11
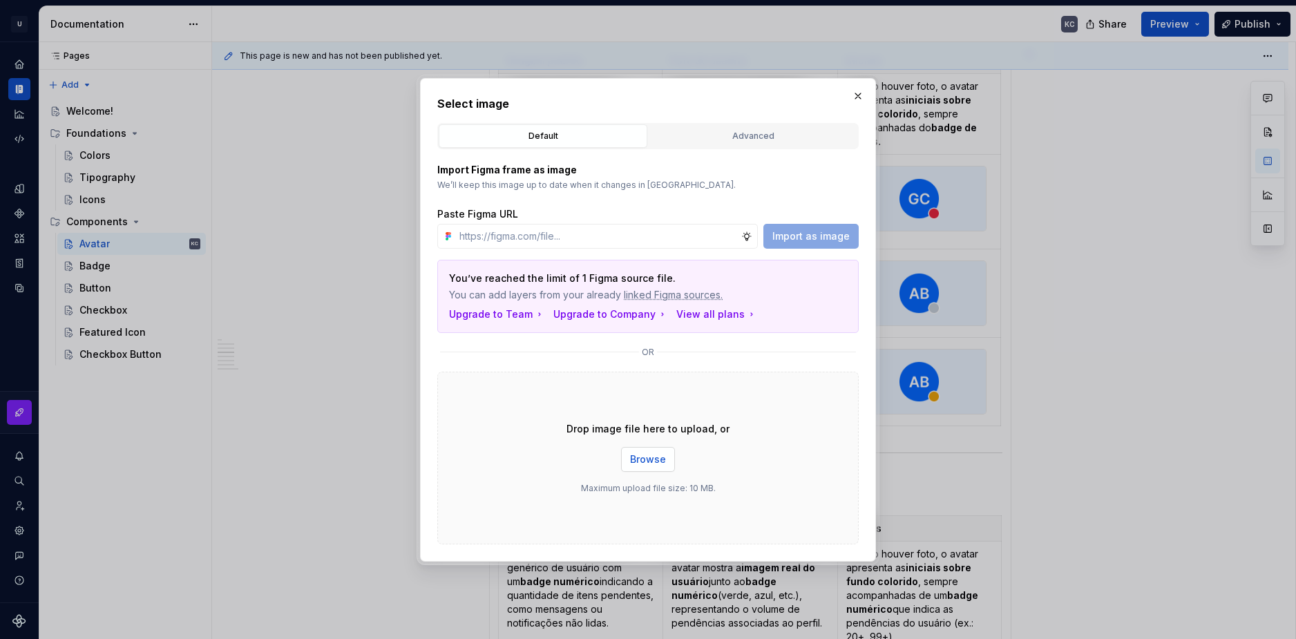
drag, startPoint x: 601, startPoint y: 455, endPoint x: 634, endPoint y: 456, distance: 33.2
click at [634, 456] on span "Browse" at bounding box center [648, 460] width 36 height 14
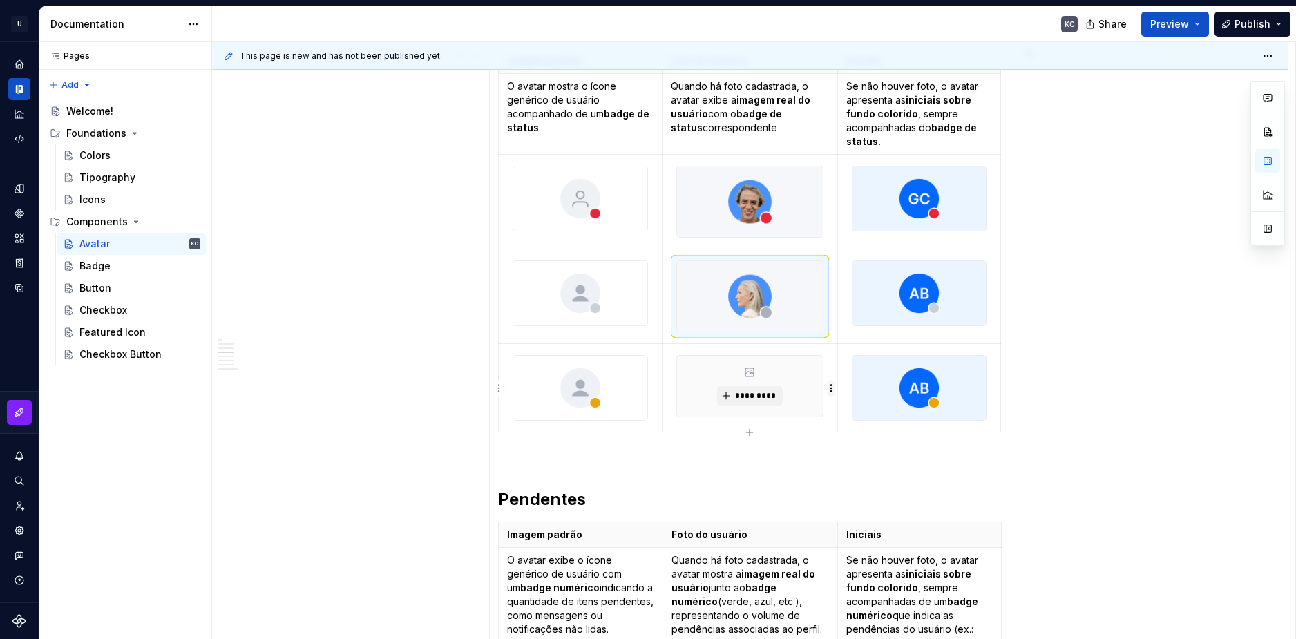
click at [831, 389] on html "U Stardust DS KC Design system data Documentation KC Share Preview Publish Page…" at bounding box center [648, 319] width 1296 height 639
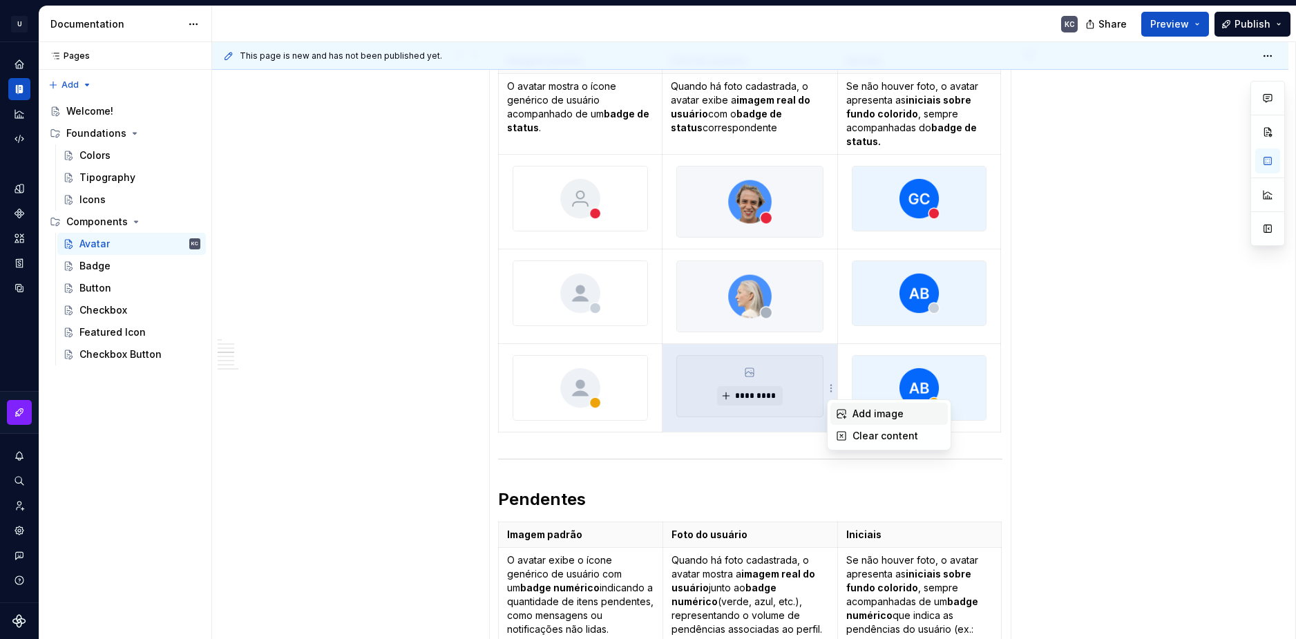
click at [884, 419] on div "Add image" at bounding box center [898, 414] width 90 height 14
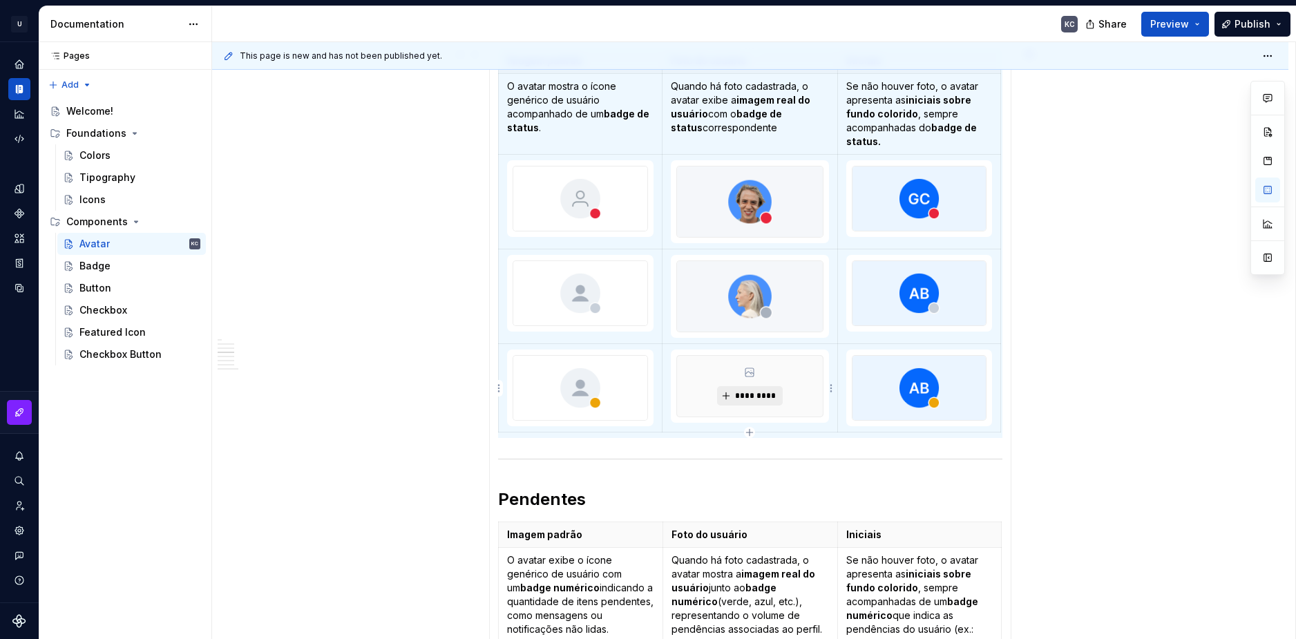
click at [774, 394] on span "*********" at bounding box center [756, 395] width 42 height 11
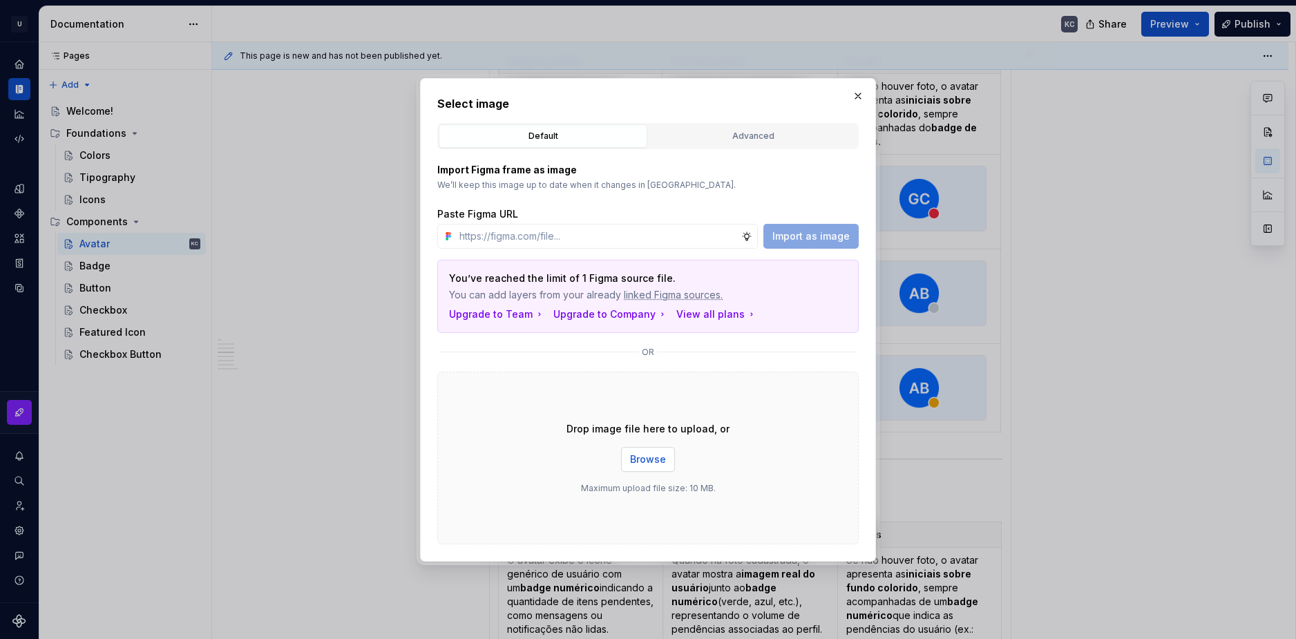
click at [659, 463] on span "Browse" at bounding box center [648, 460] width 36 height 14
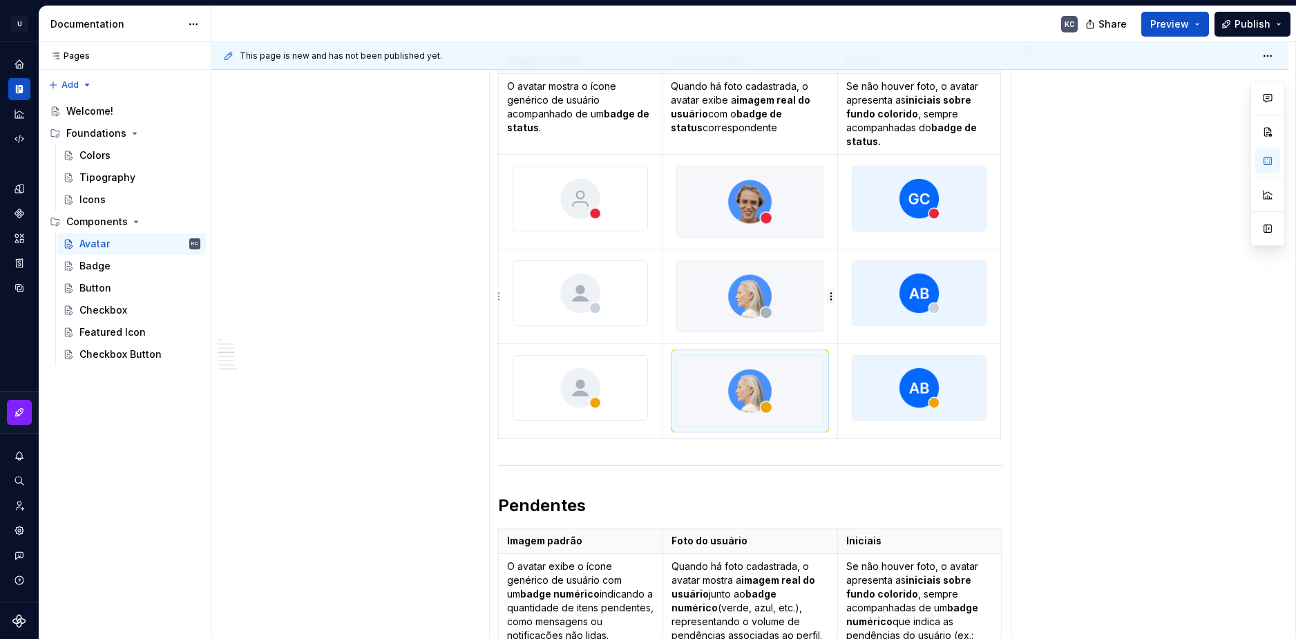
click at [830, 298] on html "U Stardust DS KC Design system data Documentation KC Share Preview Publish Page…" at bounding box center [648, 319] width 1296 height 639
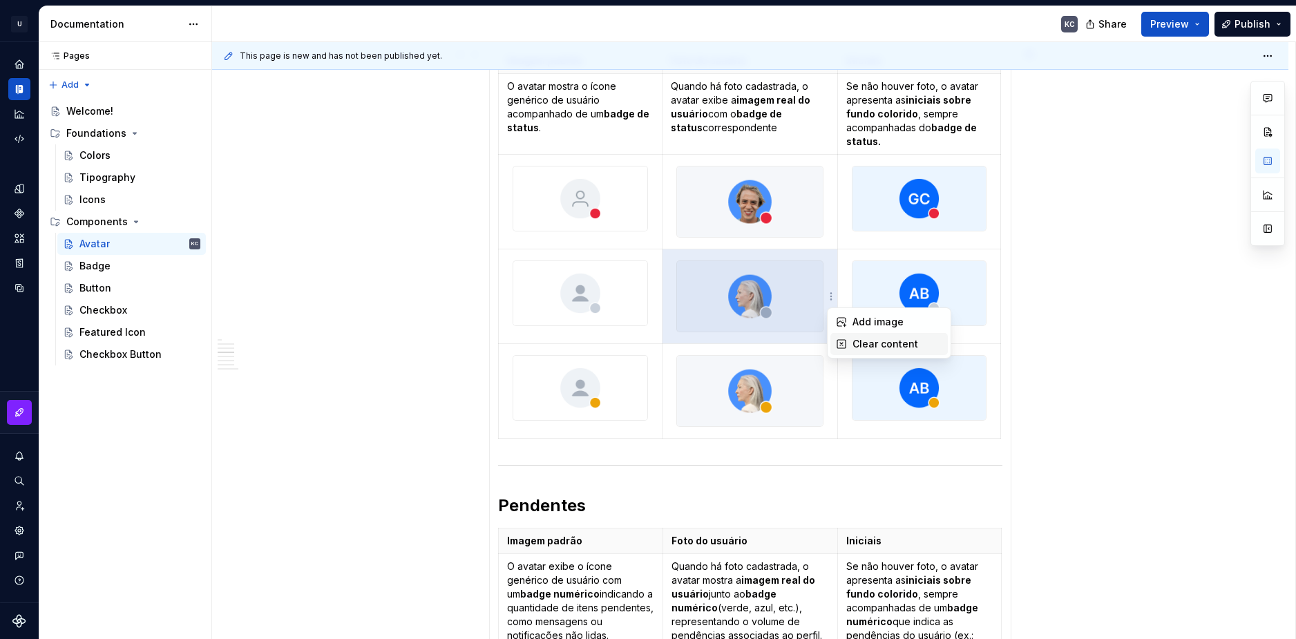
click at [855, 347] on div "Clear content" at bounding box center [898, 344] width 90 height 14
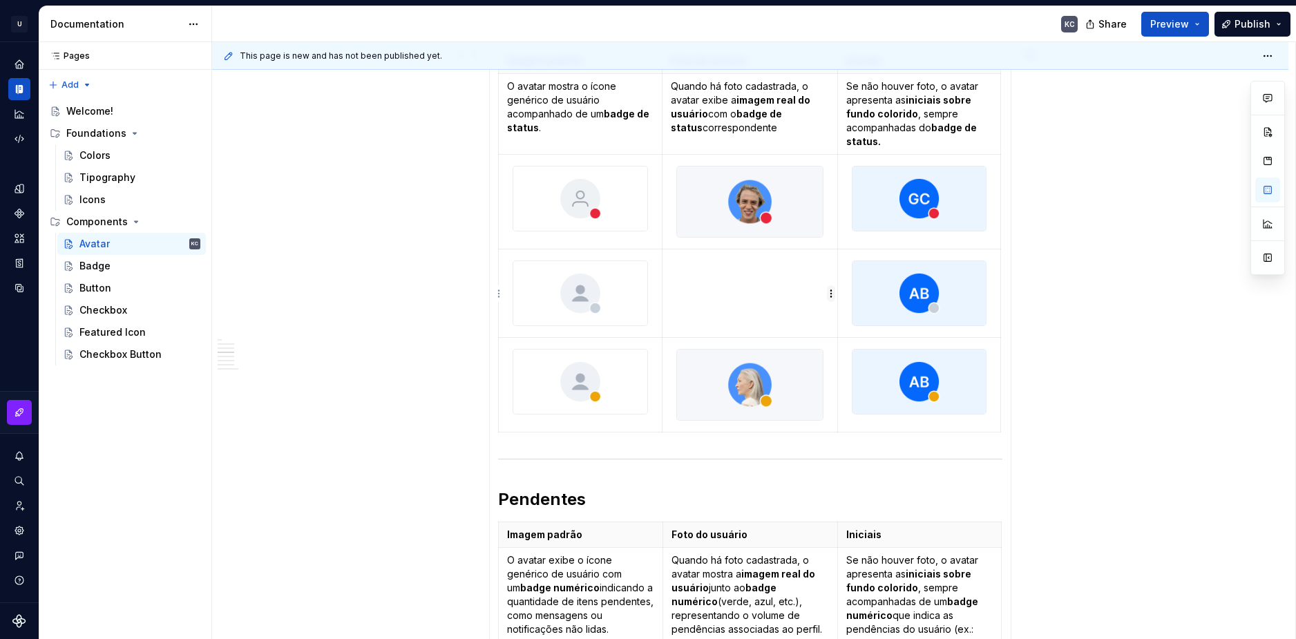
click at [830, 298] on html "U Stardust DS KC Design system data Documentation KC Share Preview Publish Page…" at bounding box center [648, 319] width 1296 height 639
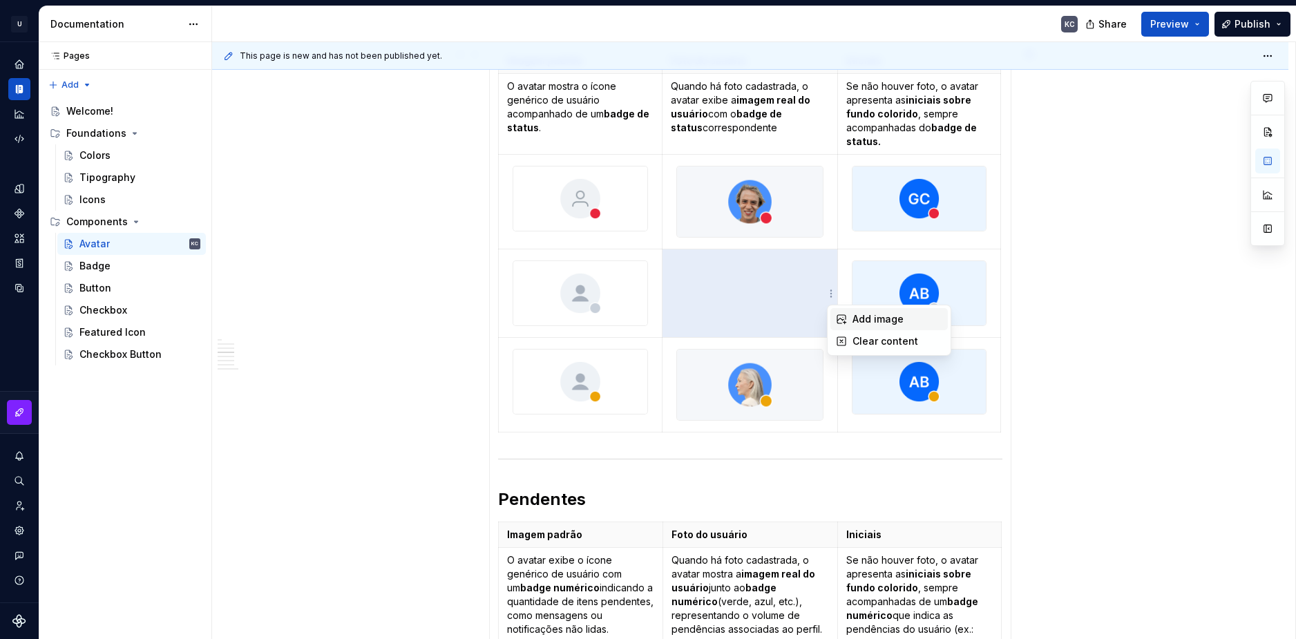
click at [850, 323] on div "Add image" at bounding box center [889, 319] width 117 height 22
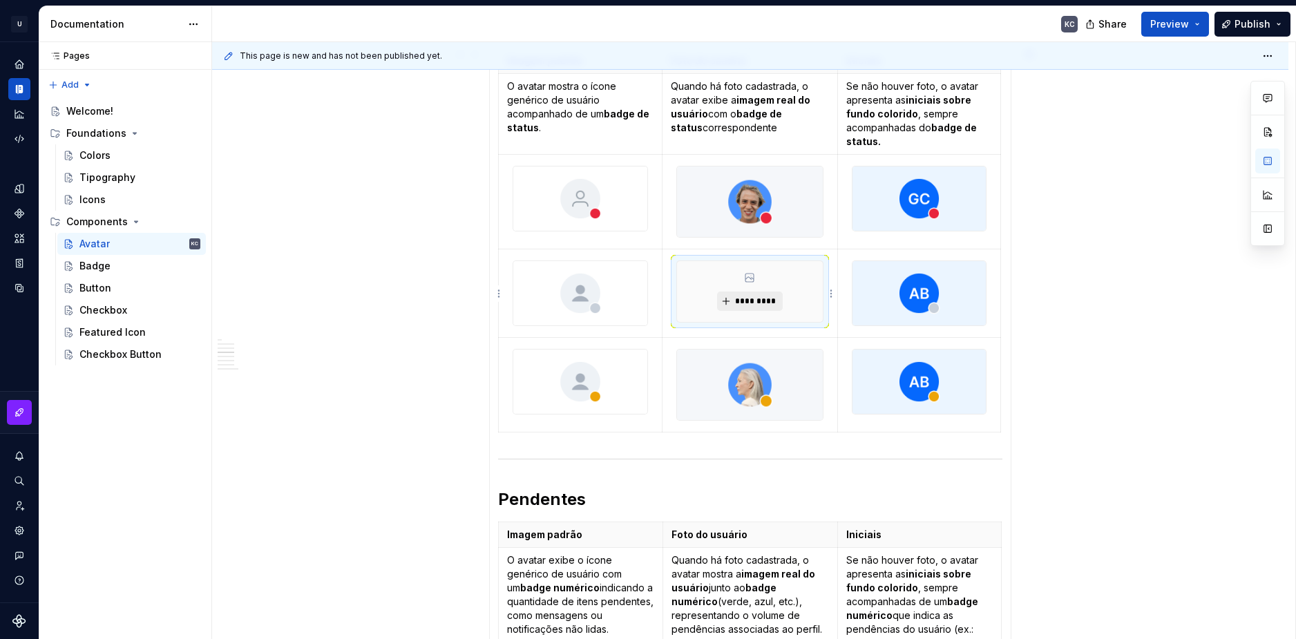
click at [757, 295] on button "*********" at bounding box center [750, 301] width 66 height 19
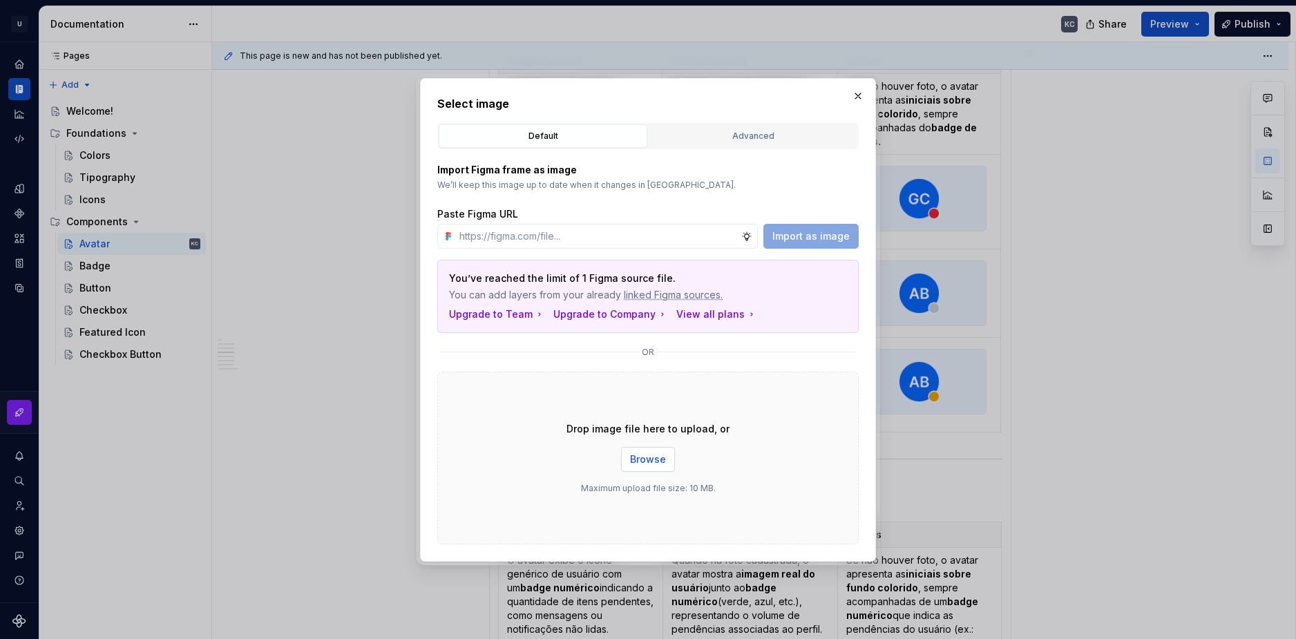
click at [641, 458] on span "Browse" at bounding box center [648, 460] width 36 height 14
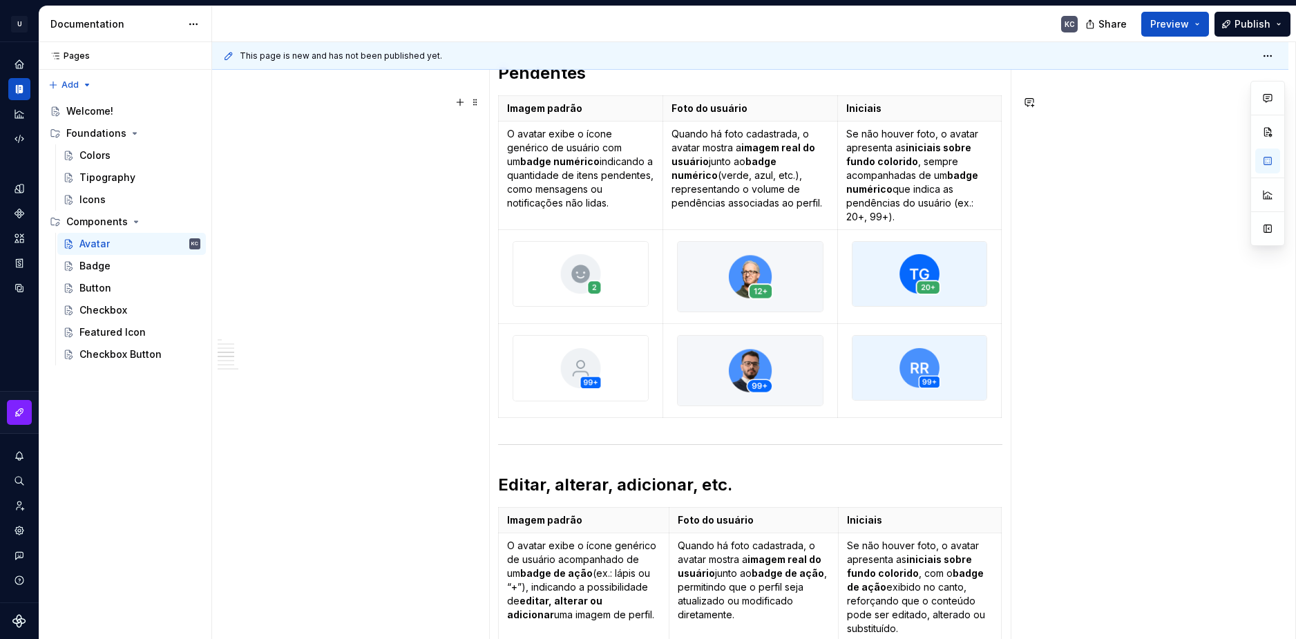
scroll to position [1589, 0]
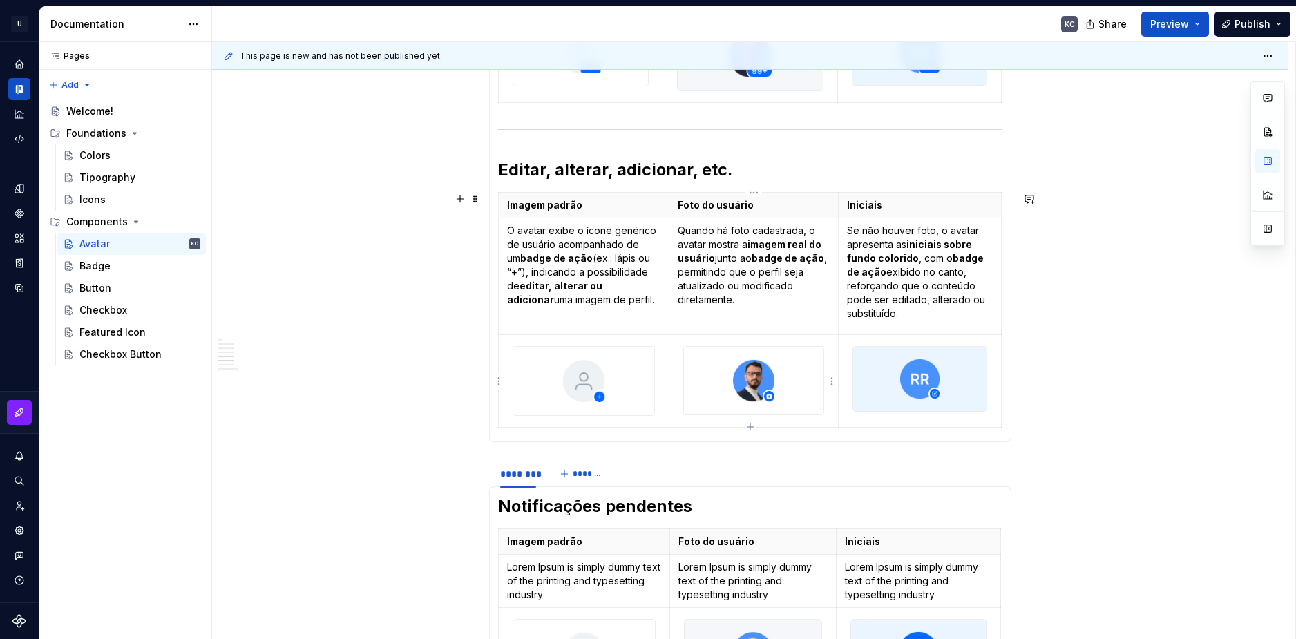
click at [833, 390] on td at bounding box center [754, 381] width 170 height 92
click at [835, 381] on html "U Stardust DS KC Design system data Documentation KC Share Preview Publish Page…" at bounding box center [648, 319] width 1296 height 639
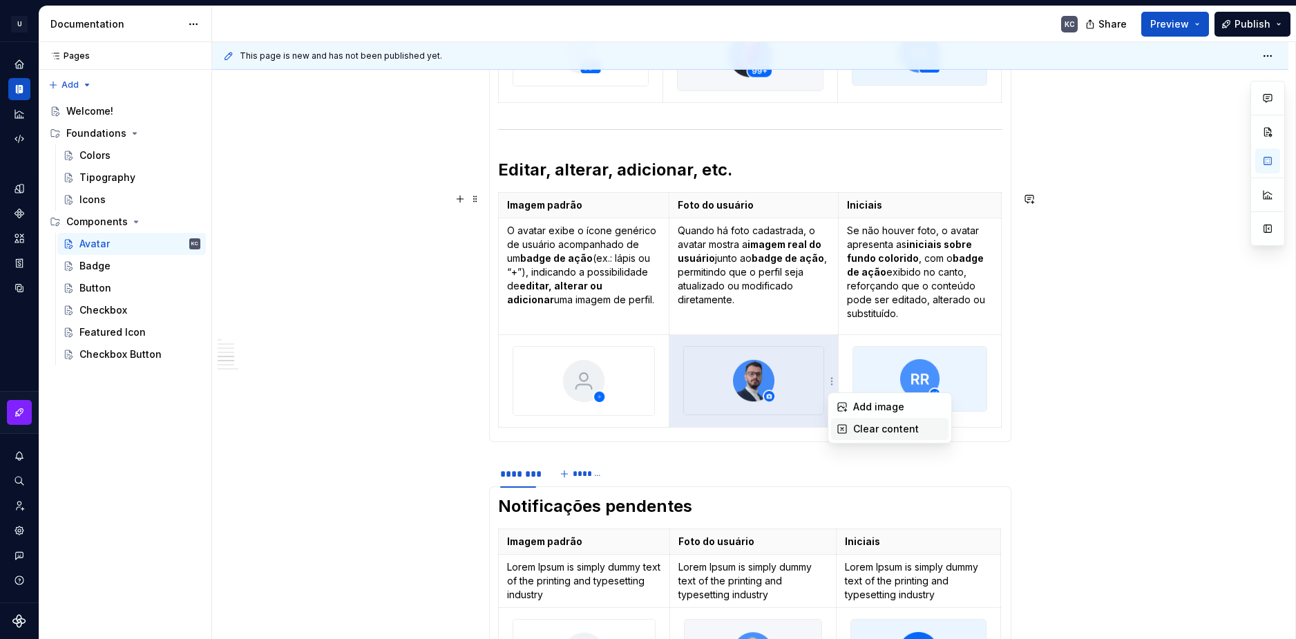
click at [858, 432] on div "Clear content" at bounding box center [898, 429] width 90 height 14
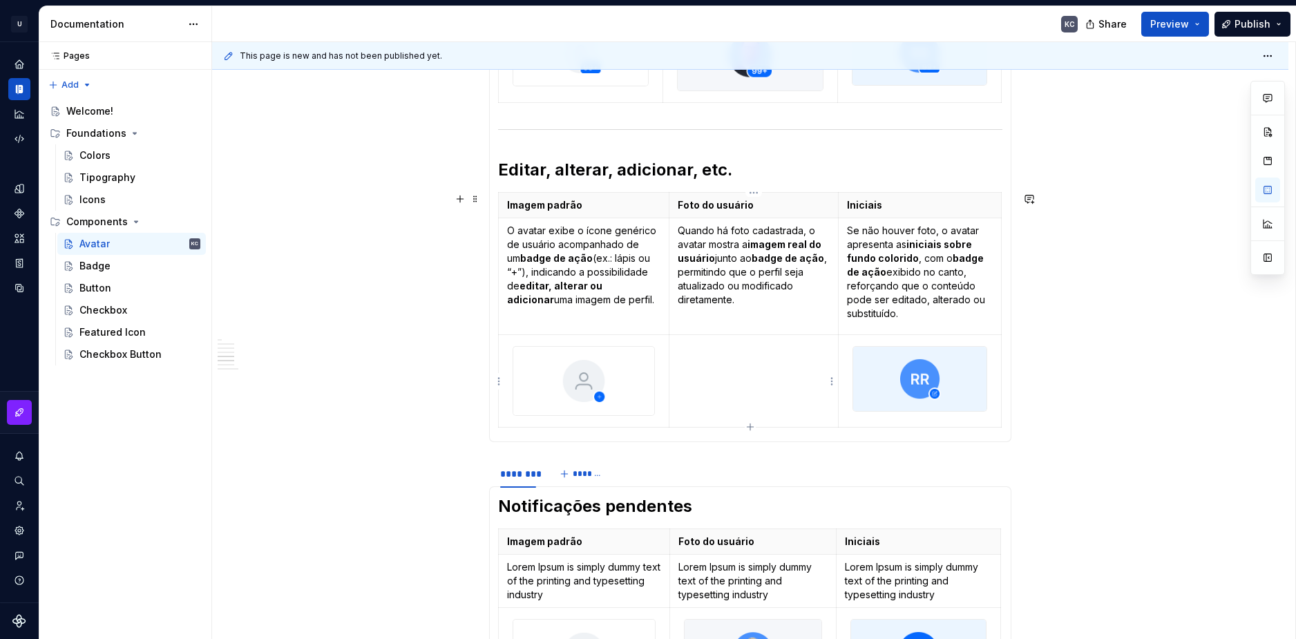
click at [831, 386] on html "U Stardust DS KC Design system data Documentation KC Share Preview Publish Page…" at bounding box center [648, 319] width 1296 height 639
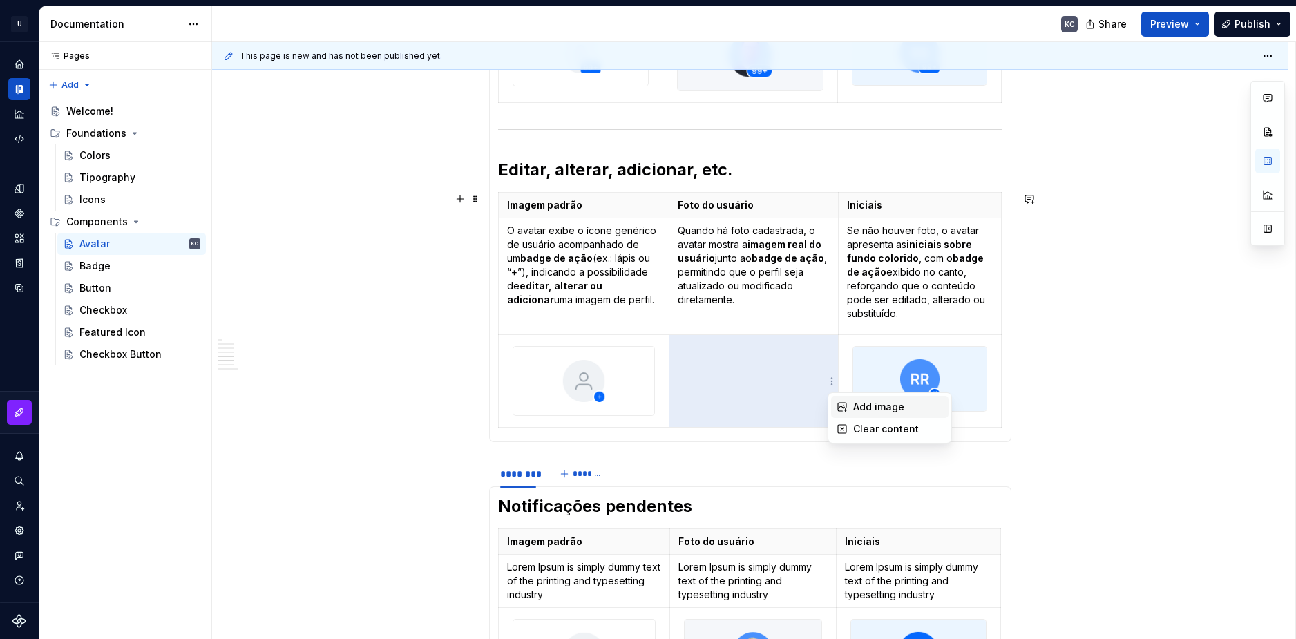
click at [844, 399] on div "Add image" at bounding box center [889, 407] width 117 height 22
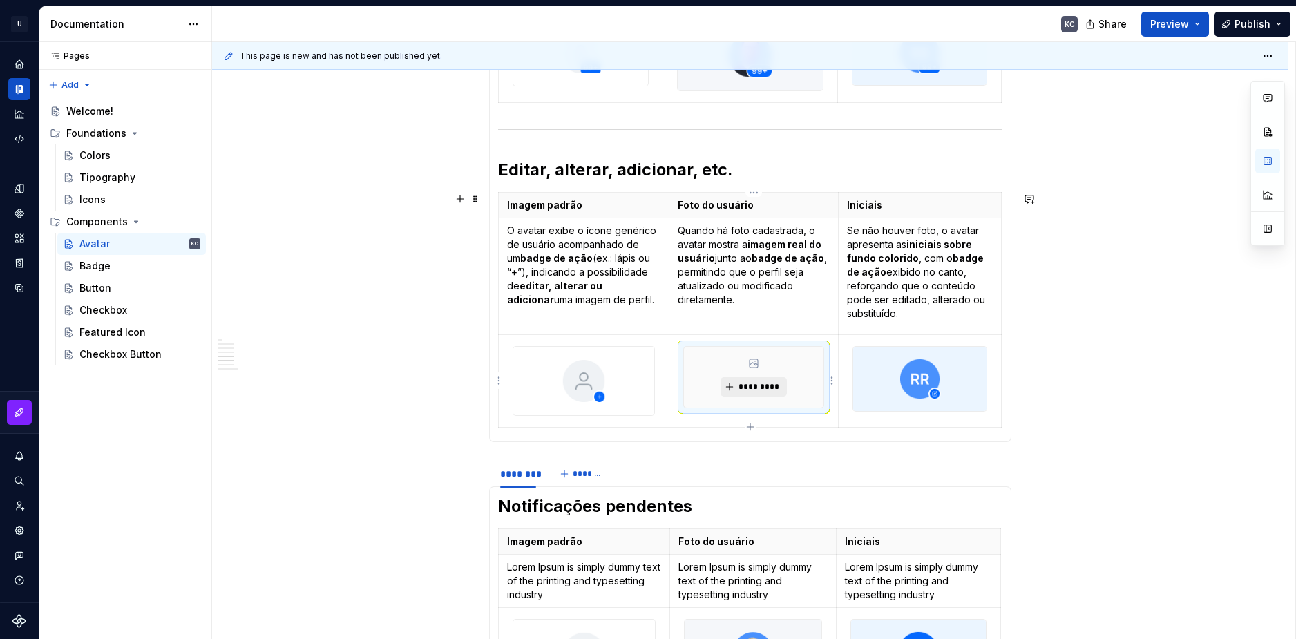
click at [768, 386] on span "*********" at bounding box center [759, 386] width 42 height 11
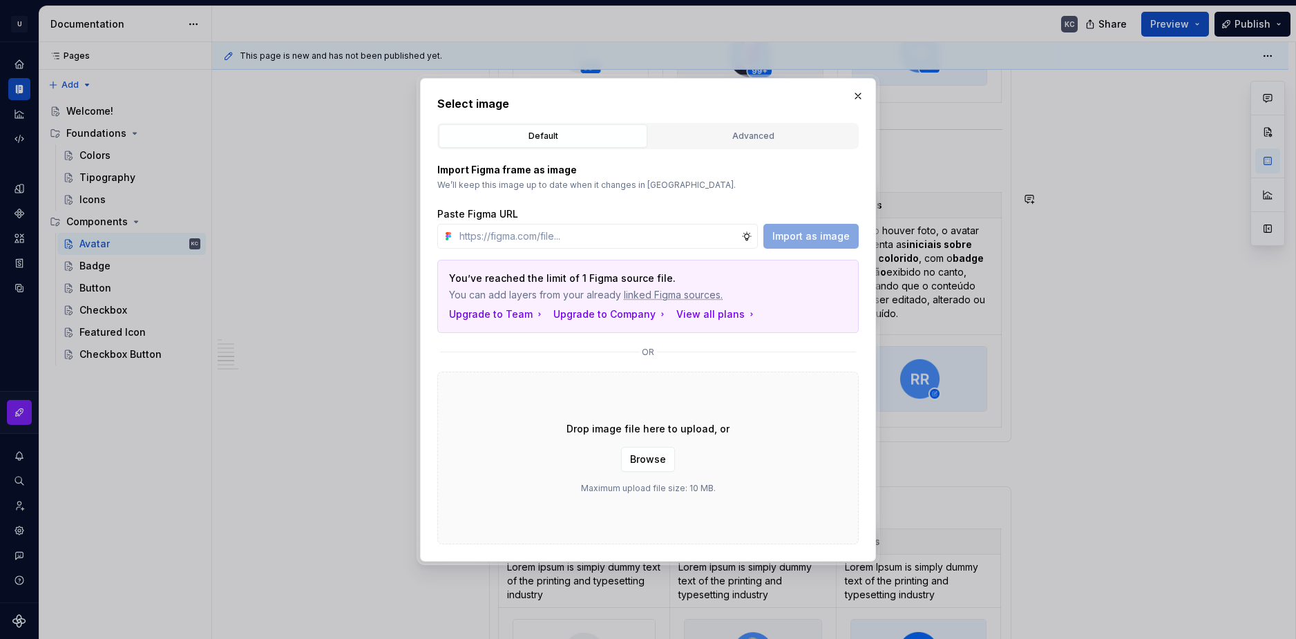
click at [637, 463] on span "Browse" at bounding box center [648, 460] width 36 height 14
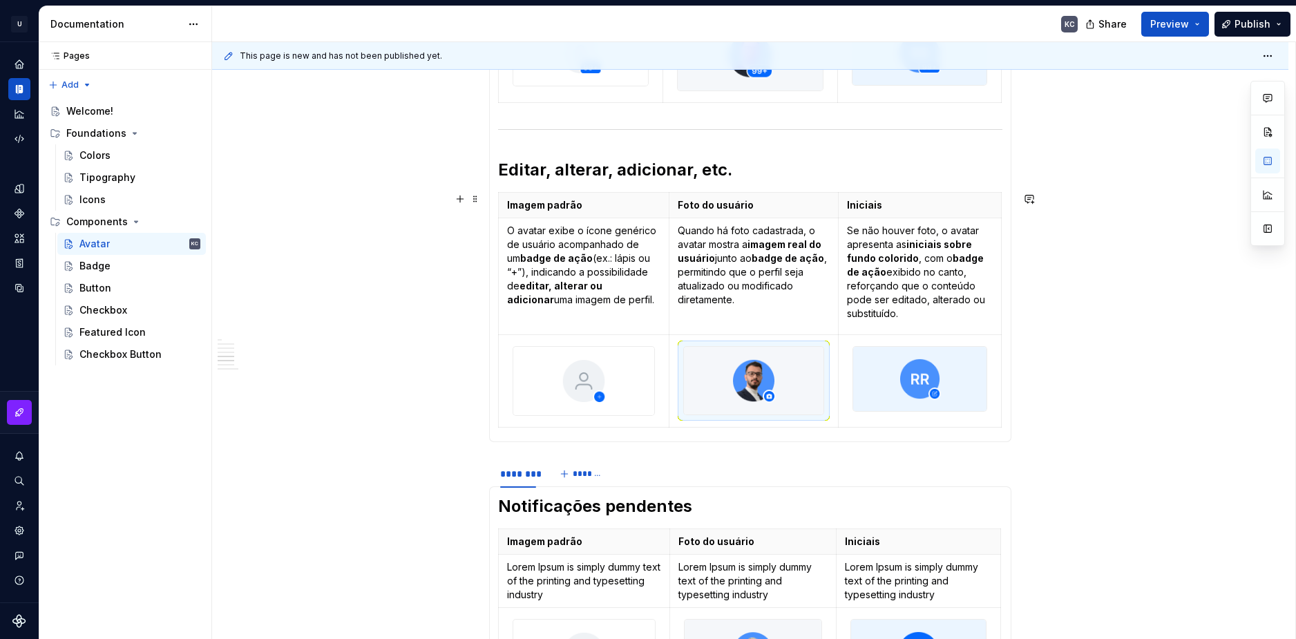
click at [1164, 328] on div "**********" at bounding box center [750, 342] width 1077 height 3356
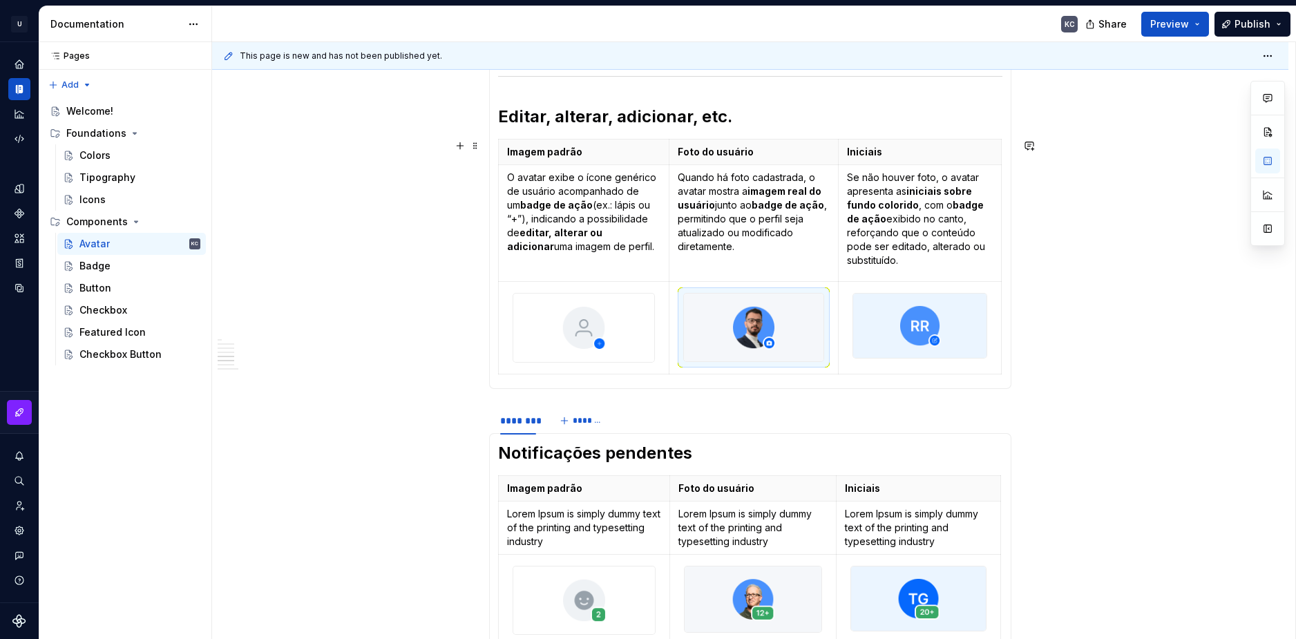
scroll to position [1658, 0]
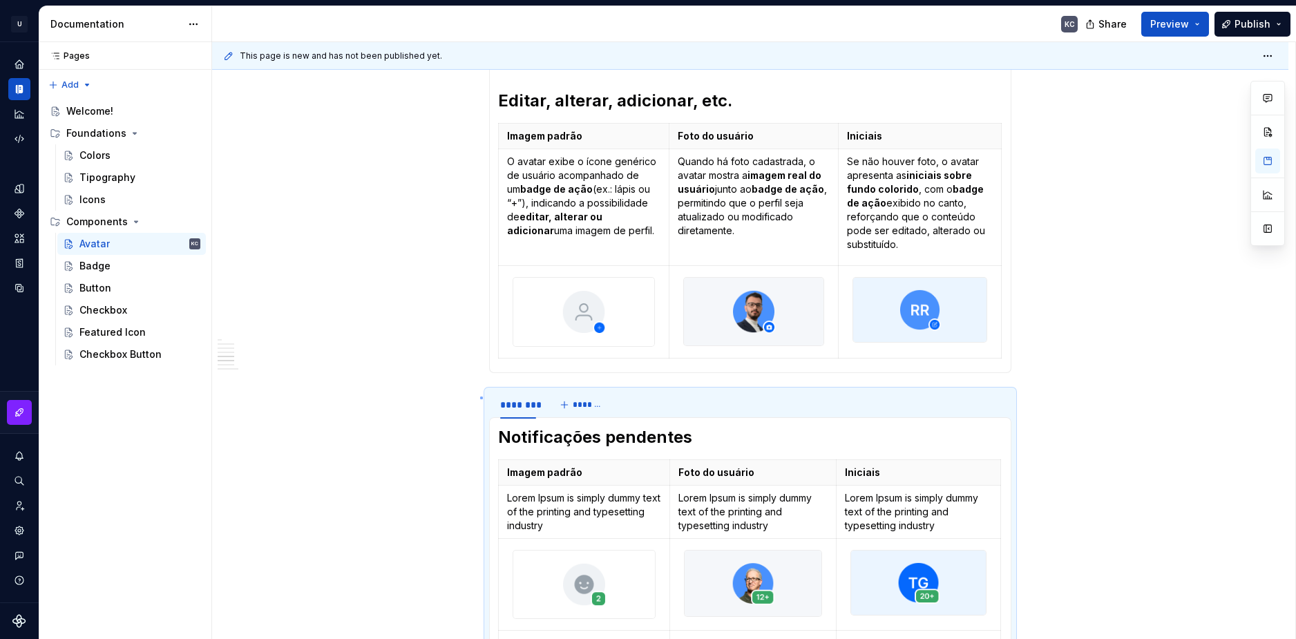
click at [480, 397] on div "**********" at bounding box center [754, 341] width 1084 height 598
click at [477, 398] on span at bounding box center [475, 397] width 11 height 19
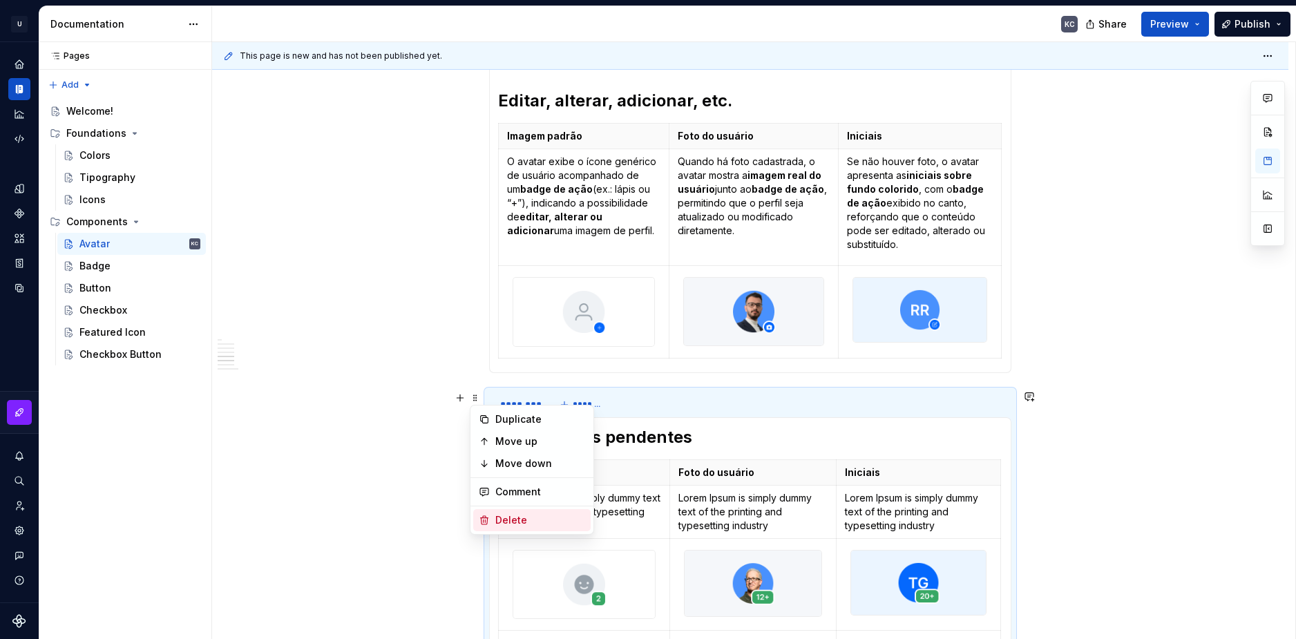
click at [517, 515] on div "Delete" at bounding box center [540, 520] width 90 height 14
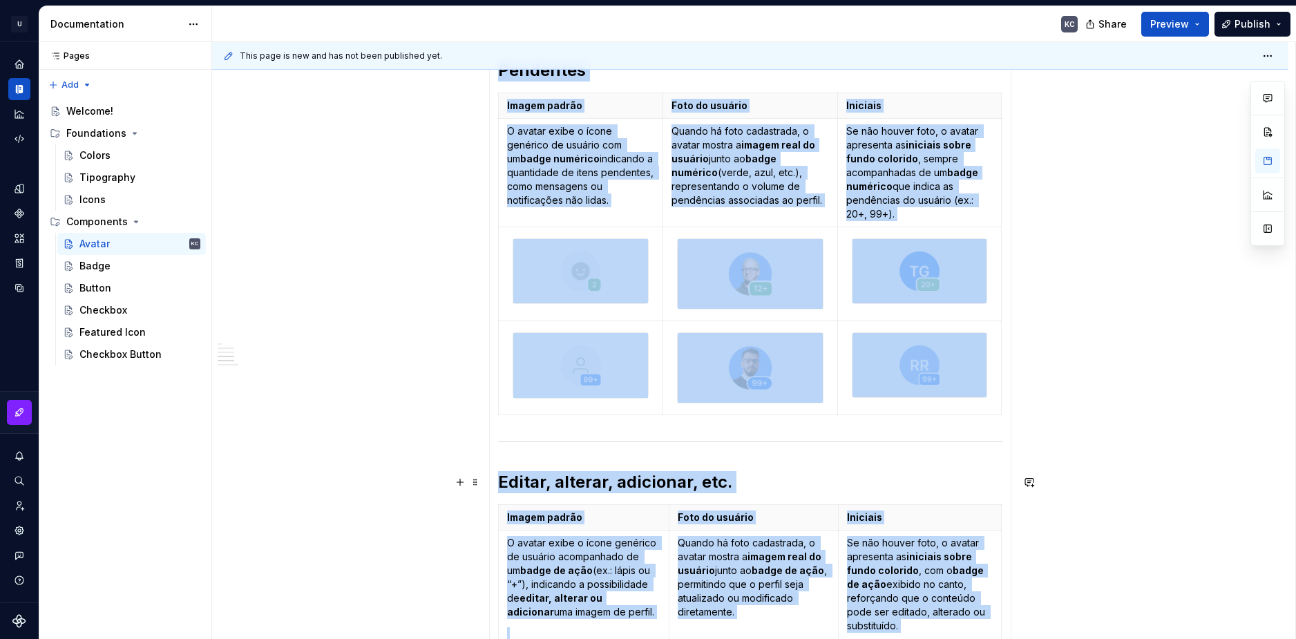
scroll to position [1623, 0]
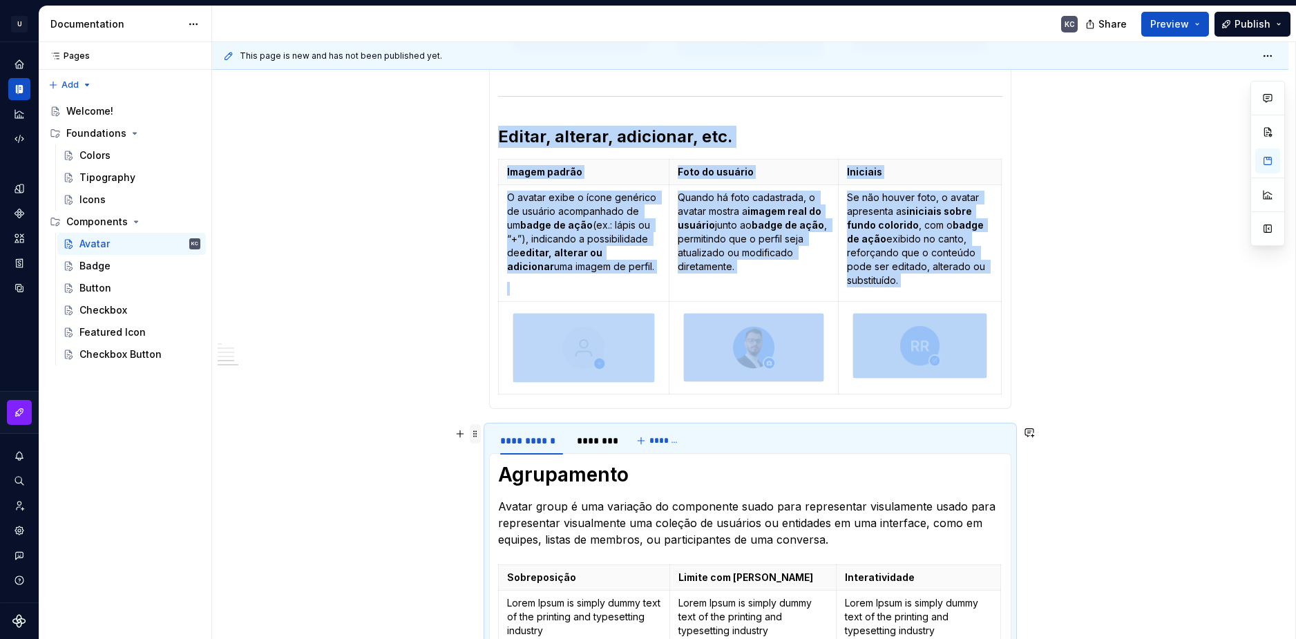
click at [475, 438] on span at bounding box center [475, 433] width 11 height 19
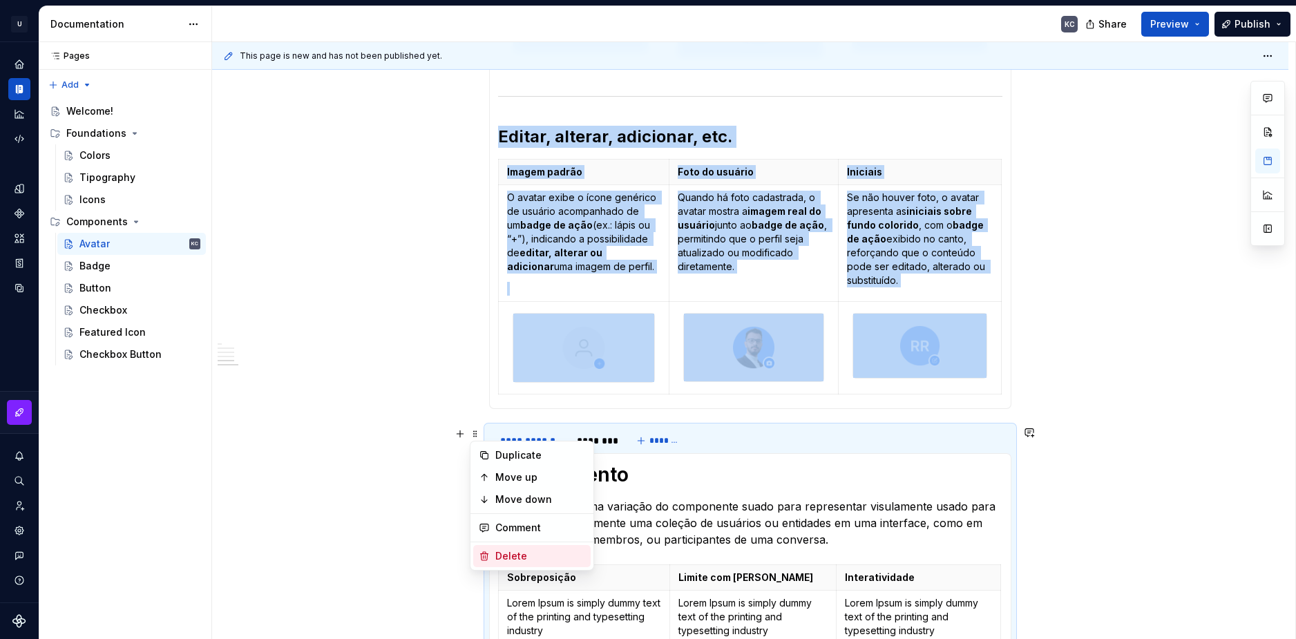
click at [531, 556] on div "Delete" at bounding box center [540, 556] width 90 height 14
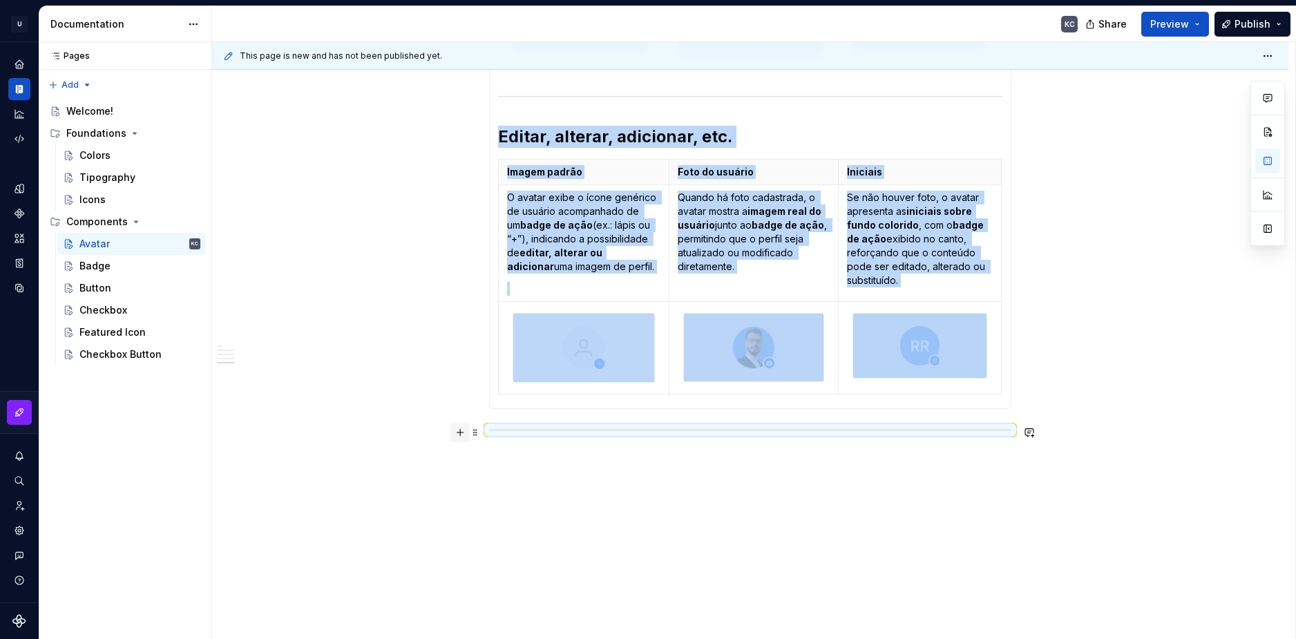
click at [459, 430] on button "button" at bounding box center [460, 432] width 19 height 19
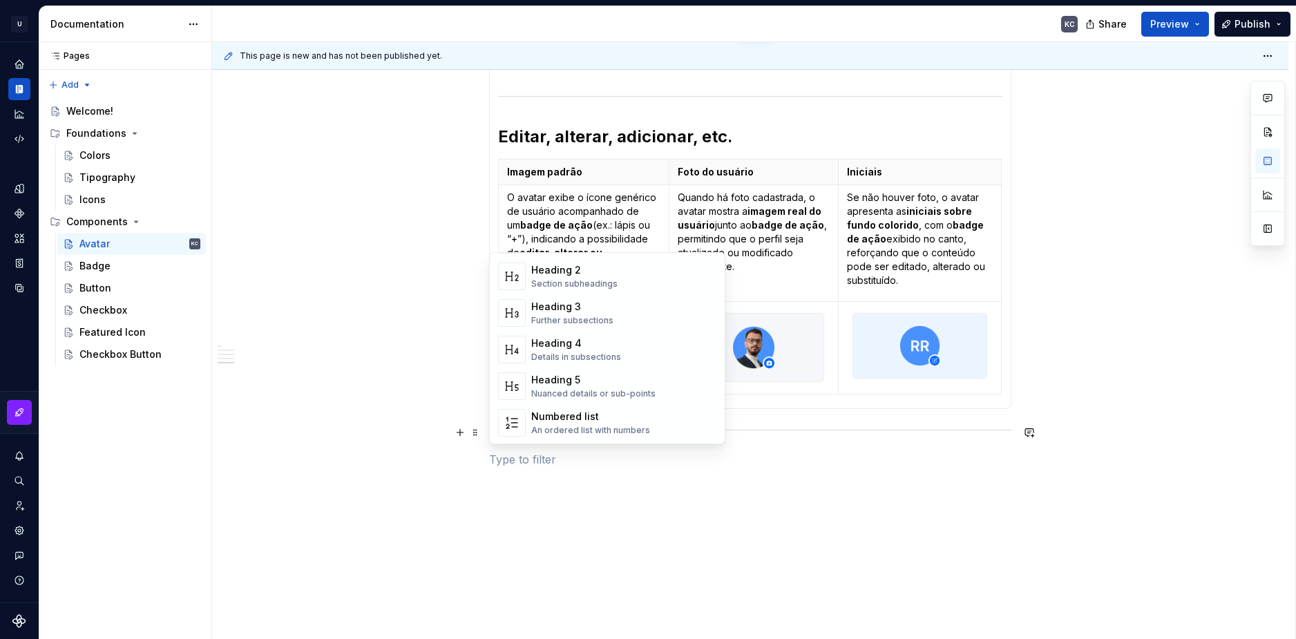
scroll to position [0, 0]
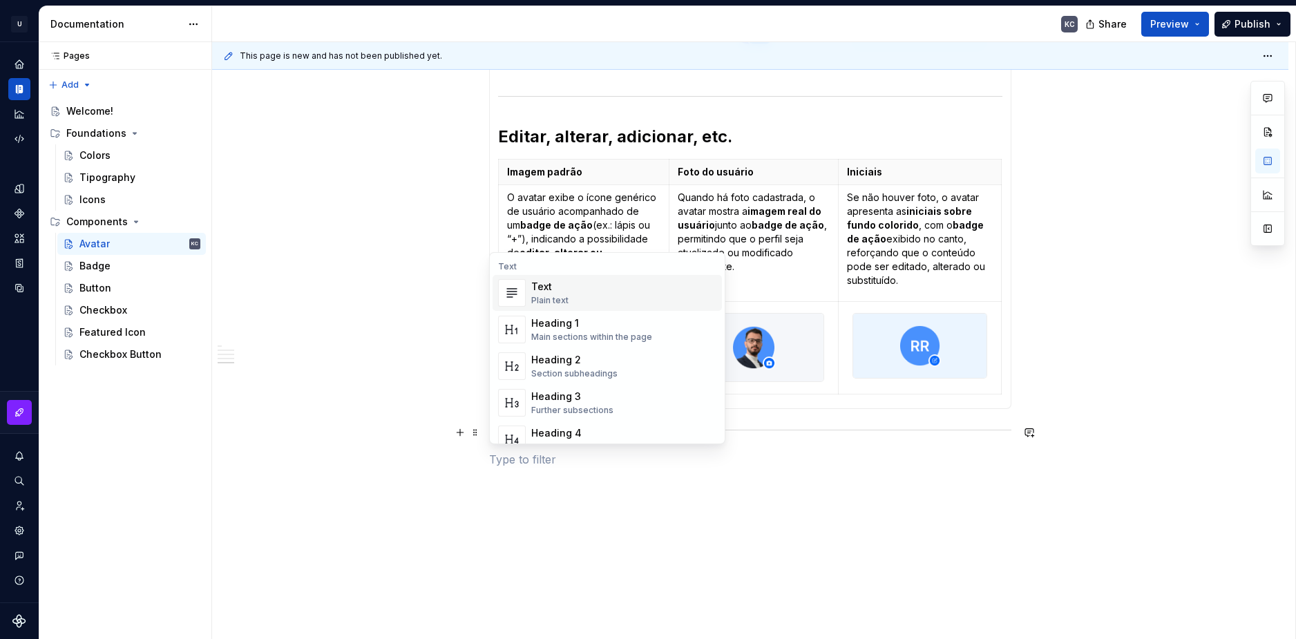
click at [569, 325] on div "Heading 1" at bounding box center [591, 323] width 121 height 14
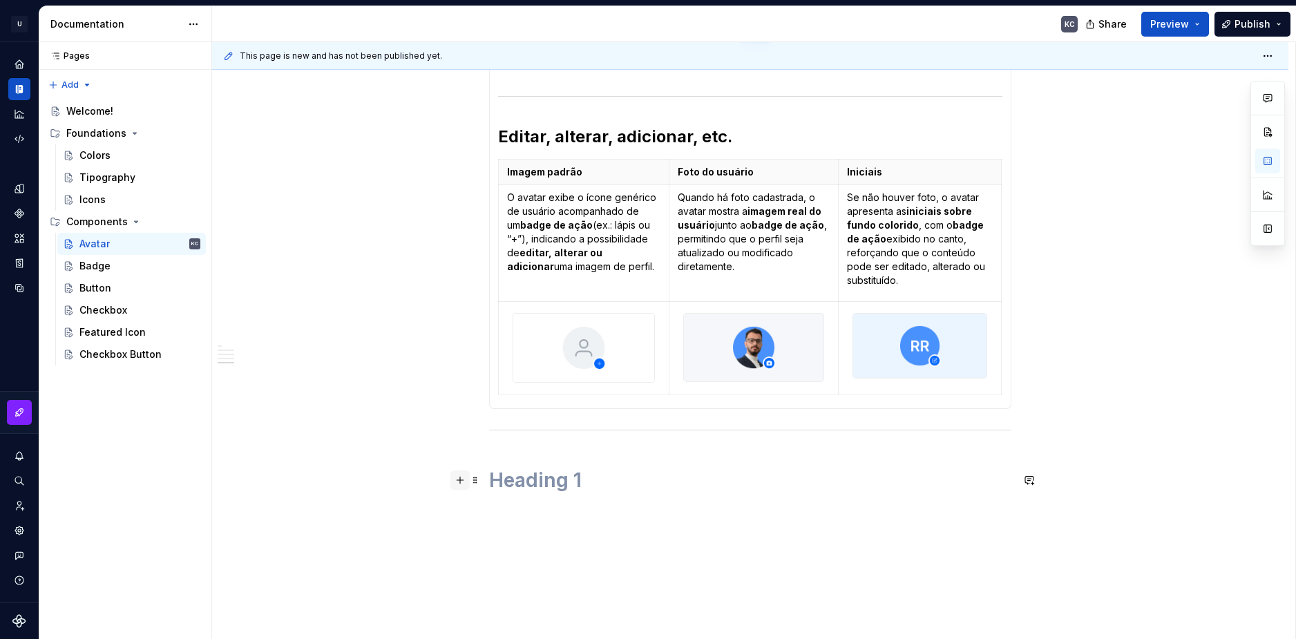
click at [464, 483] on button "button" at bounding box center [460, 480] width 19 height 19
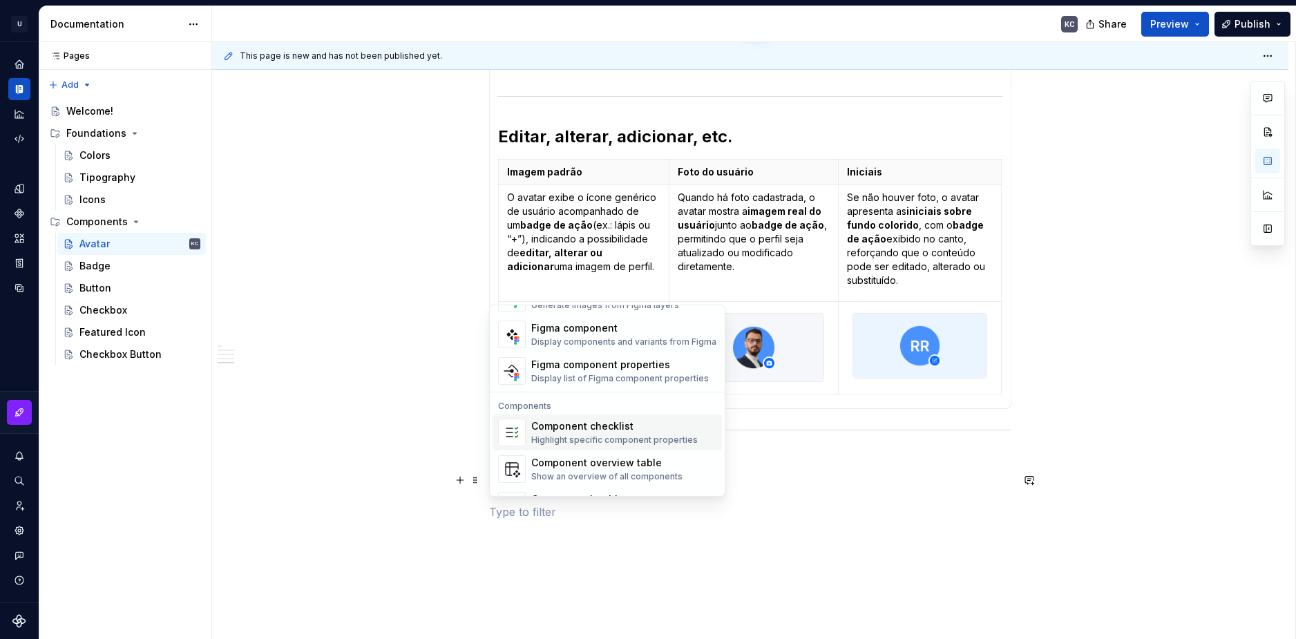
scroll to position [1238, 0]
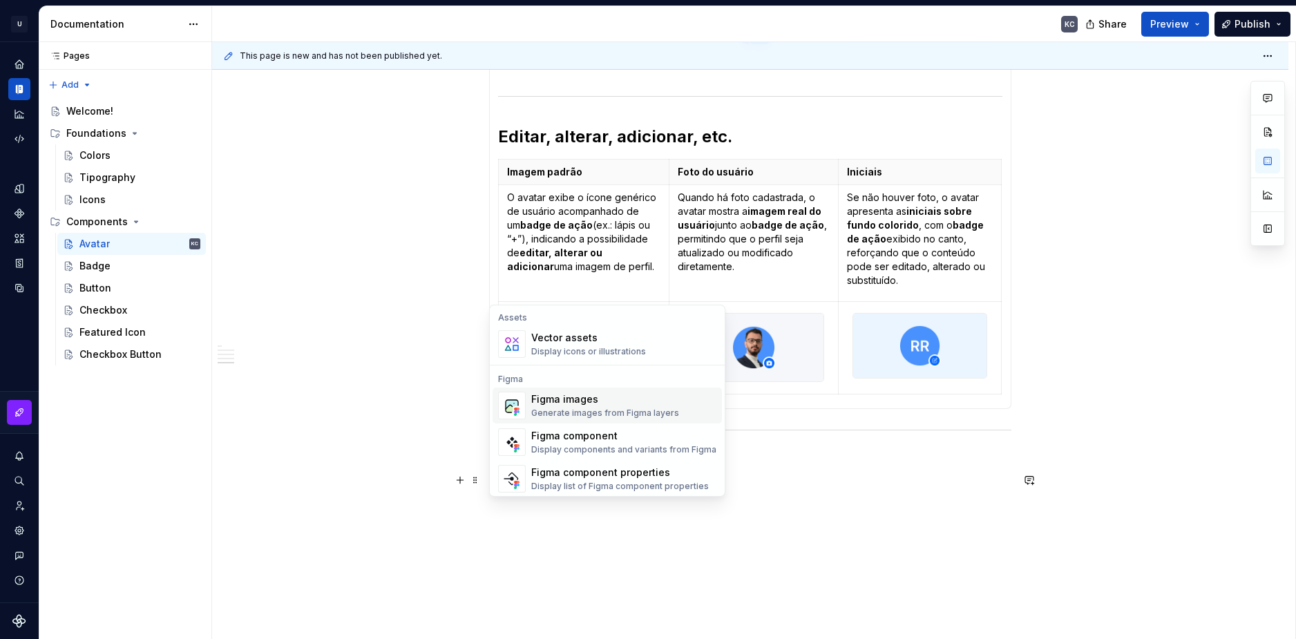
click at [612, 411] on div "Generate images from Figma layers" at bounding box center [605, 413] width 148 height 11
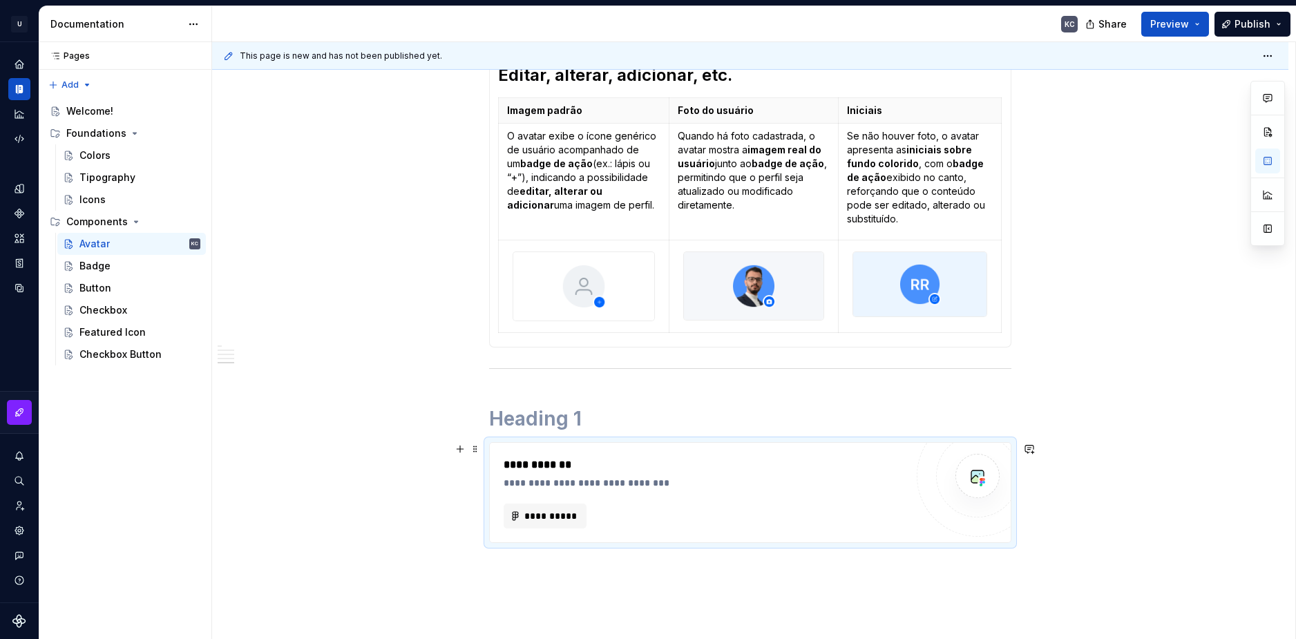
scroll to position [1692, 0]
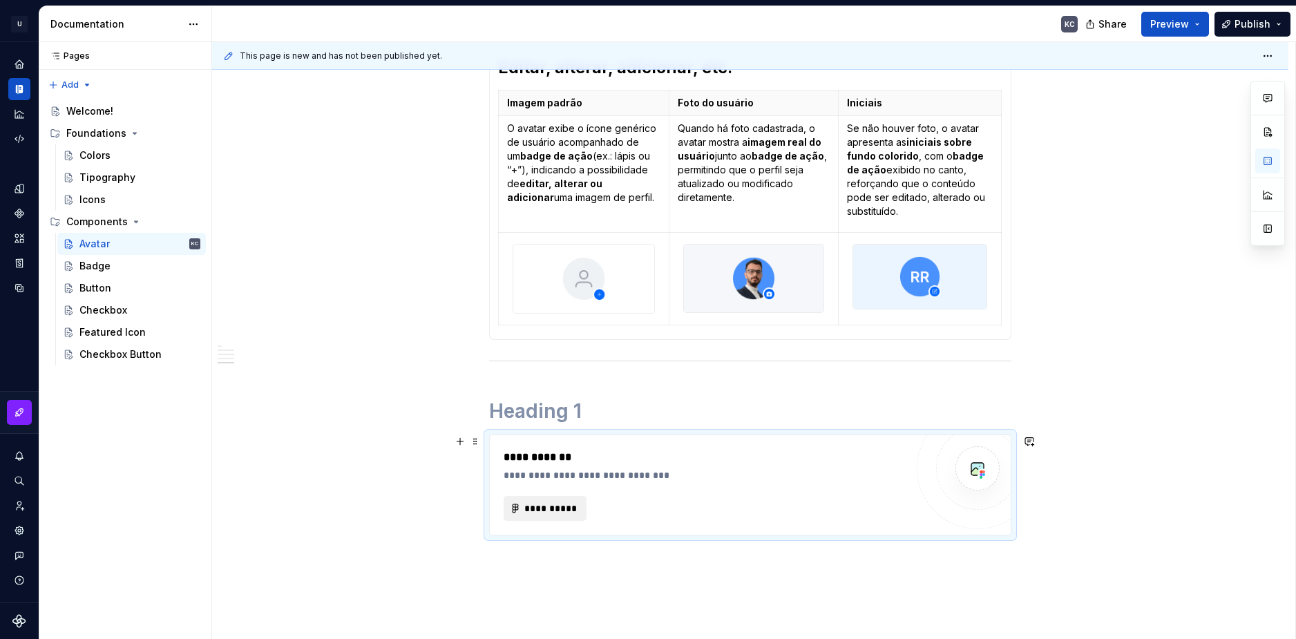
click at [558, 509] on span "**********" at bounding box center [551, 509] width 54 height 14
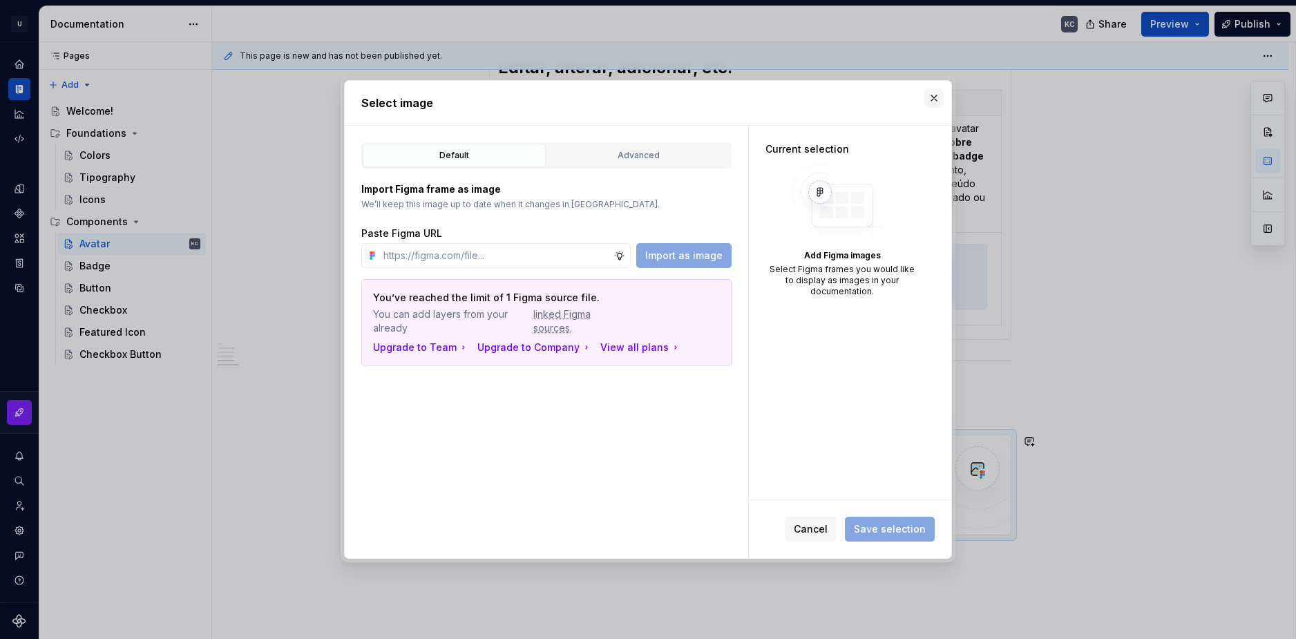
click at [937, 100] on button "button" at bounding box center [934, 97] width 19 height 19
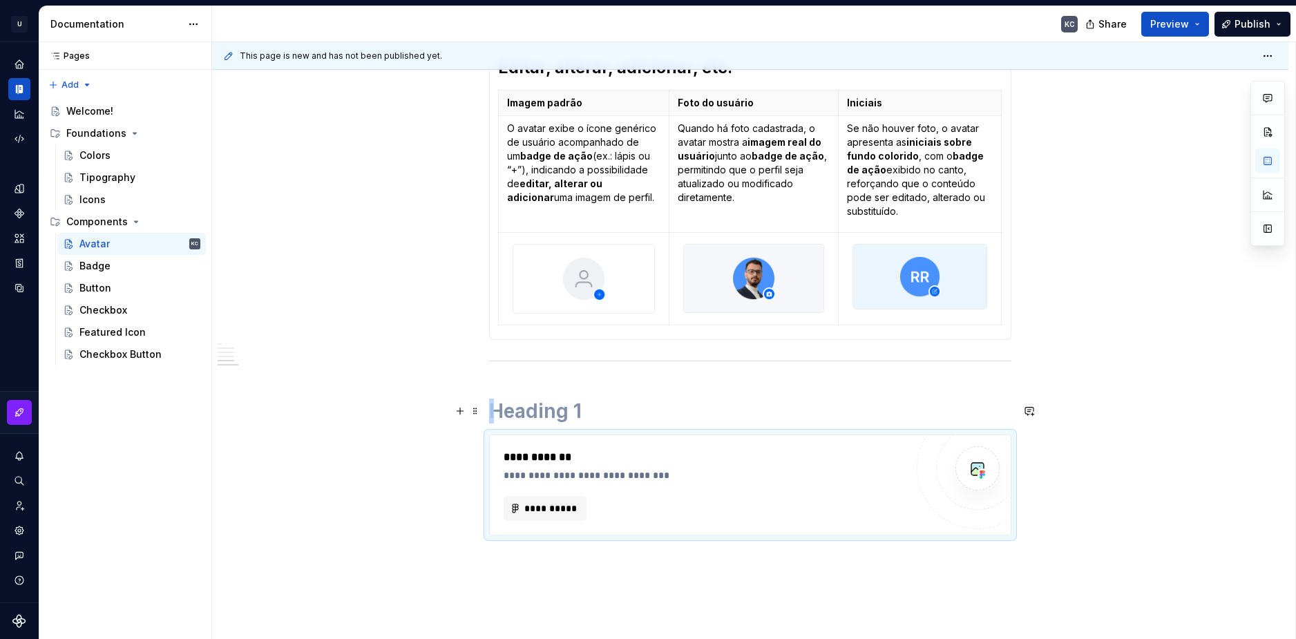
click at [497, 399] on h1 at bounding box center [750, 411] width 522 height 25
click at [520, 410] on h1 at bounding box center [750, 411] width 522 height 25
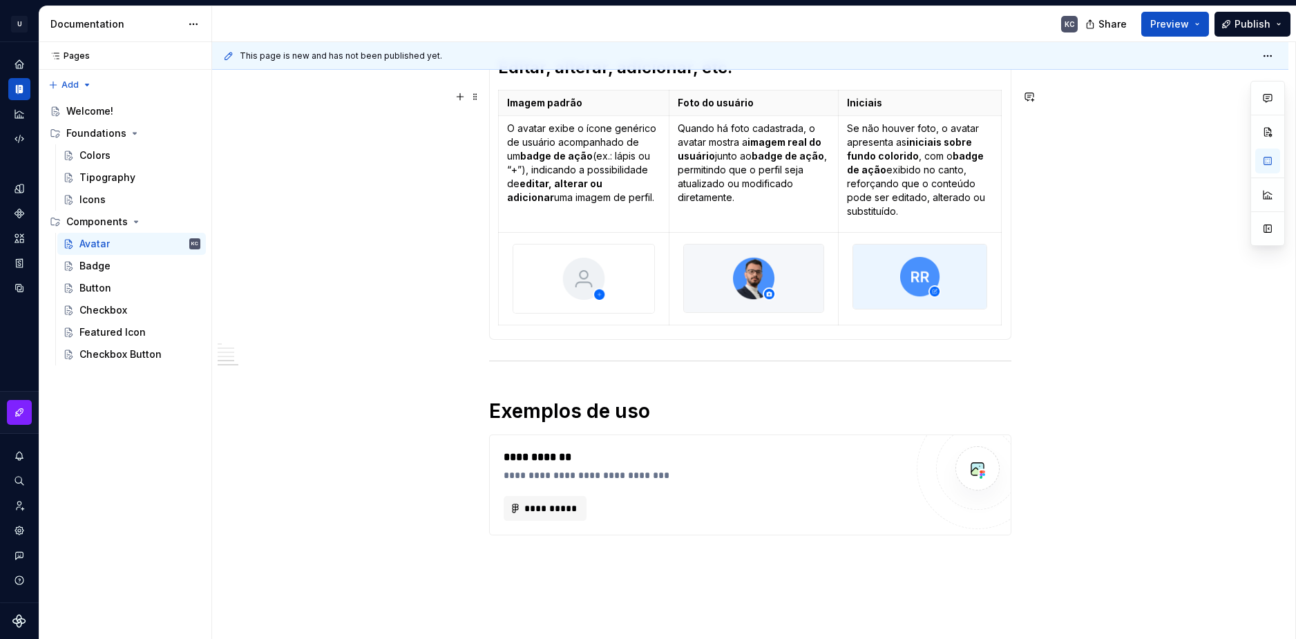
type textarea "*"
click at [472, 448] on span at bounding box center [475, 441] width 11 height 19
click at [500, 463] on div "Duplicate" at bounding box center [540, 463] width 90 height 14
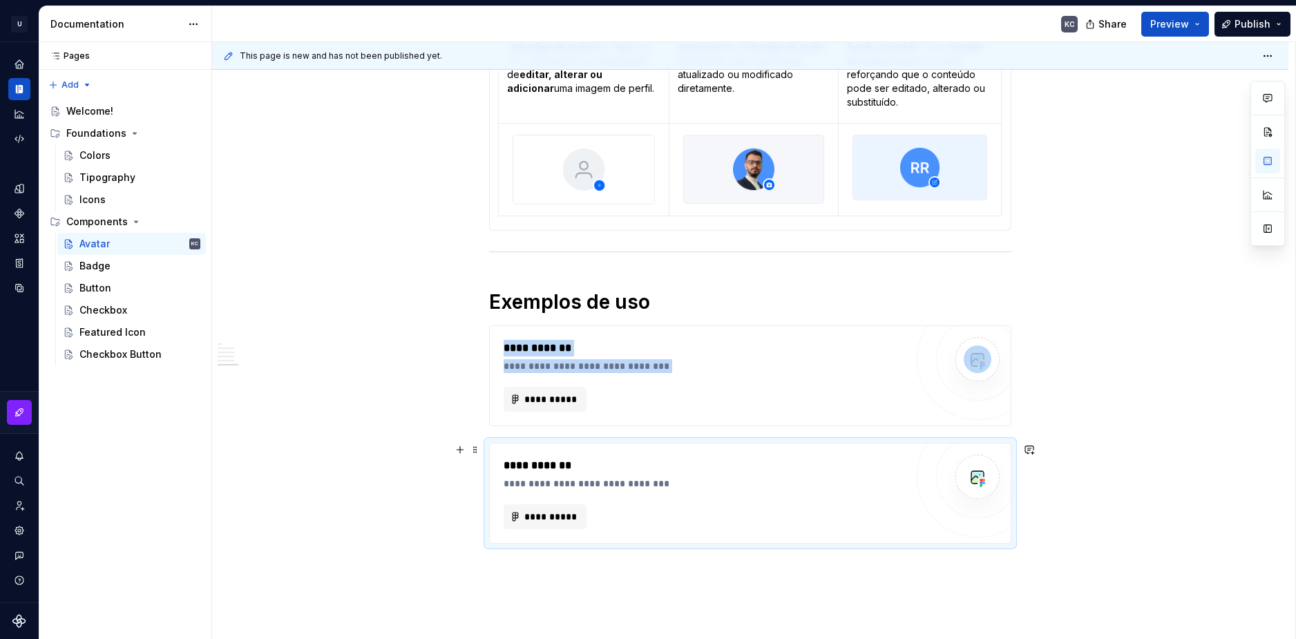
scroll to position [1912, 0]
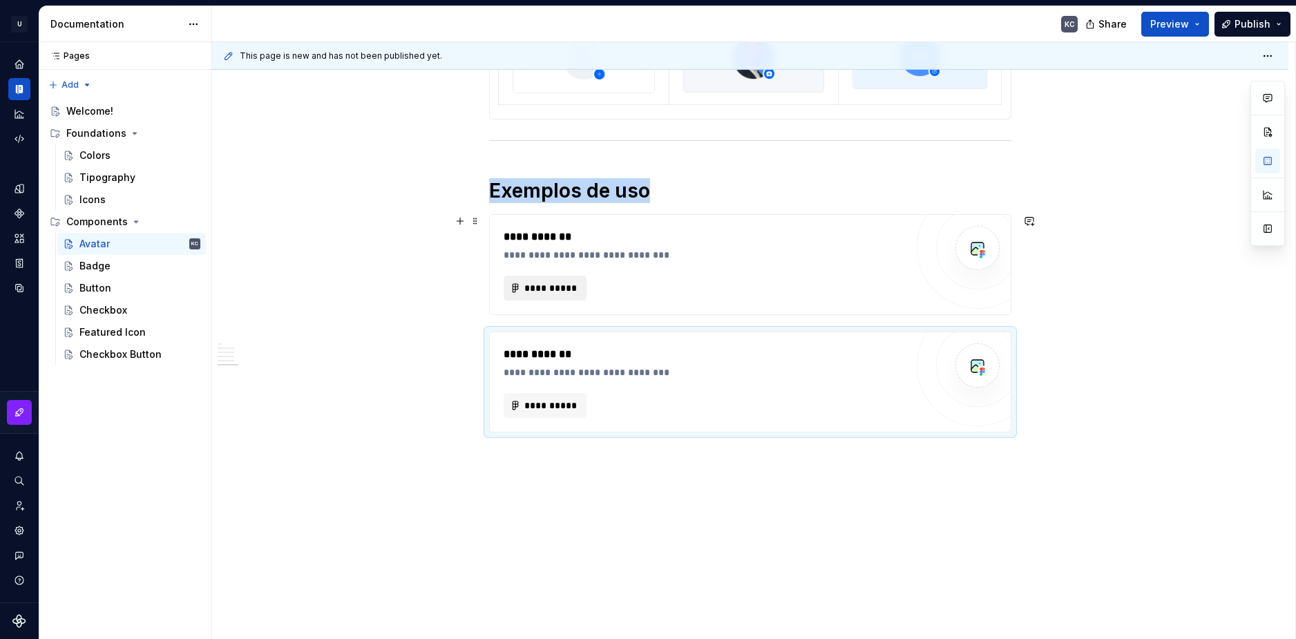
click at [519, 296] on button "**********" at bounding box center [545, 288] width 83 height 25
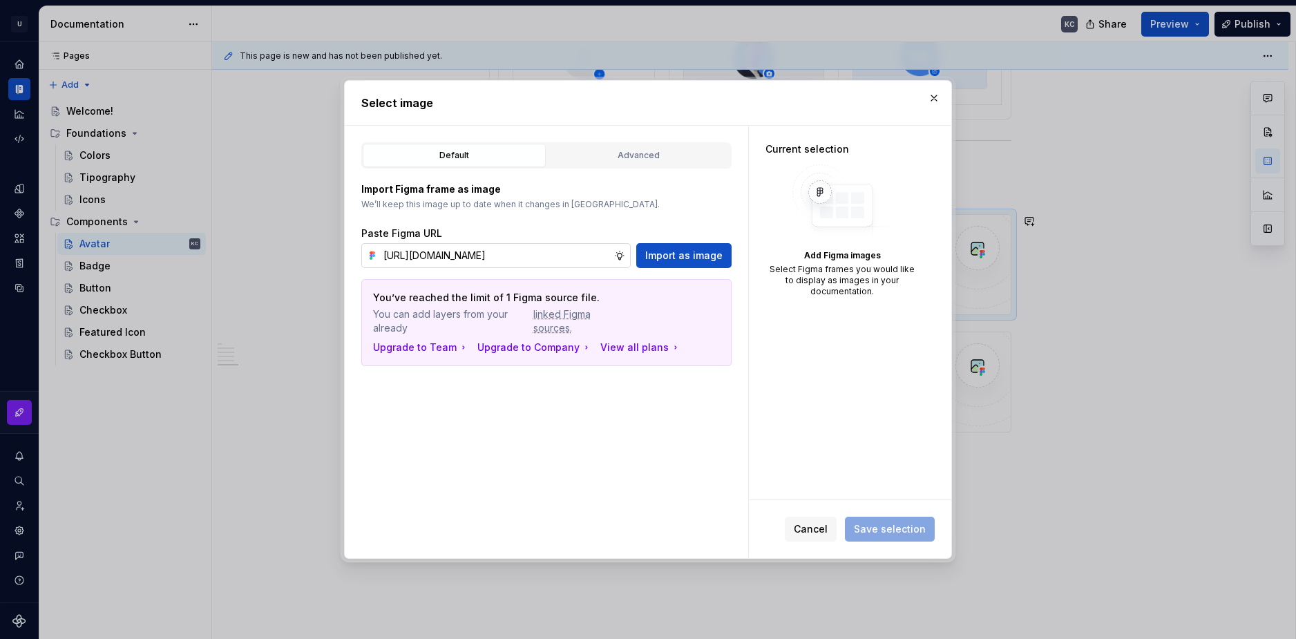
type textarea "*"
type input "https://www.figma.com/design/9Uq7ADJaNiAg0Yb4oOrEou/ACREDITE.SE-%7C-Redesign?no…"
click at [462, 249] on input "https://www.figma.com/design/9Uq7ADJaNiAg0Yb4oOrEou/ACREDITE.SE-%7C-Redesign?no…" at bounding box center [496, 255] width 236 height 25
type textarea "*"
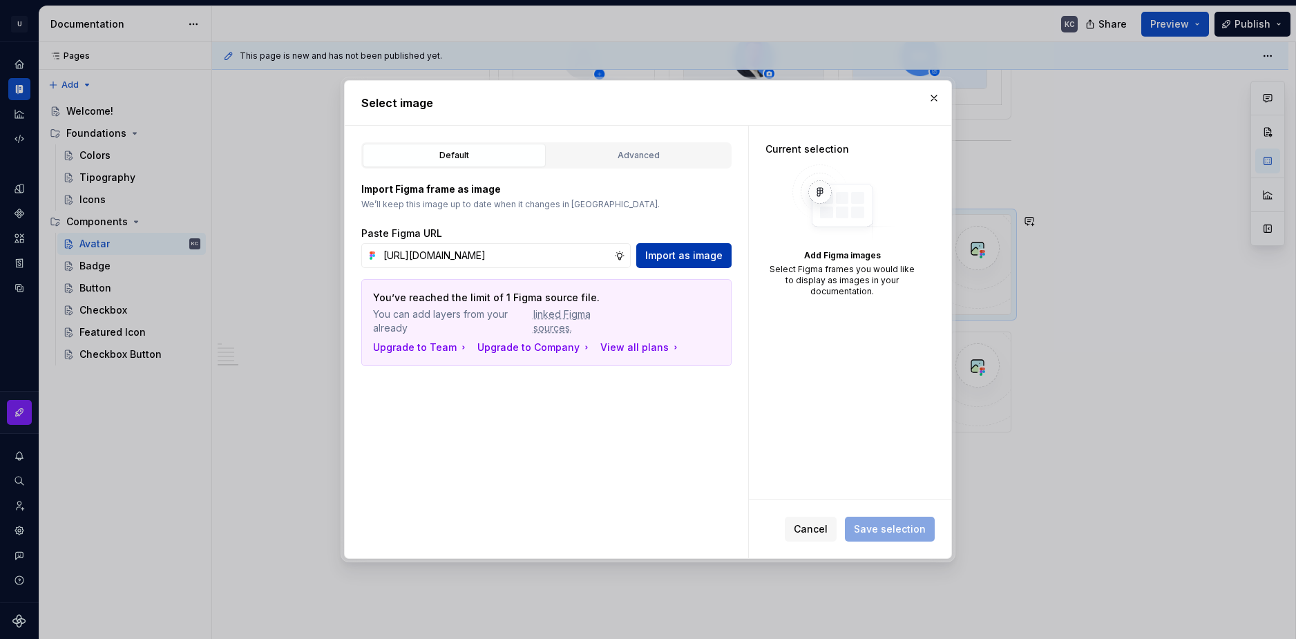
type input "https://www.figma.com/design/9Uq7ADJaNiAg0Yb4oOrEou/ACREDITE.SE-%7C-Redesign?no…"
click at [679, 256] on span "Import as image" at bounding box center [683, 256] width 77 height 14
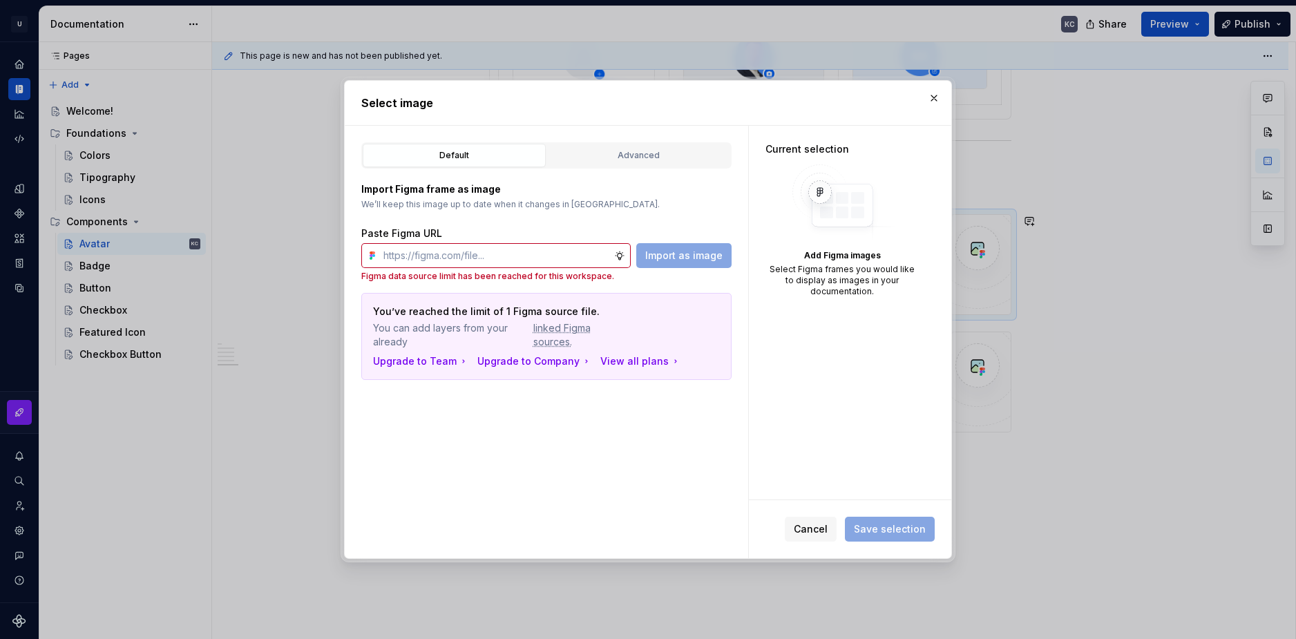
click at [423, 278] on p "Figma data source limit has been reached for this workspace." at bounding box center [546, 276] width 370 height 11
click at [699, 434] on div "Default Advanced Import Figma frame as image We’ll keep this image up to date w…" at bounding box center [547, 342] width 404 height 433
click at [439, 258] on input "text" at bounding box center [496, 255] width 236 height 25
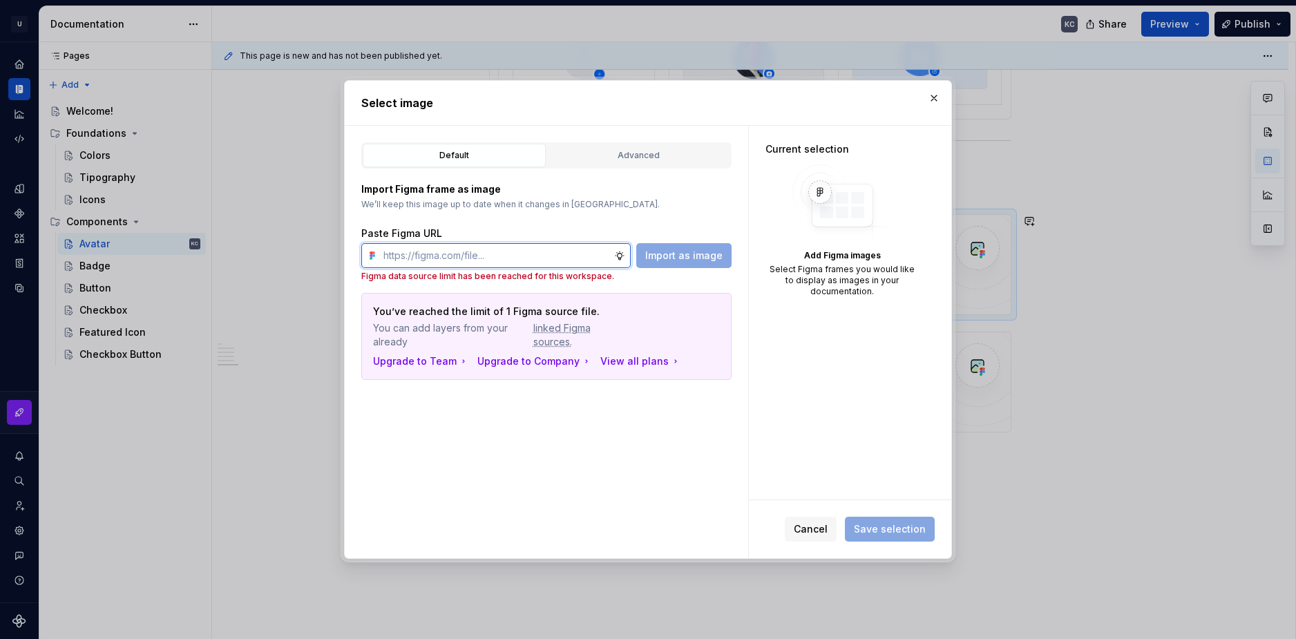
click at [439, 258] on input "text" at bounding box center [496, 255] width 236 height 25
click at [444, 200] on p "We’ll keep this image up to date when it changes in [GEOGRAPHIC_DATA]." at bounding box center [546, 204] width 370 height 11
click at [441, 253] on input "text" at bounding box center [496, 255] width 236 height 25
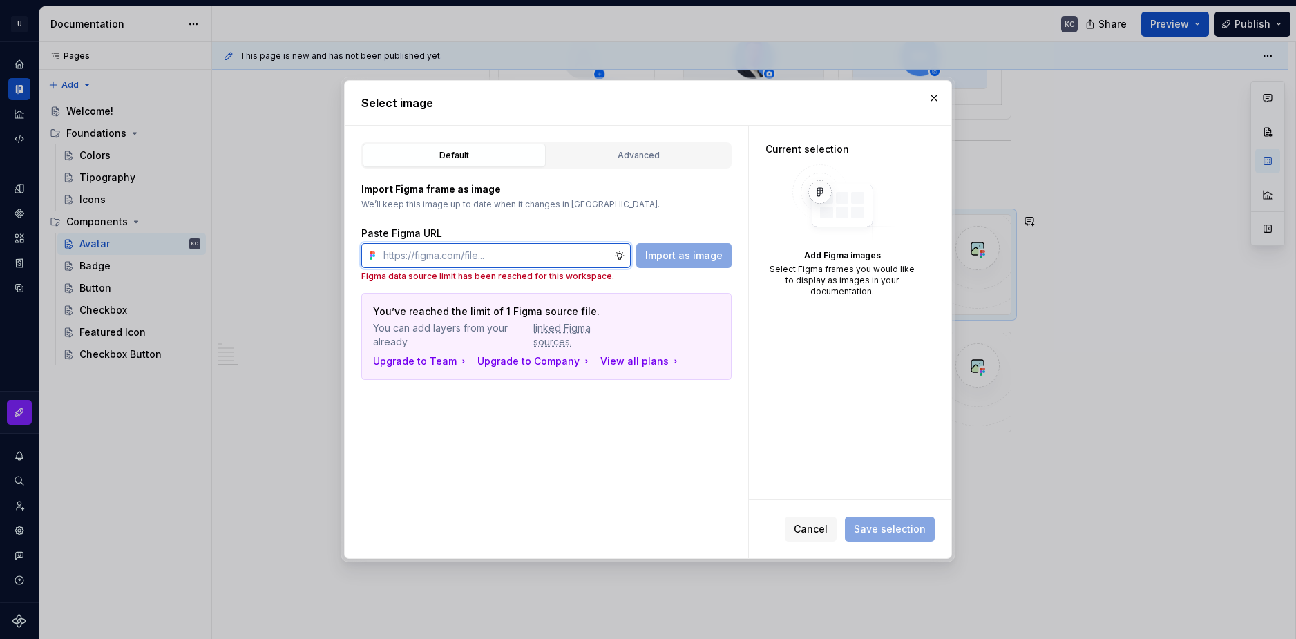
type input "https://www.figma.com/design/jsBv0c4V92a6VC3bXvmqEw/UBISTART-%7C-Stardust-V.P?n…"
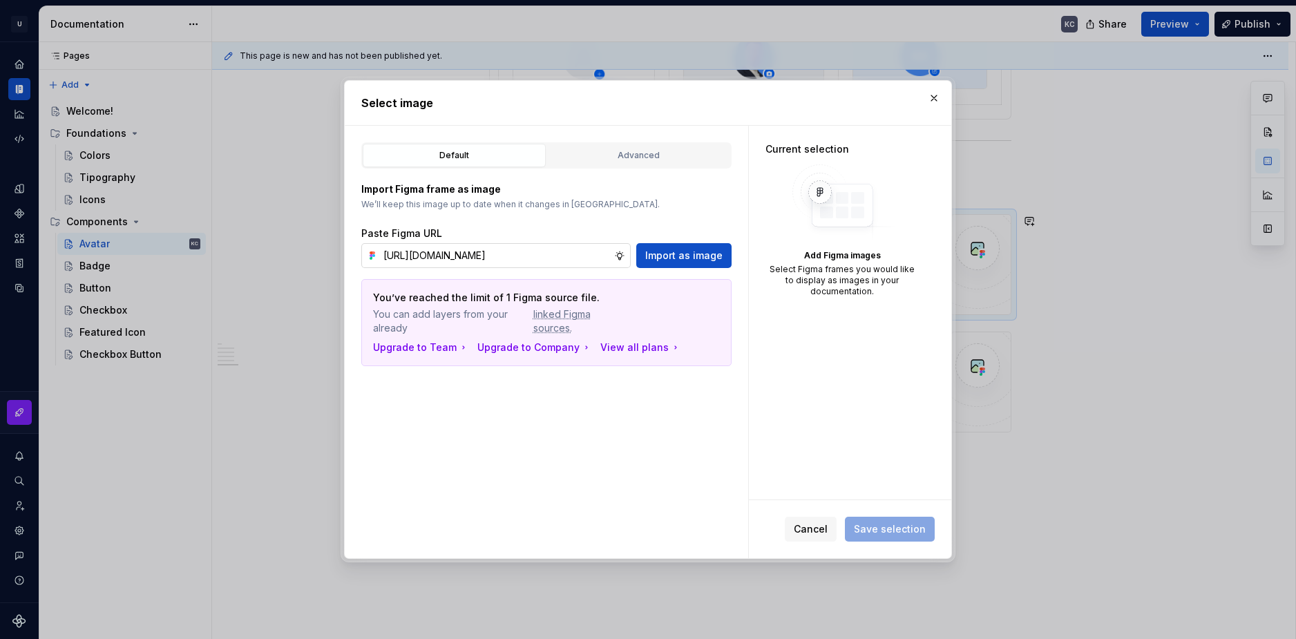
click at [625, 254] on icon at bounding box center [619, 255] width 11 height 11
click at [622, 254] on icon at bounding box center [619, 255] width 11 height 11
click at [659, 254] on span "Import as image" at bounding box center [683, 256] width 77 height 14
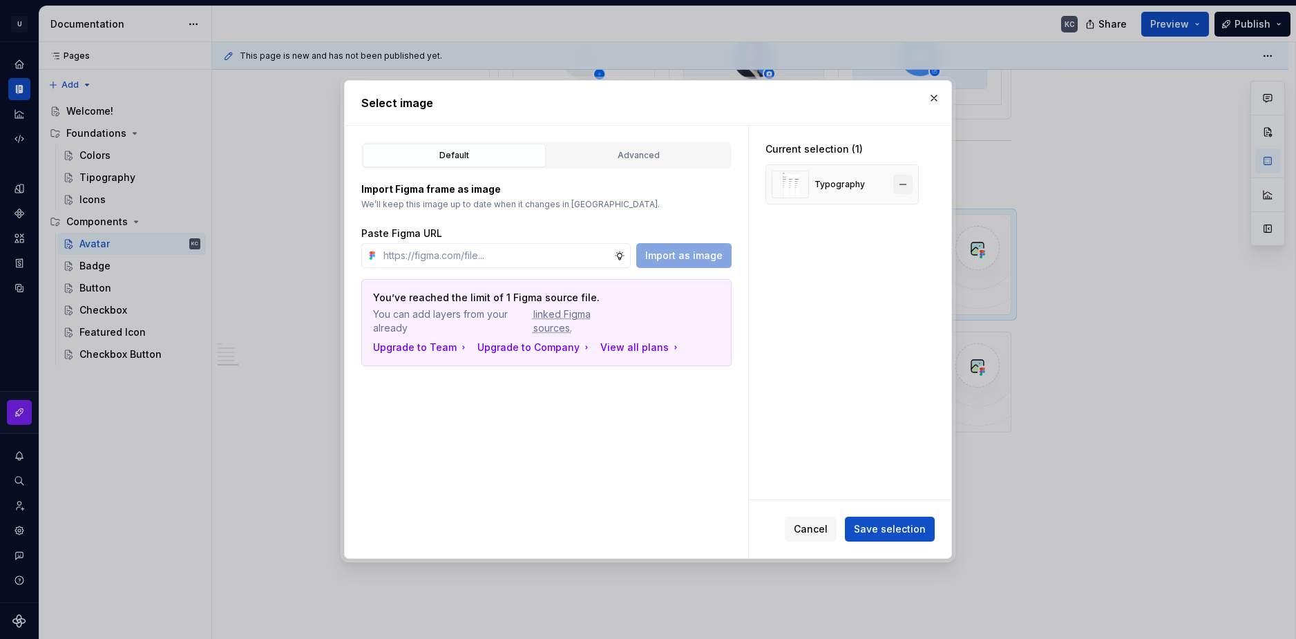
click at [900, 183] on button "button" at bounding box center [903, 184] width 19 height 19
click at [576, 249] on input "text" at bounding box center [496, 255] width 236 height 25
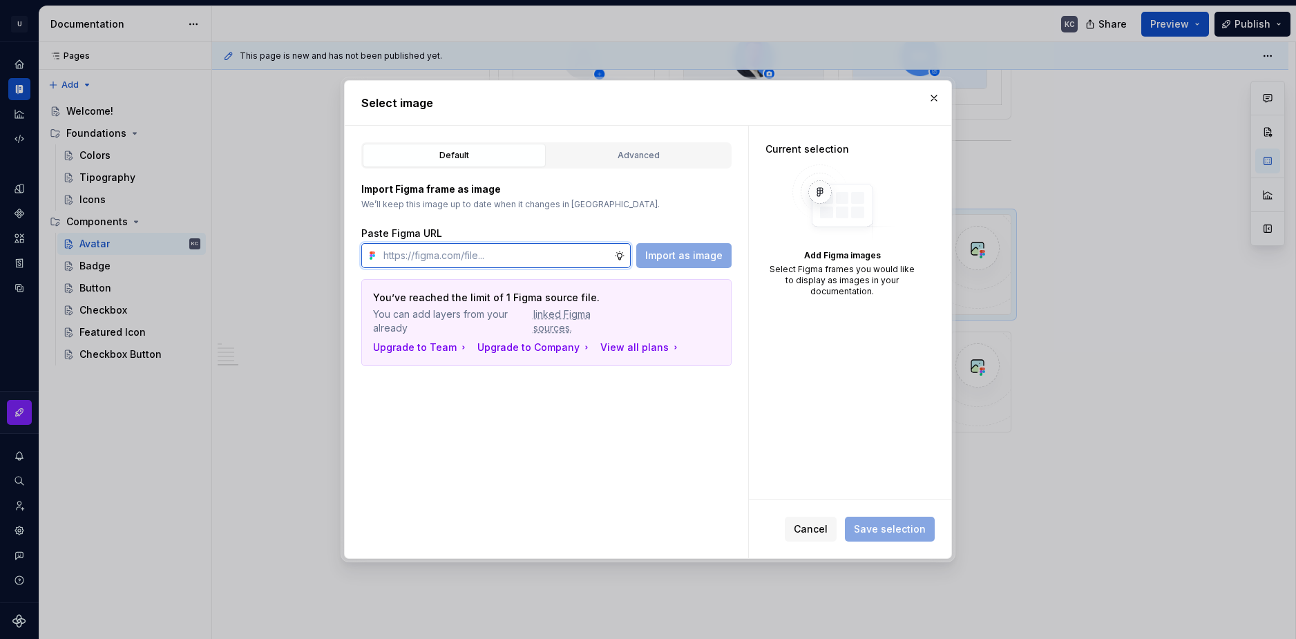
type input "https://www.figma.com/design/jsBv0c4V92a6VC3bXvmqEw/UBISTART-%7C-Stardust-V.P?n…"
click at [668, 247] on button "Import as image" at bounding box center [683, 255] width 95 height 25
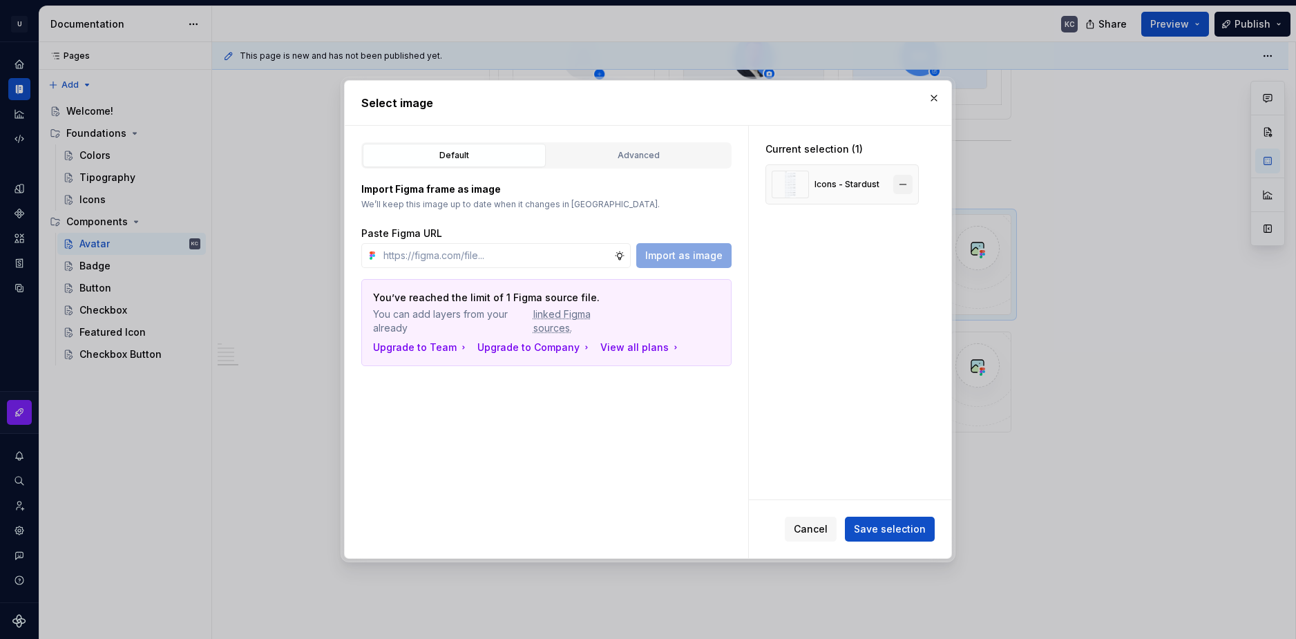
click at [901, 187] on button "button" at bounding box center [903, 184] width 19 height 19
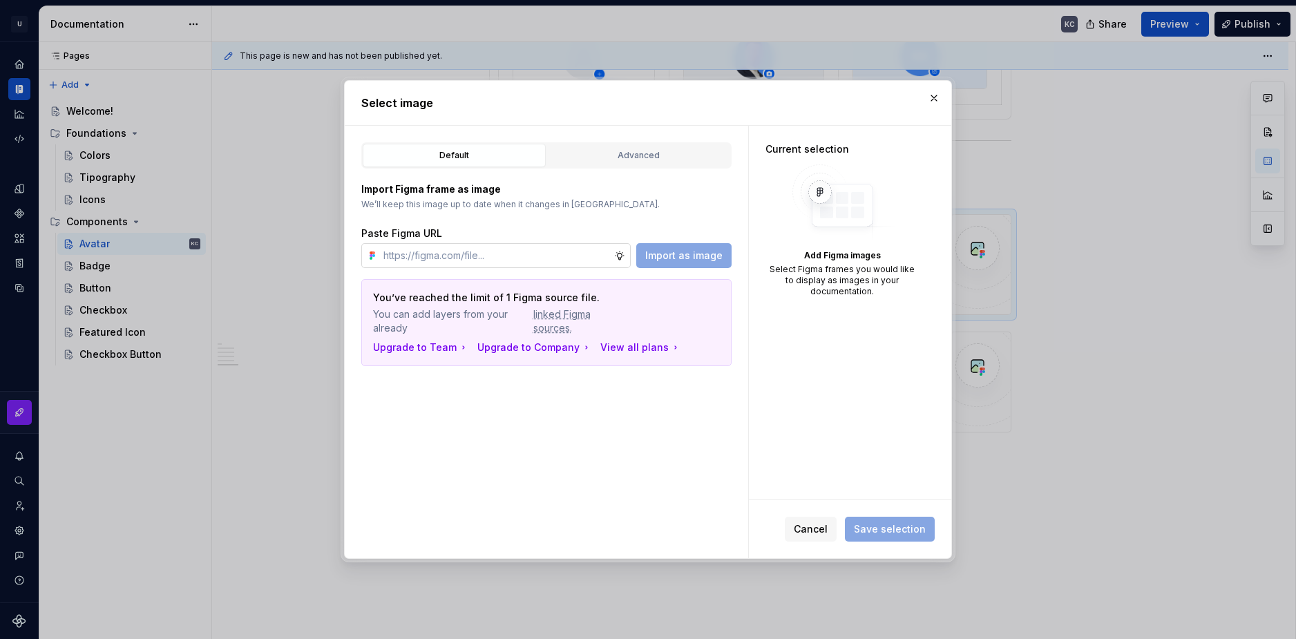
click at [513, 258] on input "text" at bounding box center [496, 255] width 236 height 25
click at [504, 247] on input "text" at bounding box center [496, 255] width 236 height 25
paste input "Painel Operacional Início Pesquise departamentos Veja nossos tutoriais Ordenar …"
type textarea "*"
type input "Painel Operacional Início Pesquise departamentos Veja nossos tutoriais Ordenar …"
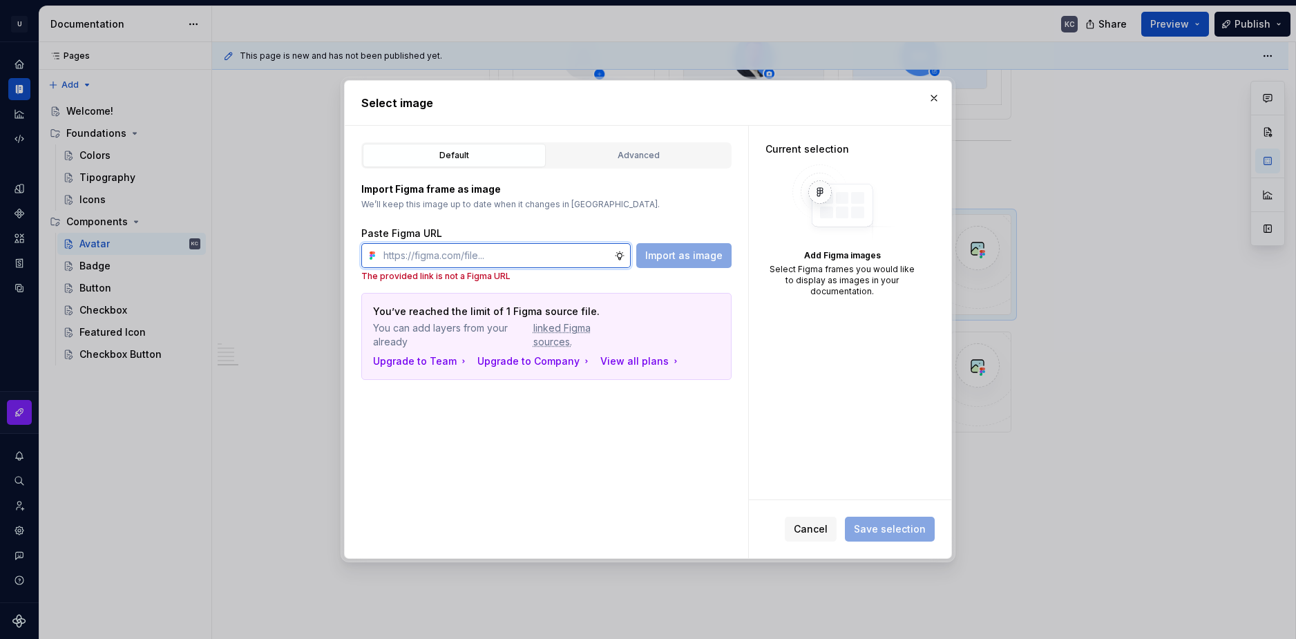
type textarea "*"
click at [534, 243] on input "text" at bounding box center [496, 255] width 236 height 25
paste input "/* 5 */ /* Auto layout */ display: flex; flex-direction: row; align-items: flex…"
type input "/* 5 */ /* Auto layout */ display: flex; flex-direction: row; align-items: flex…"
paste input "/* 5 */ /* Auto layout */ display: flex; flex-direction: row; align-items: flex…"
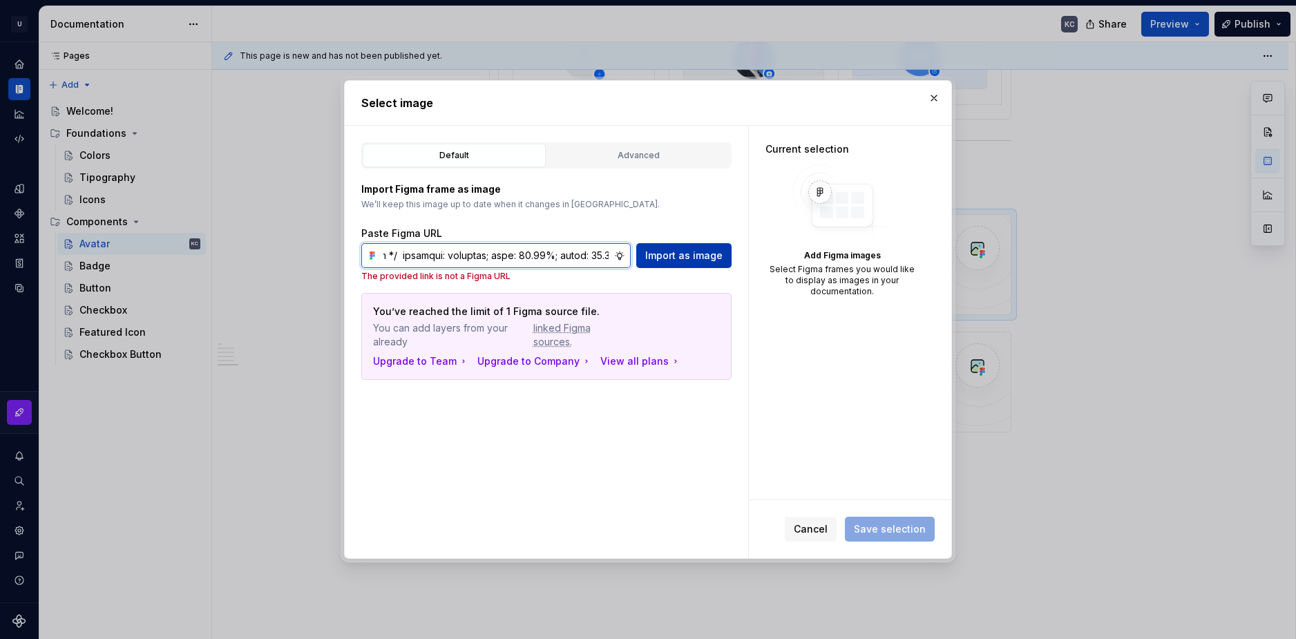
type input "/* 5 */ /* Auto layout */ display: flex; flex-direction: row; align-items: flex…"
click at [659, 257] on span "Import as image" at bounding box center [683, 256] width 77 height 14
click at [659, 256] on span "Import as image" at bounding box center [683, 256] width 77 height 14
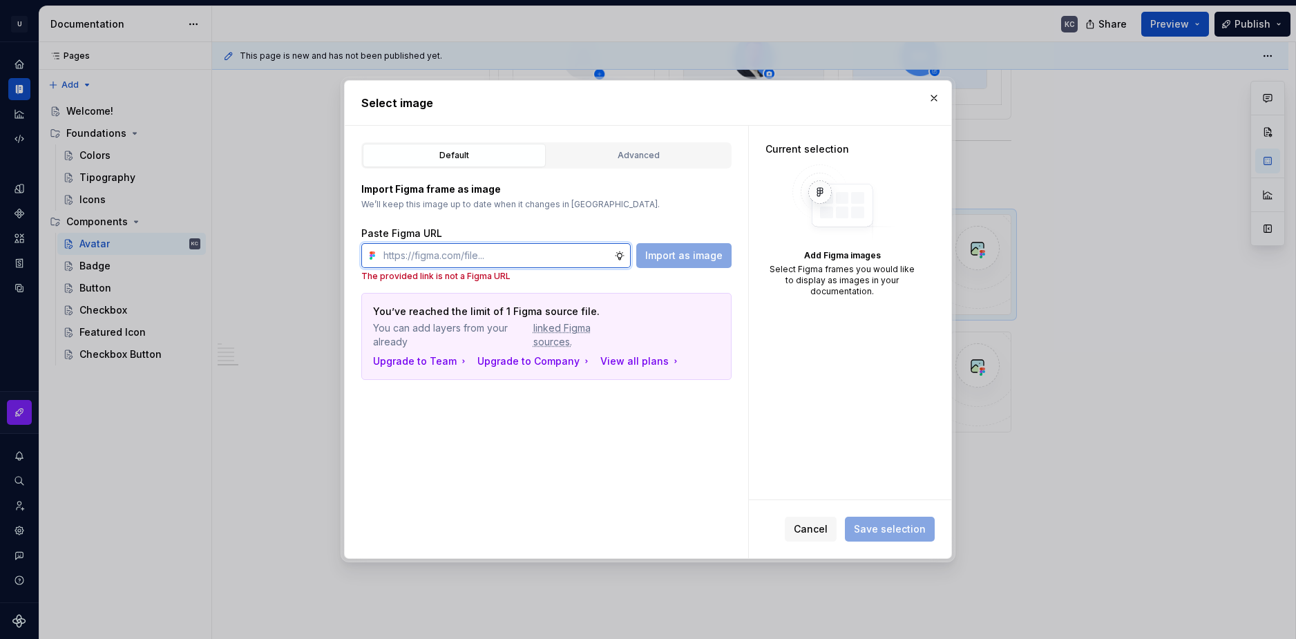
click at [484, 250] on input "text" at bounding box center [496, 255] width 236 height 25
click at [490, 249] on input "text" at bounding box center [496, 255] width 236 height 25
paste input "https://www.figma.com/design/9Uq7ADJaNiAg0Yb4oOrEou/ACREDITE.SE-%7C-Redesign?no…"
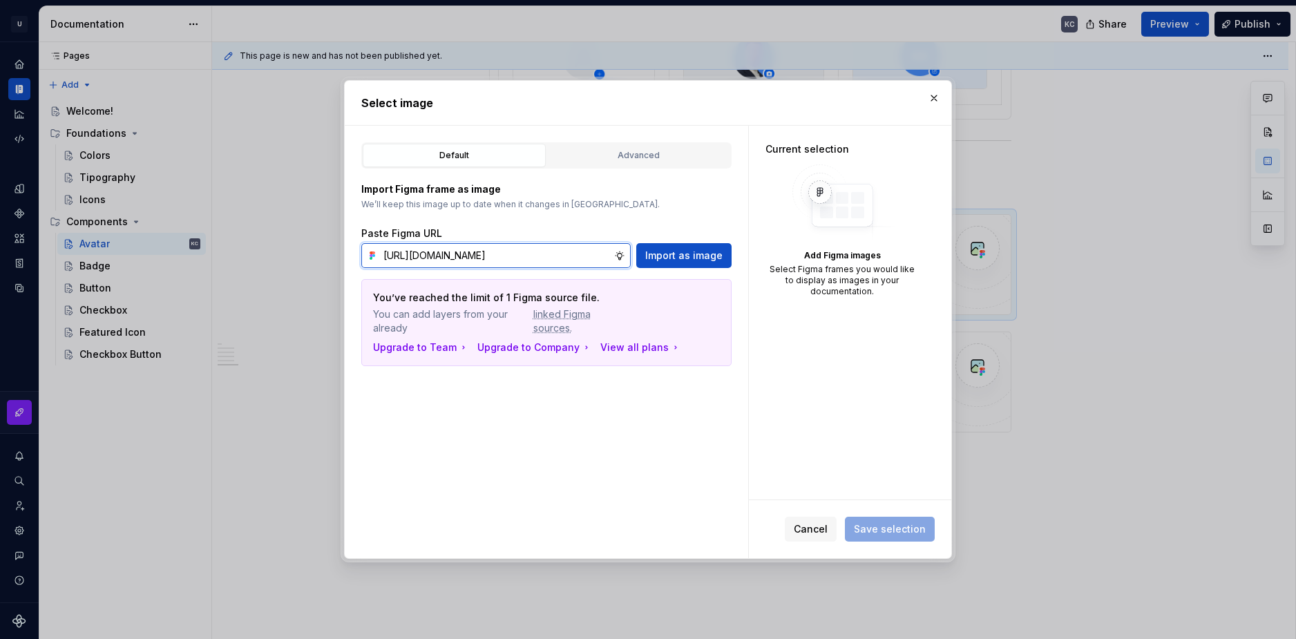
scroll to position [0, 397]
type input "https://www.figma.com/design/9Uq7ADJaNiAg0Yb4oOrEou/ACREDITE.SE-%7C-Redesign?no…"
click at [712, 261] on span "Import as image" at bounding box center [683, 256] width 77 height 14
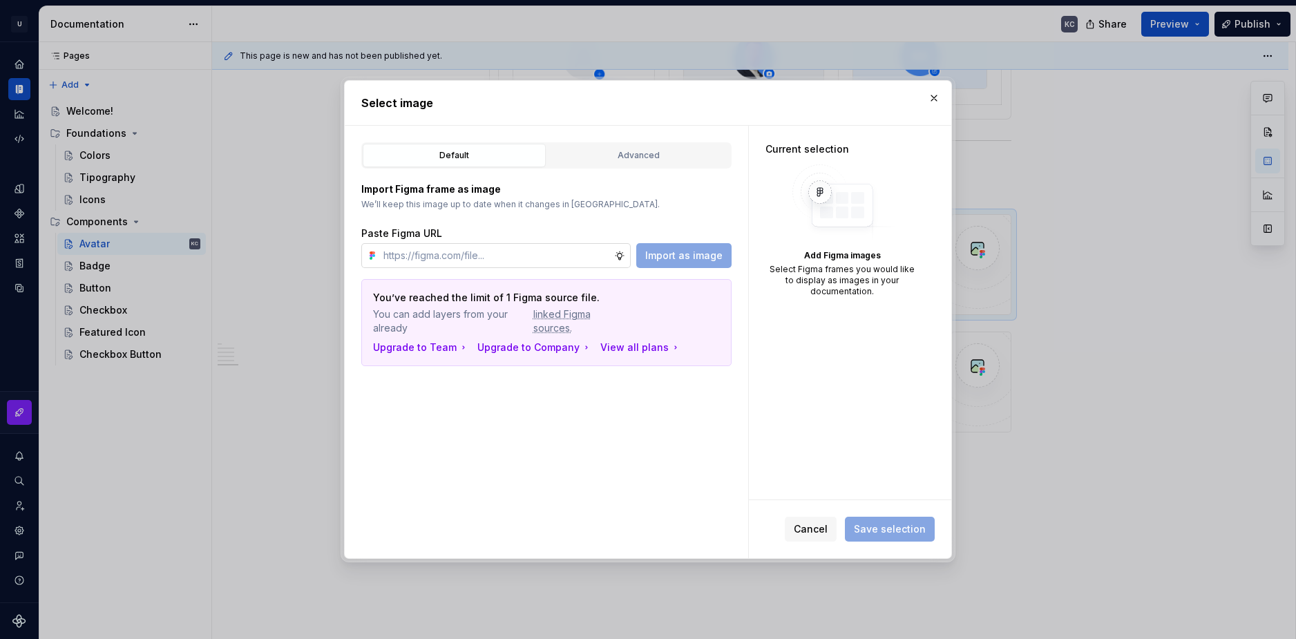
click at [602, 255] on input "text" at bounding box center [496, 255] width 236 height 25
paste input "https://www.figma.com/design/9Uq7ADJaNiAg0Yb4oOrEou/ACREDITE.SE-%7C-Redesign?no…"
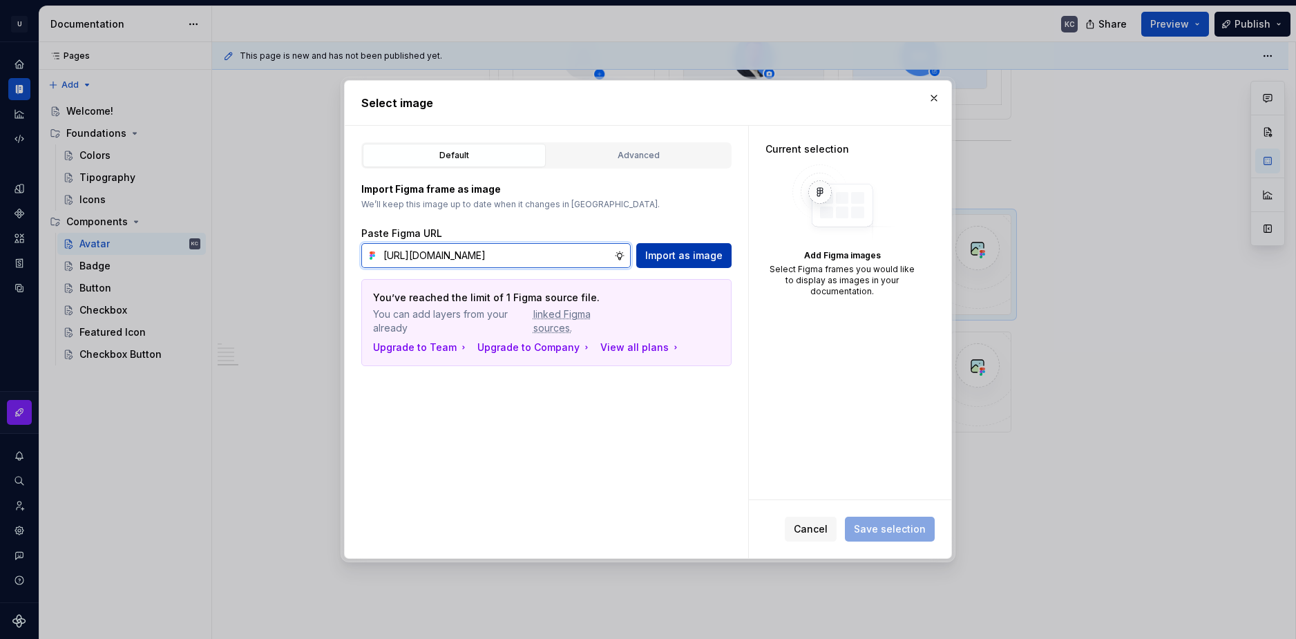
type input "https://www.figma.com/design/9Uq7ADJaNiAg0Yb4oOrEou/ACREDITE.SE-%7C-Redesign?no…"
click at [681, 255] on span "Import as image" at bounding box center [683, 256] width 77 height 14
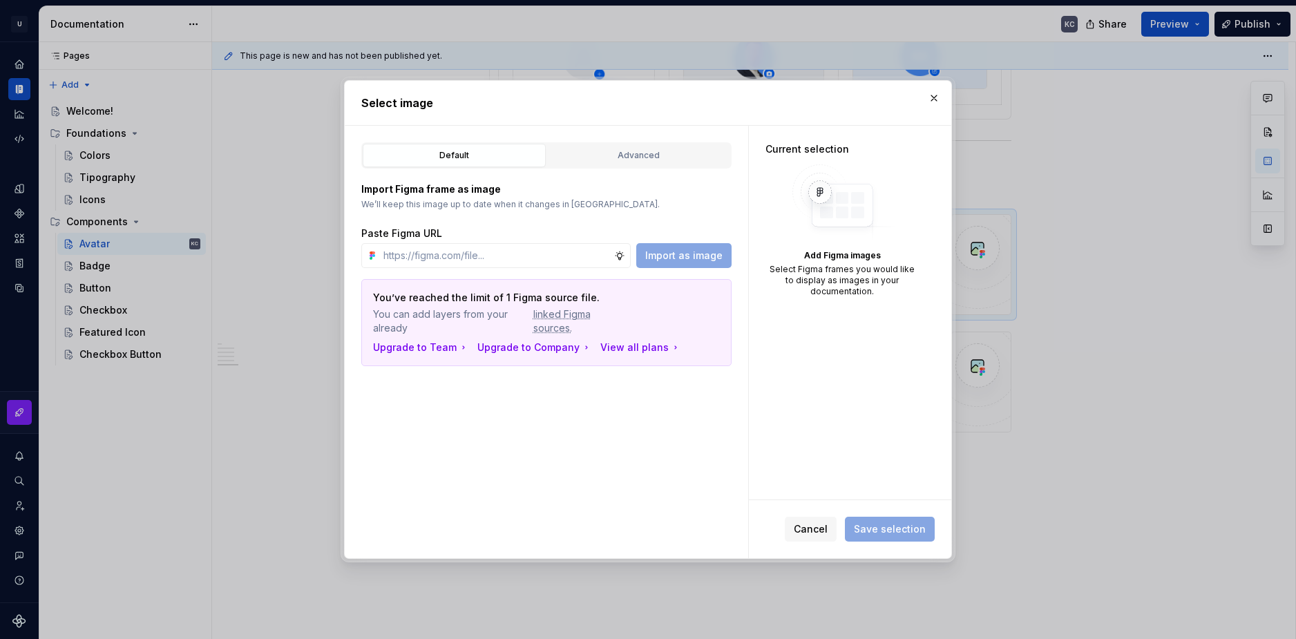
click at [847, 251] on div "Add Figma images" at bounding box center [842, 255] width 153 height 11
click at [831, 366] on div "Current selection Add Figma images Select Figma frames you would like to displa…" at bounding box center [850, 313] width 202 height 375
click at [580, 258] on input "text" at bounding box center [496, 255] width 236 height 25
paste input "https://www.figma.com/design/9Uq7ADJaNiAg0Yb4oOrEou/ACREDITE.SE-%7C-Redesign?no…"
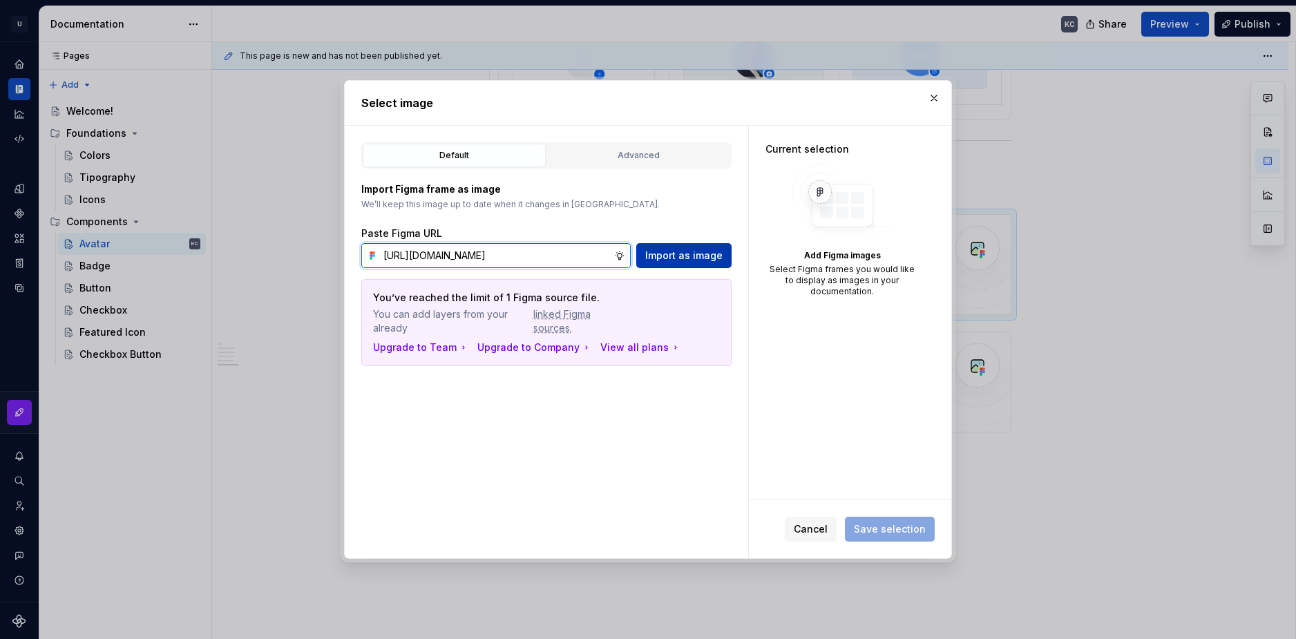
type input "https://www.figma.com/design/9Uq7ADJaNiAg0Yb4oOrEou/ACREDITE.SE-%7C-Redesign?no…"
click at [694, 250] on span "Import as image" at bounding box center [683, 256] width 77 height 14
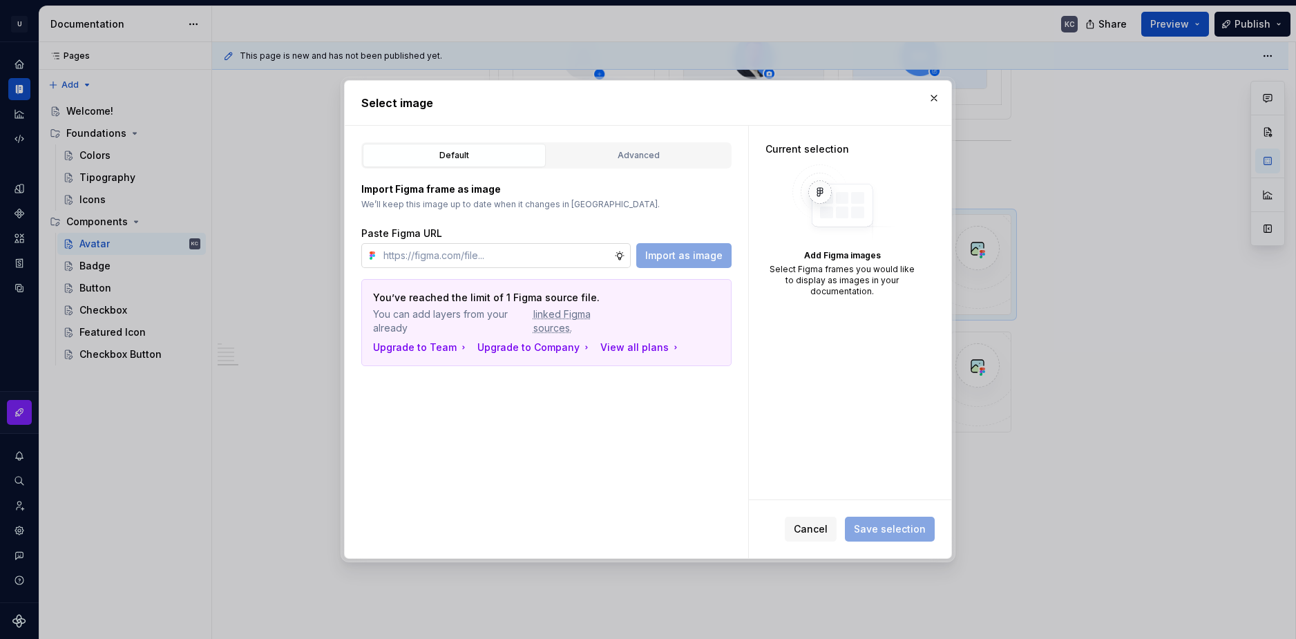
click at [502, 252] on input "text" at bounding box center [496, 255] width 236 height 25
click at [624, 144] on button "Advanced" at bounding box center [638, 155] width 183 height 23
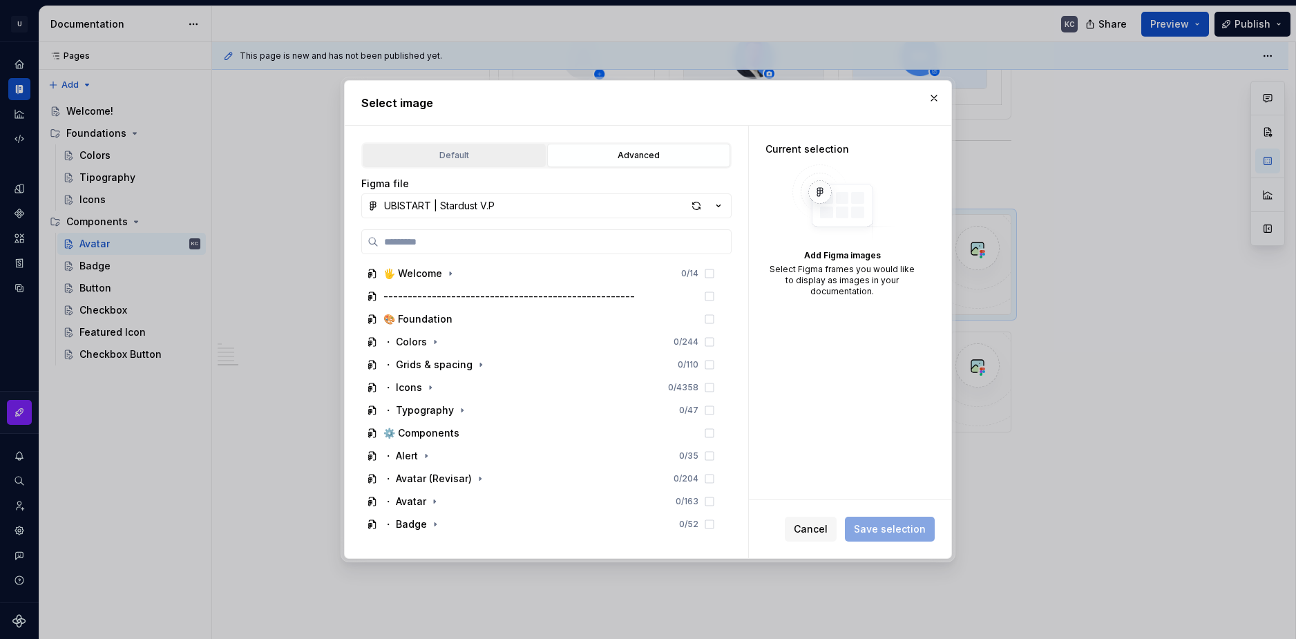
click at [437, 167] on button "Default" at bounding box center [454, 155] width 183 height 23
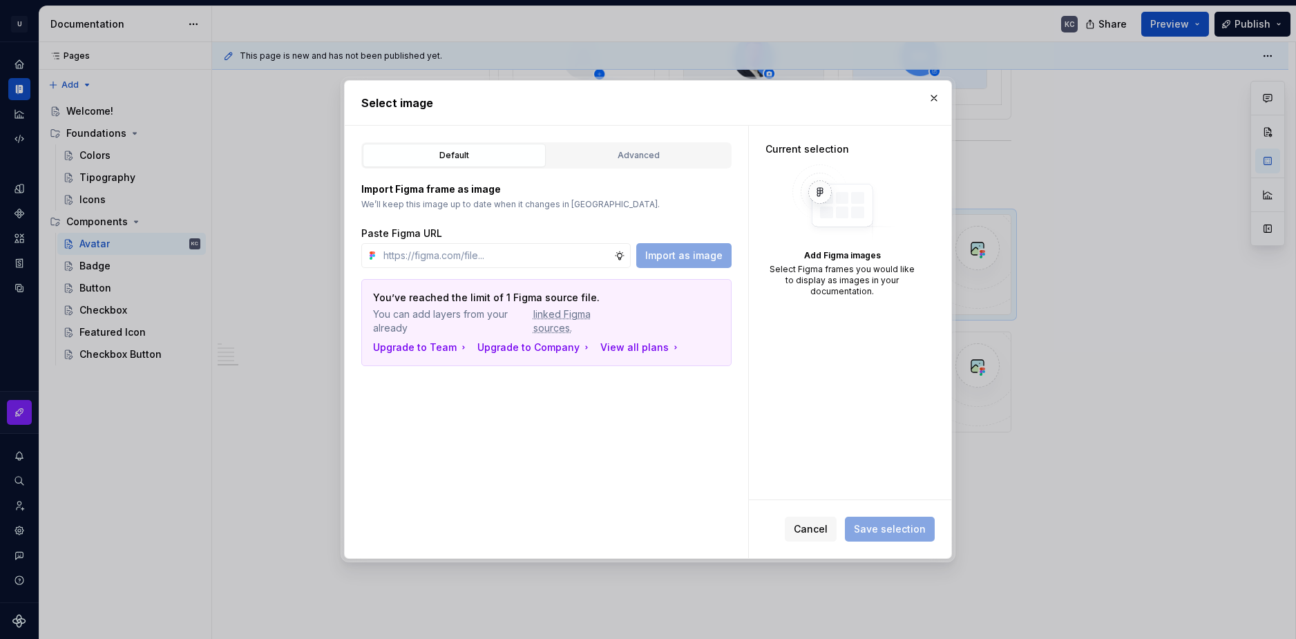
type textarea "*"
click at [572, 259] on input "text" at bounding box center [496, 255] width 236 height 25
paste input "https://www.figma.com/design/jsBv0c4V92a6VC3bXvmqEw/UBISTART-%7C-Stardust-V.P?n…"
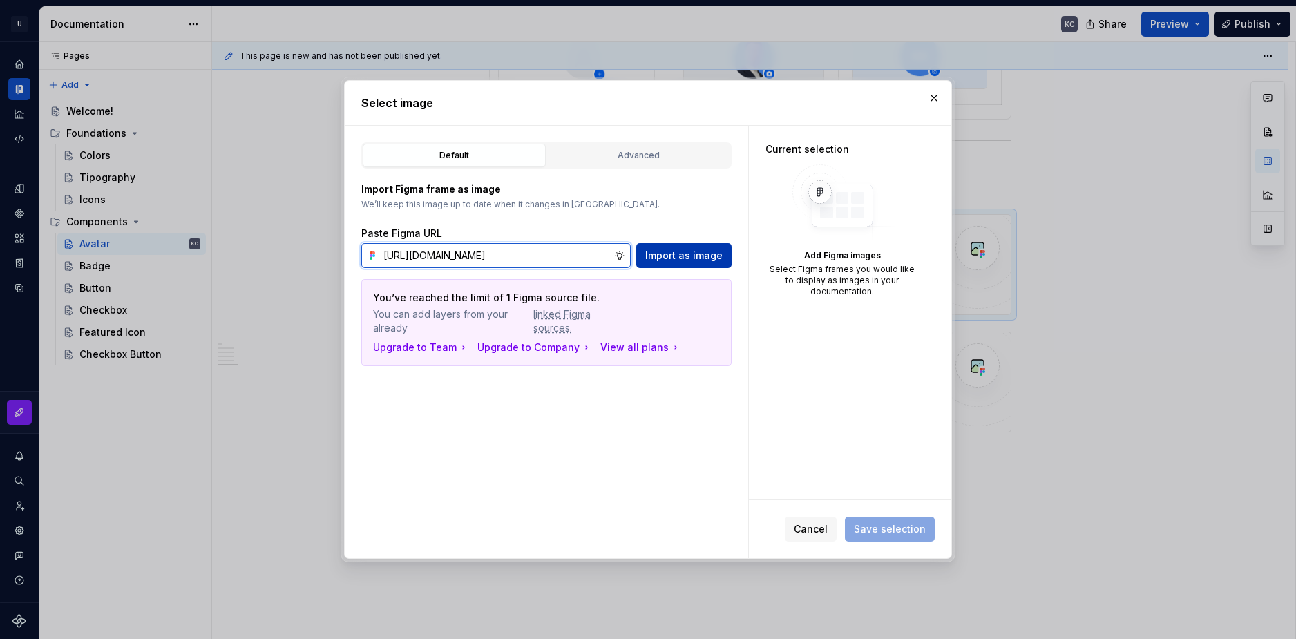
type input "https://www.figma.com/design/jsBv0c4V92a6VC3bXvmqEw/UBISTART-%7C-Stardust-V.P?n…"
click at [655, 255] on span "Import as image" at bounding box center [683, 256] width 77 height 14
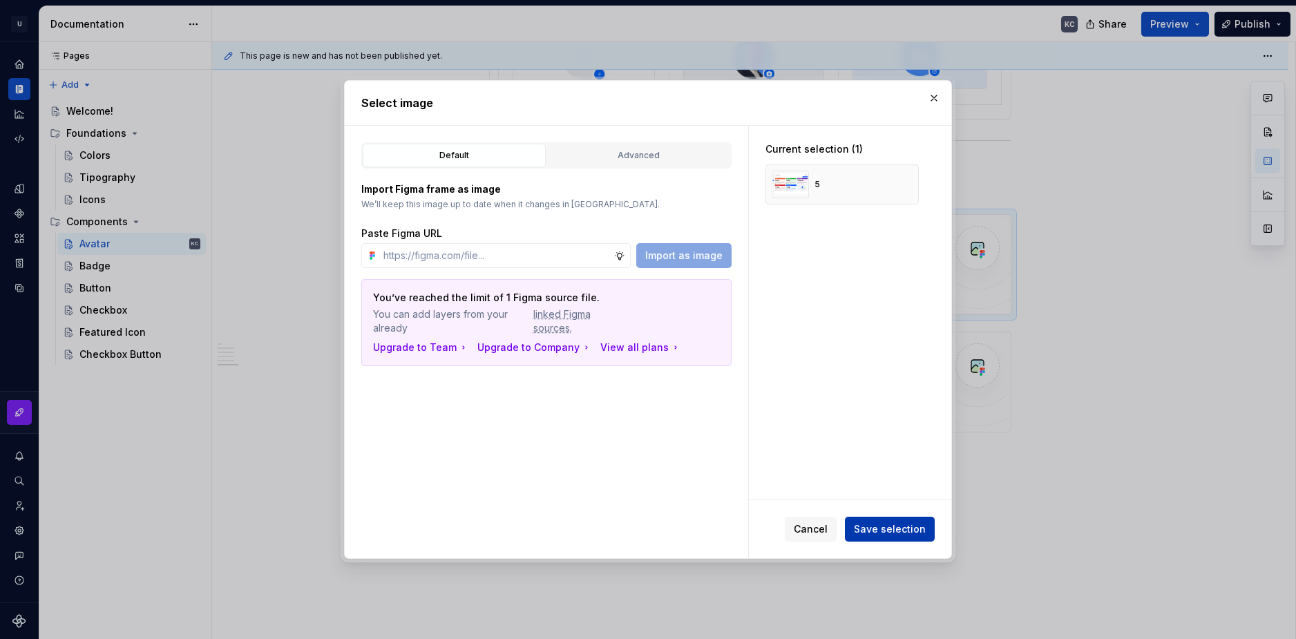
click at [885, 529] on span "Save selection" at bounding box center [890, 529] width 72 height 14
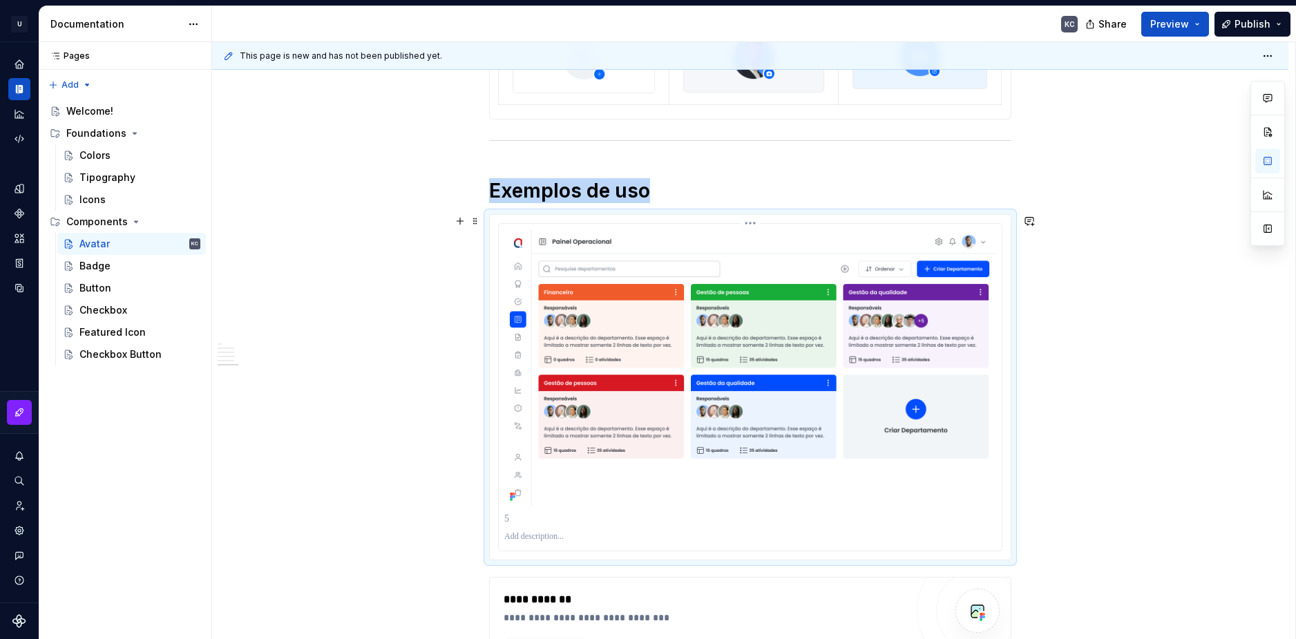
click at [530, 530] on div at bounding box center [750, 537] width 492 height 17
click at [525, 537] on p at bounding box center [750, 536] width 492 height 11
click at [847, 384] on img at bounding box center [750, 367] width 492 height 277
click at [580, 310] on img at bounding box center [750, 367] width 492 height 277
type textarea "*"
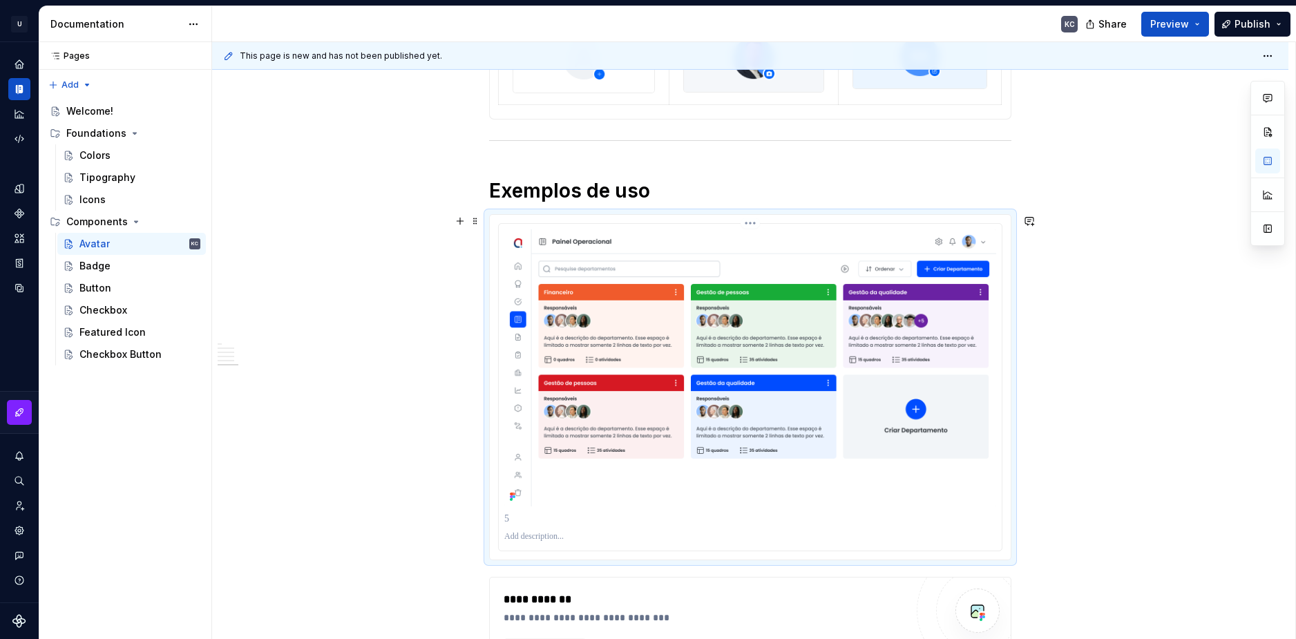
click at [509, 522] on p at bounding box center [750, 519] width 492 height 14
click at [522, 532] on p at bounding box center [750, 536] width 492 height 11
click at [514, 519] on p at bounding box center [750, 519] width 492 height 14
click at [587, 527] on div "**********" at bounding box center [750, 518] width 492 height 19
click at [568, 536] on p at bounding box center [750, 536] width 492 height 11
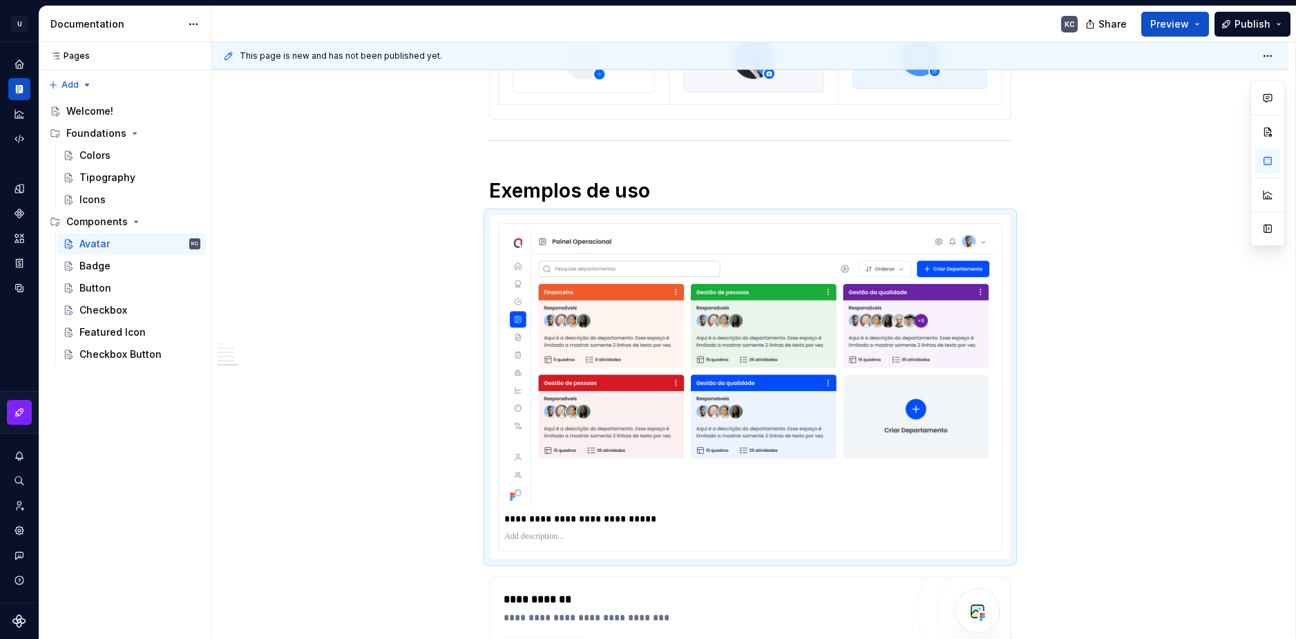
type textarea "*"
